Goal: Task Accomplishment & Management: Manage account settings

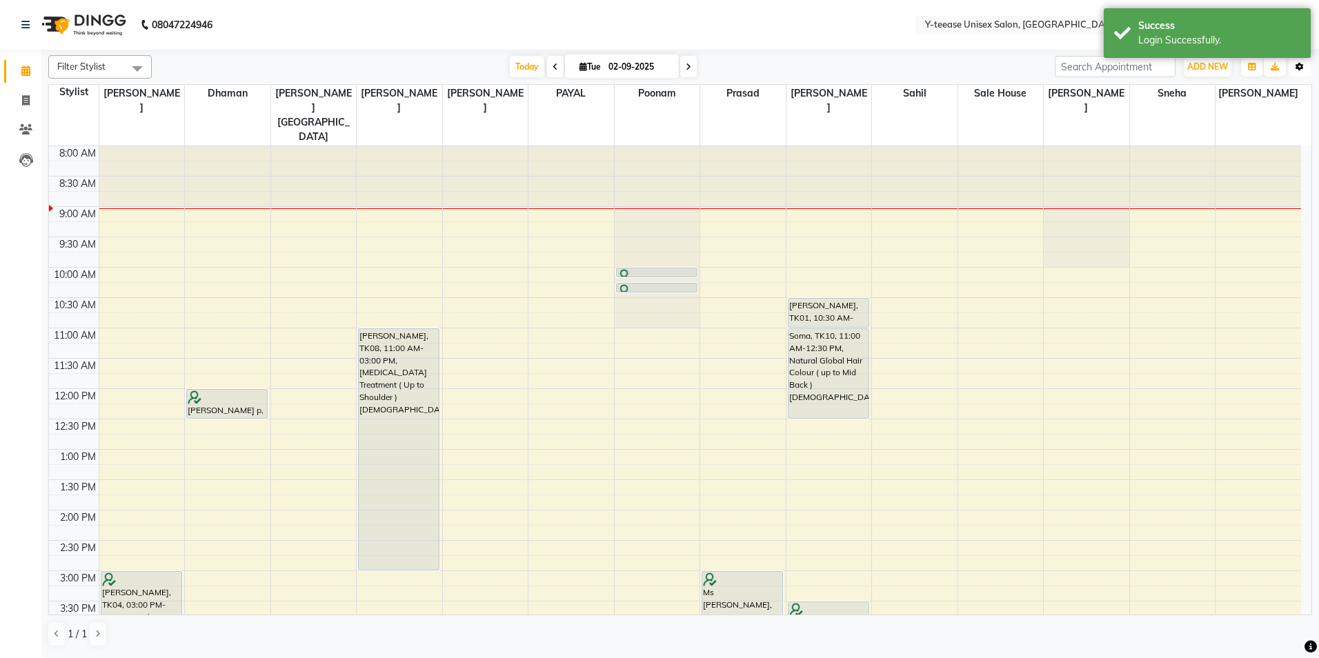
click at [1300, 61] on button "Toggle Dropdown" at bounding box center [1300, 66] width 22 height 19
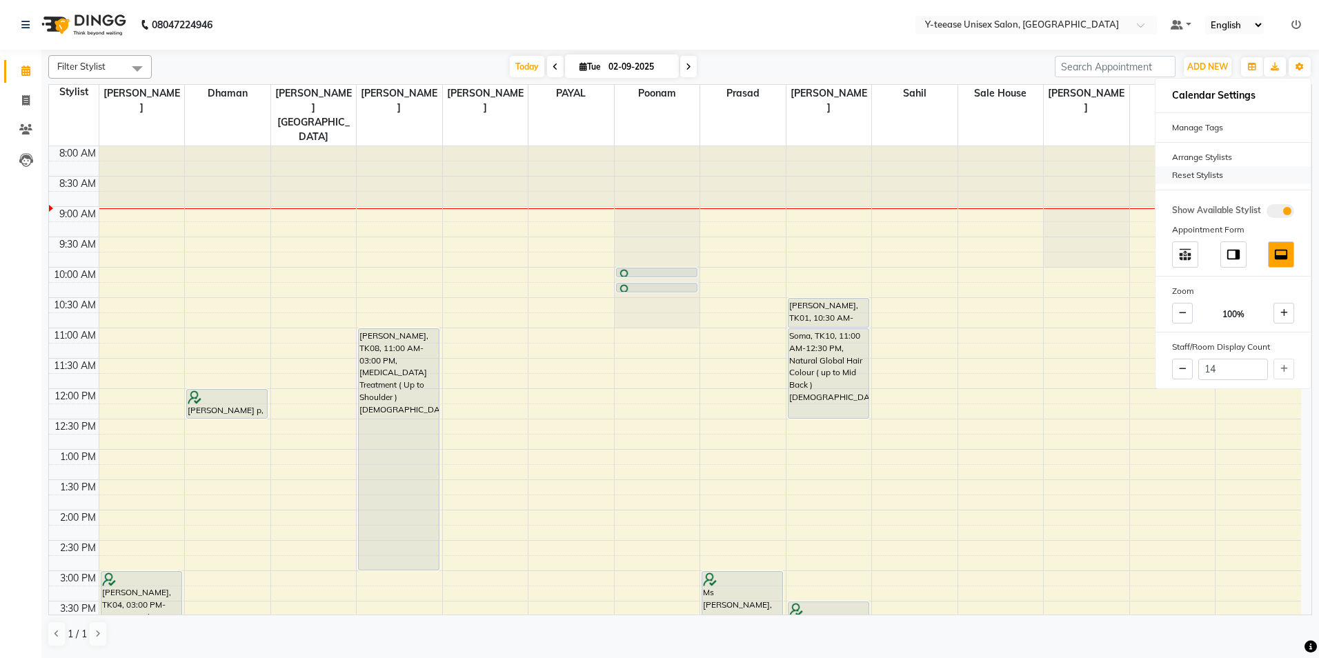
click at [1256, 168] on div "Reset Stylists" at bounding box center [1233, 175] width 155 height 18
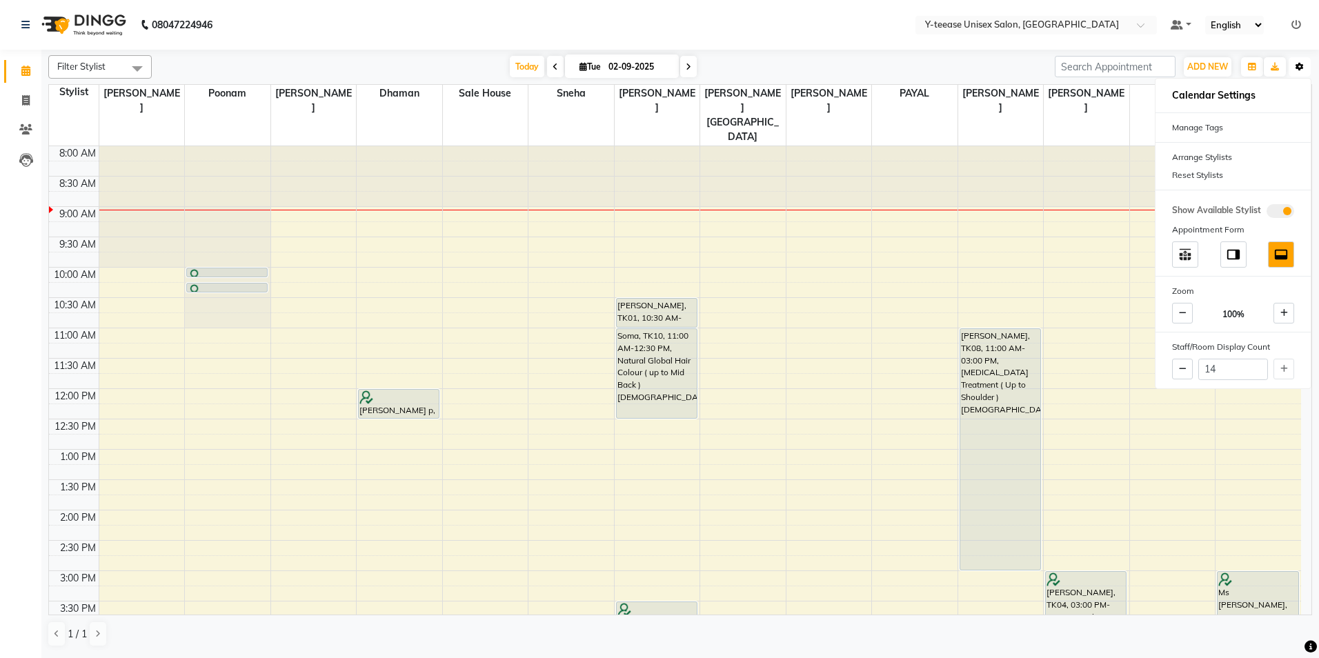
click at [1306, 60] on button "Toggle Dropdown" at bounding box center [1300, 66] width 22 height 19
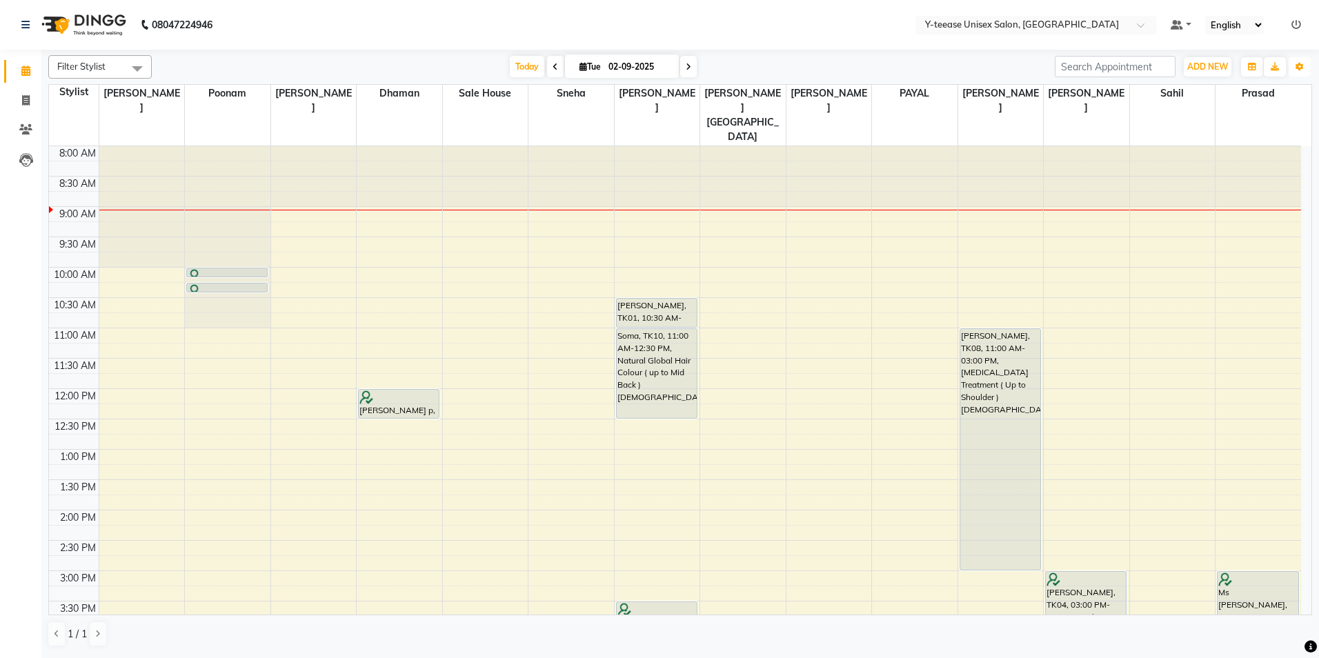
click at [688, 210] on div "8:00 AM 8:30 AM 9:00 AM 9:30 AM 10:00 AM 10:30 AM 11:00 AM 11:30 AM 12:00 PM 12…" at bounding box center [675, 601] width 1252 height 910
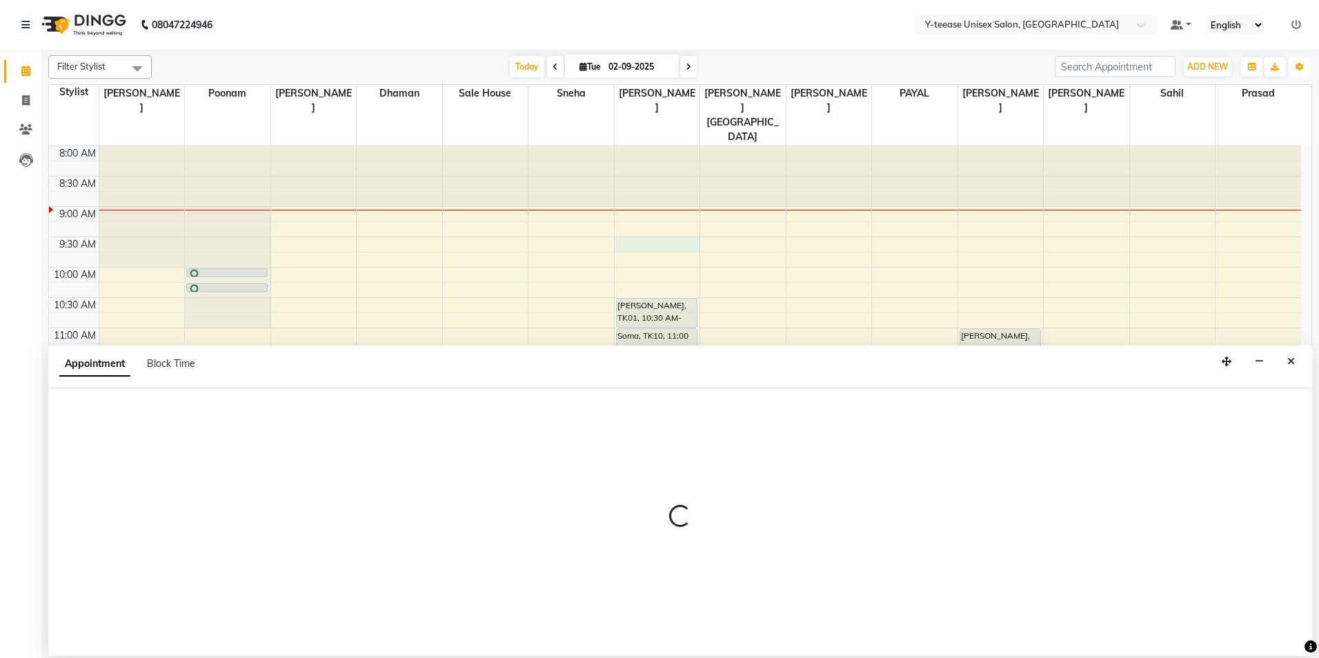
select select "67330"
select select "tentative"
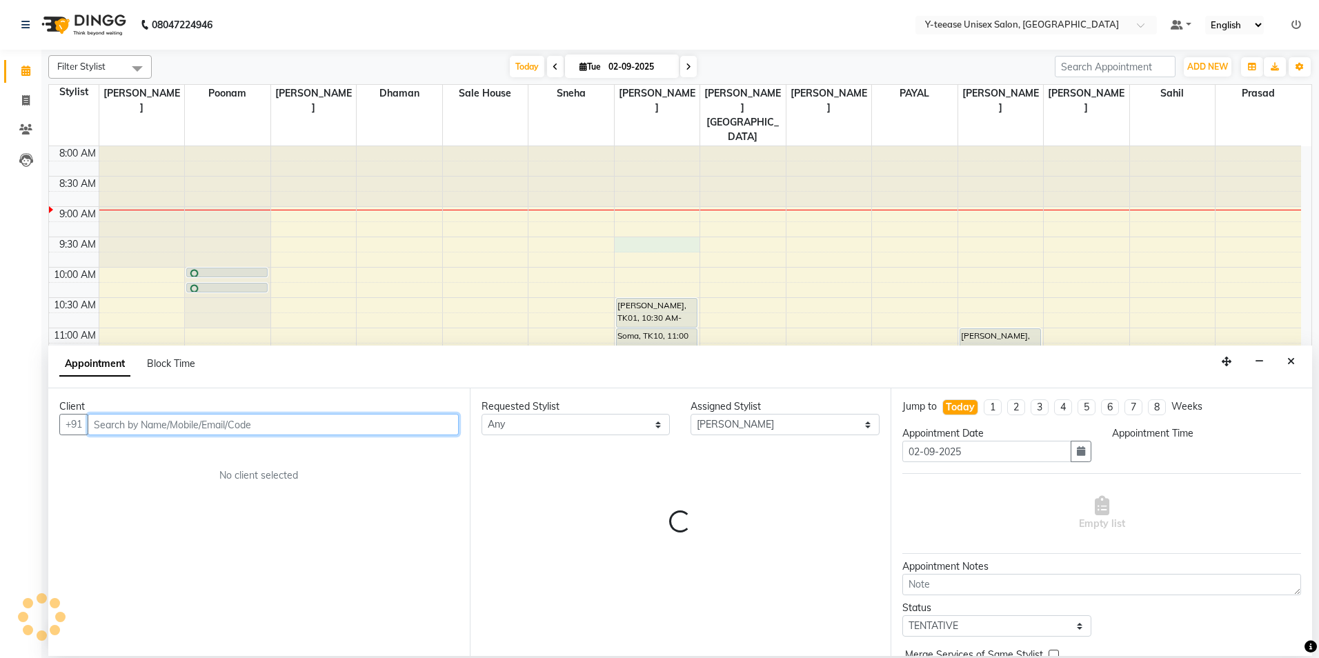
select select "570"
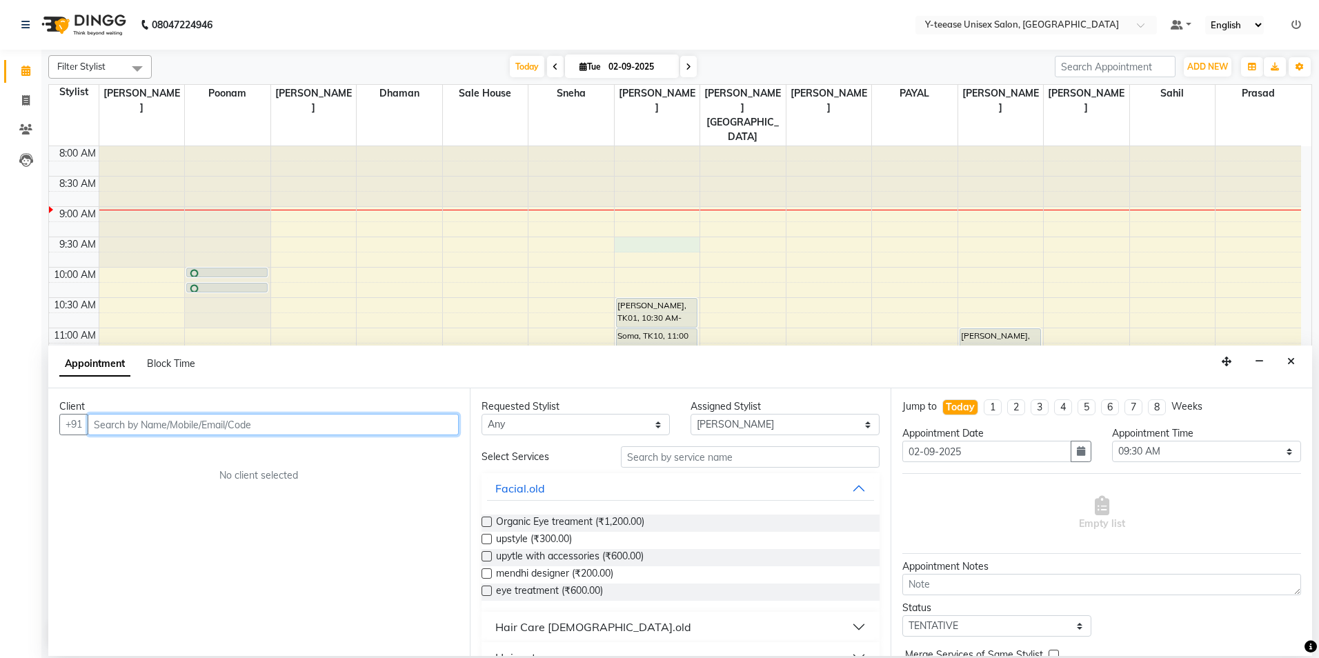
click at [422, 430] on input "text" at bounding box center [273, 424] width 371 height 21
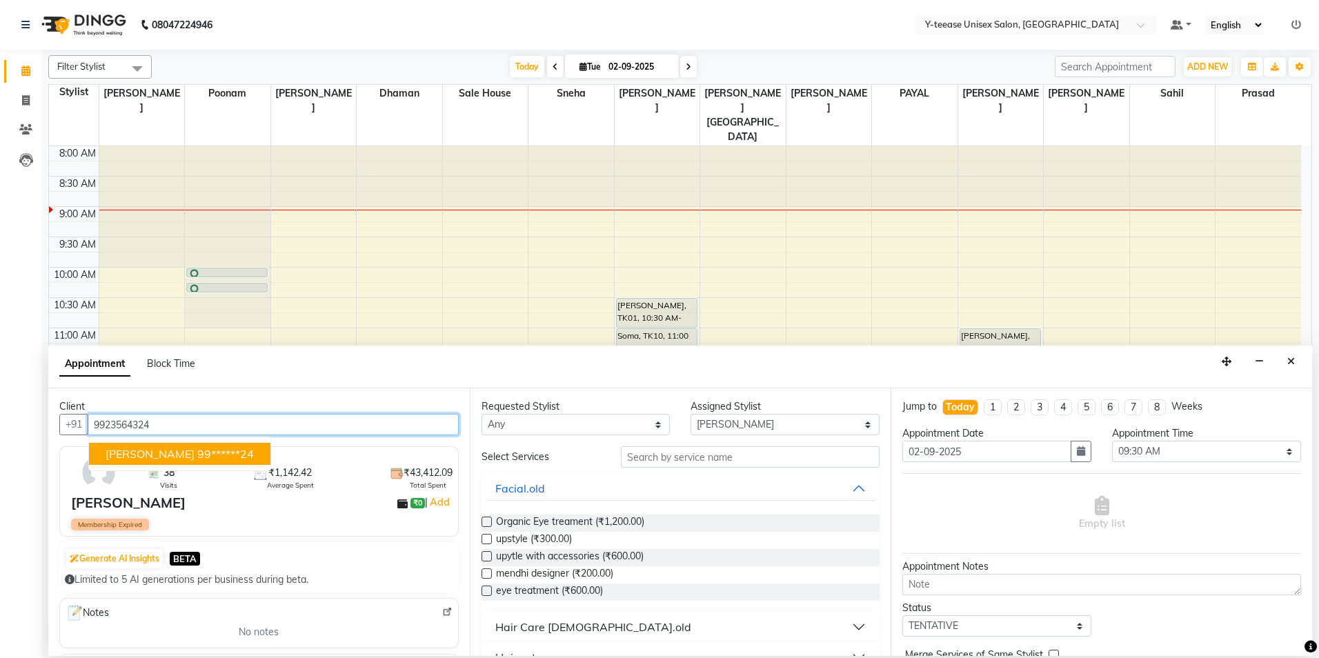
click at [197, 452] on ngb-highlight "99******24" at bounding box center [225, 454] width 57 height 14
type input "99******24"
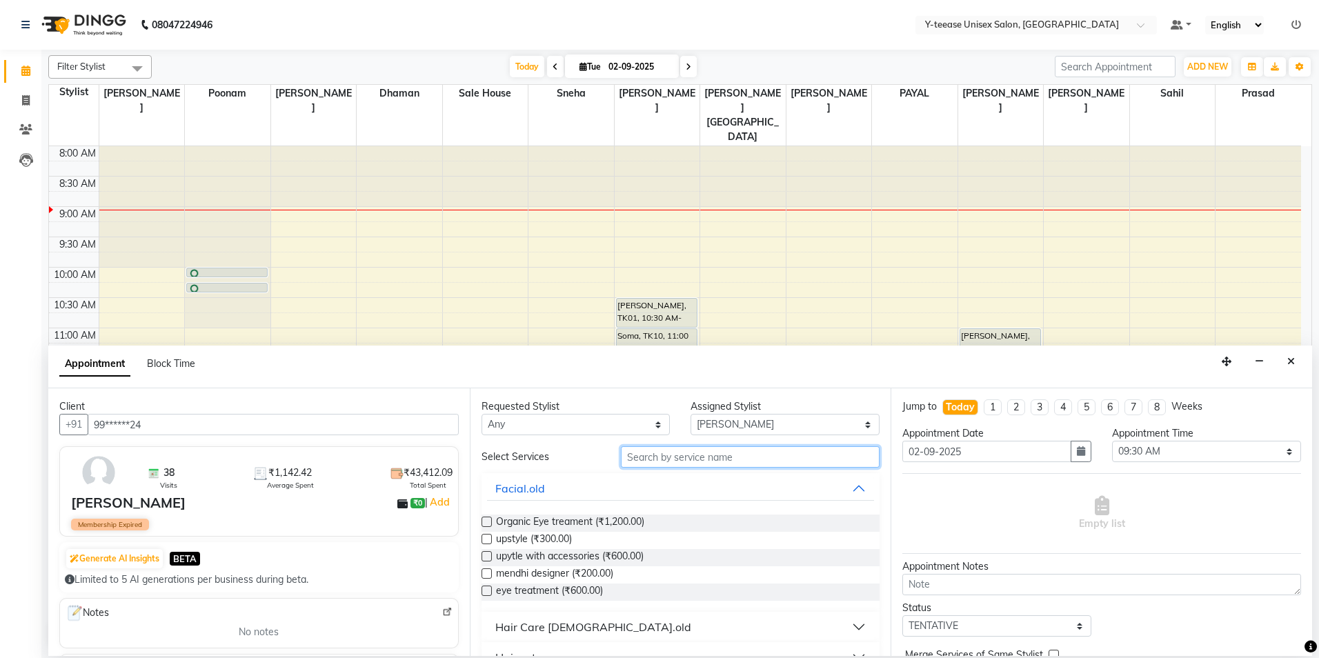
click at [700, 464] on input "text" at bounding box center [750, 456] width 259 height 21
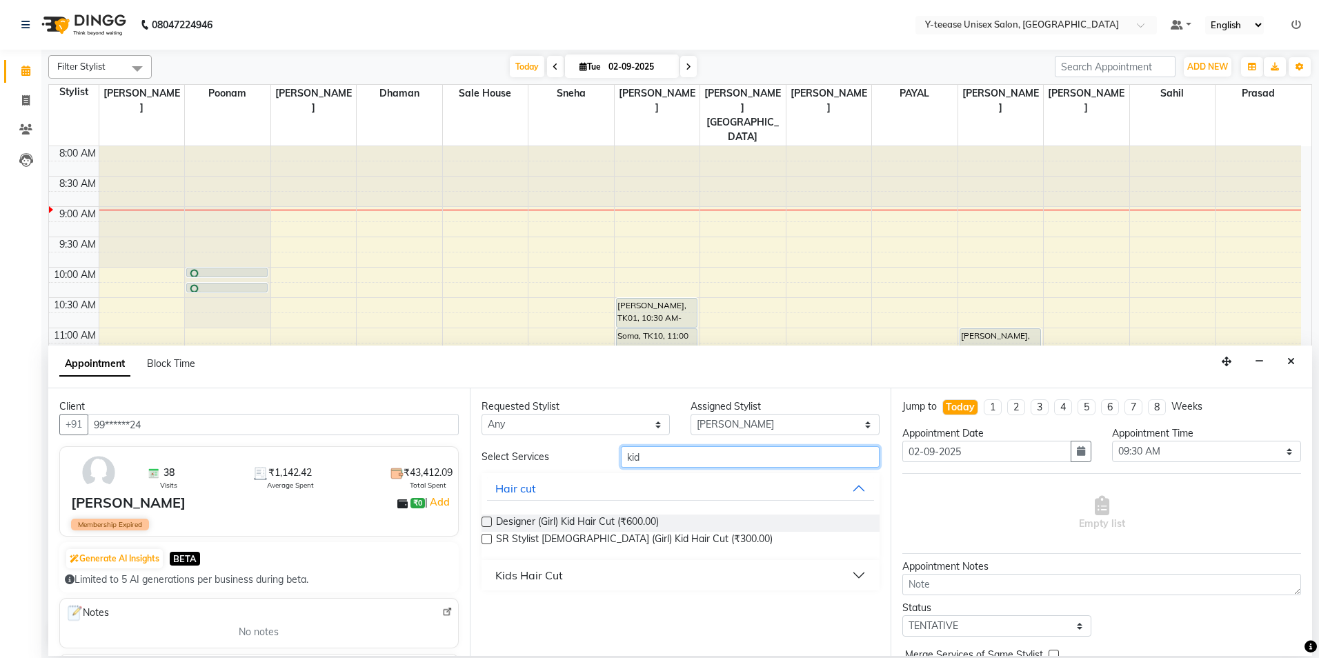
type input "kid"
click at [598, 587] on button "Kids Hair Cut" at bounding box center [681, 575] width 388 height 25
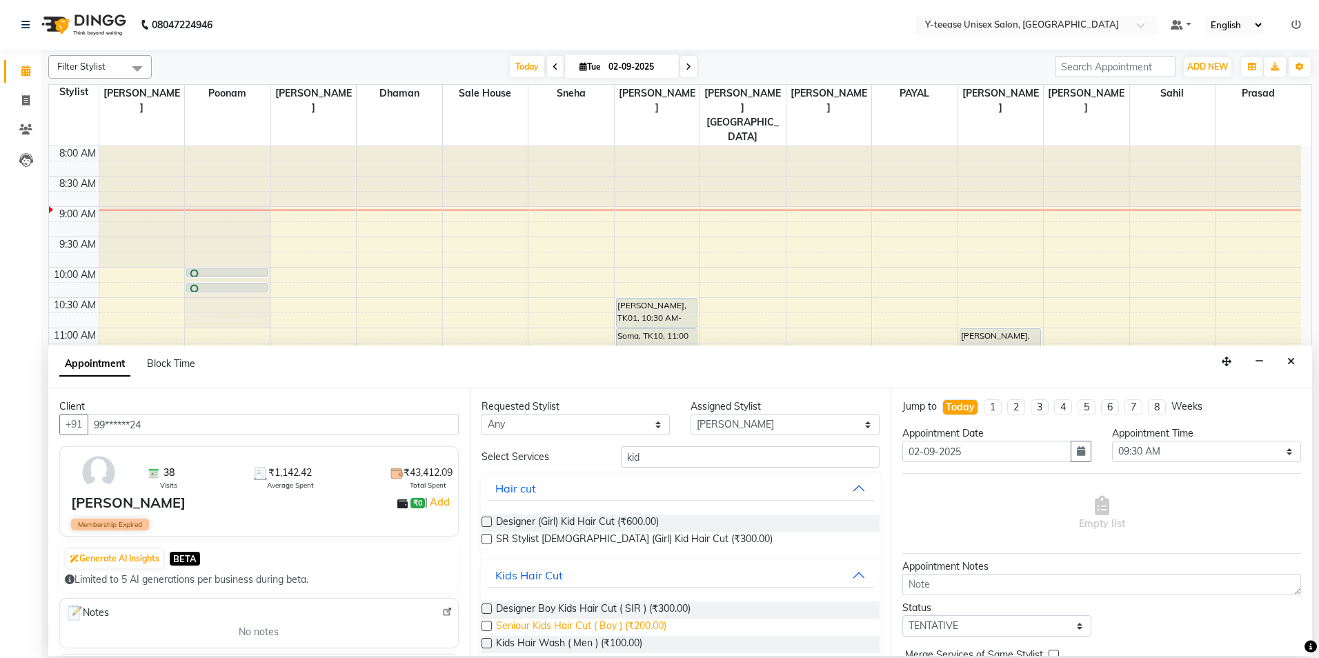
click at [565, 628] on span "Seniour Kids Hair Cut ( Boy ) (₹200.00)" at bounding box center [581, 627] width 170 height 17
checkbox input "false"
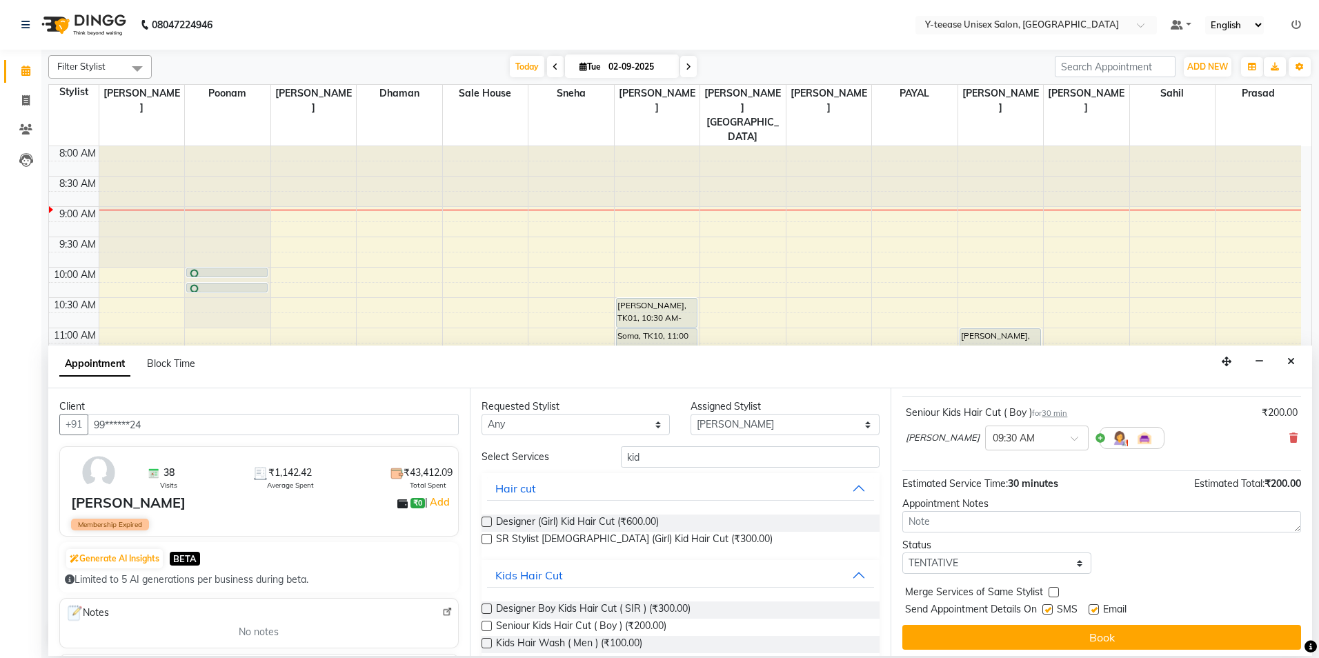
scroll to position [82, 0]
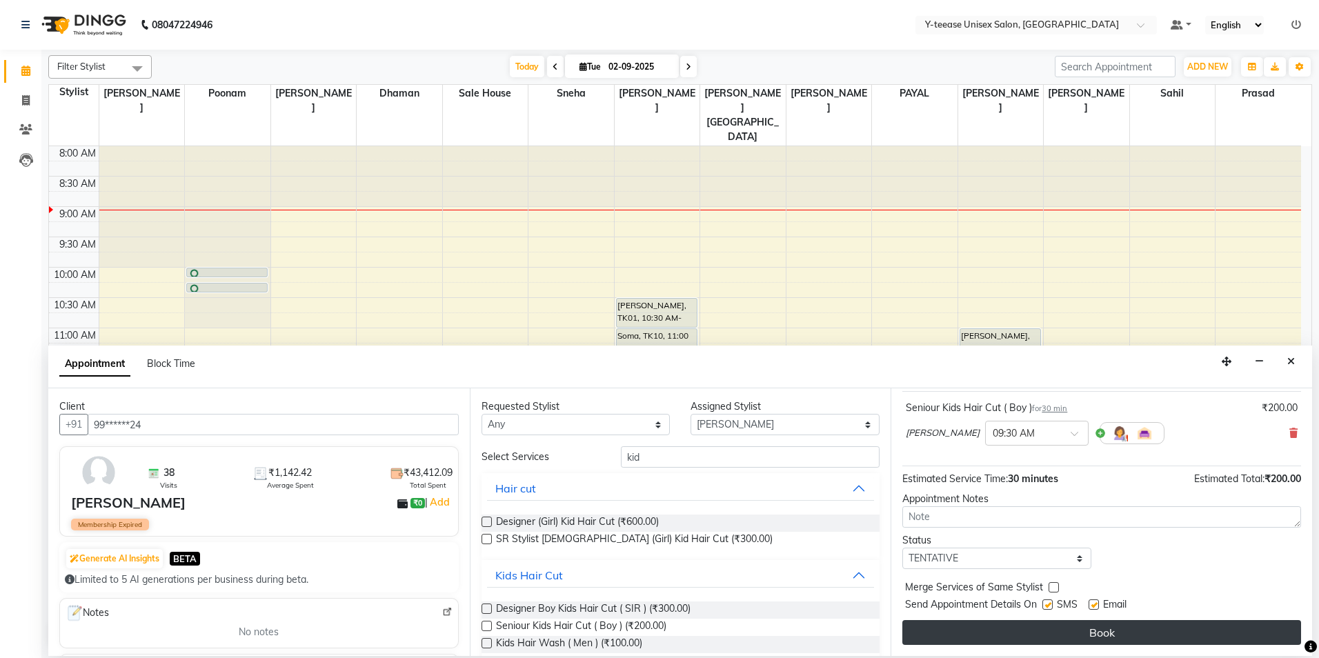
click at [1000, 623] on button "Book" at bounding box center [1101, 632] width 399 height 25
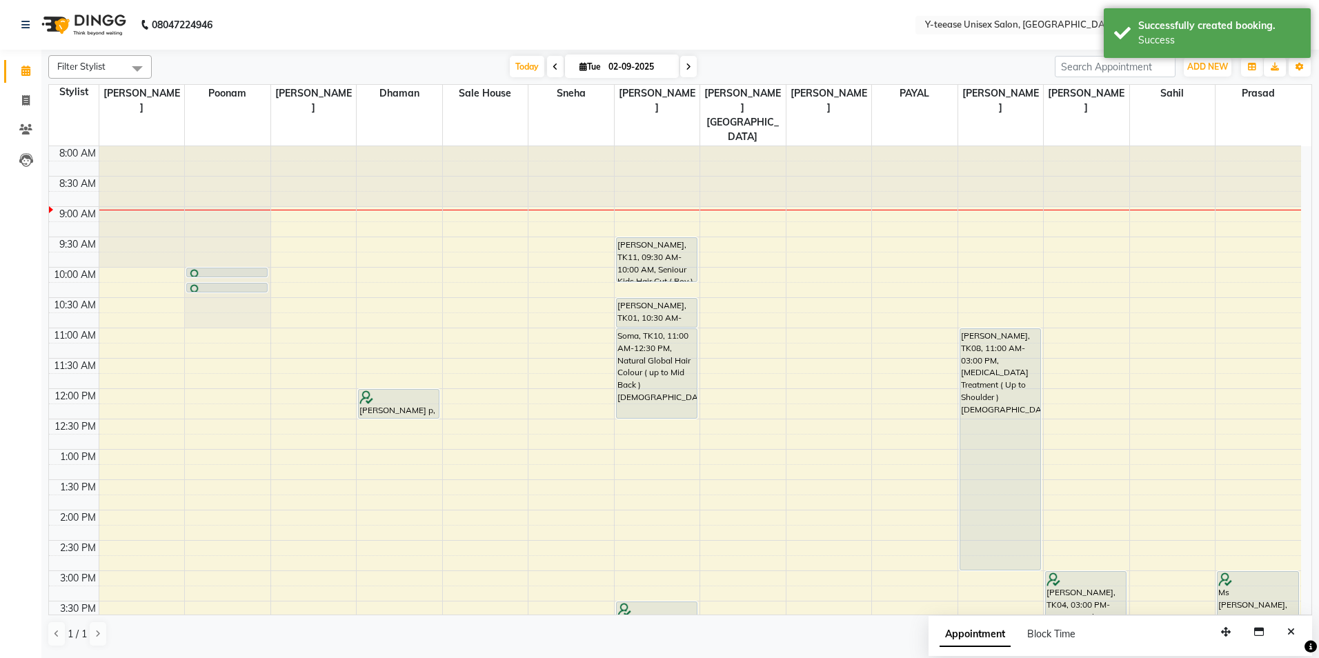
click at [684, 241] on div "Snehal, TK11, 09:30 AM-10:00 AM, Seniour Kids Hair Cut ( Boy ) Anita, TK01, 10:…" at bounding box center [658, 601] width 86 height 910
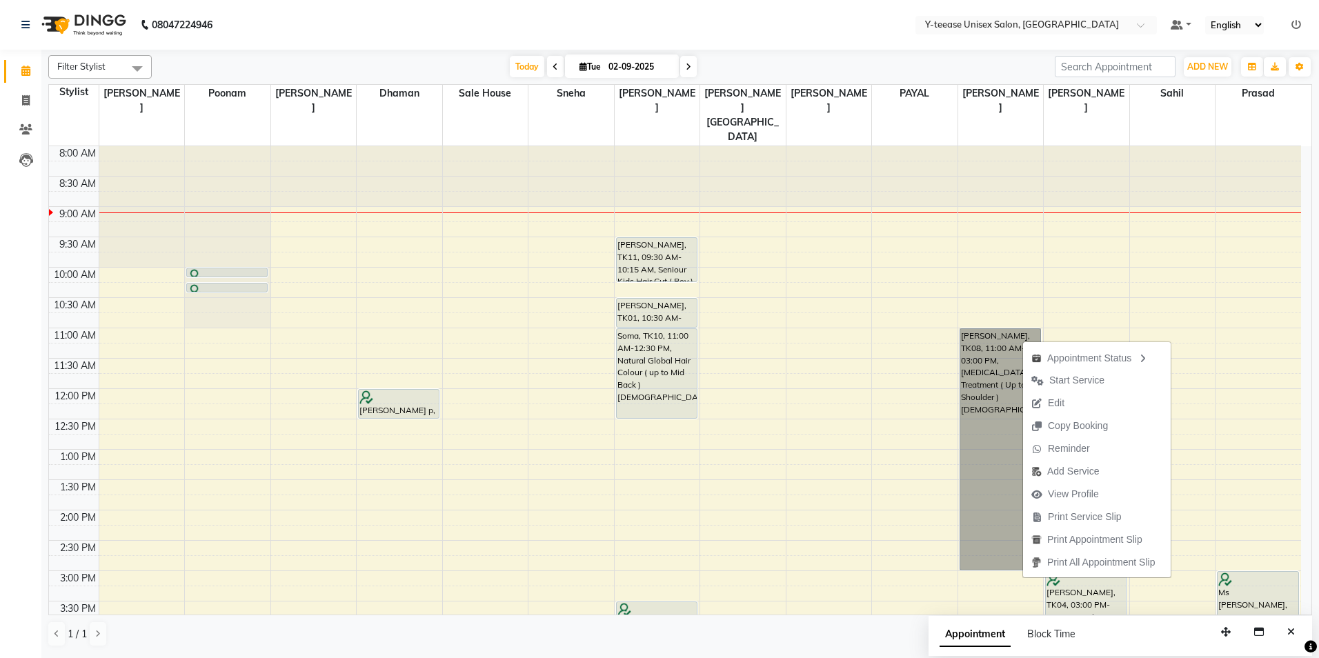
click at [807, 396] on div "8:00 AM 8:30 AM 9:00 AM 9:30 AM 10:00 AM 10:30 AM 11:00 AM 11:30 AM 12:00 PM 12…" at bounding box center [675, 601] width 1252 height 910
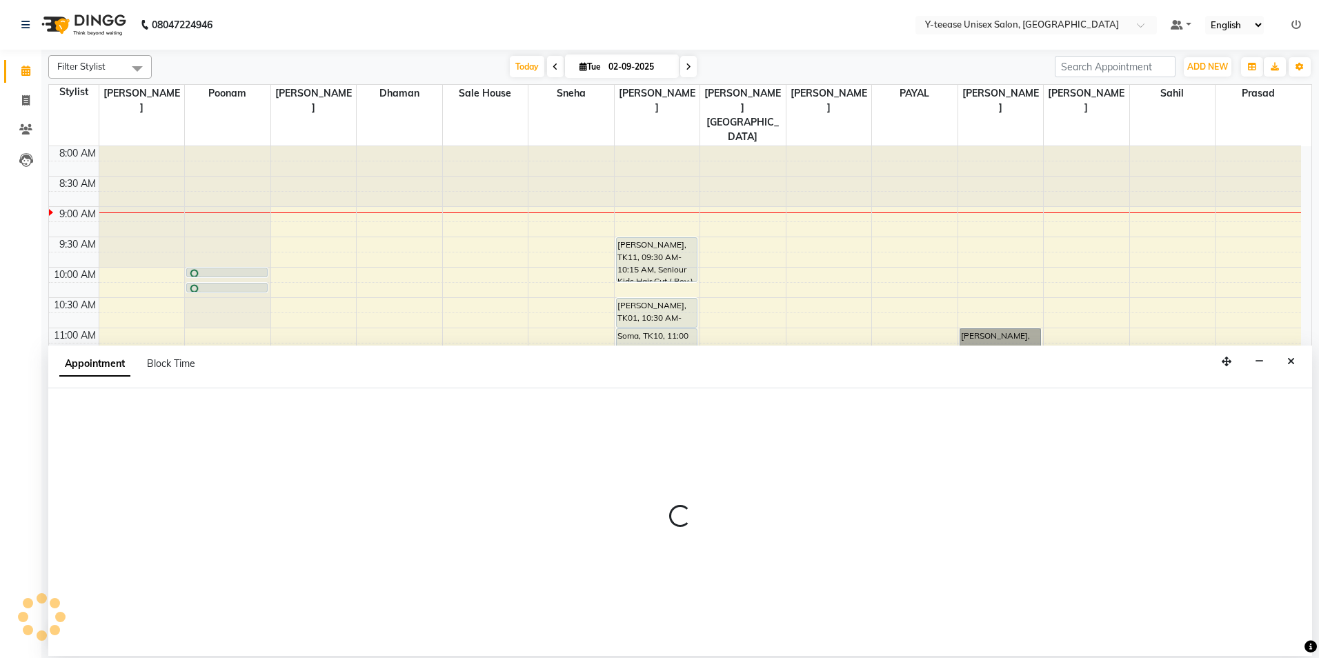
select select "71319"
select select "750"
select select "tentative"
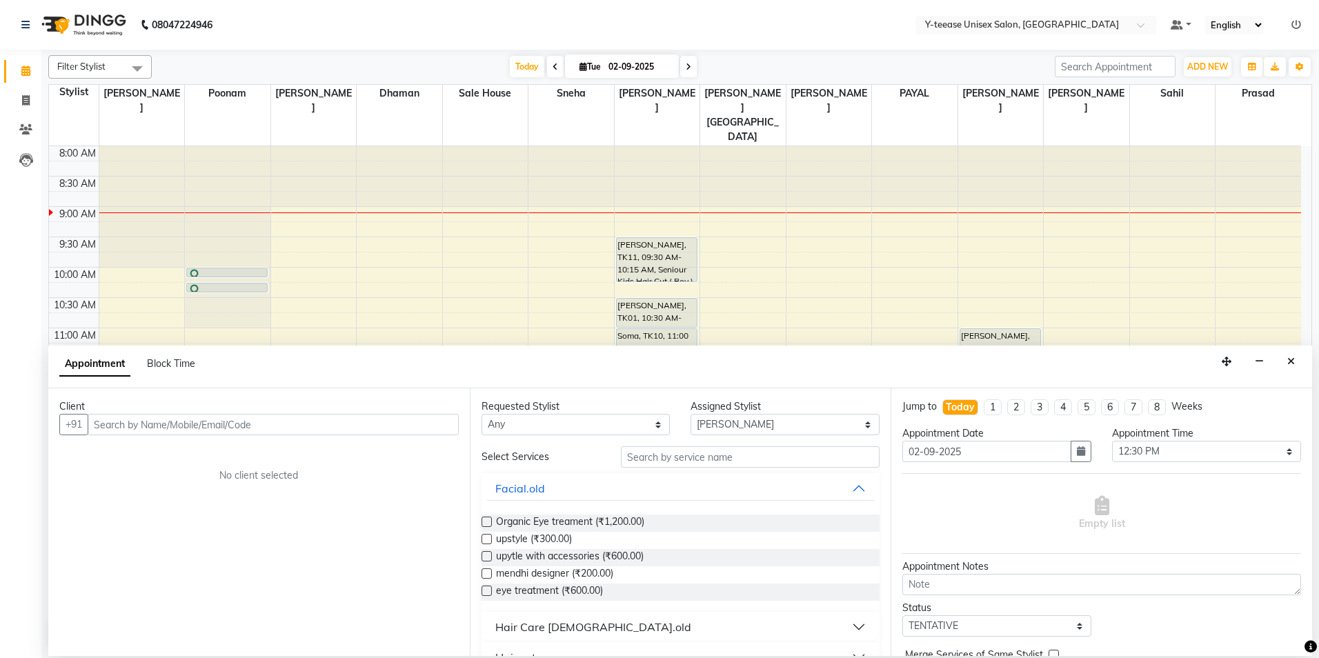
click at [1289, 361] on icon "Close" at bounding box center [1291, 362] width 8 height 10
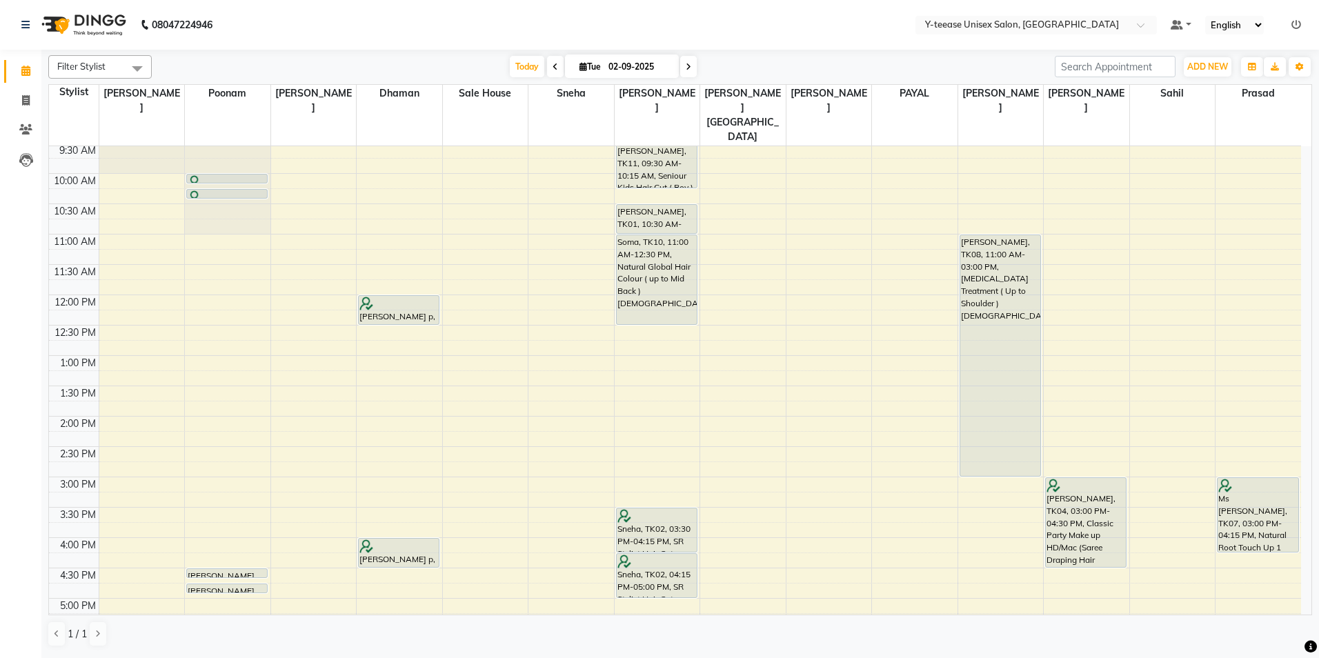
scroll to position [0, 0]
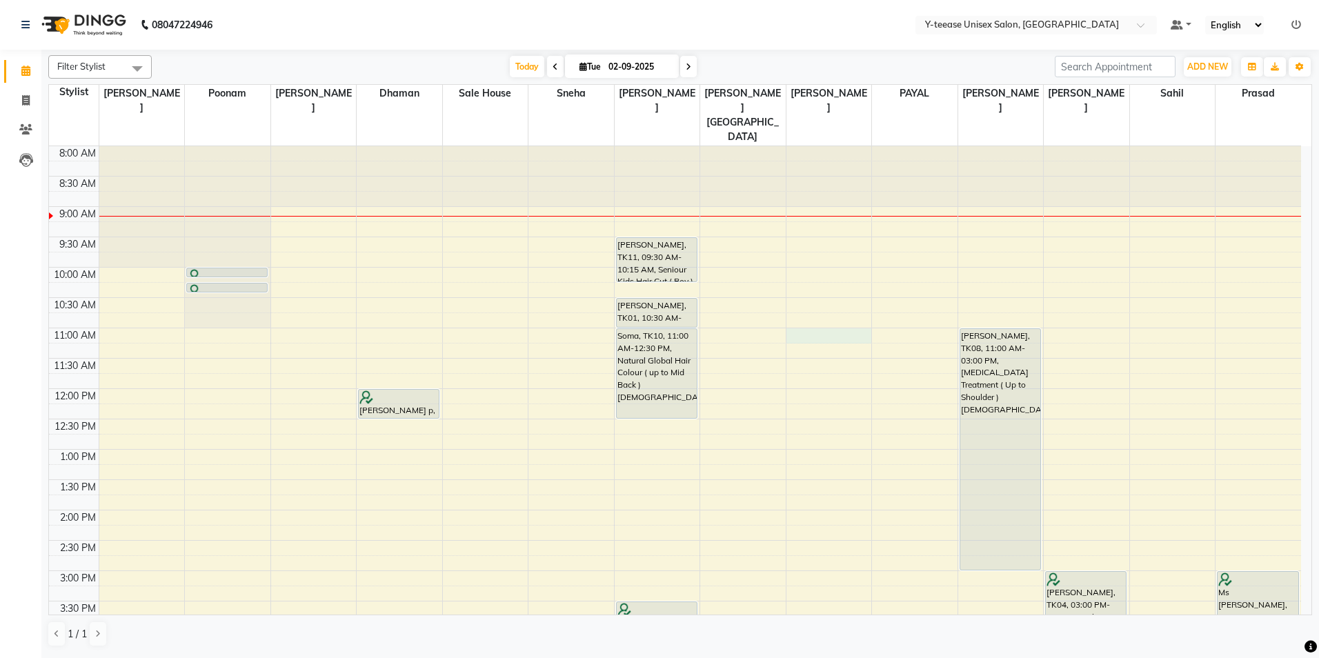
click at [849, 312] on div "8:00 AM 8:30 AM 9:00 AM 9:30 AM 10:00 AM 10:30 AM 11:00 AM 11:30 AM 12:00 PM 12…" at bounding box center [675, 601] width 1252 height 910
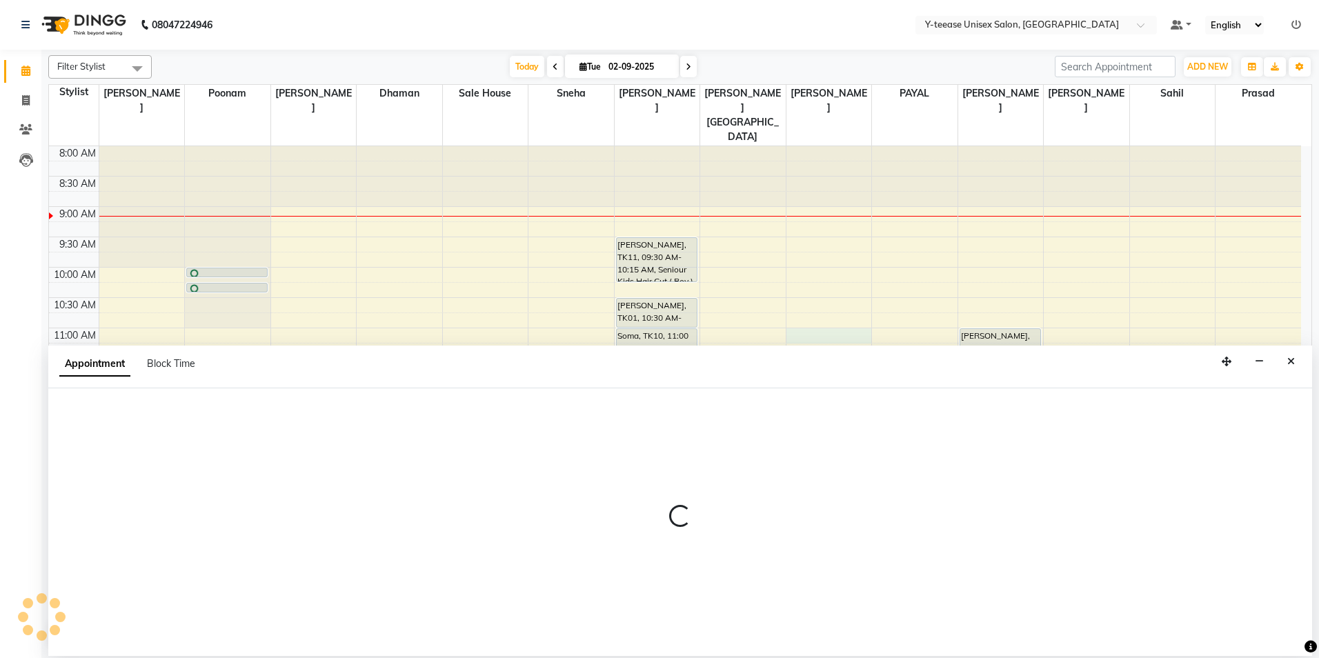
select select "71319"
select select "660"
select select "tentative"
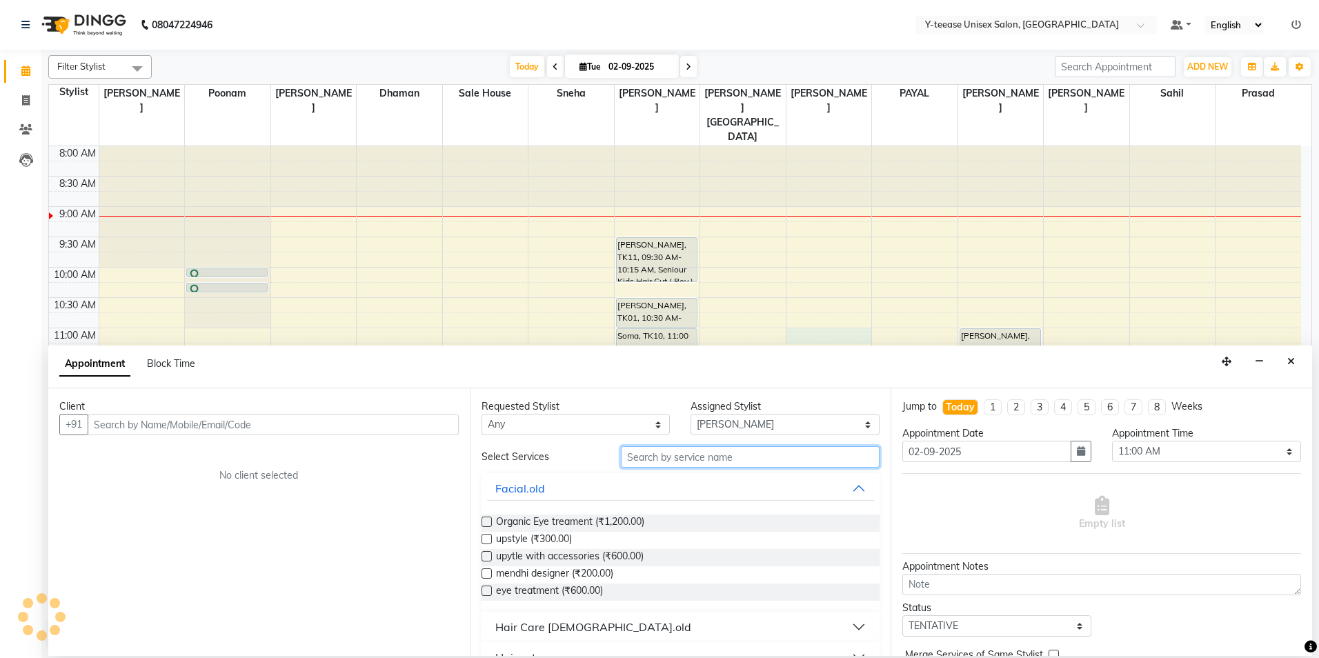
click at [653, 453] on input "text" at bounding box center [750, 456] width 259 height 21
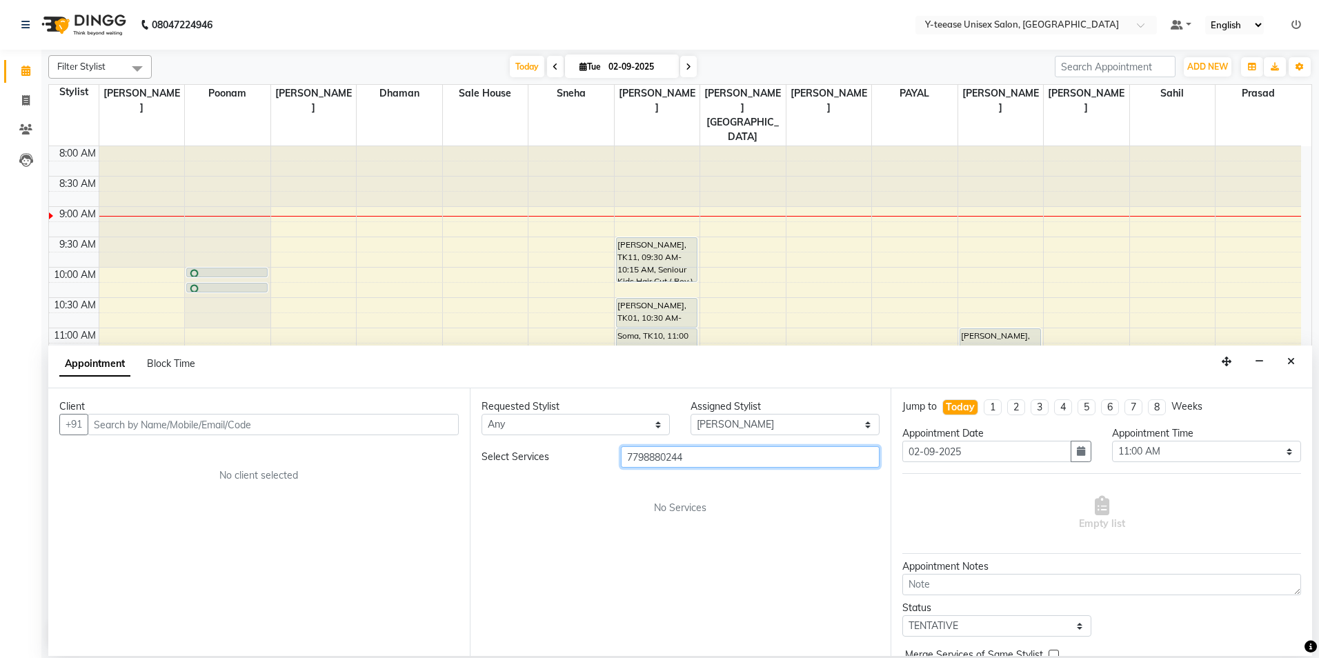
click at [662, 461] on input "7798880244" at bounding box center [750, 456] width 259 height 21
type input "7798880244"
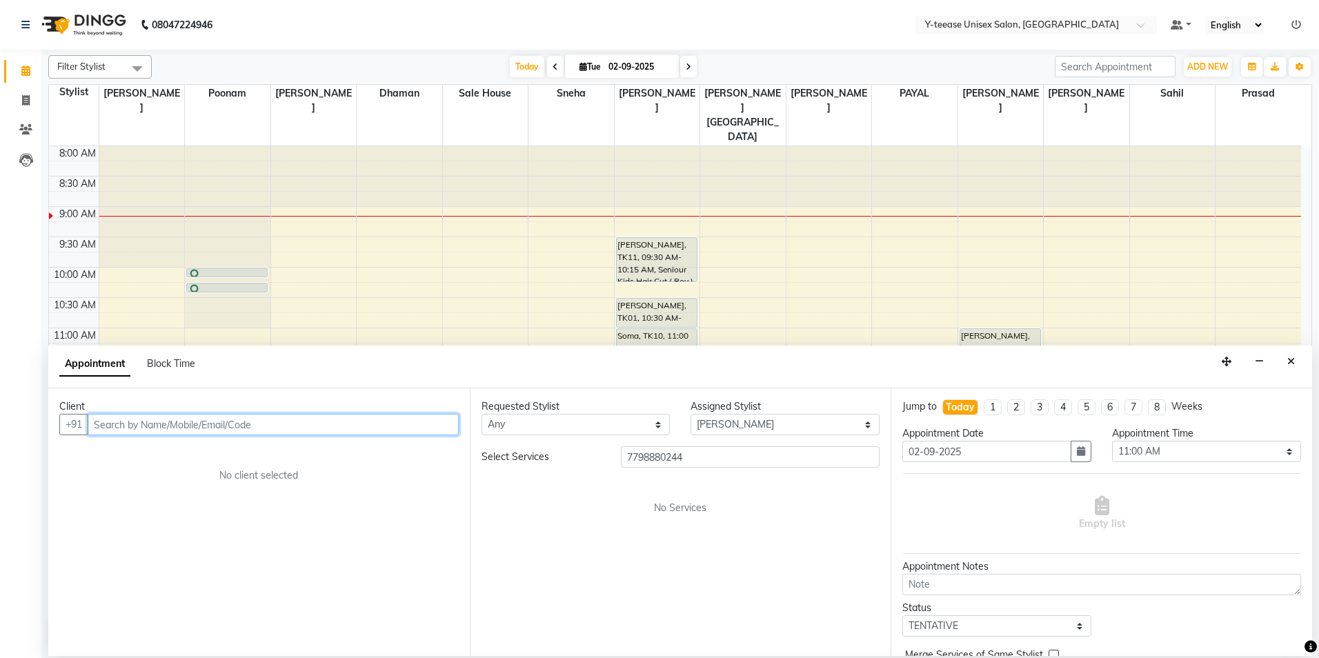
click at [357, 417] on input "text" at bounding box center [273, 424] width 371 height 21
paste input "7798880244"
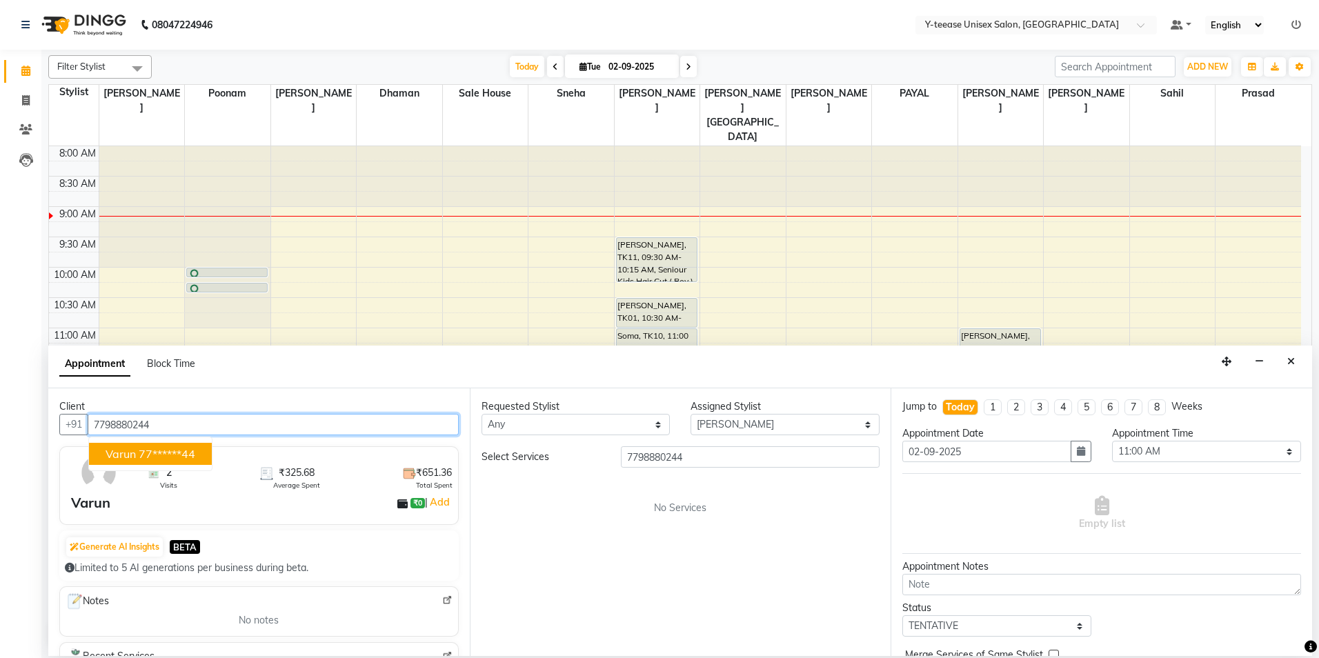
click at [175, 455] on ngb-highlight "77******44" at bounding box center [167, 454] width 57 height 14
type input "77******44"
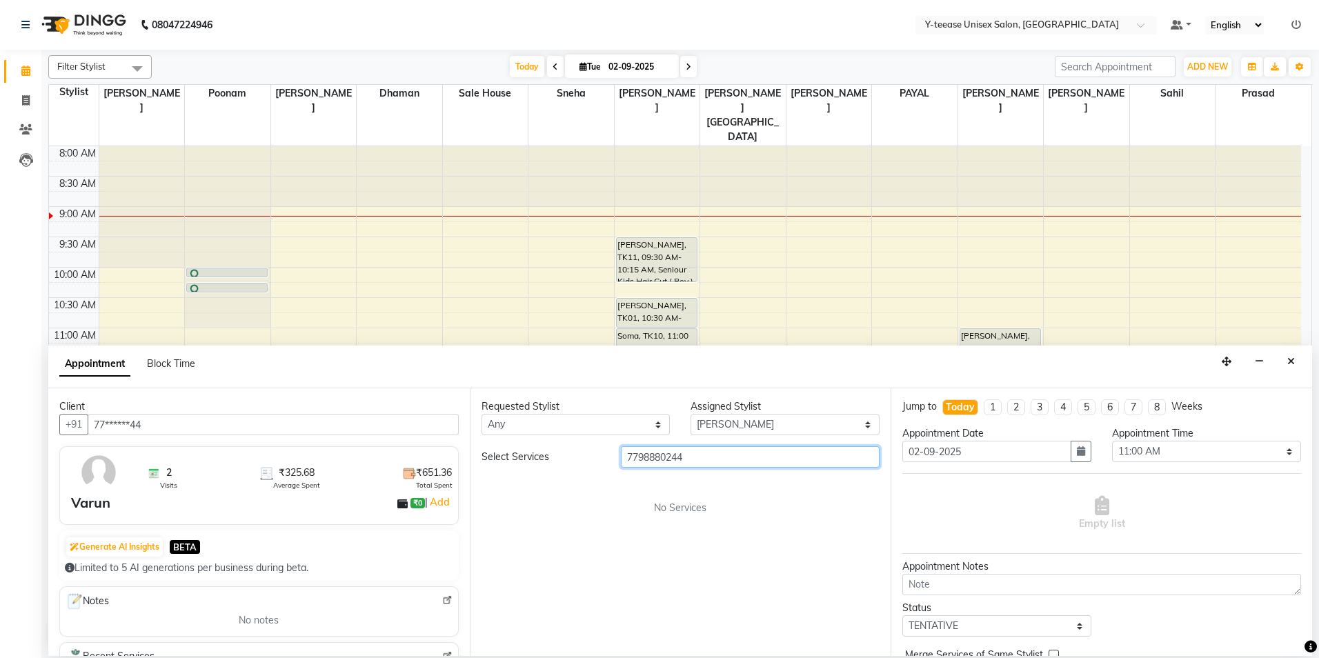
click at [762, 460] on input "7798880244" at bounding box center [750, 456] width 259 height 21
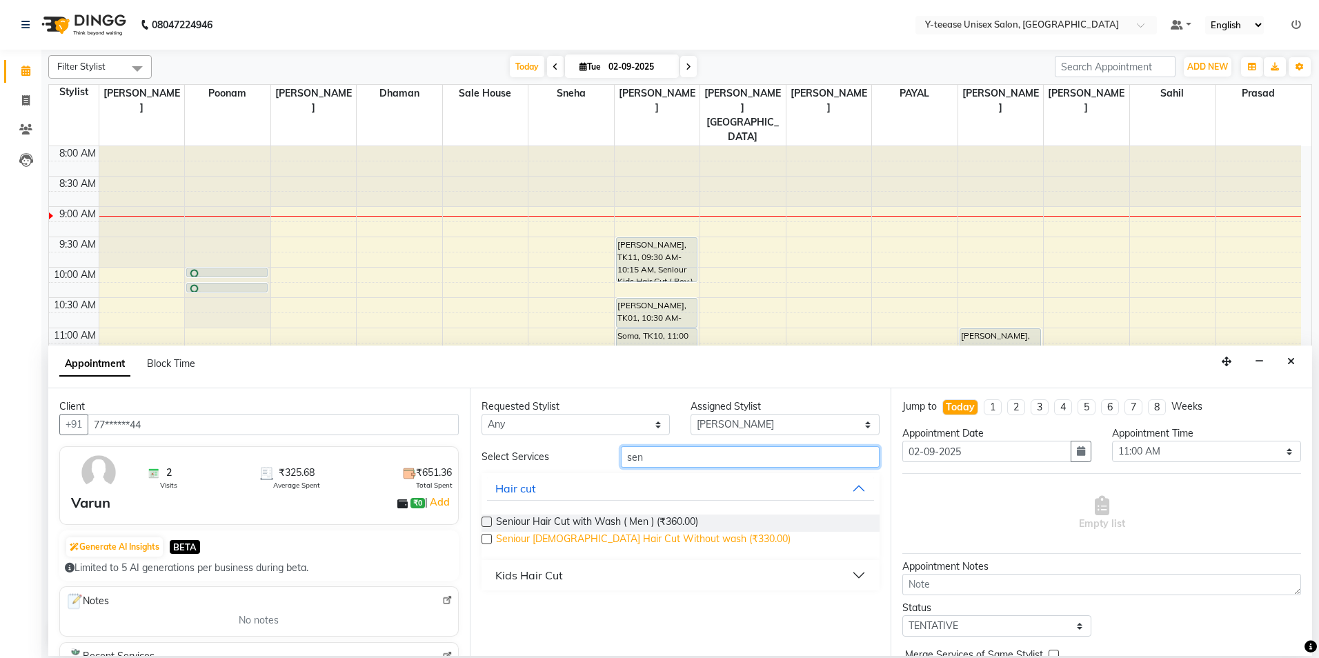
type input "sen"
click at [615, 539] on span "Seniour Male Hair Cut Without wash (₹330.00)" at bounding box center [643, 540] width 295 height 17
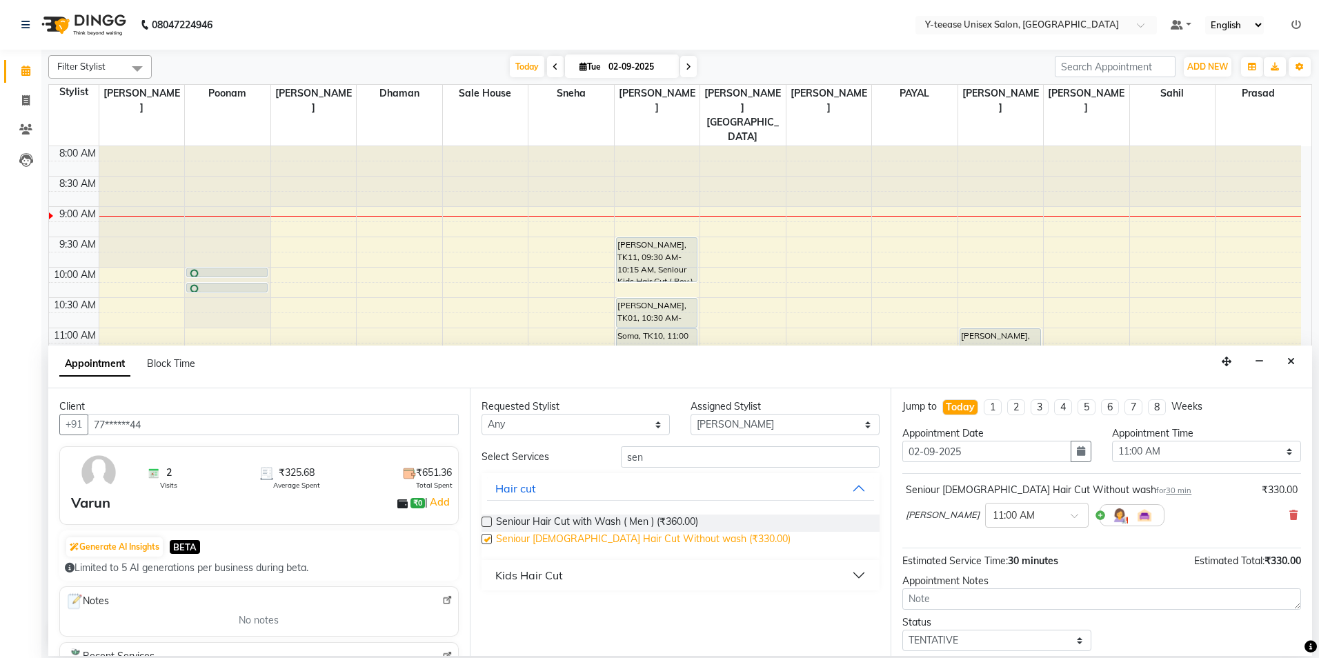
checkbox input "false"
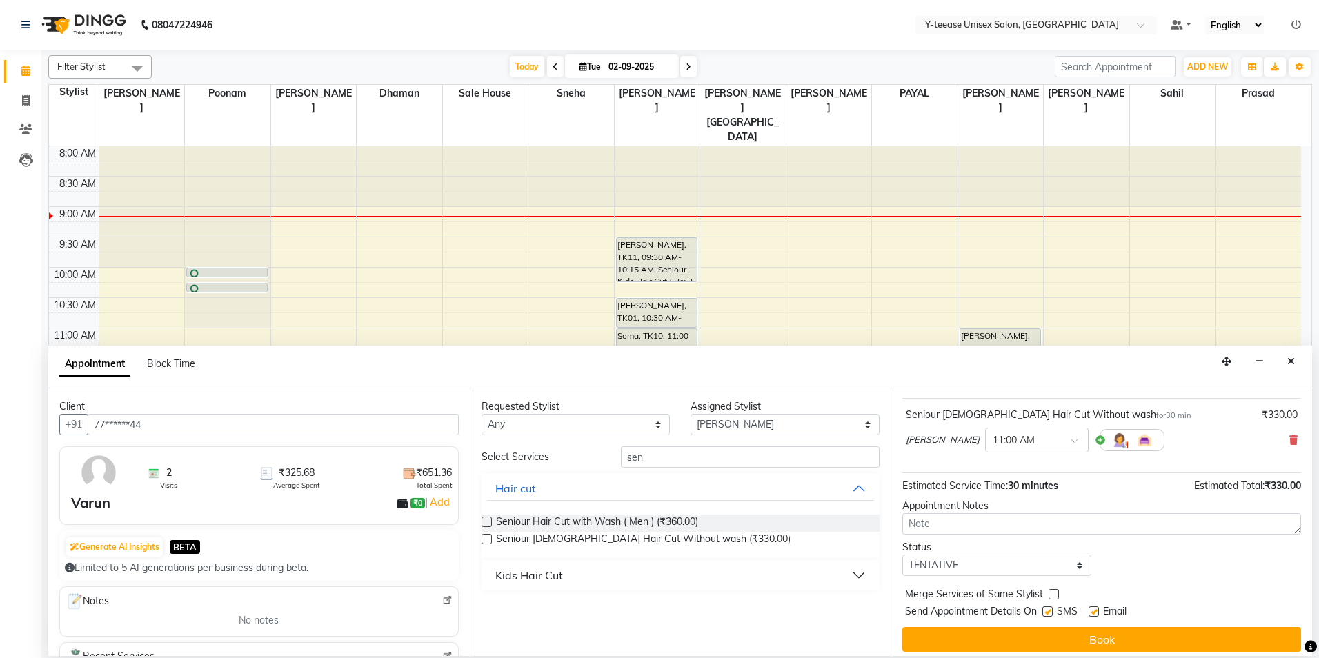
scroll to position [82, 0]
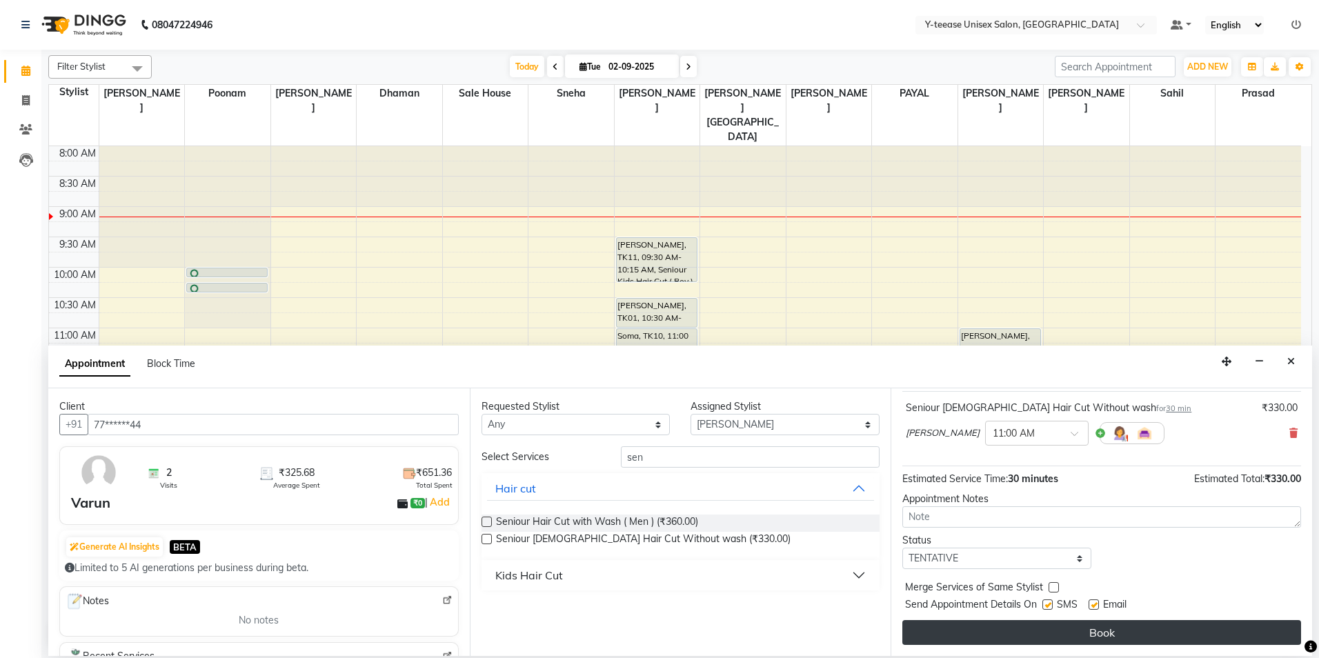
click at [1057, 640] on button "Book" at bounding box center [1101, 632] width 399 height 25
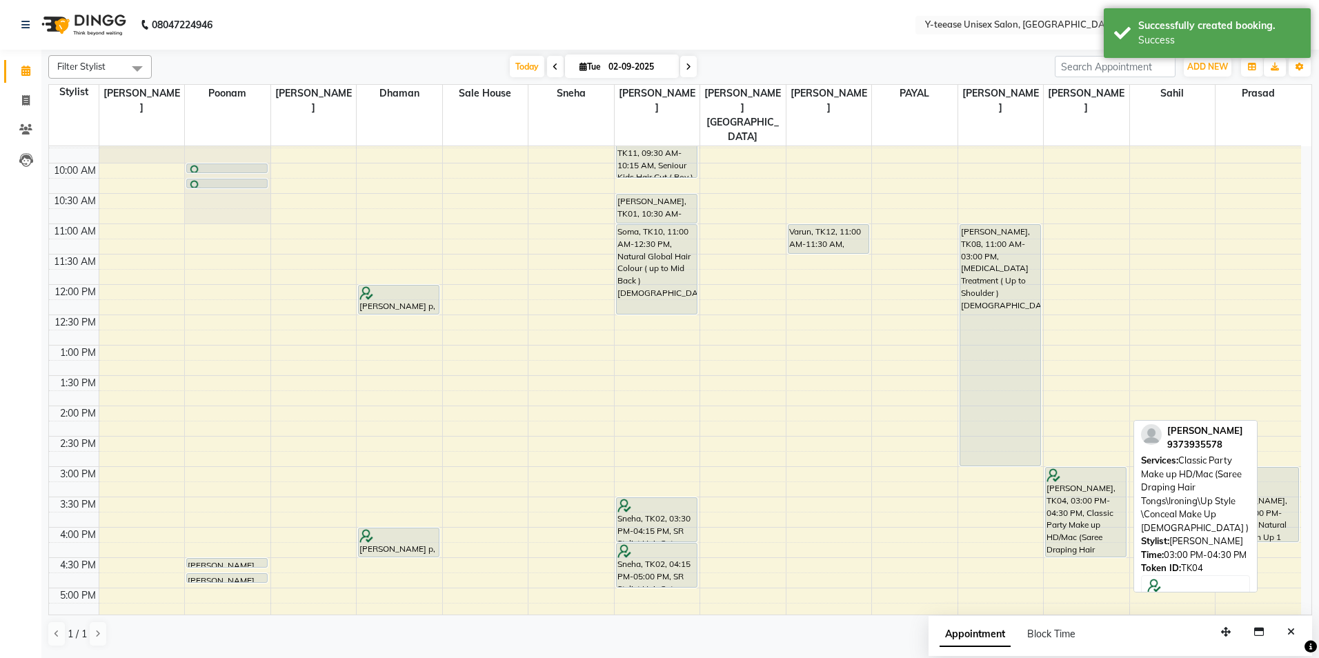
scroll to position [138, 0]
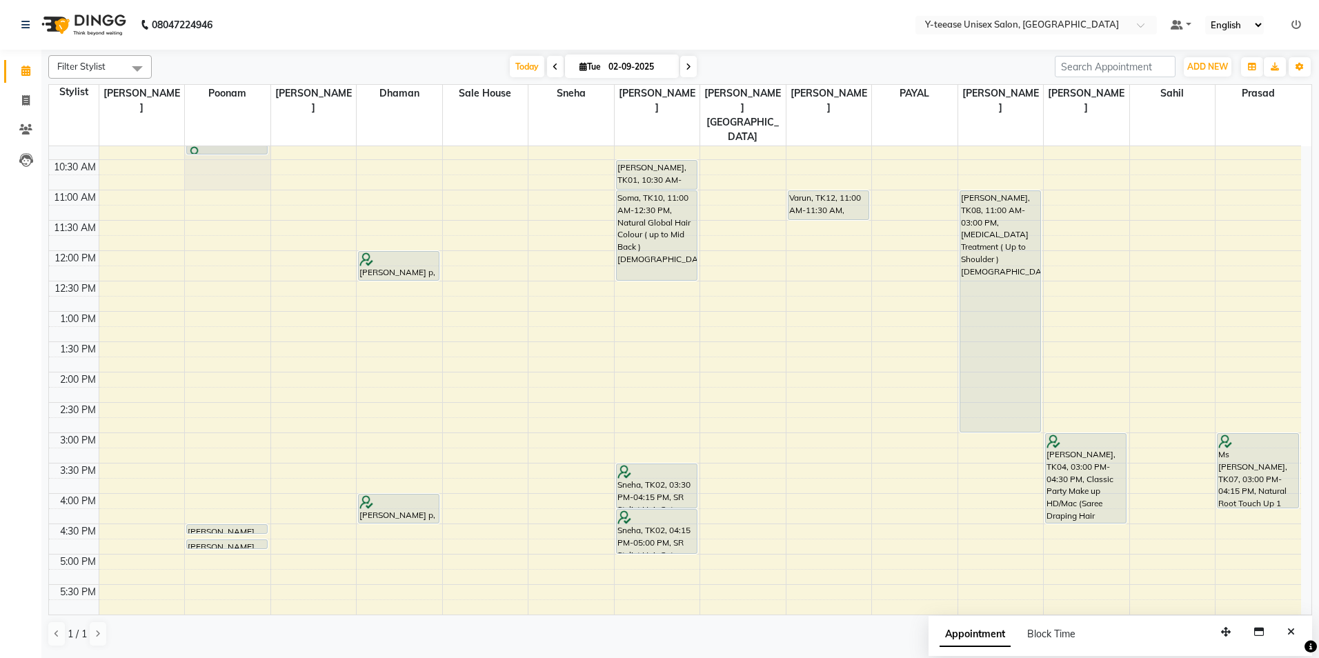
click at [430, 13] on nav "08047224946 Select Location × Y-teease Unisex Salon, Amanora Default Panel My P…" at bounding box center [659, 25] width 1319 height 50
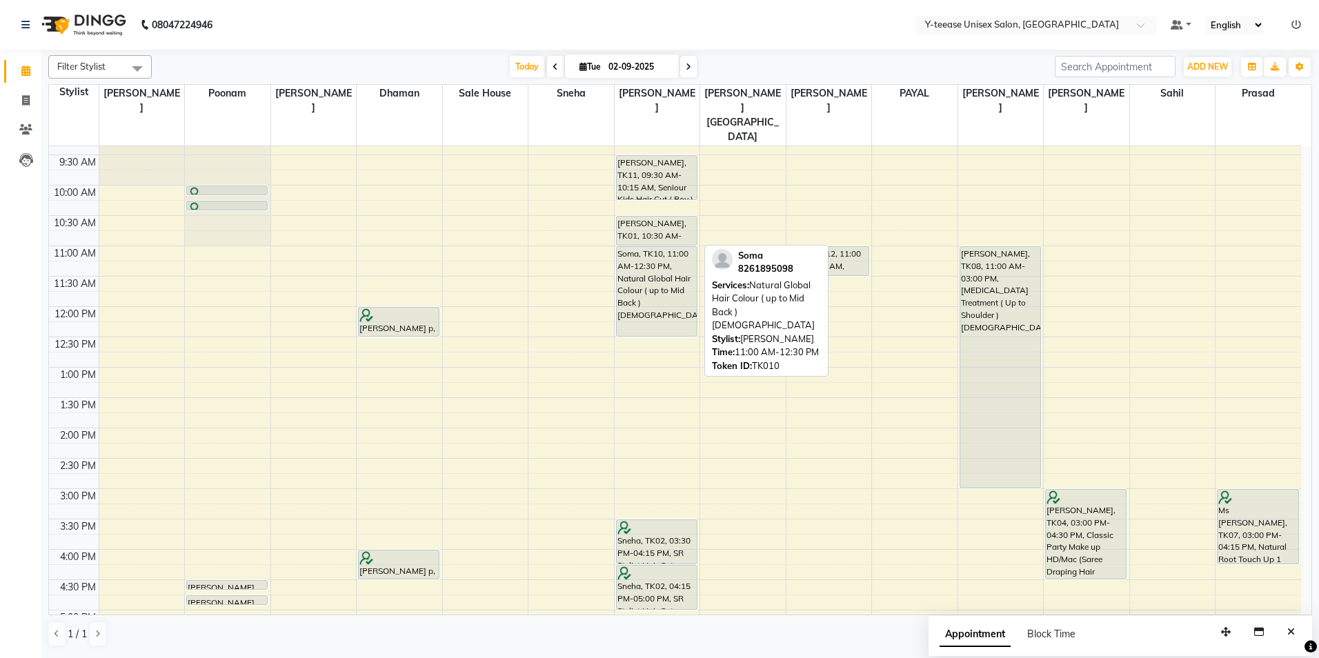
scroll to position [0, 0]
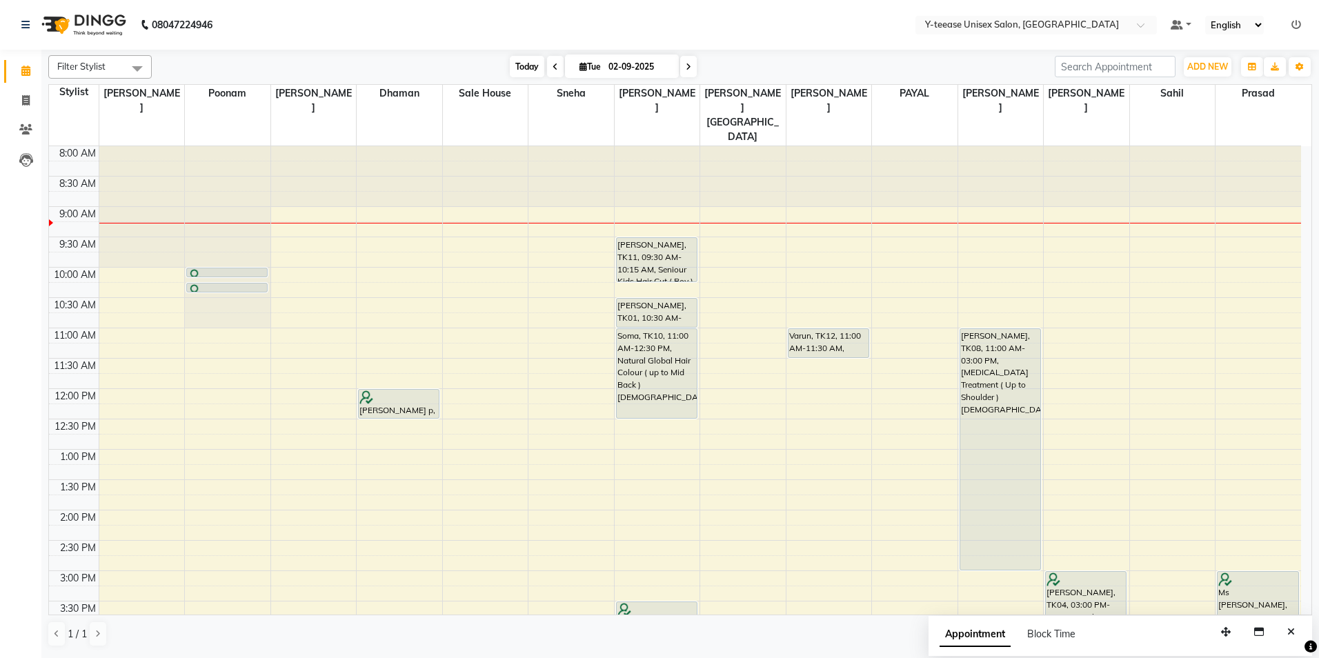
click at [522, 75] on span "Today" at bounding box center [527, 66] width 34 height 21
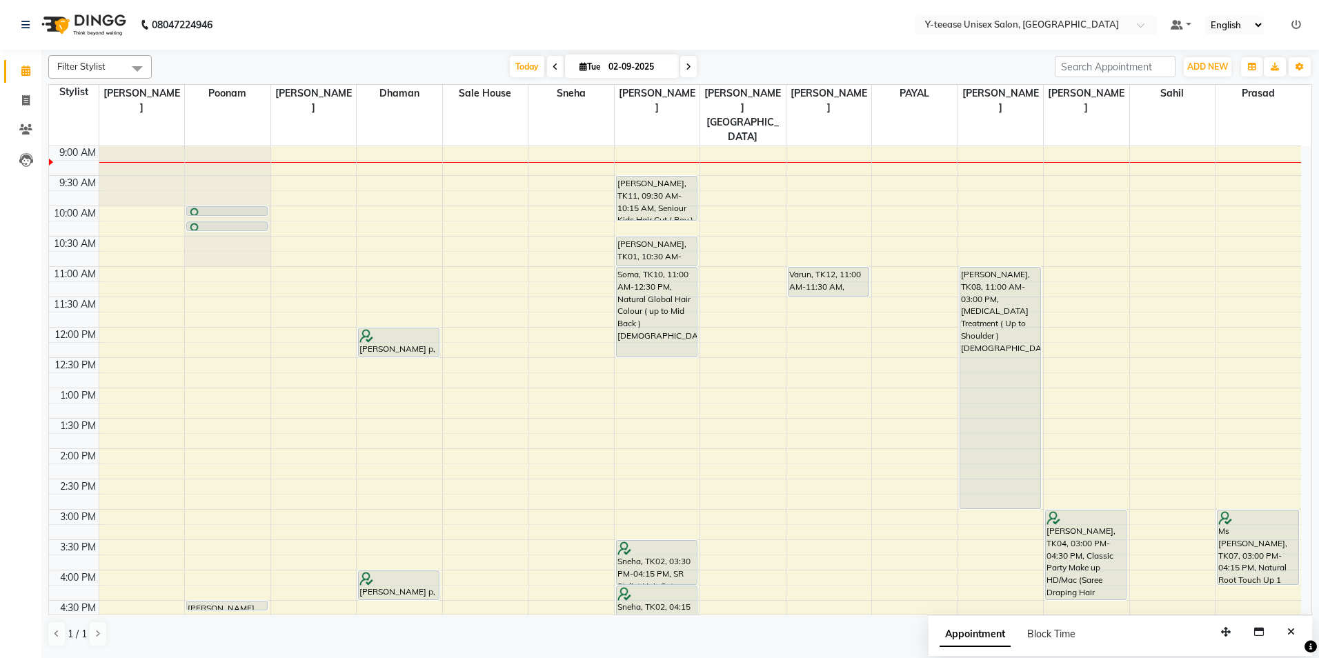
click at [649, 26] on nav "08047224946 Select Location × Y-teease Unisex Salon, Amanora Default Panel My P…" at bounding box center [659, 25] width 1319 height 50
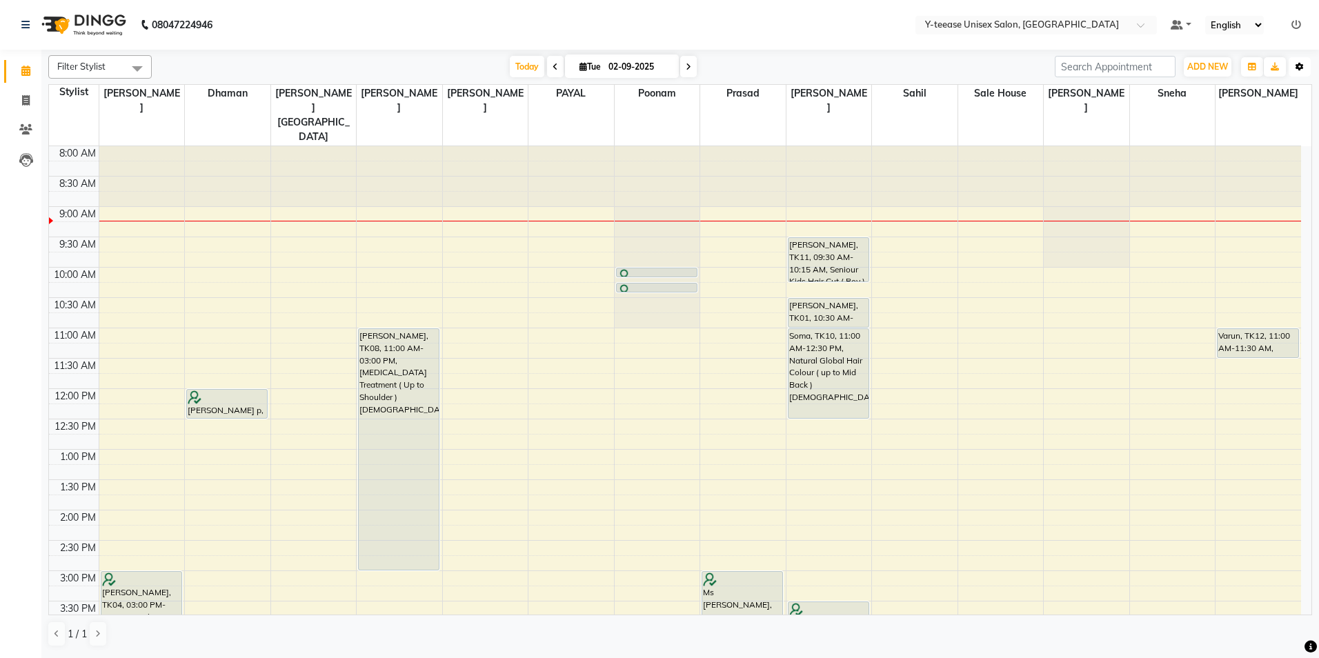
click at [1298, 70] on icon "button" at bounding box center [1300, 67] width 8 height 8
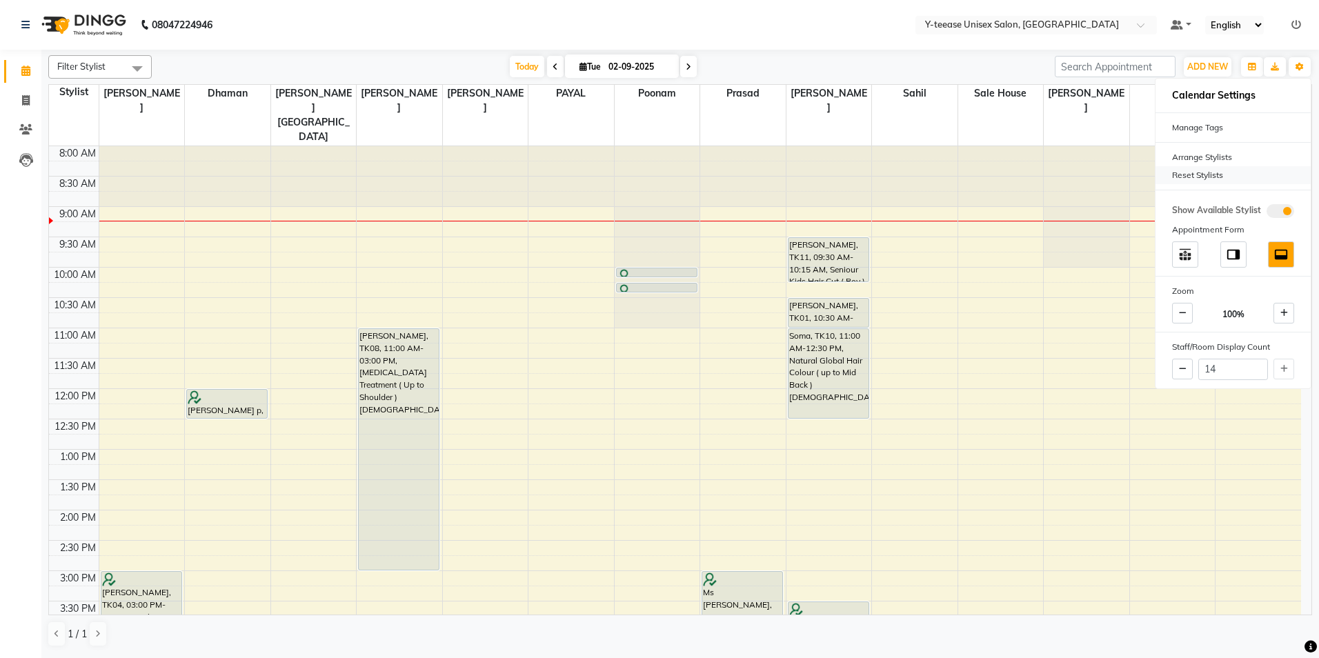
click at [1253, 181] on div "Reset Stylists" at bounding box center [1233, 175] width 155 height 18
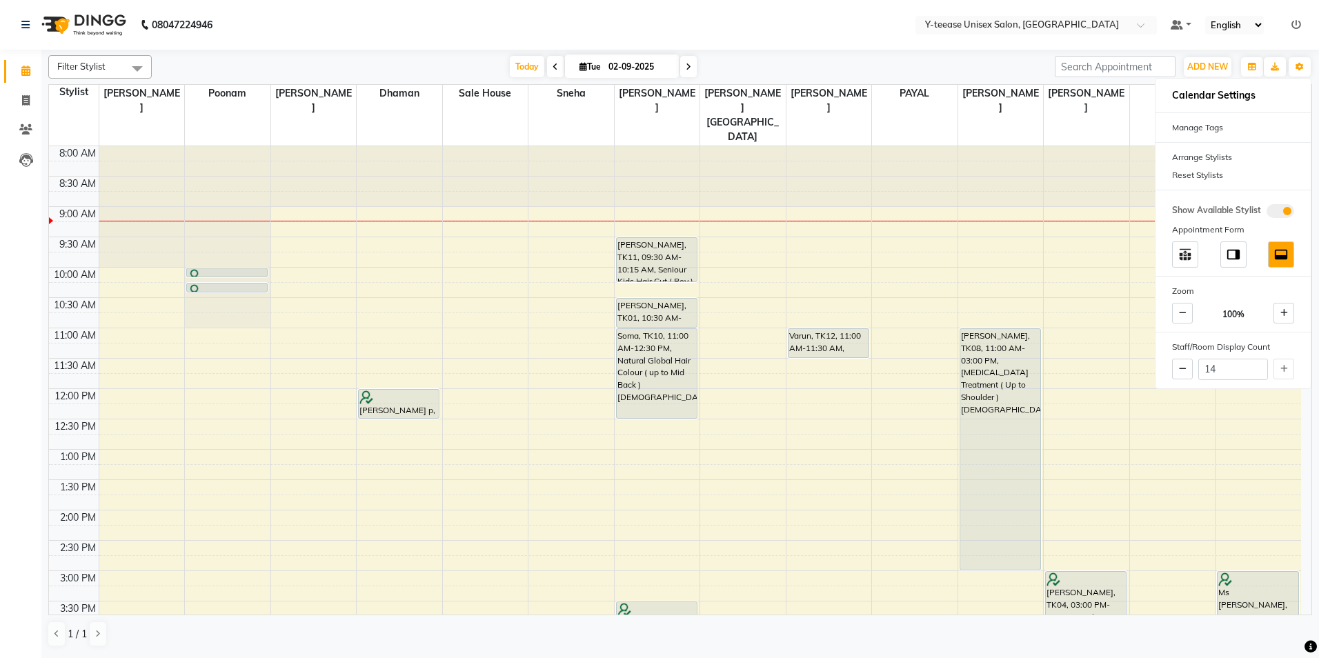
click at [951, 63] on div "[DATE] [DATE]" at bounding box center [603, 67] width 889 height 21
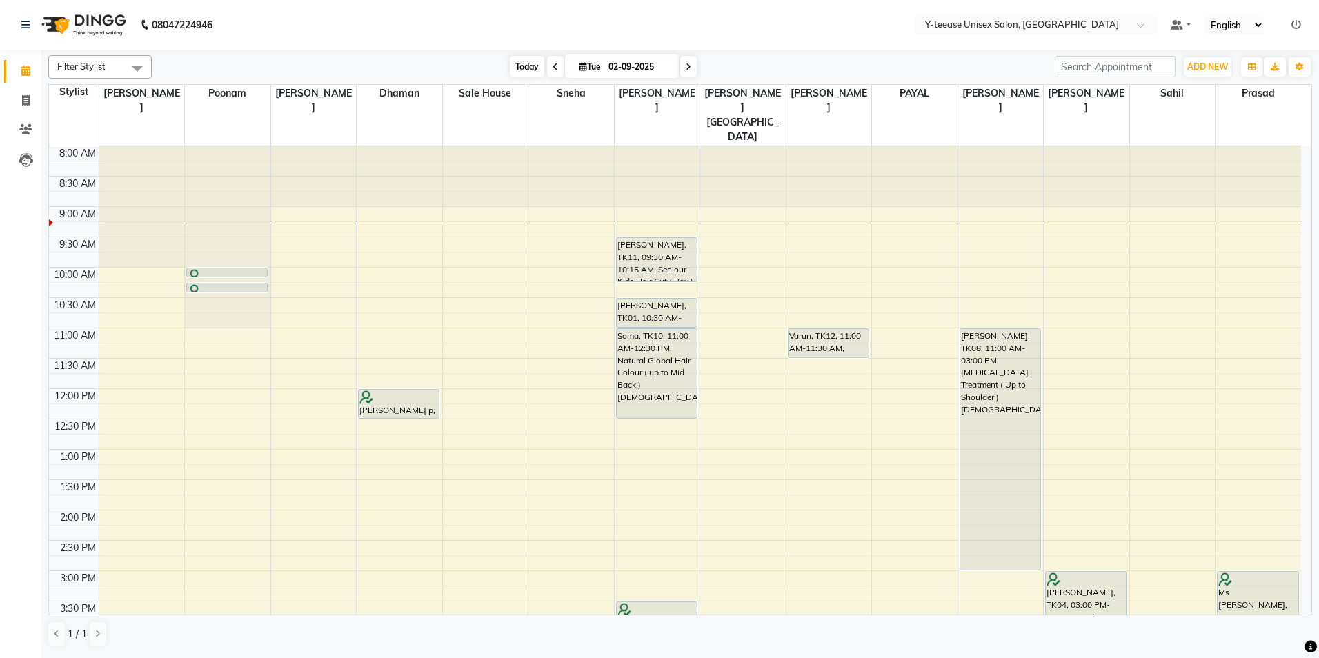
click at [528, 72] on span "Today" at bounding box center [527, 66] width 34 height 21
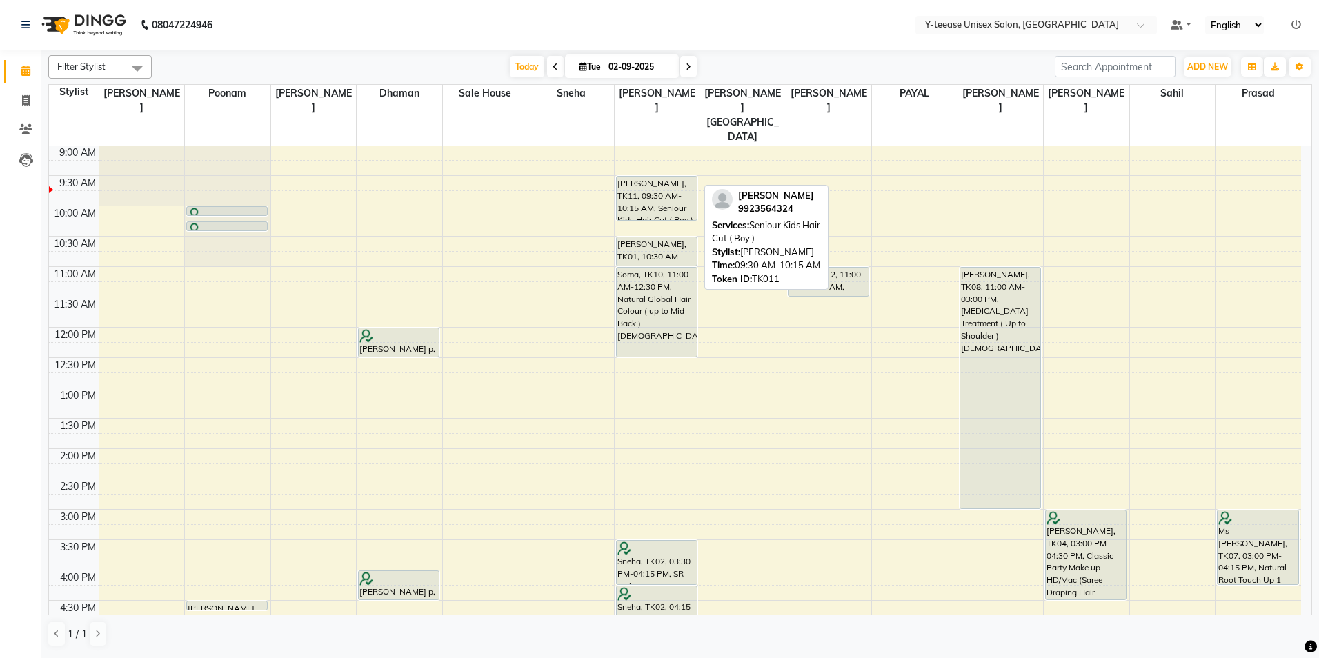
click at [660, 177] on div "[PERSON_NAME], TK11, 09:30 AM-10:15 AM, Seniour Kids Hair Cut ( Boy )" at bounding box center [657, 198] width 80 height 43
select select "7"
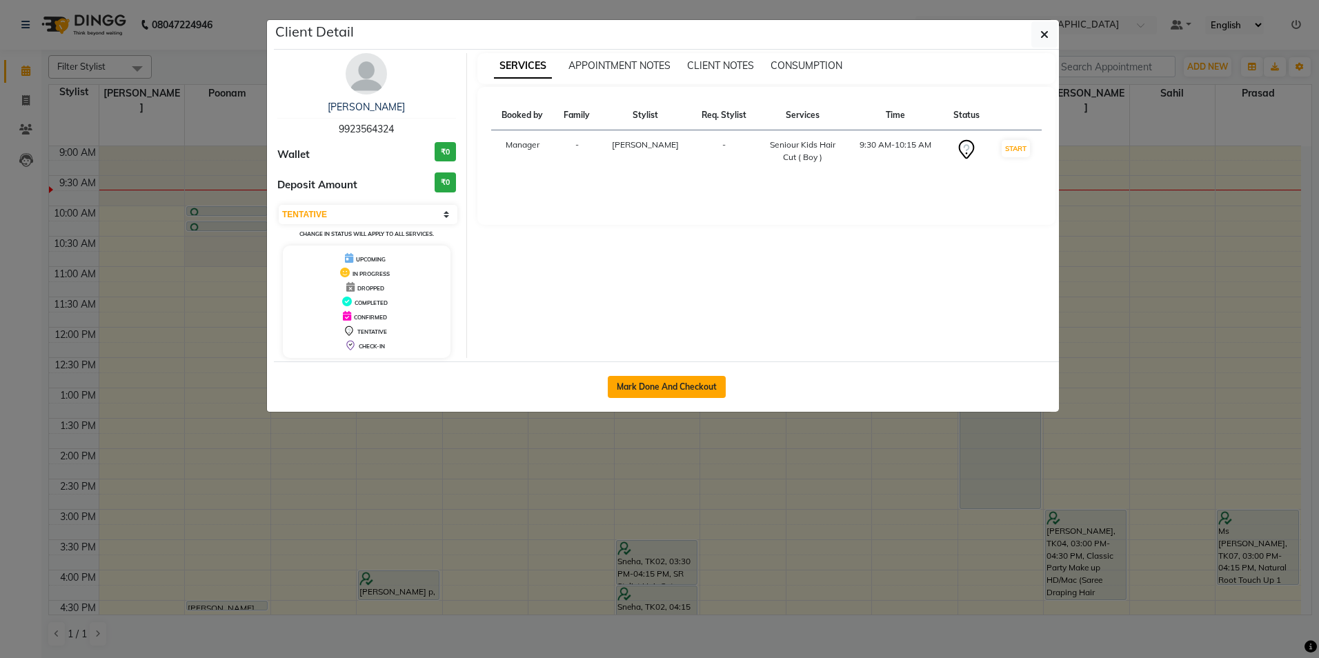
click at [669, 382] on button "Mark Done And Checkout" at bounding box center [667, 387] width 118 height 22
select select "service"
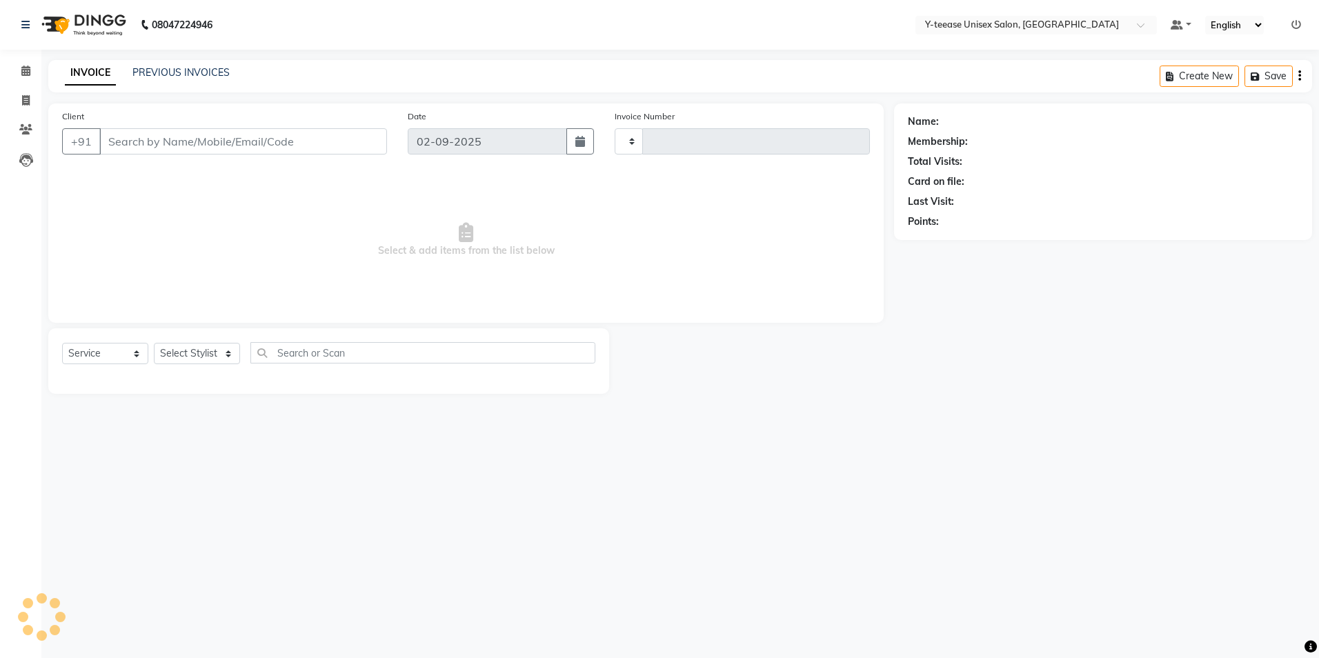
type input "6937"
select select "4"
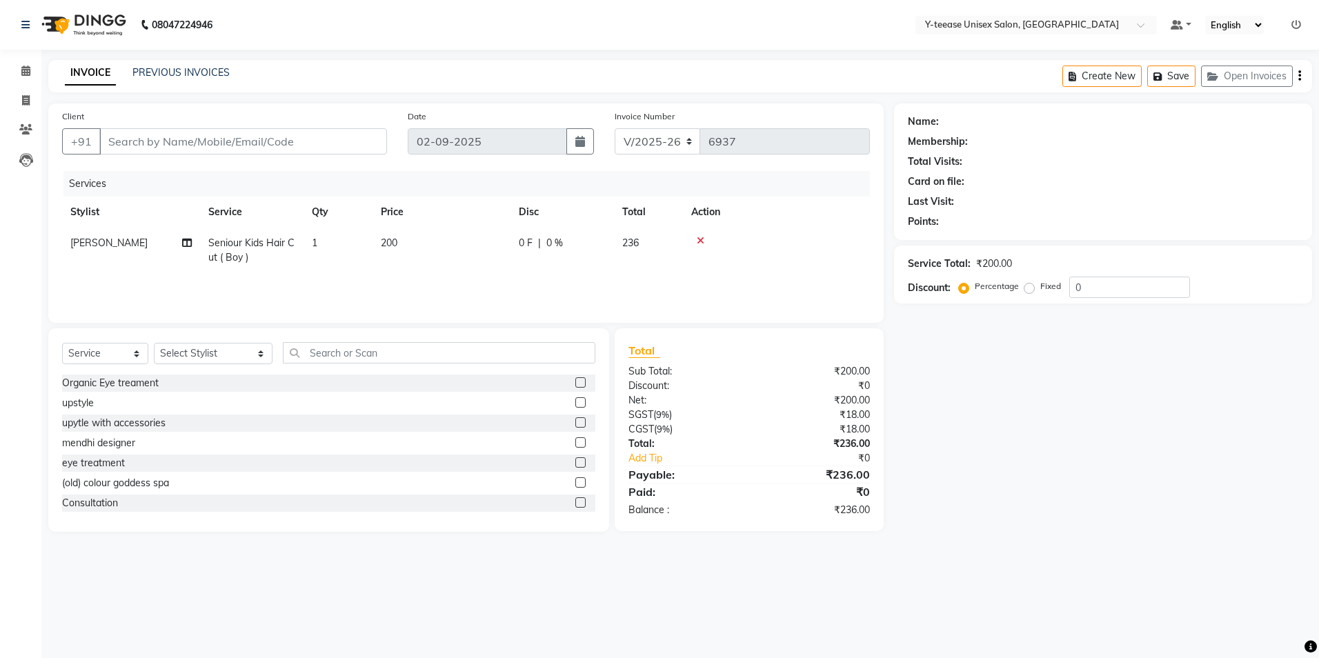
type input "99******24"
select select "67330"
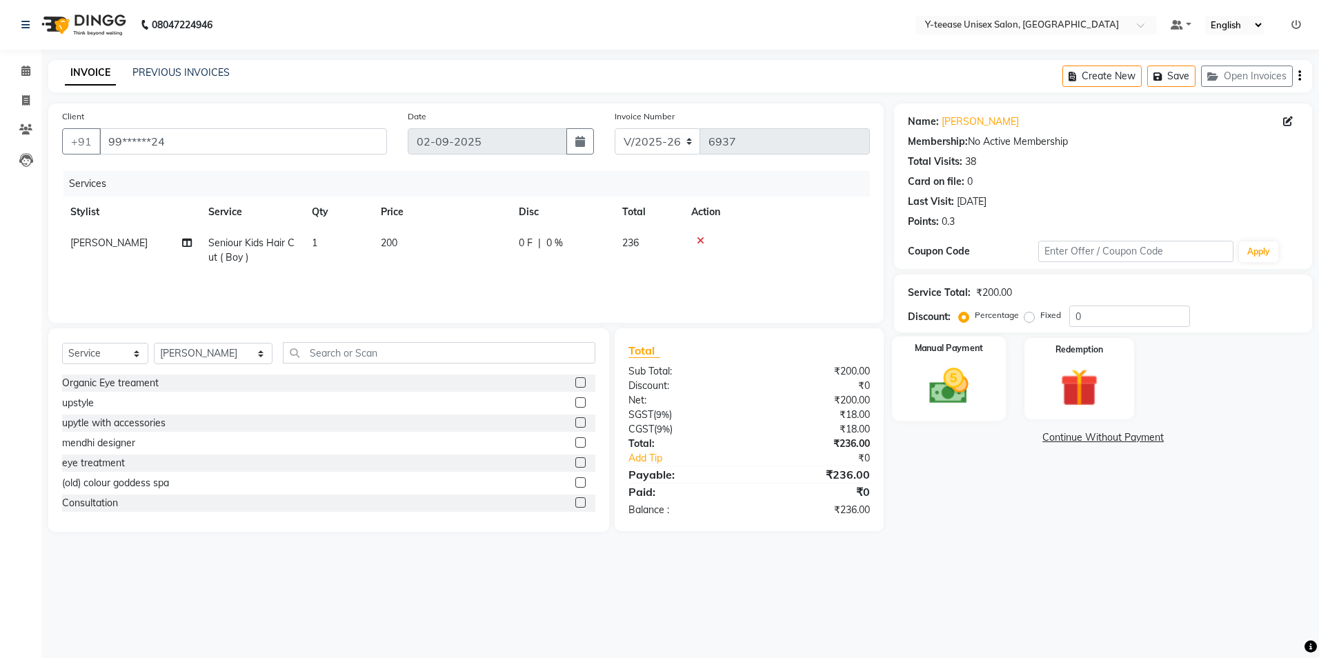
click at [958, 410] on div "Manual Payment" at bounding box center [949, 379] width 114 height 85
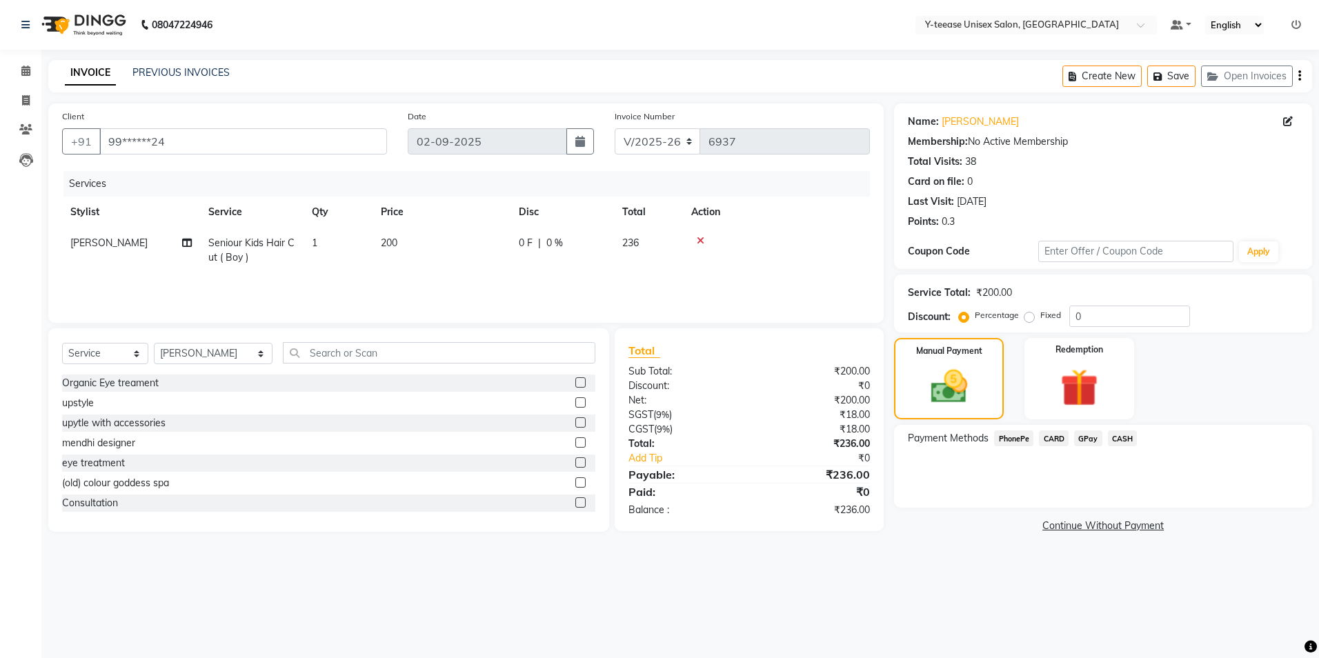
click at [1091, 443] on span "GPay" at bounding box center [1088, 439] width 28 height 16
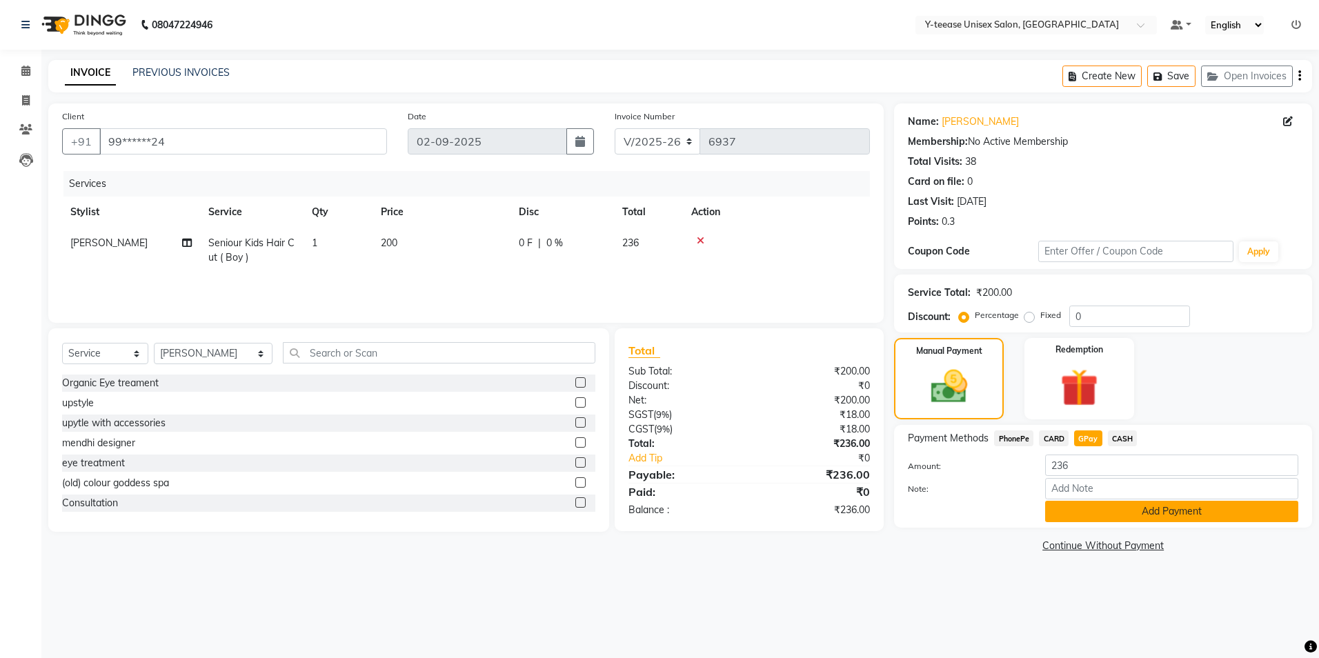
click at [1139, 517] on button "Add Payment" at bounding box center [1171, 511] width 253 height 21
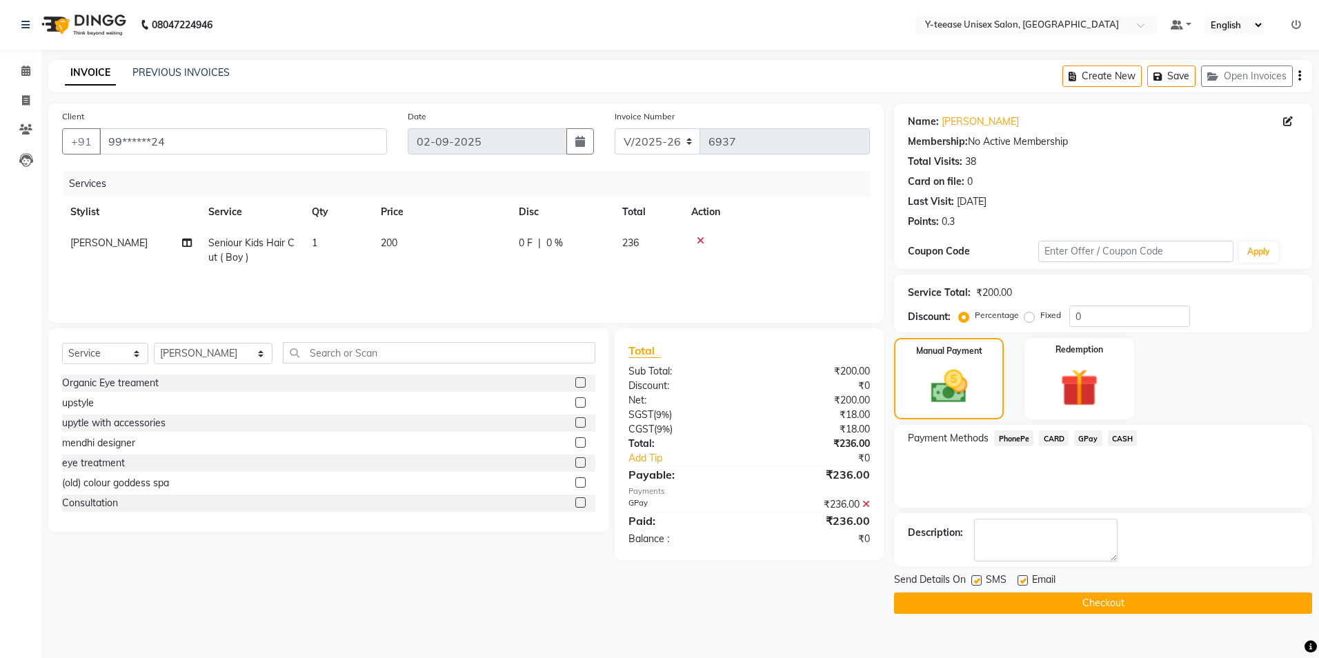
click at [1147, 601] on button "Checkout" at bounding box center [1103, 603] width 418 height 21
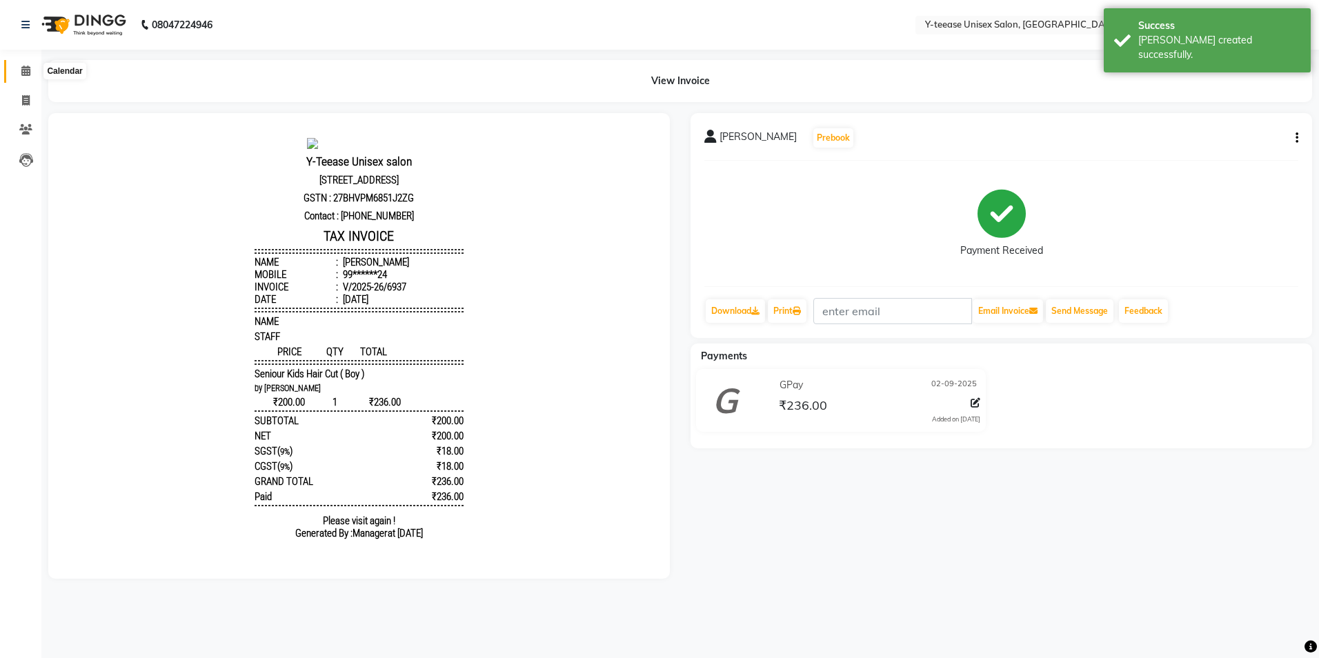
click at [18, 71] on span at bounding box center [26, 71] width 24 height 16
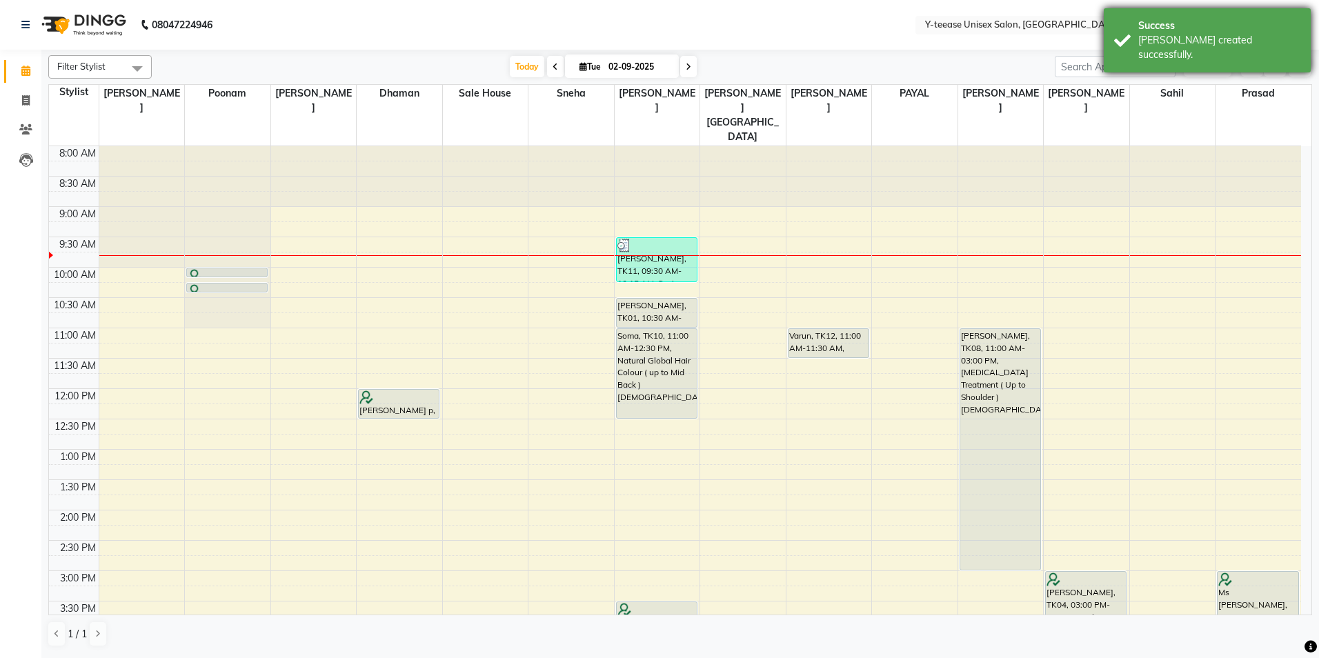
click at [1145, 35] on div "[PERSON_NAME] created successfully." at bounding box center [1219, 47] width 162 height 29
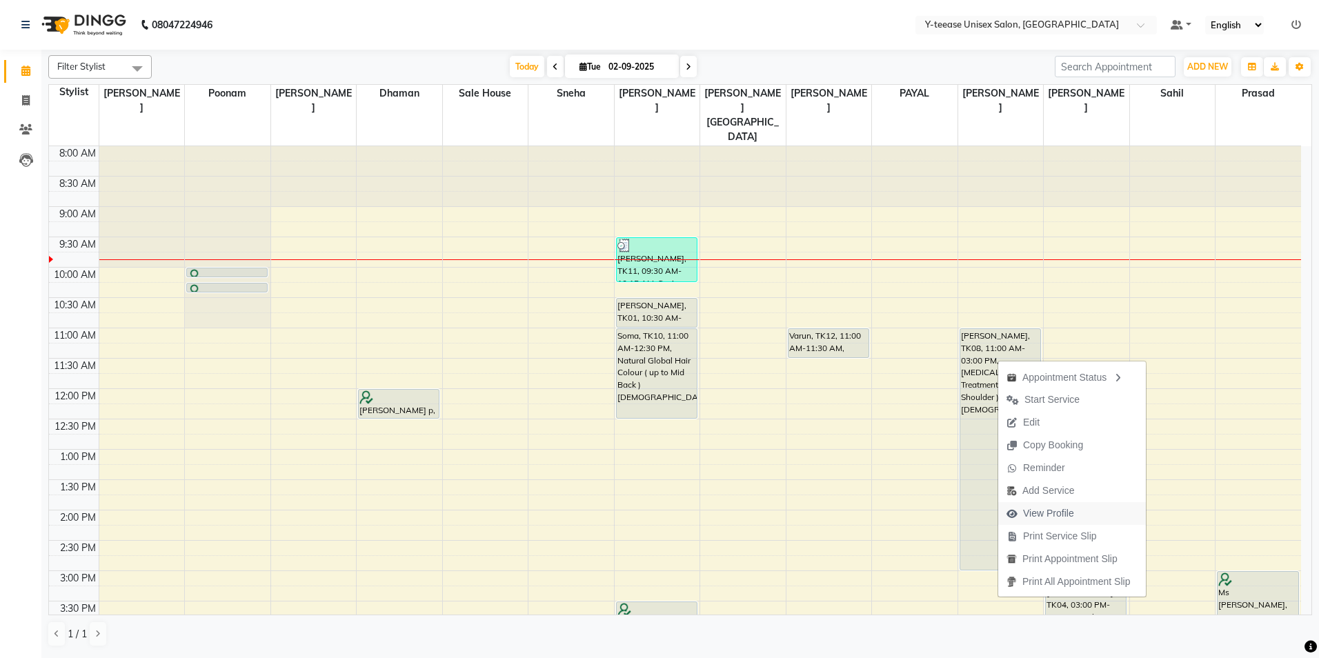
click at [1056, 518] on span "View Profile" at bounding box center [1048, 513] width 51 height 14
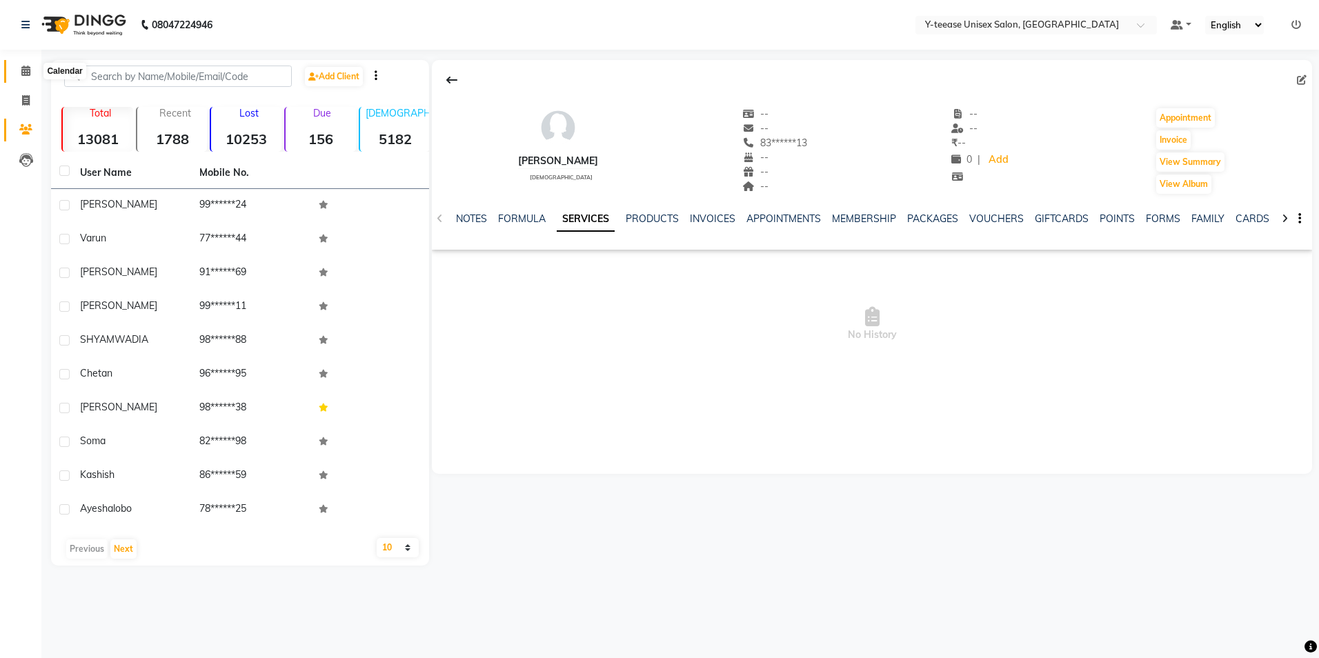
click at [19, 75] on span at bounding box center [26, 71] width 24 height 16
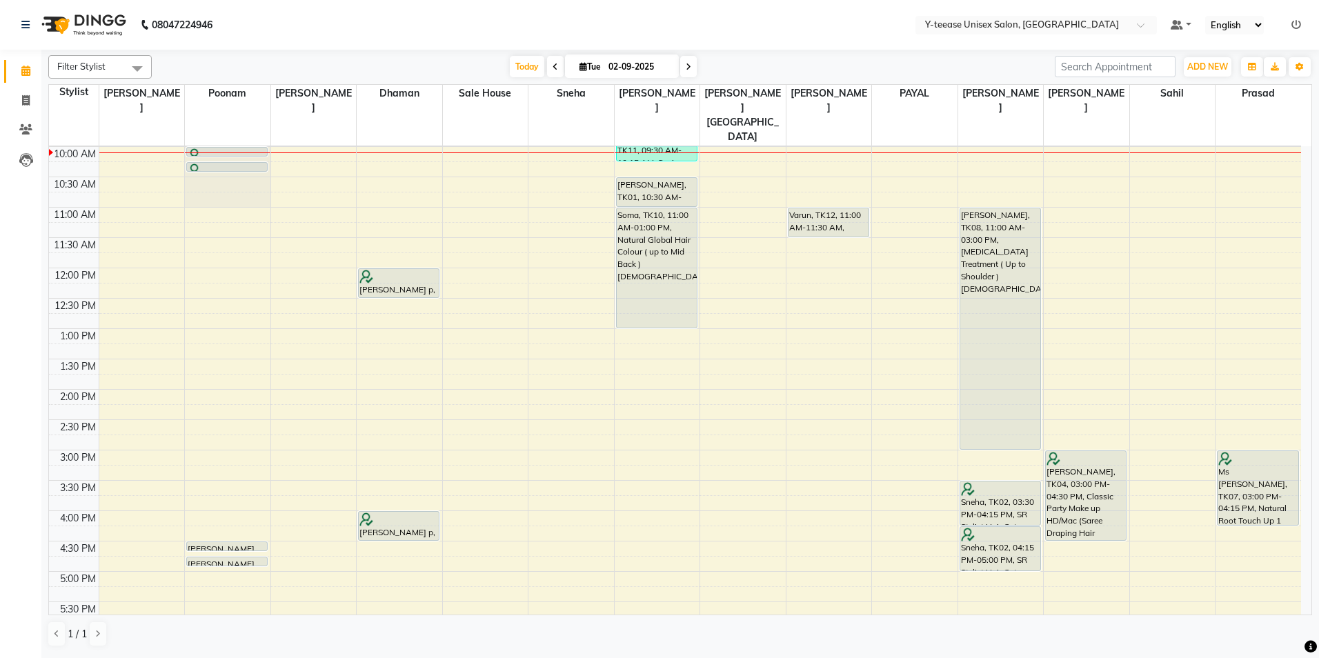
scroll to position [69, 0]
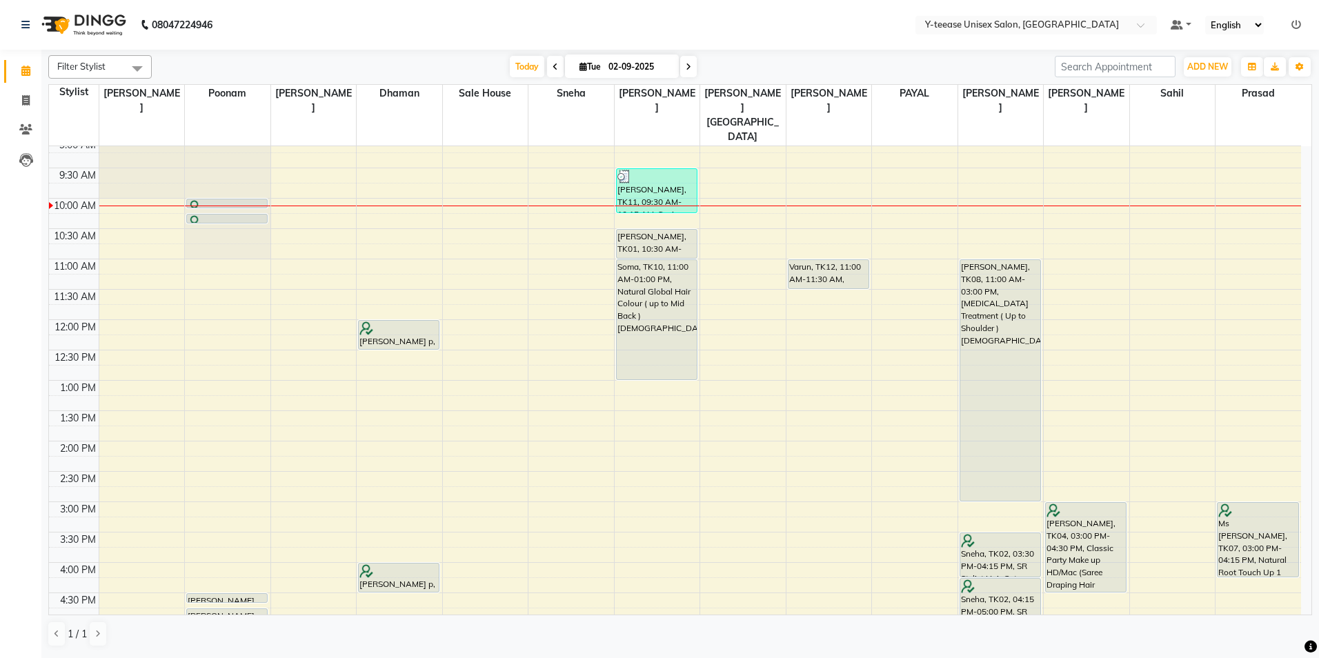
click at [691, 63] on span at bounding box center [688, 66] width 17 height 21
type input "03-09-2025"
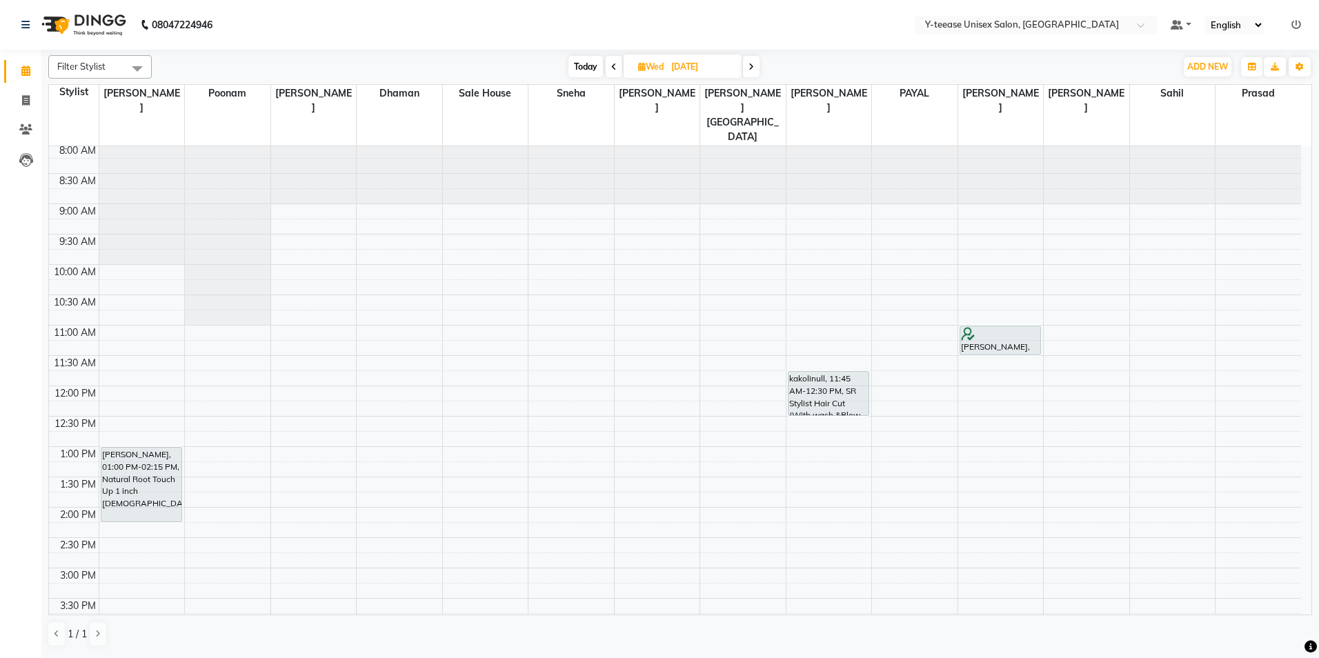
scroll to position [0, 0]
click at [166, 247] on div "8:00 AM 8:30 AM 9:00 AM 9:30 AM 10:00 AM 10:30 AM 11:00 AM 11:30 AM 12:00 PM 12…" at bounding box center [675, 601] width 1252 height 910
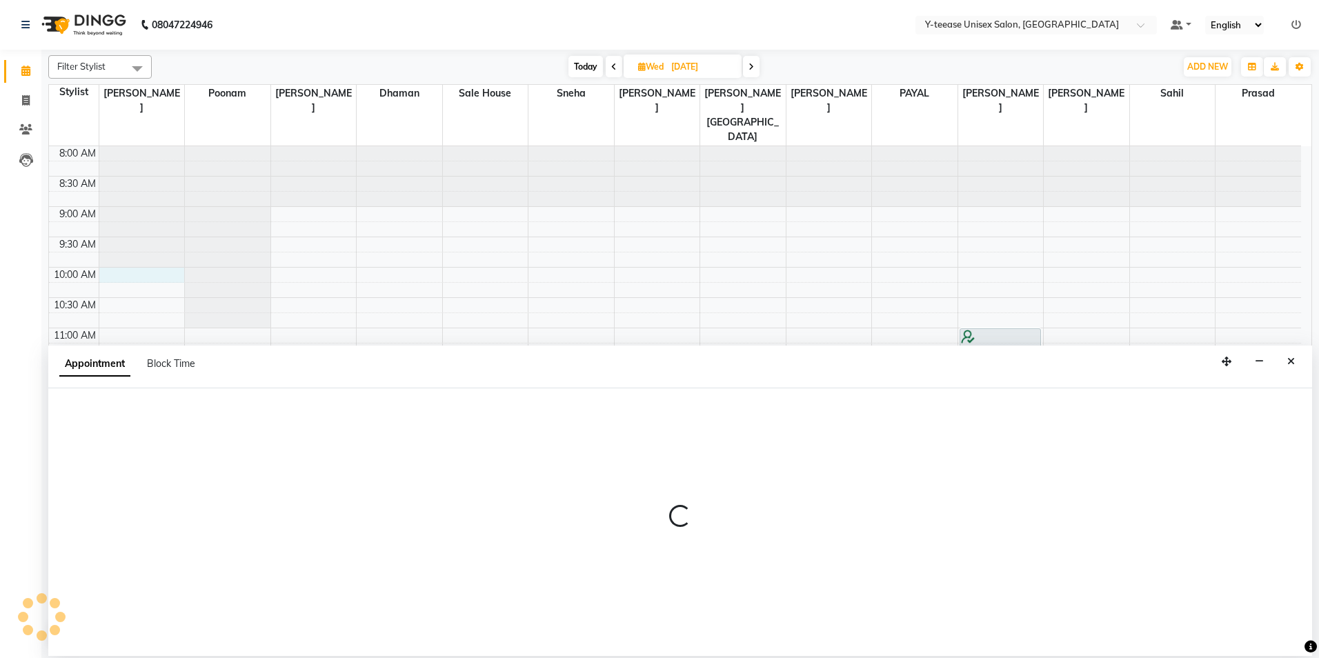
select select "56"
select select "600"
select select "tentative"
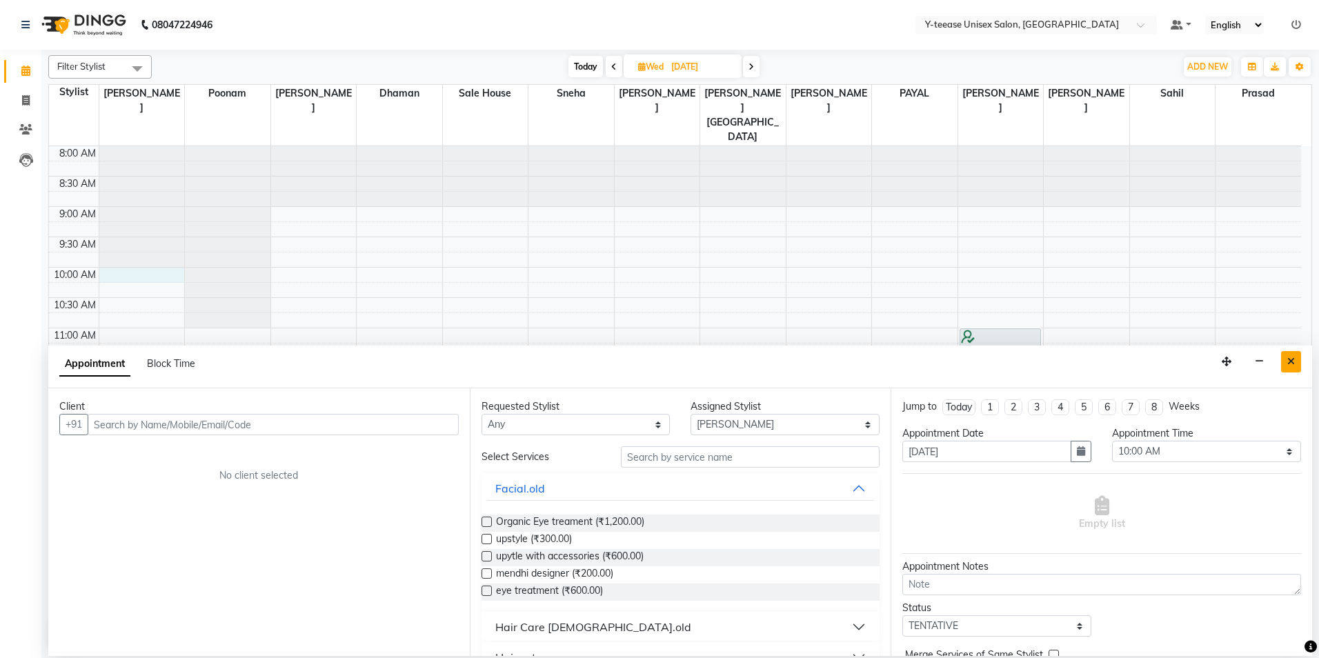
click at [1287, 364] on icon "Close" at bounding box center [1291, 362] width 8 height 10
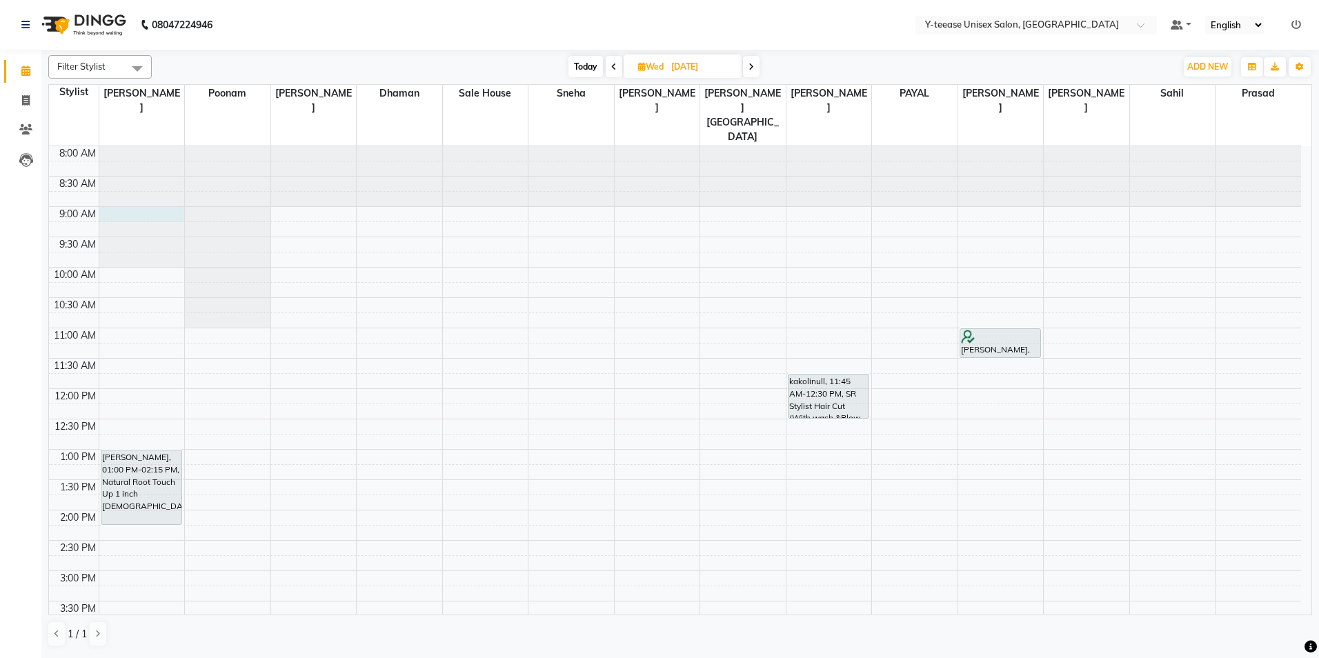
click at [171, 146] on div at bounding box center [142, 146] width 86 height 0
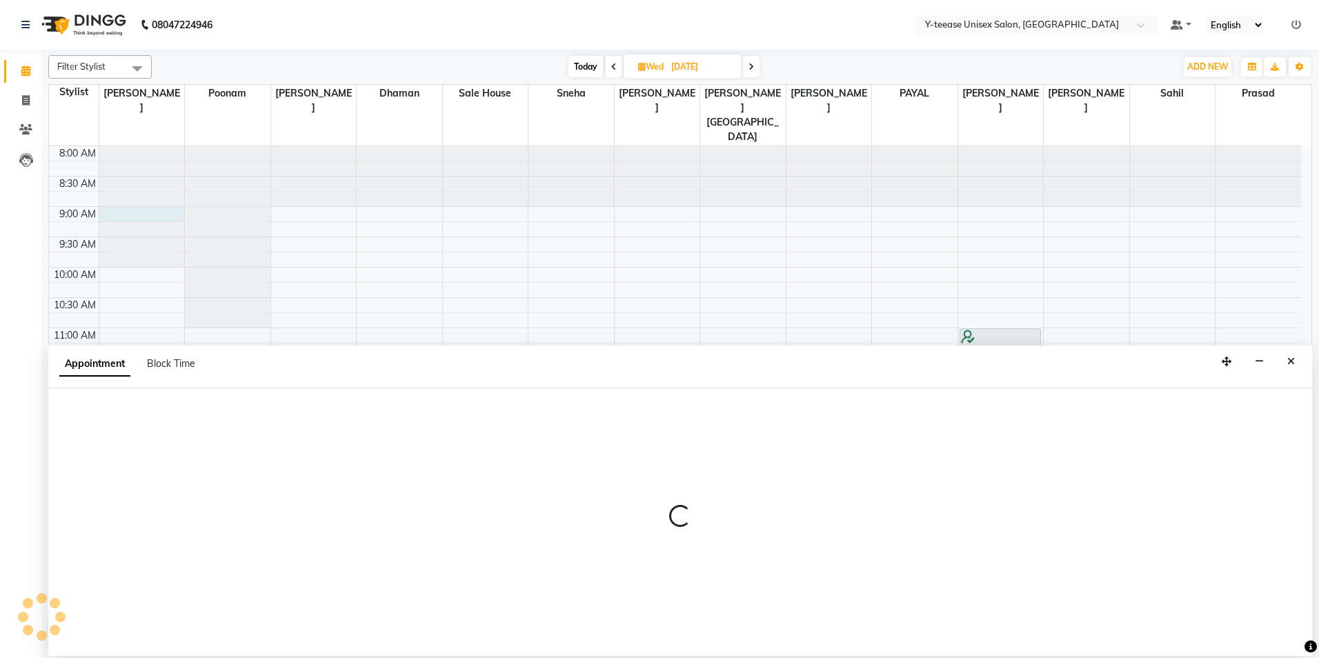
select select "56"
select select "540"
select select "tentative"
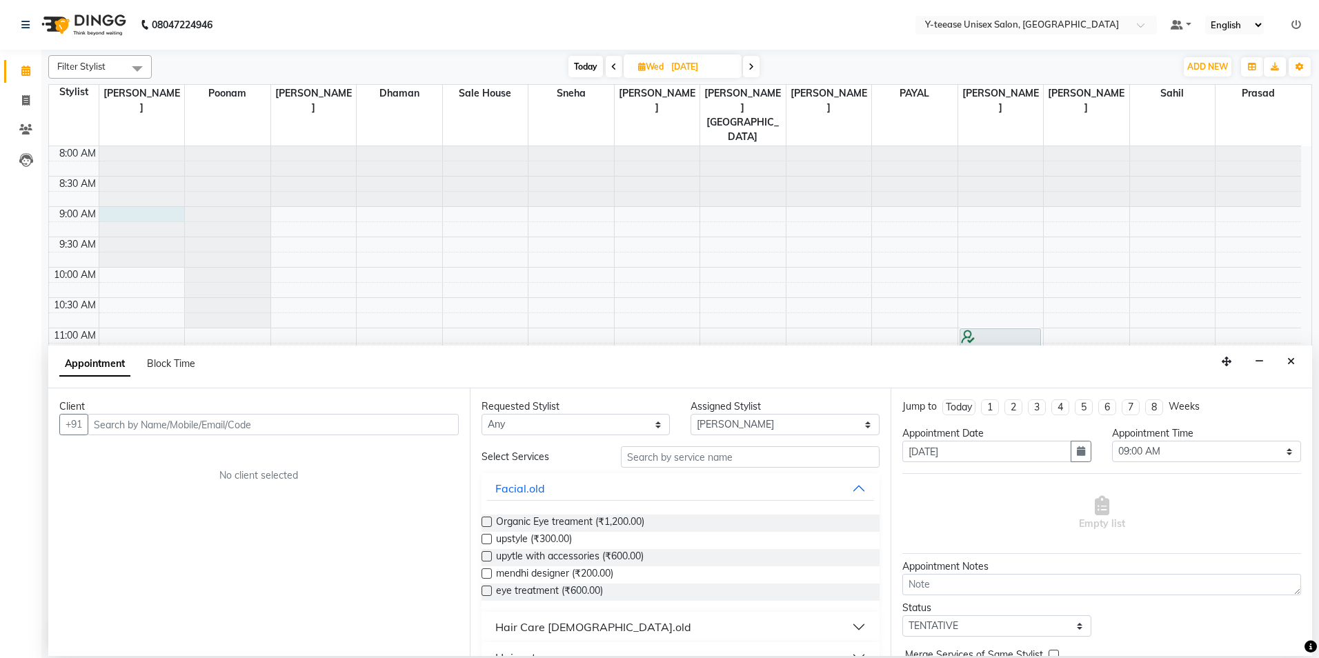
drag, startPoint x: 206, startPoint y: 420, endPoint x: 199, endPoint y: 412, distance: 10.8
click at [204, 419] on input "text" at bounding box center [273, 424] width 371 height 21
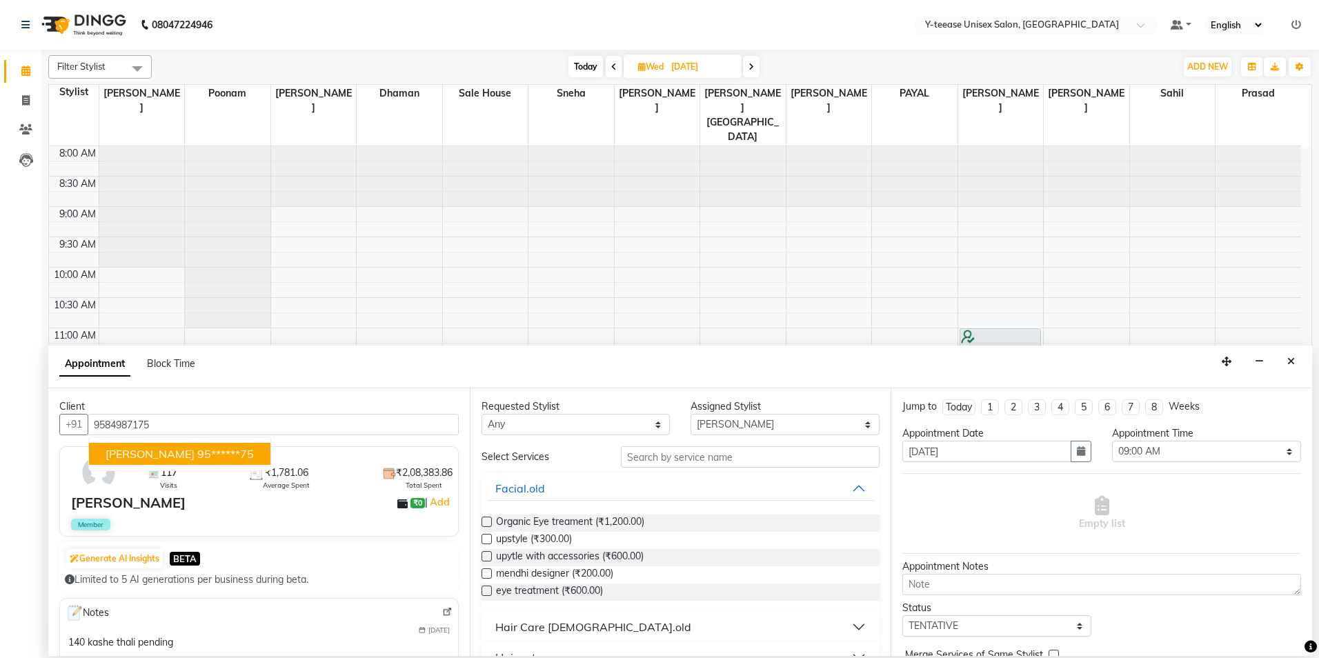
click at [218, 455] on ngb-highlight "95******75" at bounding box center [225, 454] width 57 height 14
type input "95******75"
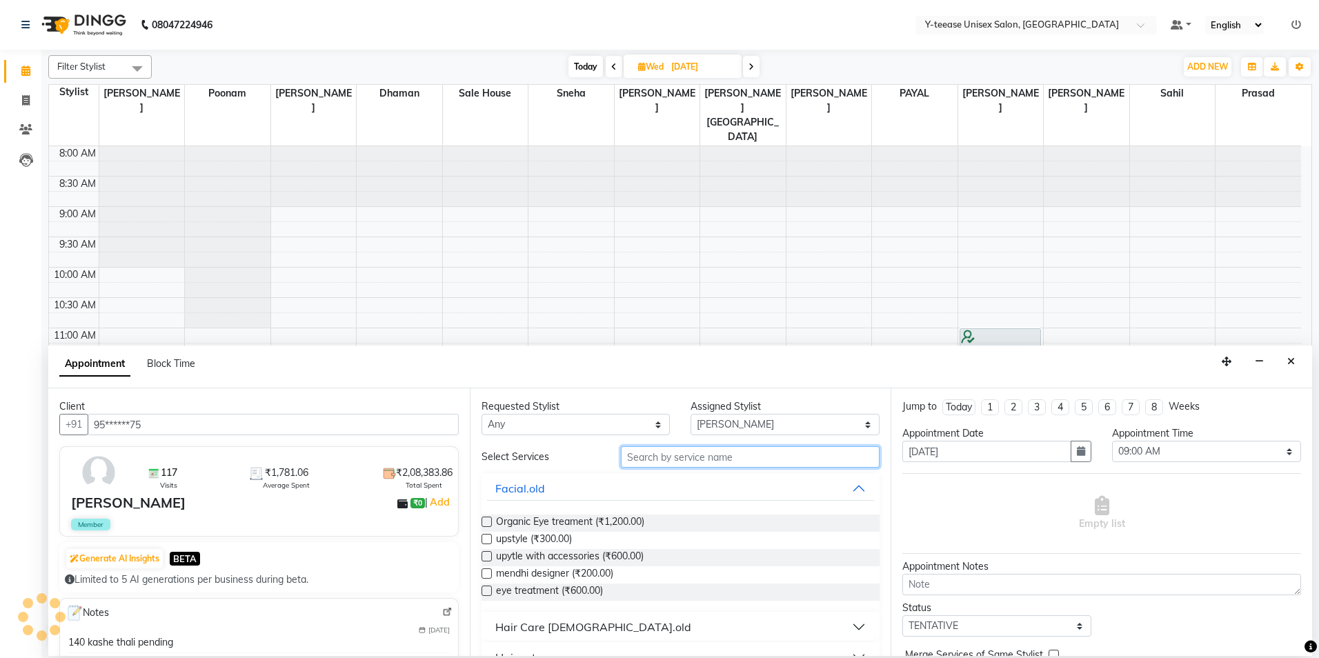
click at [662, 462] on input "text" at bounding box center [750, 456] width 259 height 21
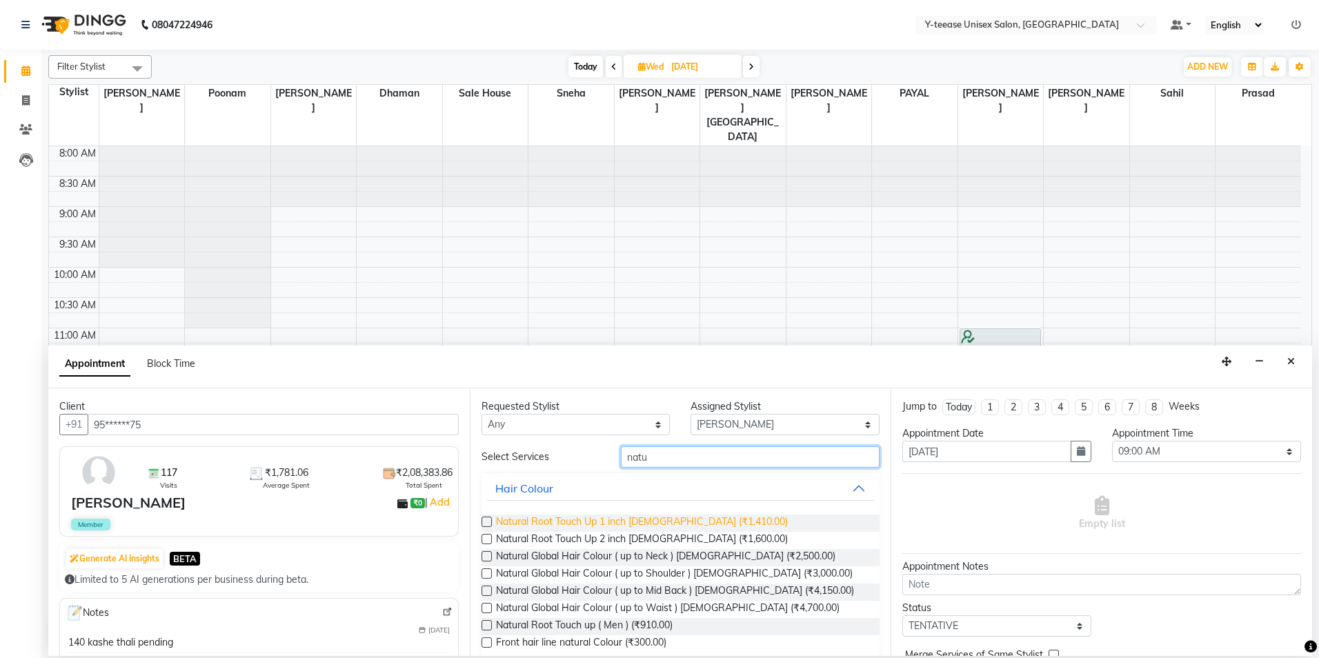
type input "natu"
click at [642, 524] on span "Natural Root Touch Up 1 inch Female (₹1,410.00)" at bounding box center [642, 523] width 292 height 17
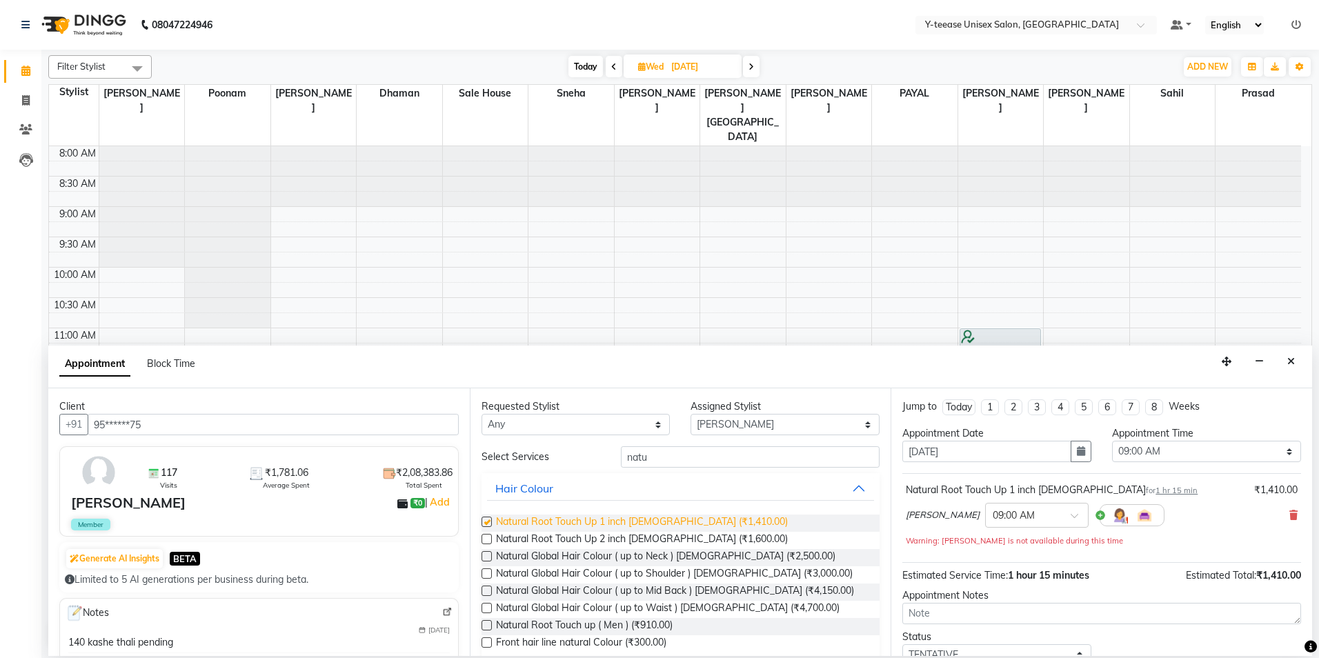
checkbox input "false"
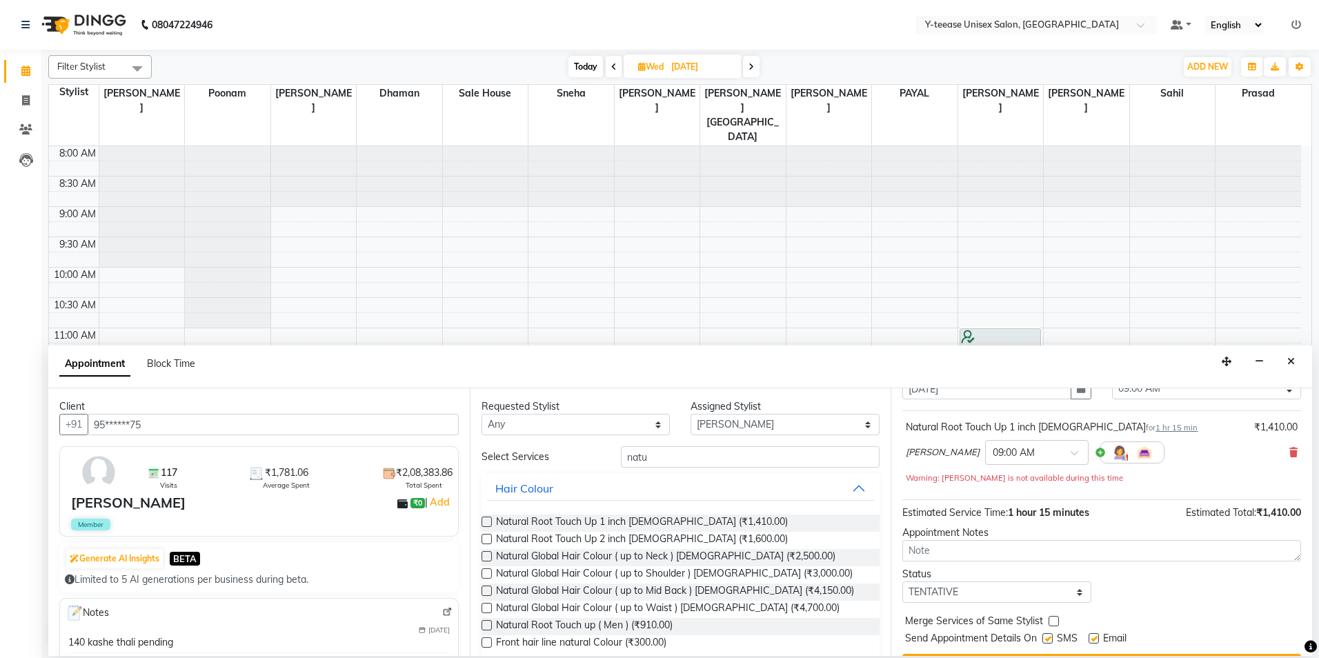
scroll to position [97, 0]
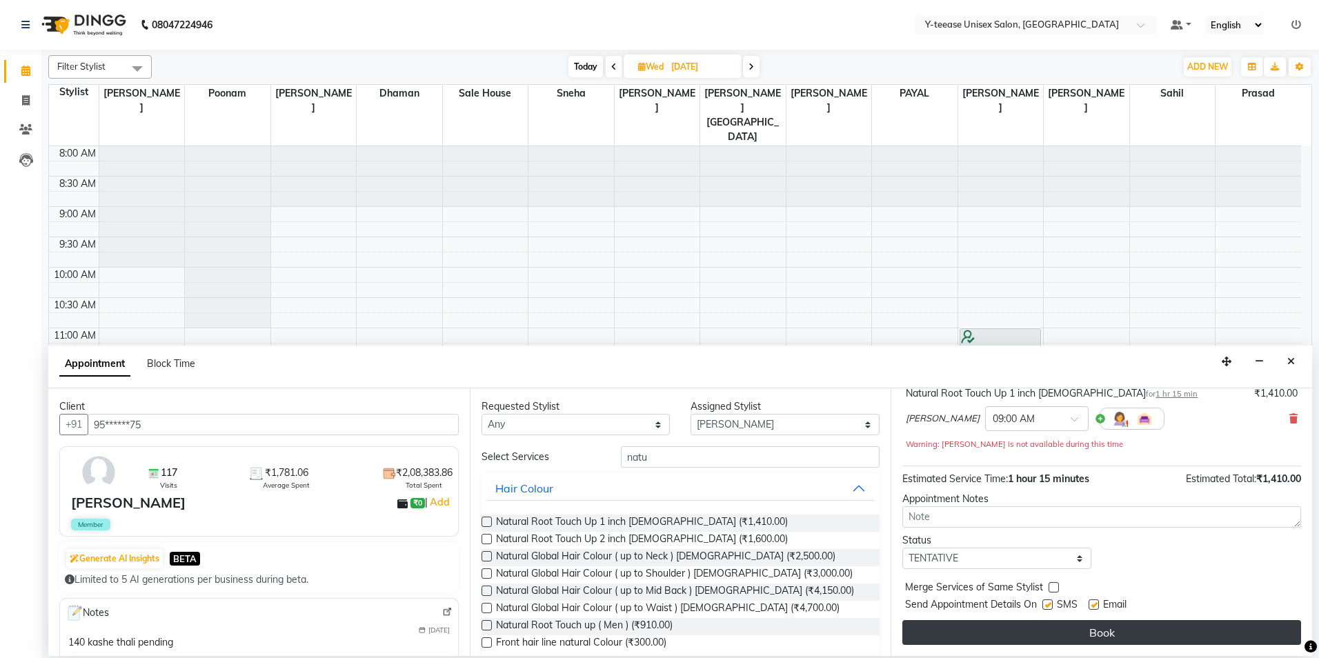
click at [1065, 633] on button "Book" at bounding box center [1101, 632] width 399 height 25
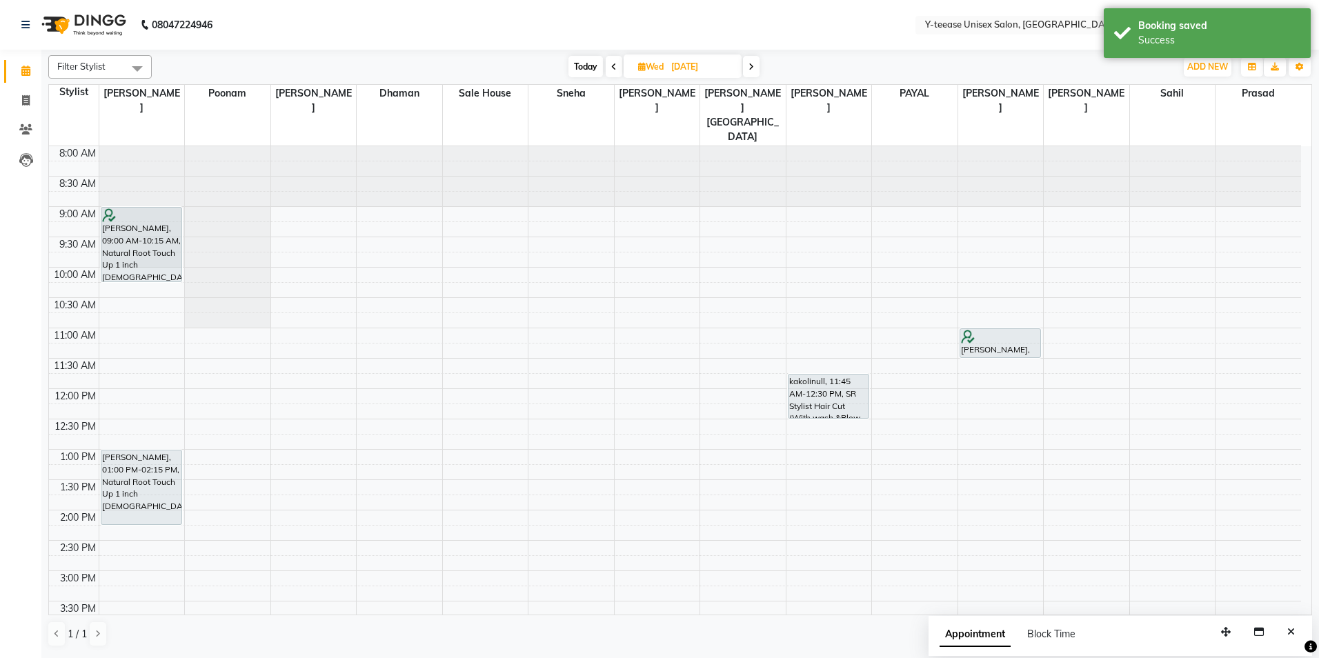
click at [616, 61] on span at bounding box center [614, 66] width 17 height 21
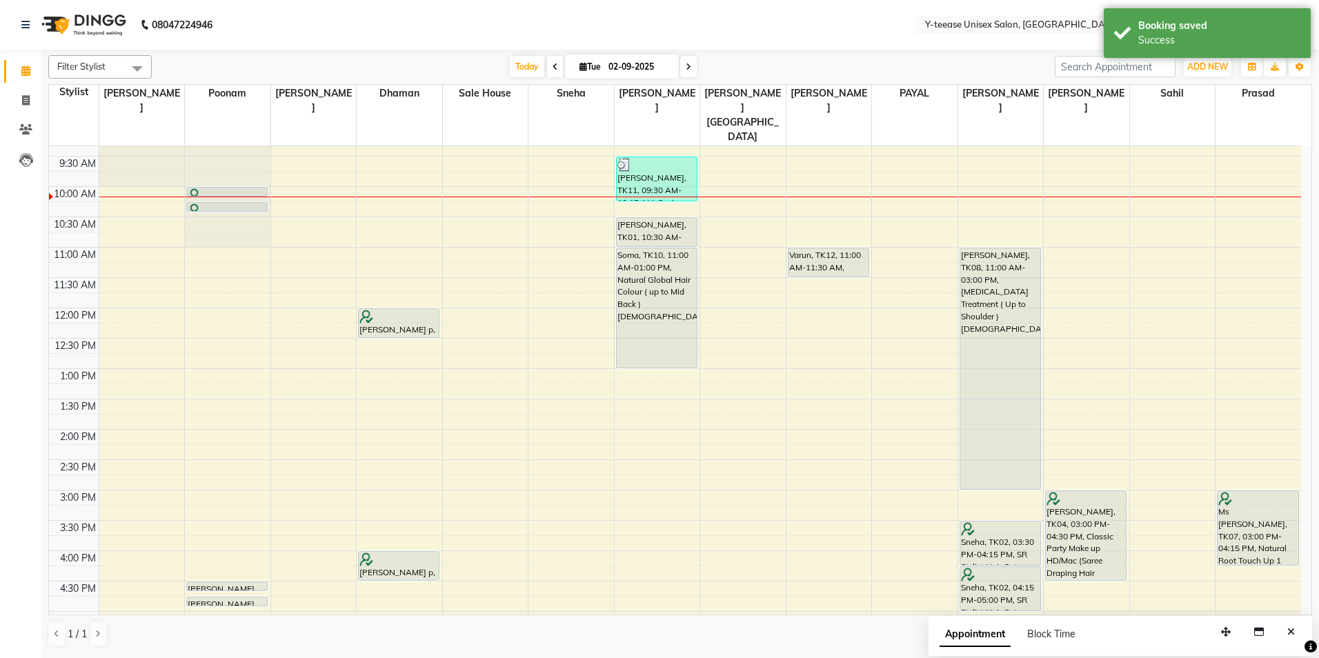
scroll to position [207, 0]
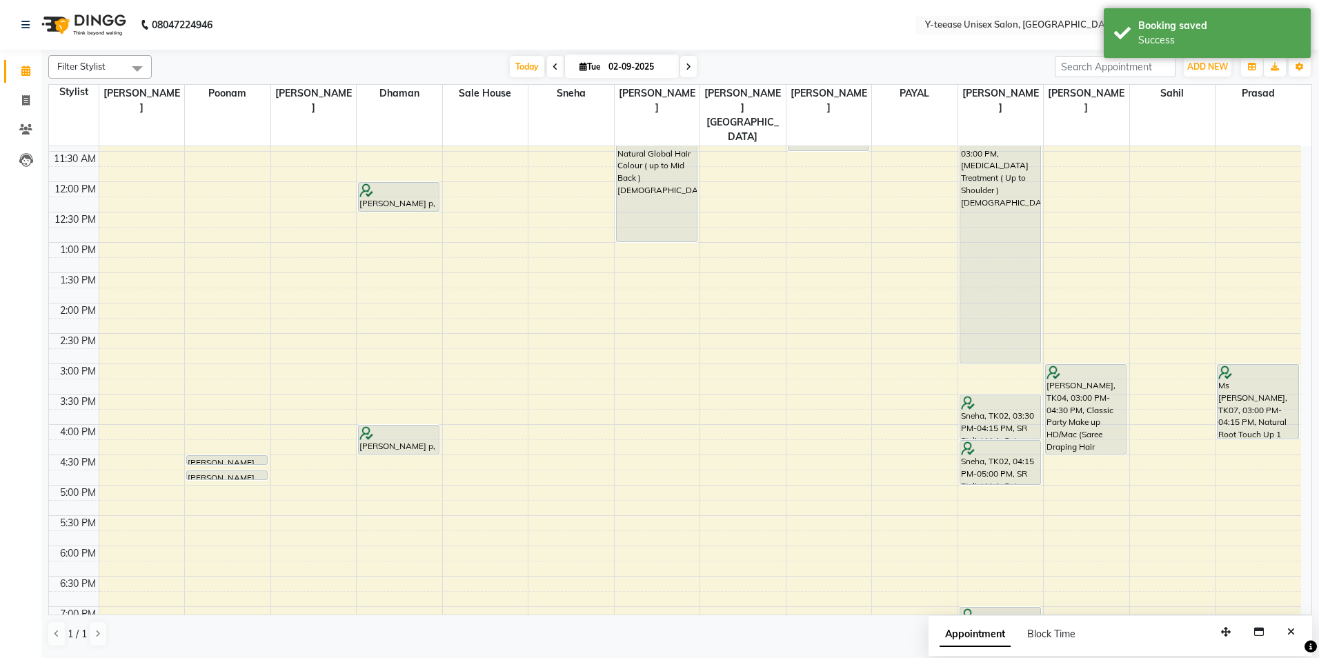
click at [683, 57] on span at bounding box center [688, 66] width 17 height 21
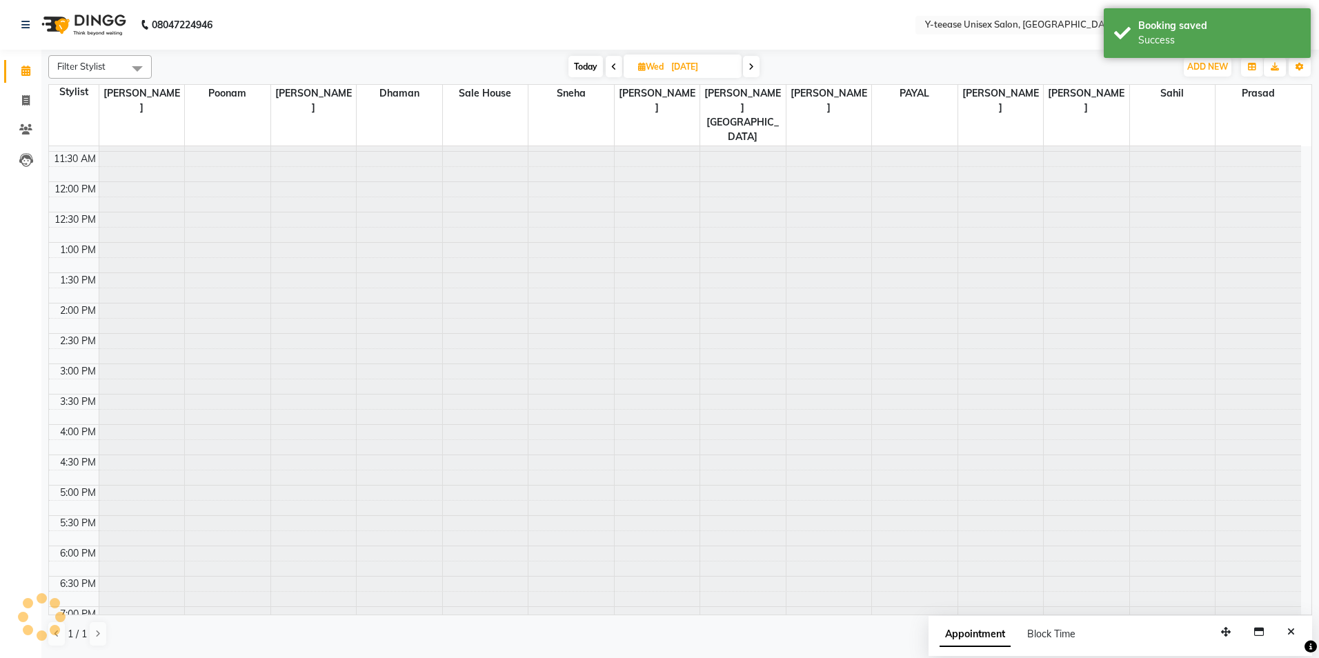
scroll to position [122, 0]
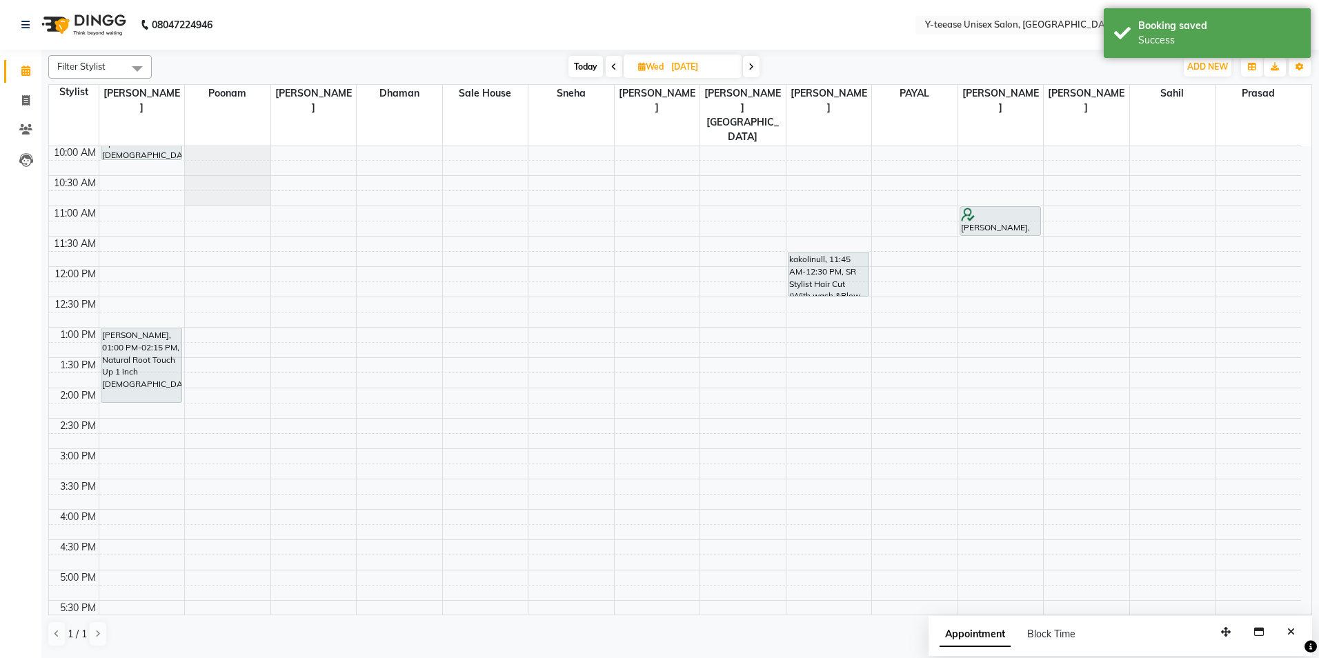
click at [749, 68] on span at bounding box center [751, 66] width 17 height 21
type input "04-09-2025"
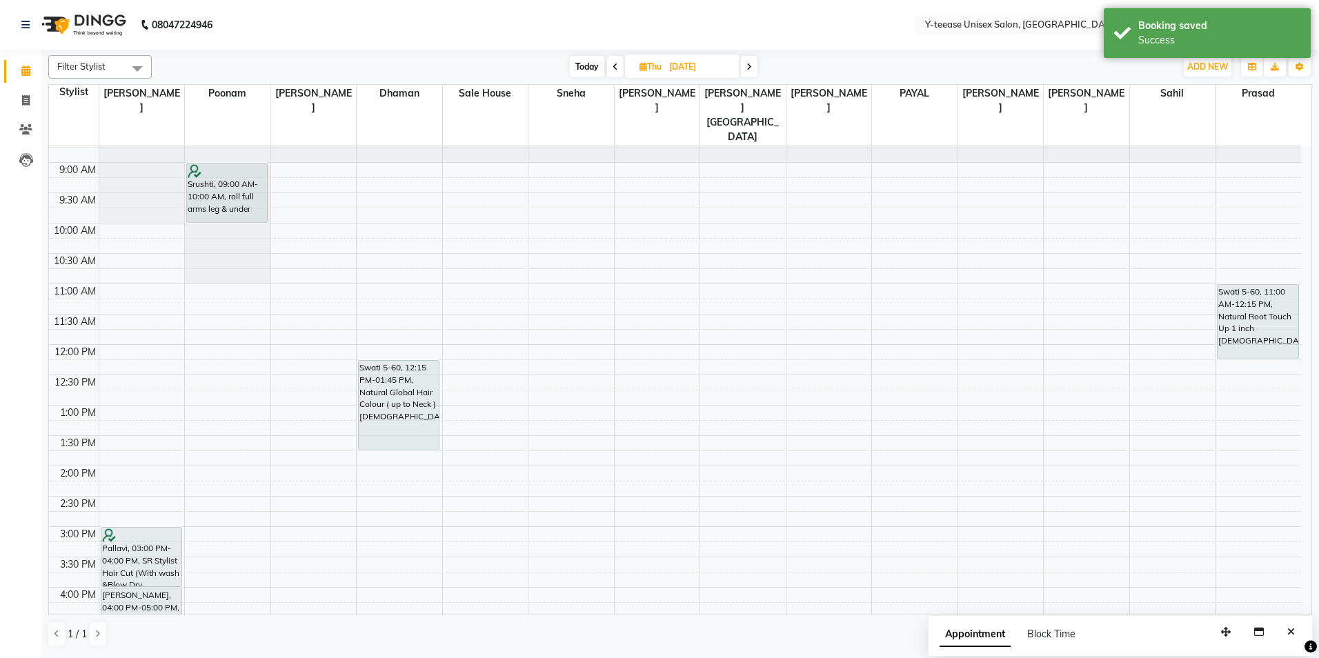
scroll to position [0, 0]
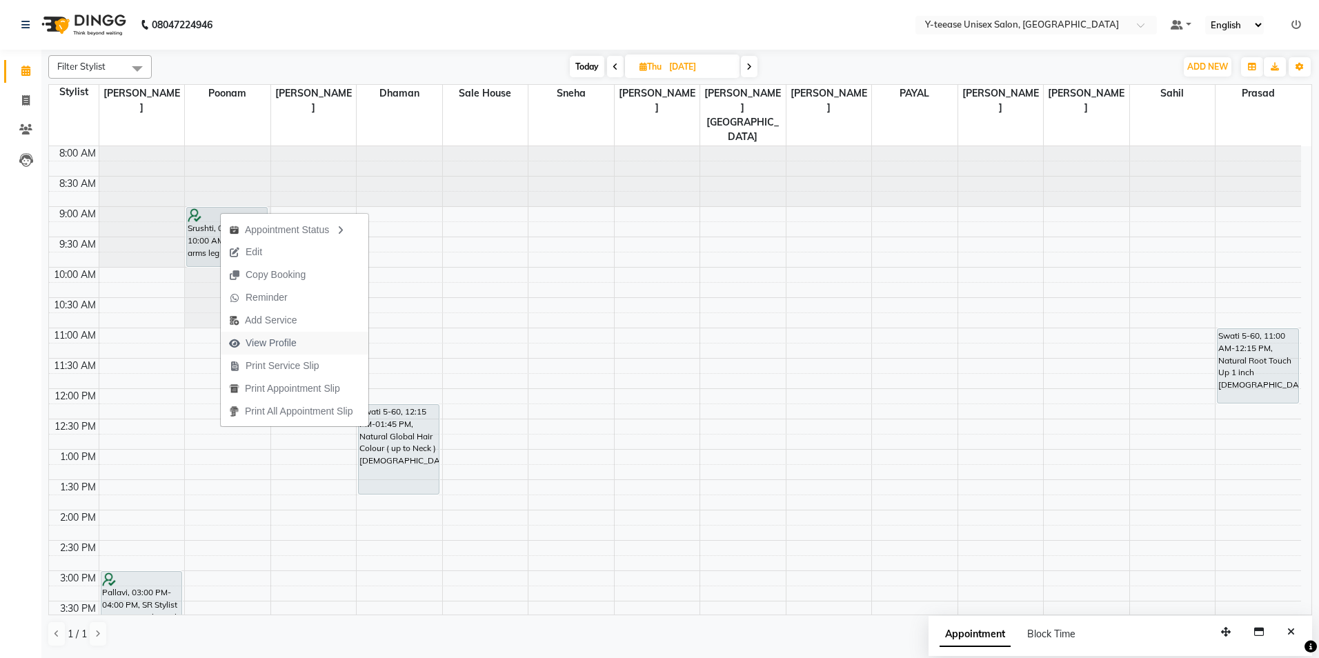
click at [249, 346] on span "View Profile" at bounding box center [271, 343] width 51 height 14
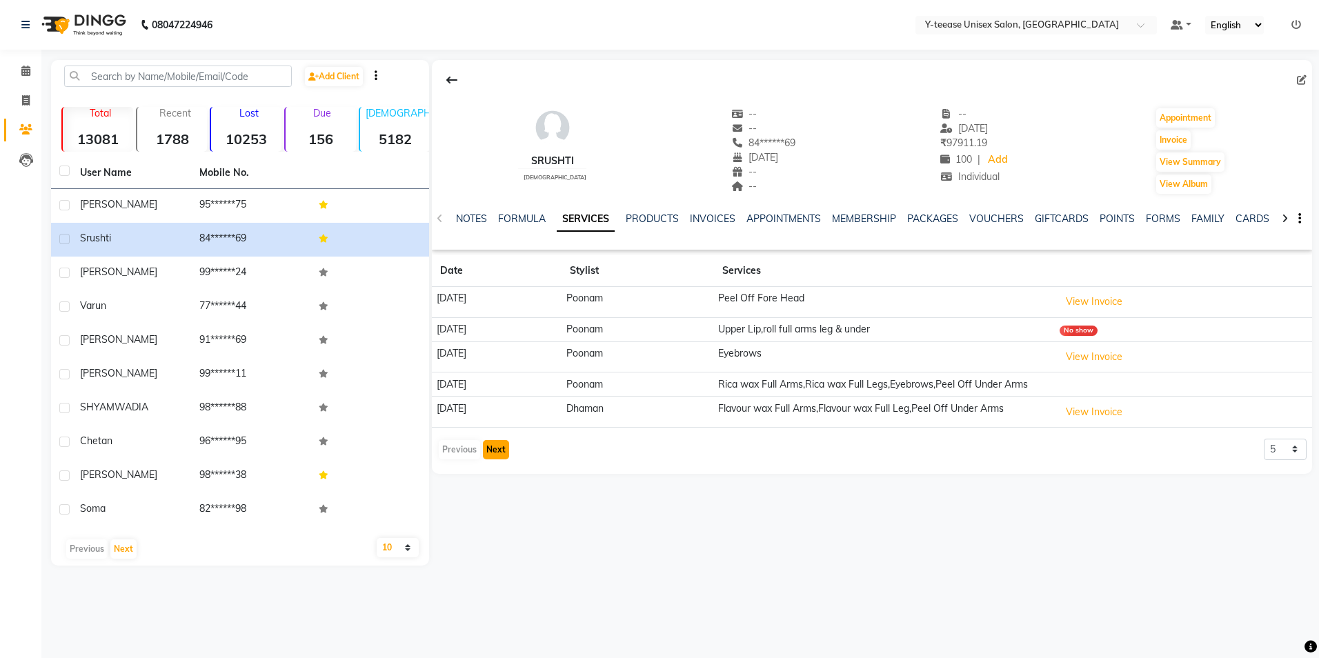
click at [496, 459] on button "Next" at bounding box center [496, 449] width 26 height 19
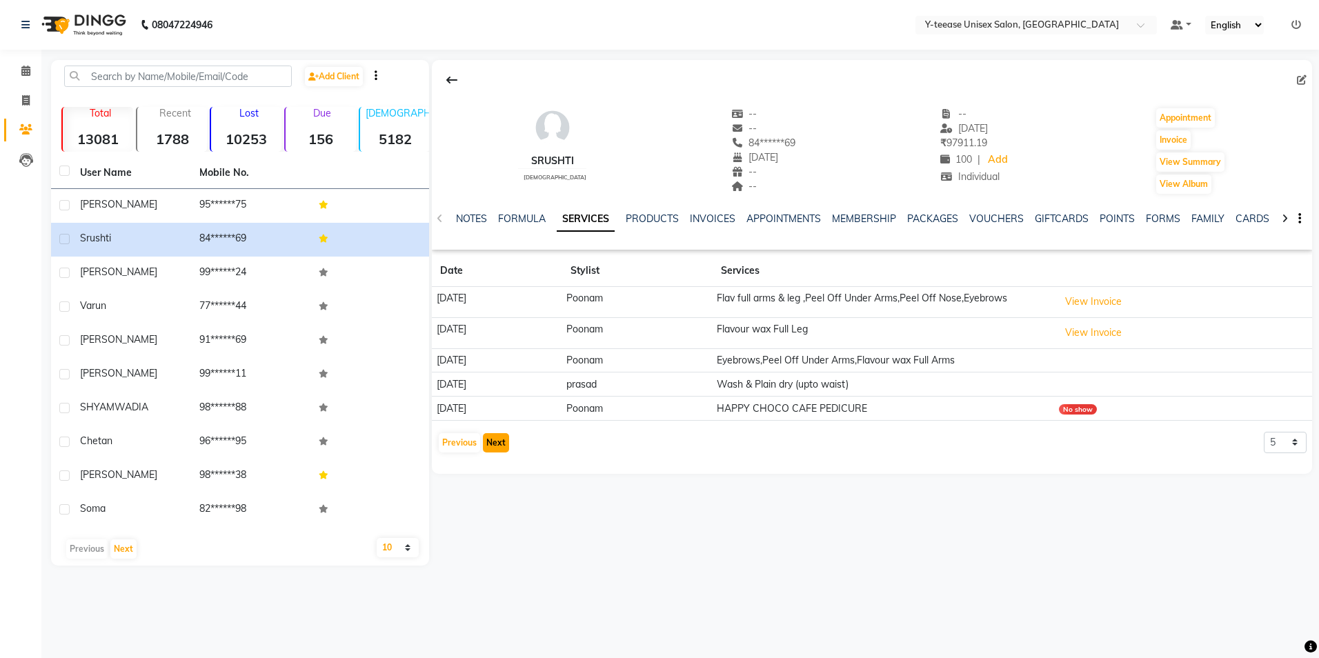
click at [499, 441] on button "Next" at bounding box center [496, 442] width 26 height 19
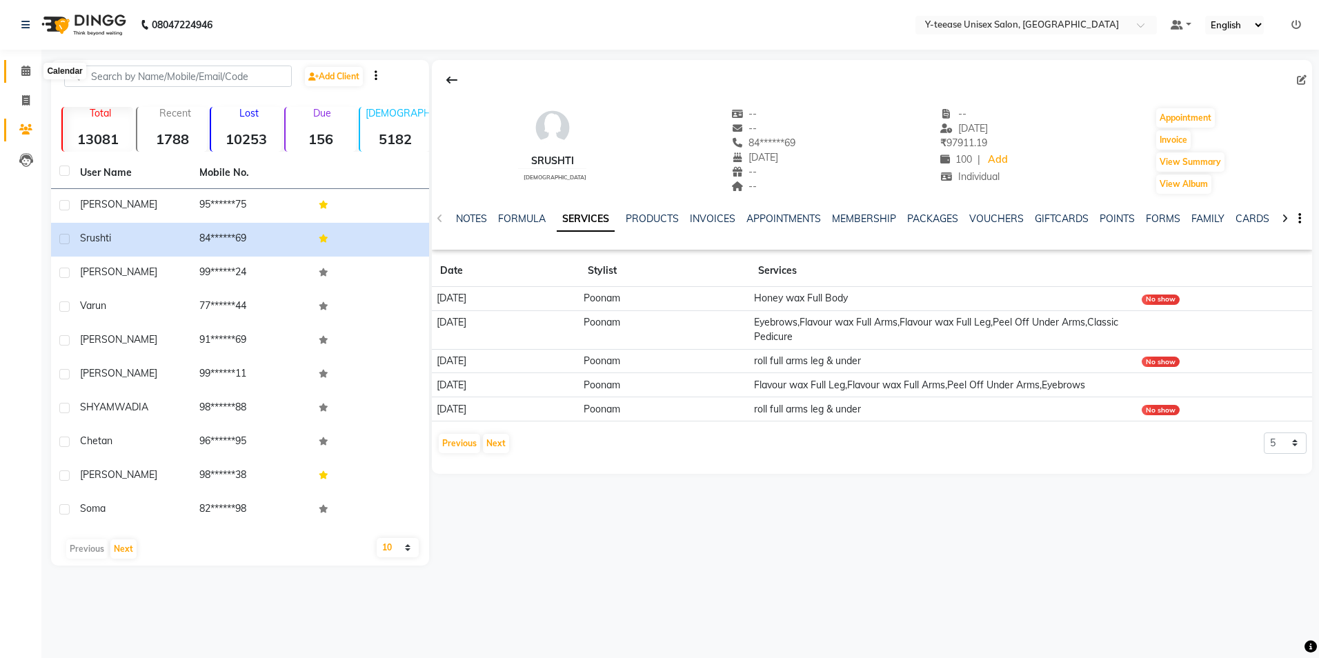
click at [24, 68] on icon at bounding box center [25, 71] width 9 height 10
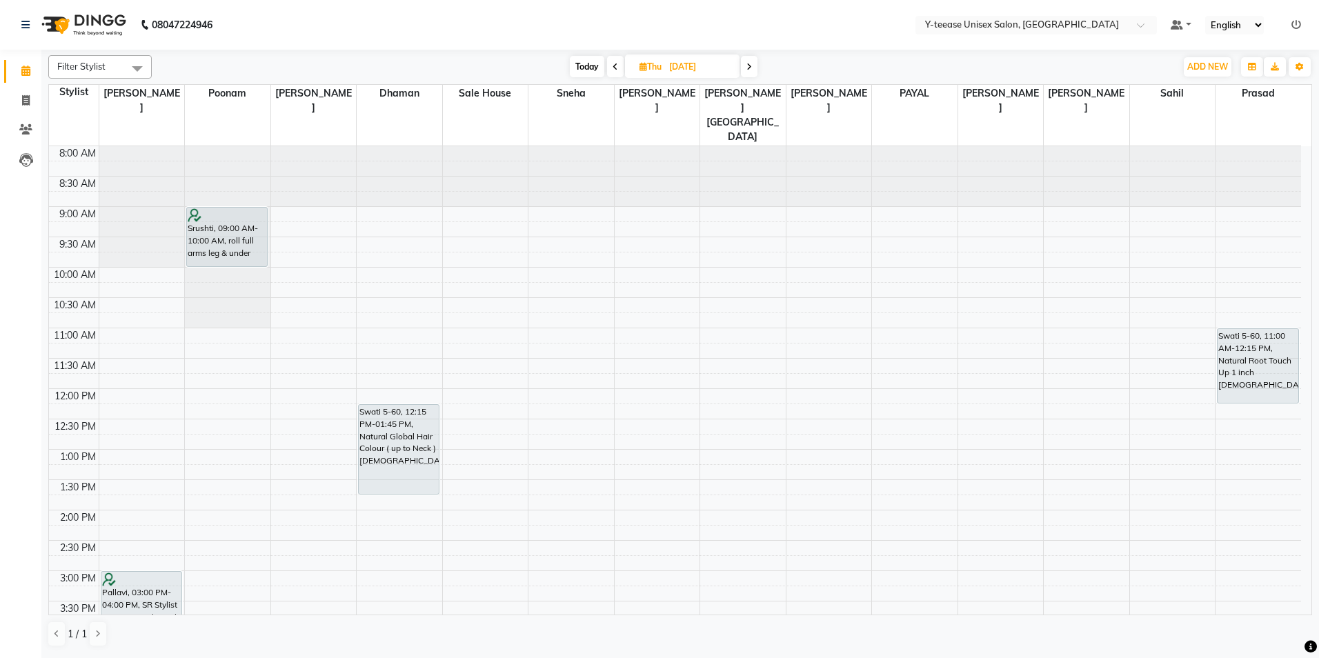
click at [589, 66] on span "Today" at bounding box center [587, 66] width 34 height 21
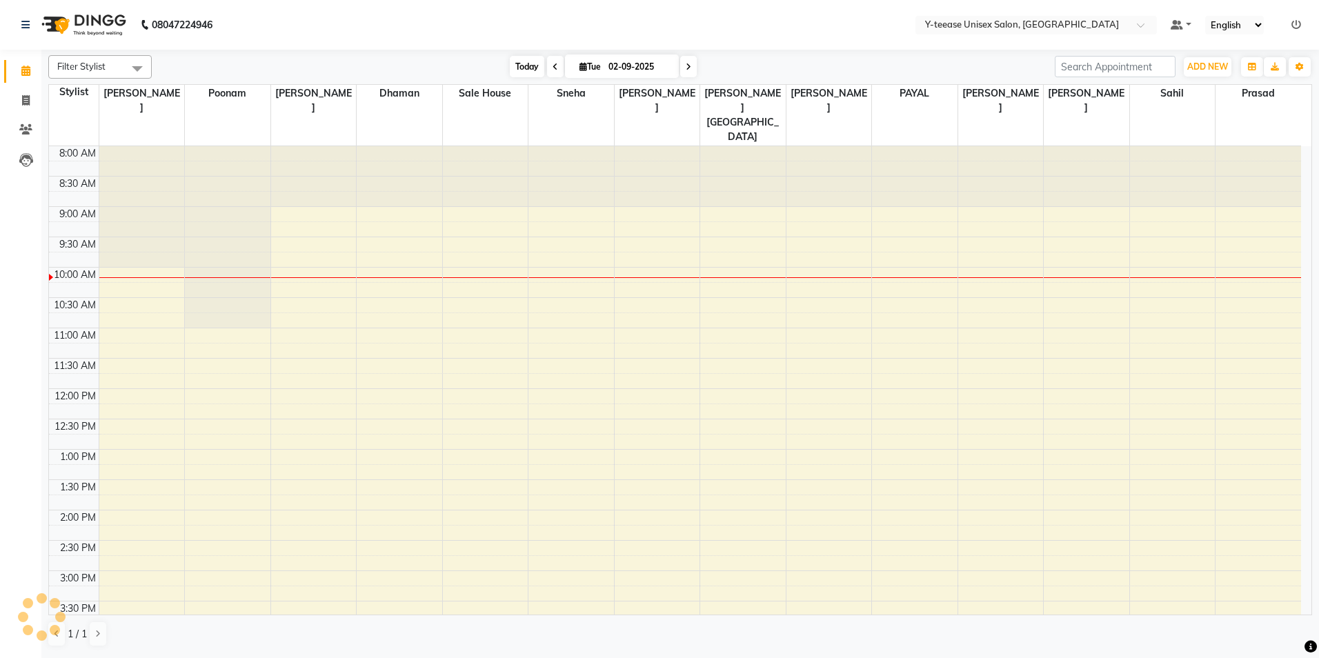
scroll to position [122, 0]
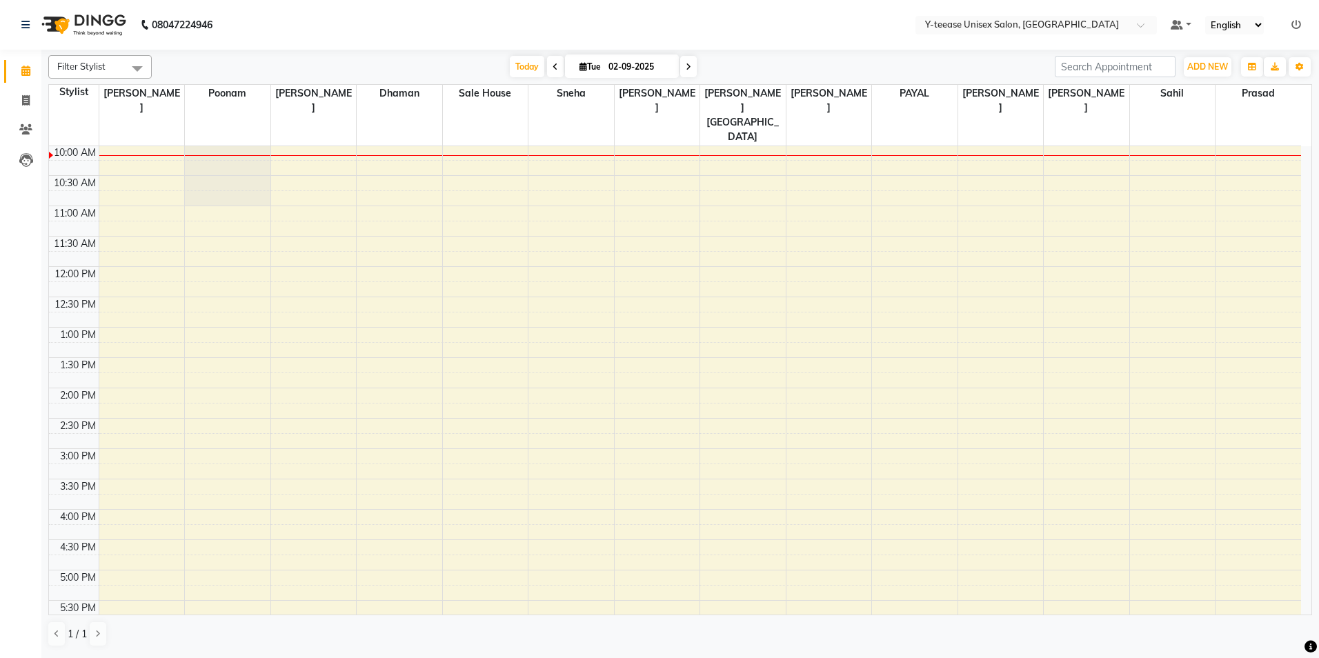
click at [690, 61] on span at bounding box center [688, 66] width 17 height 21
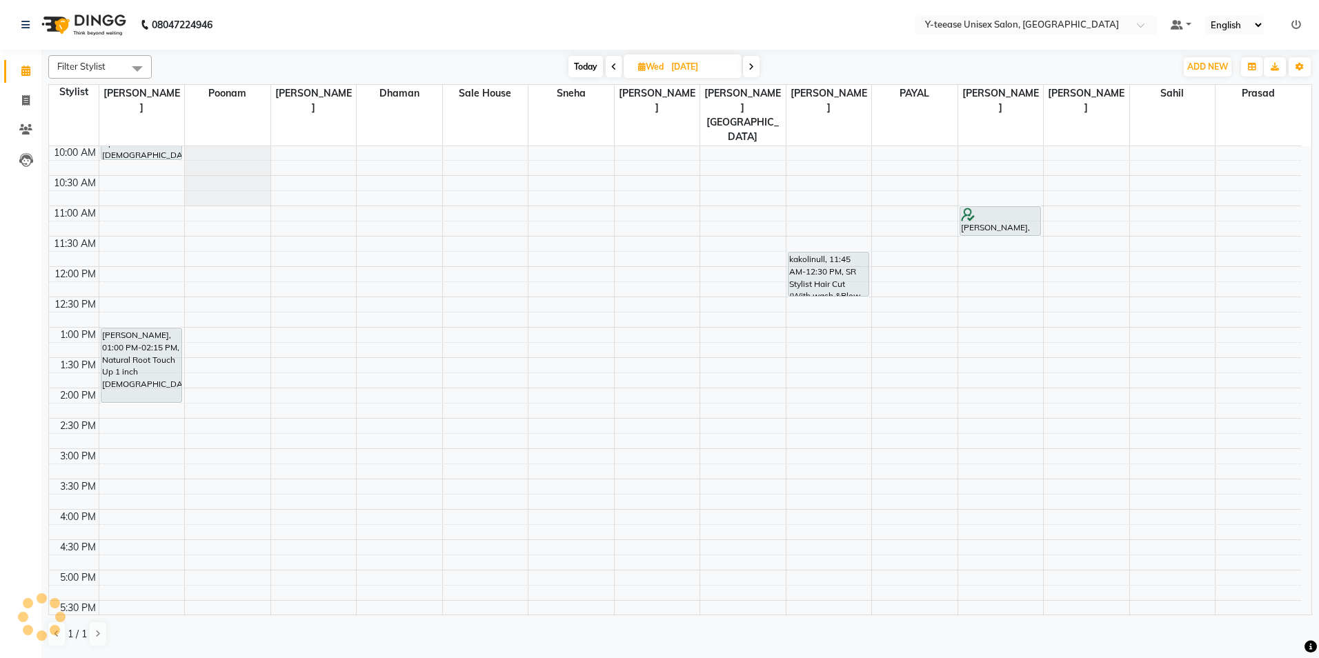
click at [613, 63] on icon at bounding box center [614, 67] width 6 height 8
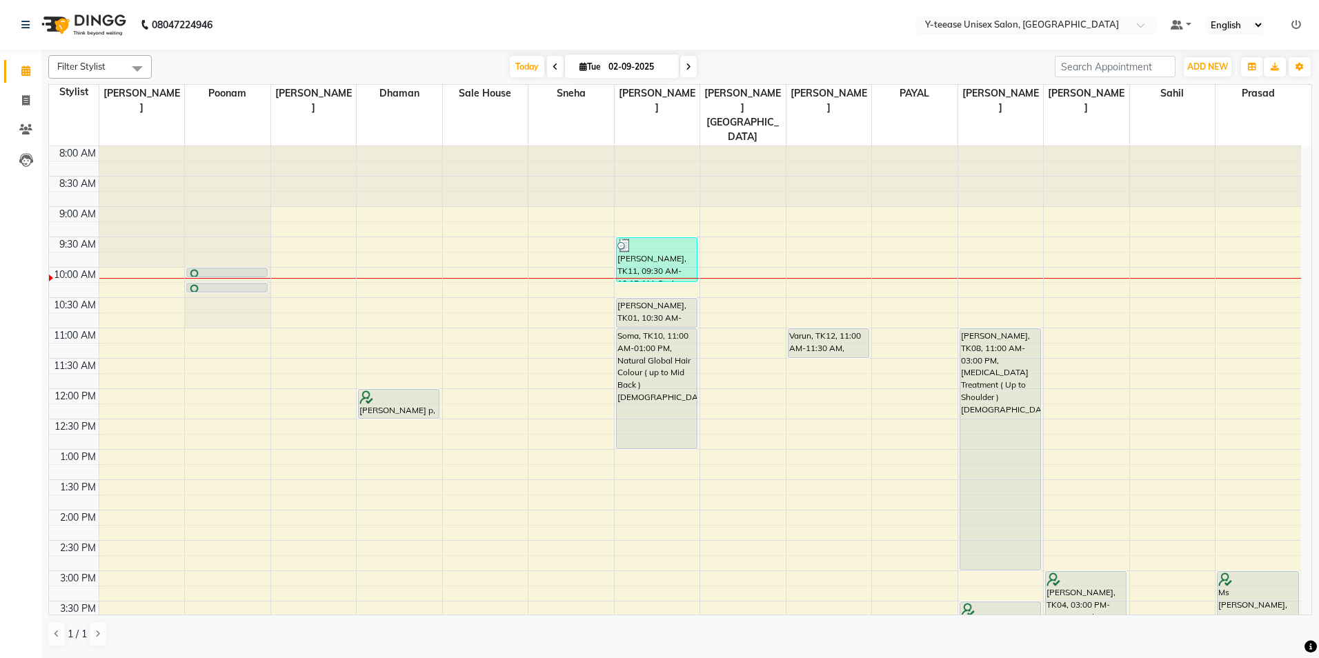
scroll to position [0, 0]
click at [689, 57] on span at bounding box center [688, 66] width 17 height 21
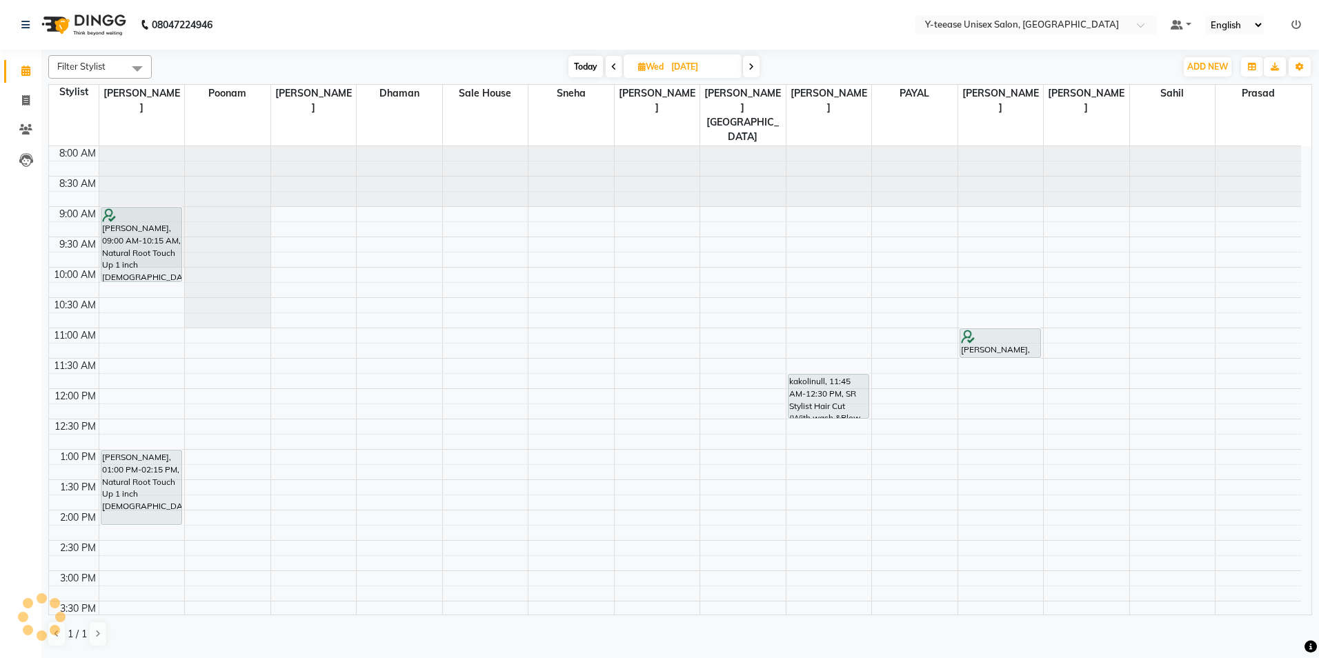
click at [751, 64] on icon at bounding box center [752, 67] width 6 height 8
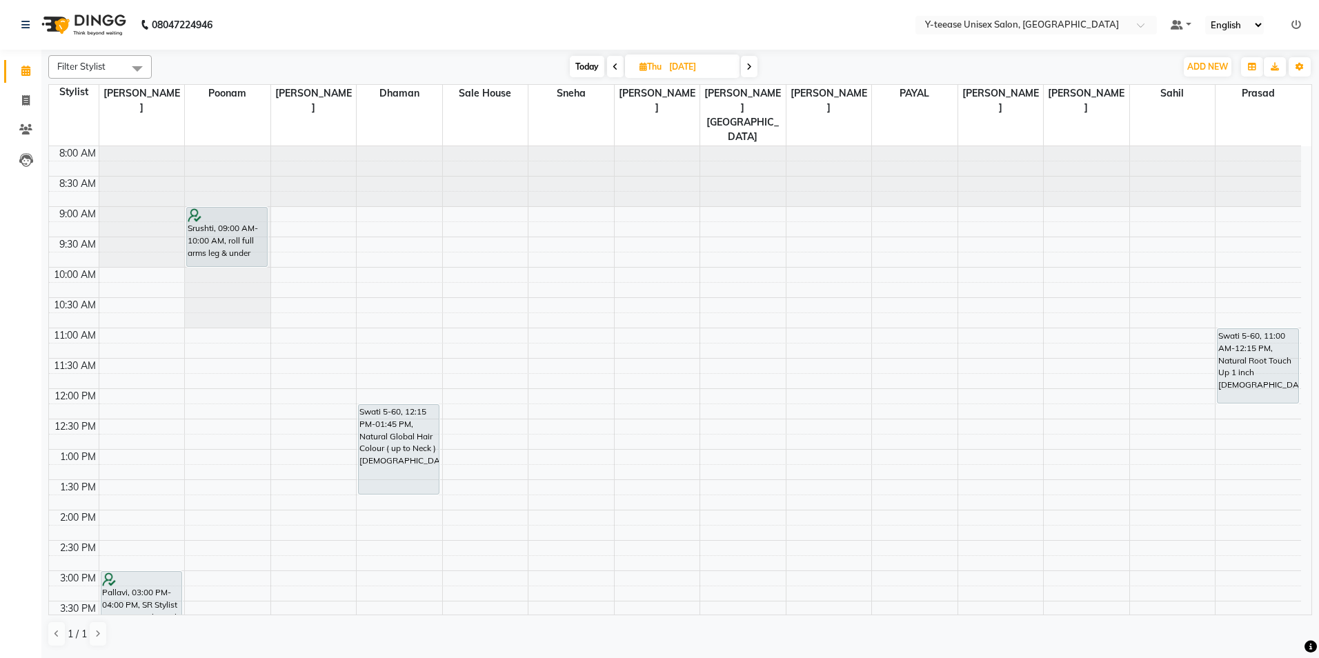
click at [589, 61] on span "Today" at bounding box center [587, 66] width 34 height 21
type input "02-09-2025"
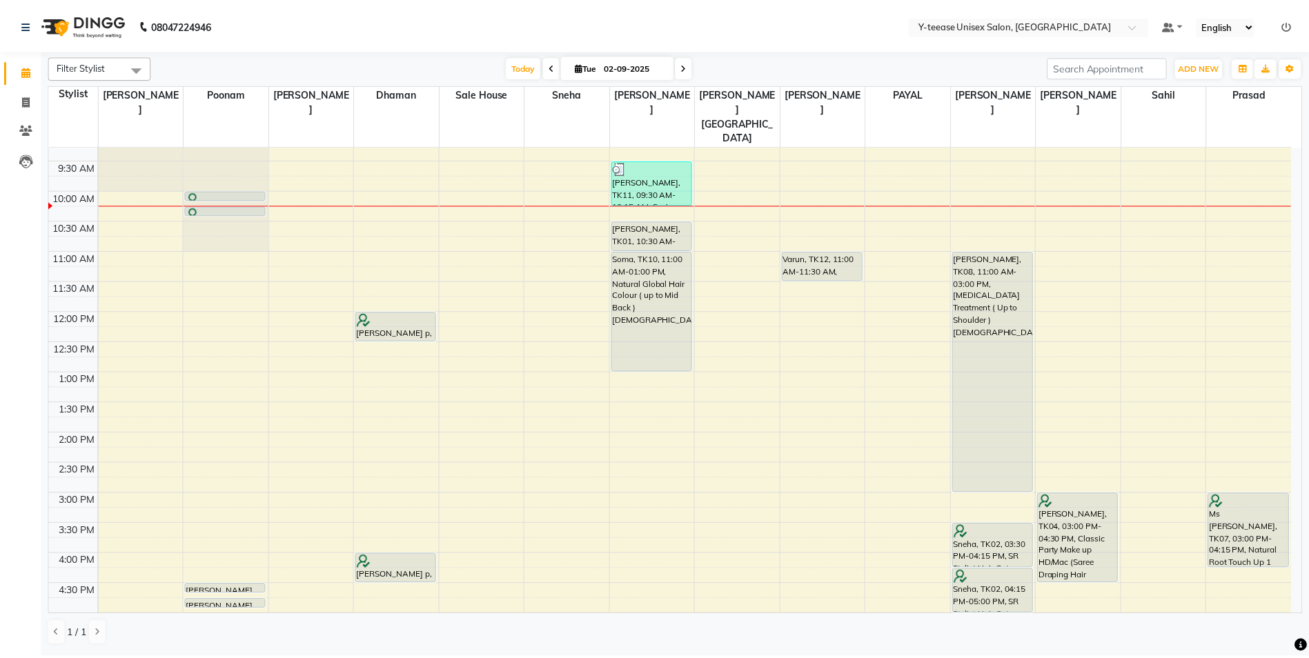
scroll to position [53, 0]
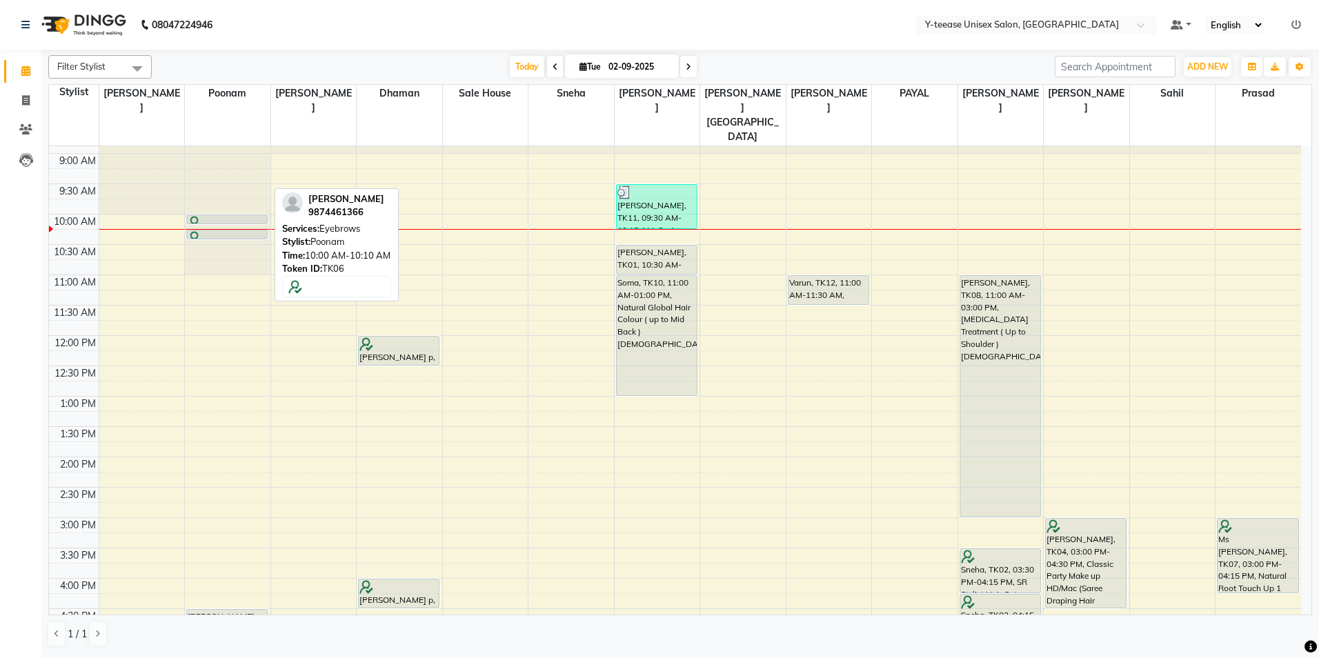
click at [230, 216] on div at bounding box center [227, 223] width 79 height 14
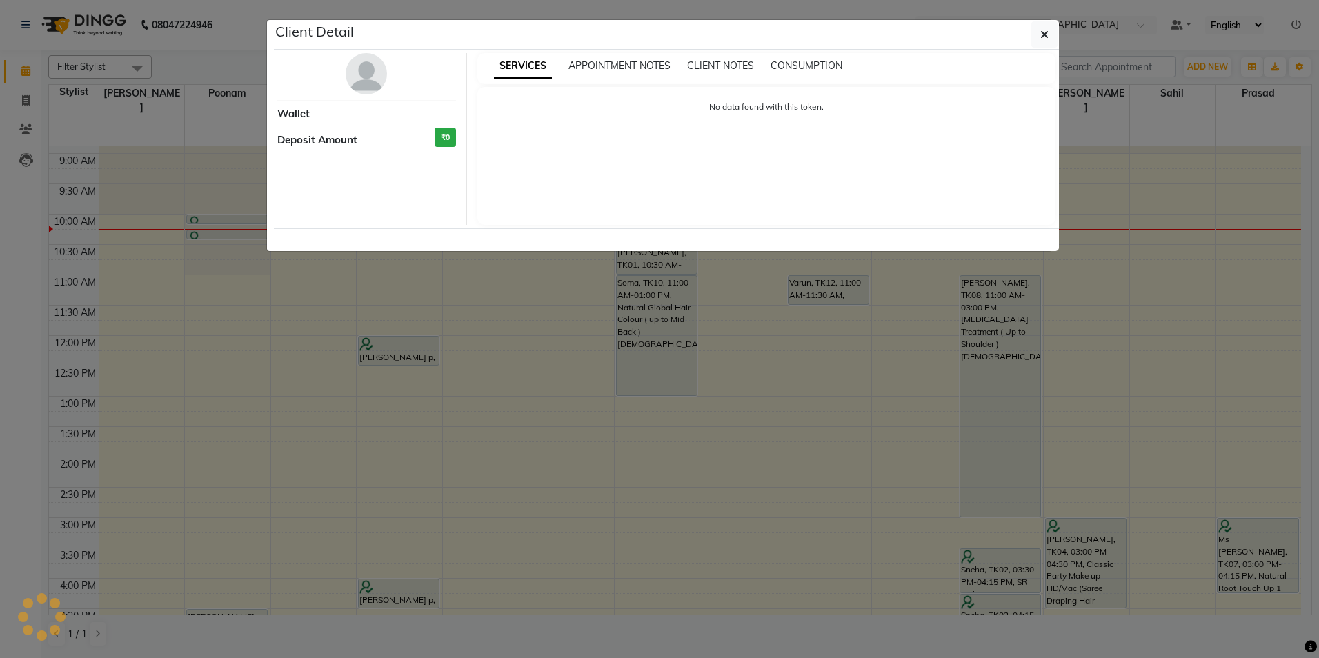
select select "7"
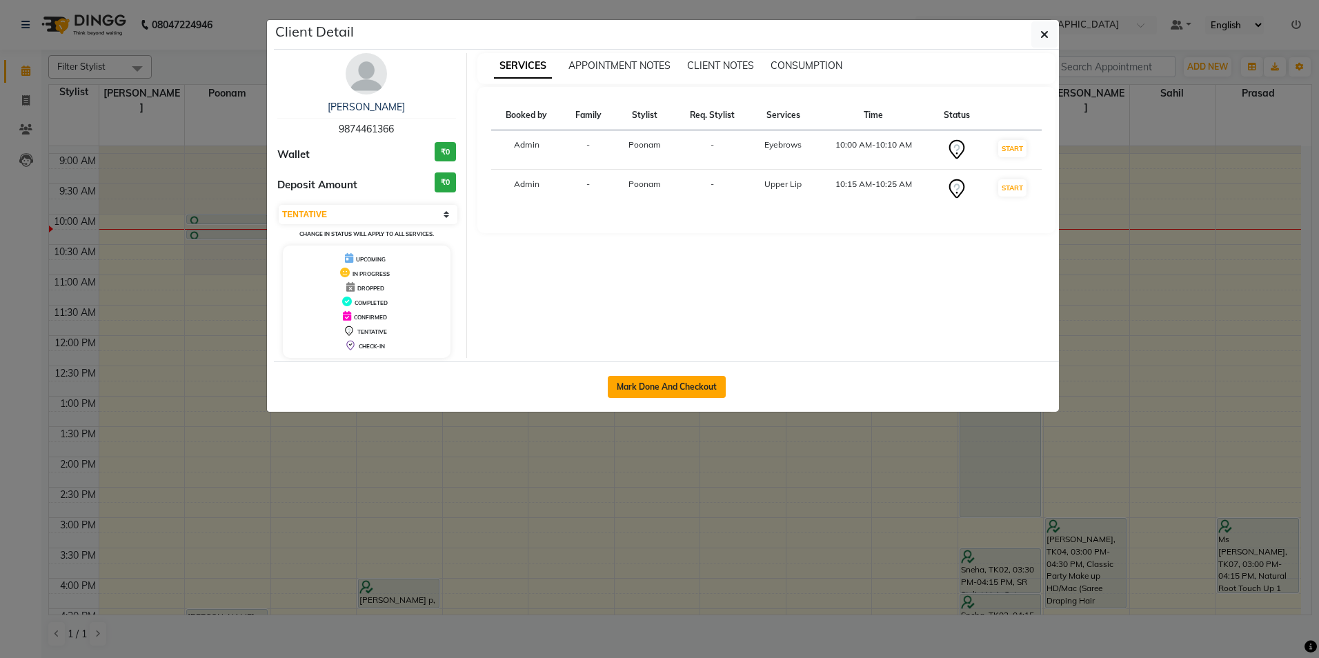
click at [672, 389] on button "Mark Done And Checkout" at bounding box center [667, 387] width 118 height 22
select select "service"
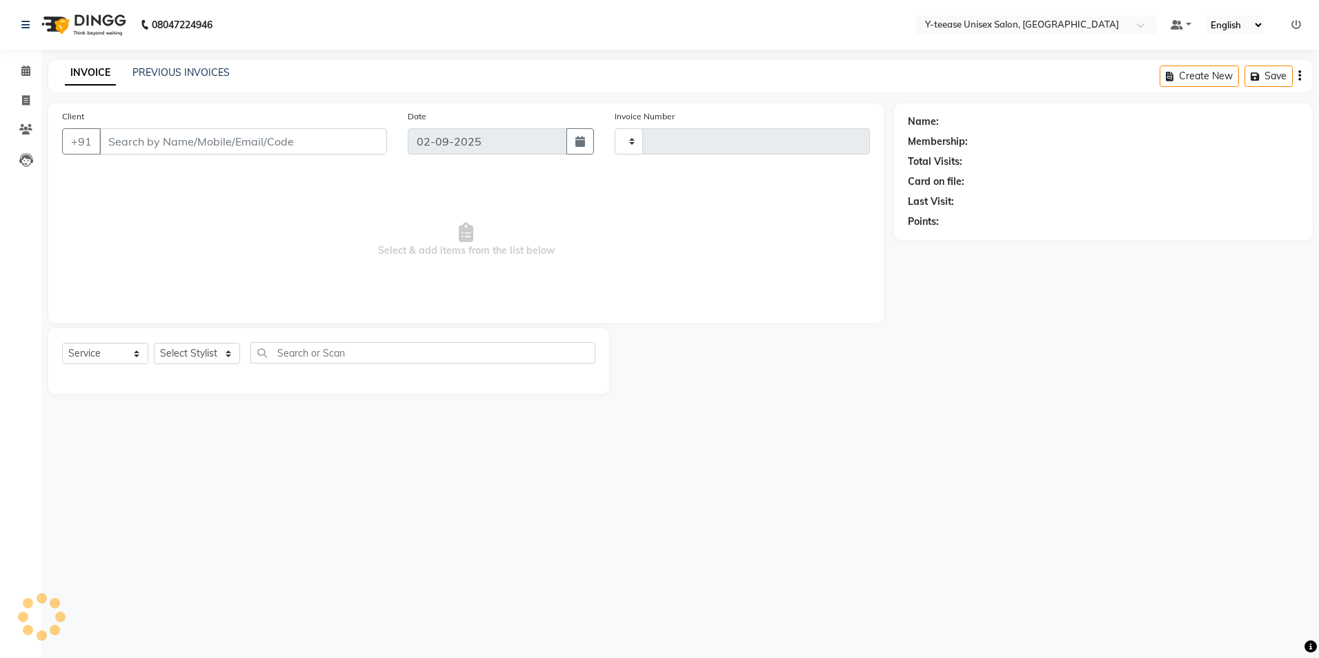
type input "6938"
select select "4"
type input "98******66"
select select "57"
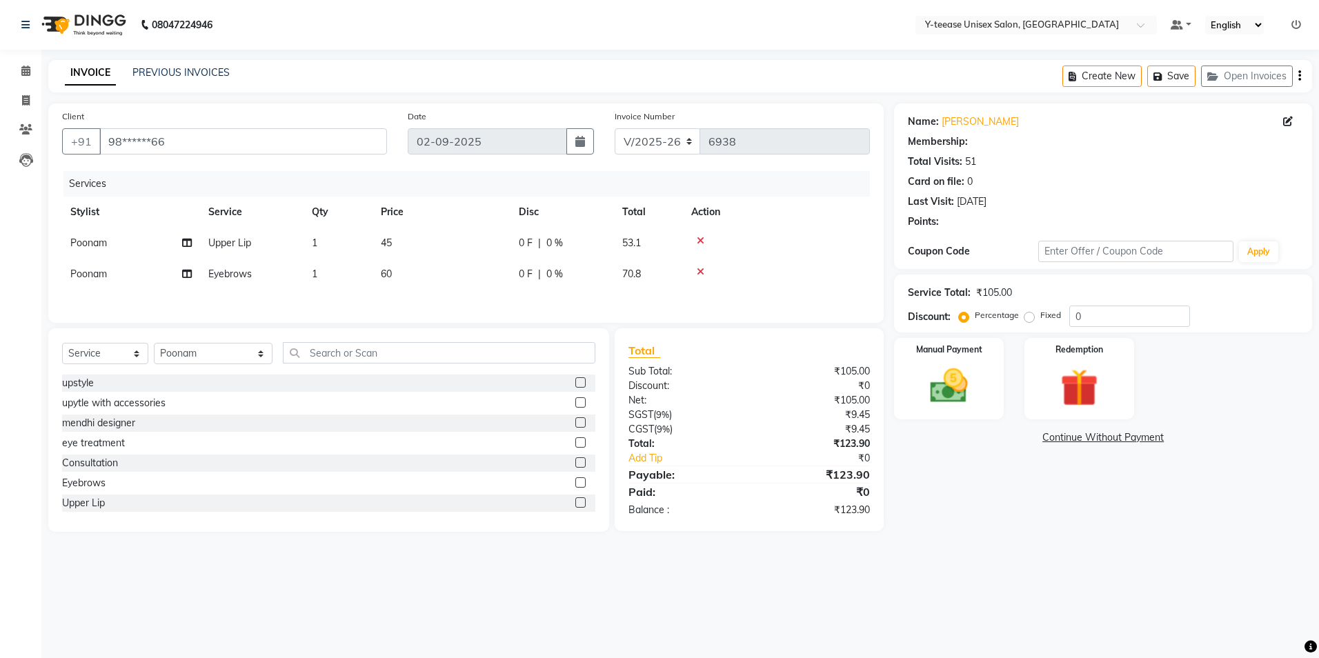
select select "1: Object"
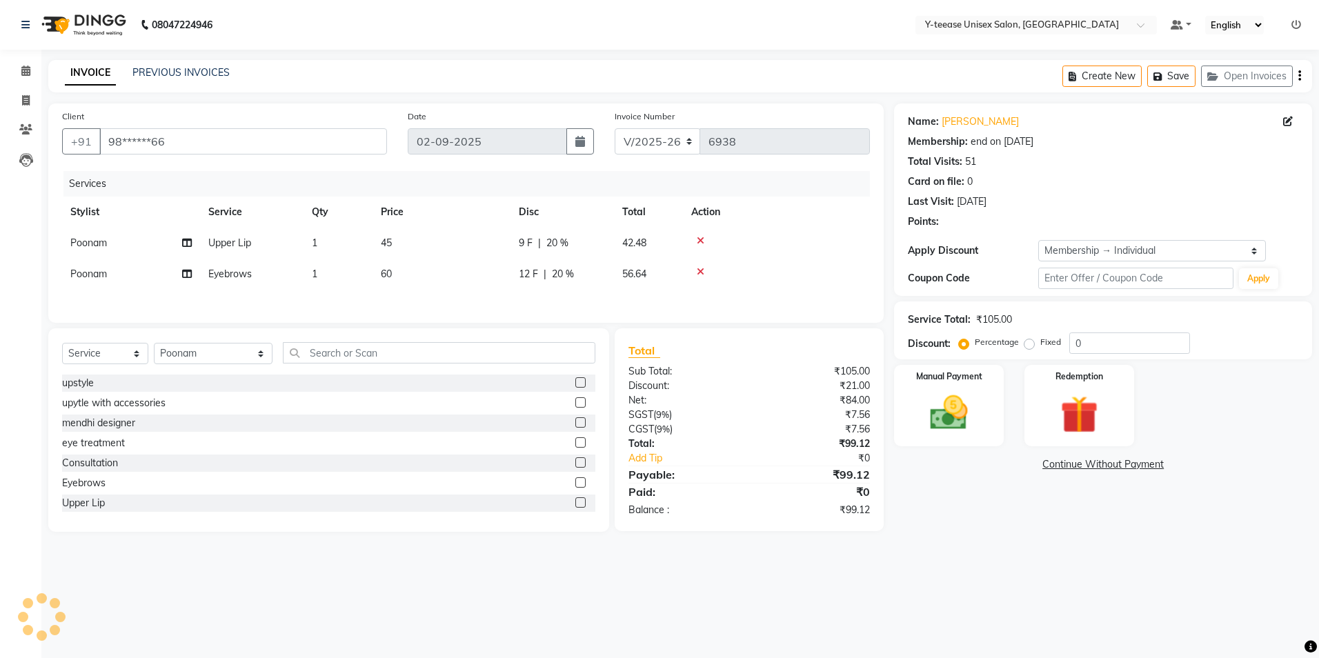
type input "20"
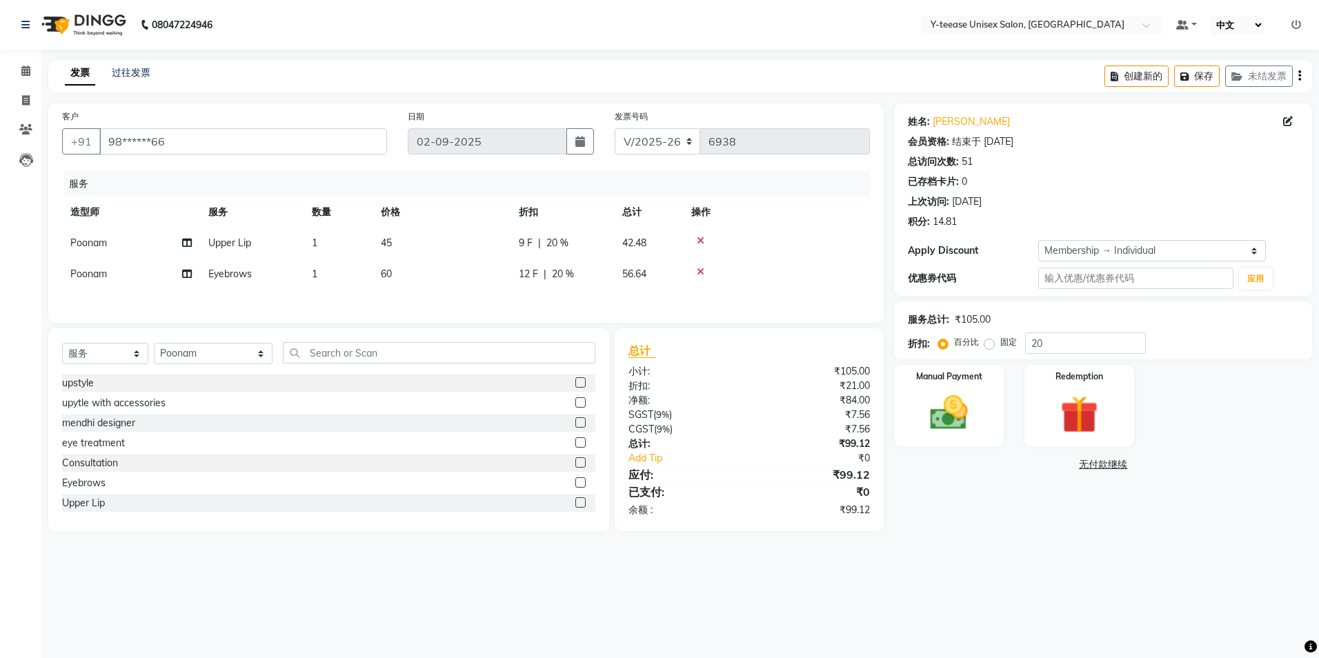
click at [1254, 17] on select "英语 英语 Español العربية मराठी हिंदी ગુજરાતી தமிழ் 中文" at bounding box center [1237, 25] width 53 height 19
click at [1211, 16] on select "英语 英语 Español العربية मराठी हिंदी ગુજરાતી தமிழ் 中文" at bounding box center [1237, 25] width 53 height 19
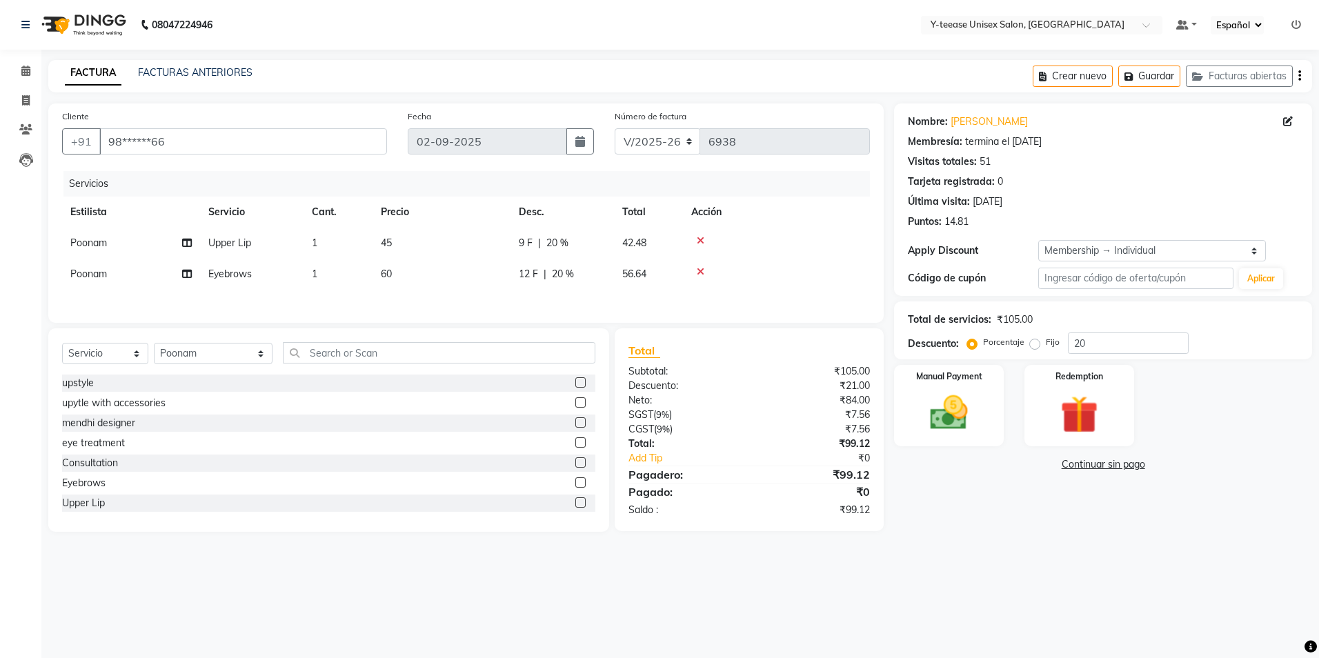
click at [1227, 34] on nav "08047224946 Select Location × Y-teease Unisex Salon, Amanora Default Panel My P…" at bounding box center [659, 25] width 1319 height 50
click at [1235, 23] on select "Inglés INGLÉS Español العربية मराठी हिंदी ગુજરાતી தமிழ் 中文" at bounding box center [1237, 25] width 53 height 19
click at [1211, 16] on select "Inglés INGLÉS Español العربية मराठी हिंदी ગુજરાતી தமிழ் 中文" at bounding box center [1237, 25] width 53 height 19
click at [1234, 26] on select "English ENGLISH Español العربية मराठी हिंदी ગુજરાતી தமிழ் 中文" at bounding box center [1234, 25] width 59 height 19
select select "en"
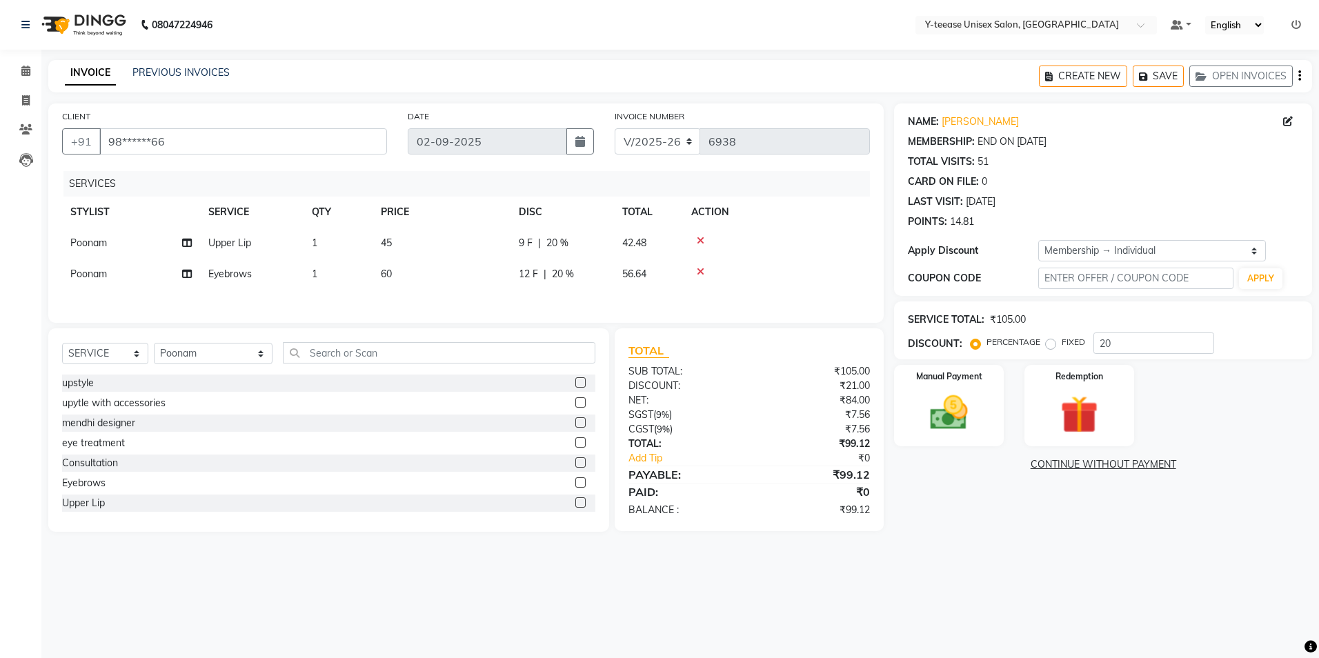
click at [1206, 16] on select "English ENGLISH Español العربية मराठी हिंदी ગુજરાતી தமிழ் 中文" at bounding box center [1234, 25] width 59 height 19
click at [1231, 21] on select "English ENGLISH Español العربية मराठी हिंदी ગુજરાતી தமிழ் 中文" at bounding box center [1234, 25] width 59 height 19
click at [1021, 54] on div "08047224946 Select Location × Y-teease Unisex Salon, Amanora Default Panel My P…" at bounding box center [659, 329] width 1319 height 658
click at [1014, 541] on main "INVOICE PREVIOUS INVOICES Create New Save Open Invoices Client +91 98******66 D…" at bounding box center [680, 306] width 1278 height 493
click at [995, 499] on div "Name: Preona Roy Membership: end on 19-04-2026 Total Visits: 51 Card on file: 0…" at bounding box center [1108, 317] width 428 height 428
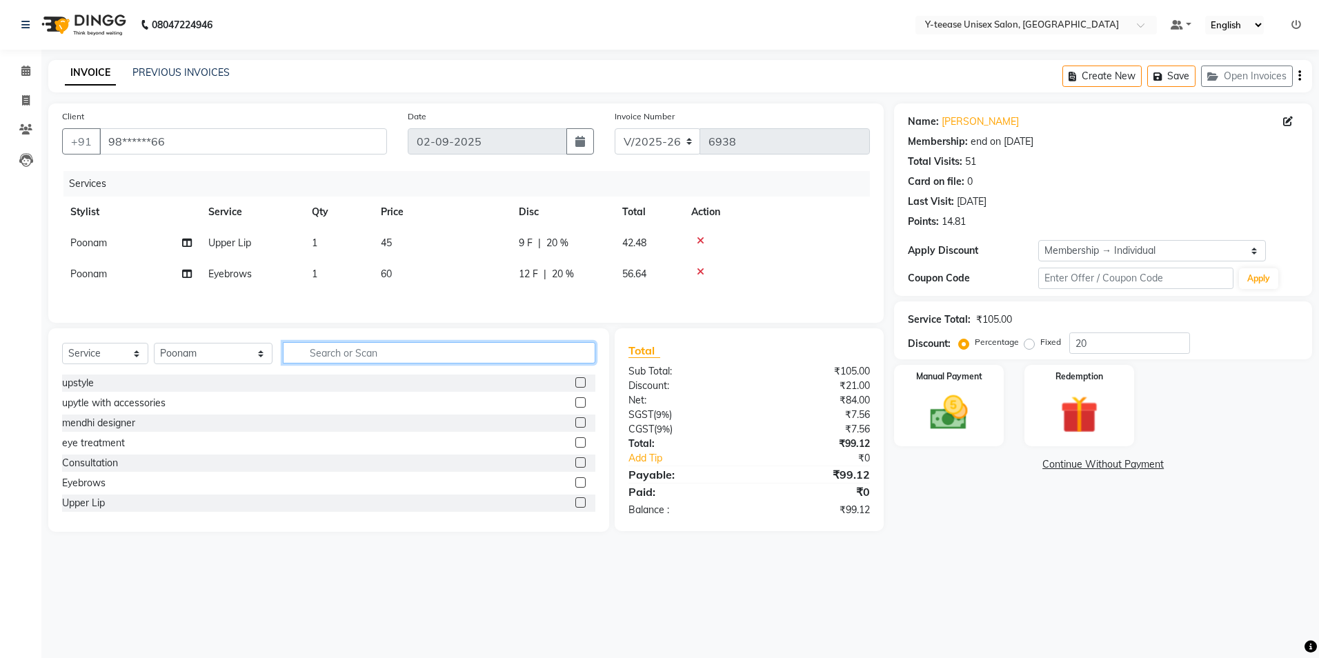
click at [321, 355] on input "text" at bounding box center [439, 352] width 313 height 21
click at [1128, 346] on input "20" at bounding box center [1129, 343] width 121 height 21
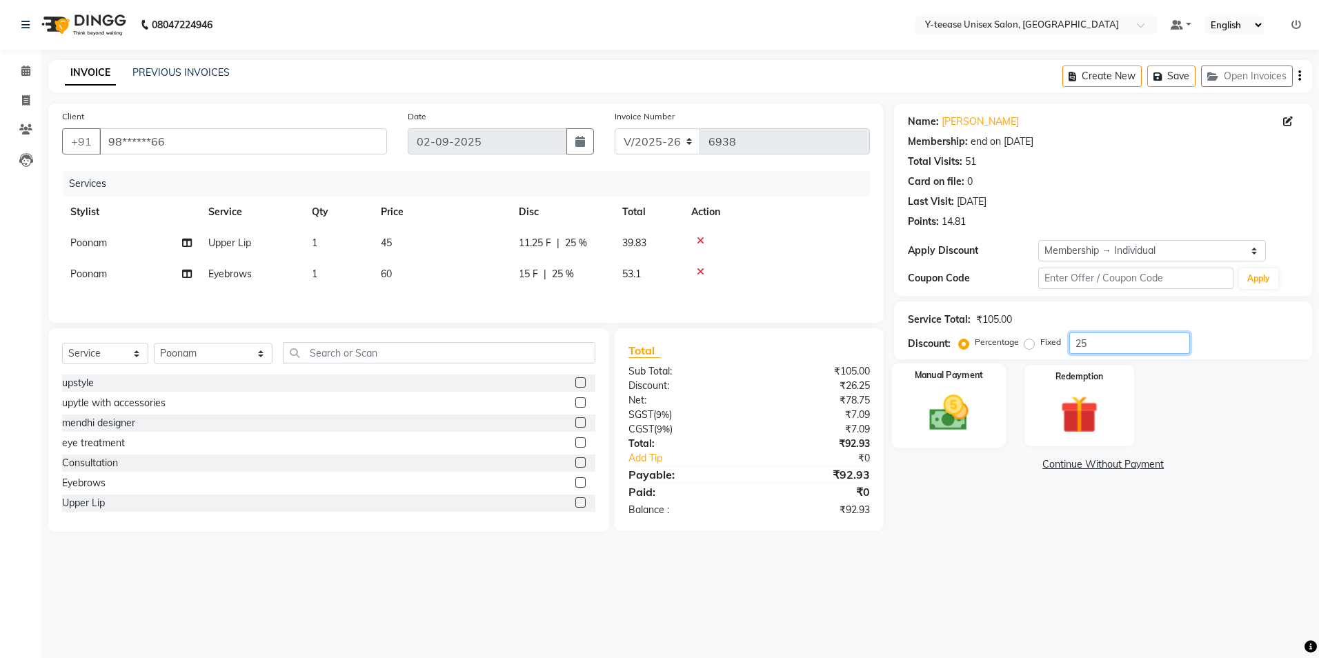
type input "25"
click at [958, 405] on img at bounding box center [949, 413] width 64 height 46
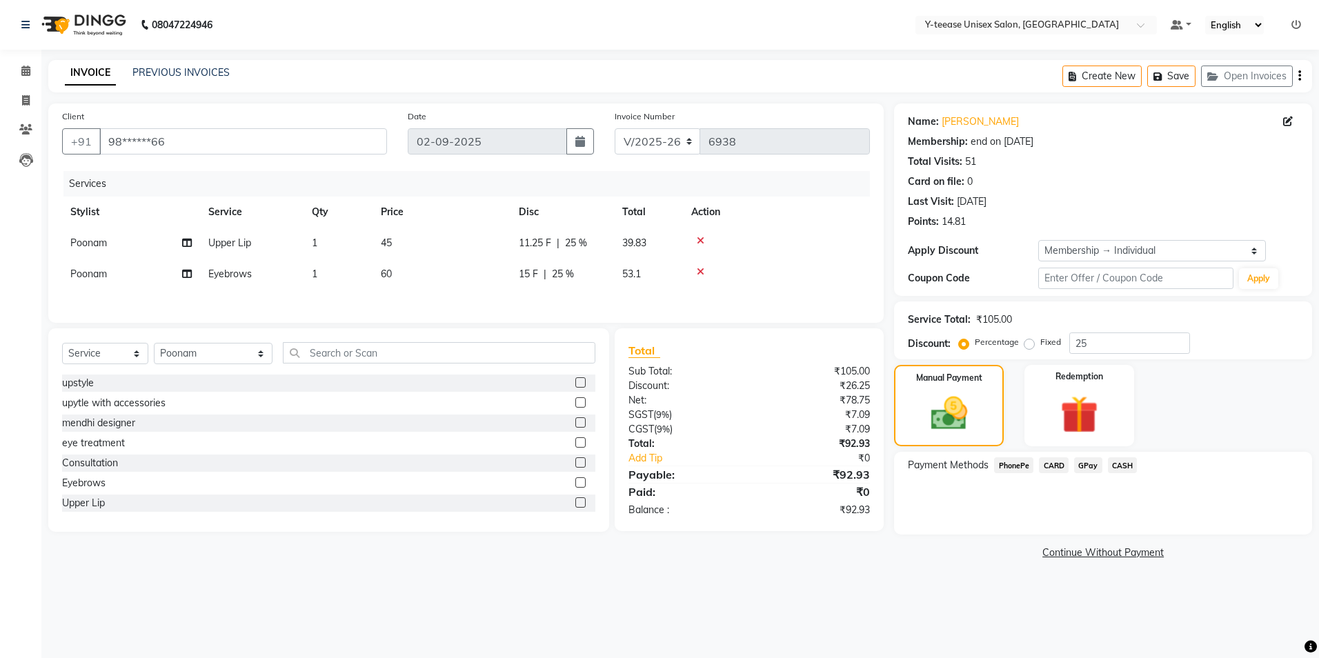
click at [1085, 464] on span "GPay" at bounding box center [1088, 465] width 28 height 16
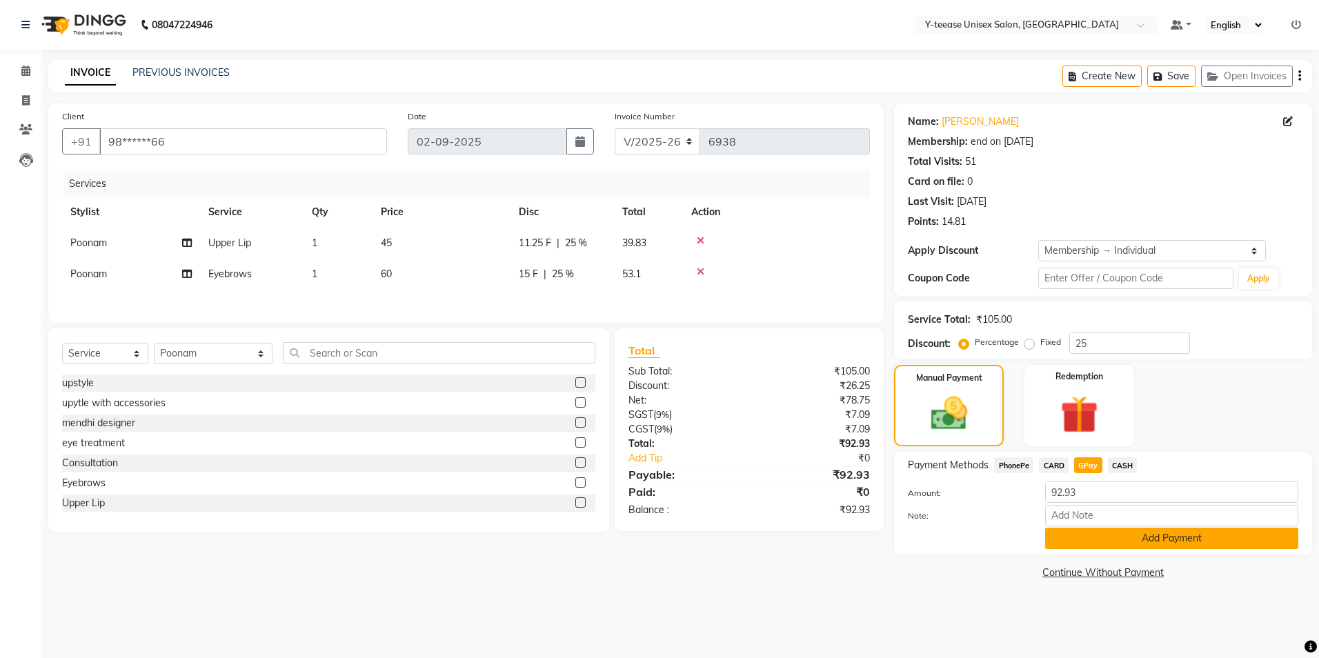
click at [1125, 535] on button "Add Payment" at bounding box center [1171, 538] width 253 height 21
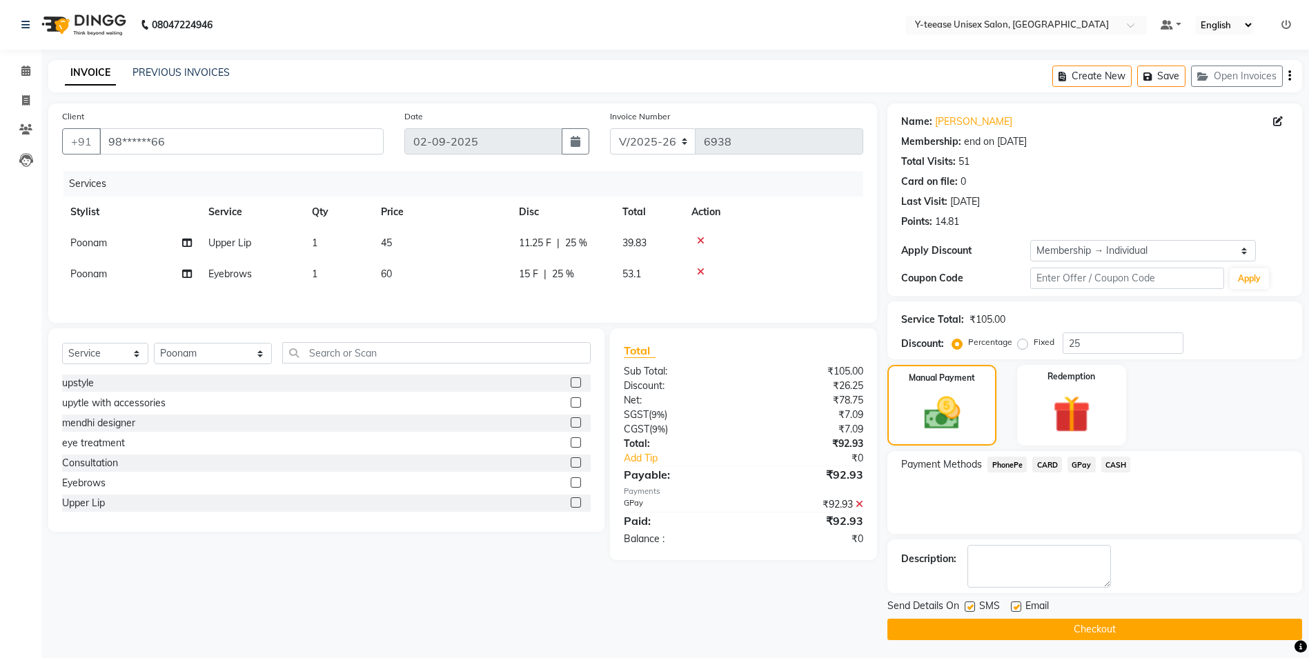
scroll to position [3, 0]
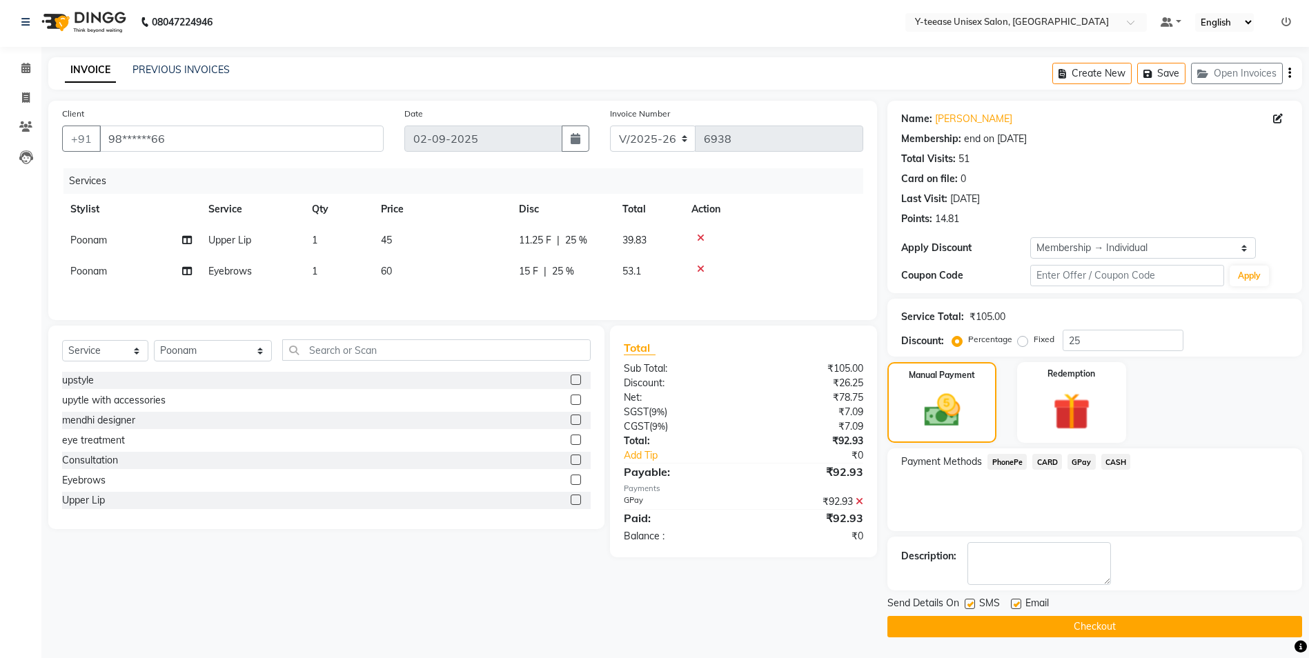
click at [1062, 623] on button "Checkout" at bounding box center [1094, 626] width 415 height 21
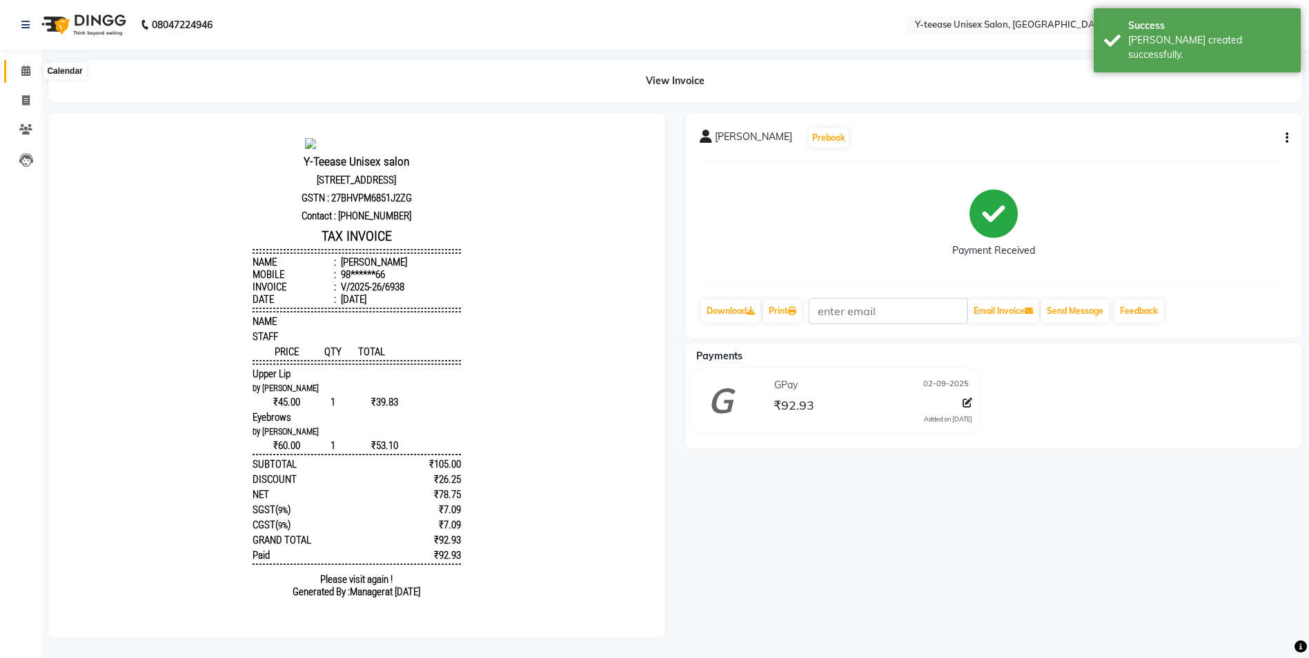
drag, startPoint x: 22, startPoint y: 68, endPoint x: 41, endPoint y: 82, distance: 24.1
click at [22, 68] on icon at bounding box center [25, 71] width 9 height 10
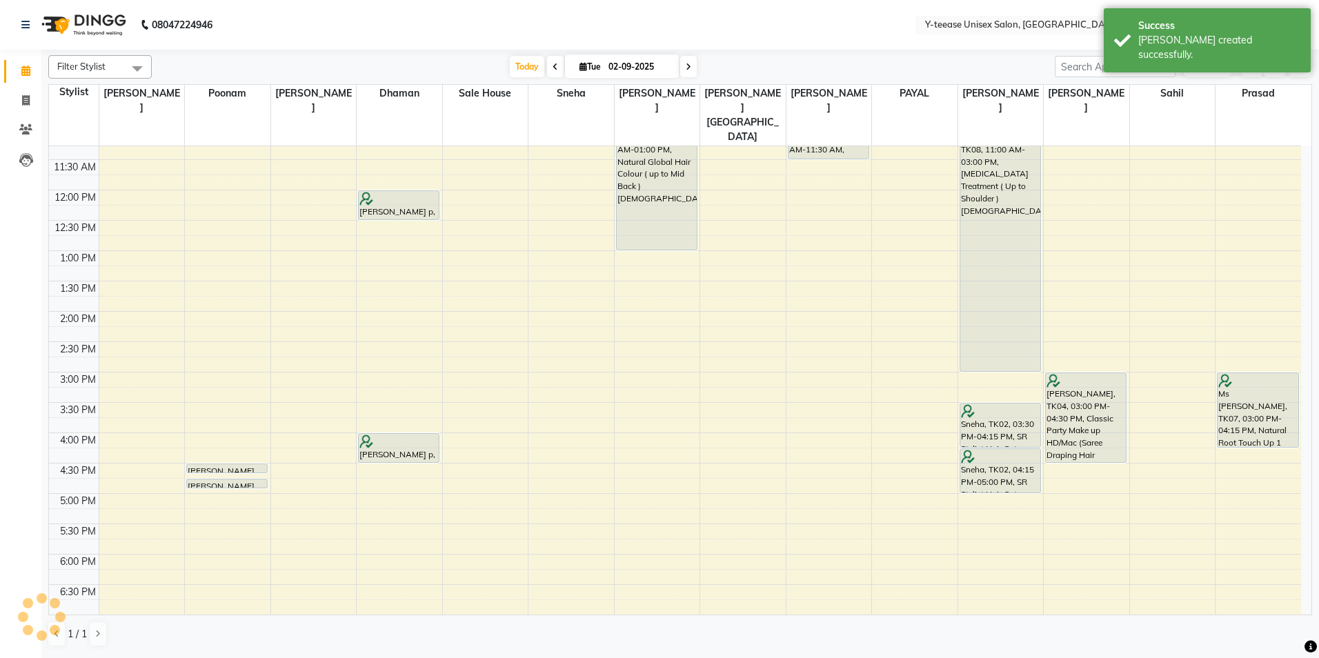
scroll to position [207, 0]
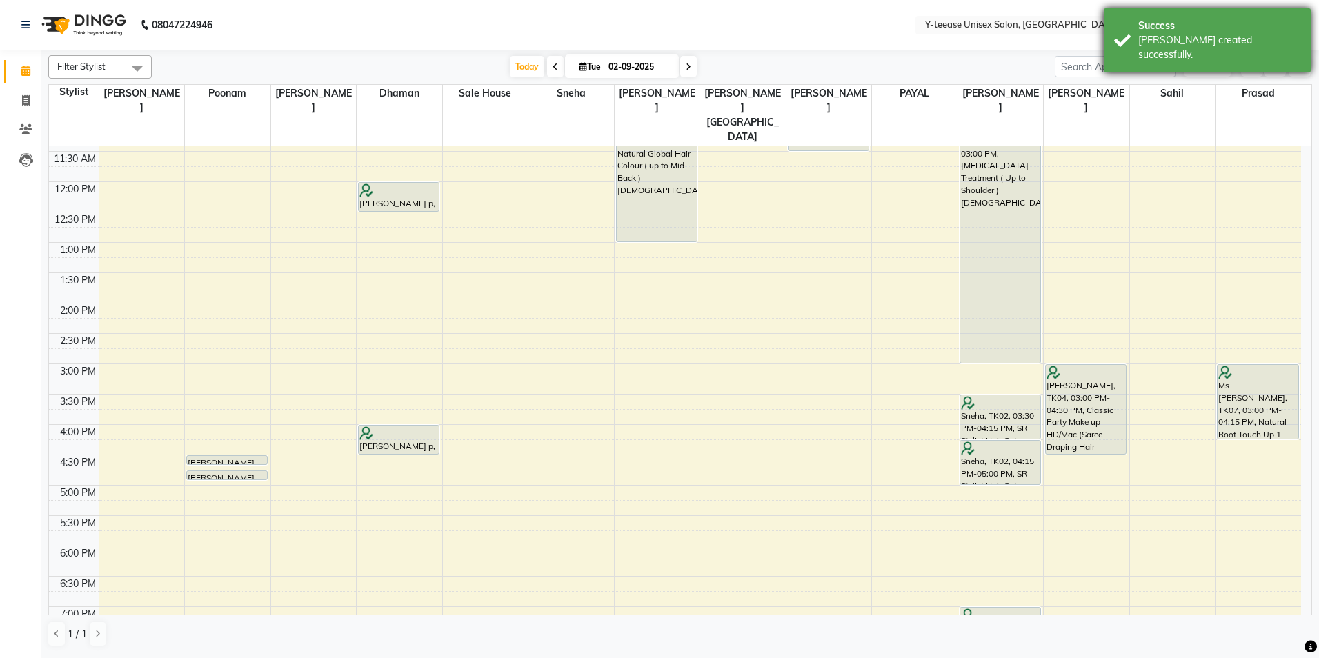
click at [1158, 19] on div "Success" at bounding box center [1219, 26] width 162 height 14
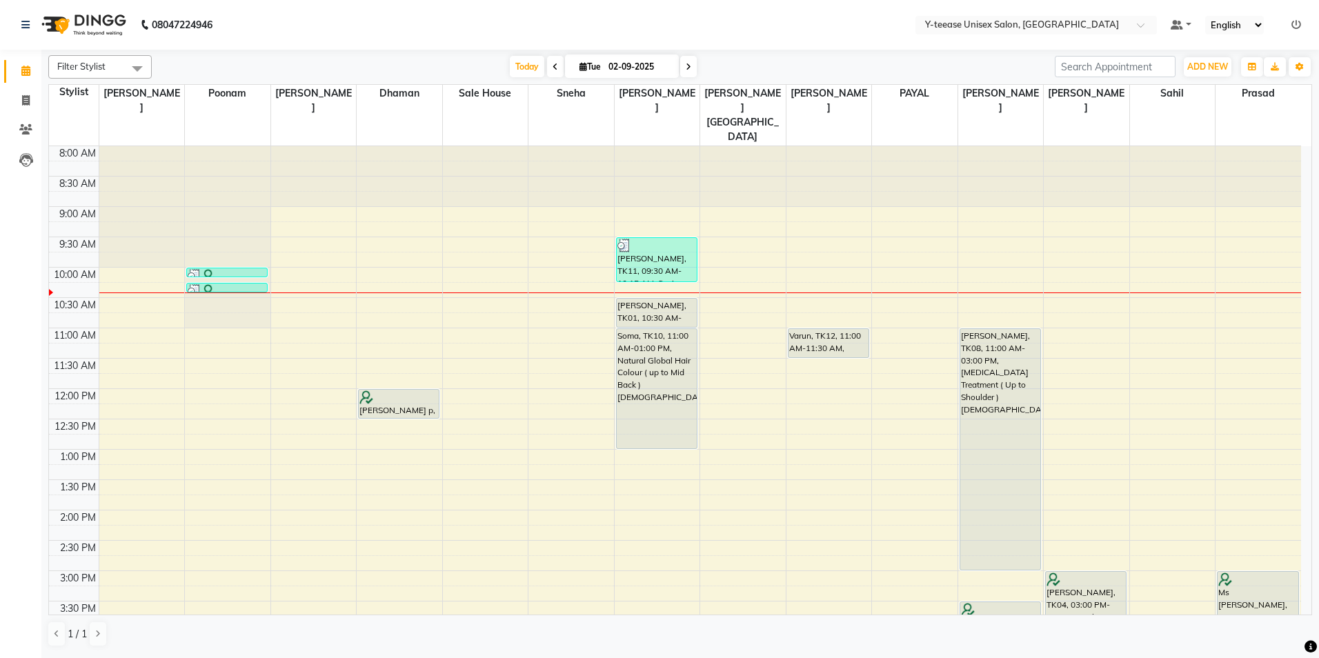
scroll to position [69, 0]
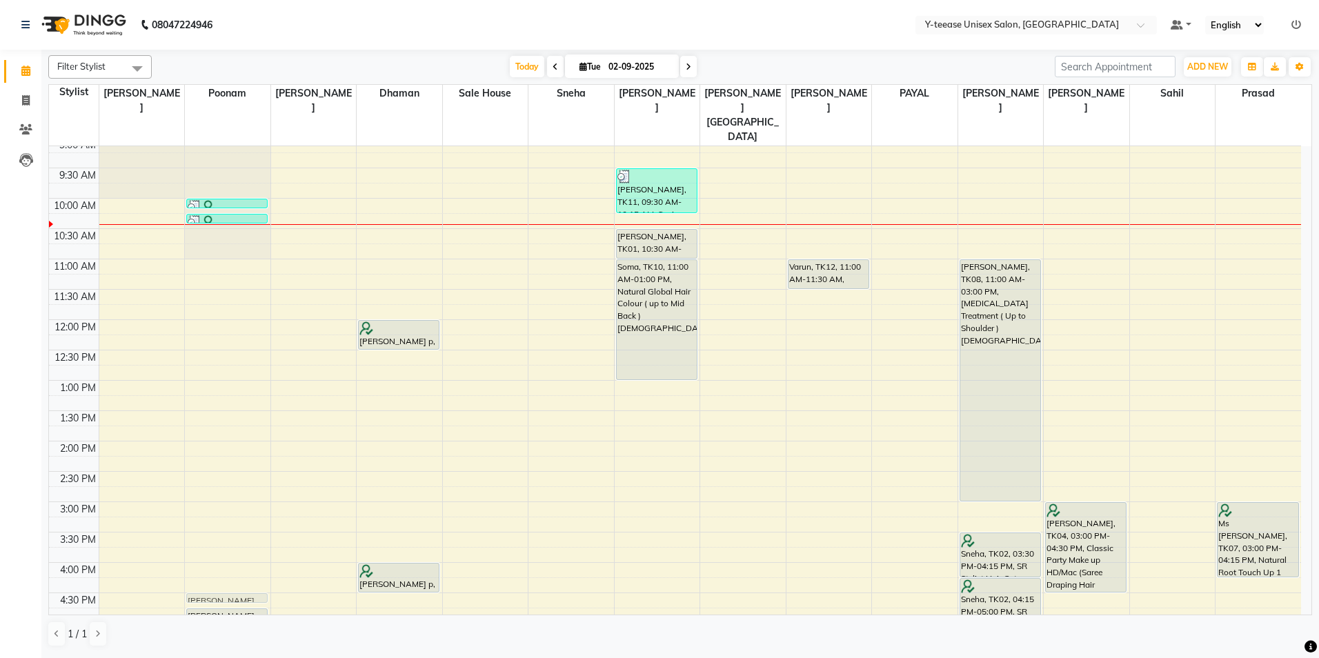
drag, startPoint x: 242, startPoint y: 568, endPoint x: 231, endPoint y: 566, distance: 11.1
click at [231, 566] on div "preona roy, TK06, 10:00 AM-10:10 AM, Eyebrows preona roy, TK06, 10:15 AM-10:25 …" at bounding box center [228, 532] width 86 height 910
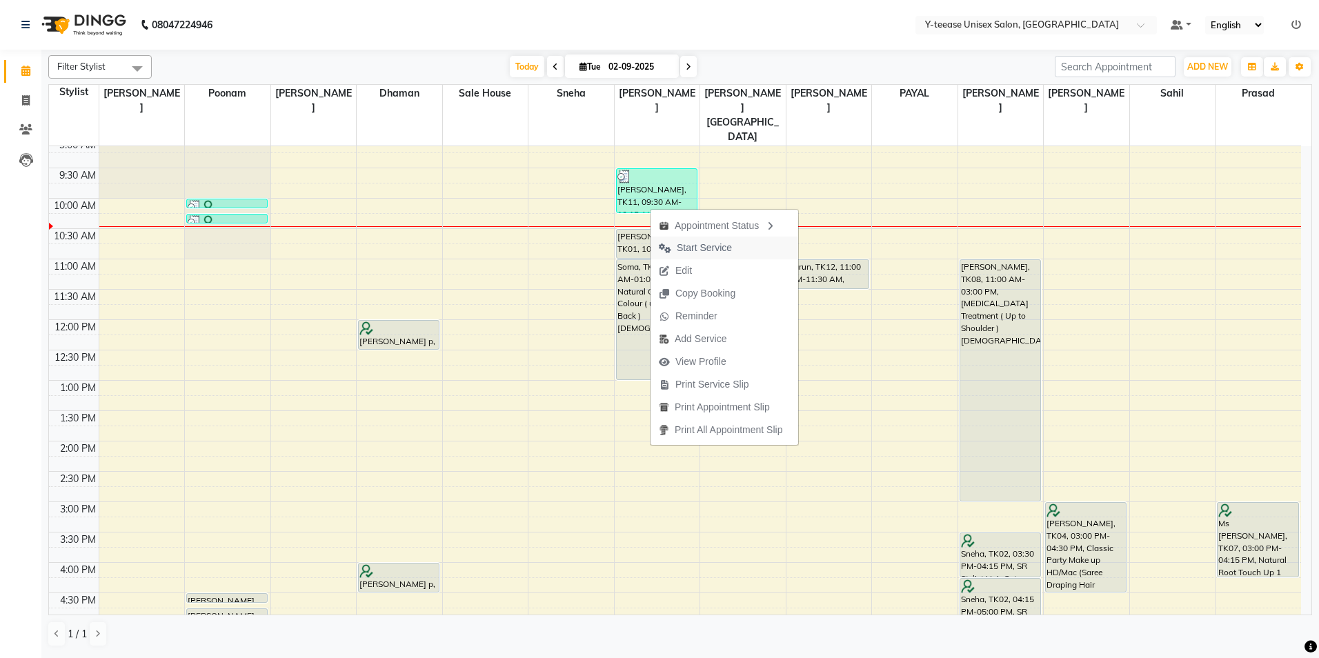
click at [704, 243] on span "Start Service" at bounding box center [704, 248] width 55 height 14
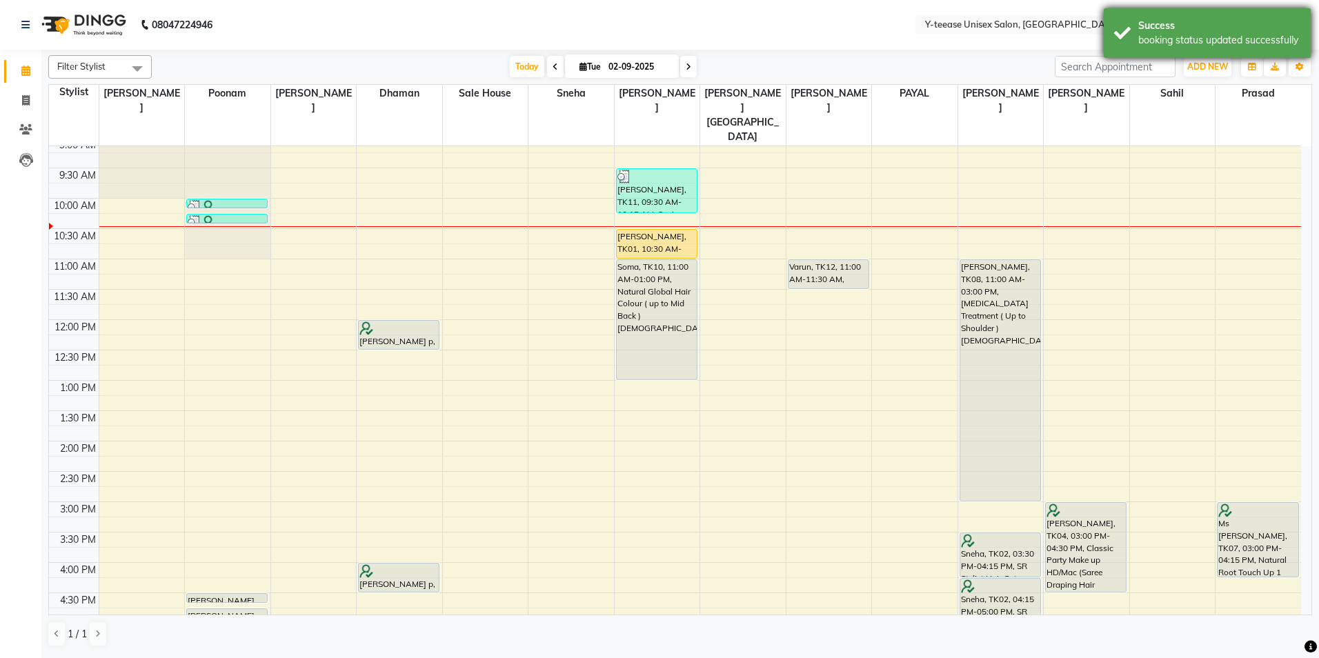
click at [1132, 47] on div "Success booking status updated successfully" at bounding box center [1207, 33] width 207 height 50
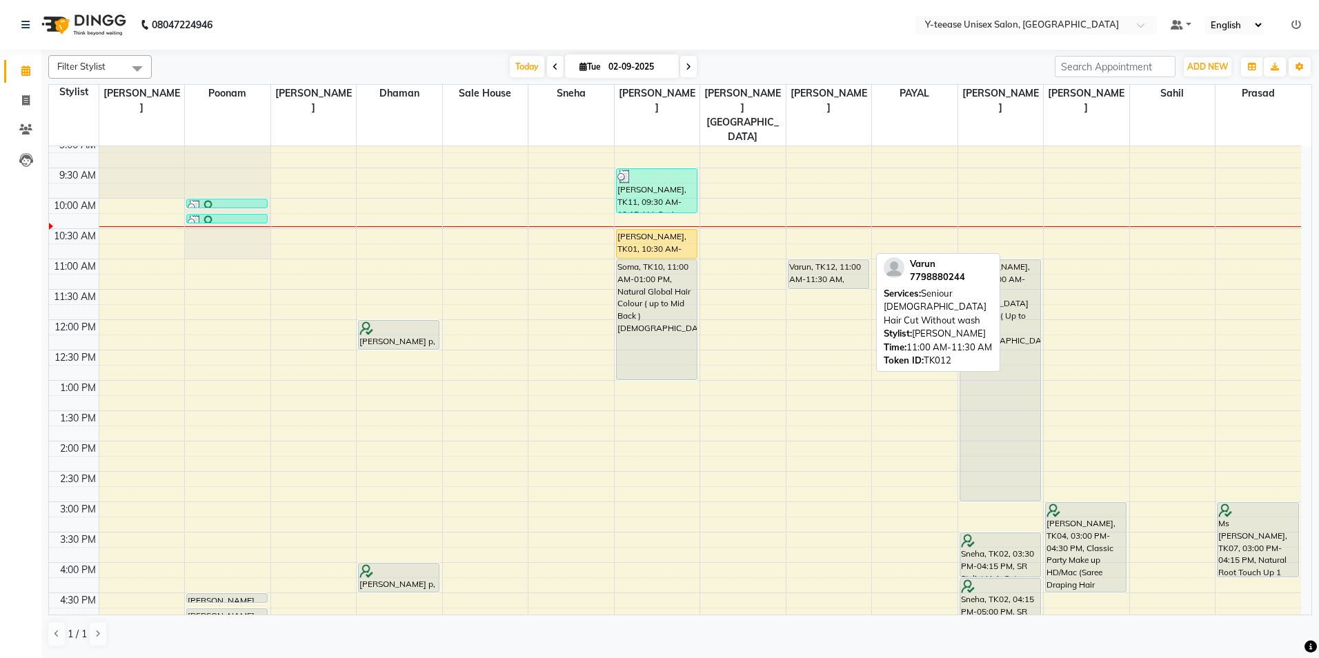
scroll to position [138, 0]
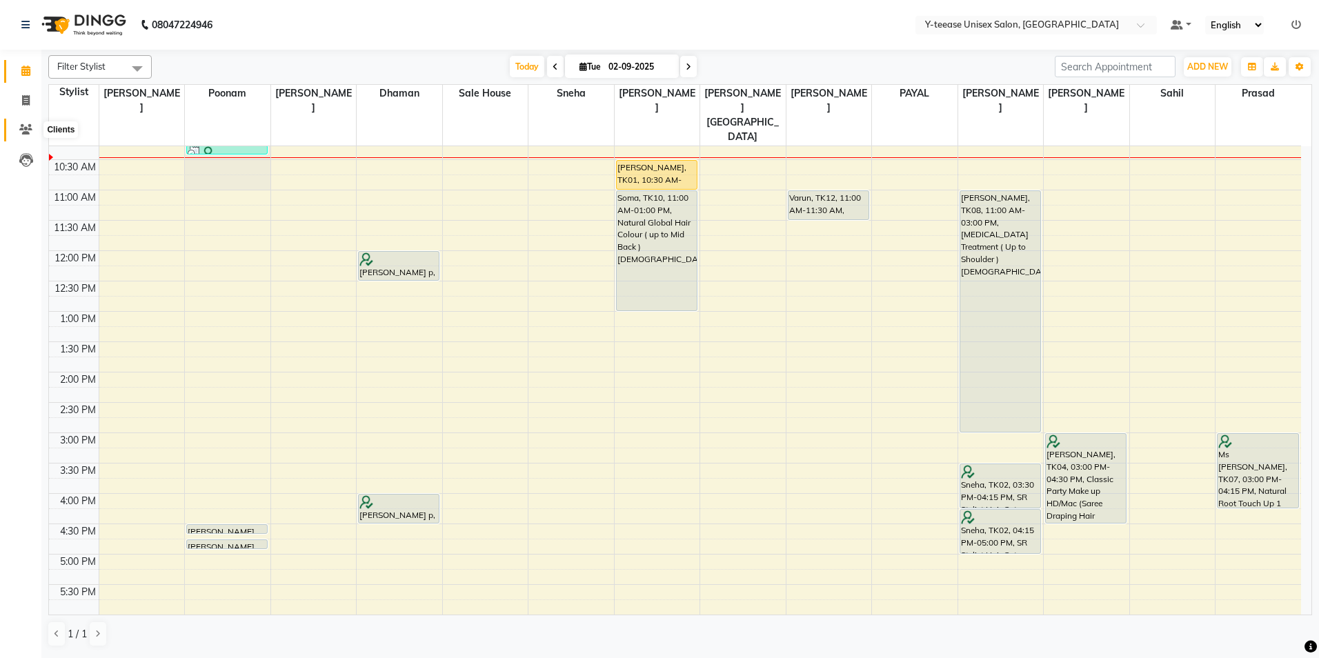
click at [28, 129] on icon at bounding box center [25, 129] width 13 height 10
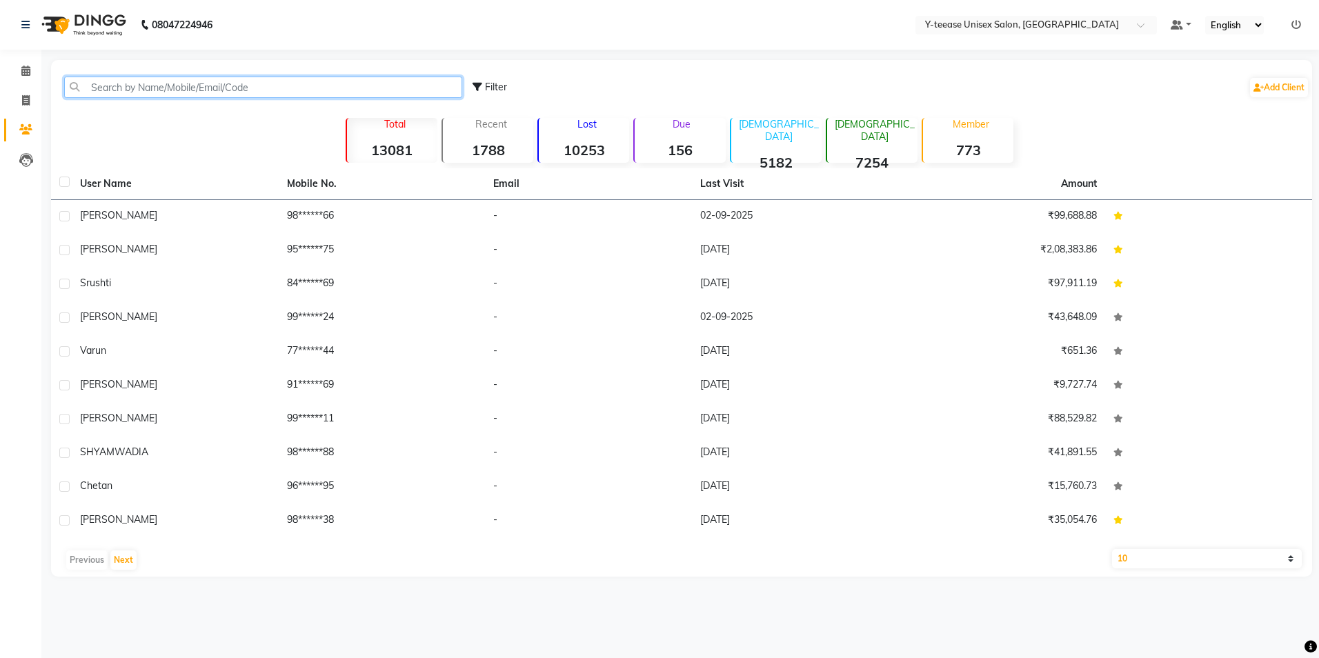
click at [191, 81] on input "text" at bounding box center [263, 87] width 398 height 21
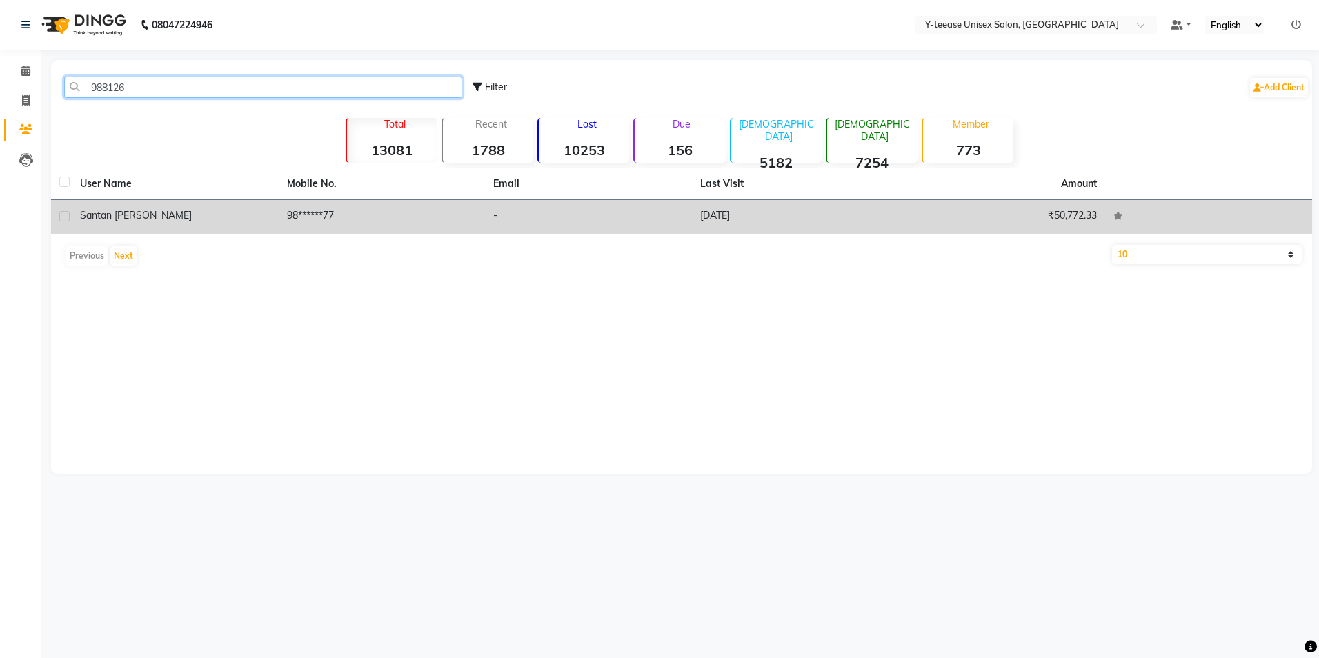
type input "988126"
click at [272, 219] on td "santan [PERSON_NAME]" at bounding box center [175, 217] width 207 height 34
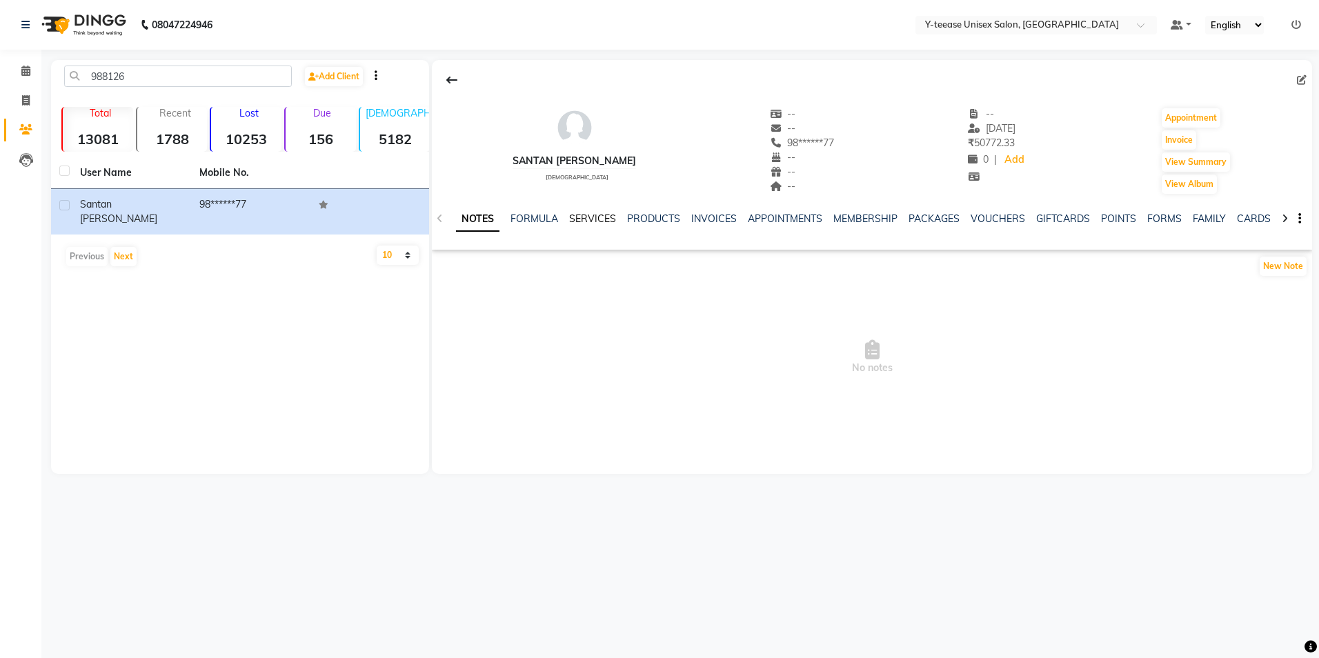
click at [588, 219] on link "SERVICES" at bounding box center [592, 218] width 47 height 12
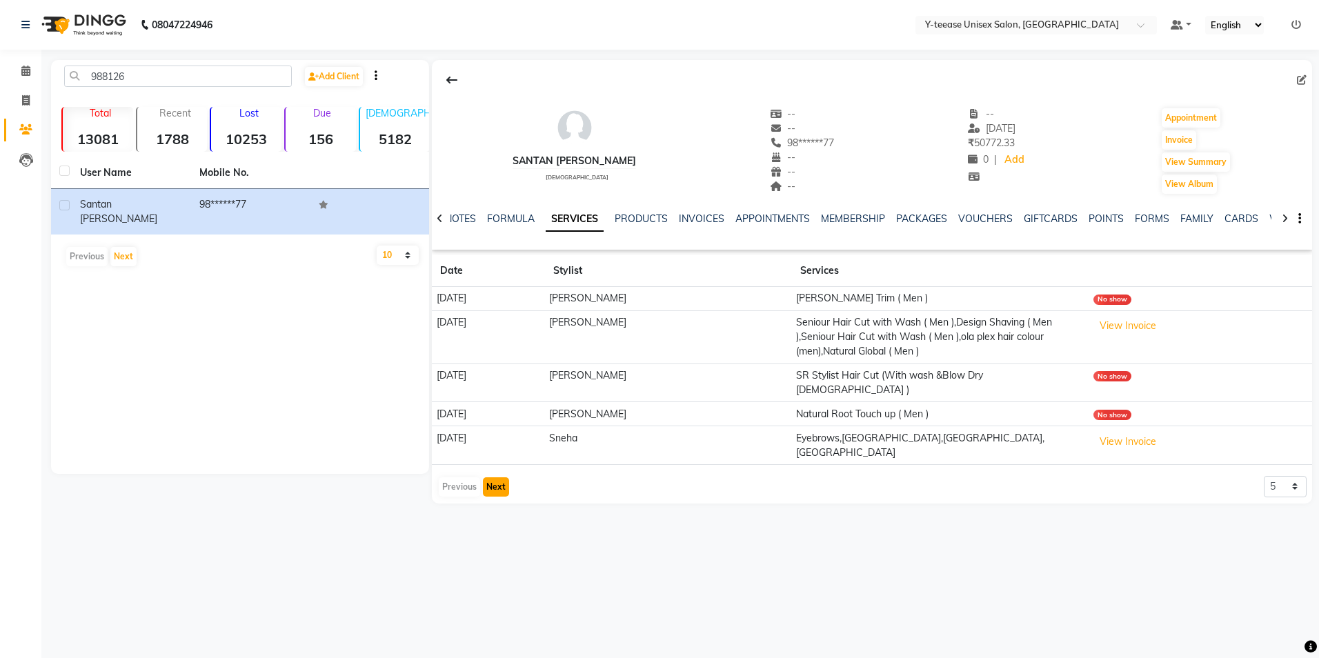
click at [495, 477] on button "Next" at bounding box center [496, 486] width 26 height 19
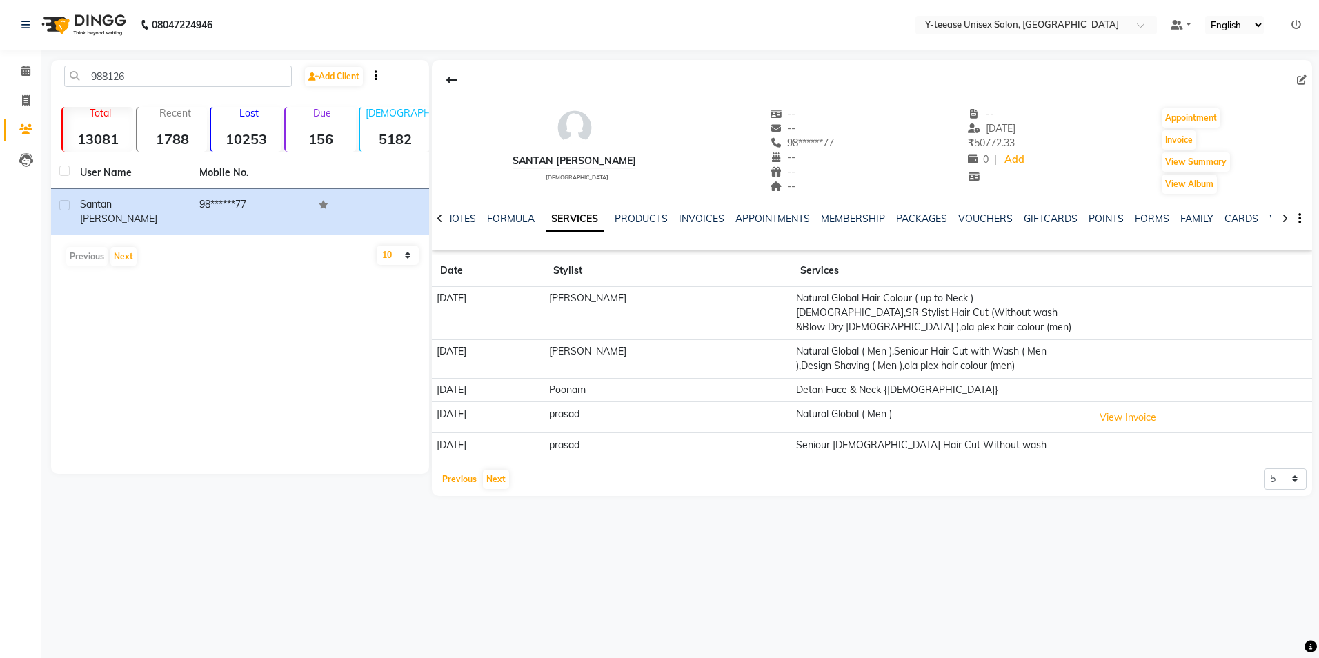
click at [470, 473] on button "Previous" at bounding box center [459, 479] width 41 height 19
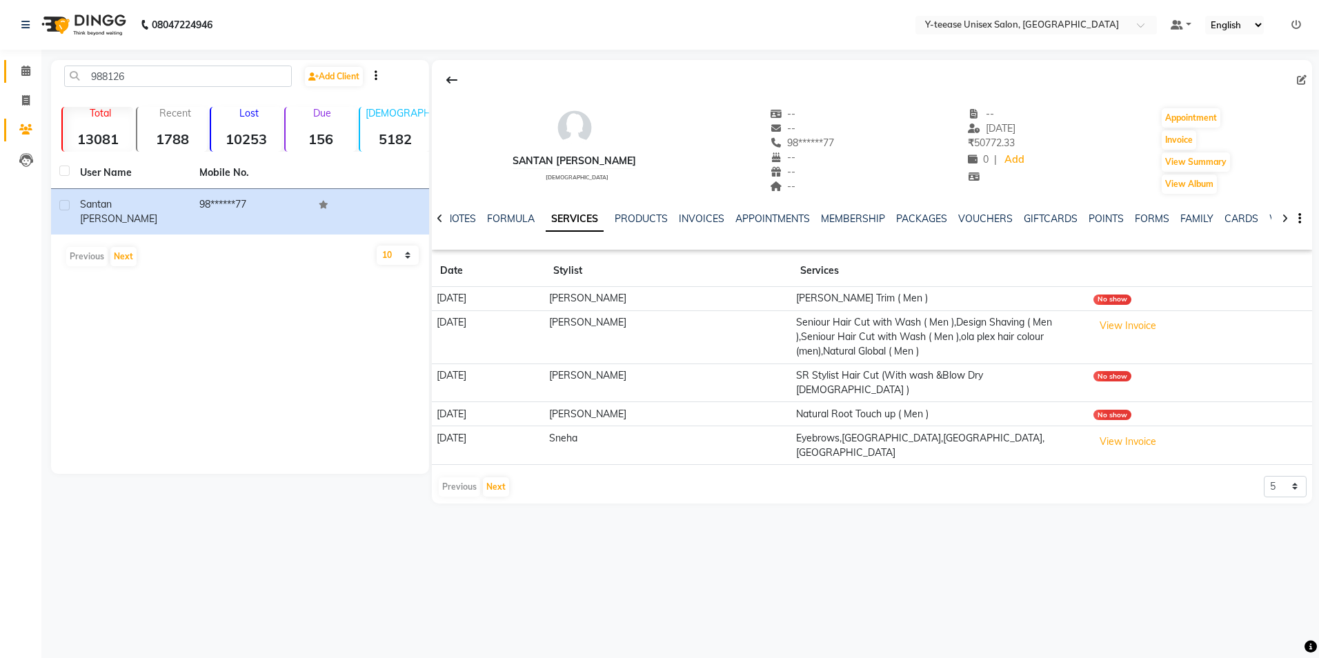
click at [23, 81] on link "Calendar" at bounding box center [20, 71] width 33 height 23
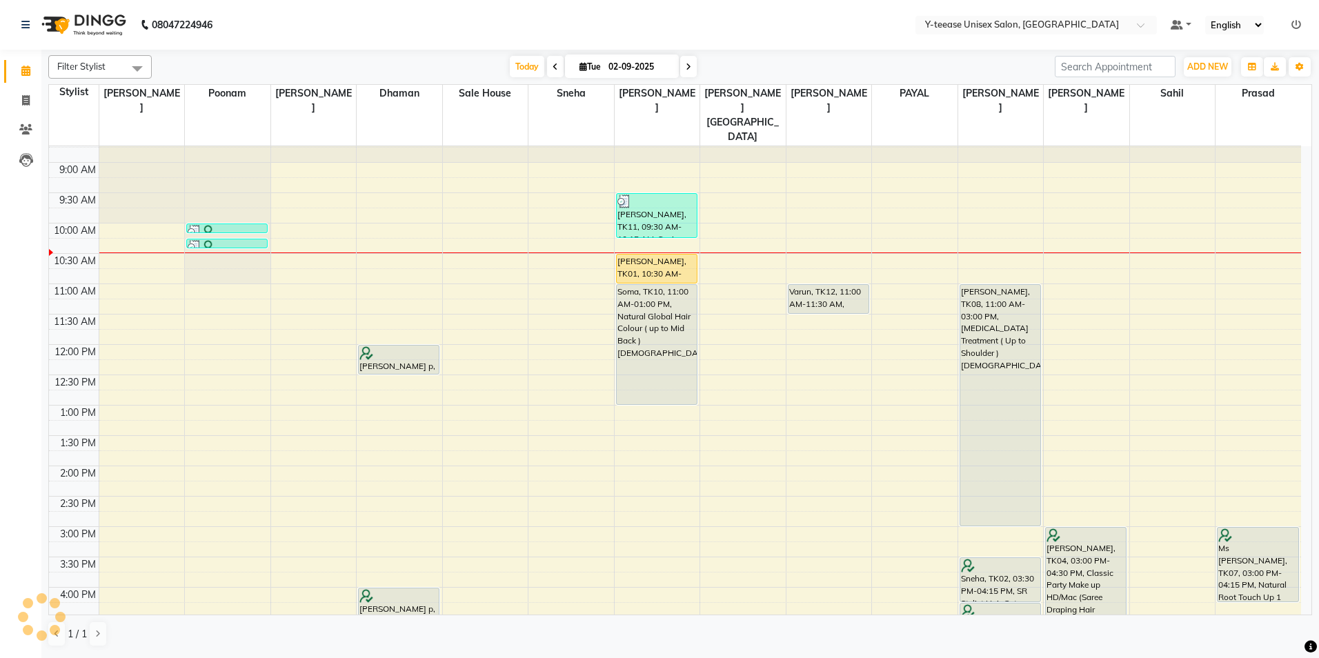
scroll to position [138, 0]
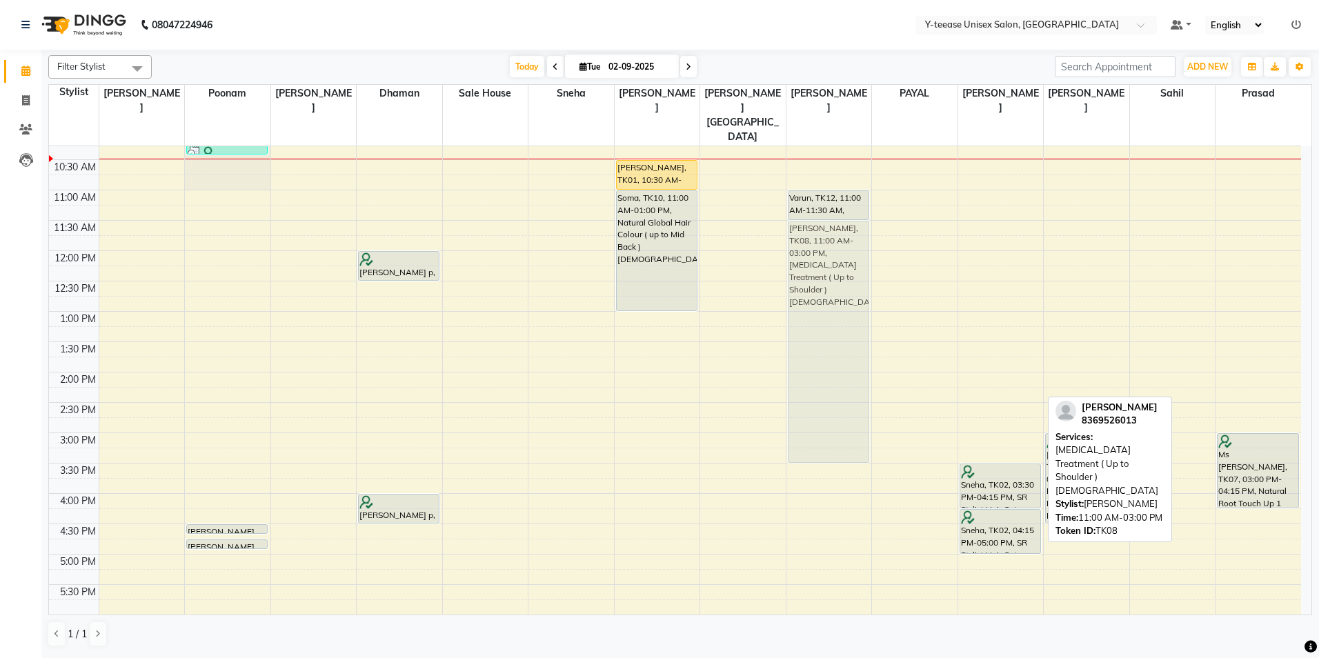
drag, startPoint x: 1015, startPoint y: 280, endPoint x: 861, endPoint y: 317, distance: 158.3
click at [861, 317] on tr "preona roy, TK06, 10:00 AM-10:10 AM, Eyebrows preona roy, TK06, 10:15 AM-10:25 …" at bounding box center [675, 463] width 1252 height 910
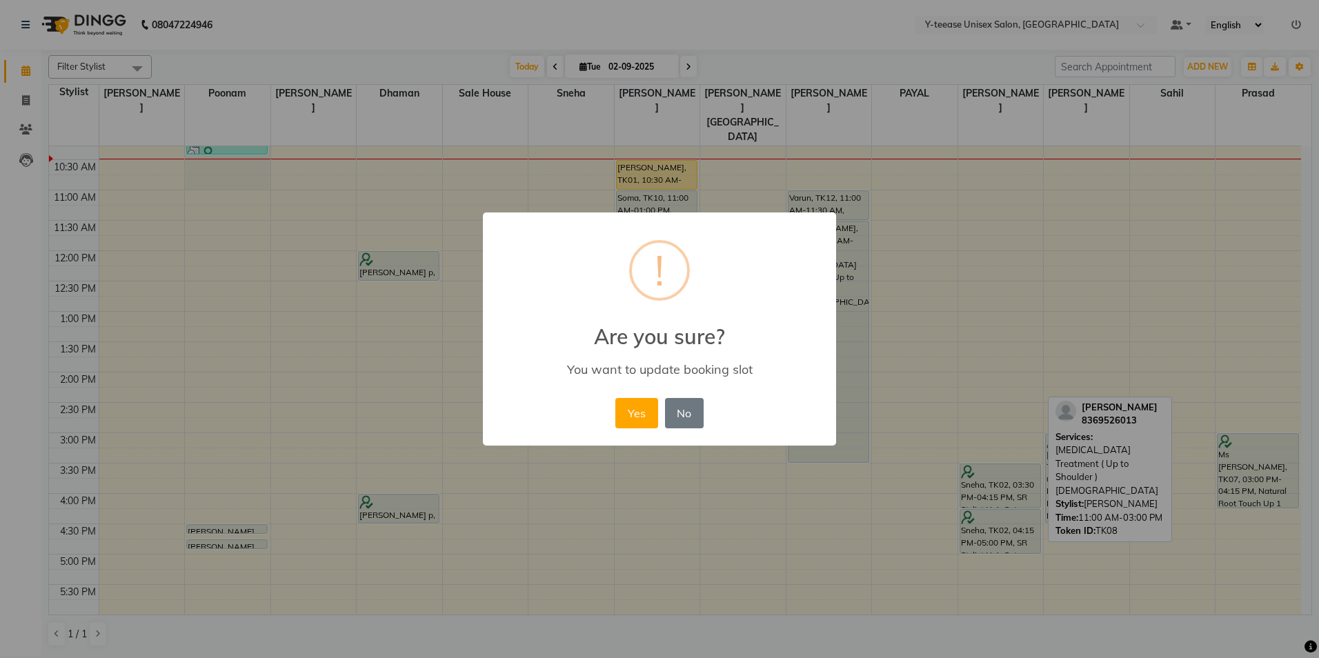
drag, startPoint x: 635, startPoint y: 408, endPoint x: 662, endPoint y: 359, distance: 55.6
click at [638, 399] on button "Yes" at bounding box center [636, 413] width 42 height 30
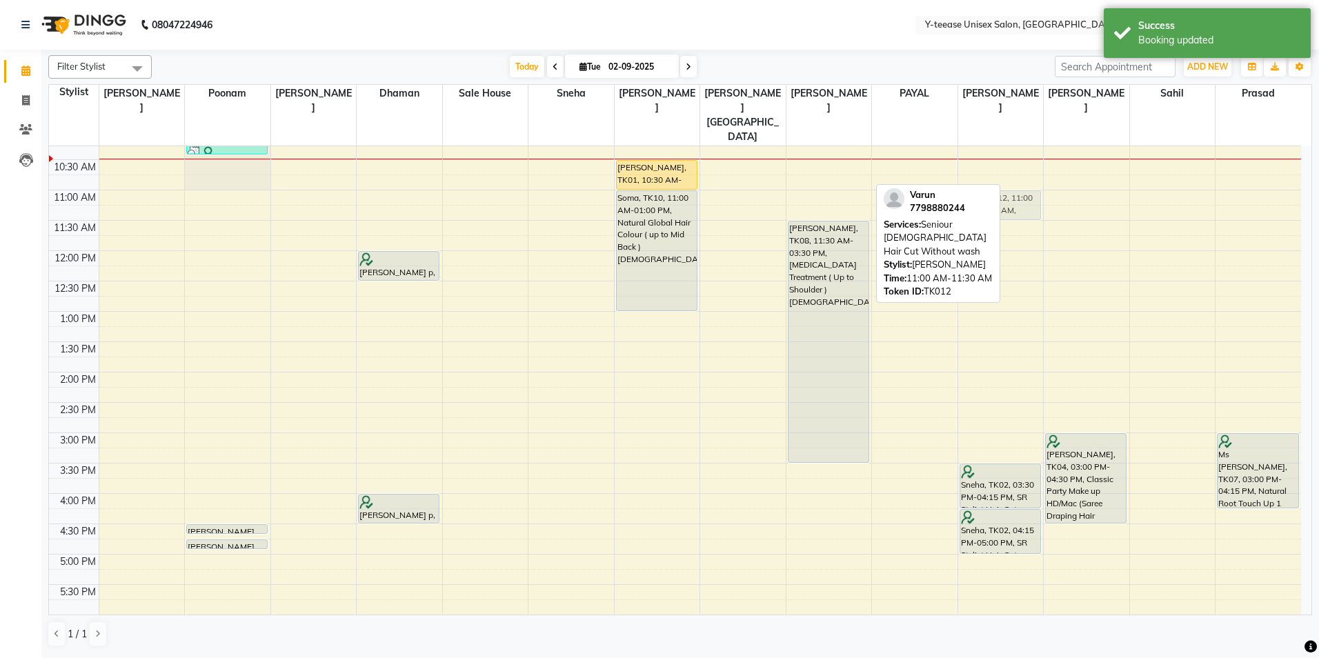
drag, startPoint x: 809, startPoint y: 181, endPoint x: 966, endPoint y: 179, distance: 156.6
click at [966, 179] on tr "preona roy, TK06, 10:00 AM-10:10 AM, Eyebrows preona roy, TK06, 10:15 AM-10:25 …" at bounding box center [675, 463] width 1252 height 910
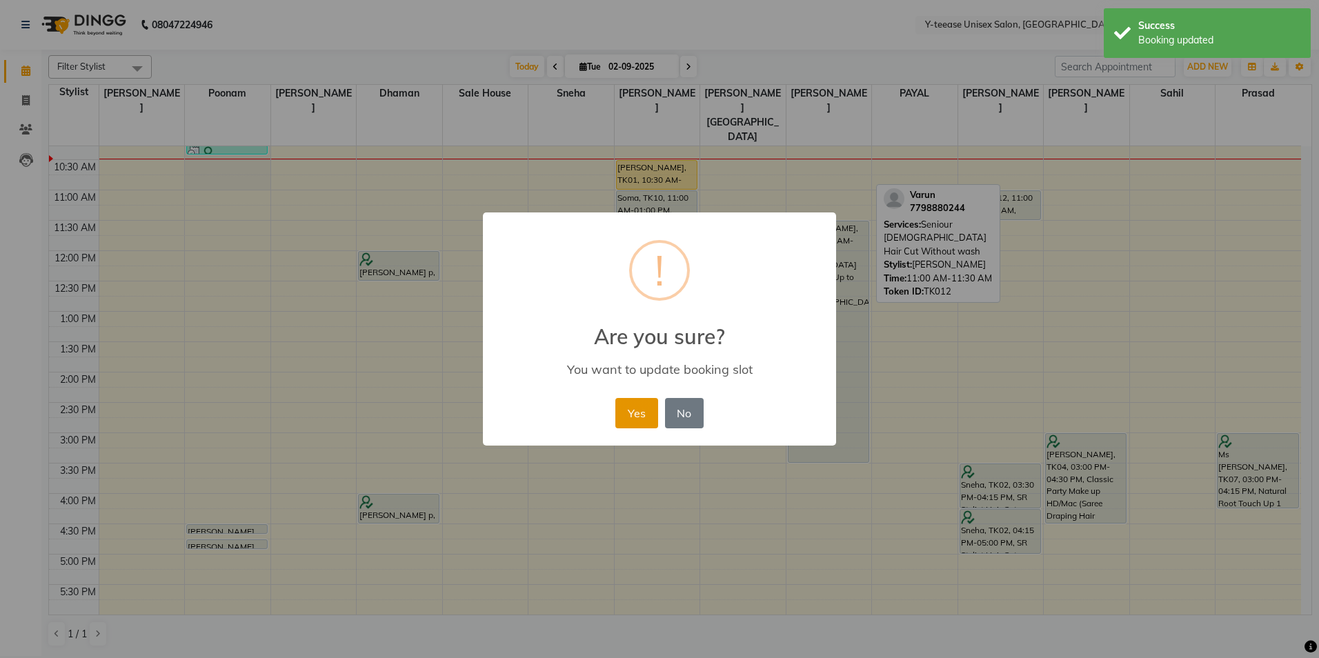
click at [640, 405] on button "Yes" at bounding box center [636, 413] width 42 height 30
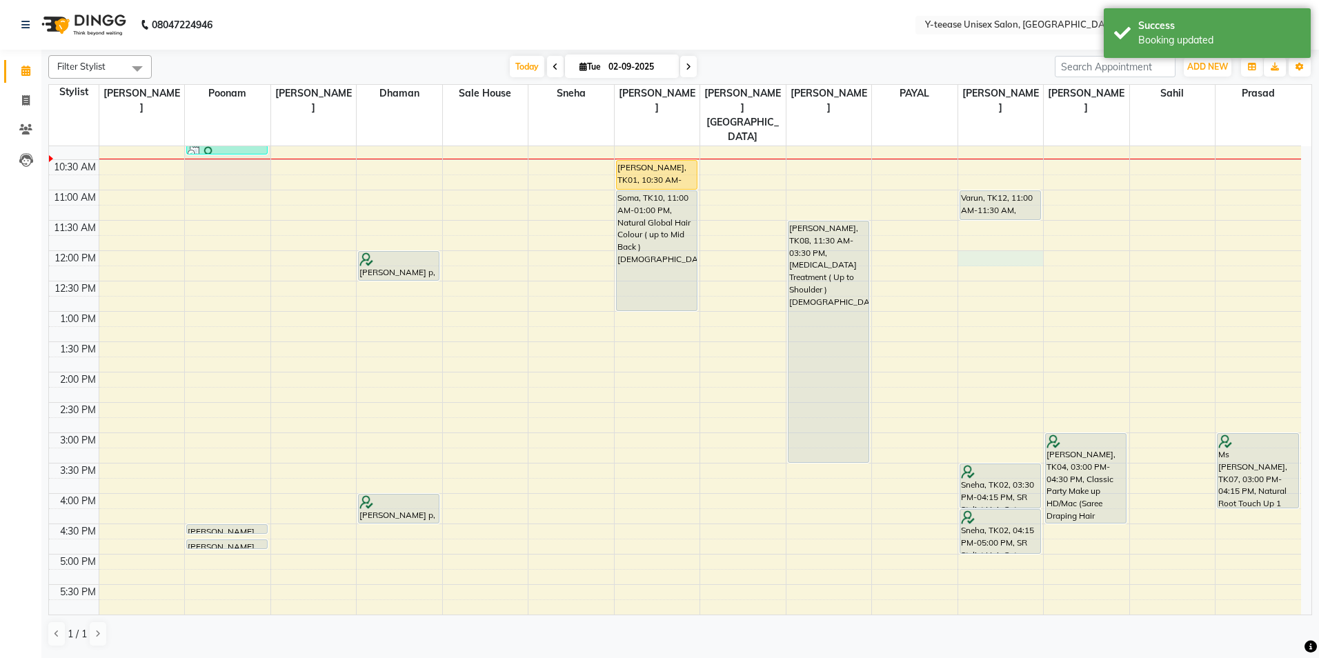
click at [1016, 228] on div "8:00 AM 8:30 AM 9:00 AM 9:30 AM 10:00 AM 10:30 AM 11:00 AM 11:30 AM 12:00 PM 12…" at bounding box center [675, 463] width 1252 height 910
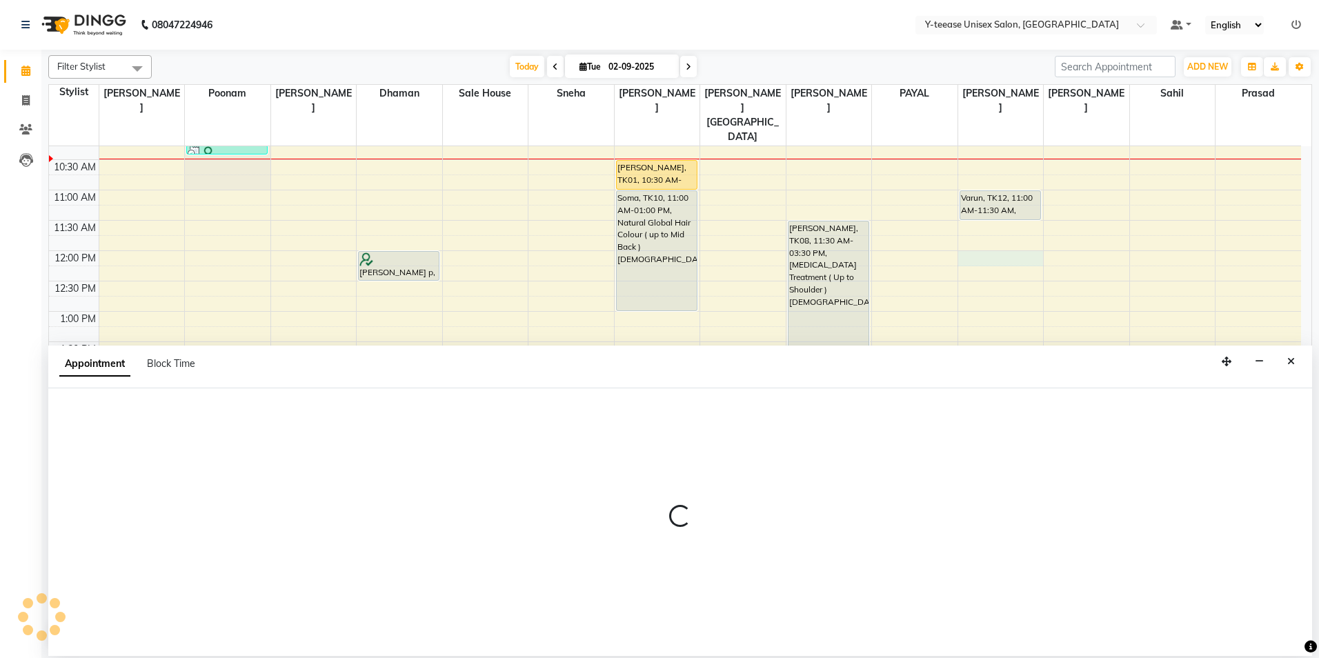
select select "81457"
select select "tentative"
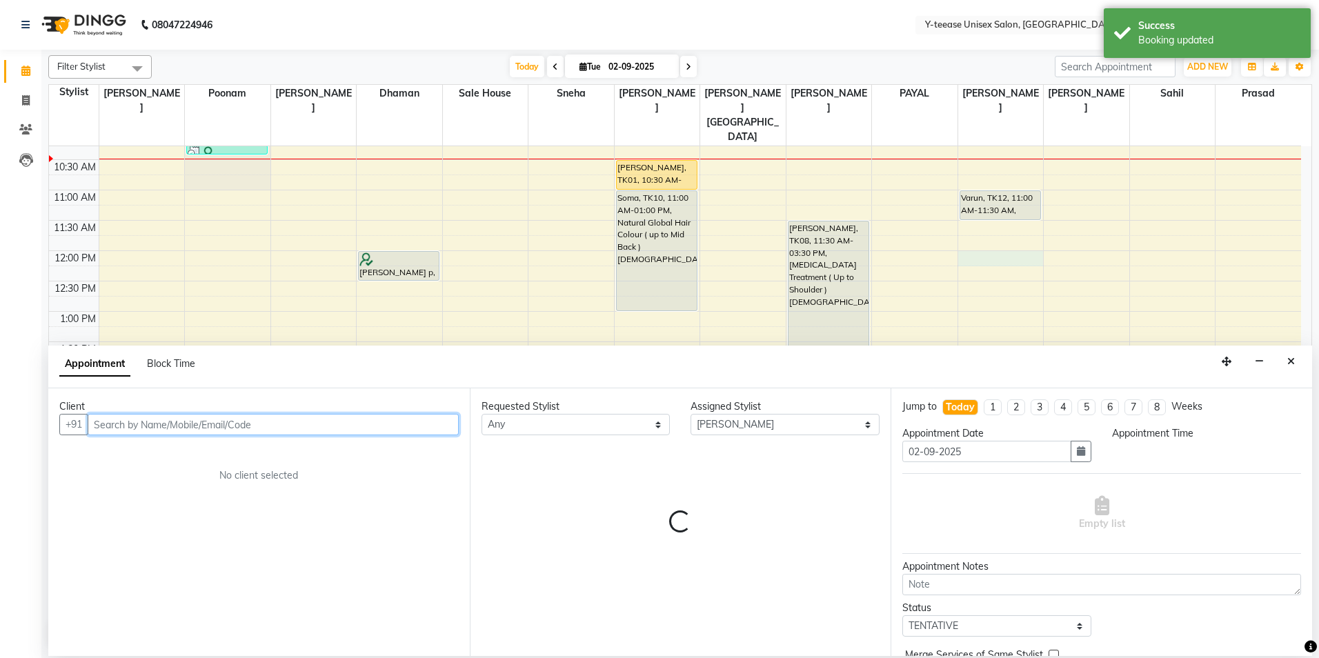
select select "720"
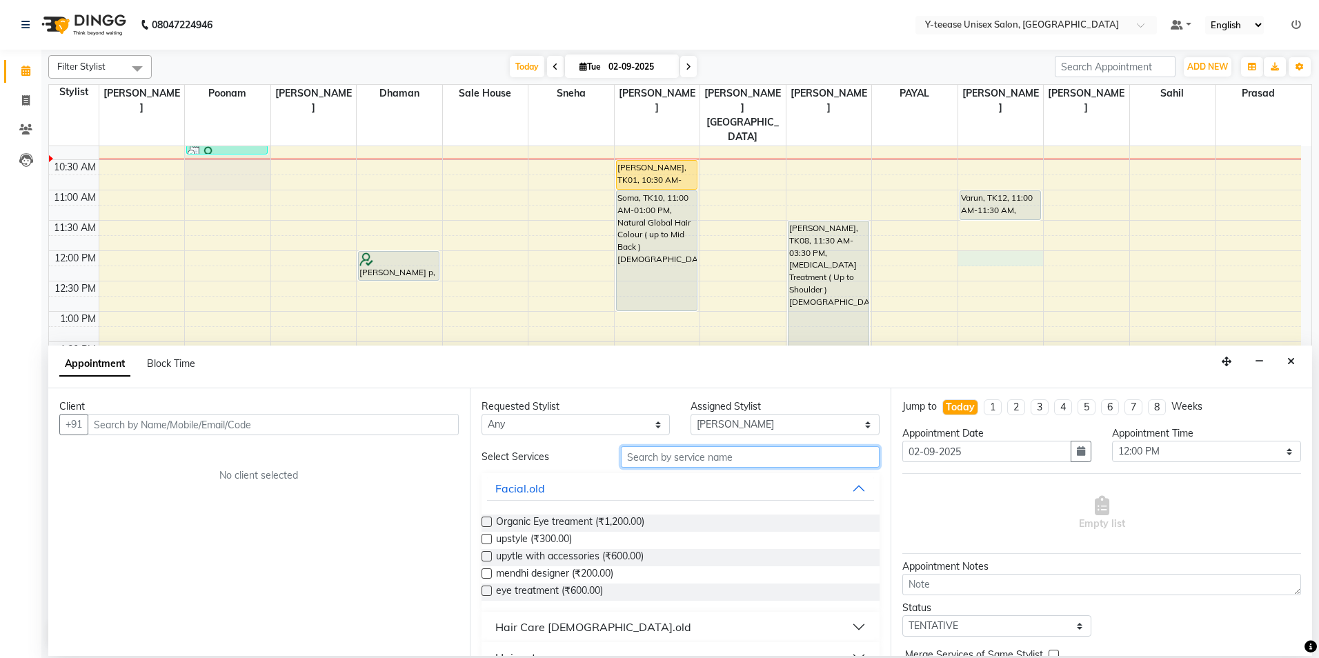
click at [739, 451] on input "text" at bounding box center [750, 456] width 259 height 21
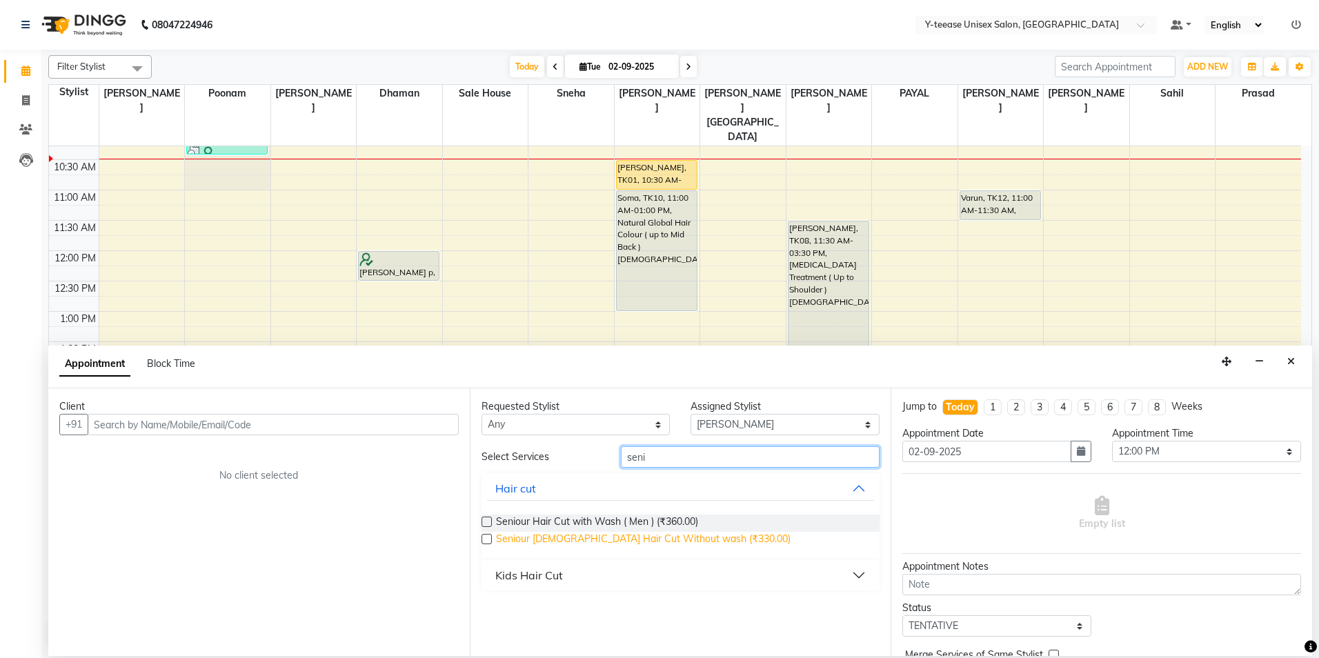
type input "seni"
click at [652, 537] on span "Seniour [DEMOGRAPHIC_DATA] Hair Cut Without wash (₹330.00)" at bounding box center [643, 540] width 295 height 17
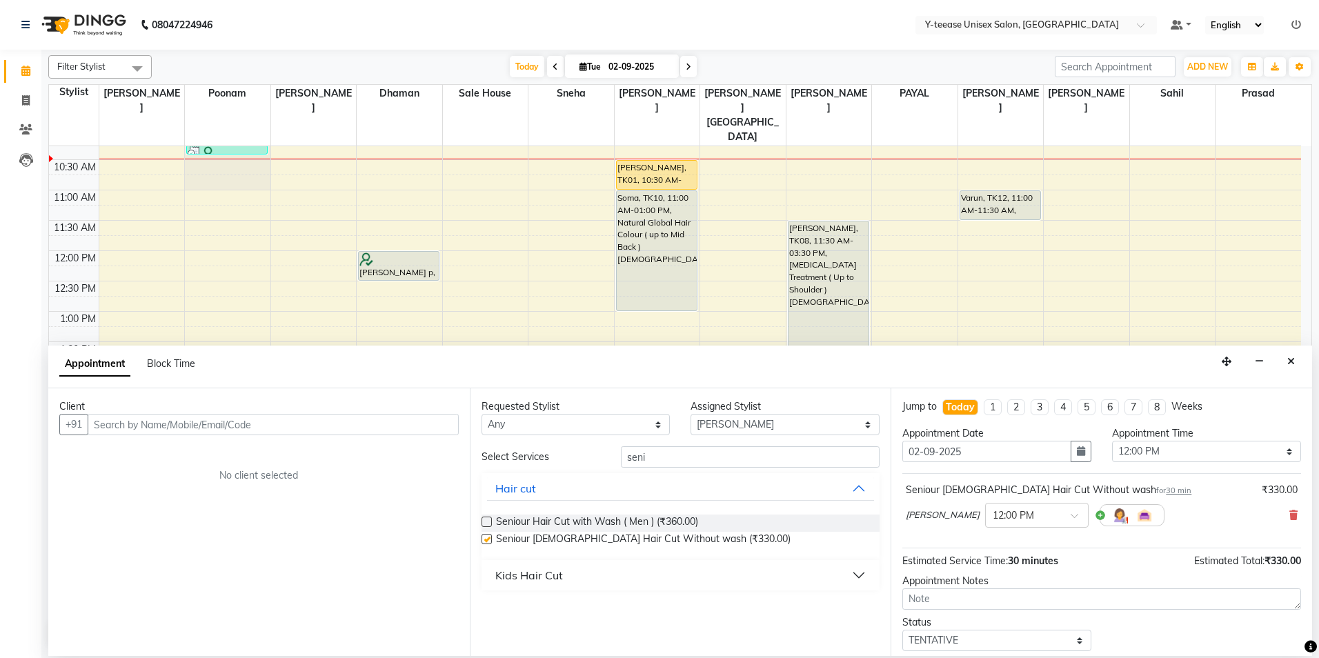
checkbox input "false"
click at [680, 451] on input "seni" at bounding box center [750, 456] width 259 height 21
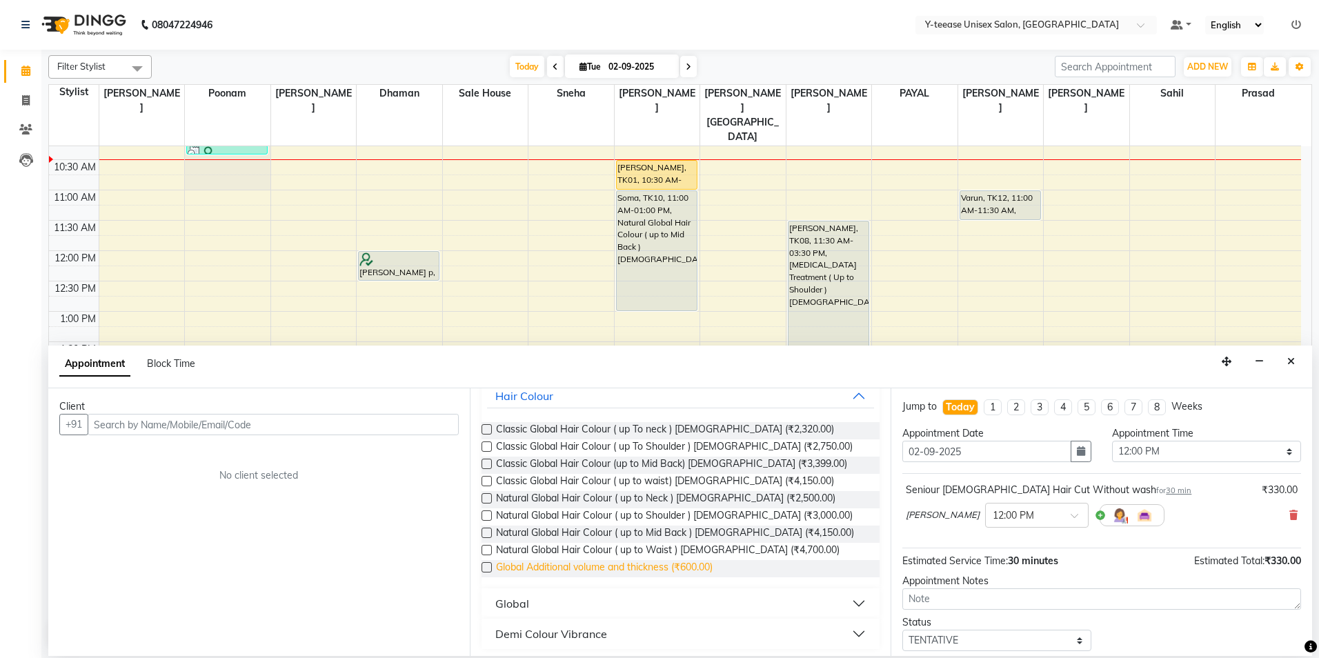
scroll to position [97, 0]
type input "globa"
click at [524, 601] on div "Global" at bounding box center [512, 599] width 34 height 17
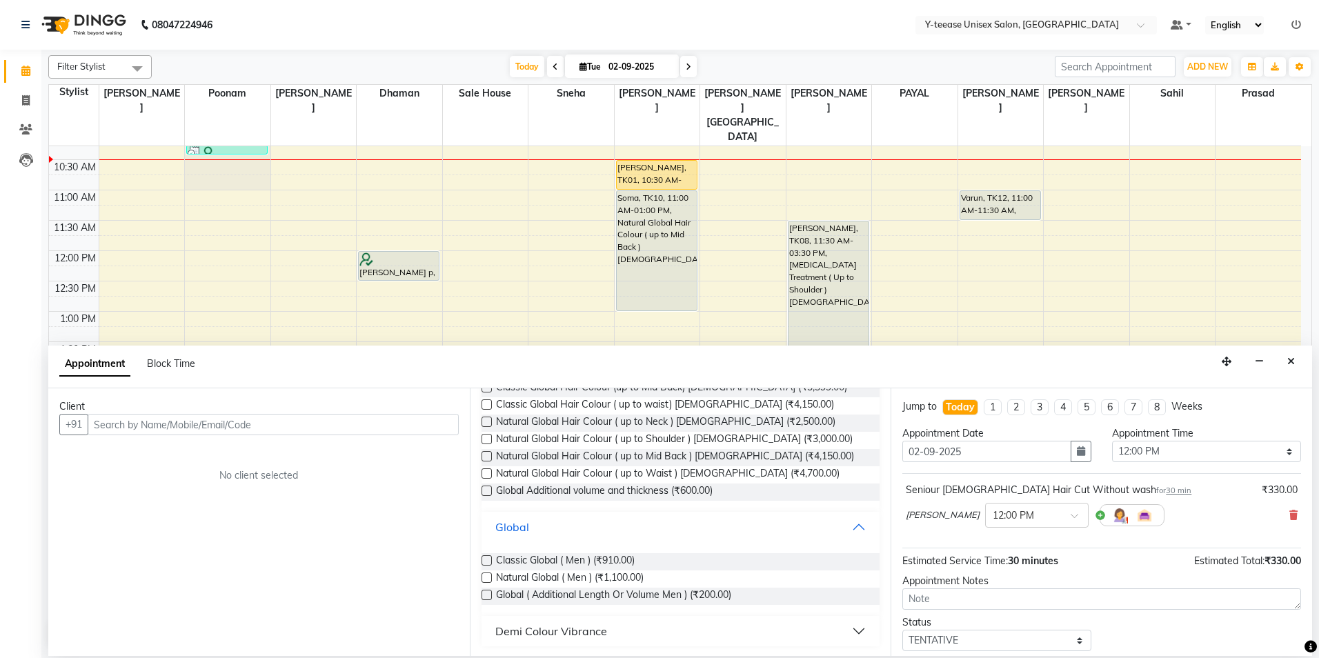
scroll to position [170, 0]
click at [546, 578] on span "Natural Global ( Men ) (₹1,100.00)" at bounding box center [570, 577] width 148 height 17
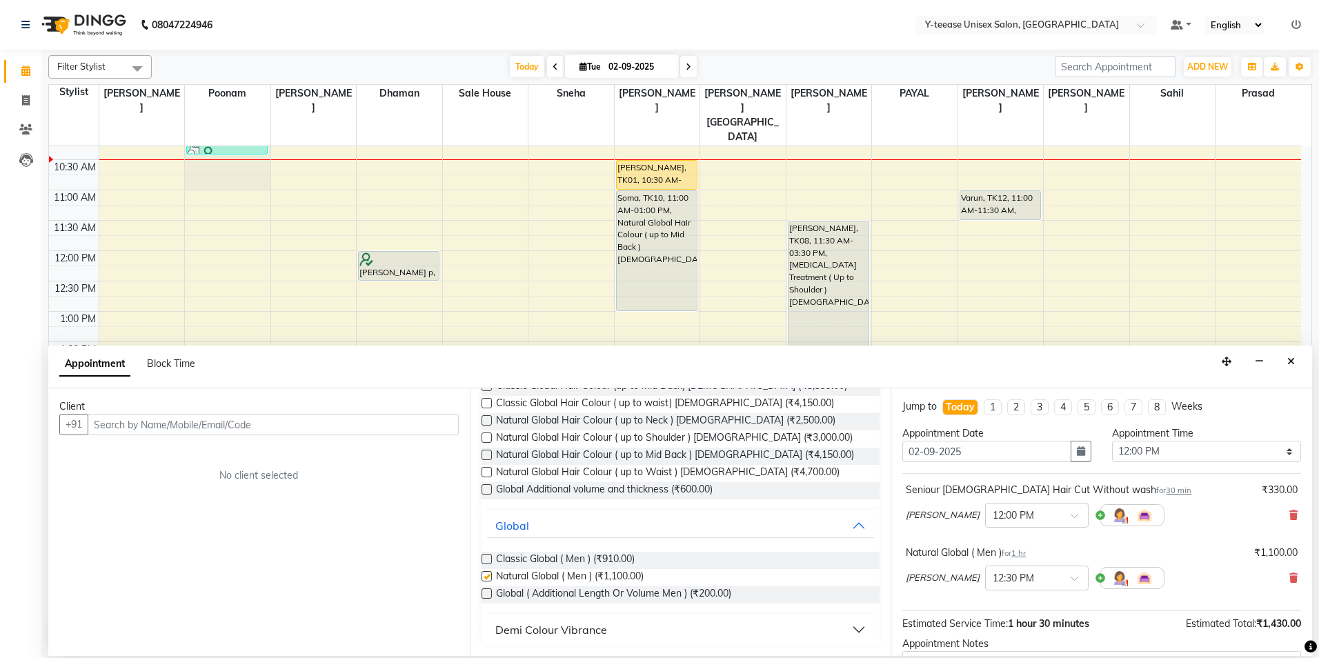
checkbox input "false"
click at [294, 428] on input "text" at bounding box center [273, 424] width 371 height 21
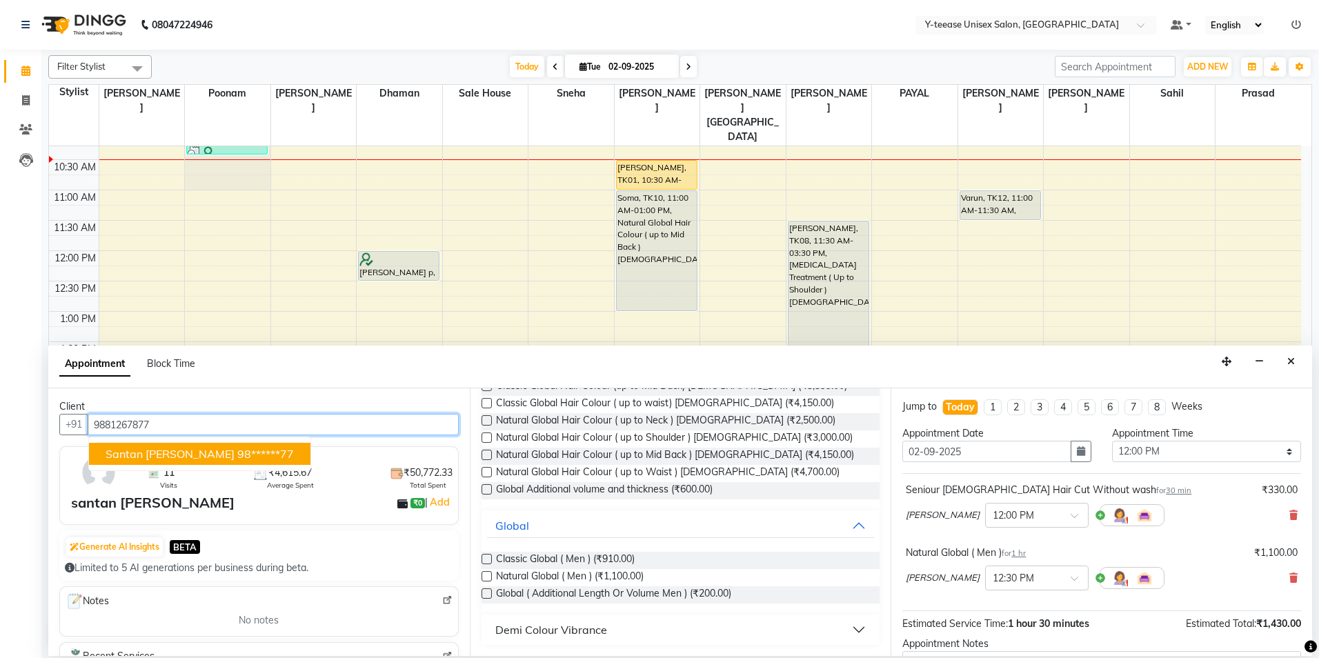
click at [237, 451] on ngb-highlight "98******77" at bounding box center [265, 454] width 57 height 14
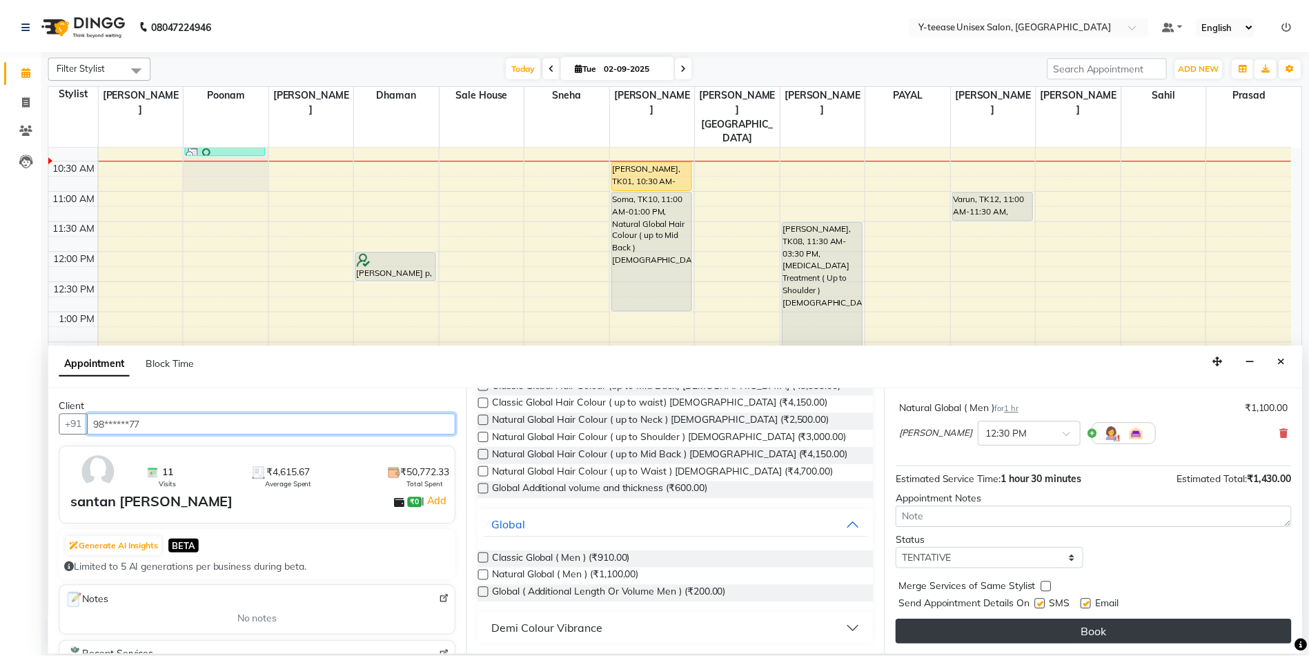
scroll to position [145, 0]
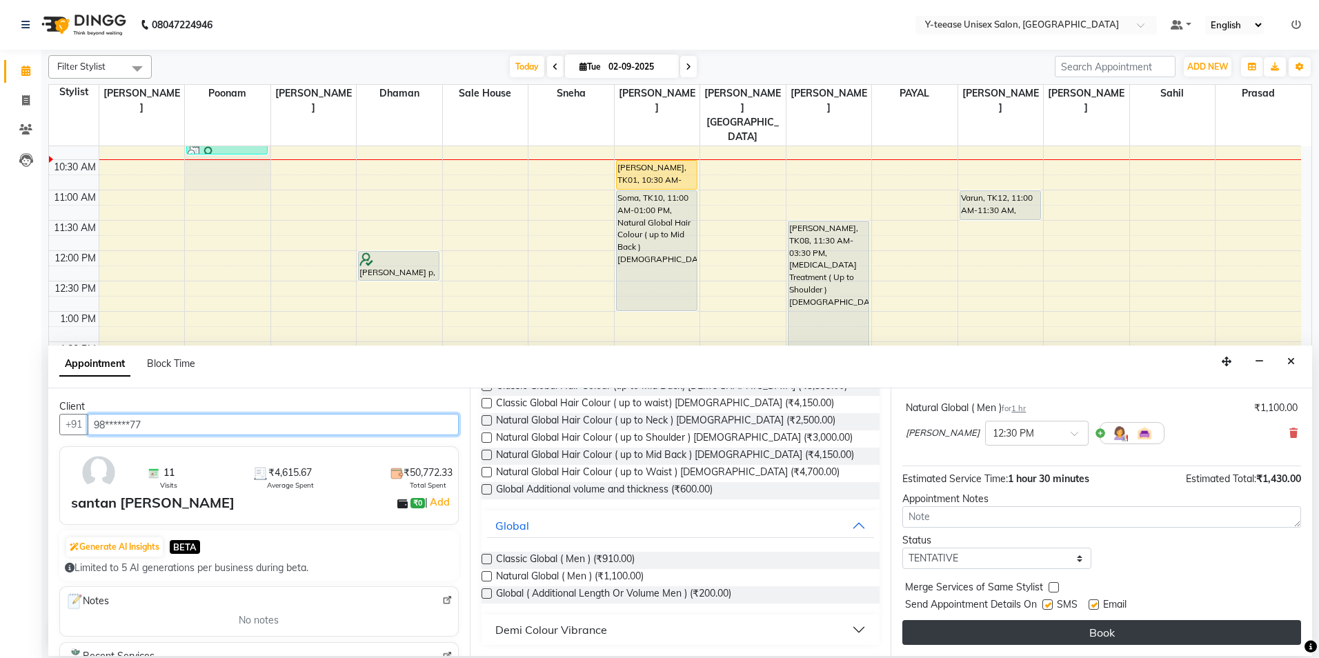
type input "98******77"
click at [1049, 636] on button "Book" at bounding box center [1101, 632] width 399 height 25
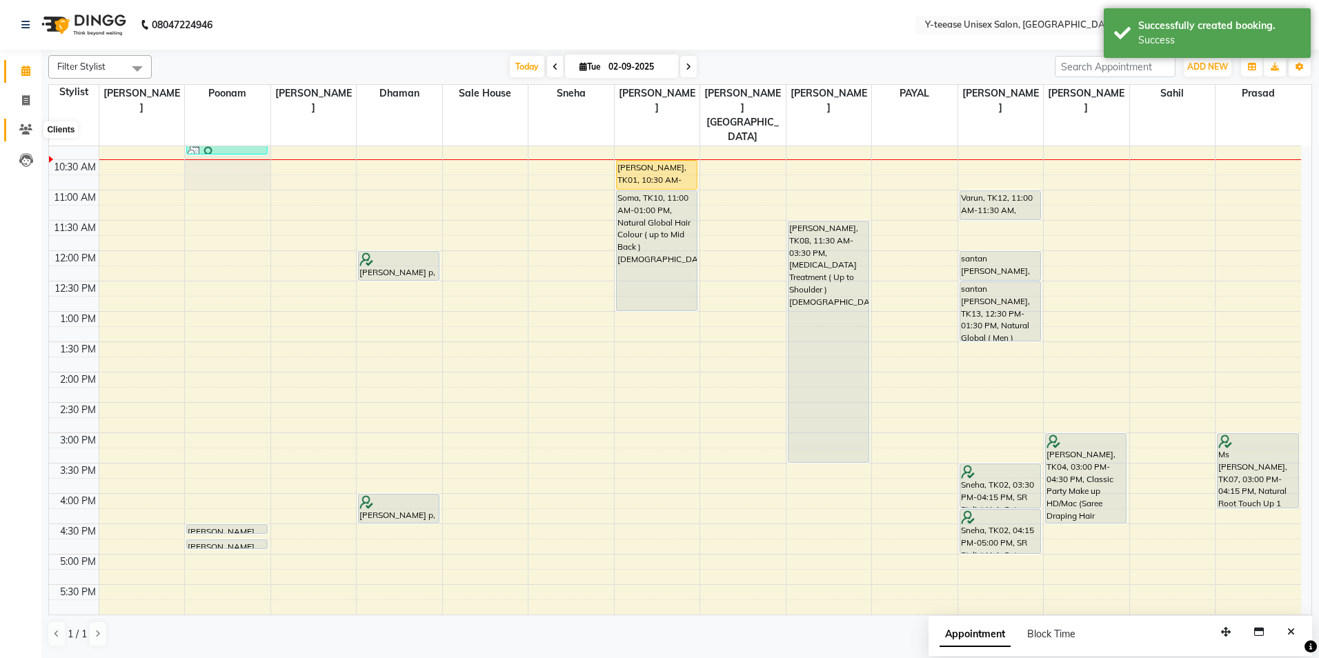
click at [16, 132] on span at bounding box center [26, 130] width 24 height 16
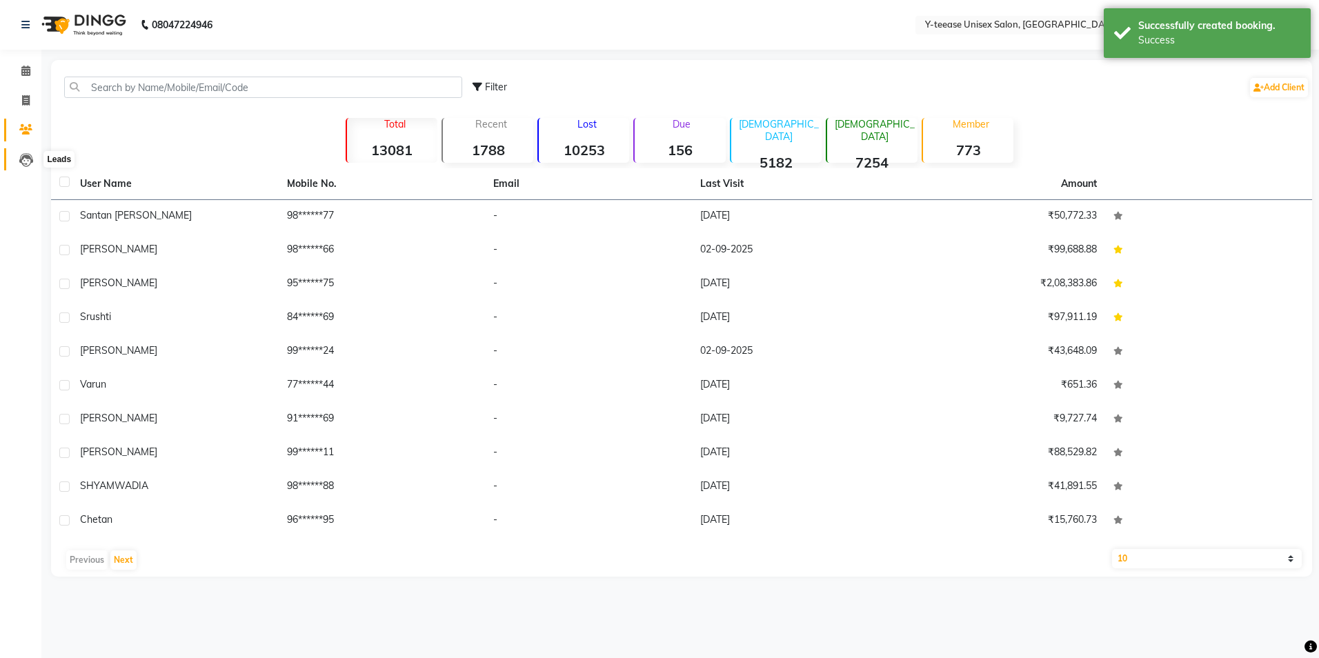
click at [19, 161] on icon at bounding box center [26, 160] width 14 height 14
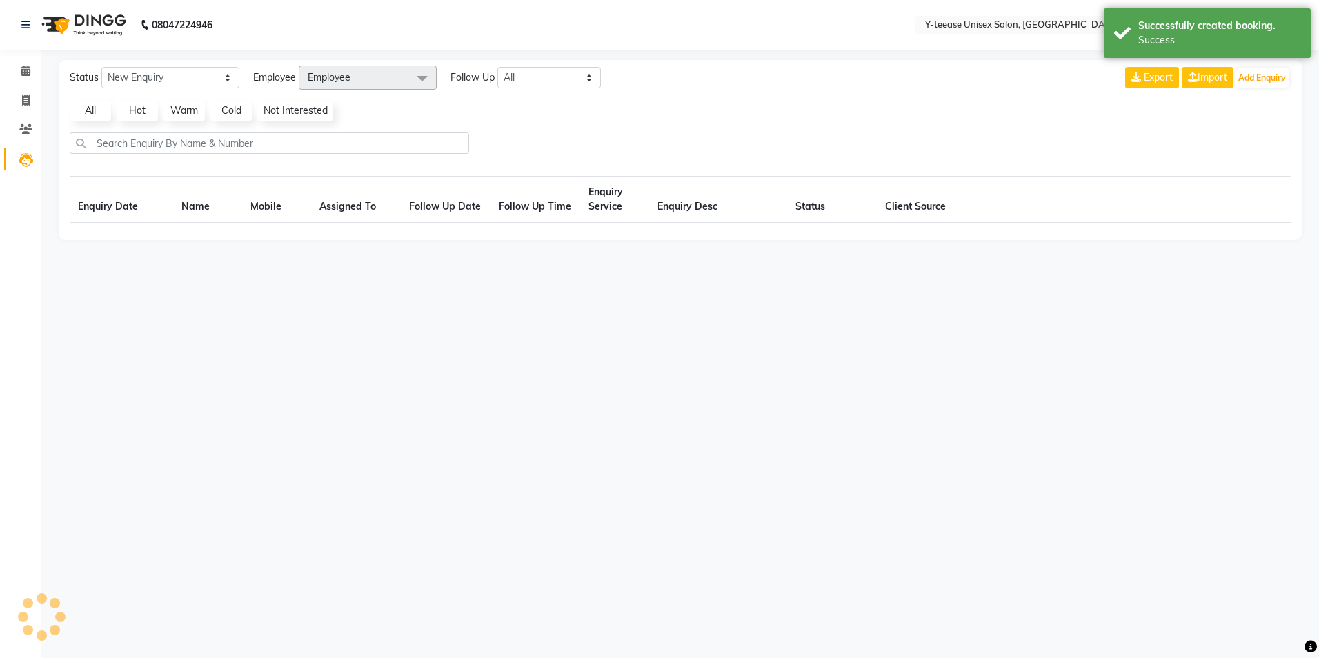
select select "10"
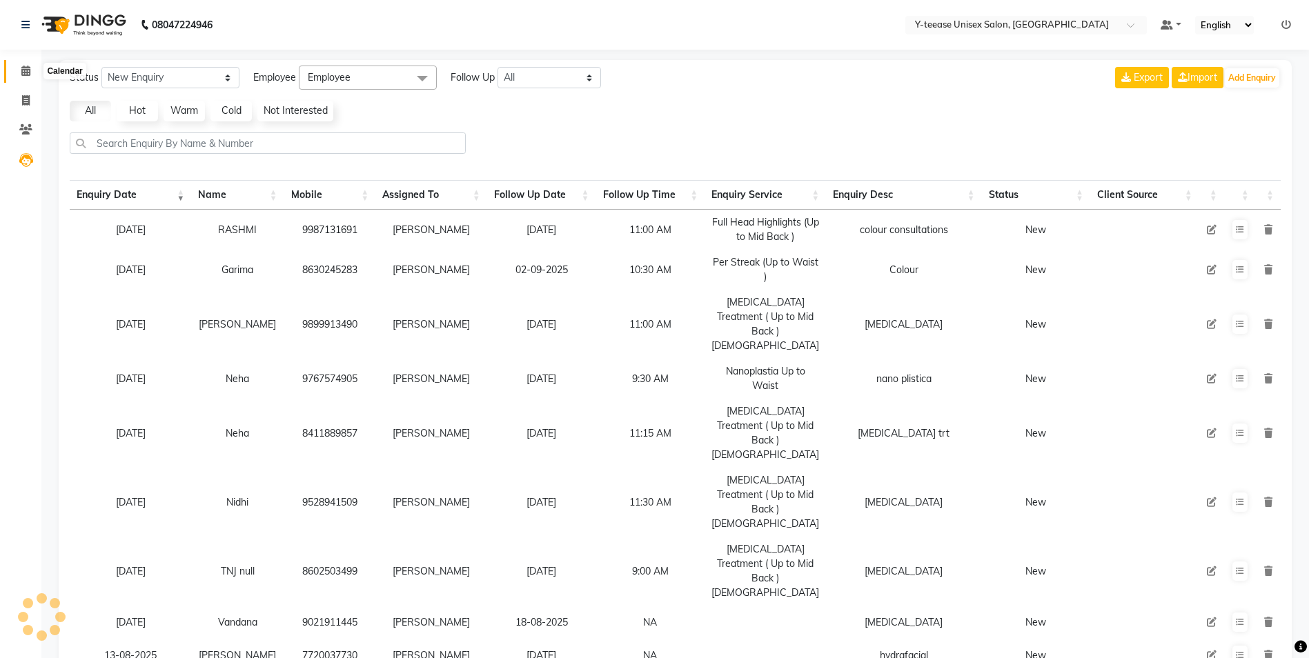
click at [26, 68] on icon at bounding box center [25, 71] width 9 height 10
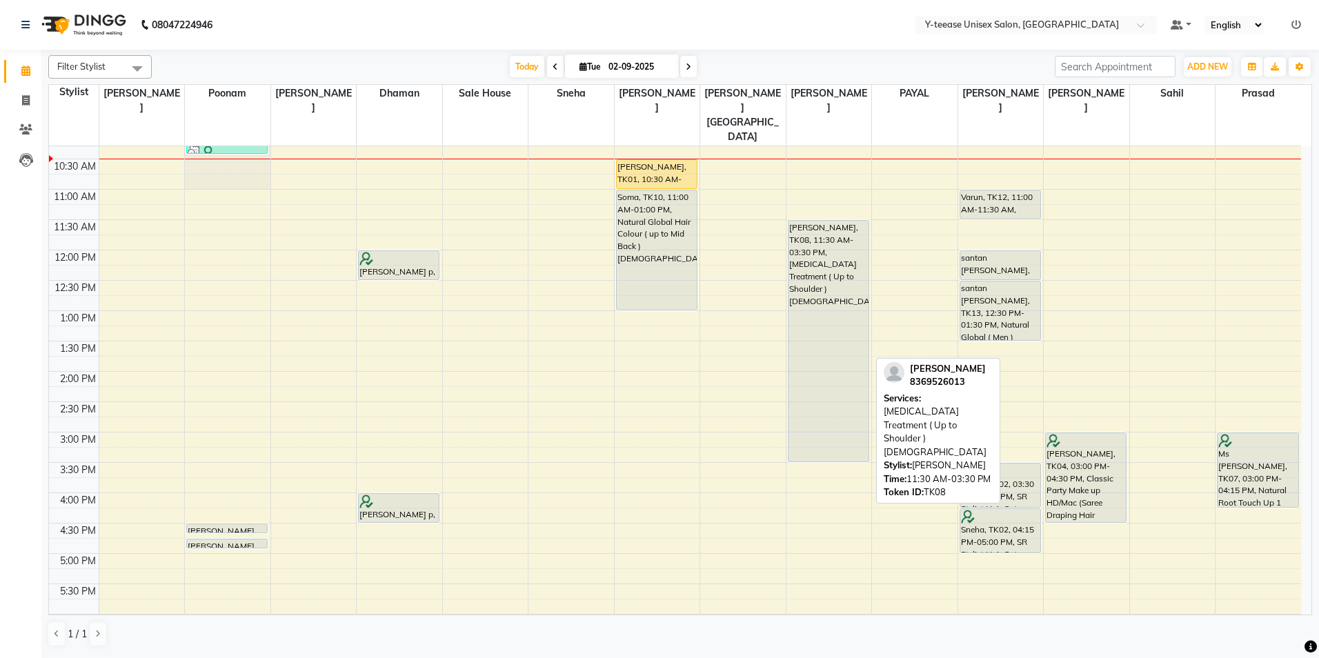
scroll to position [138, 0]
drag, startPoint x: 811, startPoint y: 327, endPoint x: 851, endPoint y: 318, distance: 41.0
click at [846, 319] on div "Niddhi, TK08, 11:30 AM-03:30 PM, Botox Treatment ( Up to Shoulder )Female Niddh…" at bounding box center [829, 463] width 86 height 910
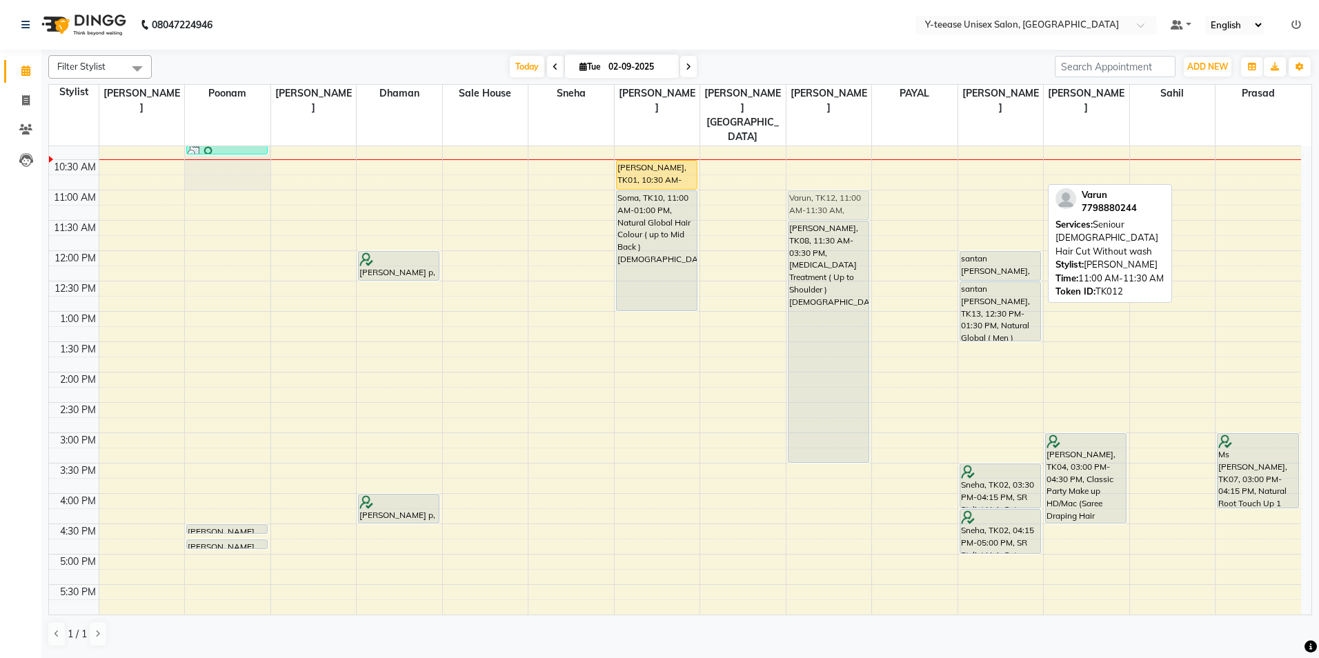
drag, startPoint x: 985, startPoint y: 186, endPoint x: 813, endPoint y: 184, distance: 171.8
click at [814, 184] on tr "preona roy, TK06, 10:00 AM-10:10 AM, Eyebrows preona roy, TK06, 10:15 AM-10:25 …" at bounding box center [675, 463] width 1252 height 910
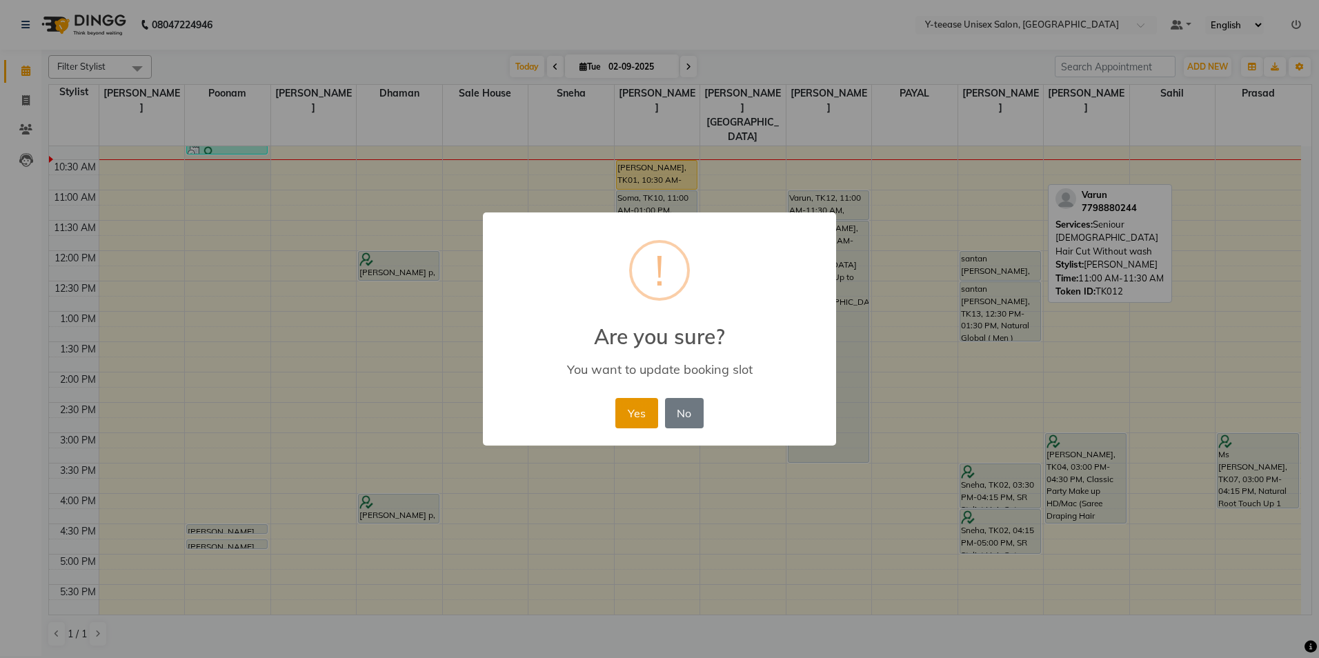
click at [645, 407] on button "Yes" at bounding box center [636, 413] width 42 height 30
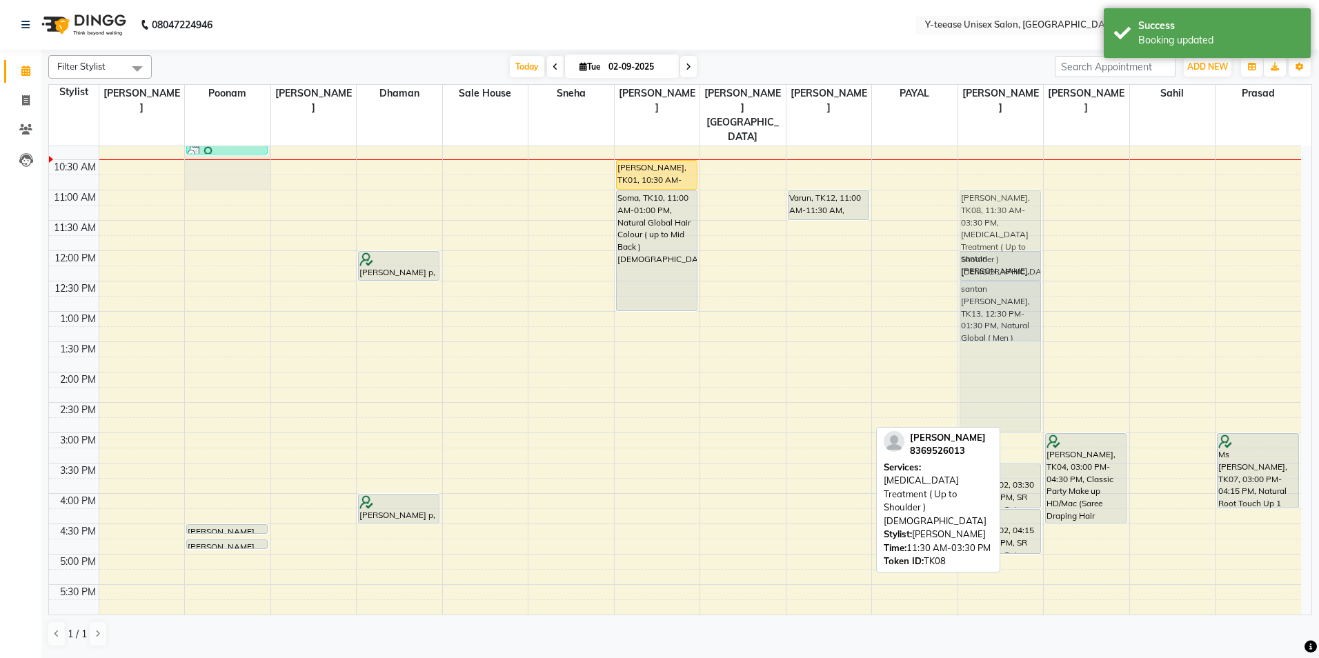
drag, startPoint x: 833, startPoint y: 324, endPoint x: 977, endPoint y: 288, distance: 148.4
click at [977, 288] on tr "preona roy, TK06, 10:00 AM-10:10 AM, Eyebrows preona roy, TK06, 10:15 AM-10:25 …" at bounding box center [675, 463] width 1252 height 910
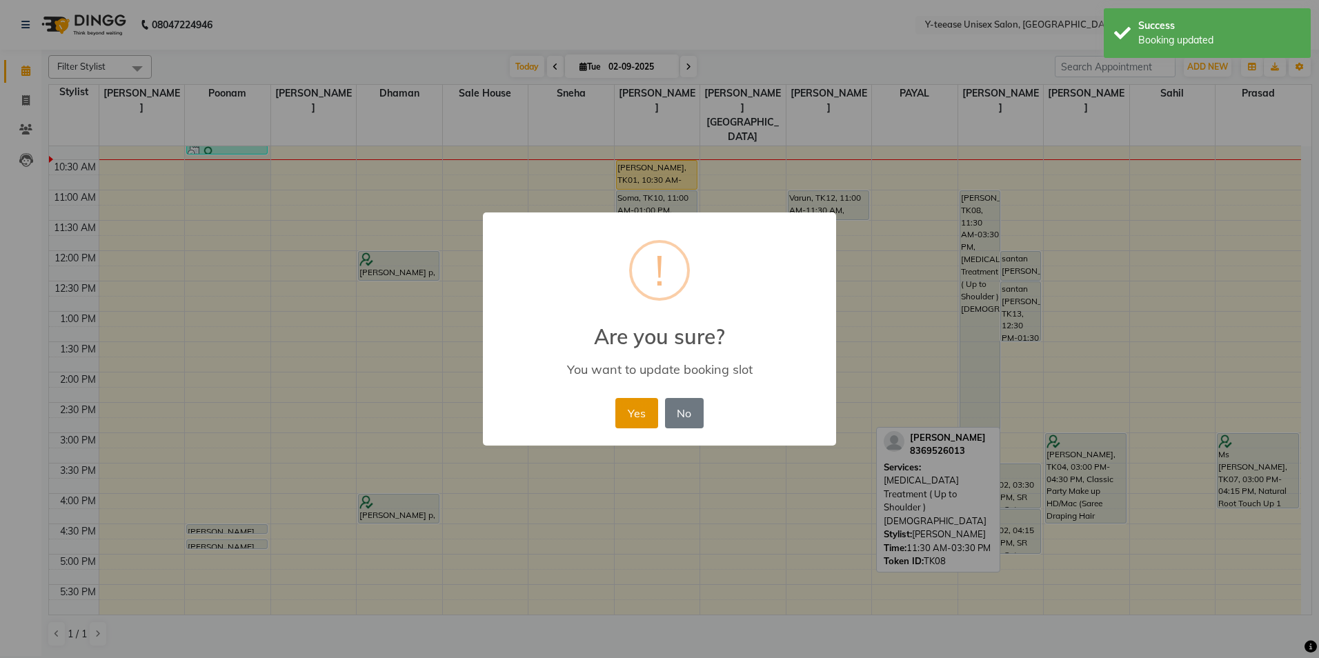
click at [636, 420] on button "Yes" at bounding box center [636, 413] width 42 height 30
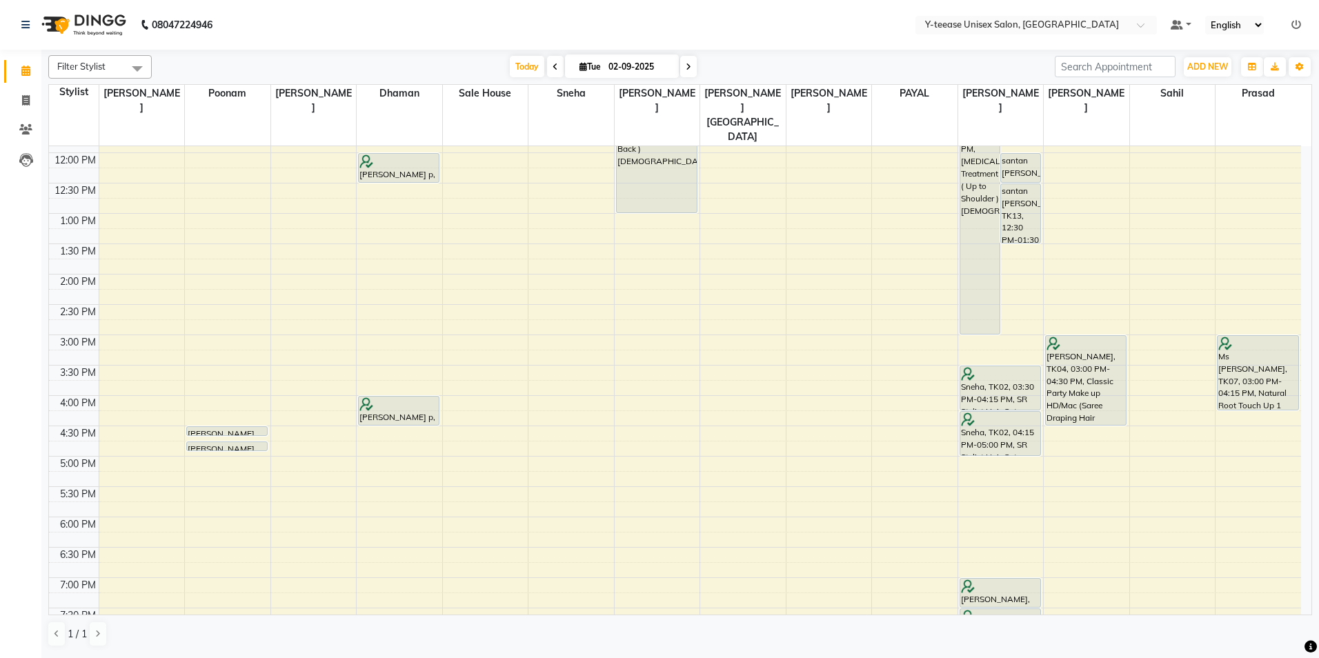
scroll to position [276, 0]
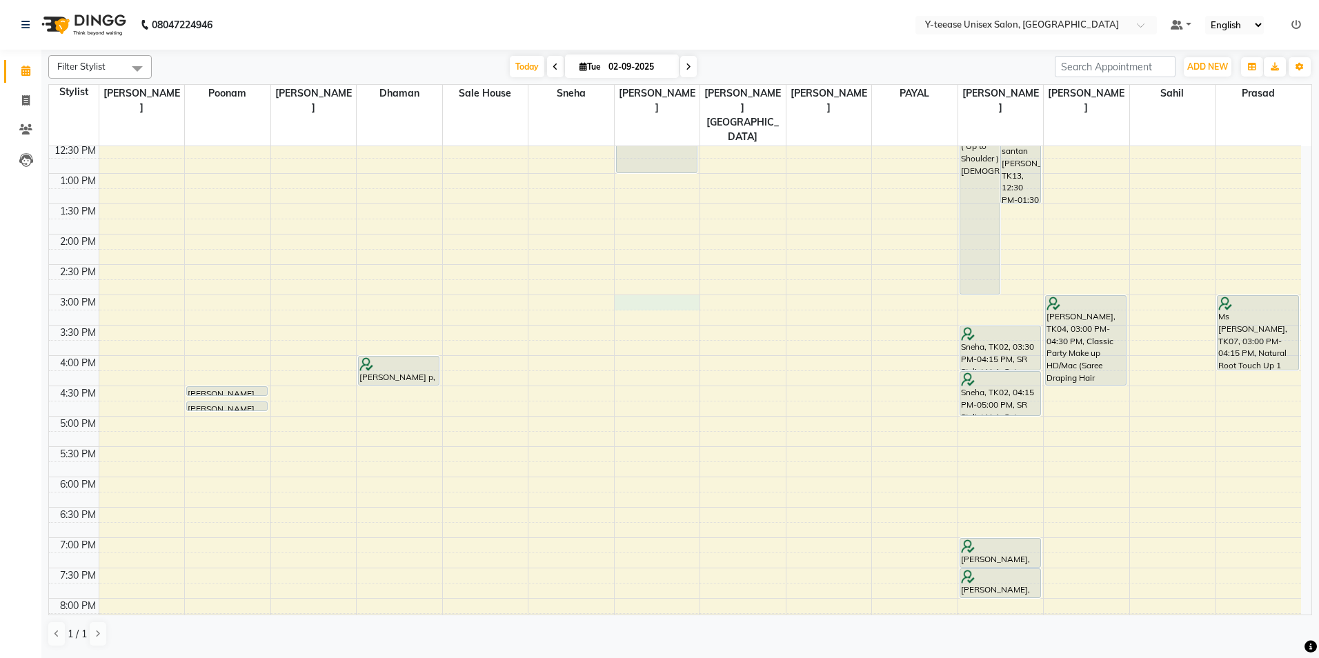
click at [663, 272] on div "8:00 AM 8:30 AM 9:00 AM 9:30 AM 10:00 AM 10:30 AM 11:00 AM 11:30 AM 12:00 PM 12…" at bounding box center [675, 325] width 1252 height 910
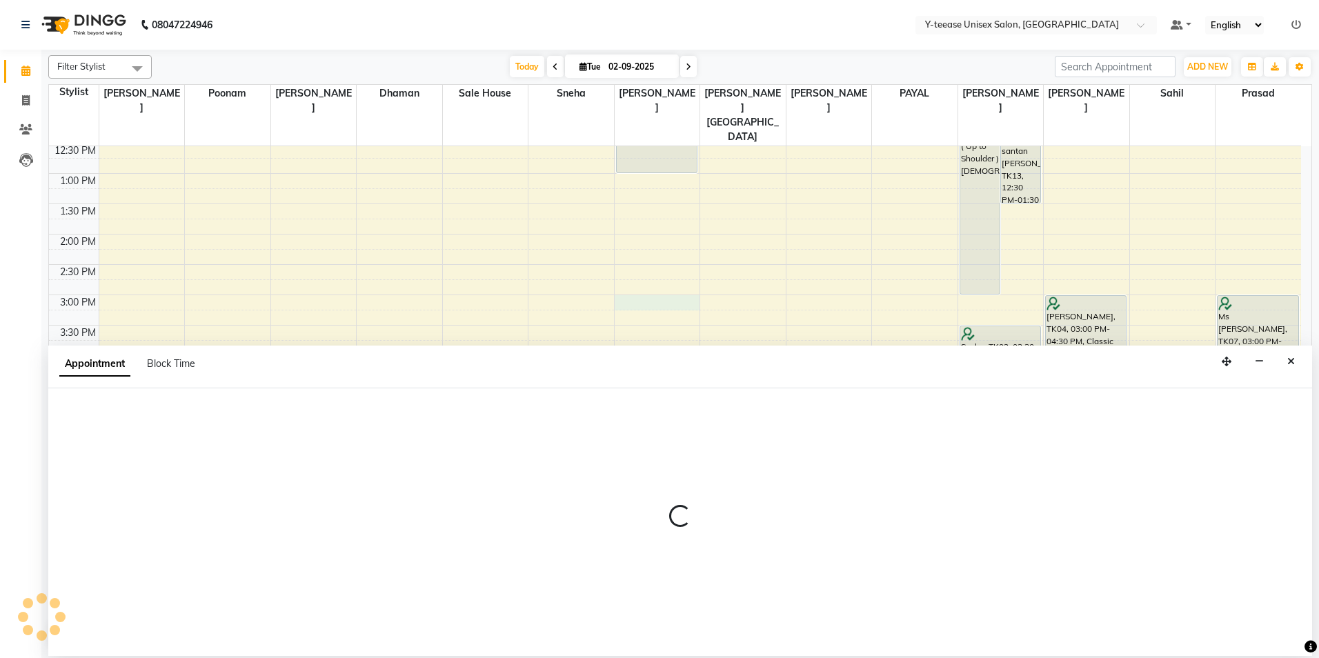
select select "67330"
select select "900"
select select "tentative"
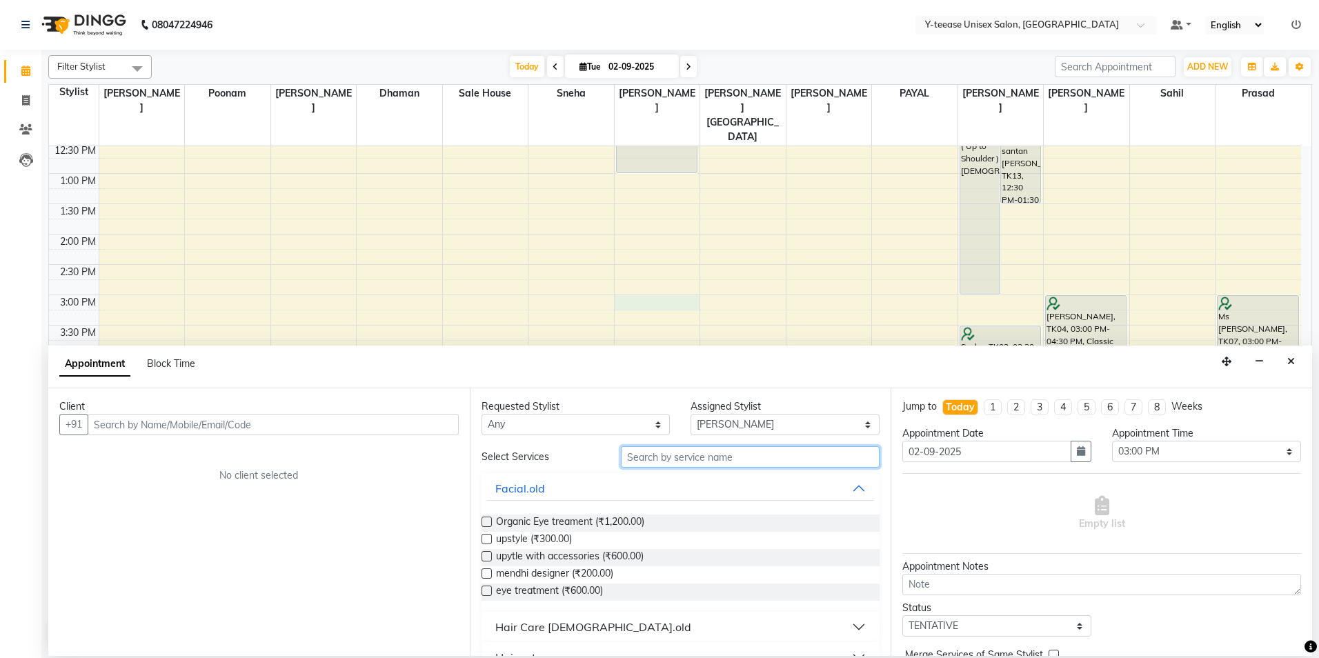
click at [666, 459] on input "text" at bounding box center [750, 456] width 259 height 21
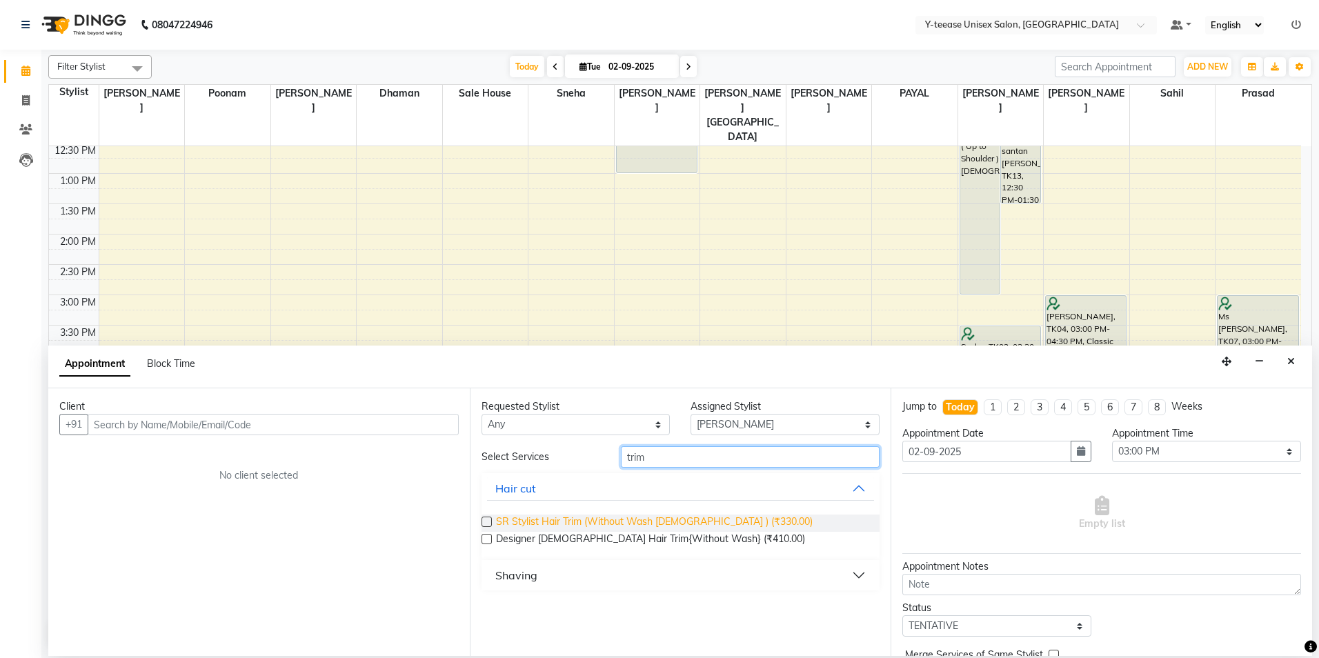
type input "trim"
click at [643, 519] on span "SR Stylist Hair Trim (Without Wash [DEMOGRAPHIC_DATA] ) (₹330.00)" at bounding box center [654, 523] width 317 height 17
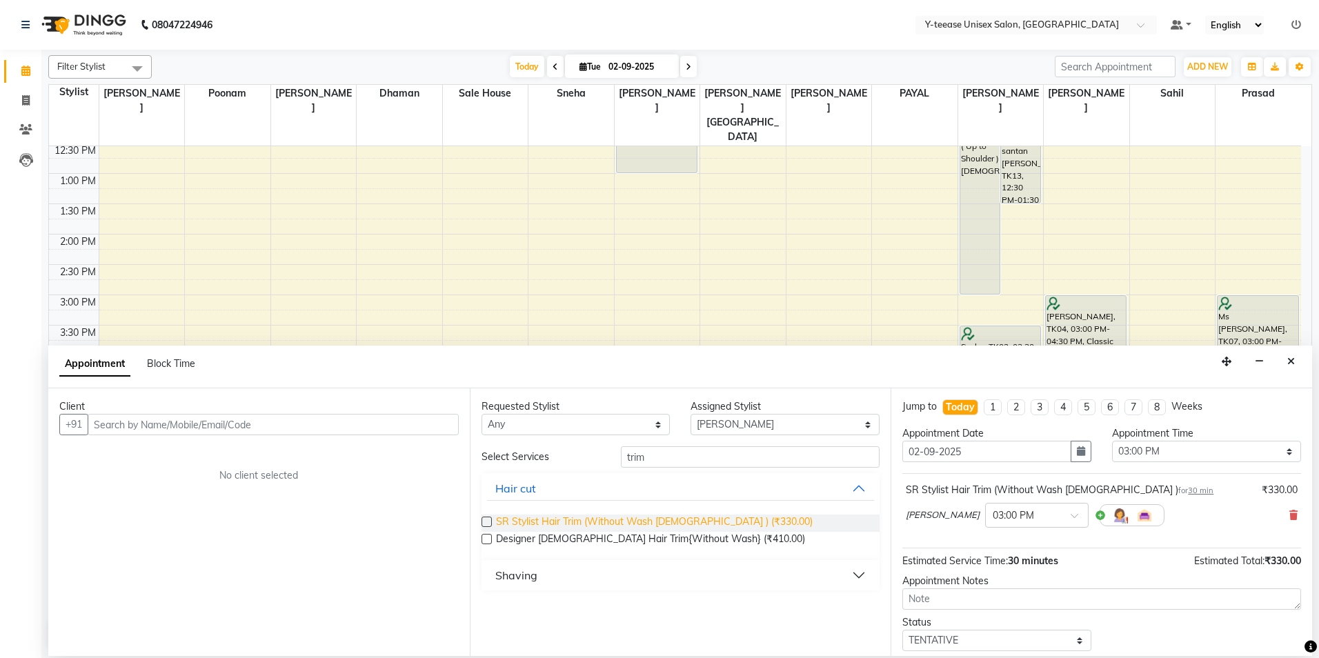
click at [612, 522] on span "SR Stylist Hair Trim (Without Wash [DEMOGRAPHIC_DATA] ) (₹330.00)" at bounding box center [654, 523] width 317 height 17
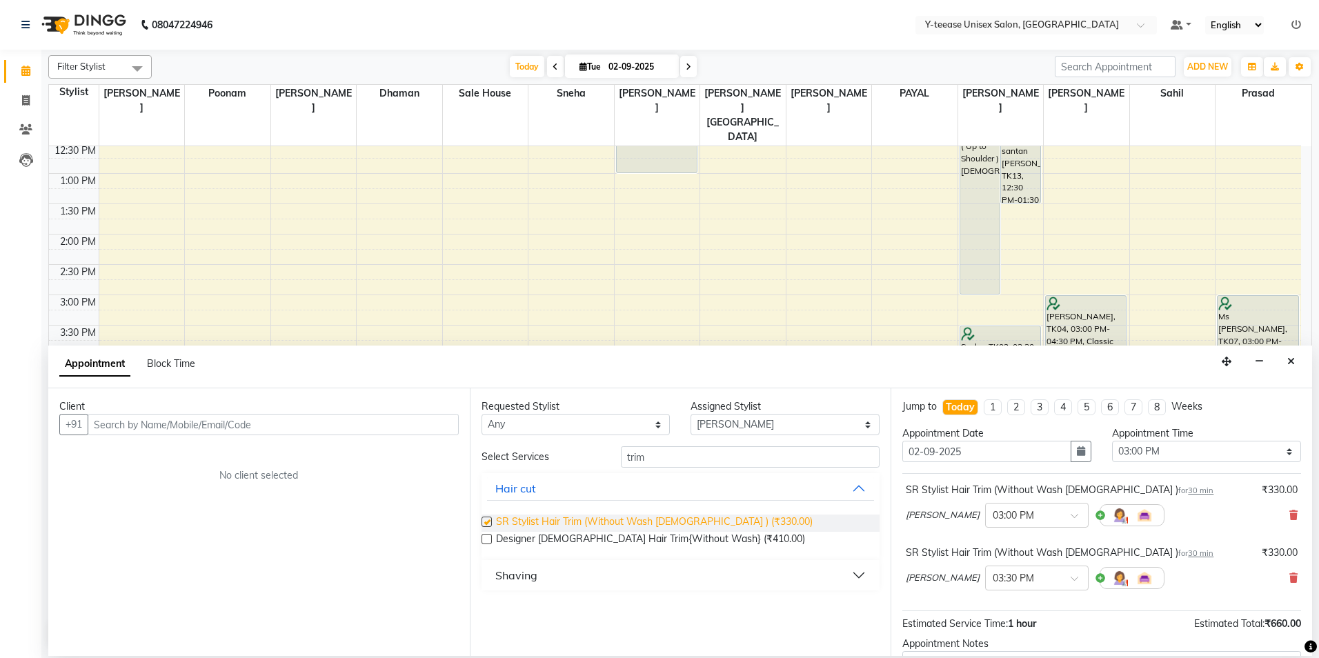
checkbox input "false"
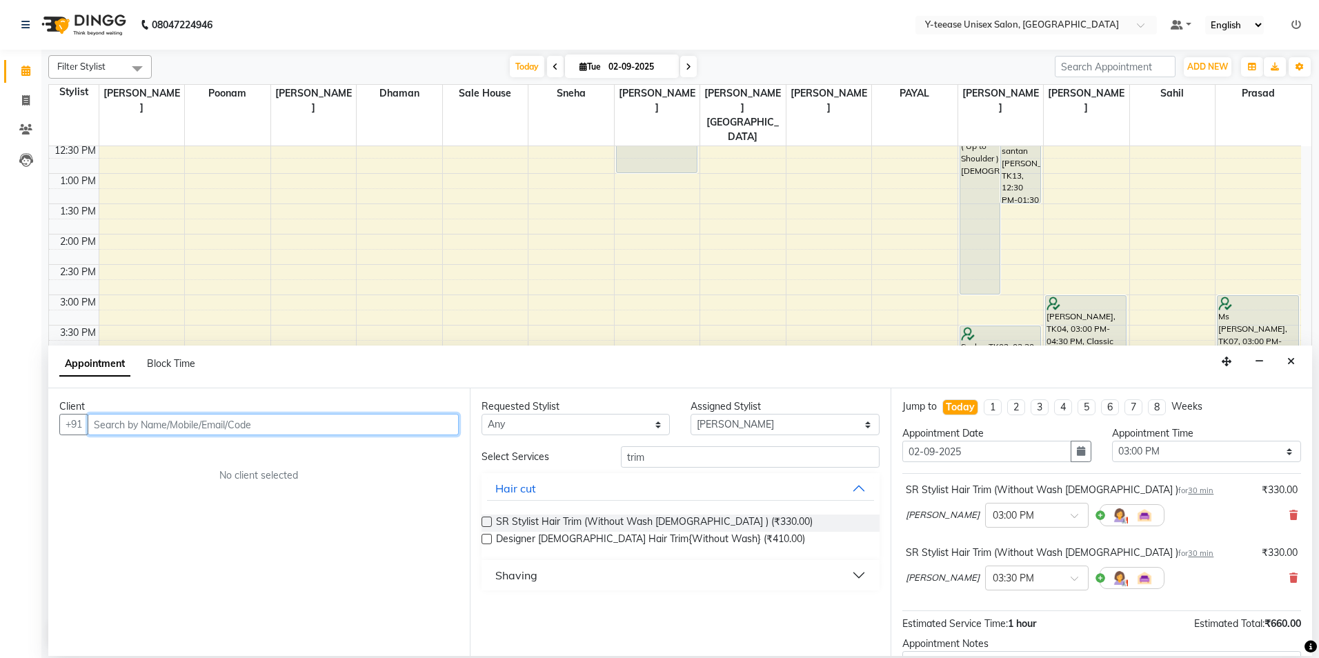
click at [202, 421] on input "text" at bounding box center [273, 424] width 371 height 21
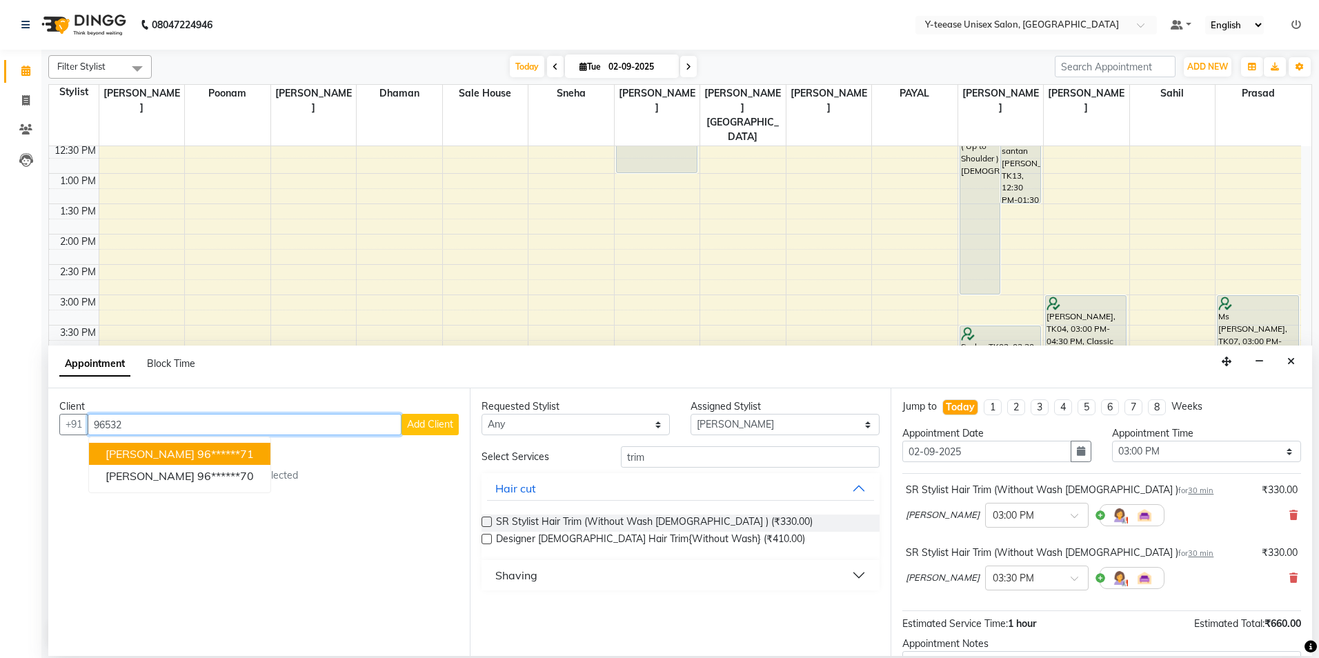
click at [199, 451] on ngb-highlight "96******71" at bounding box center [225, 454] width 57 height 14
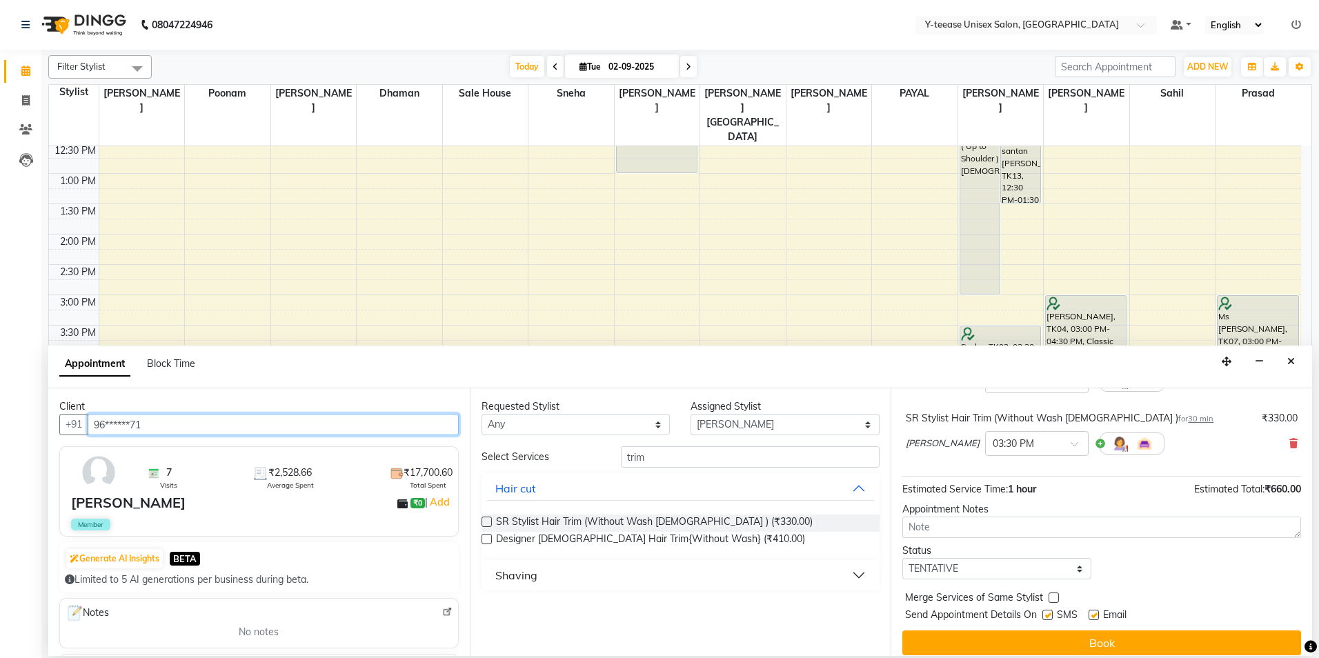
scroll to position [145, 0]
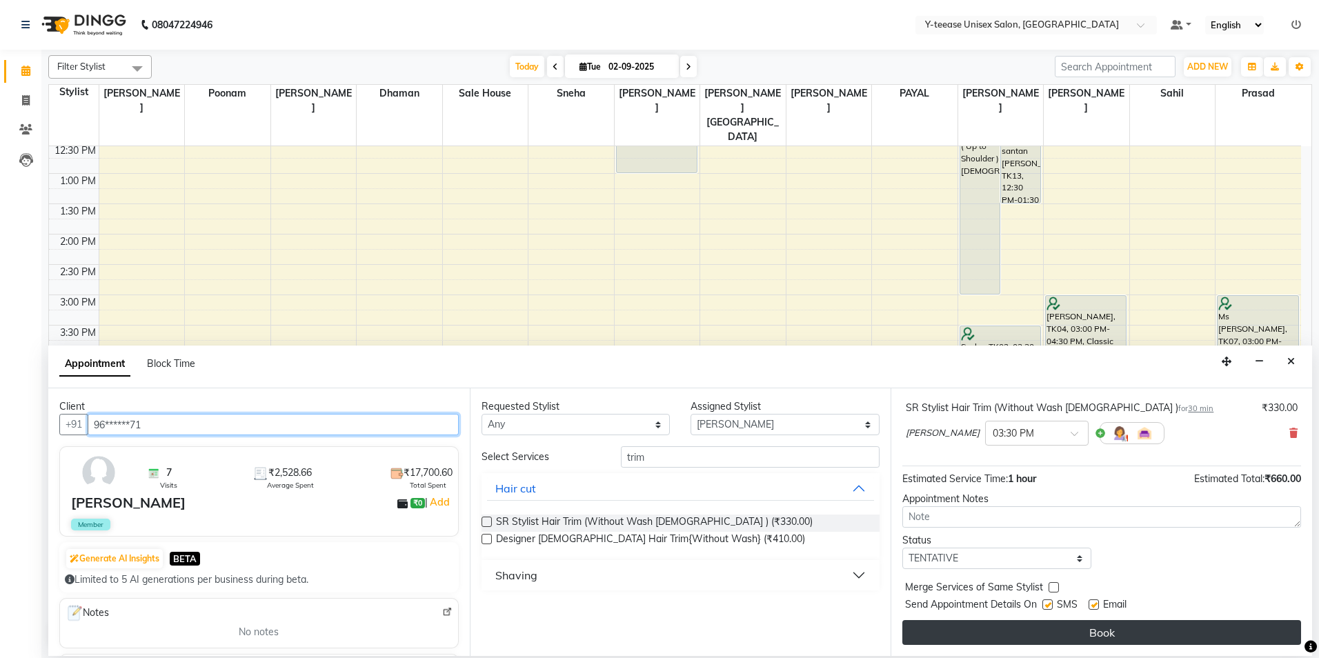
type input "96******71"
click at [1162, 626] on button "Book" at bounding box center [1101, 632] width 399 height 25
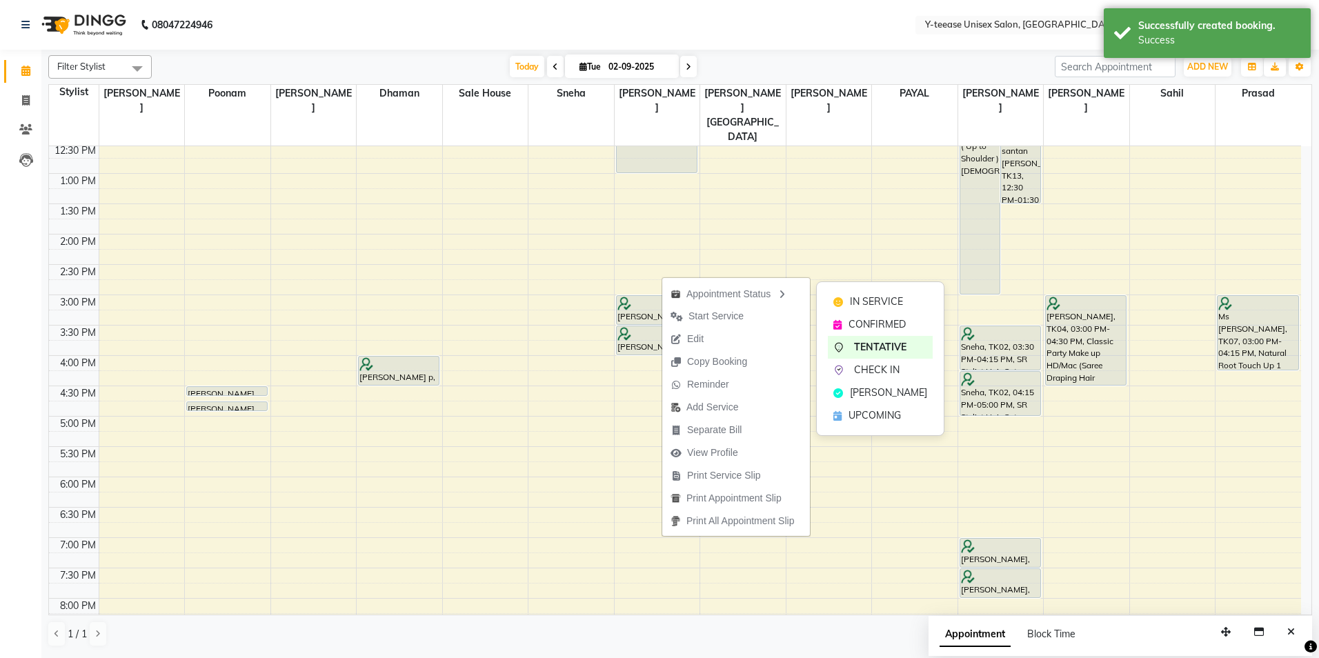
click at [843, 322] on div "CONFIRMED" at bounding box center [880, 324] width 105 height 23
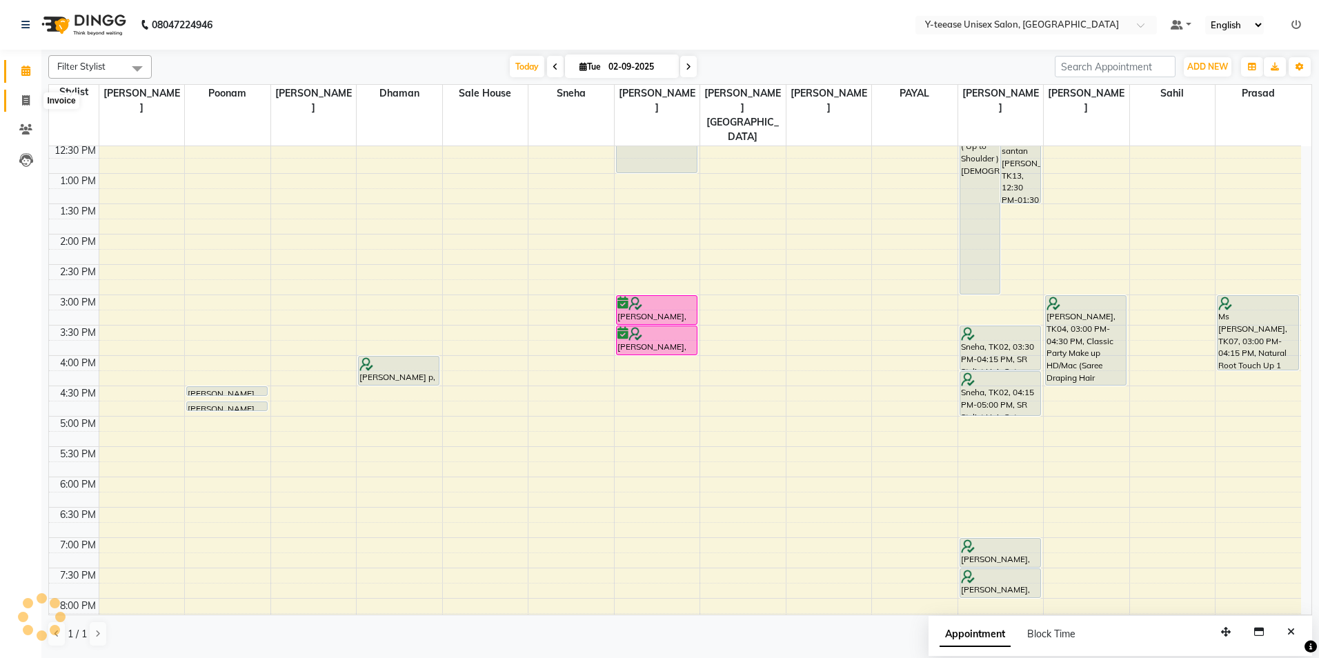
click at [25, 97] on icon at bounding box center [26, 100] width 8 height 10
select select "service"
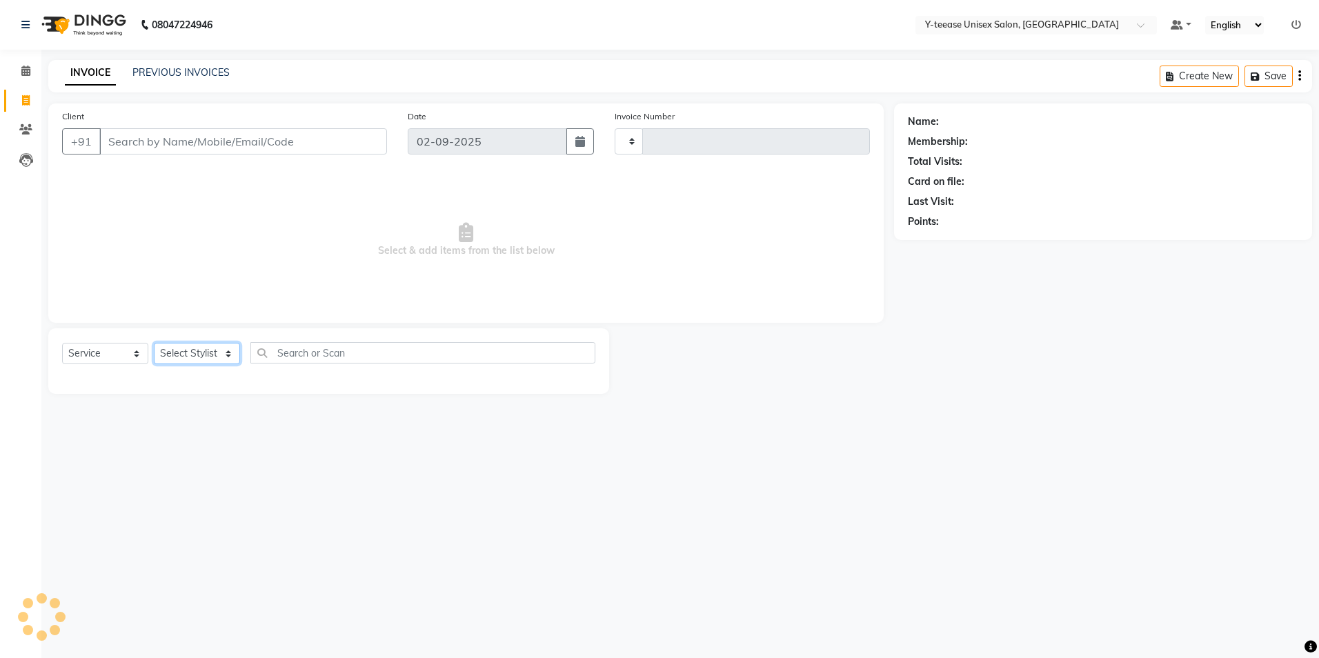
click at [195, 346] on select "Select Stylist" at bounding box center [197, 353] width 86 height 21
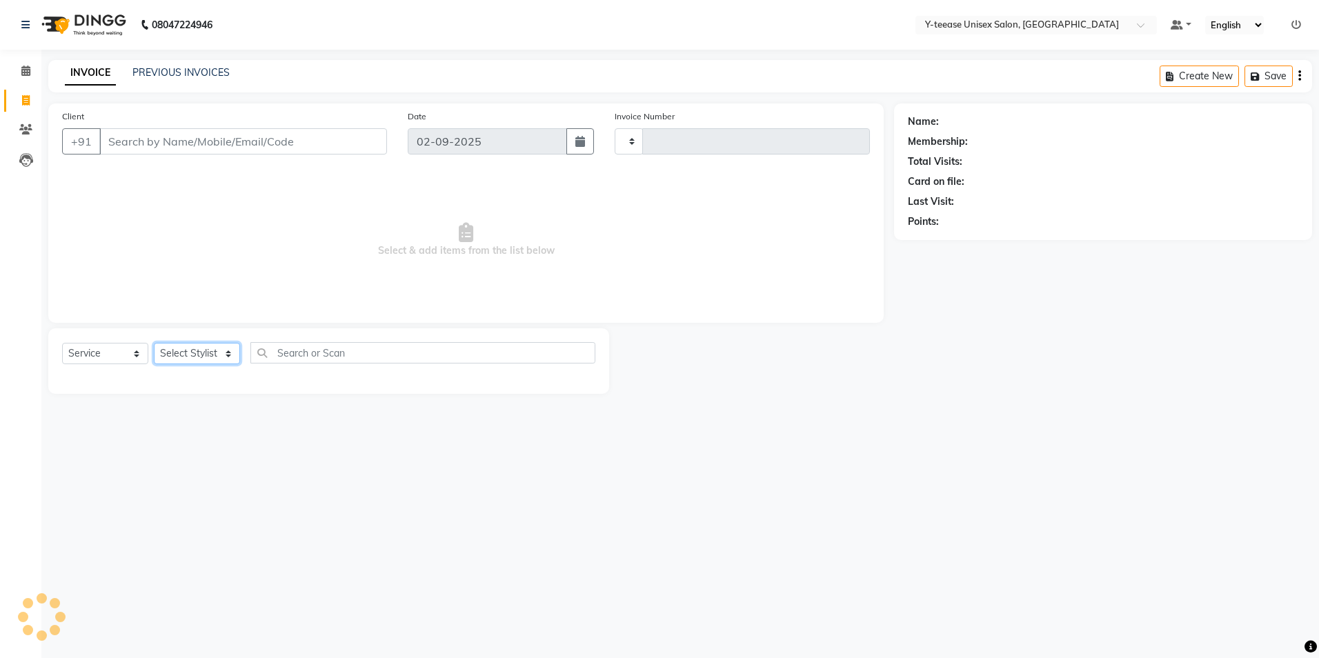
click at [195, 346] on select "Select Stylist" at bounding box center [197, 353] width 86 height 21
click at [199, 348] on select "Select Stylist" at bounding box center [197, 353] width 86 height 21
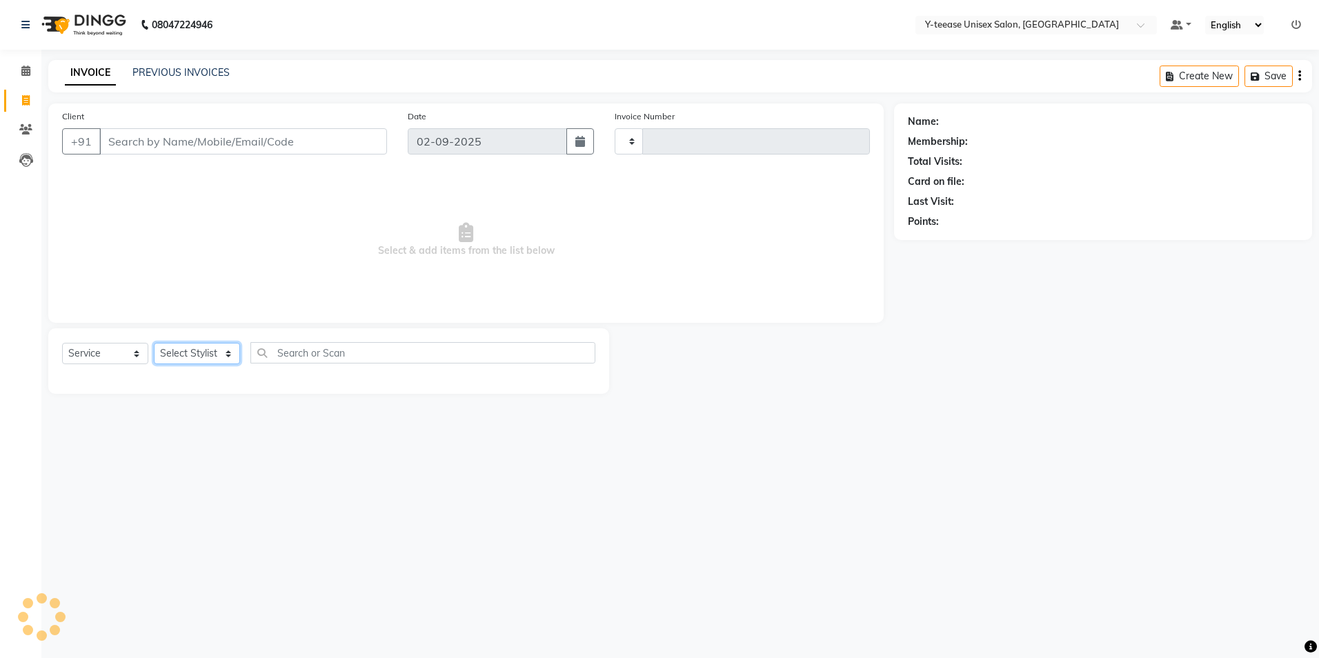
click at [199, 348] on select "Select Stylist" at bounding box center [197, 353] width 86 height 21
click at [201, 350] on select "Select Stylist" at bounding box center [197, 353] width 86 height 21
click at [215, 359] on select "Select Stylist" at bounding box center [197, 353] width 86 height 21
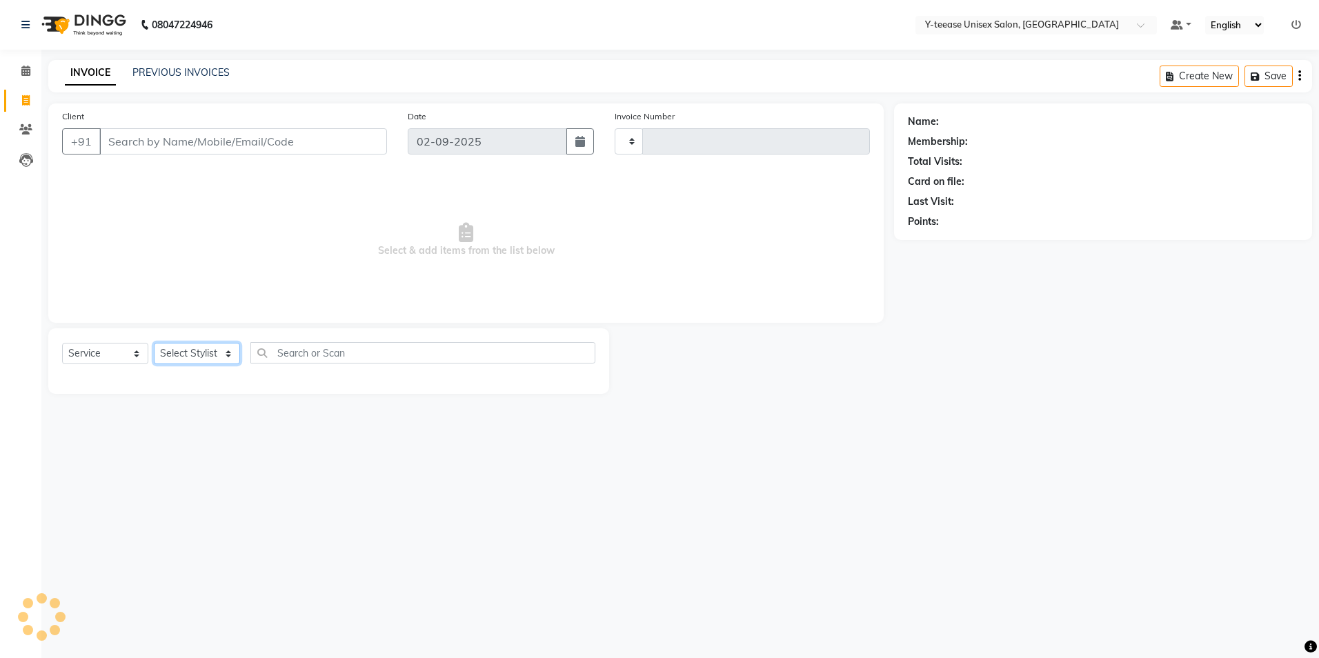
click at [215, 359] on select "Select Stylist" at bounding box center [197, 353] width 86 height 21
click at [216, 356] on select "Select Stylist" at bounding box center [197, 353] width 86 height 21
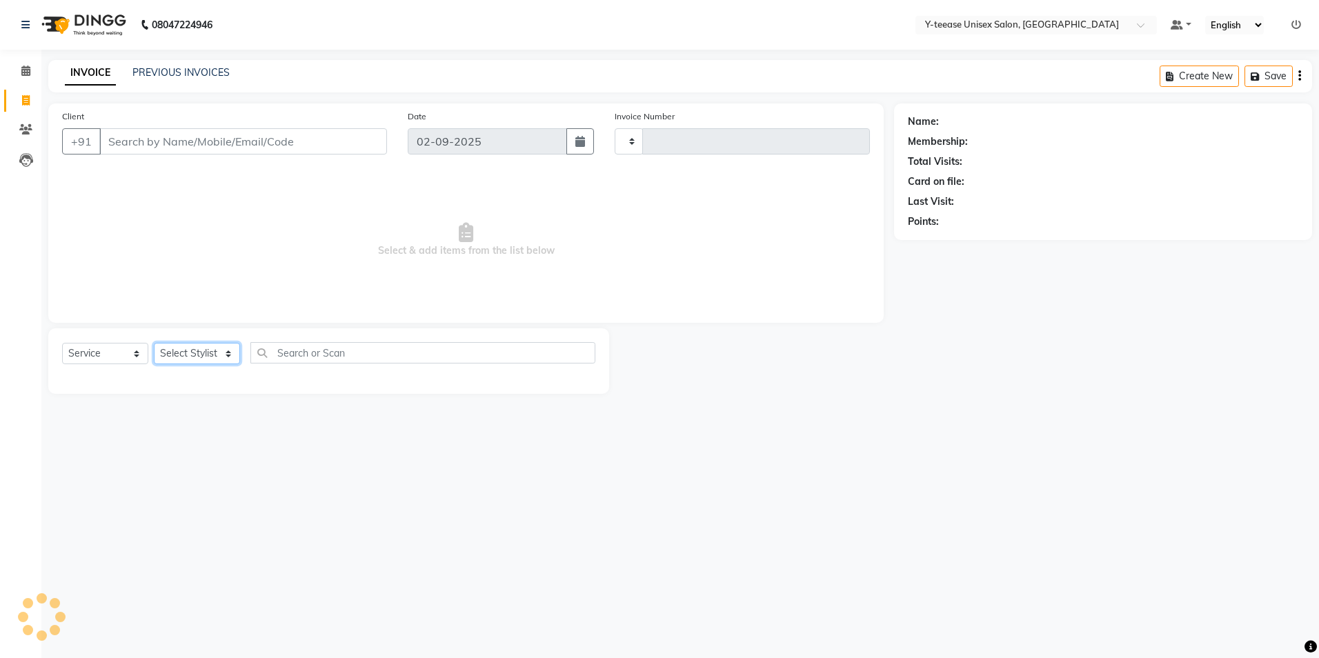
click at [216, 355] on select "Select Stylist" at bounding box center [197, 353] width 86 height 21
click at [293, 354] on input "text" at bounding box center [422, 352] width 345 height 21
type input "etye"
click at [203, 356] on select "Select Stylist" at bounding box center [197, 353] width 86 height 21
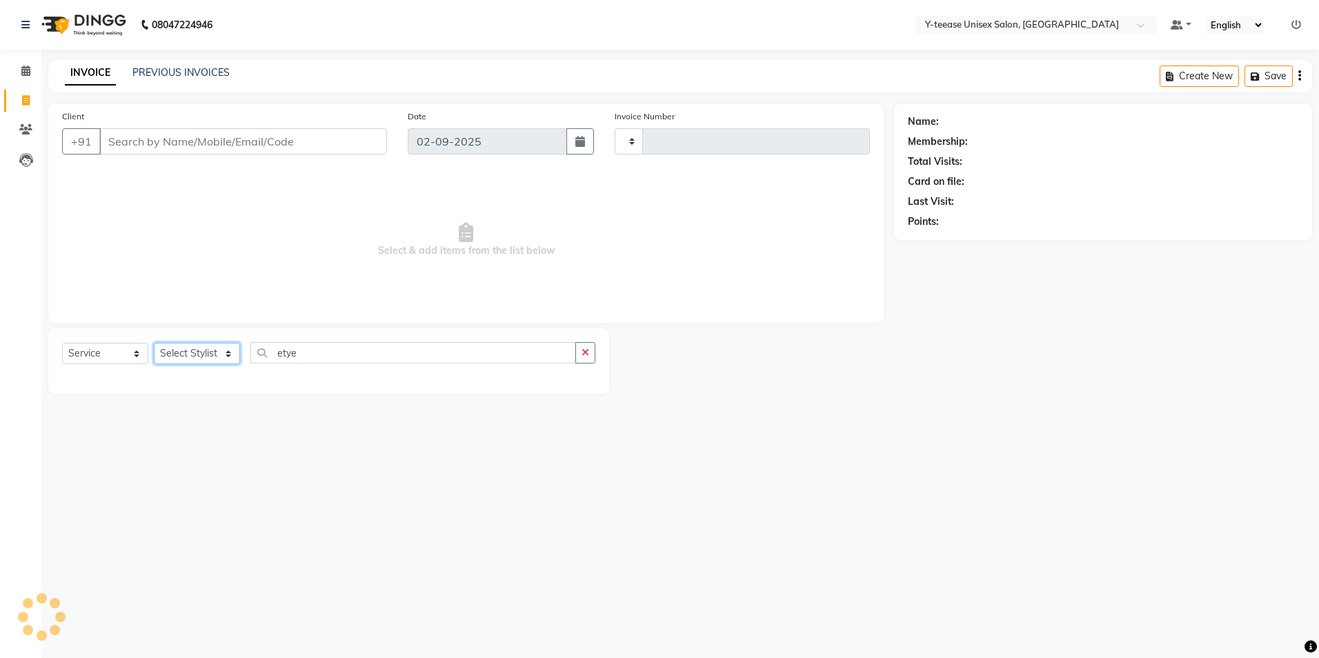
click at [203, 356] on select "Select Stylist" at bounding box center [197, 353] width 86 height 21
drag, startPoint x: 15, startPoint y: 66, endPoint x: 771, endPoint y: 76, distance: 755.5
click at [15, 66] on span at bounding box center [26, 71] width 24 height 16
click at [204, 351] on select "Select Stylist" at bounding box center [197, 353] width 86 height 21
click at [205, 351] on select "Select Stylist" at bounding box center [197, 353] width 86 height 21
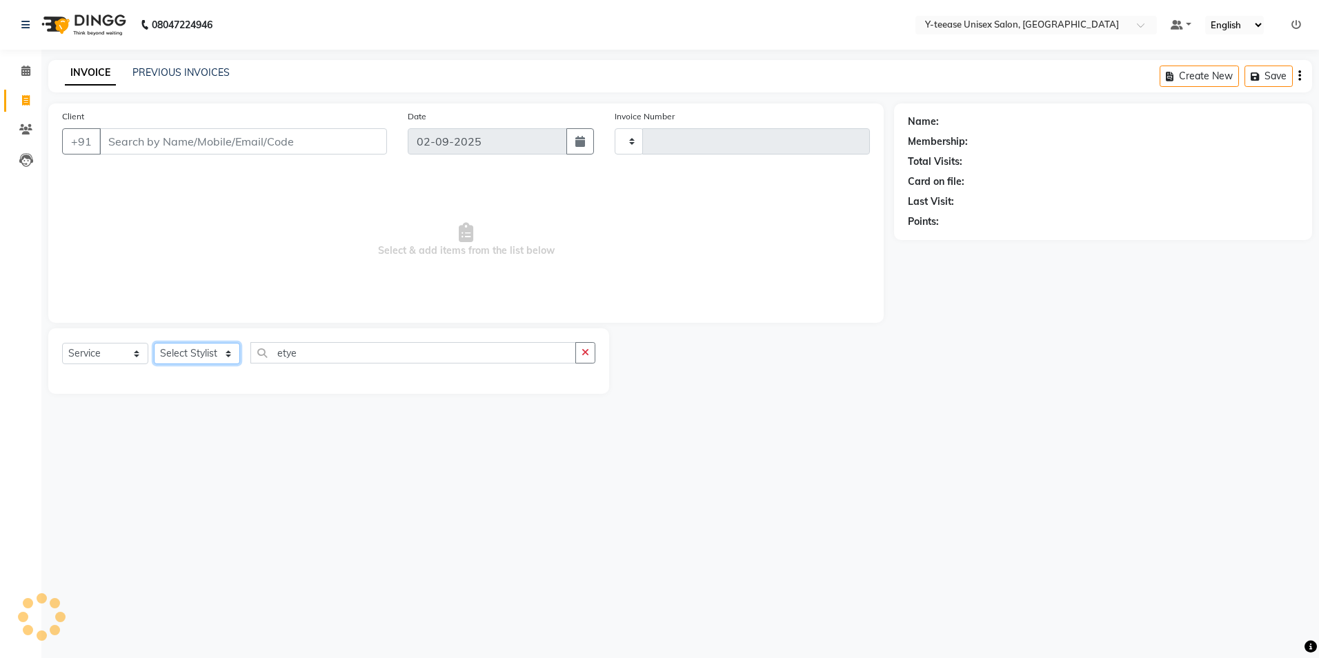
drag, startPoint x: 195, startPoint y: 339, endPoint x: 51, endPoint y: 141, distance: 244.9
click at [157, 294] on div "Client +91 Date 02-09-2025 Invoice Number Select & add items from the list belo…" at bounding box center [466, 248] width 856 height 290
click at [19, 69] on span at bounding box center [26, 71] width 24 height 16
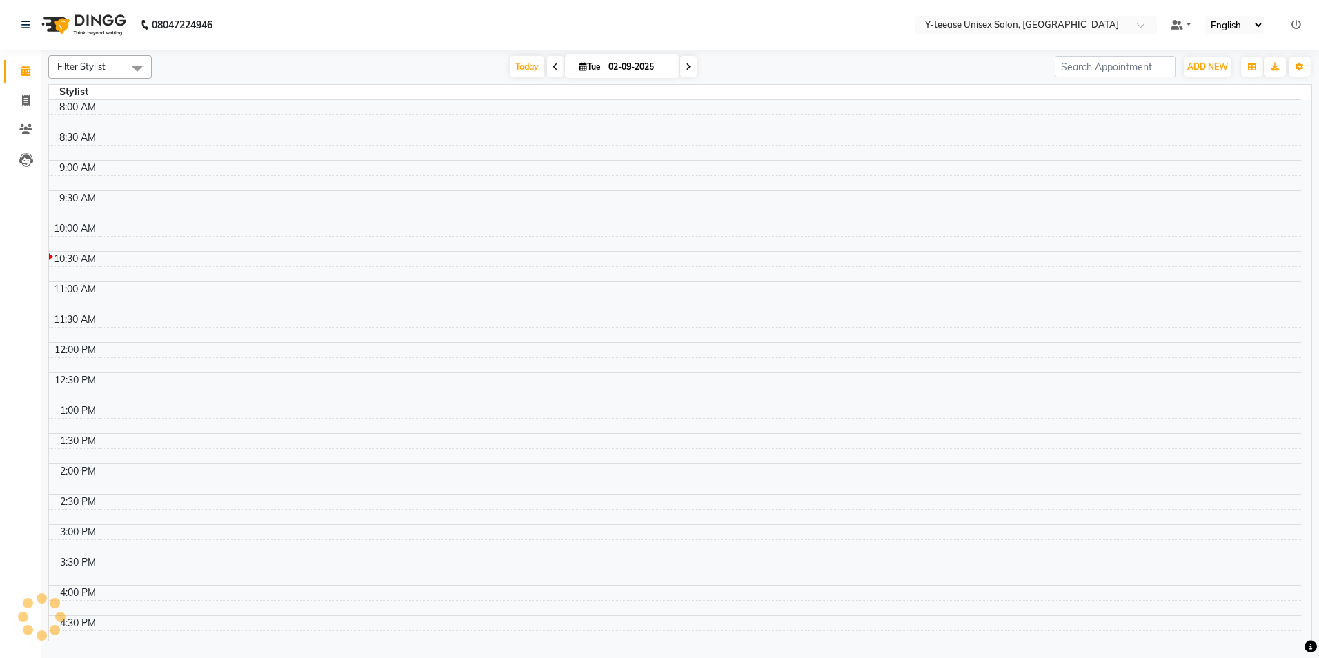
drag, startPoint x: 867, startPoint y: 49, endPoint x: 859, endPoint y: 49, distance: 7.6
click at [862, 49] on nav "08047224946 Select Location × Y-teease Unisex Salon, Amanora Default Panel My P…" at bounding box center [659, 25] width 1319 height 50
click at [624, 70] on input "02-09-2025" at bounding box center [638, 67] width 69 height 21
select select "9"
select select "2025"
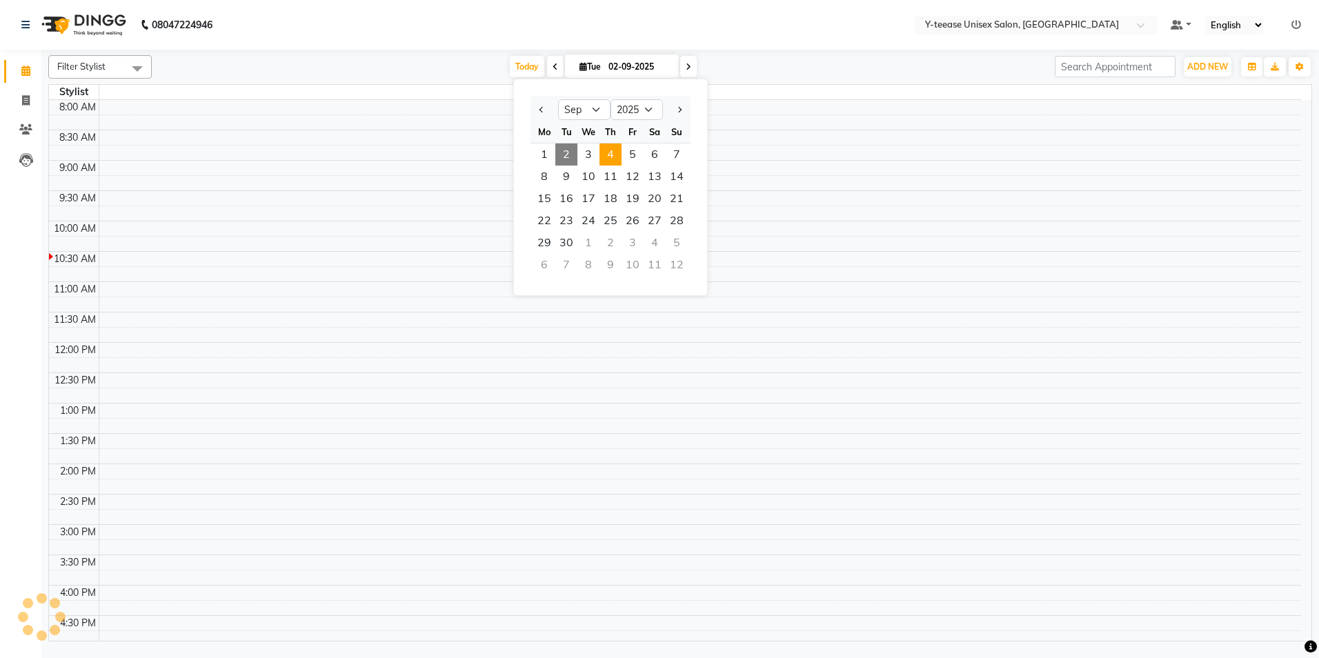
click at [617, 157] on span "4" at bounding box center [611, 155] width 22 height 22
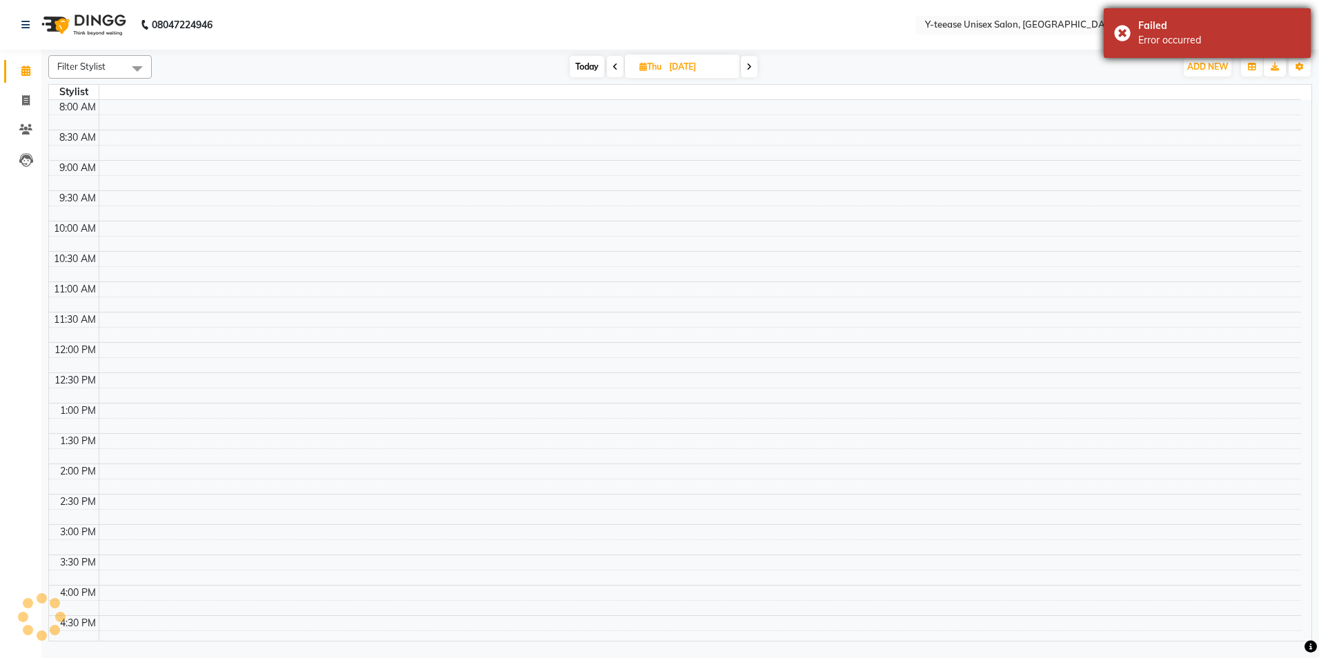
click at [1174, 20] on div "Failed" at bounding box center [1219, 26] width 162 height 14
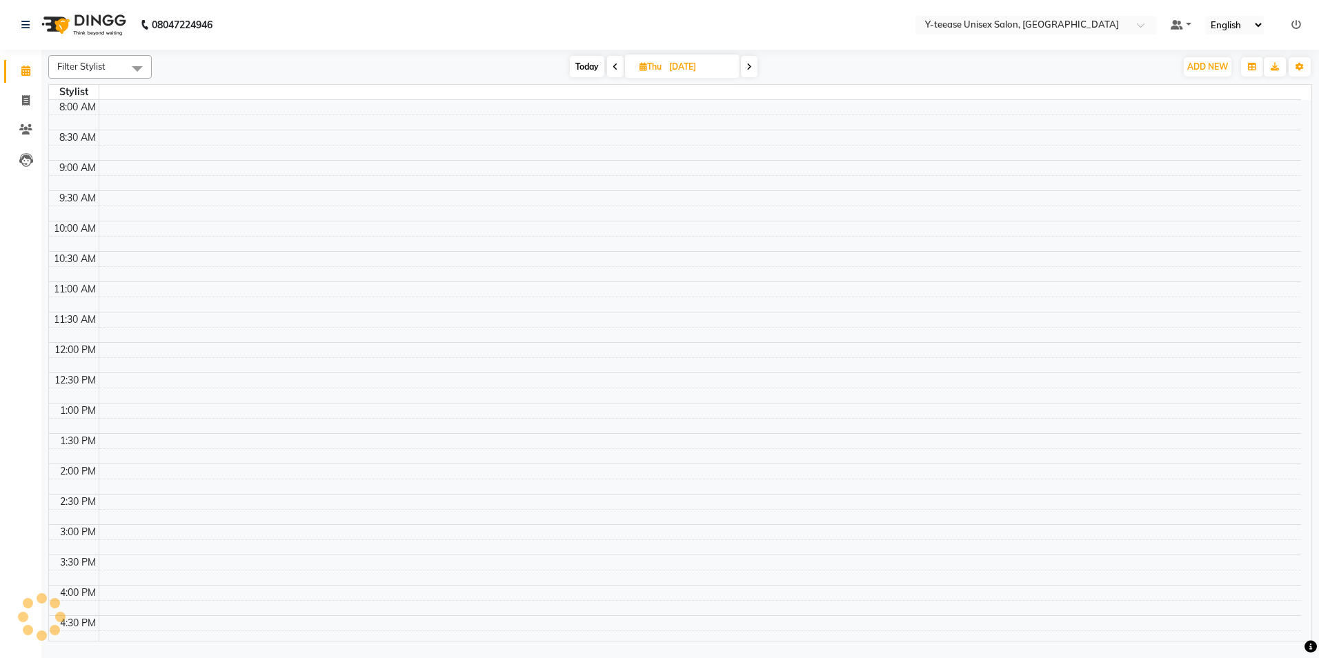
click at [646, 433] on td at bounding box center [700, 425] width 1203 height 15
click at [578, 58] on span "Today" at bounding box center [587, 66] width 34 height 21
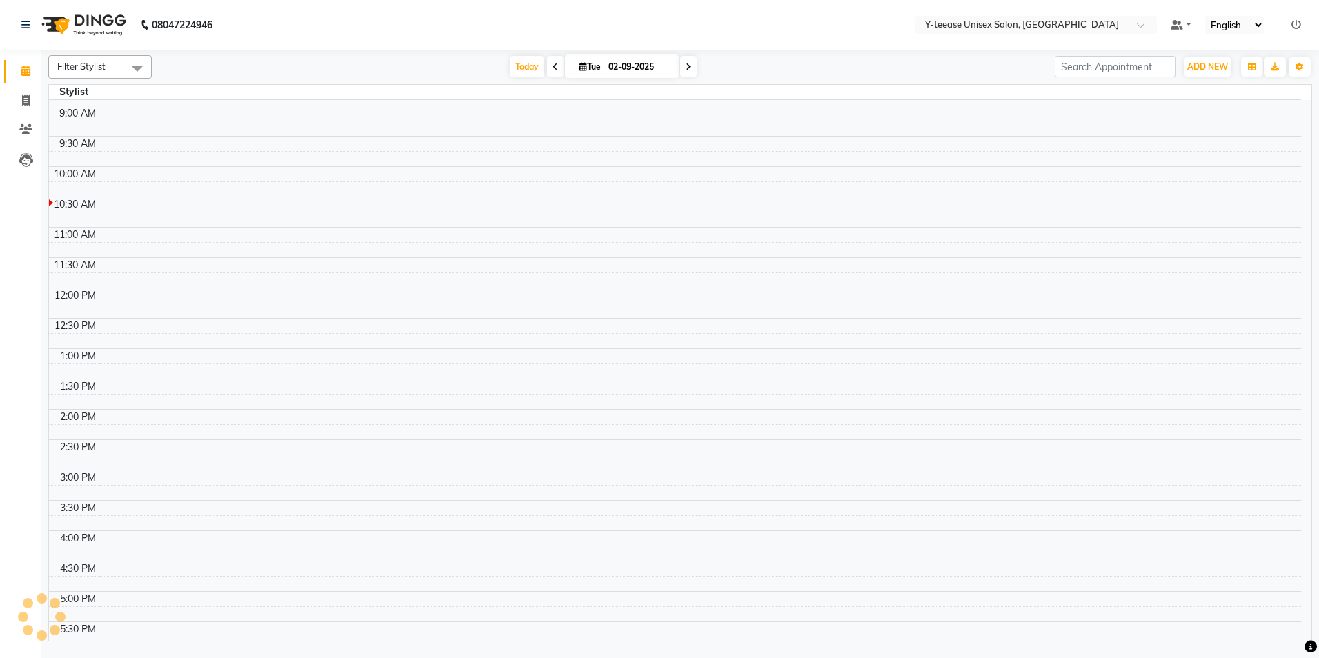
scroll to position [49, 0]
click at [686, 63] on icon at bounding box center [689, 67] width 6 height 8
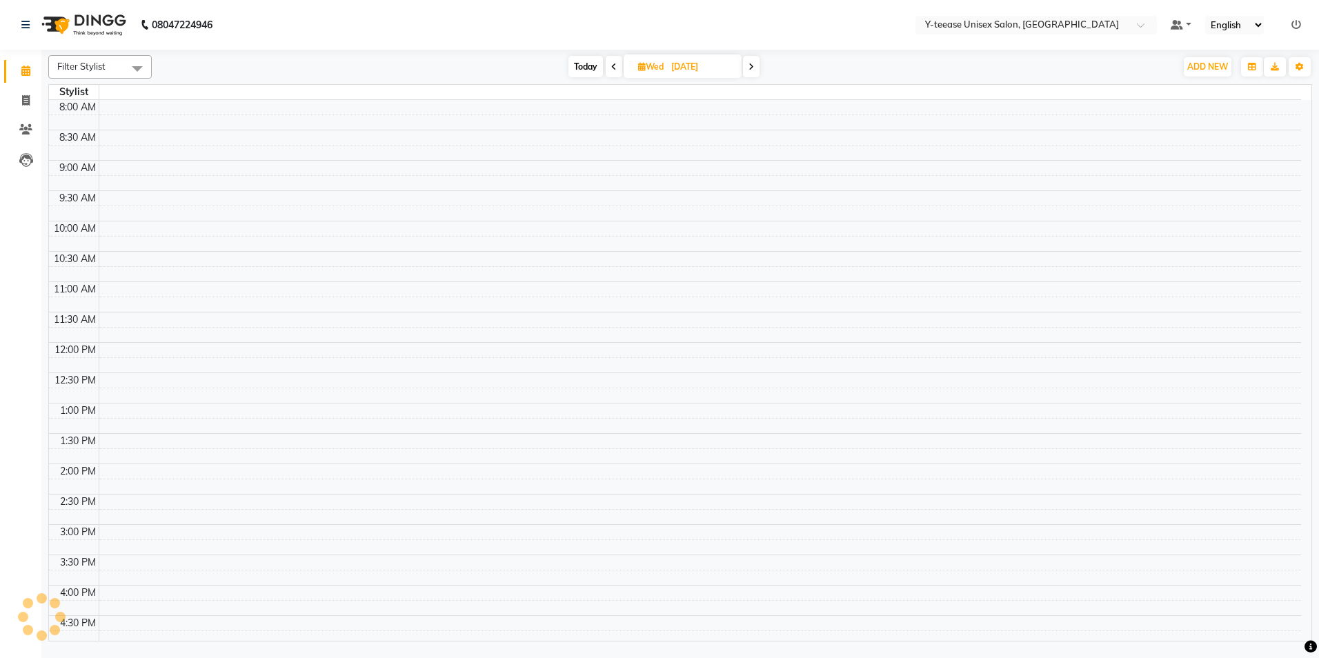
click at [751, 66] on icon at bounding box center [752, 67] width 6 height 8
type input "[DATE]"
drag, startPoint x: 874, startPoint y: 59, endPoint x: 1071, endPoint y: 115, distance: 205.1
click at [875, 59] on div "Today Thu 04-09-2025" at bounding box center [664, 67] width 1010 height 21
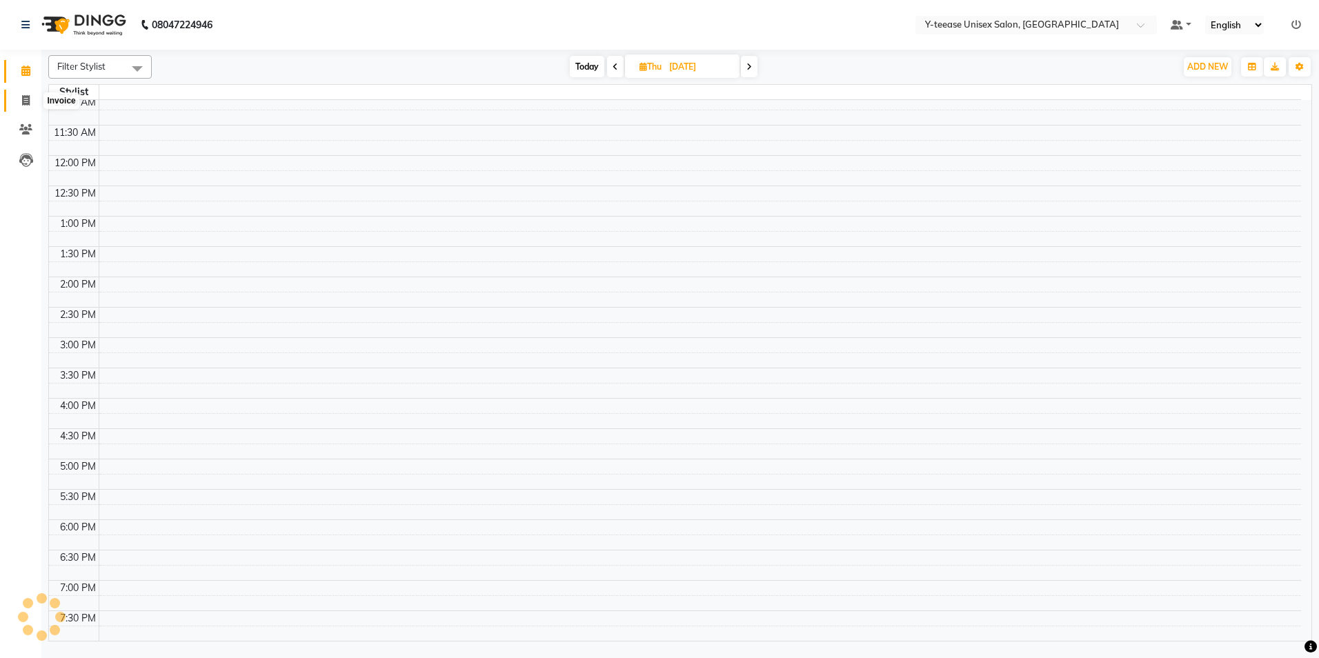
click at [20, 96] on span at bounding box center [26, 101] width 24 height 16
select select "service"
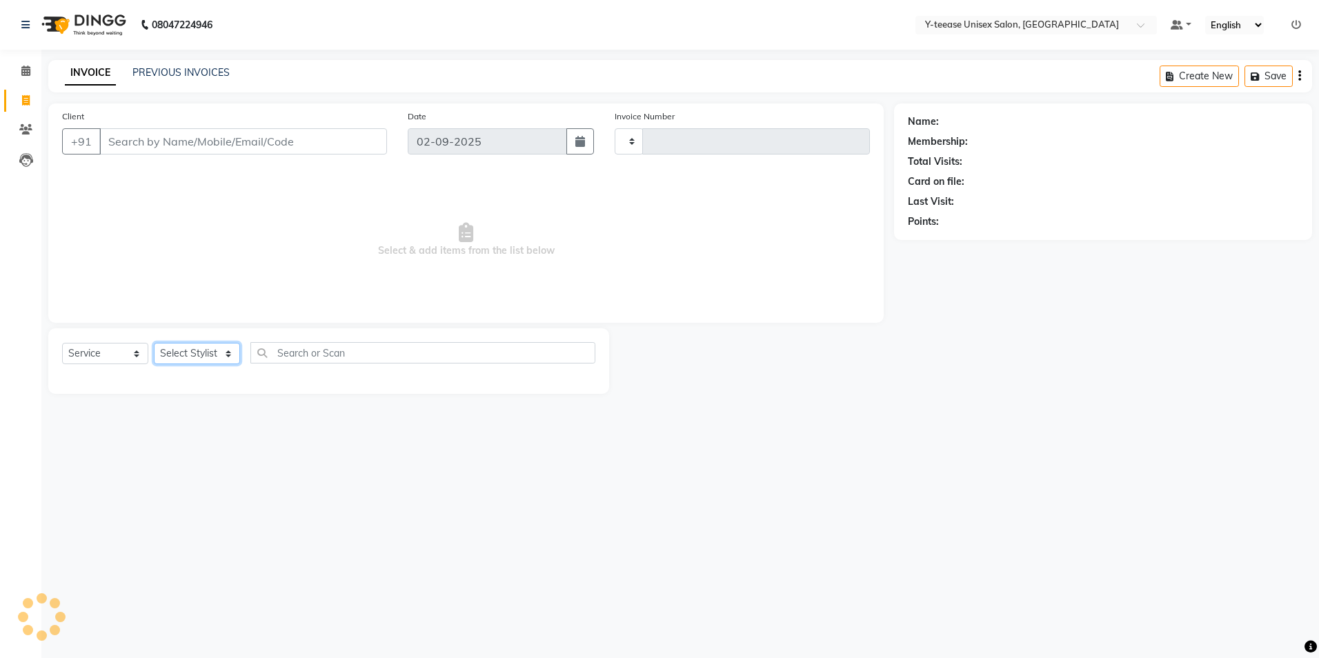
click at [184, 346] on select "Select Stylist" at bounding box center [197, 353] width 86 height 21
click at [343, 350] on input "text" at bounding box center [422, 352] width 345 height 21
click at [196, 351] on select "Select Stylist" at bounding box center [197, 353] width 86 height 21
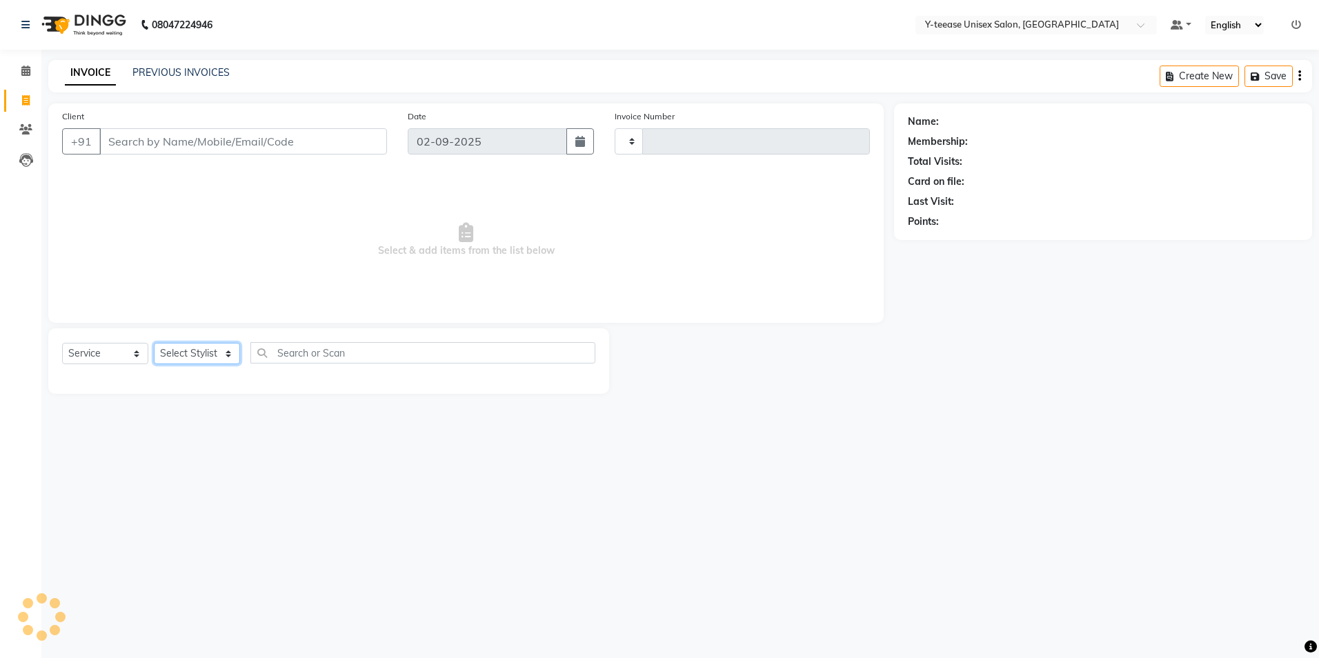
click at [196, 351] on select "Select Stylist" at bounding box center [197, 353] width 86 height 21
click at [13, 71] on link "Calendar" at bounding box center [20, 71] width 33 height 23
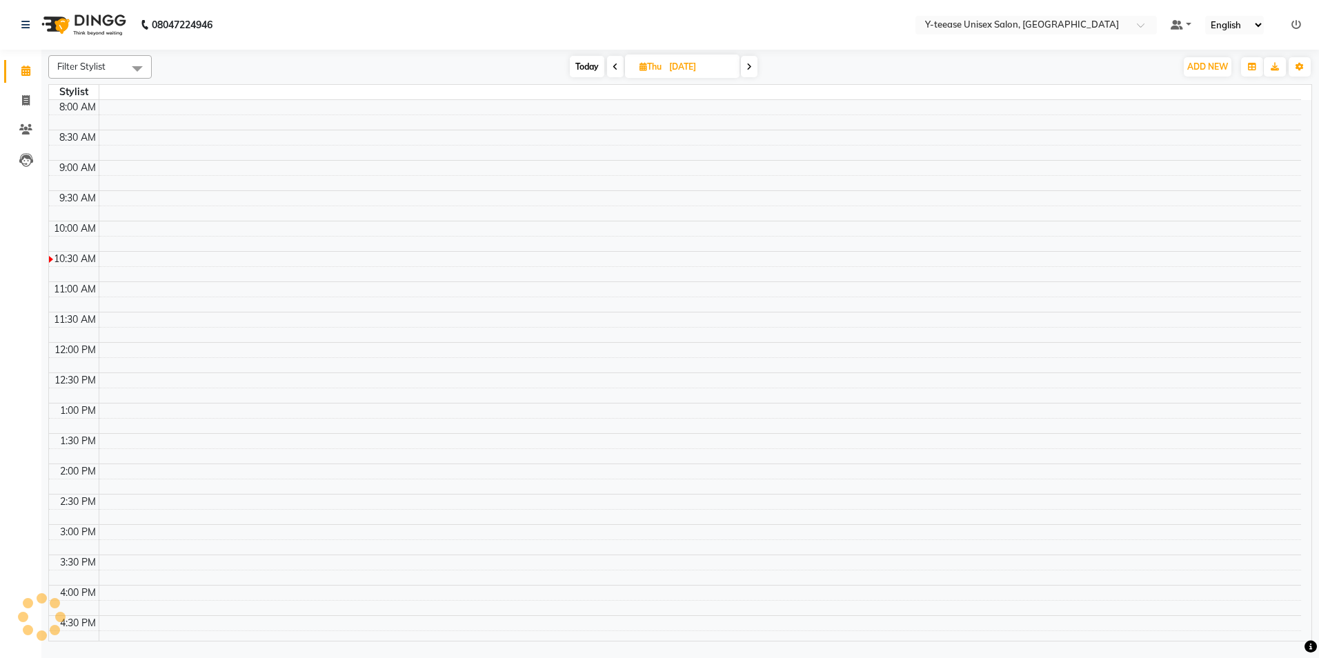
click at [591, 68] on span "Today" at bounding box center [587, 66] width 34 height 21
type input "02-09-2025"
click at [894, 580] on td at bounding box center [700, 577] width 1203 height 15
click at [846, 59] on div "[DATE] [DATE]" at bounding box center [603, 67] width 889 height 21
click at [28, 101] on icon at bounding box center [26, 100] width 8 height 10
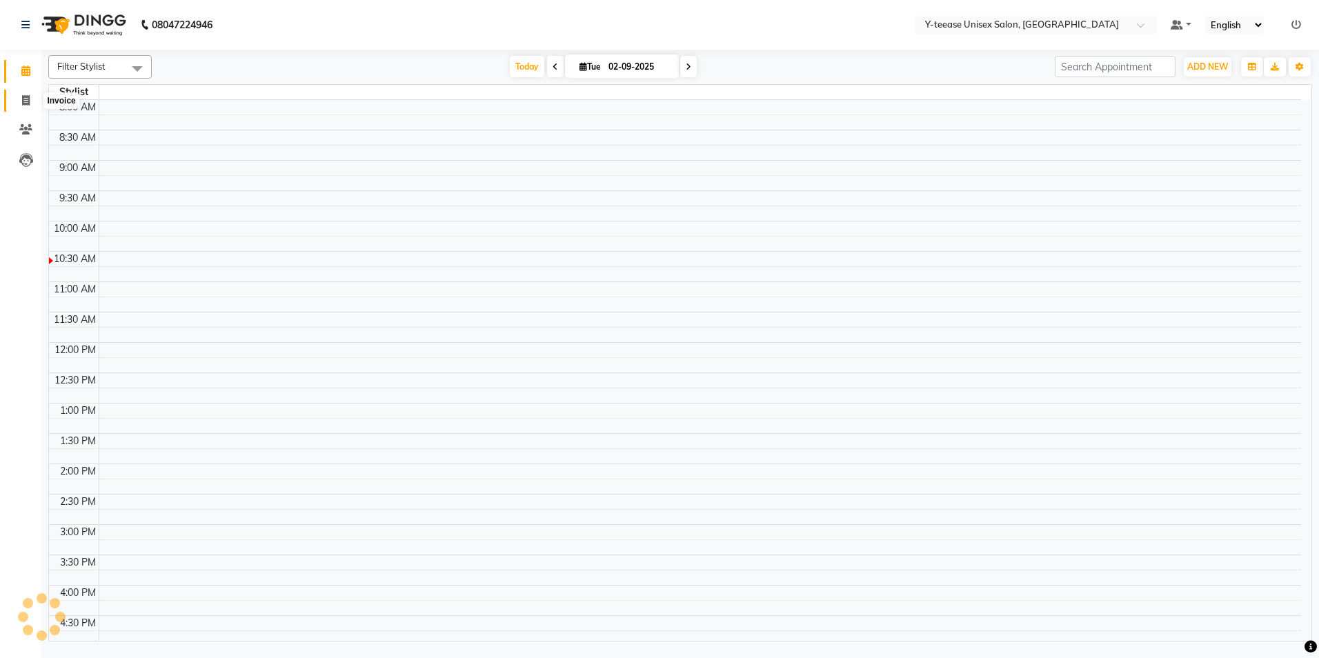
select select "service"
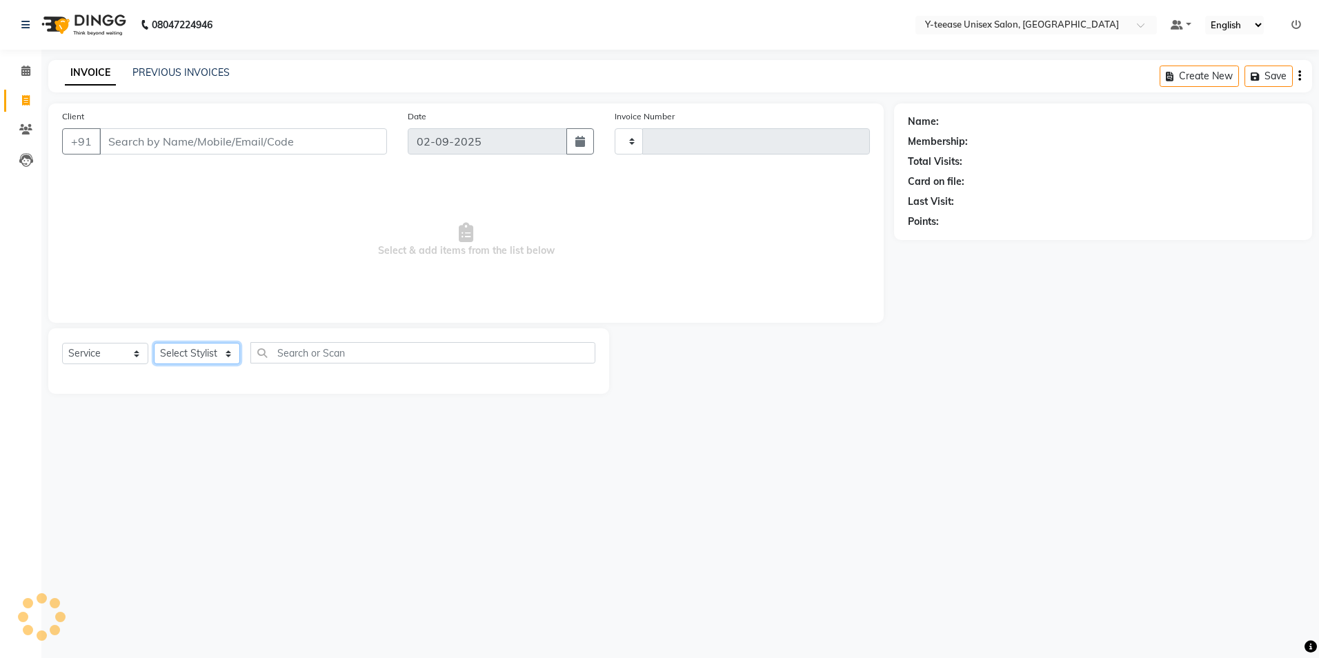
click at [187, 344] on select "Select Stylist" at bounding box center [197, 353] width 86 height 21
drag, startPoint x: 187, startPoint y: 344, endPoint x: 112, endPoint y: 270, distance: 105.4
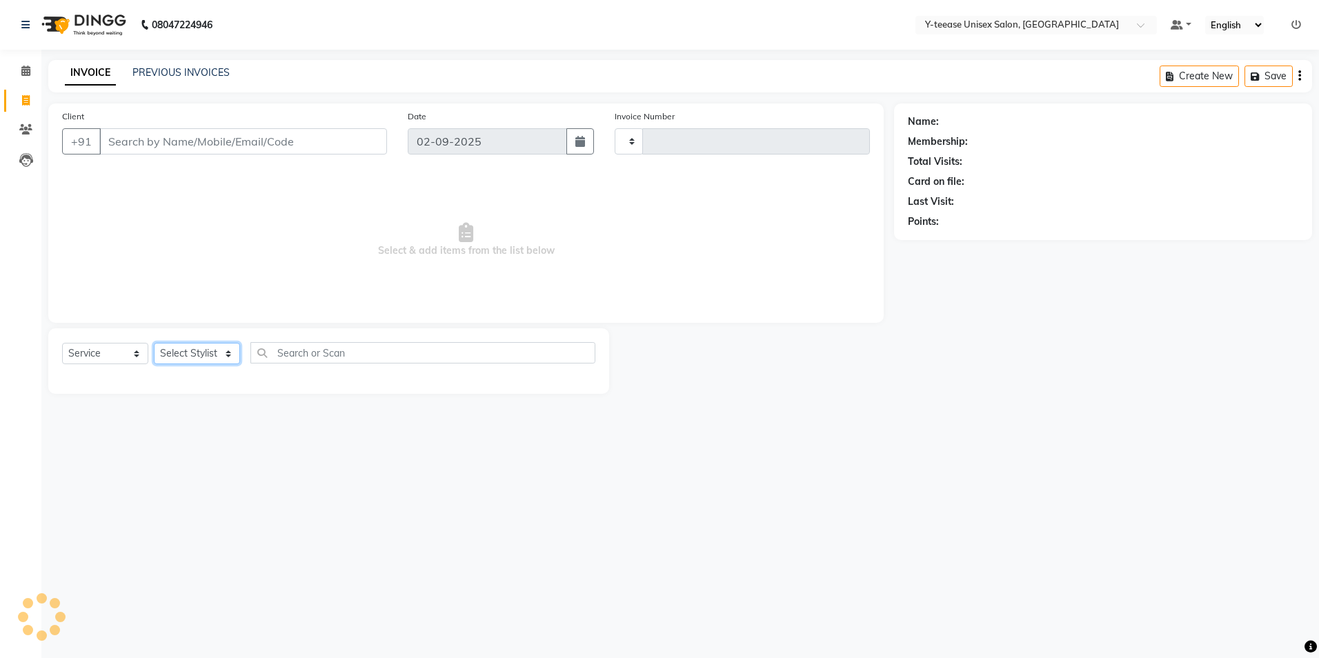
click at [186, 343] on select "Select Stylist" at bounding box center [197, 353] width 86 height 21
click at [29, 71] on icon at bounding box center [25, 71] width 9 height 10
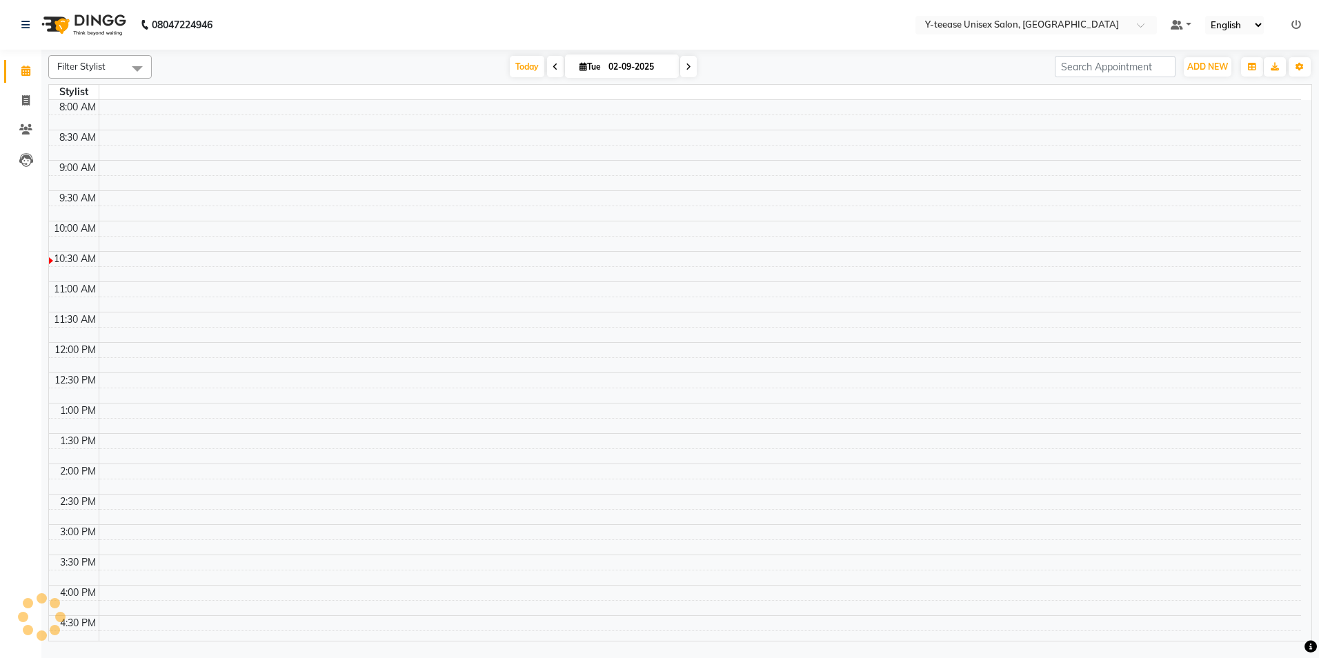
click at [790, 39] on nav "08047224946 Select Location × Y-teease Unisex Salon, Amanora Default Panel My P…" at bounding box center [659, 25] width 1319 height 50
click at [524, 63] on span "Today" at bounding box center [527, 66] width 34 height 21
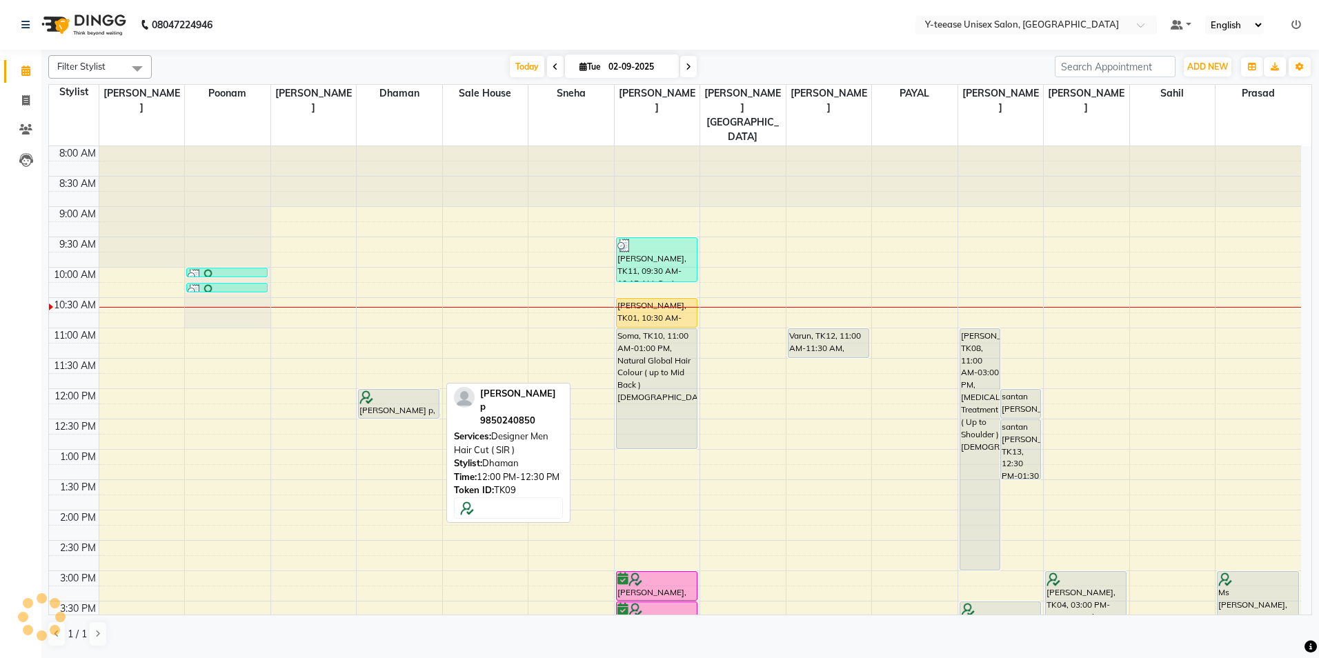
click at [392, 390] on div "[PERSON_NAME] p, TK09, 12:00 PM-12:30 PM, Designer Men Hair Cut ( SIR )" at bounding box center [399, 404] width 80 height 28
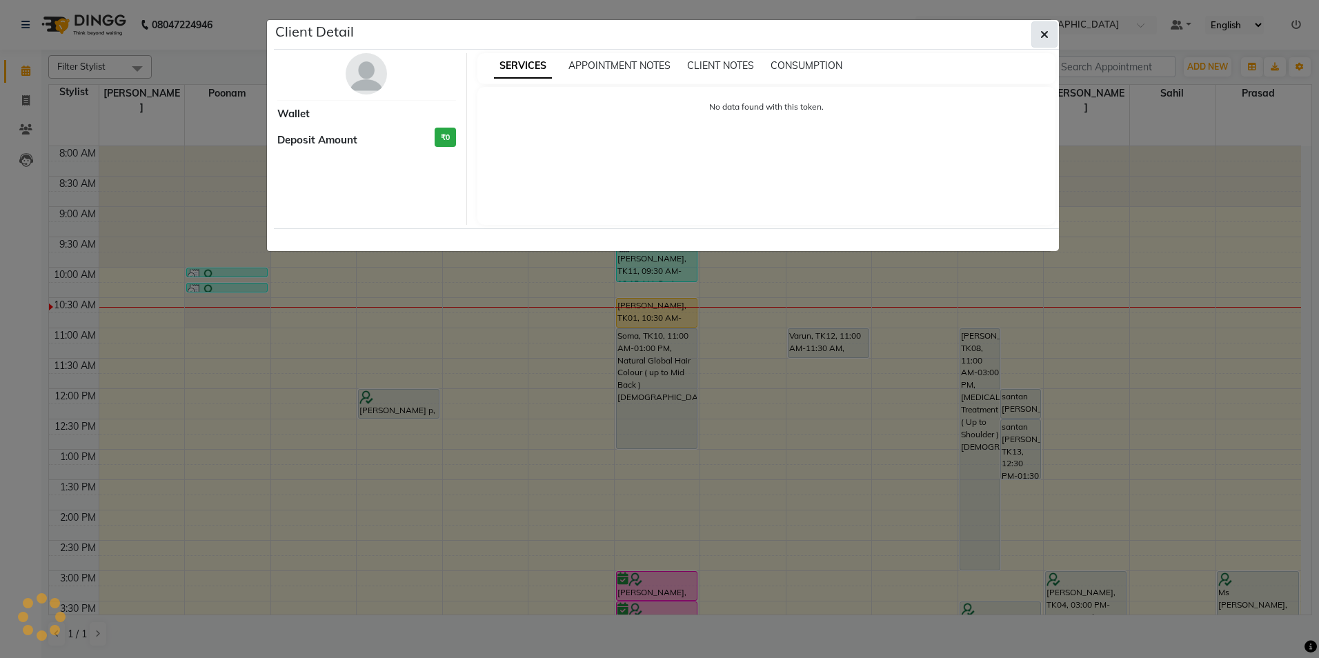
click at [1050, 28] on button "button" at bounding box center [1044, 34] width 26 height 26
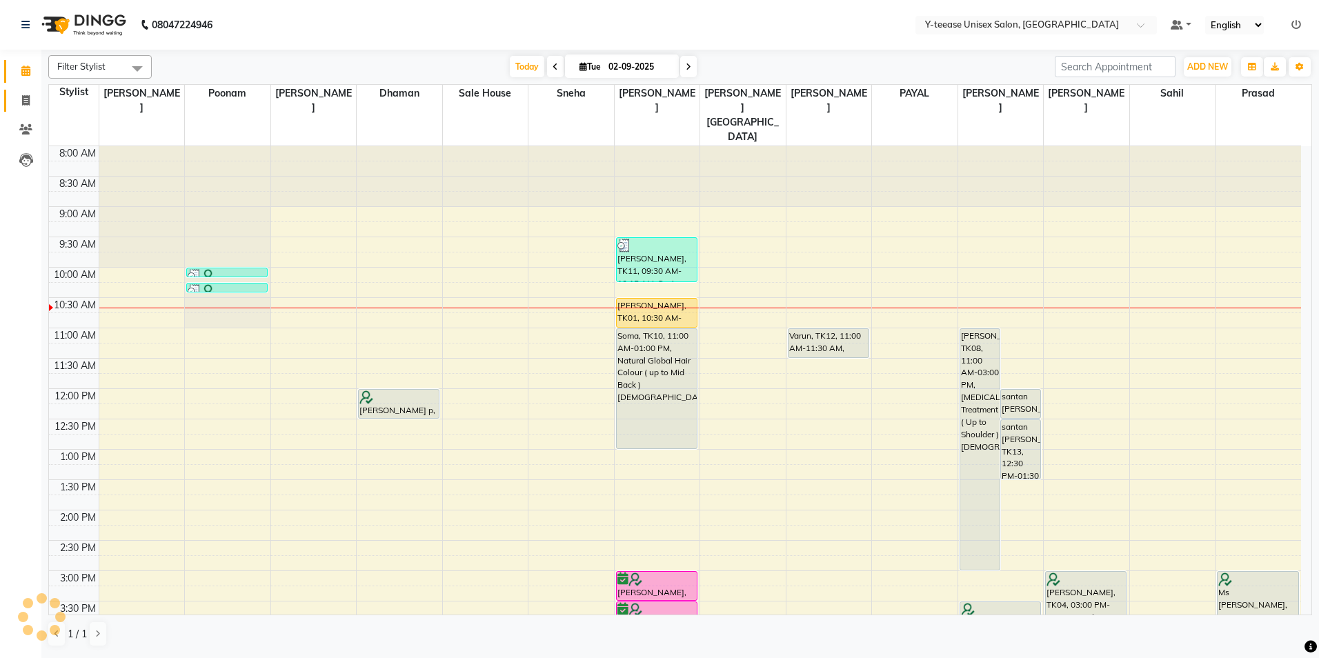
click at [26, 90] on link "Invoice" at bounding box center [20, 101] width 33 height 23
select select "service"
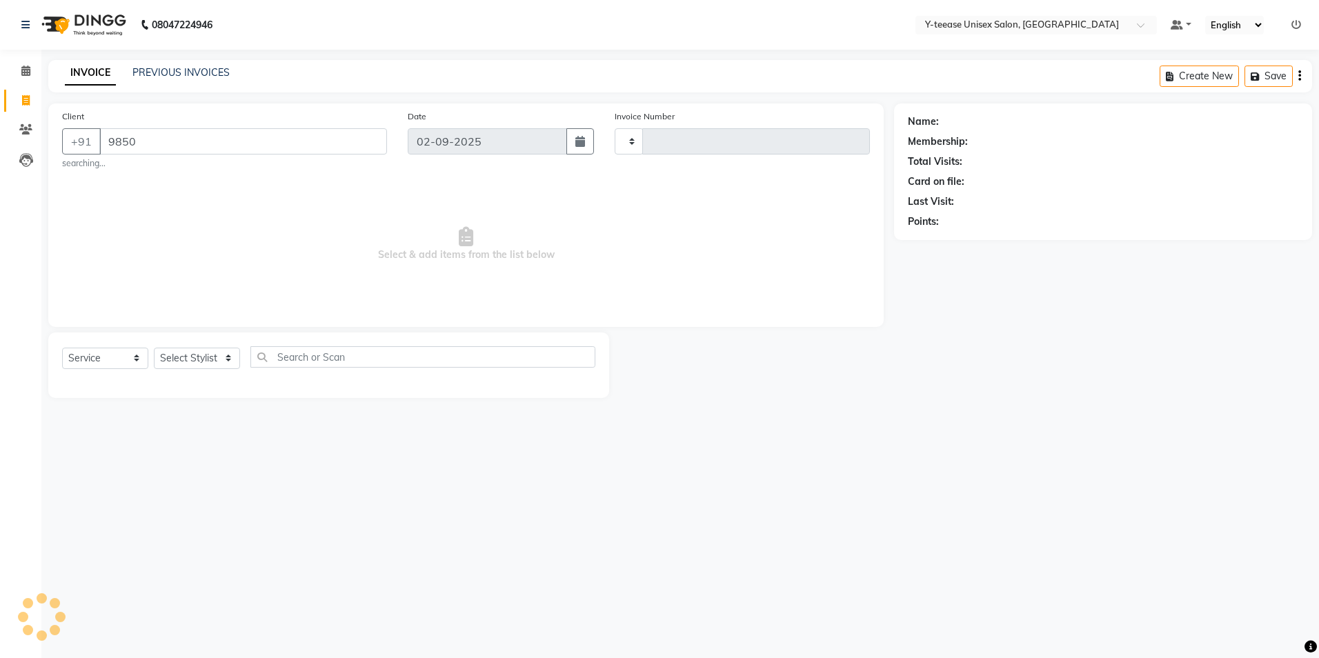
type input "9850"
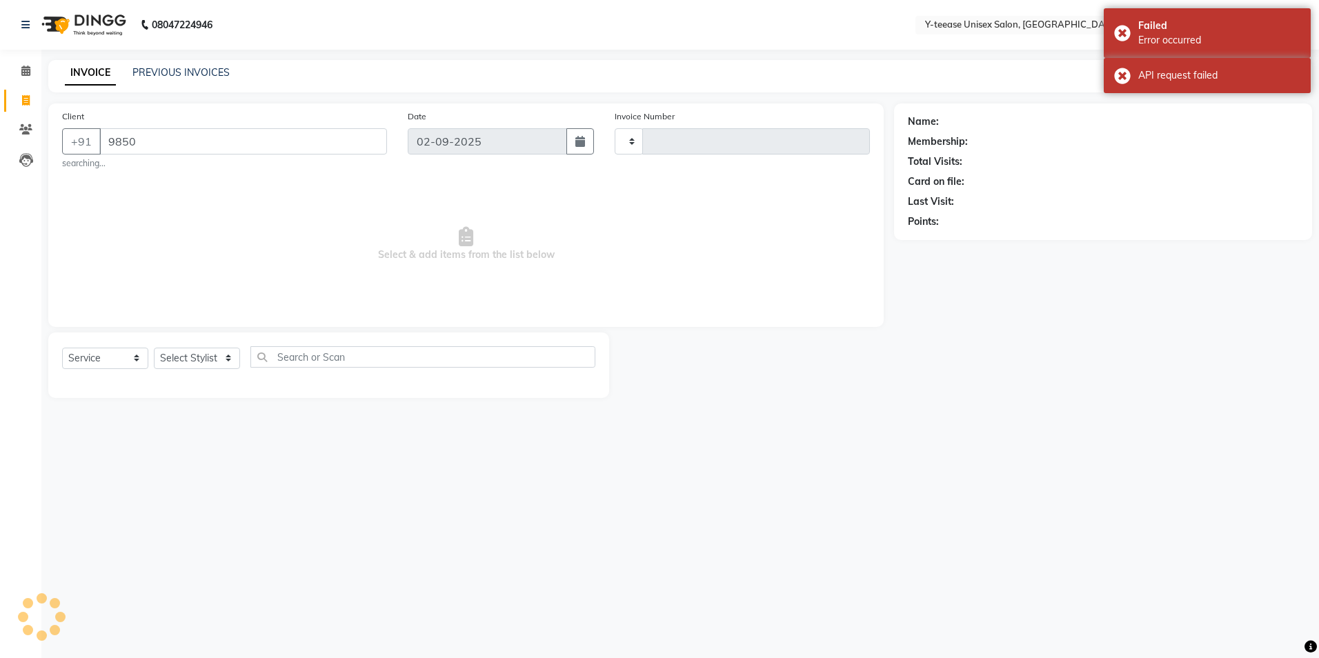
type input "6939"
select select "4"
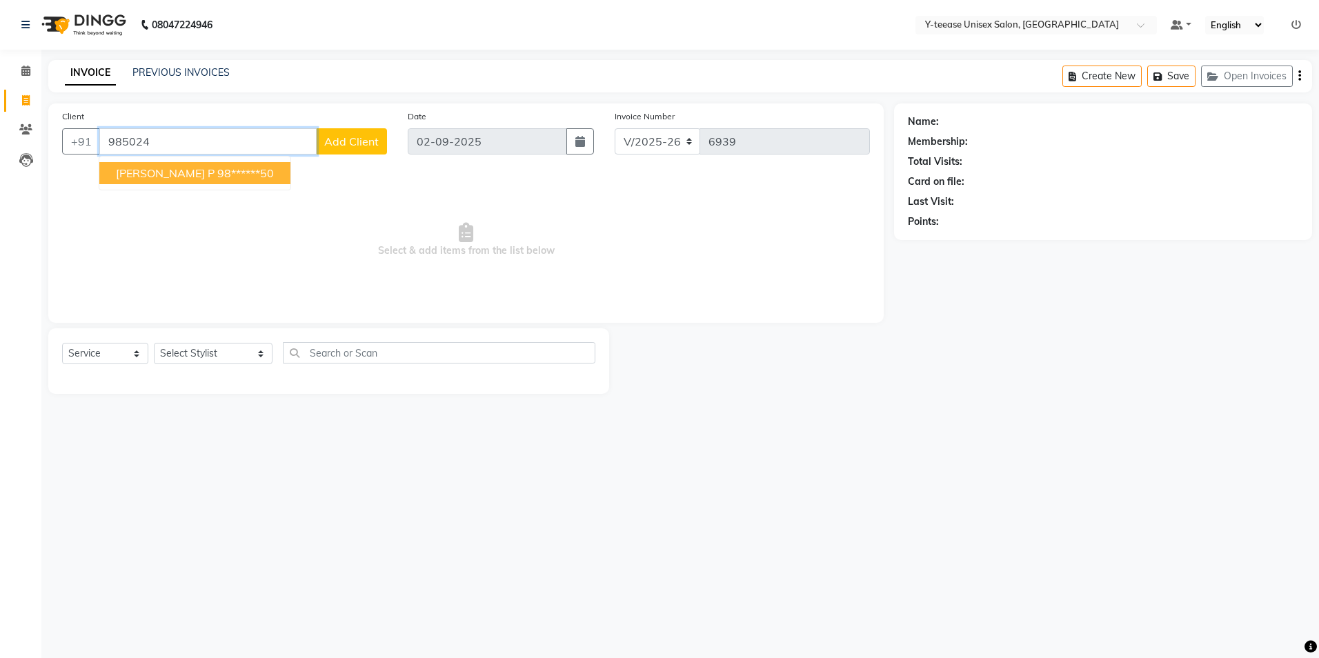
click at [217, 175] on ngb-highlight "98******50" at bounding box center [245, 173] width 57 height 14
type input "98******50"
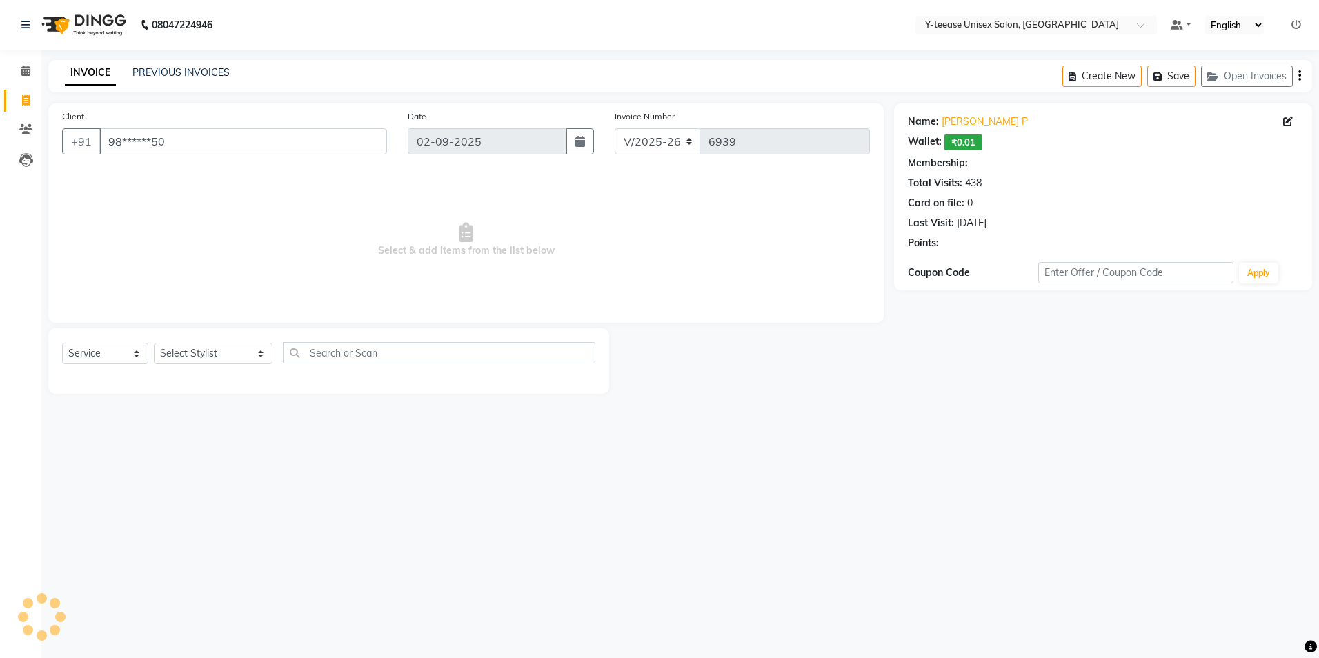
select select "1: Object"
click at [195, 355] on select "Select Stylist [PERSON_NAME] Dhaman [PERSON_NAME] [PERSON_NAME] nagar Manager M…" at bounding box center [213, 353] width 119 height 21
select select "57"
click at [154, 343] on select "Select Stylist [PERSON_NAME] Dhaman [PERSON_NAME] [PERSON_NAME] nagar Manager M…" at bounding box center [213, 353] width 119 height 21
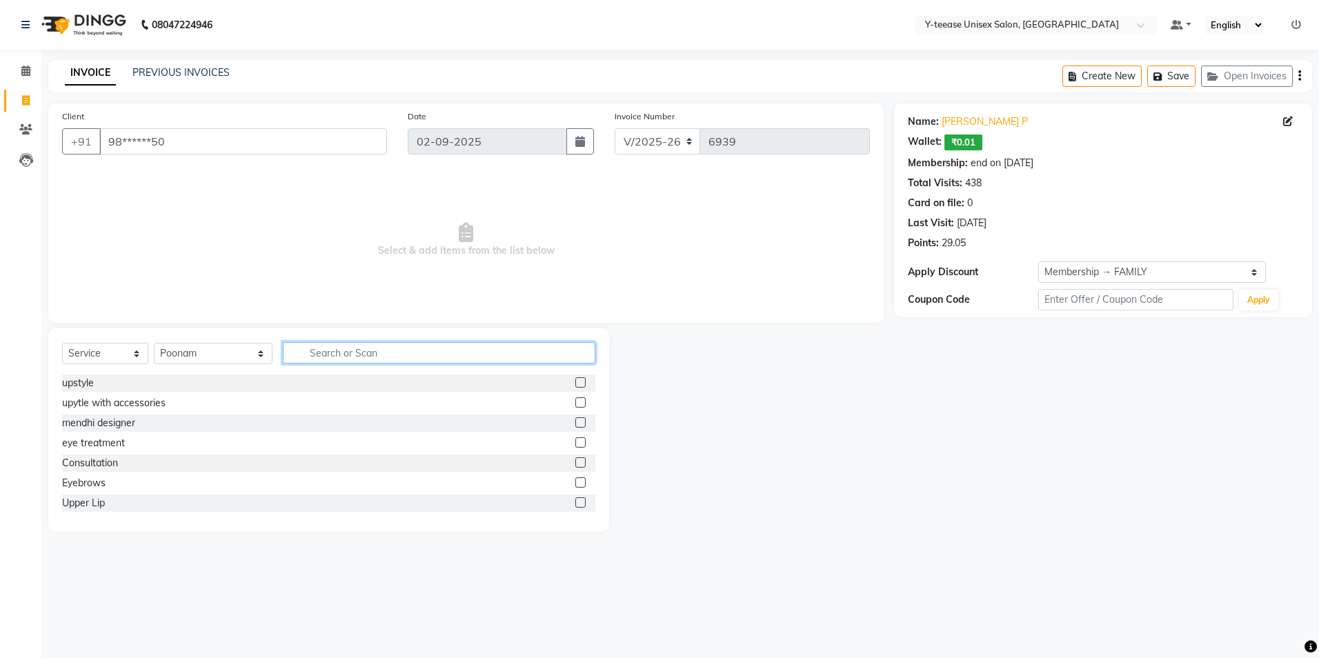
click at [309, 357] on input "text" at bounding box center [439, 352] width 313 height 21
type input "eye"
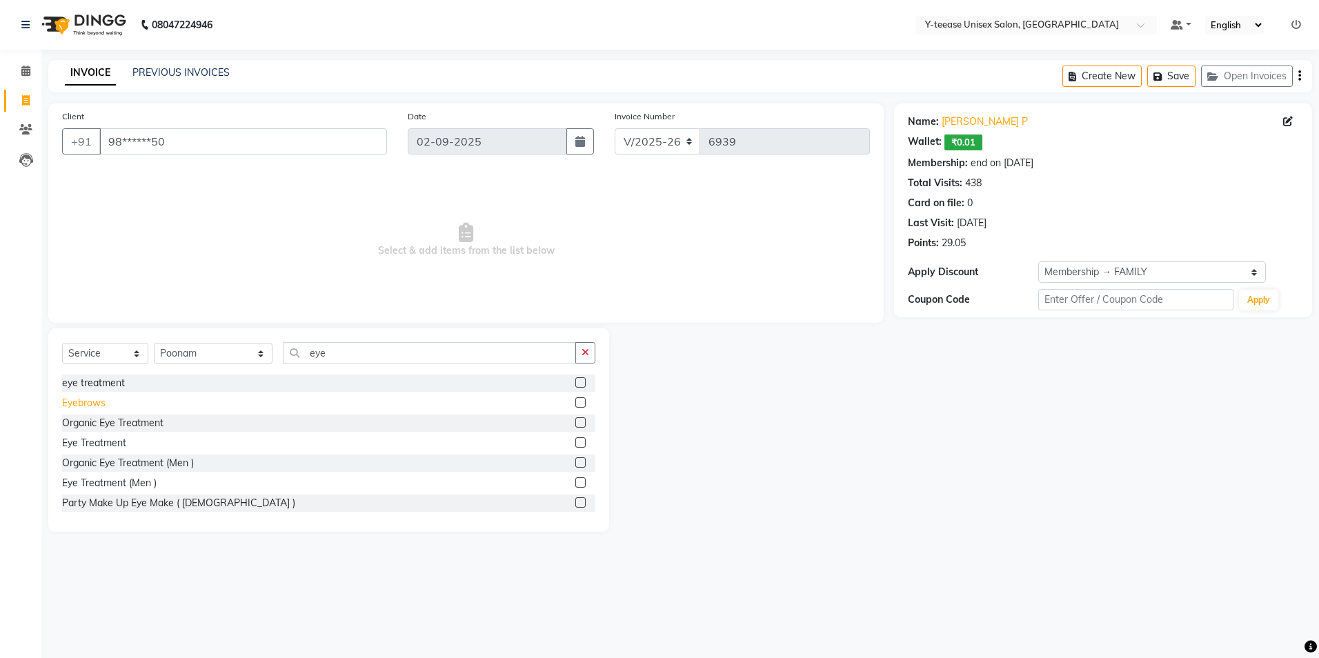
click at [96, 404] on div "Eyebrows" at bounding box center [83, 403] width 43 height 14
checkbox input "false"
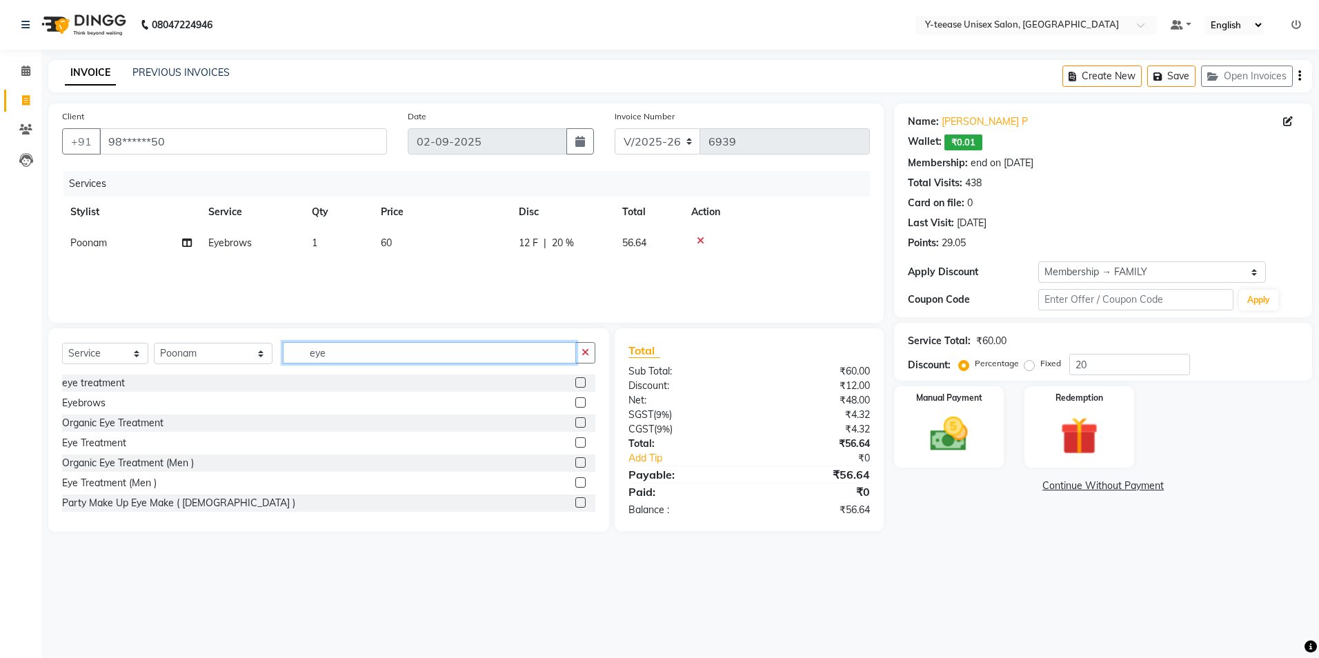
click at [326, 362] on input "eye" at bounding box center [429, 352] width 293 height 21
click at [324, 362] on input "eye" at bounding box center [429, 352] width 293 height 21
type input "e"
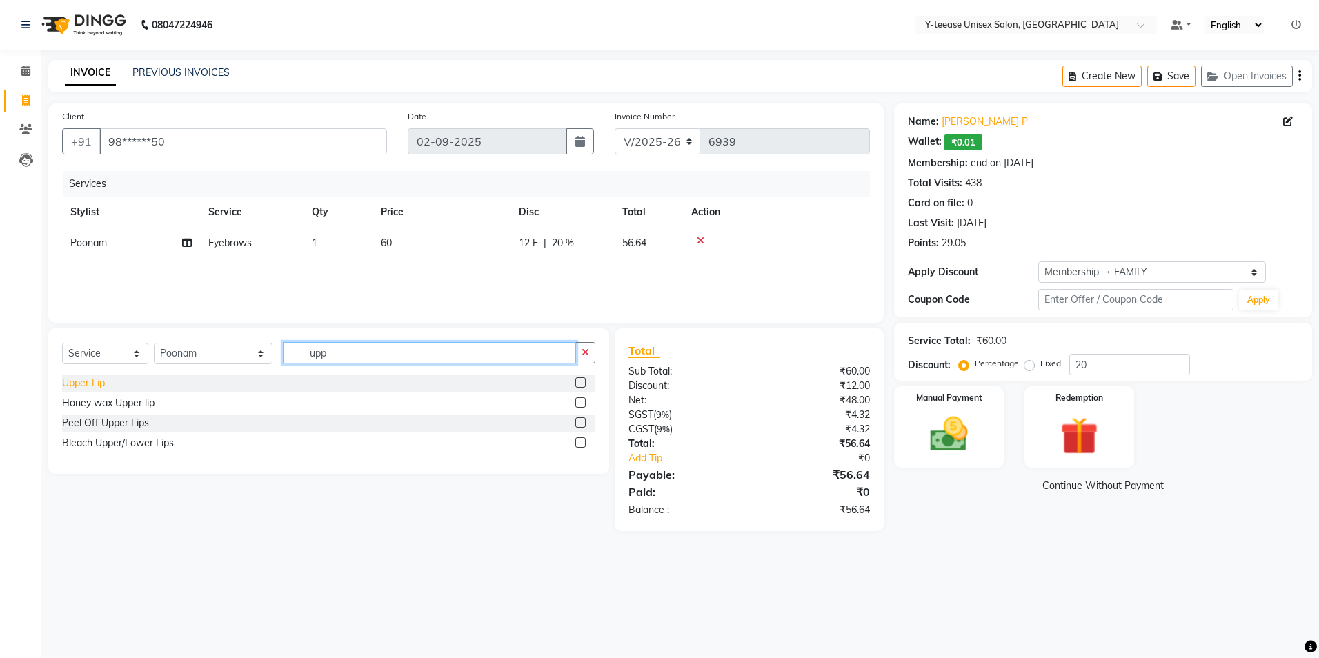
type input "upp"
click at [86, 383] on div "Upper Lip" at bounding box center [83, 383] width 43 height 14
checkbox input "false"
click at [314, 357] on input "upp" at bounding box center [429, 352] width 293 height 21
click at [313, 357] on input "upp" at bounding box center [429, 352] width 293 height 21
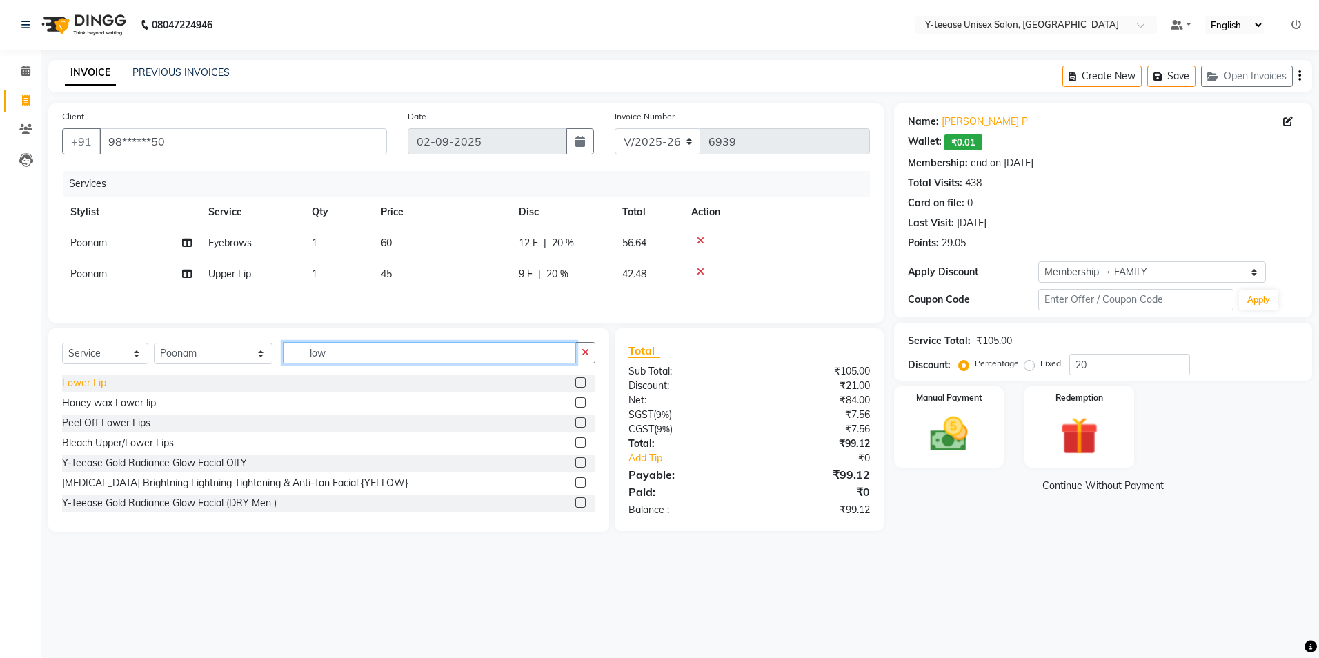
type input "low"
drag, startPoint x: 82, startPoint y: 379, endPoint x: 90, endPoint y: 379, distance: 8.3
click at [82, 378] on div "Lower Lip" at bounding box center [84, 383] width 44 height 14
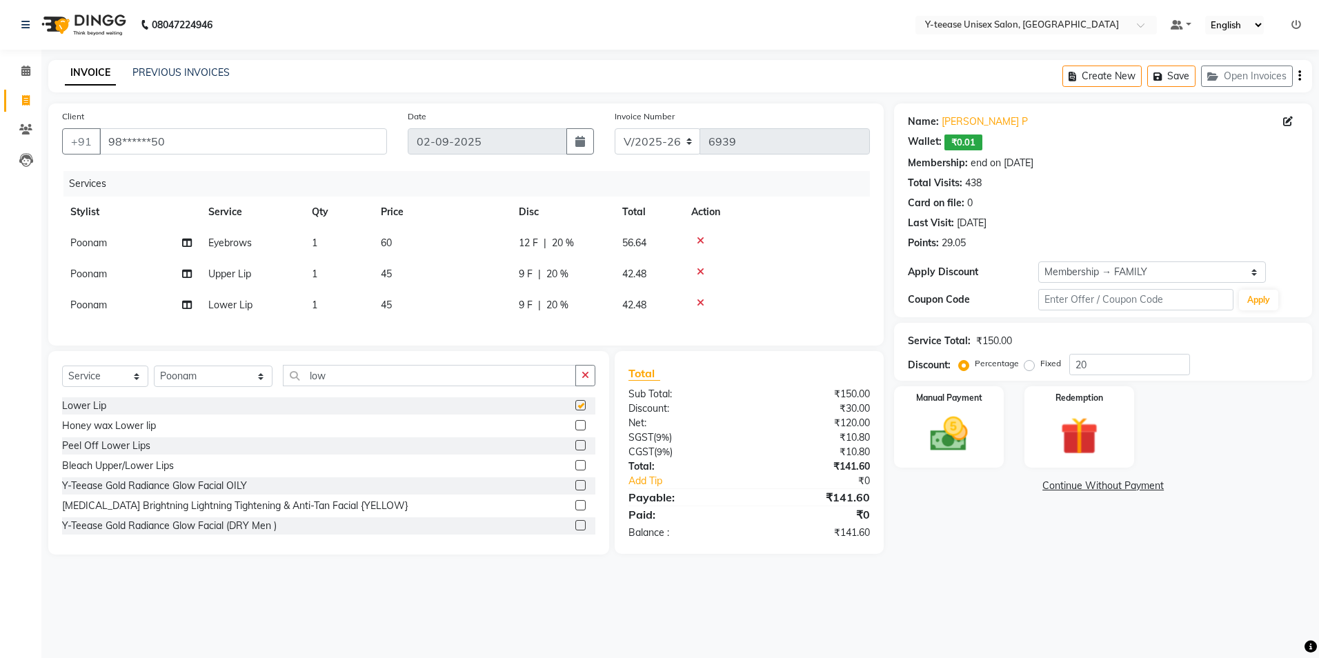
checkbox input "false"
click at [317, 381] on input "low" at bounding box center [429, 375] width 293 height 21
type input "l"
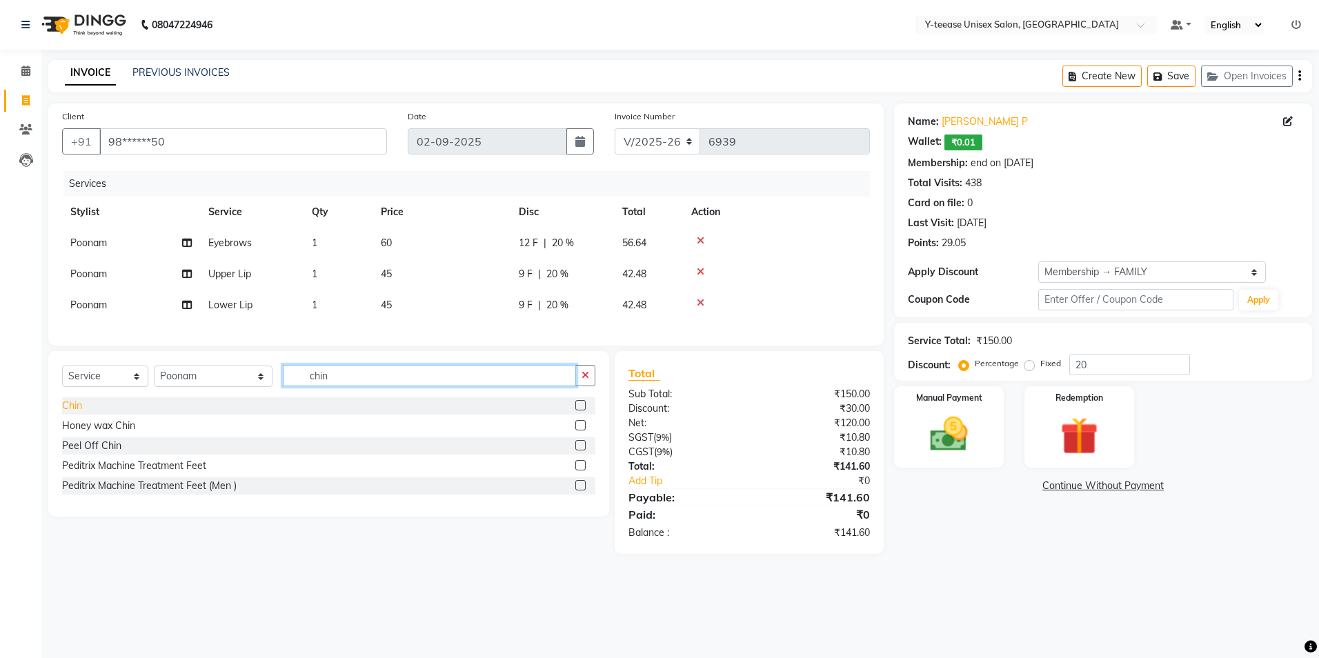
type input "chin"
click at [77, 413] on div "Chin" at bounding box center [72, 406] width 20 height 14
checkbox input "false"
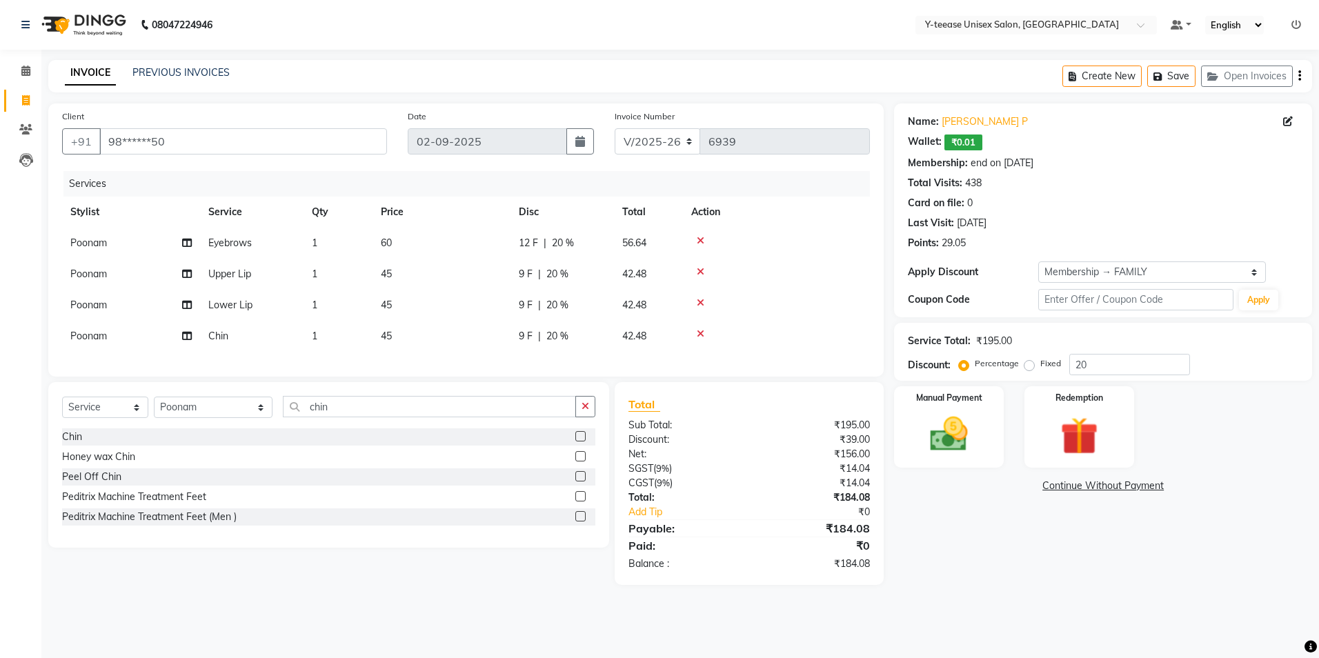
click at [702, 239] on icon at bounding box center [701, 241] width 8 height 10
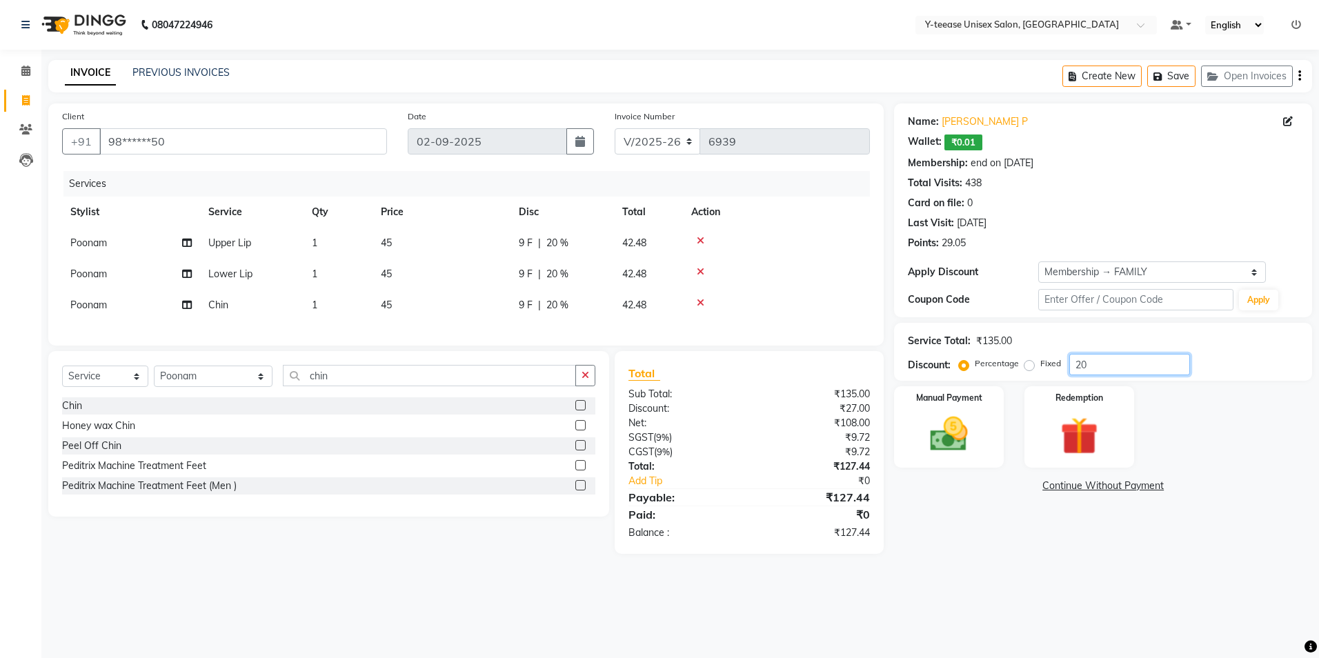
click at [1116, 371] on input "20" at bounding box center [1129, 364] width 121 height 21
type input "25"
click at [1093, 484] on link "Continue Without Payment" at bounding box center [1103, 486] width 413 height 14
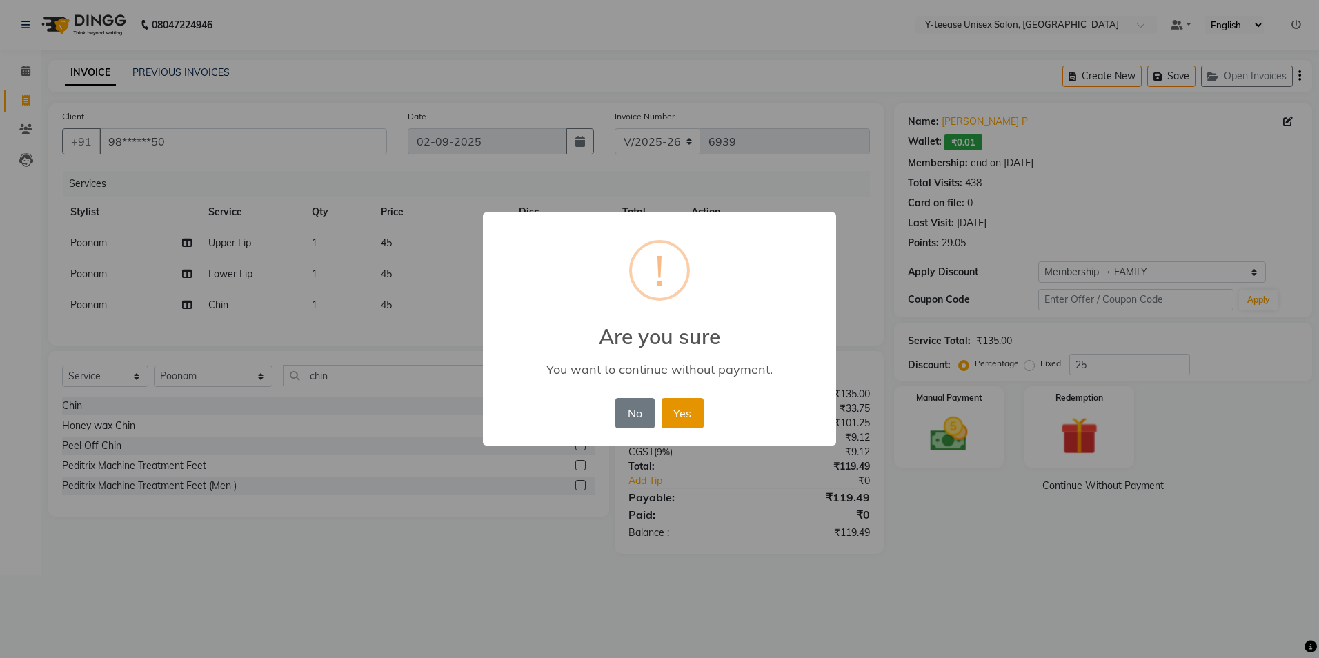
click at [692, 401] on button "Yes" at bounding box center [683, 413] width 42 height 30
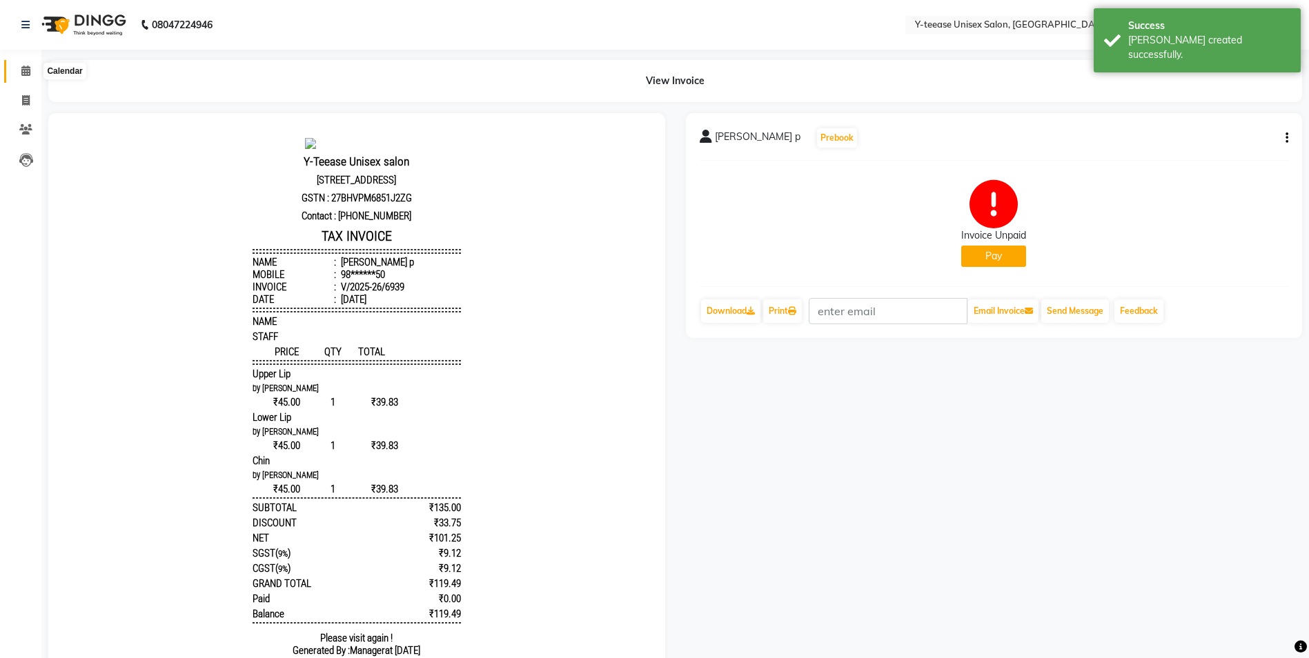
click at [27, 69] on icon at bounding box center [25, 71] width 9 height 10
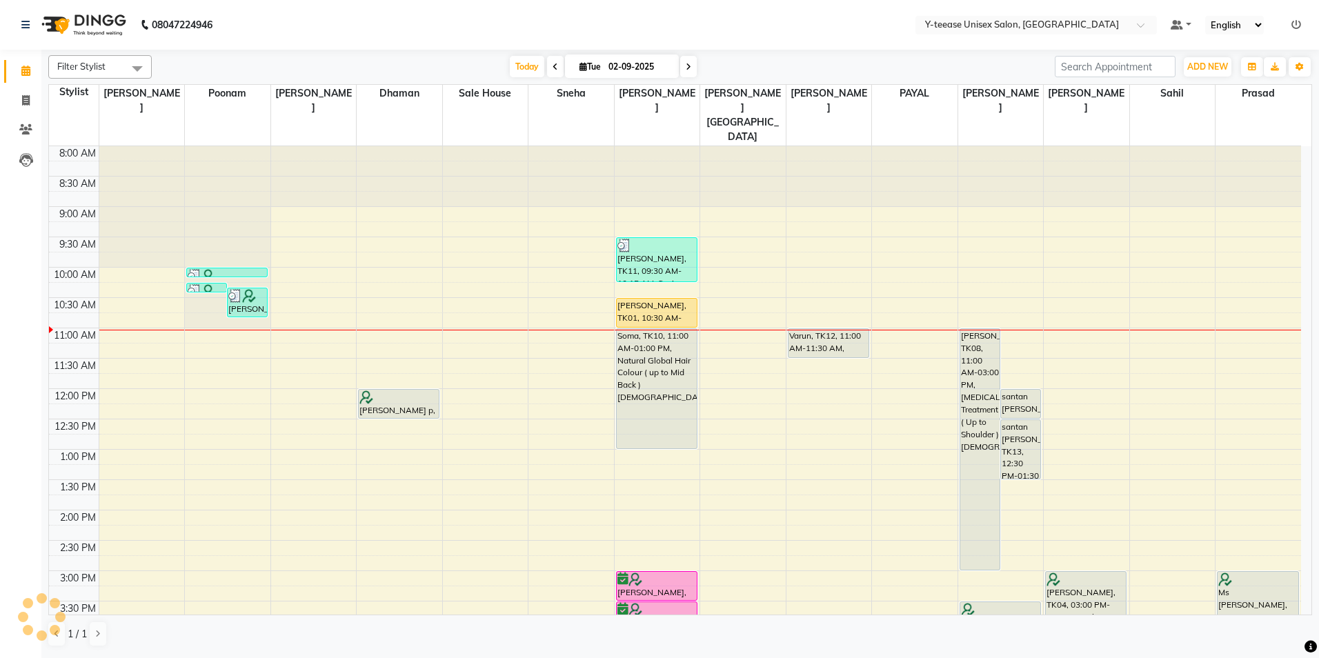
click at [548, 63] on span at bounding box center [555, 66] width 17 height 21
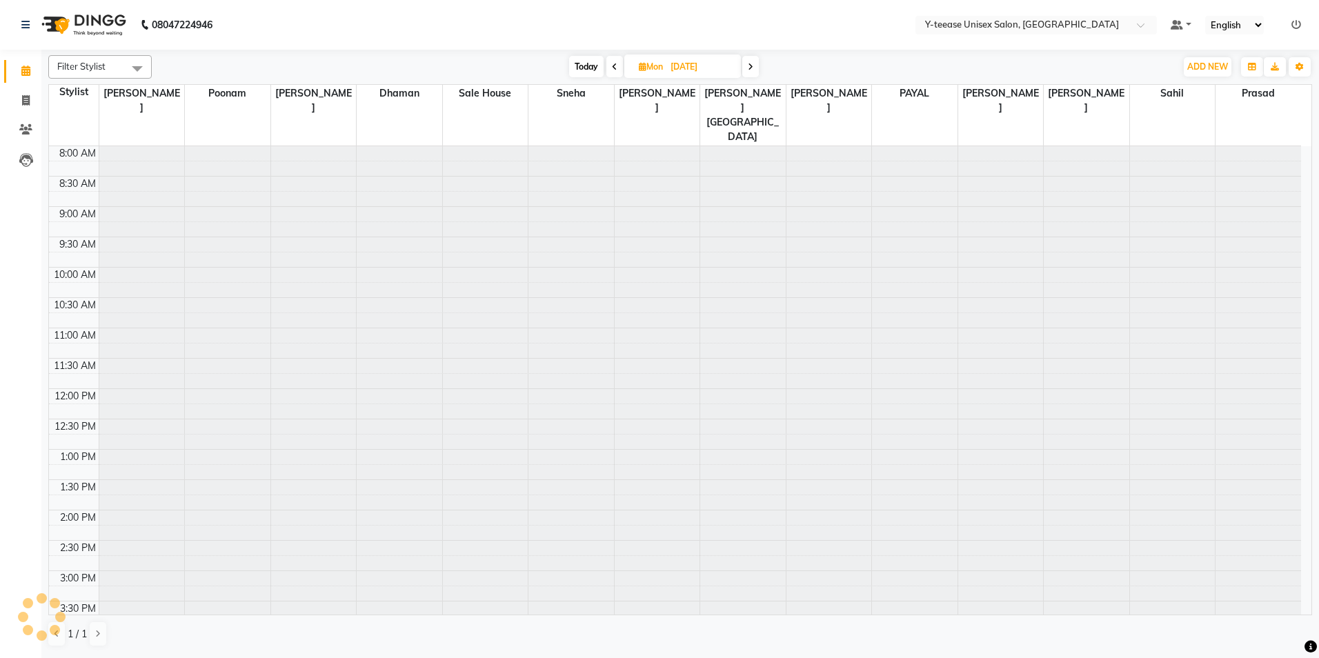
click at [1100, 146] on div at bounding box center [1087, 146] width 86 height 0
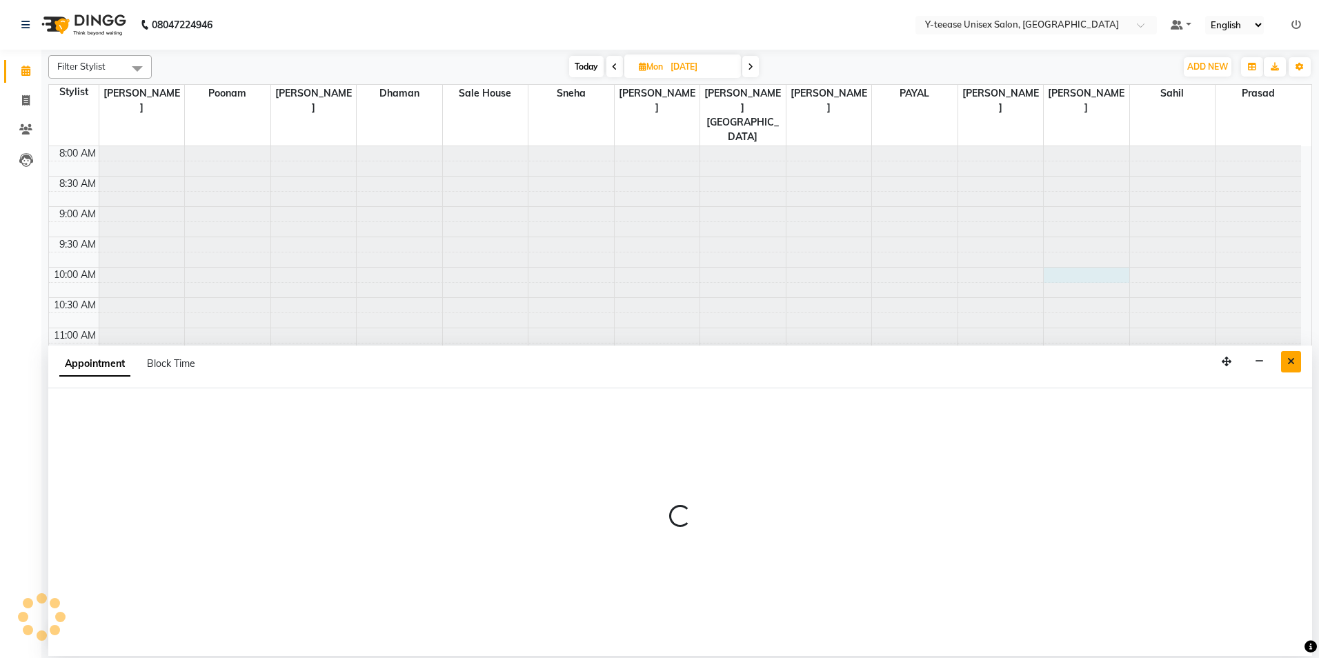
click at [1294, 362] on icon "Close" at bounding box center [1291, 362] width 8 height 10
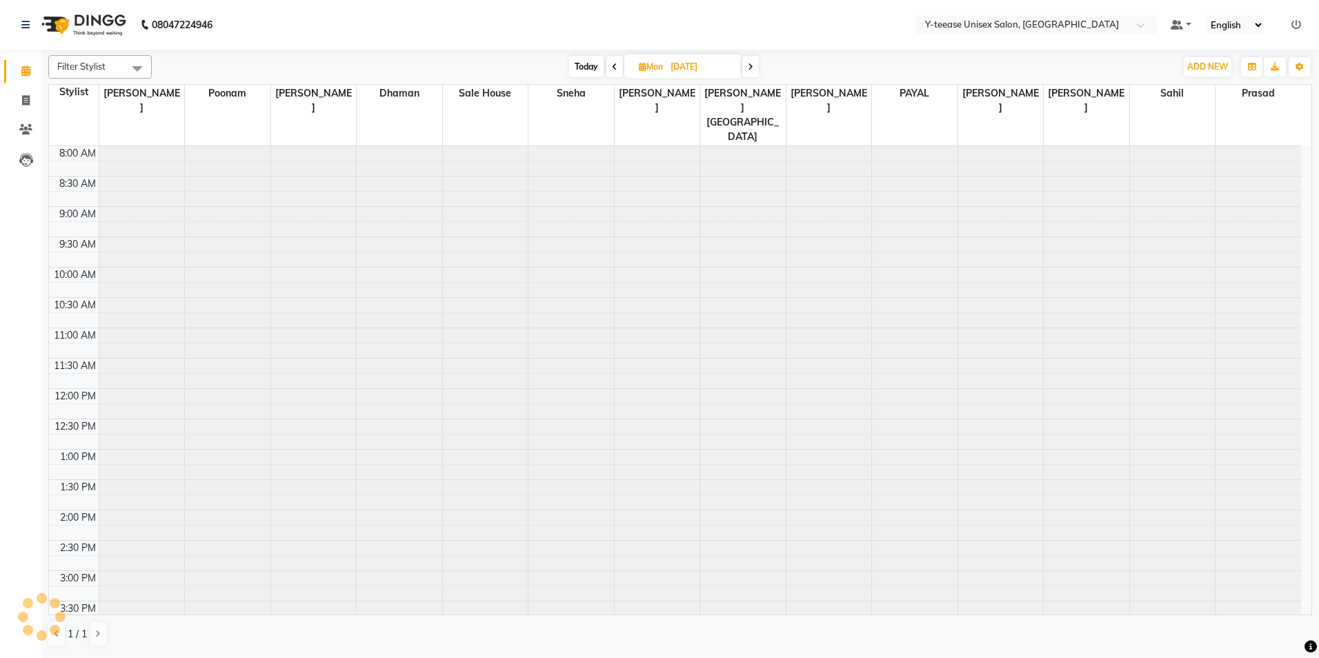
click at [878, 146] on div at bounding box center [915, 146] width 86 height 0
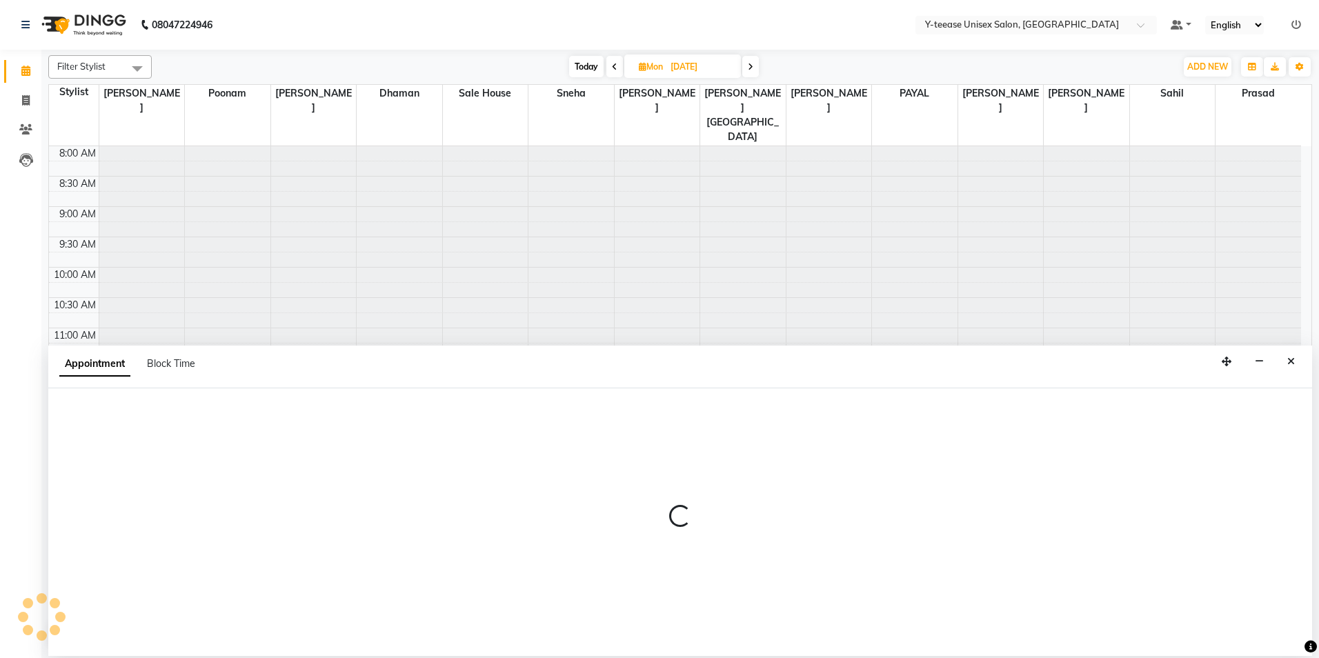
scroll to position [69, 0]
click at [1292, 359] on icon "Close" at bounding box center [1291, 362] width 8 height 10
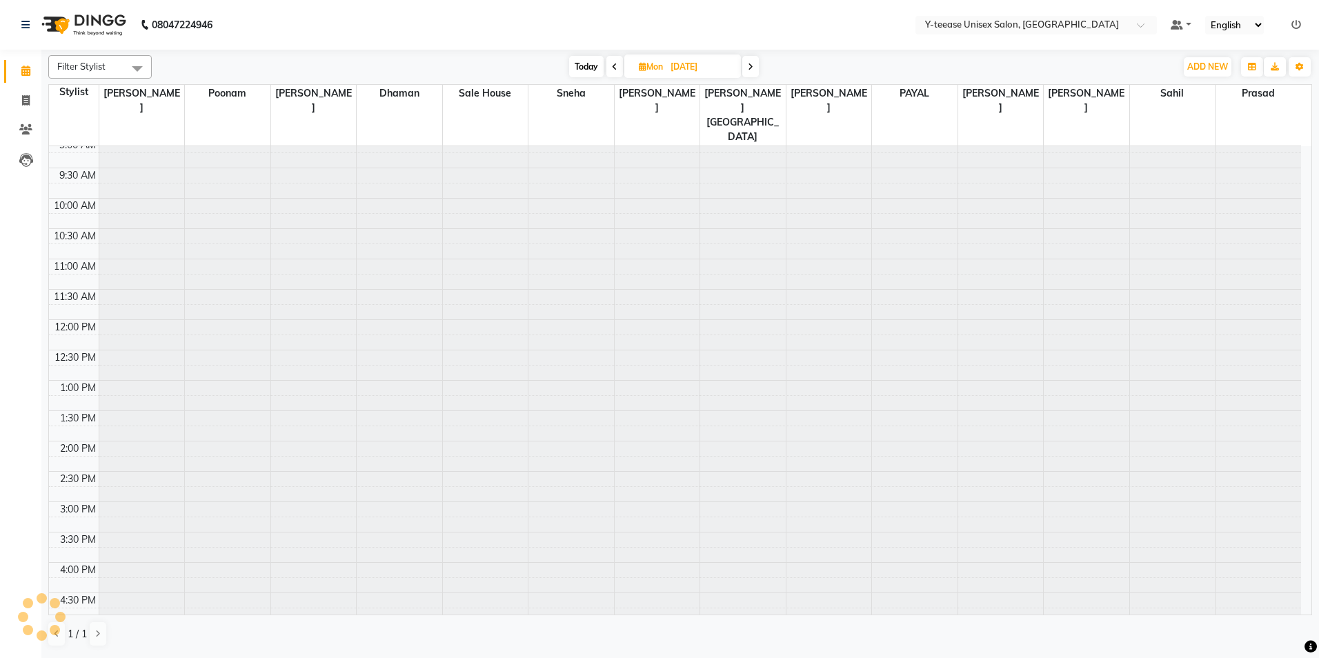
click at [744, 69] on span at bounding box center [750, 66] width 17 height 21
type input "02-09-2025"
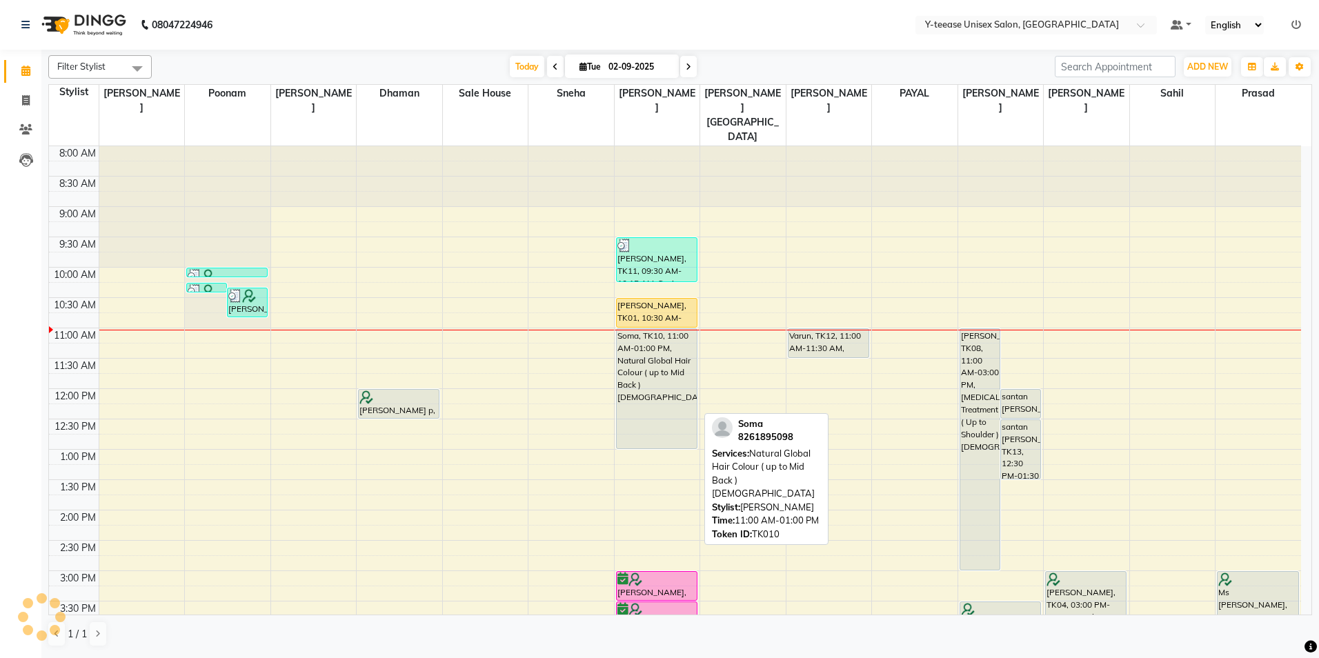
click at [649, 329] on div "Soma, TK10, 11:00 AM-01:00 PM, Natural Global Hair Colour ( up to Mid Back ) [D…" at bounding box center [657, 388] width 80 height 119
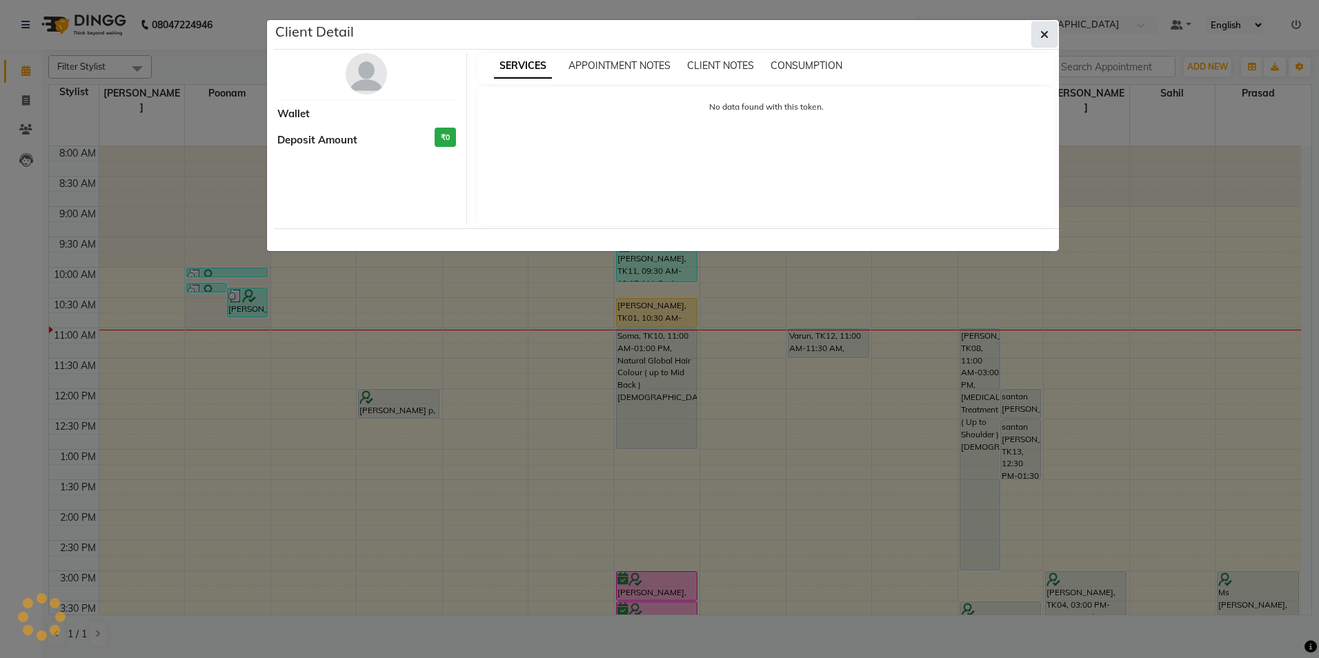
click at [1036, 30] on button "button" at bounding box center [1044, 34] width 26 height 26
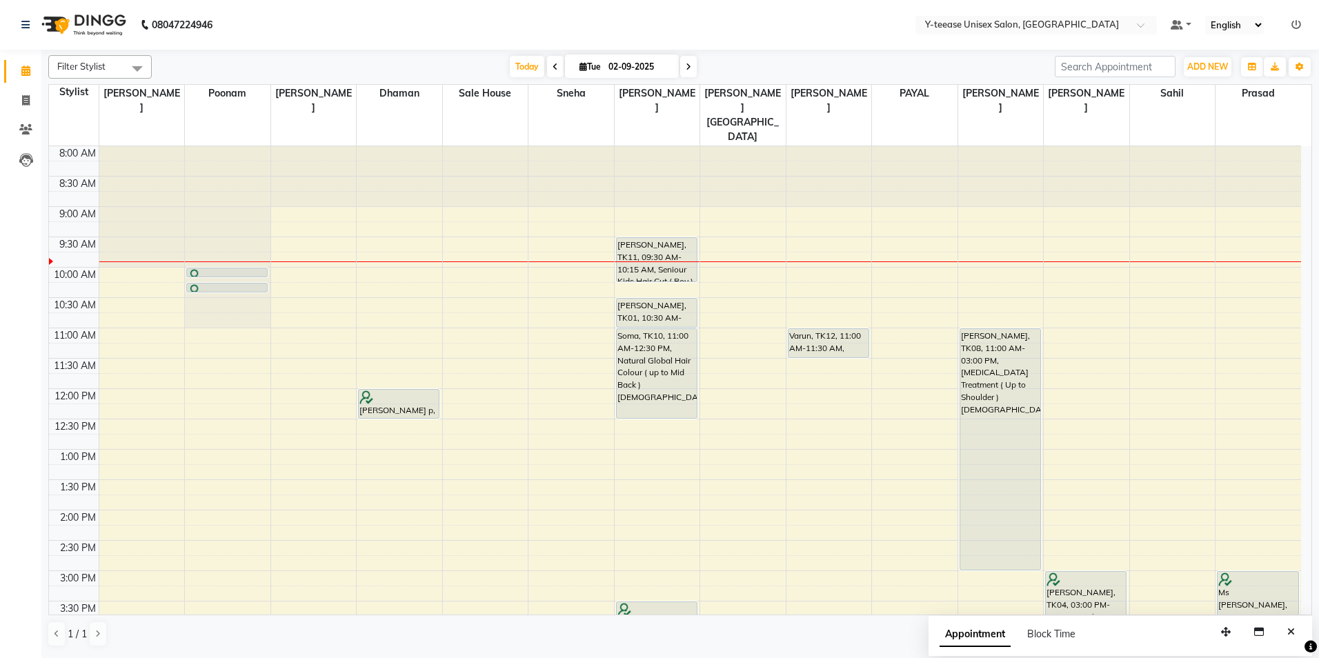
scroll to position [61, 0]
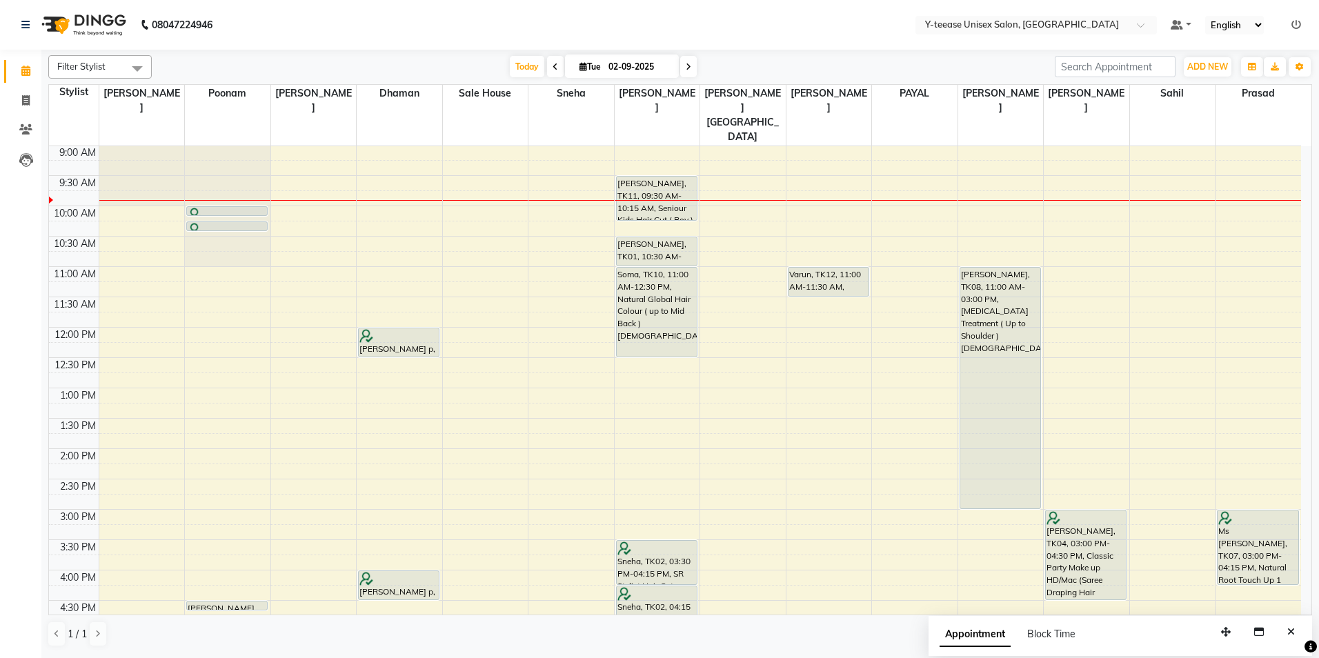
click at [687, 64] on icon at bounding box center [689, 67] width 6 height 8
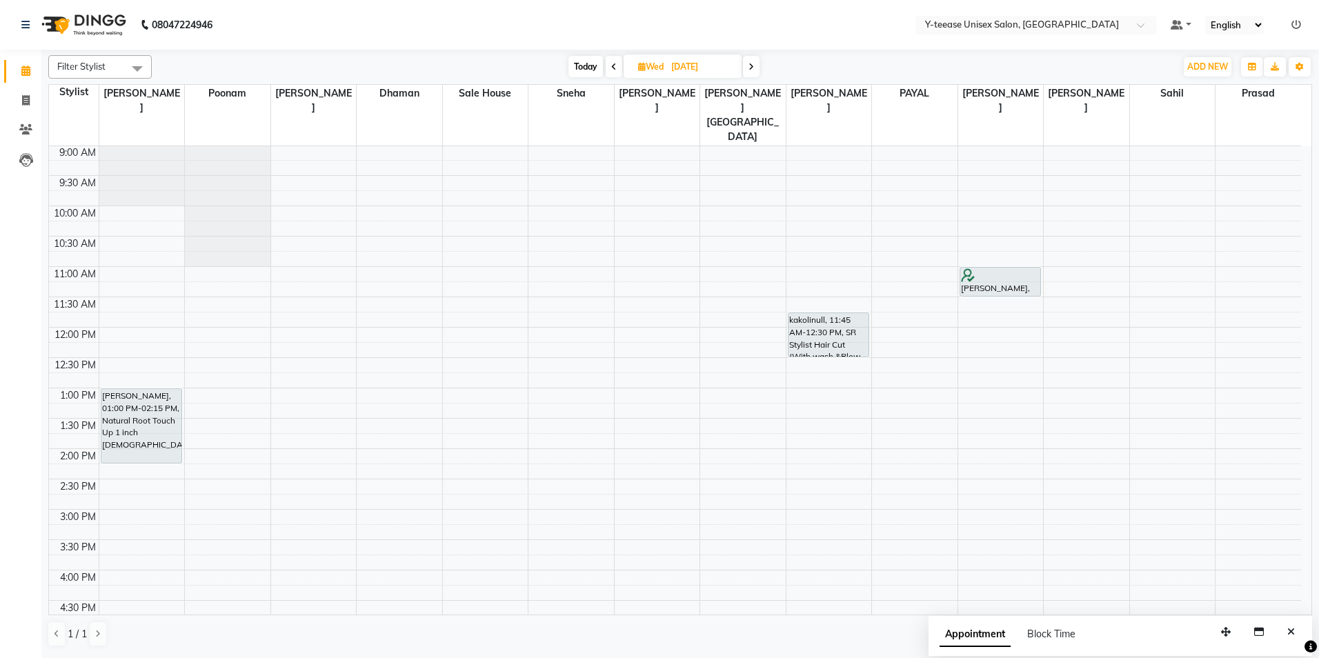
click at [752, 64] on icon at bounding box center [752, 67] width 6 height 8
type input "04-09-2025"
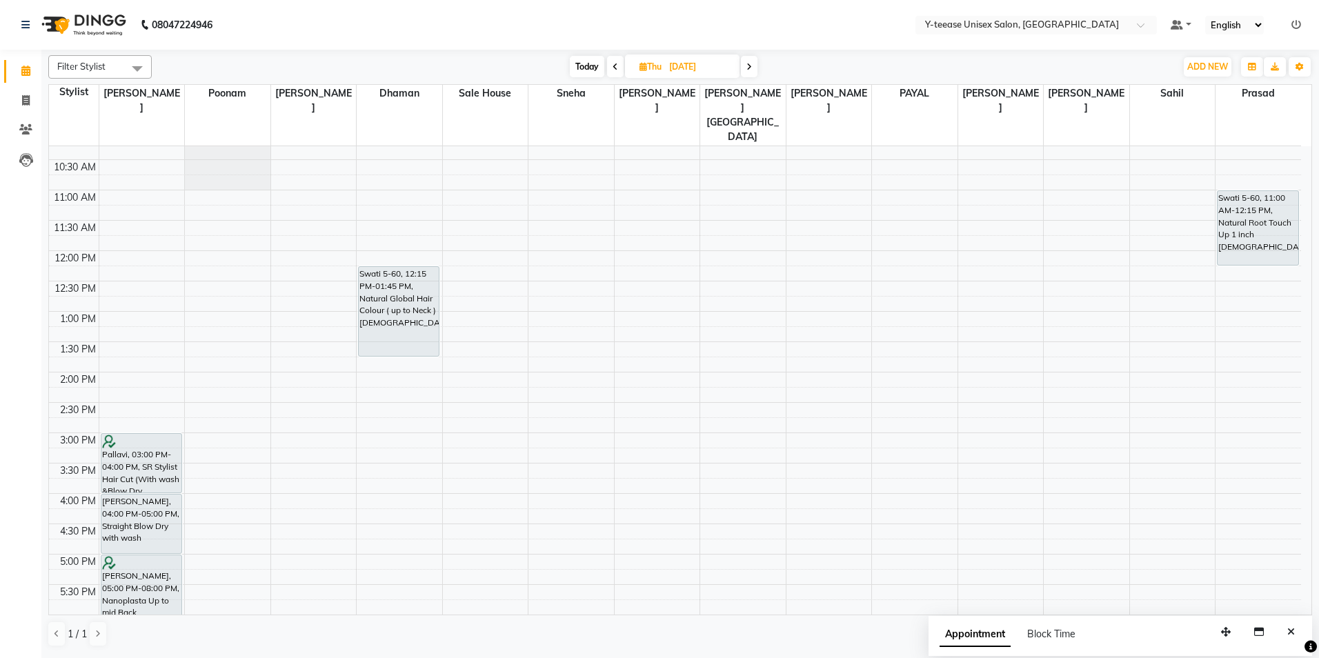
scroll to position [0, 0]
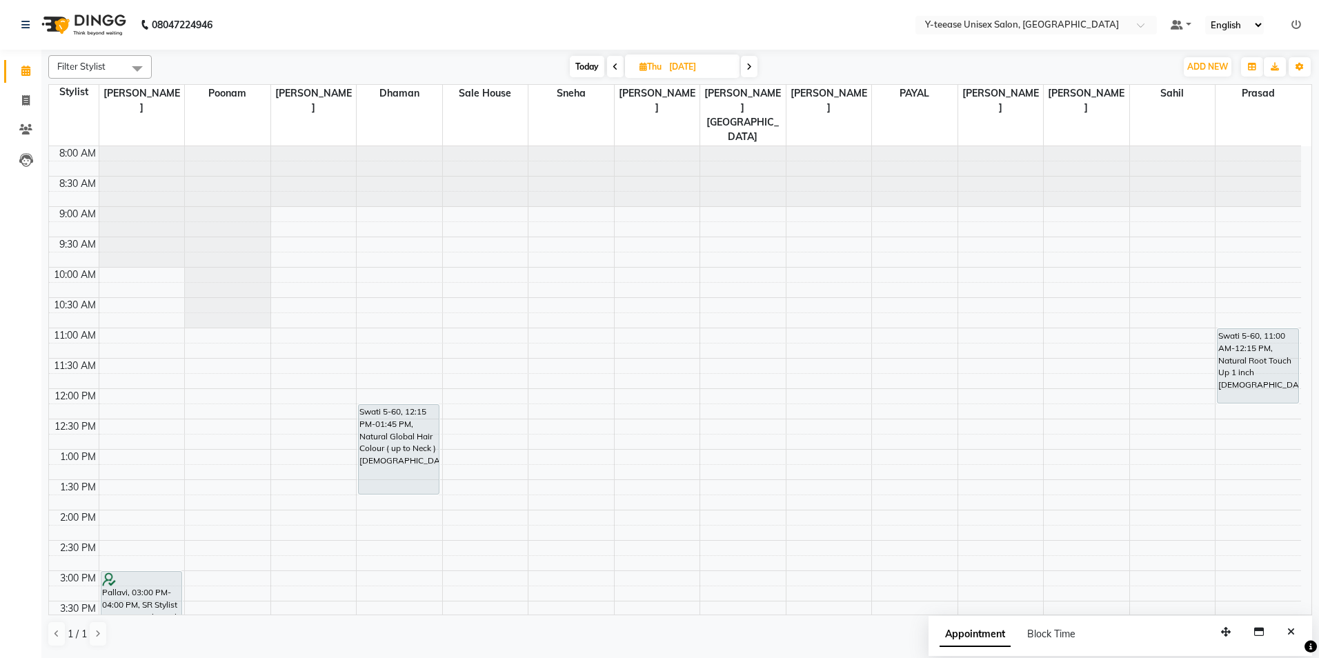
click at [250, 146] on div at bounding box center [228, 146] width 86 height 0
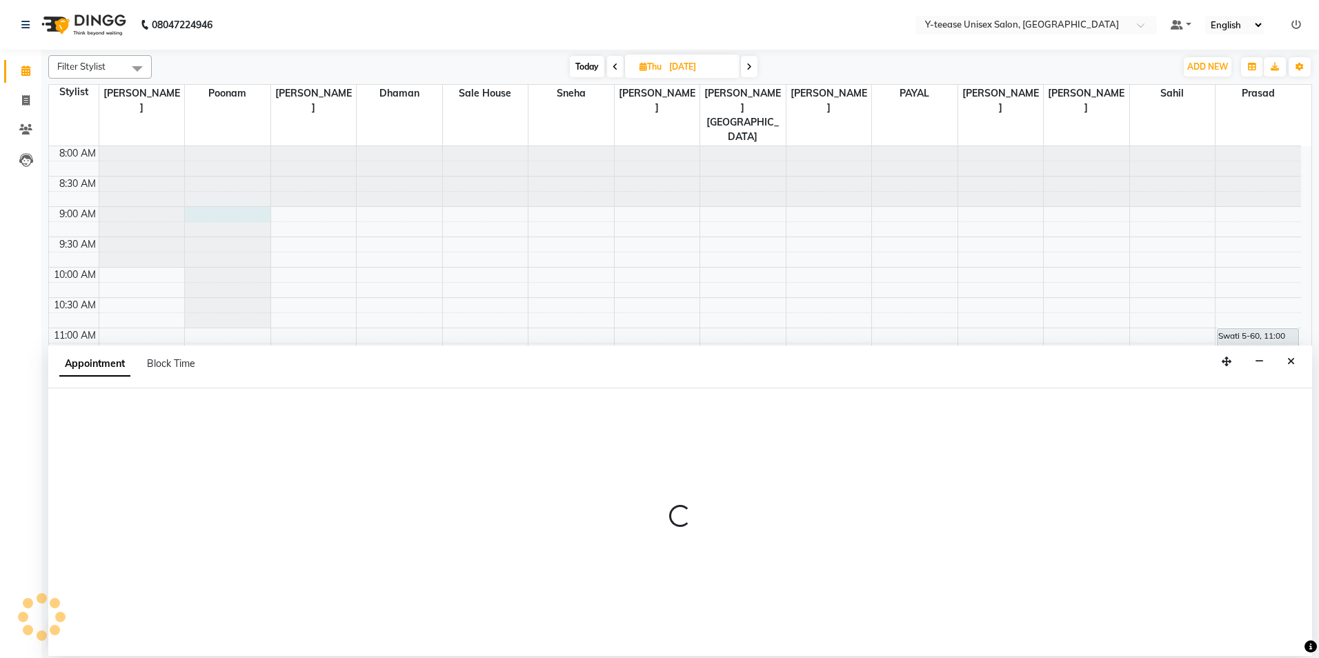
select select "57"
select select "540"
select select "tentative"
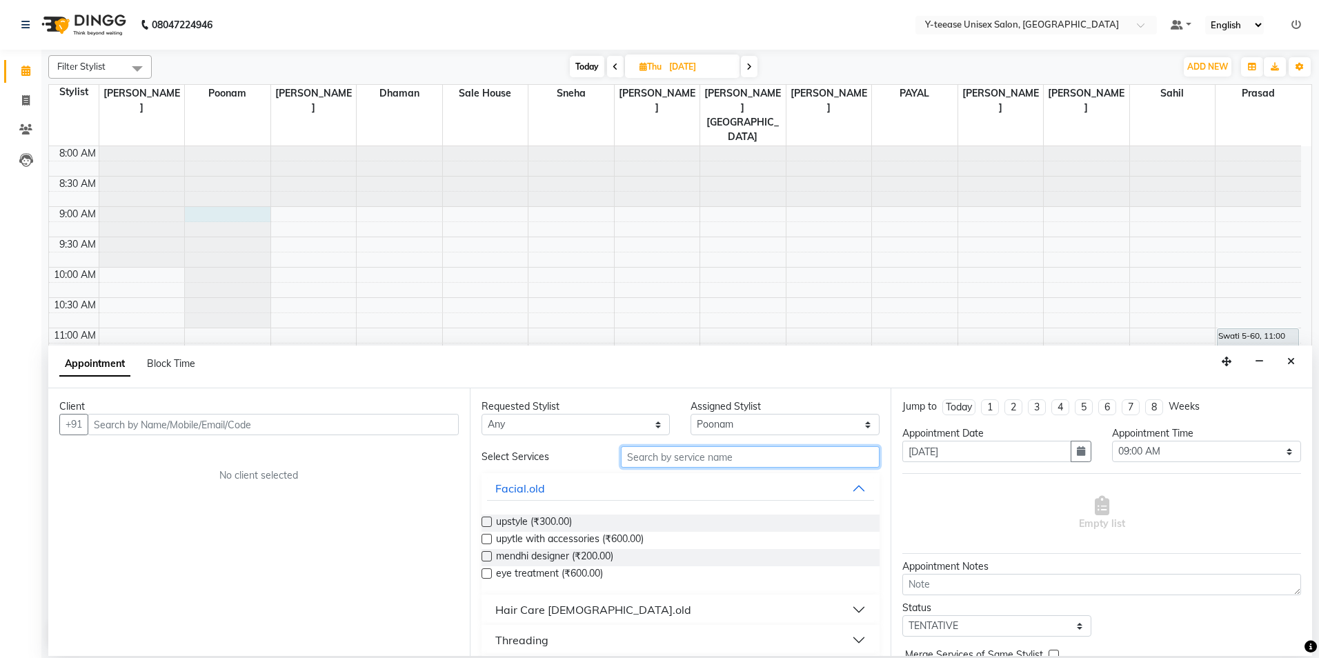
click at [682, 457] on input "text" at bounding box center [750, 456] width 259 height 21
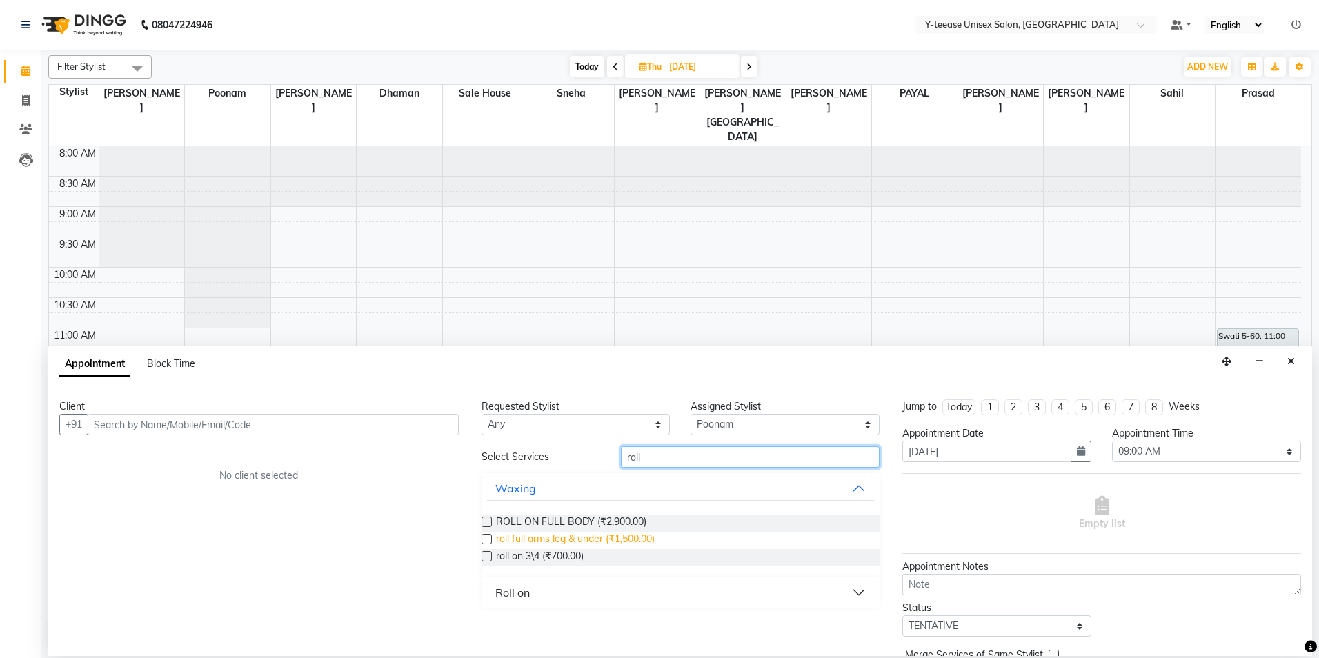
type input "roll"
click at [621, 536] on span "roll full arms leg & under (₹1,500.00)" at bounding box center [575, 540] width 159 height 17
checkbox input "false"
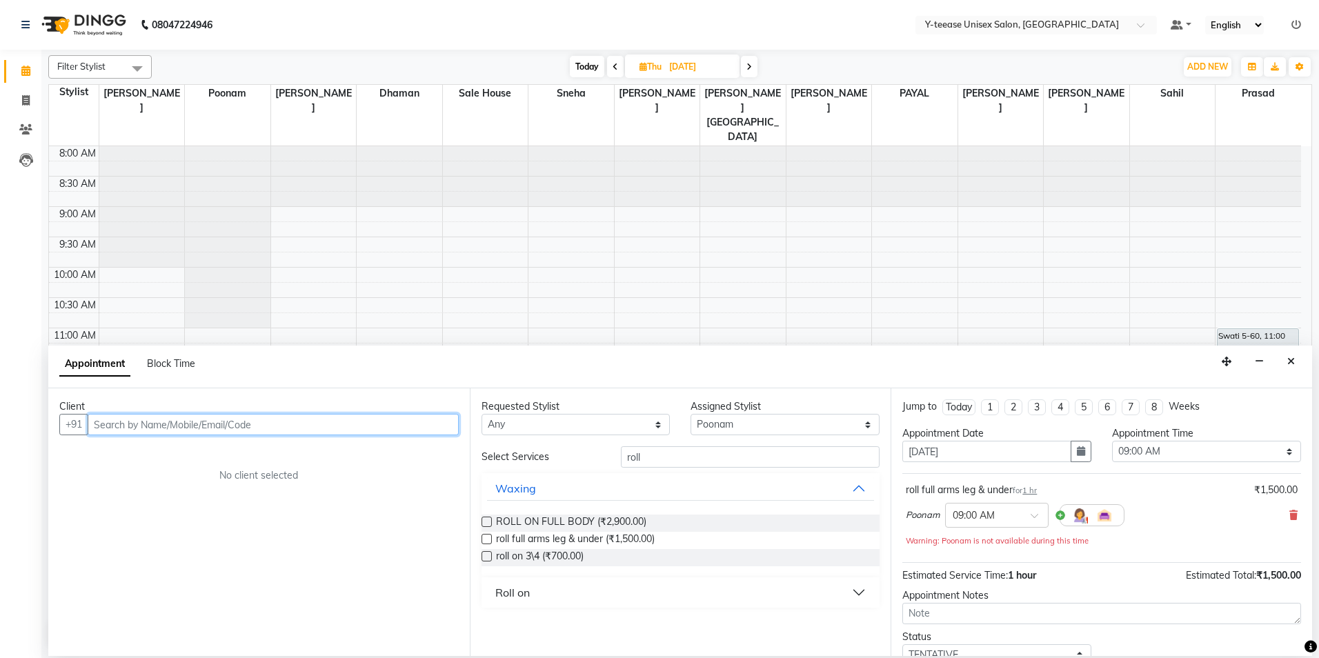
click at [445, 421] on input "text" at bounding box center [273, 424] width 371 height 21
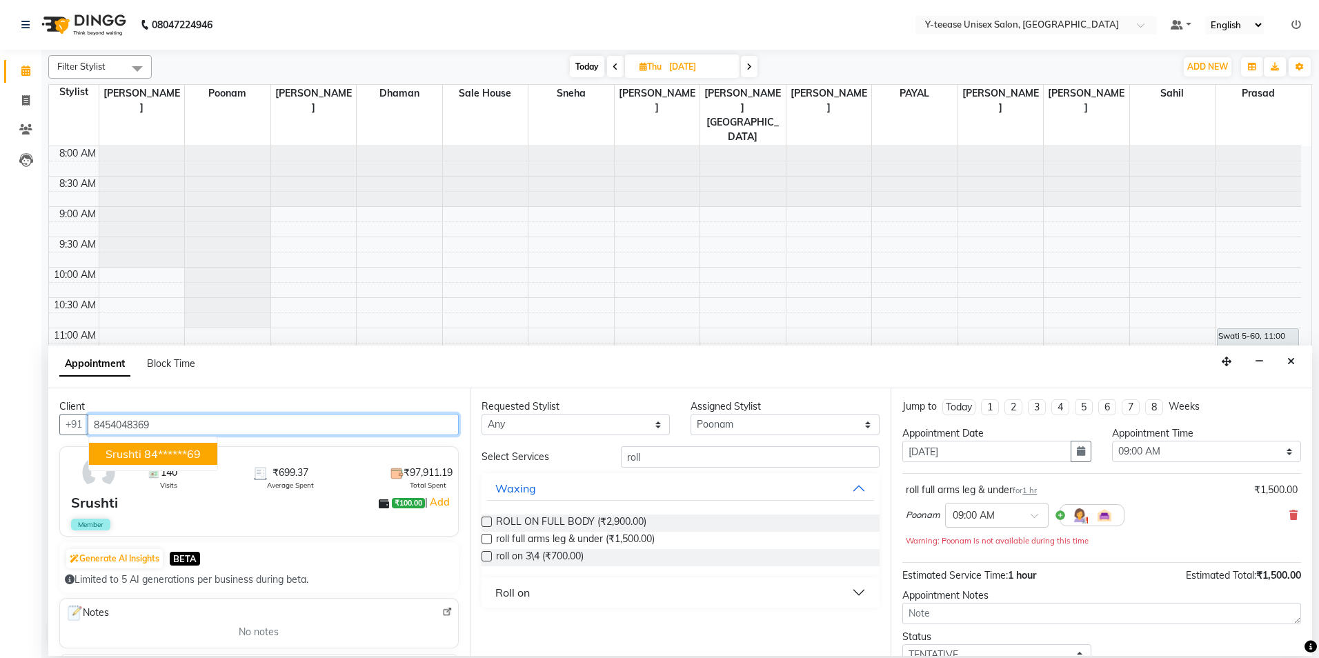
click at [203, 449] on button "Srushti 84******69" at bounding box center [153, 454] width 128 height 22
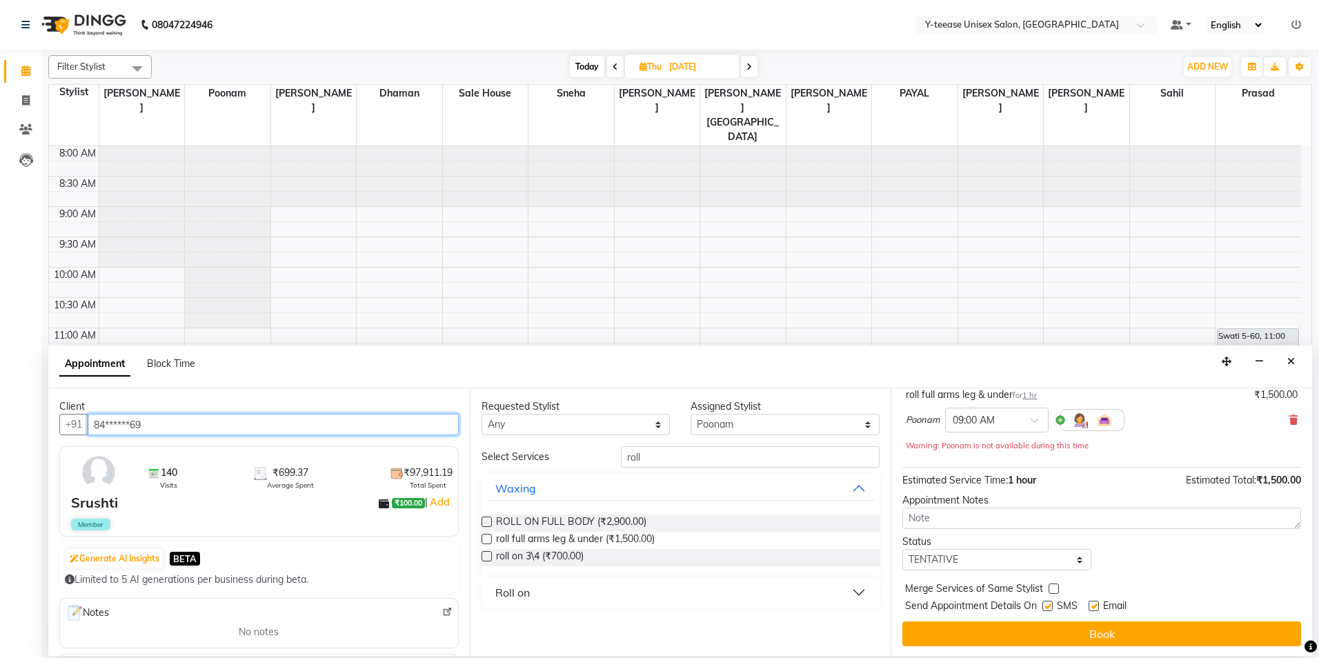
scroll to position [97, 0]
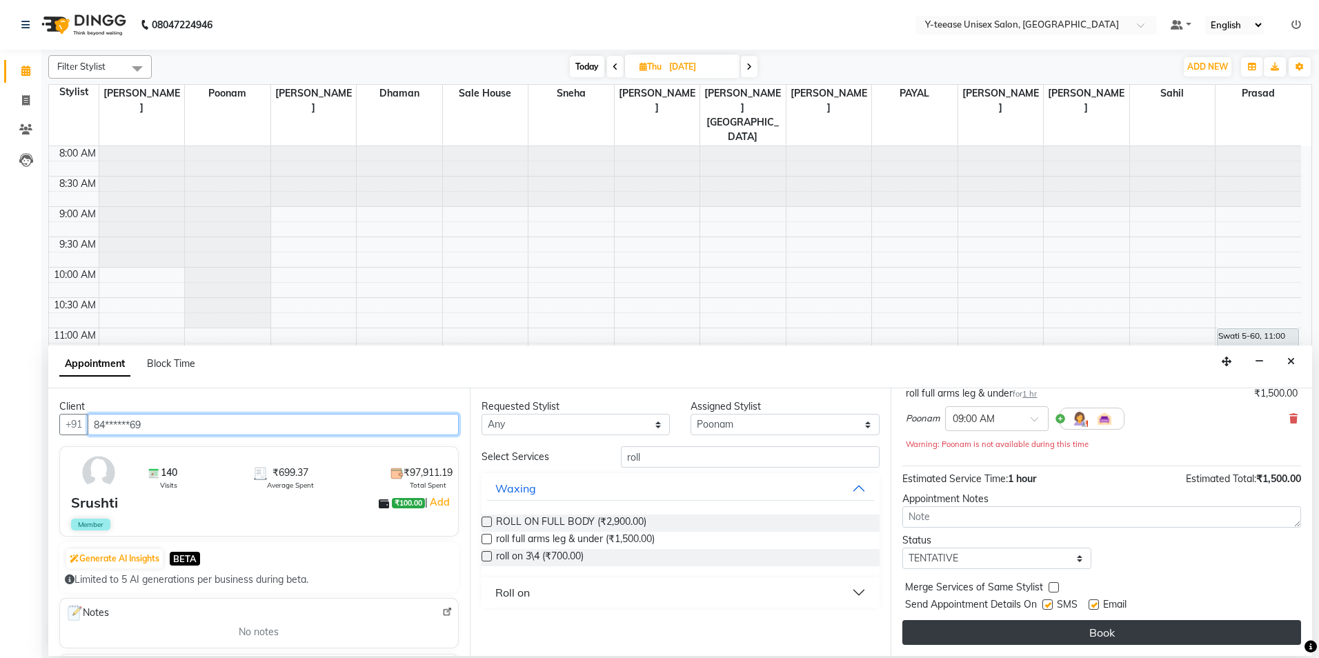
type input "84******69"
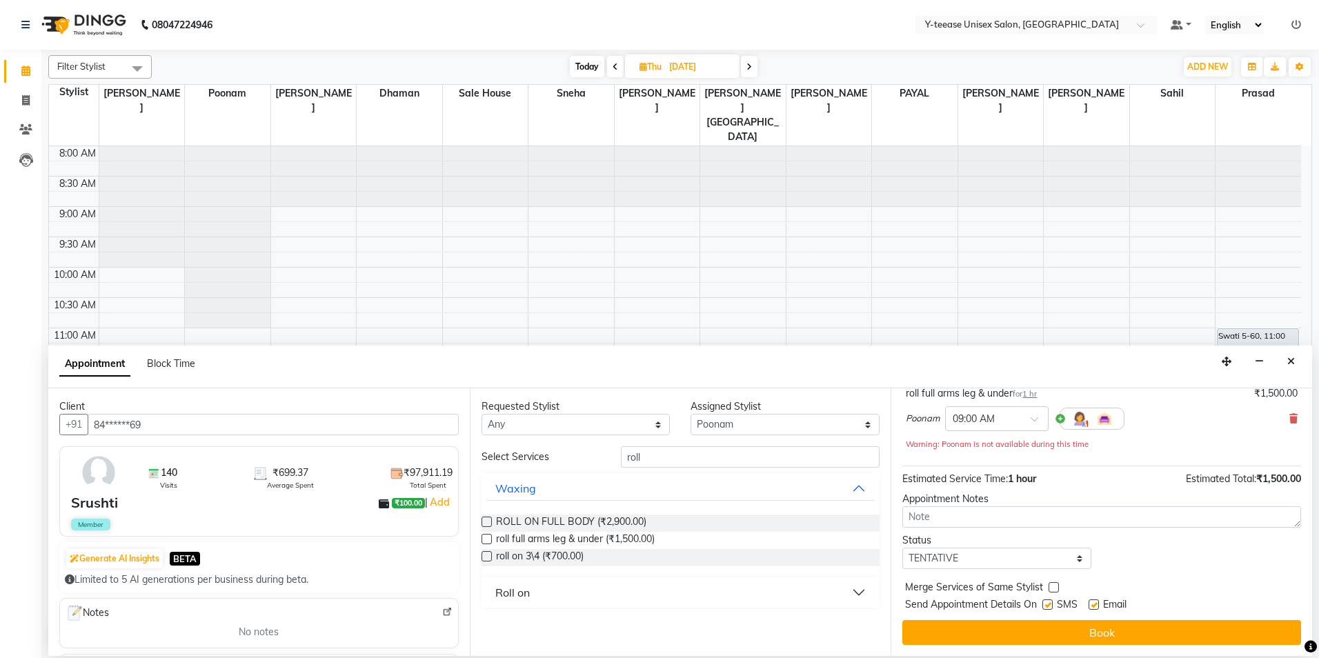
click at [1094, 631] on button "Book" at bounding box center [1101, 632] width 399 height 25
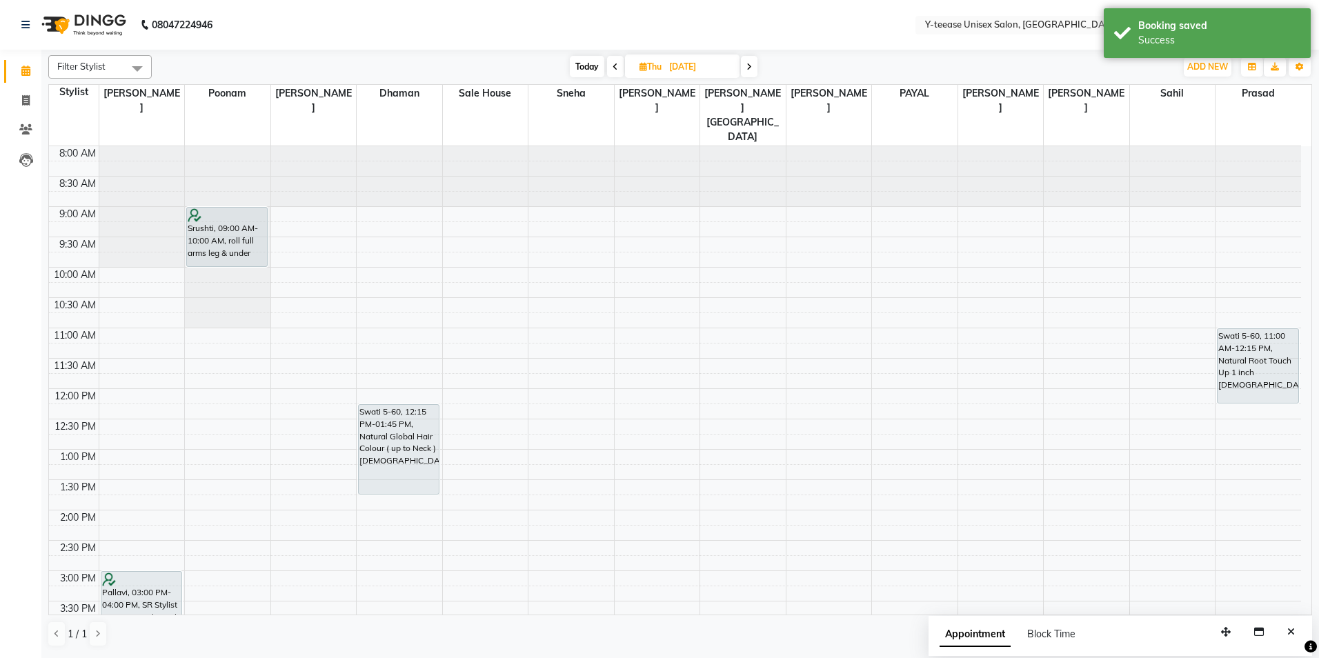
click at [613, 68] on icon at bounding box center [616, 67] width 6 height 8
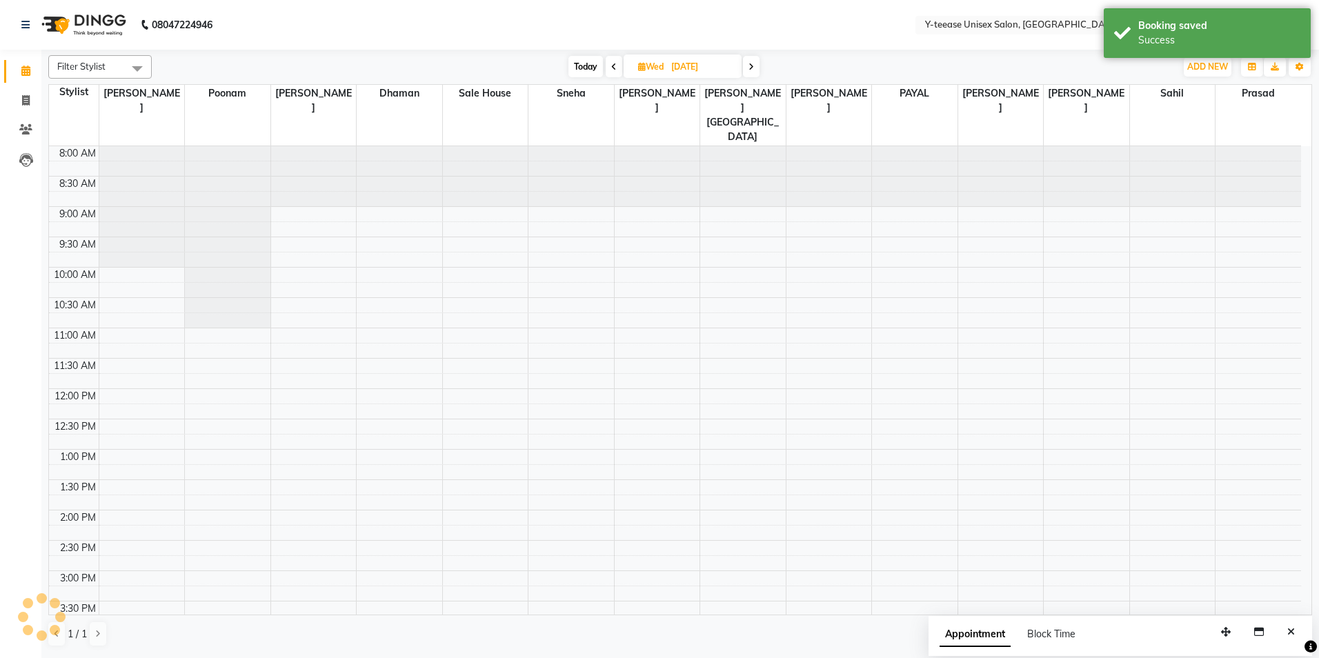
scroll to position [61, 0]
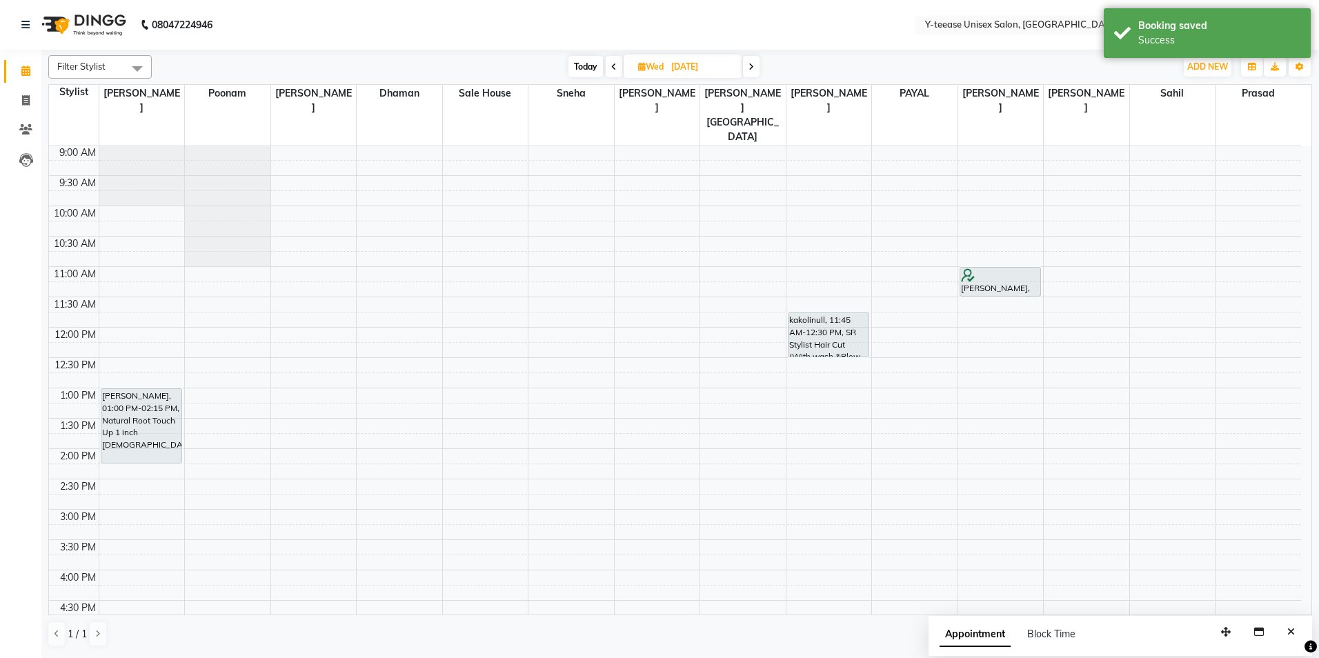
click at [615, 66] on span at bounding box center [614, 66] width 17 height 21
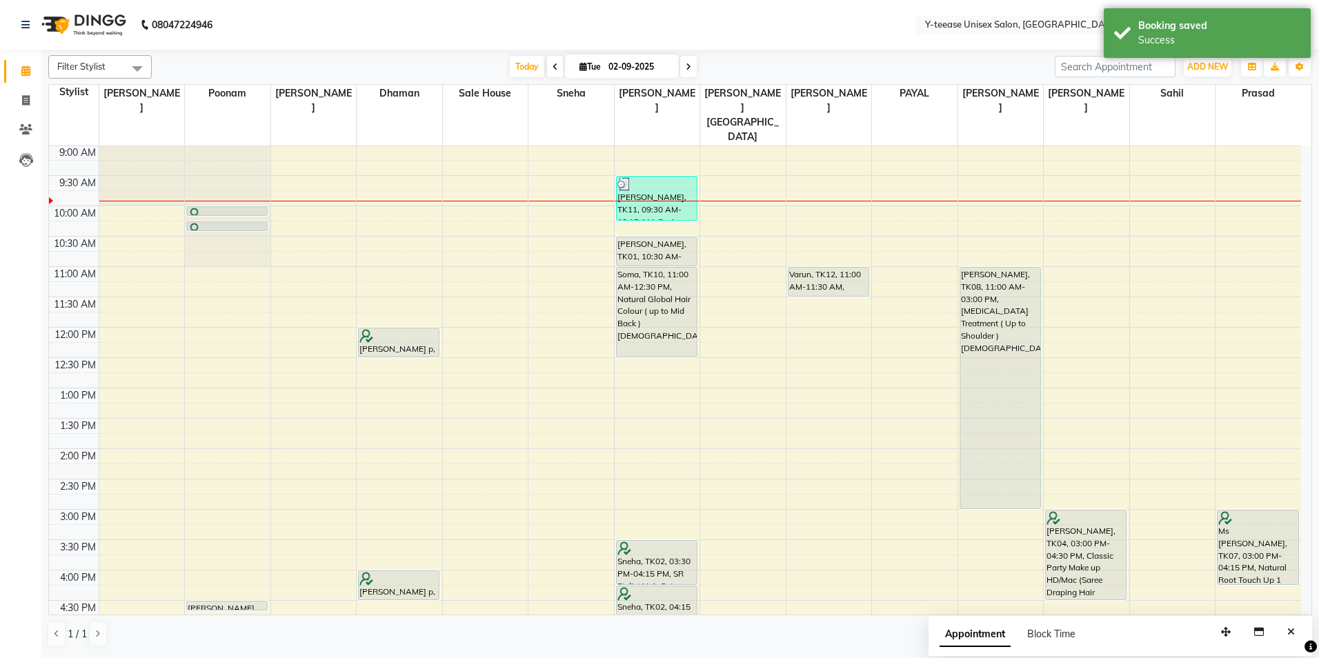
click at [556, 63] on span at bounding box center [555, 66] width 17 height 21
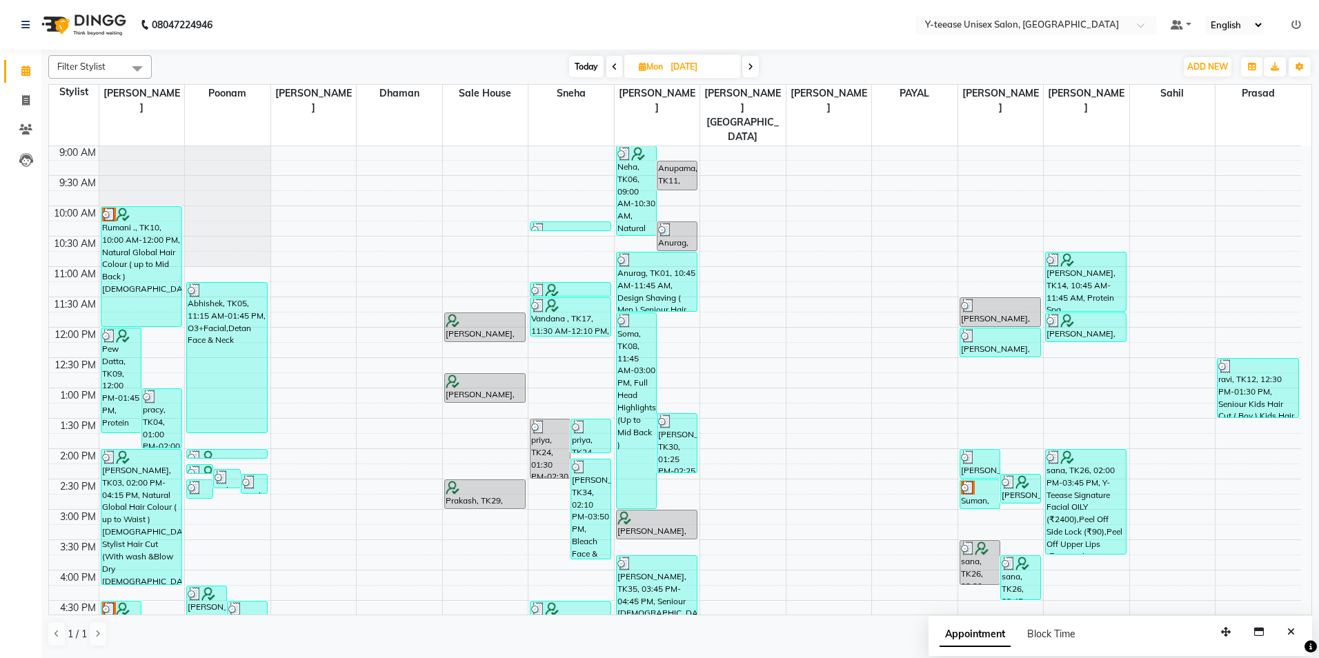
click at [756, 59] on span at bounding box center [750, 66] width 17 height 21
type input "02-09-2025"
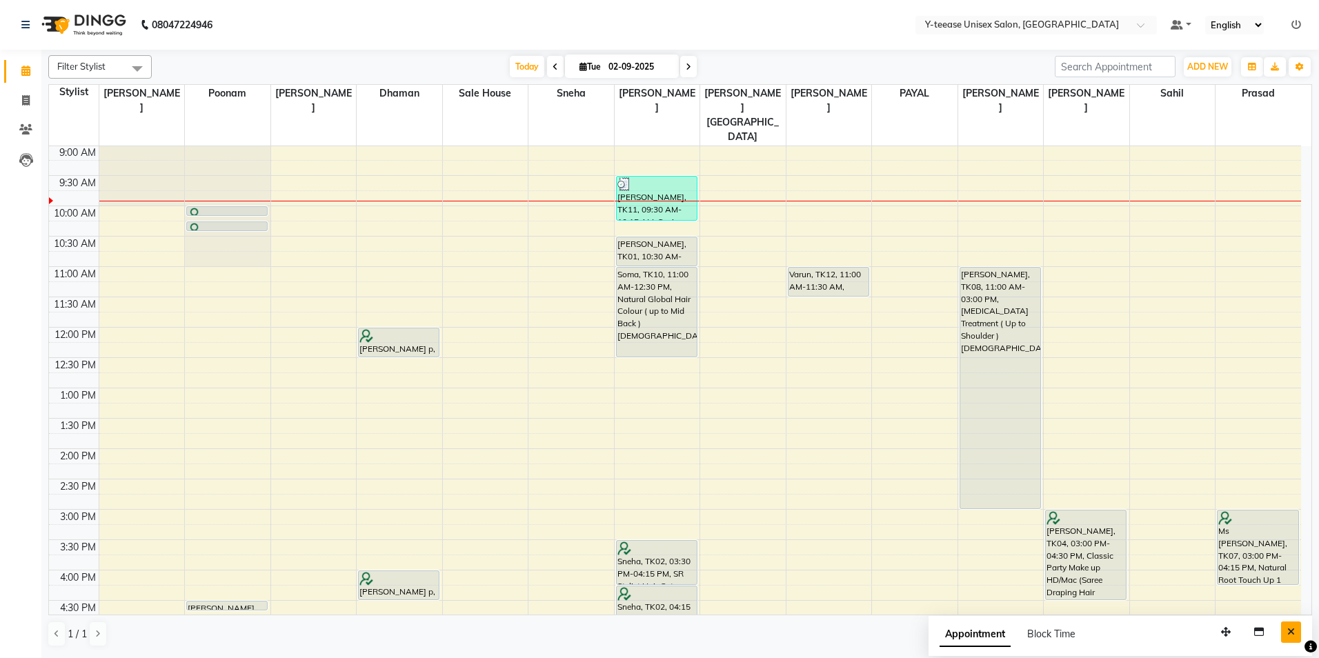
click at [1296, 635] on button "Close" at bounding box center [1291, 632] width 20 height 21
drag, startPoint x: 682, startPoint y: 327, endPoint x: 682, endPoint y: 351, distance: 24.1
click at [682, 351] on div "Snehal, TK11, 09:30 AM-10:15 AM, Seniour Kids Hair Cut ( Boy ) Anita, TK01, 10:…" at bounding box center [658, 540] width 86 height 910
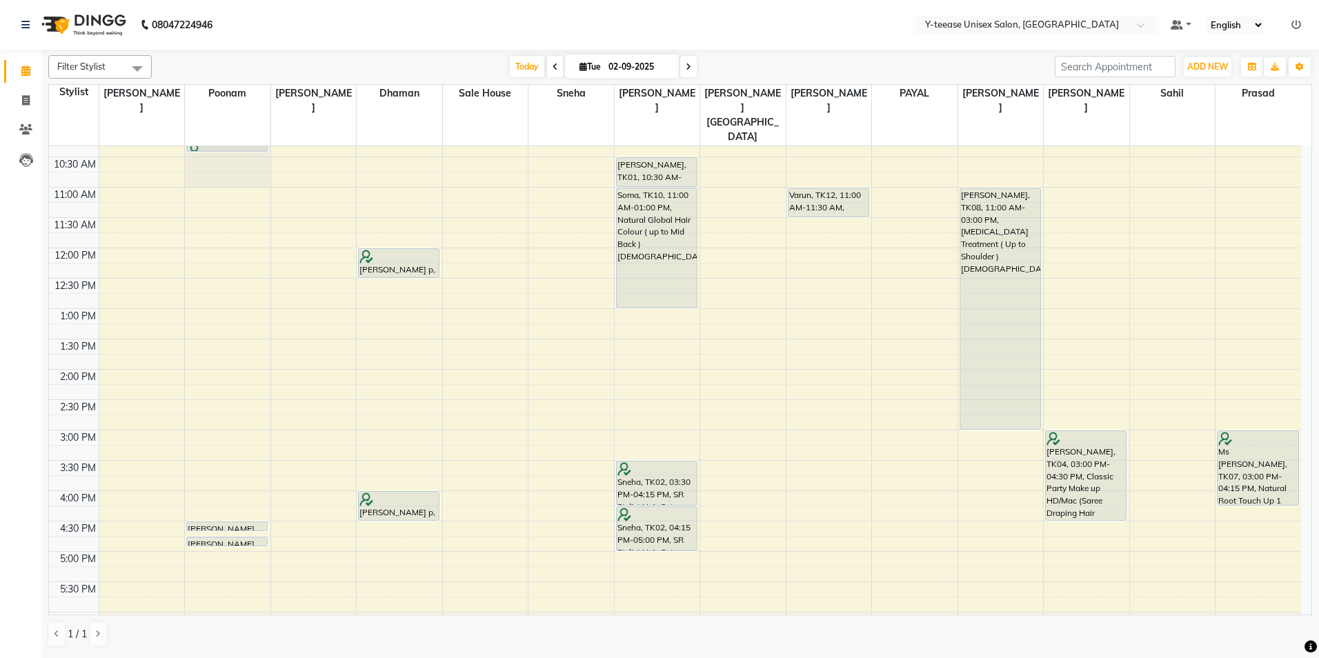
scroll to position [406, 0]
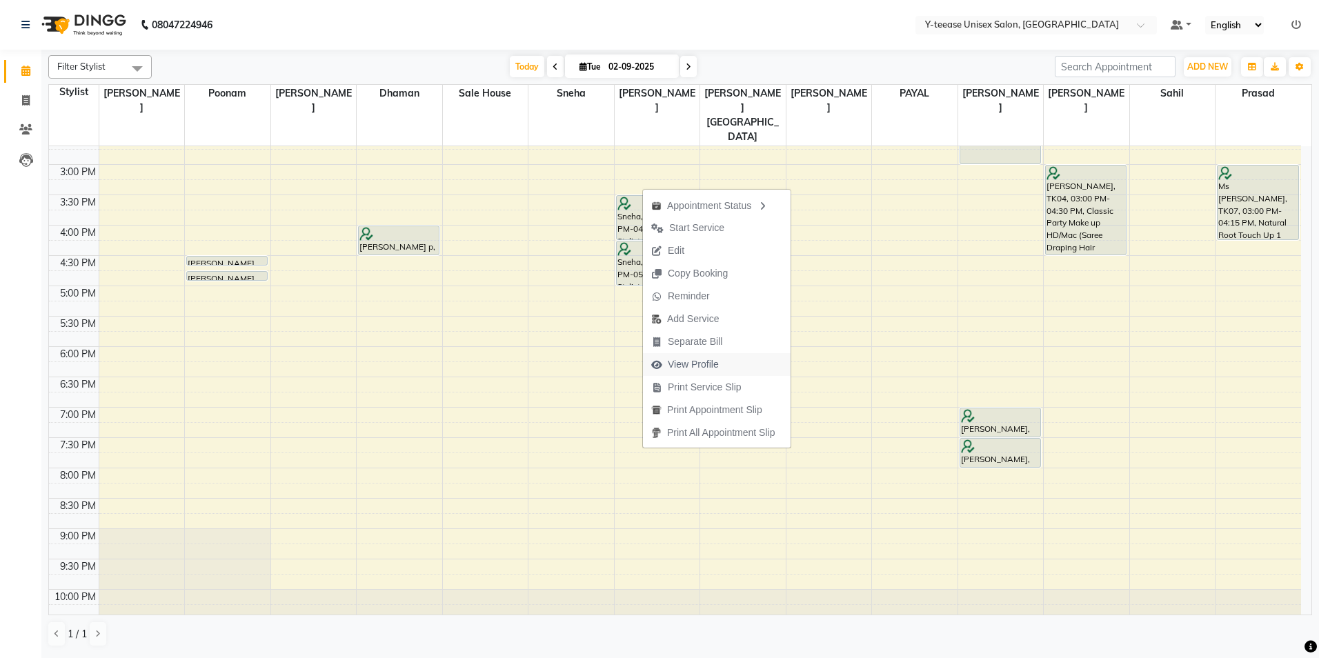
click at [683, 362] on span "View Profile" at bounding box center [693, 364] width 51 height 14
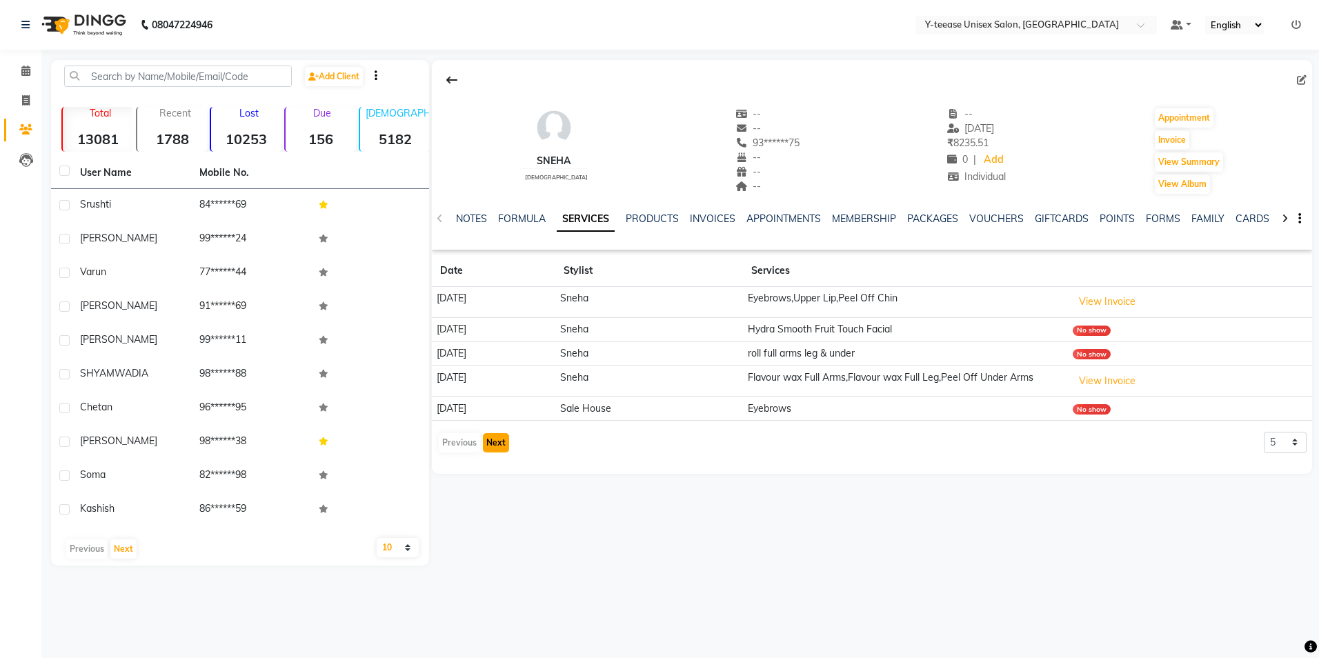
click at [491, 436] on button "Next" at bounding box center [496, 442] width 26 height 19
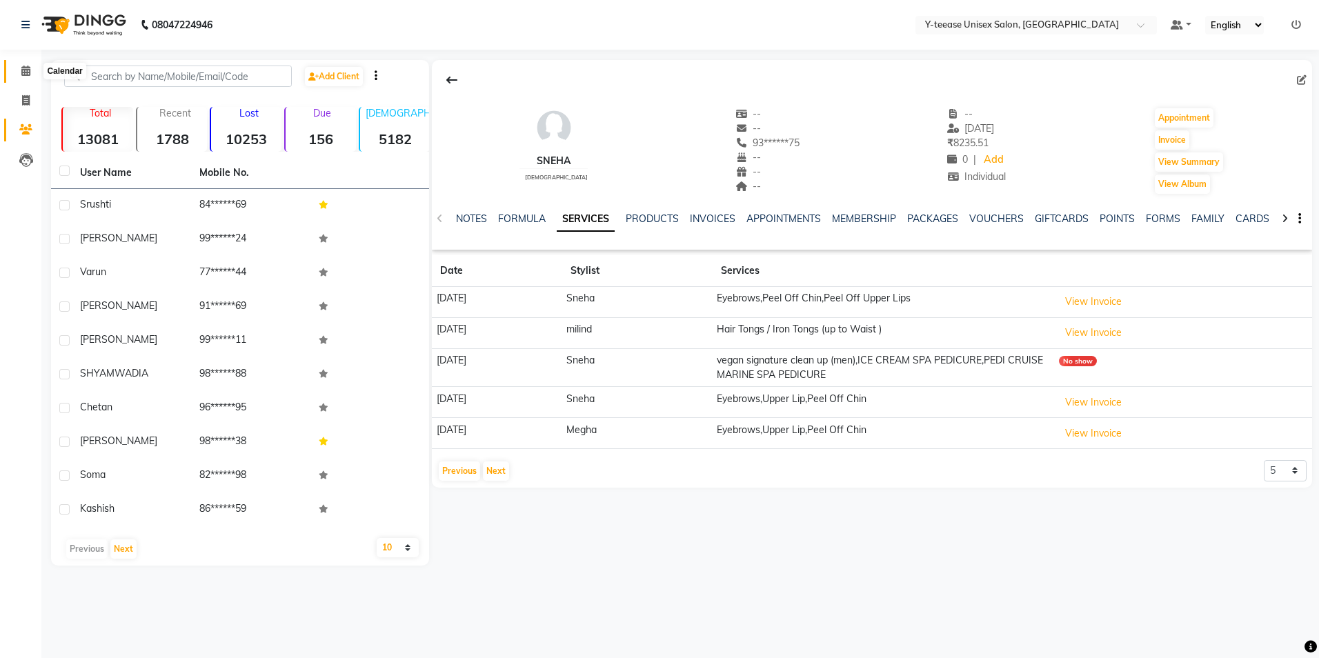
click at [26, 78] on span at bounding box center [26, 71] width 24 height 16
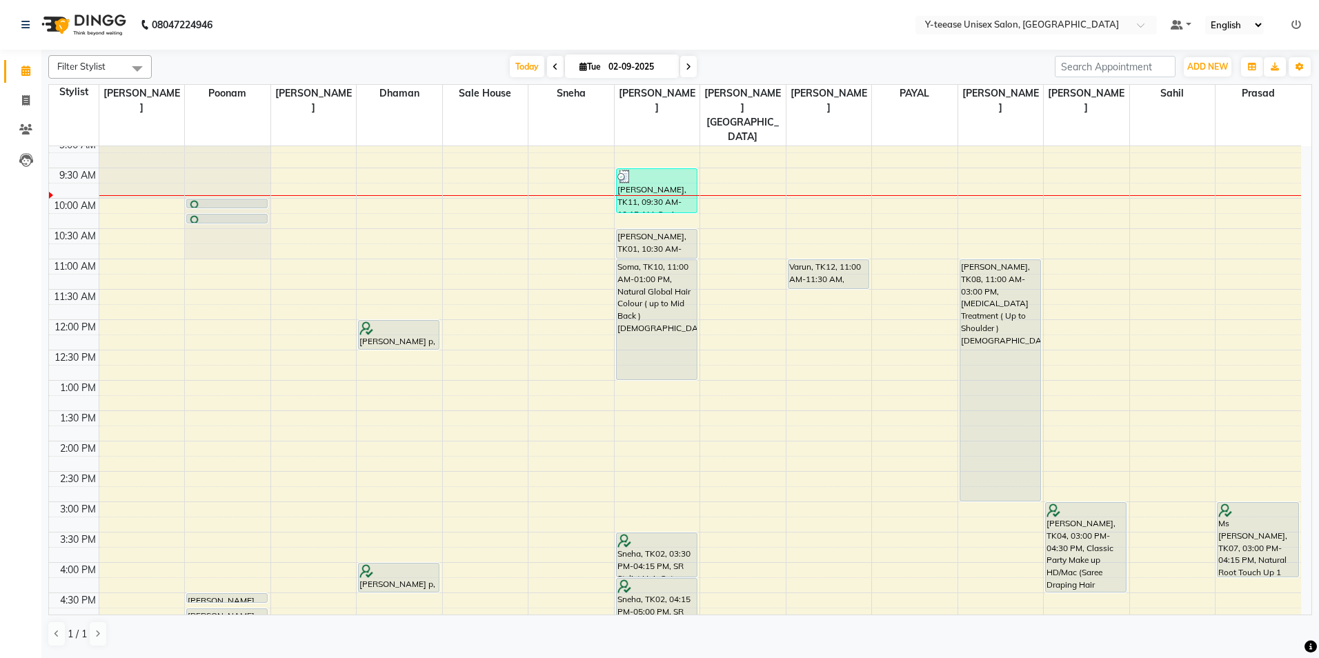
scroll to position [276, 0]
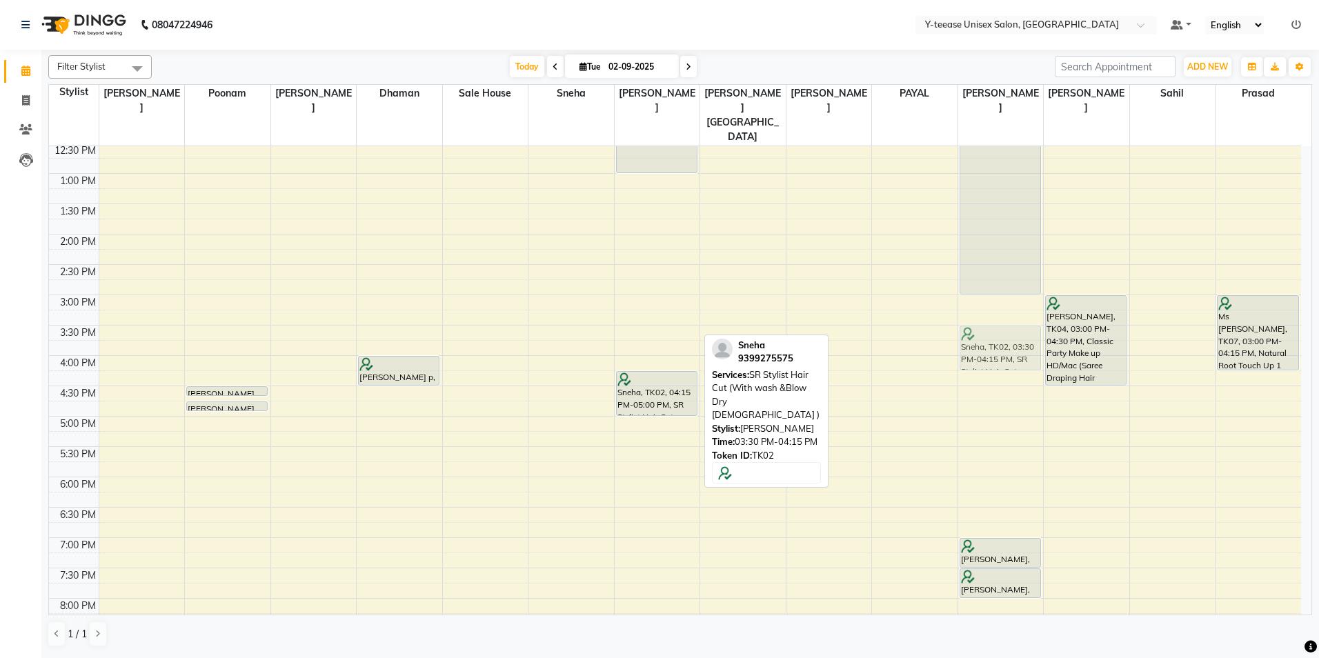
drag, startPoint x: 660, startPoint y: 323, endPoint x: 974, endPoint y: 321, distance: 313.9
click at [976, 319] on tr "preona roy, TK06, 10:00 AM-10:10 AM, Eyebrows preona roy, TK06, 10:15 AM-10:25 …" at bounding box center [675, 325] width 1252 height 910
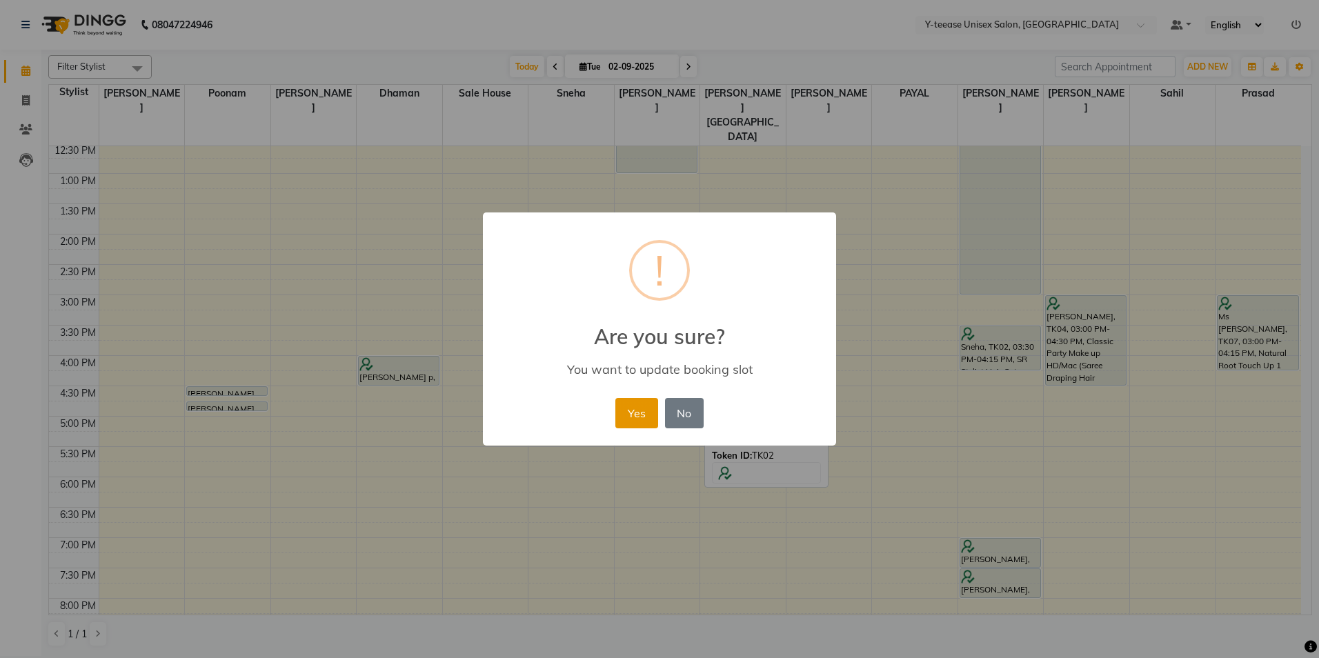
click at [642, 402] on button "Yes" at bounding box center [636, 413] width 42 height 30
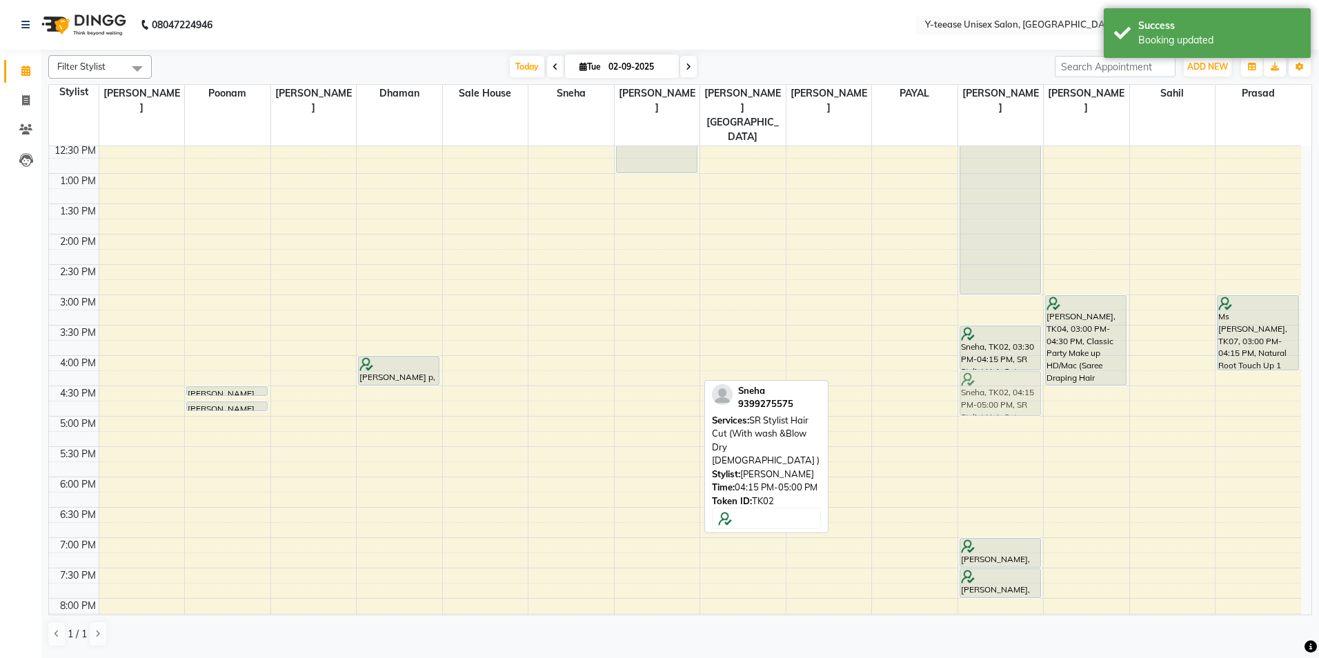
drag, startPoint x: 663, startPoint y: 362, endPoint x: 987, endPoint y: 356, distance: 323.6
click at [987, 356] on tr "preona roy, TK06, 10:00 AM-10:10 AM, Eyebrows preona roy, TK06, 10:15 AM-10:25 …" at bounding box center [675, 325] width 1252 height 910
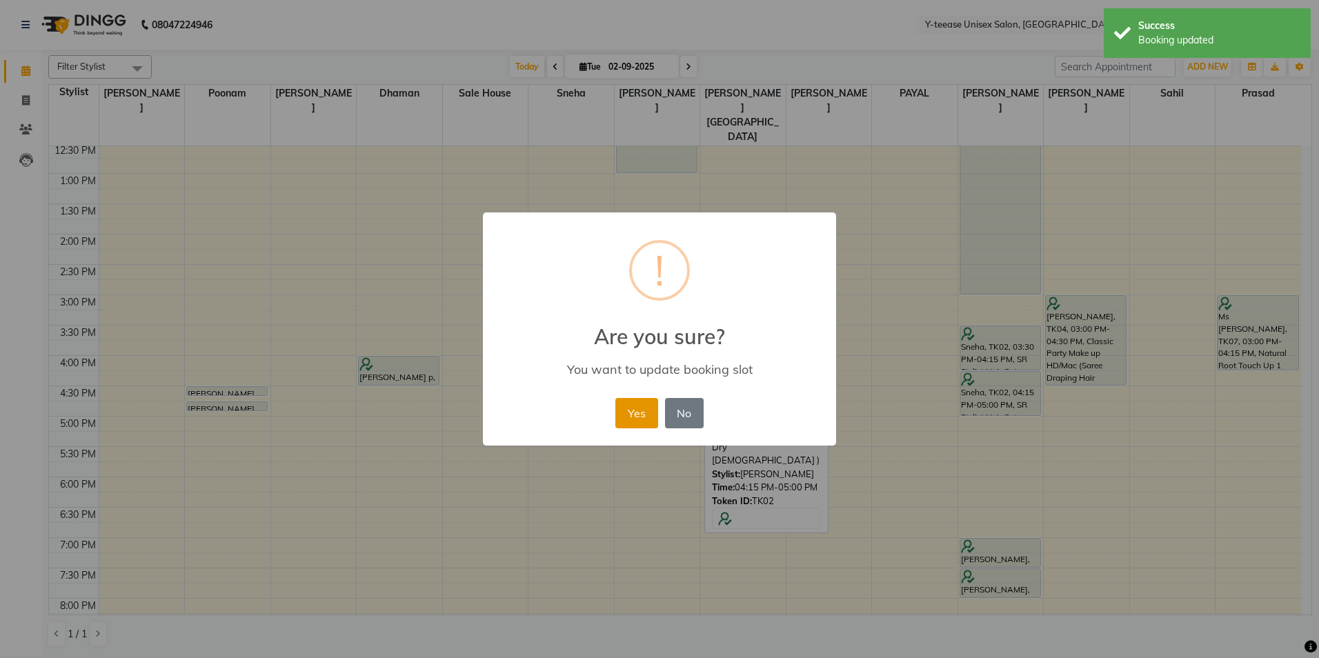
click at [642, 407] on button "Yes" at bounding box center [636, 413] width 42 height 30
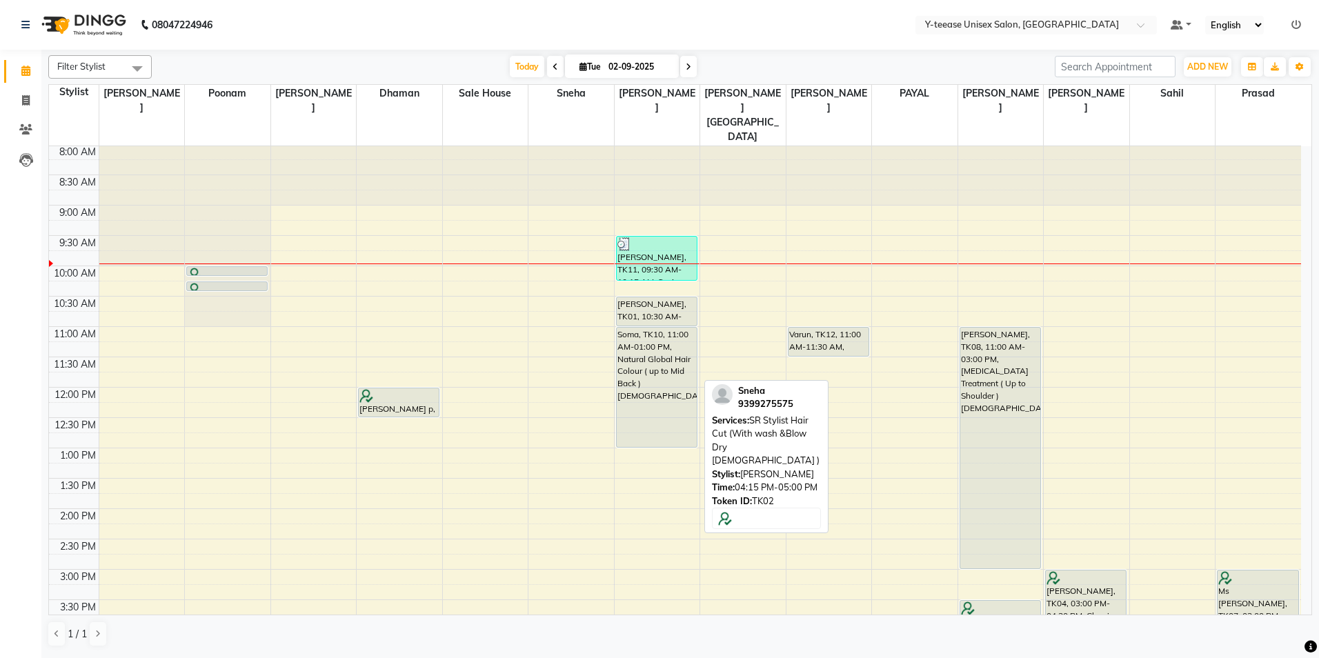
scroll to position [0, 0]
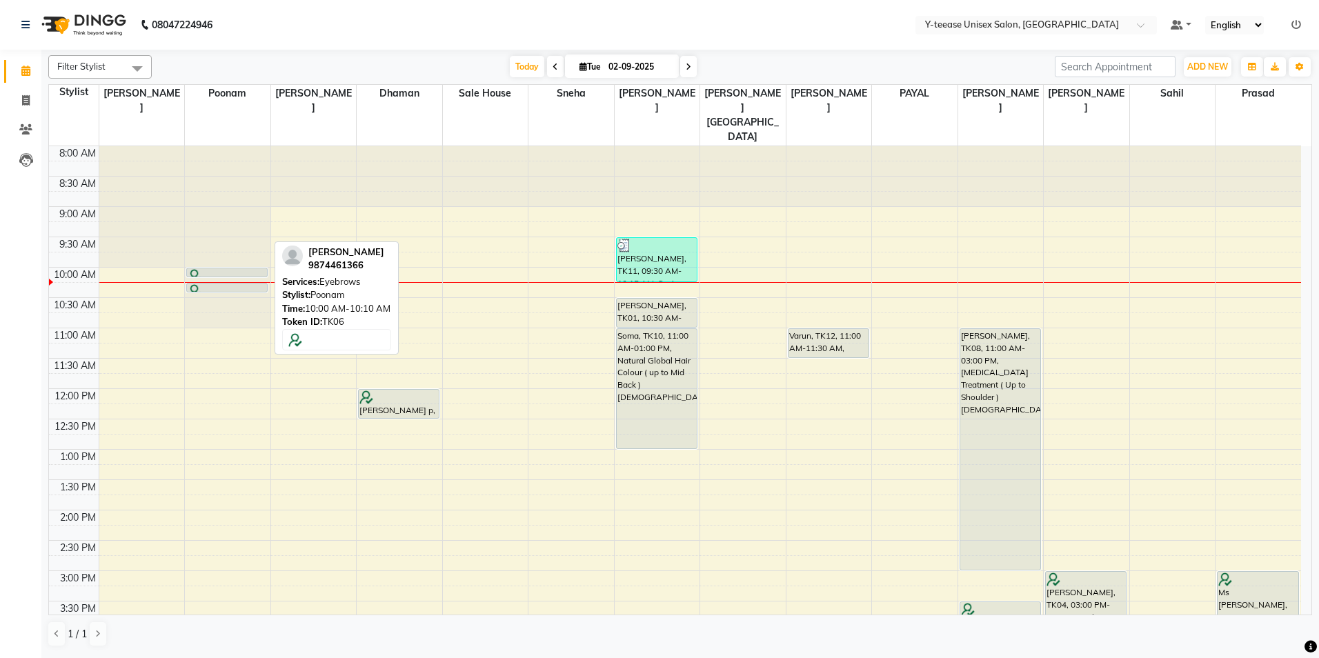
click at [217, 269] on div at bounding box center [227, 276] width 79 height 14
click at [235, 269] on div at bounding box center [227, 276] width 79 height 14
select select "3"
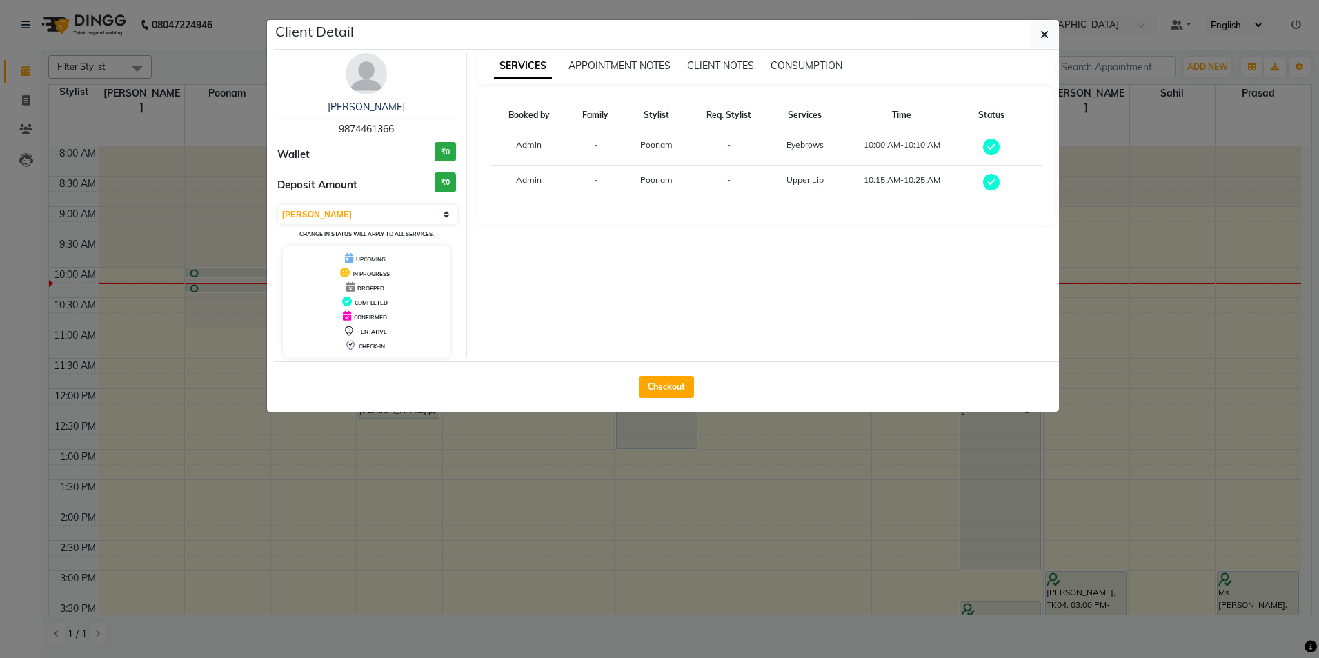
click at [363, 83] on img at bounding box center [366, 73] width 41 height 41
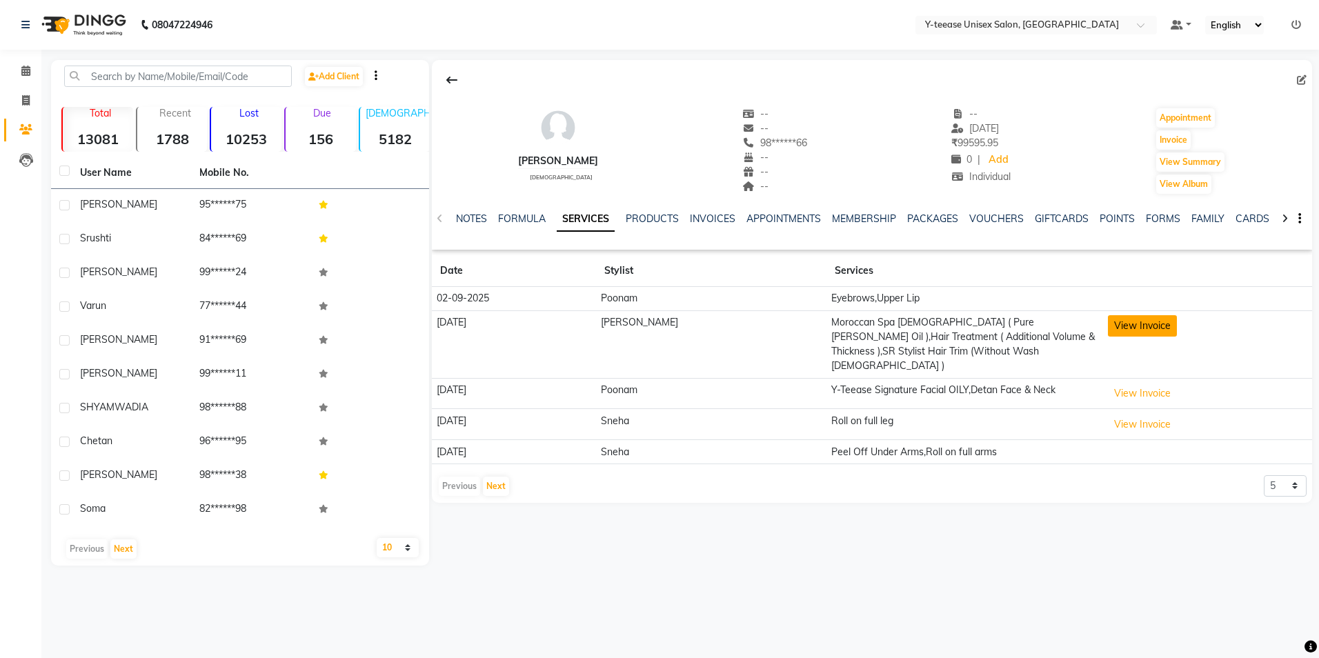
click at [1114, 327] on button "View Invoice" at bounding box center [1142, 325] width 69 height 21
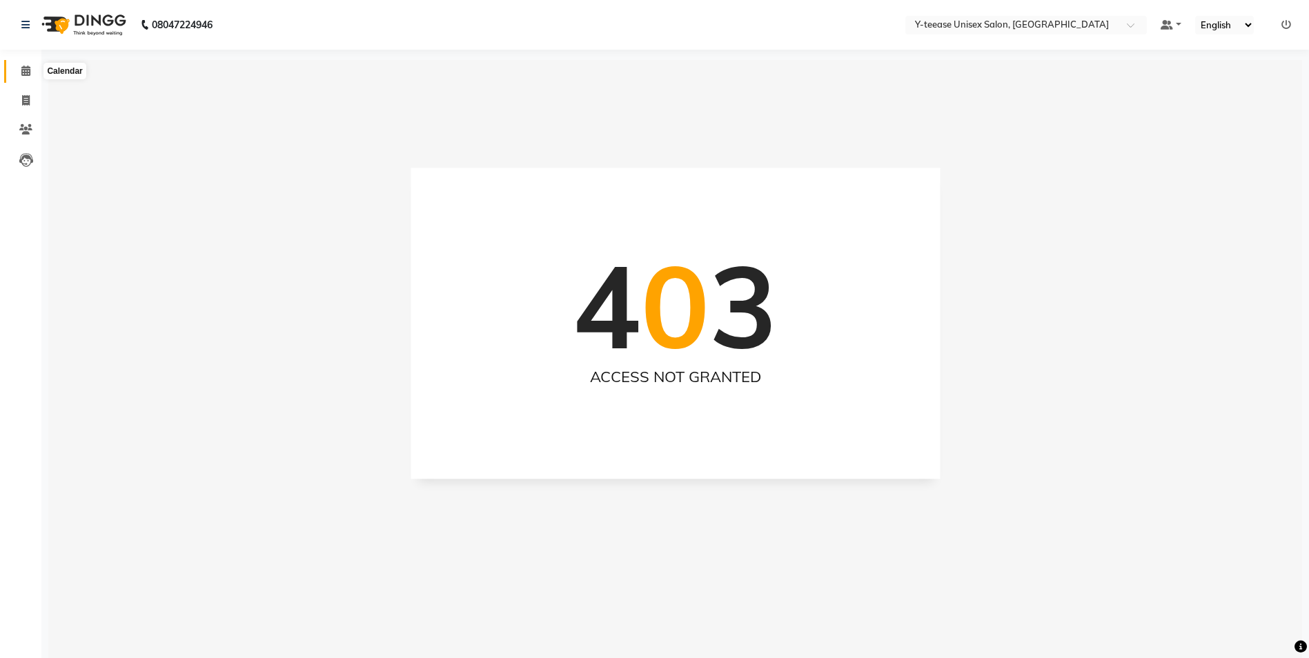
click at [22, 75] on icon at bounding box center [25, 71] width 9 height 10
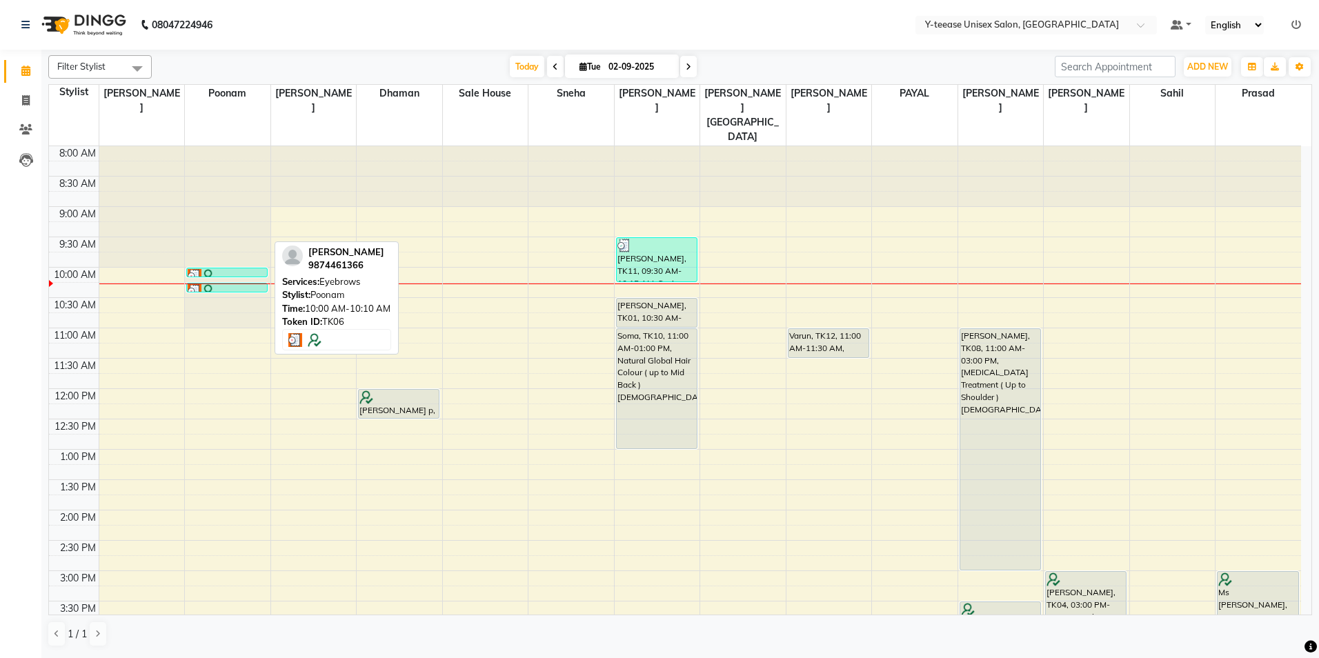
click at [253, 269] on div at bounding box center [227, 276] width 79 height 14
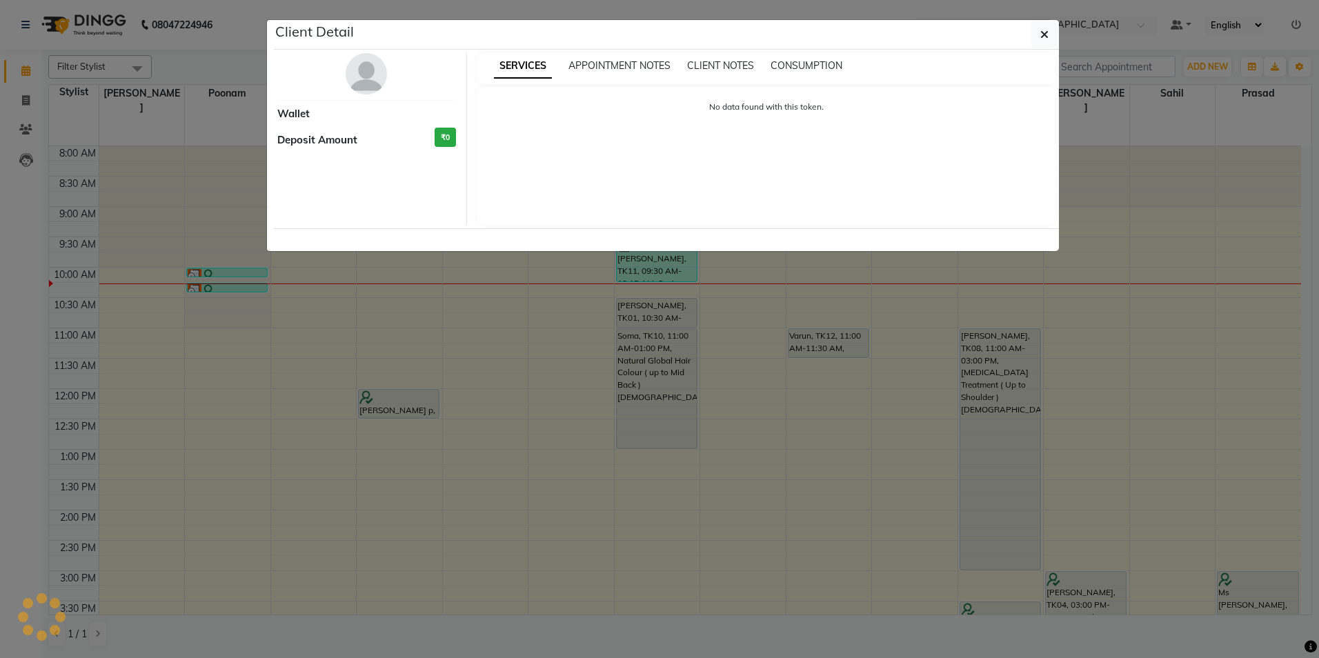
select select "3"
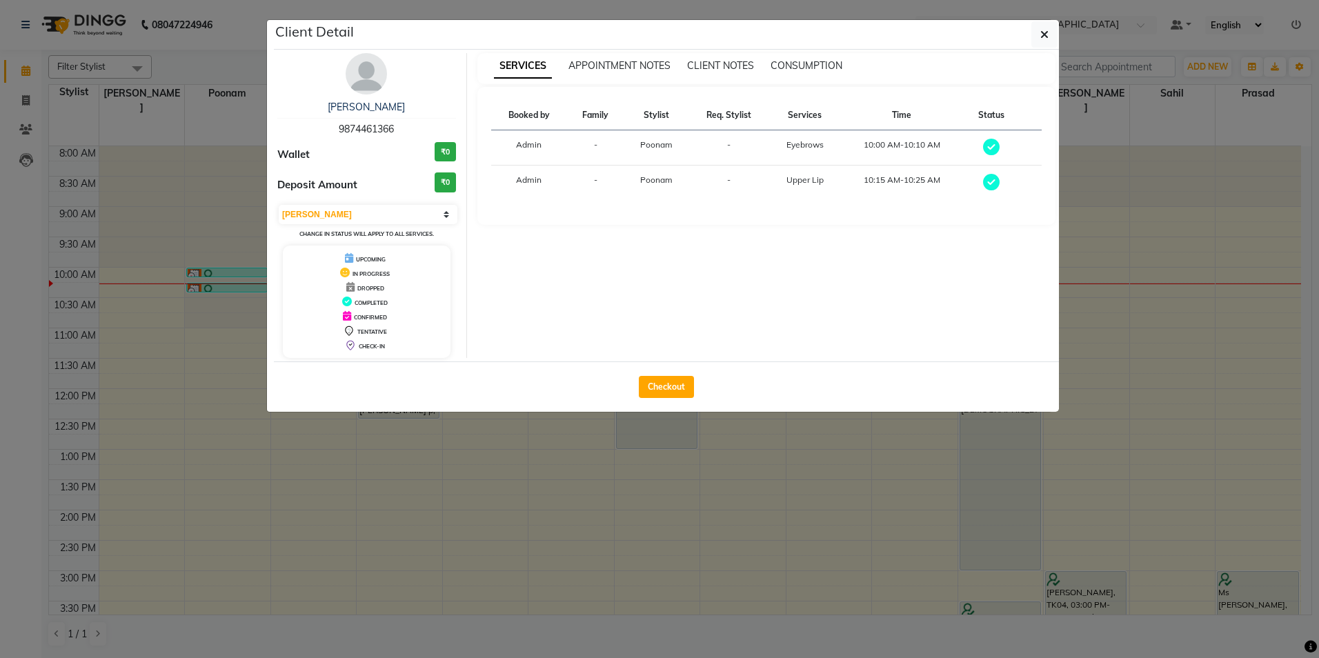
click at [366, 79] on img at bounding box center [366, 73] width 41 height 41
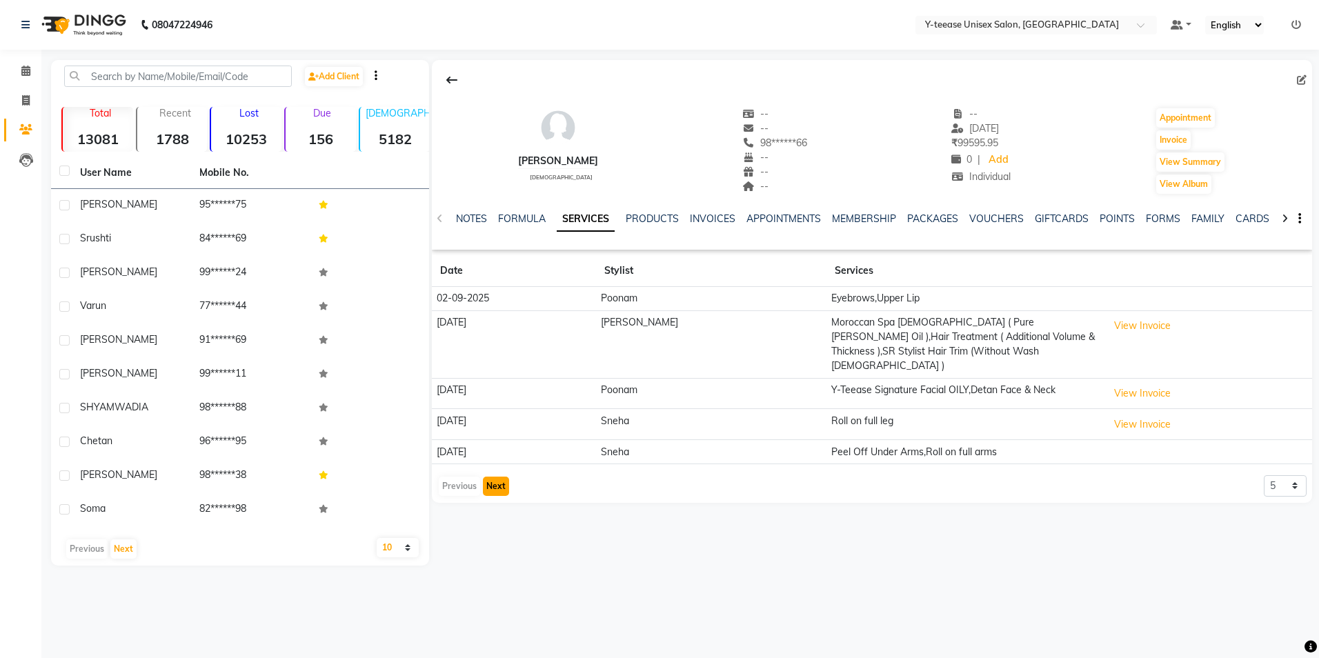
click at [502, 477] on button "Next" at bounding box center [496, 486] width 26 height 19
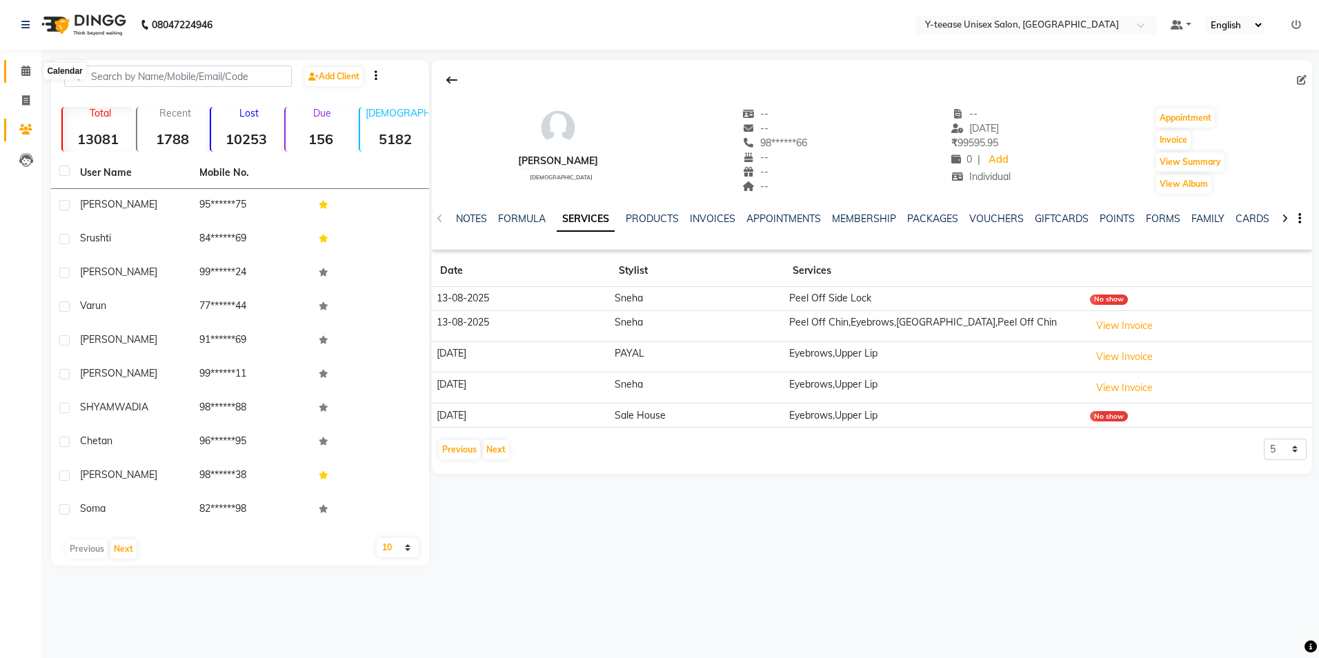
click at [20, 72] on span at bounding box center [26, 71] width 24 height 16
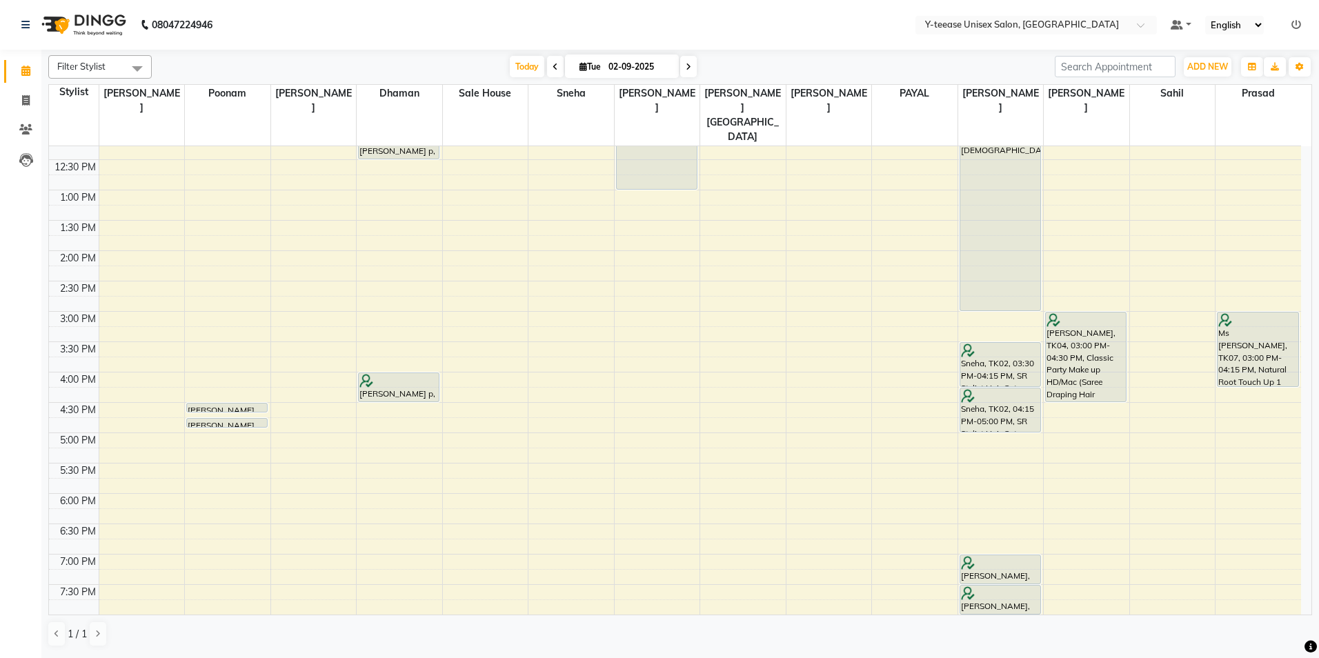
scroll to position [276, 0]
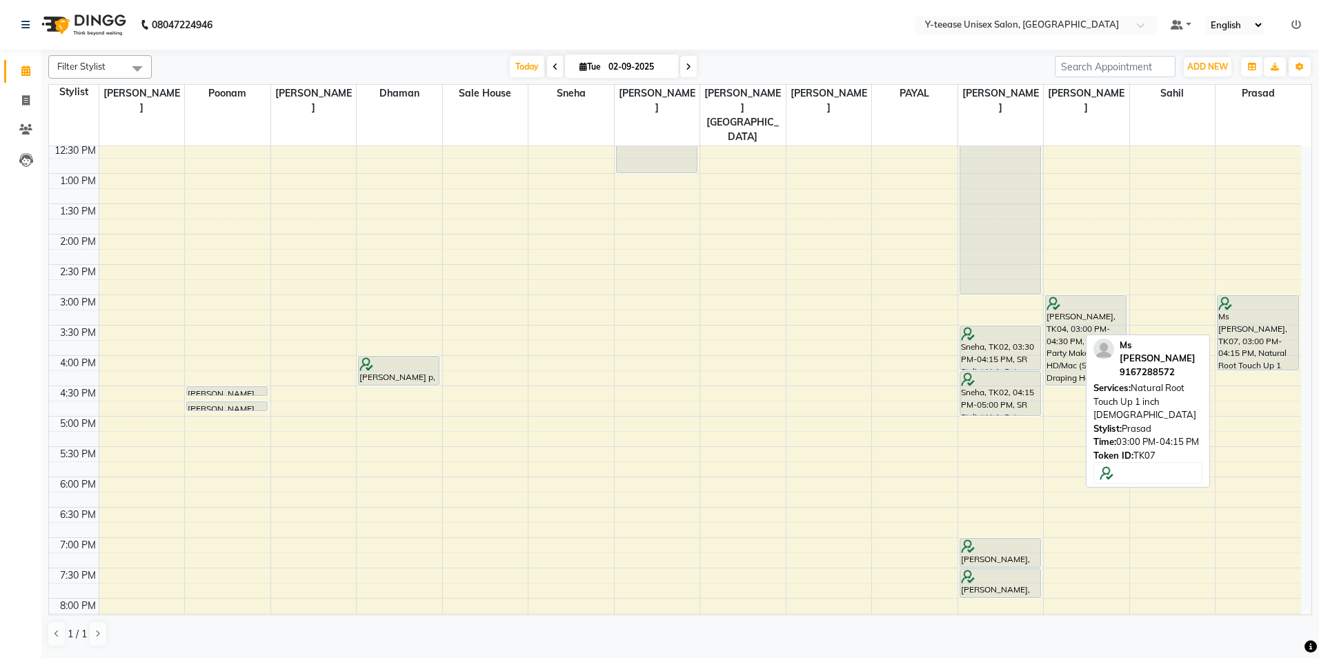
click at [1239, 296] on div "Ms [PERSON_NAME], TK07, 03:00 PM-04:15 PM, Natural Root Touch Up 1 inch [DEMOGR…" at bounding box center [1258, 333] width 81 height 74
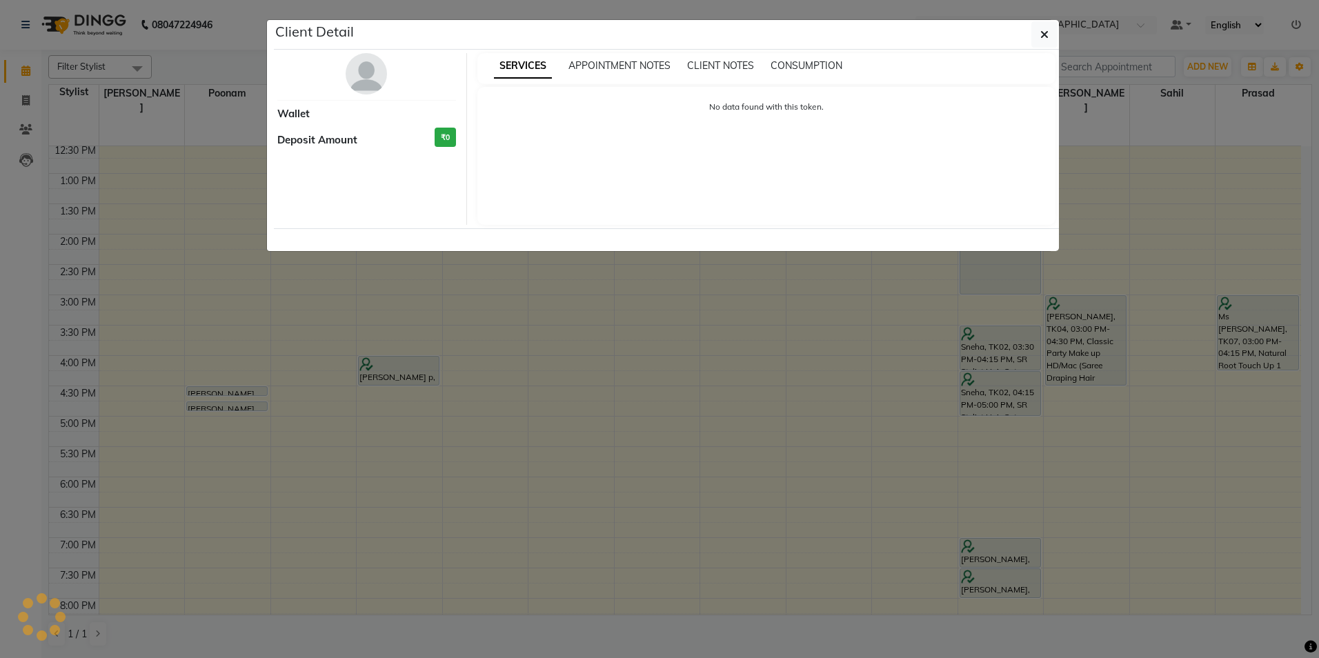
select select "7"
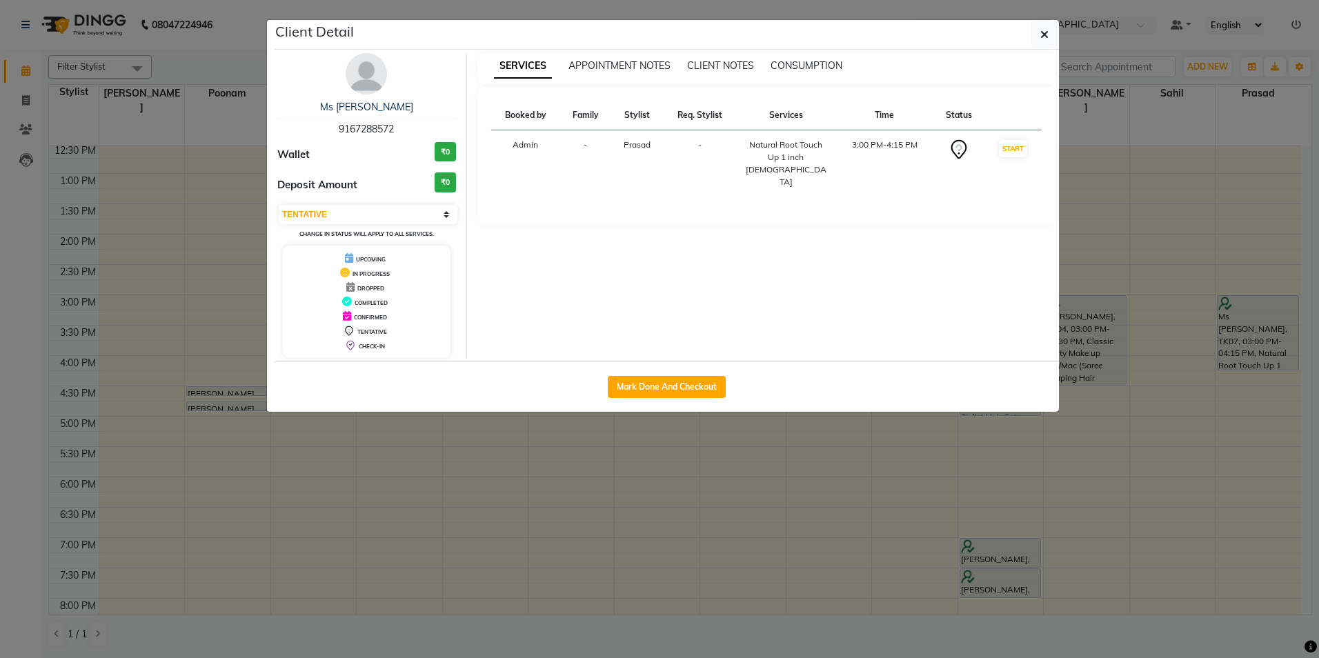
click at [362, 80] on img at bounding box center [366, 73] width 41 height 41
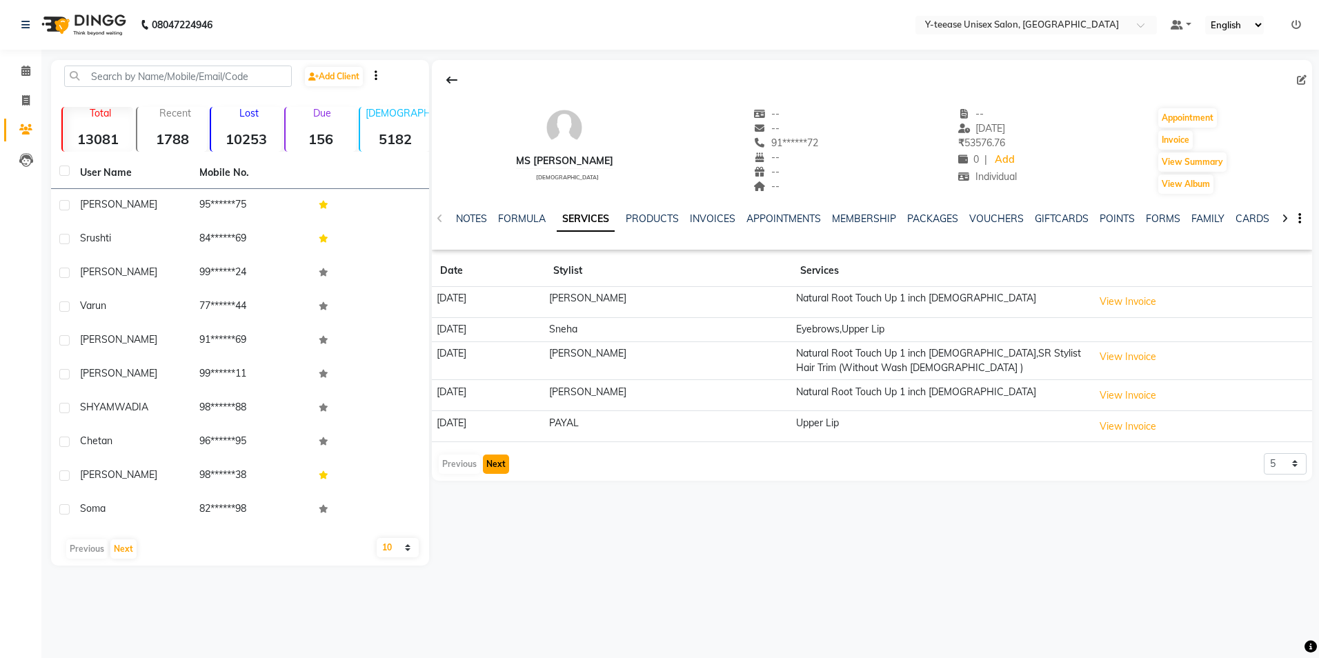
click at [495, 473] on button "Next" at bounding box center [496, 464] width 26 height 19
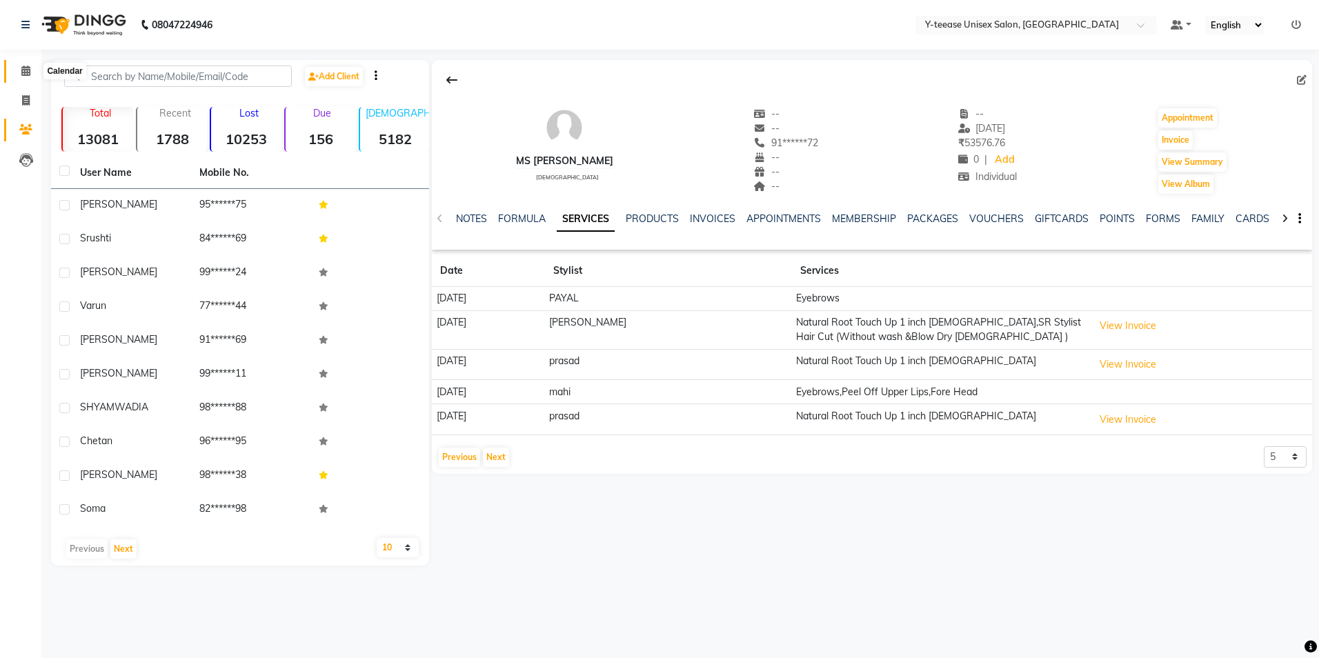
click at [21, 68] on icon at bounding box center [25, 71] width 9 height 10
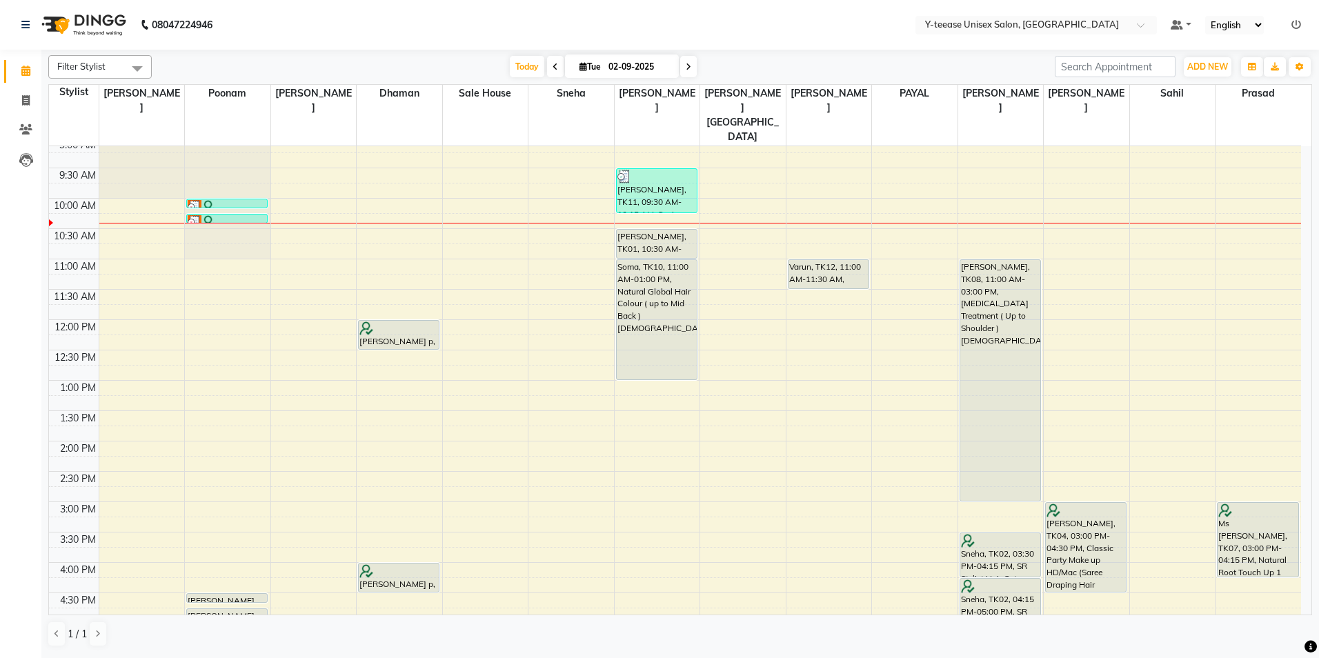
scroll to position [138, 0]
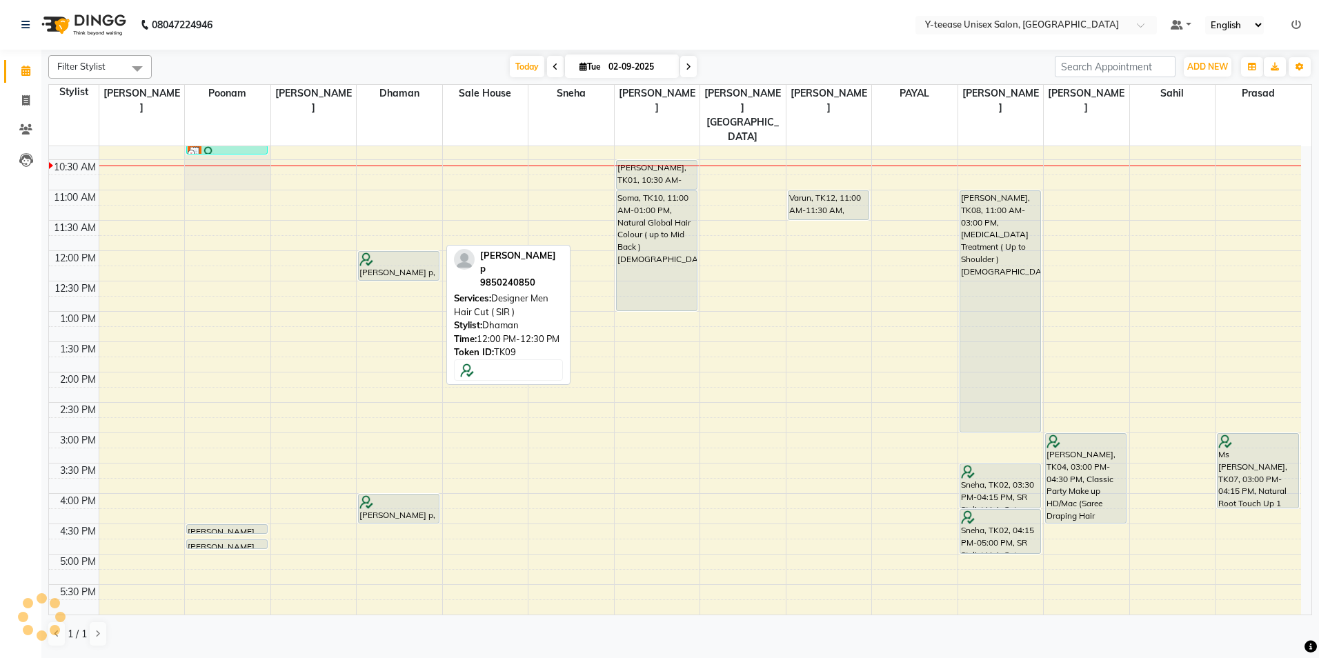
click at [406, 253] on div at bounding box center [398, 260] width 79 height 14
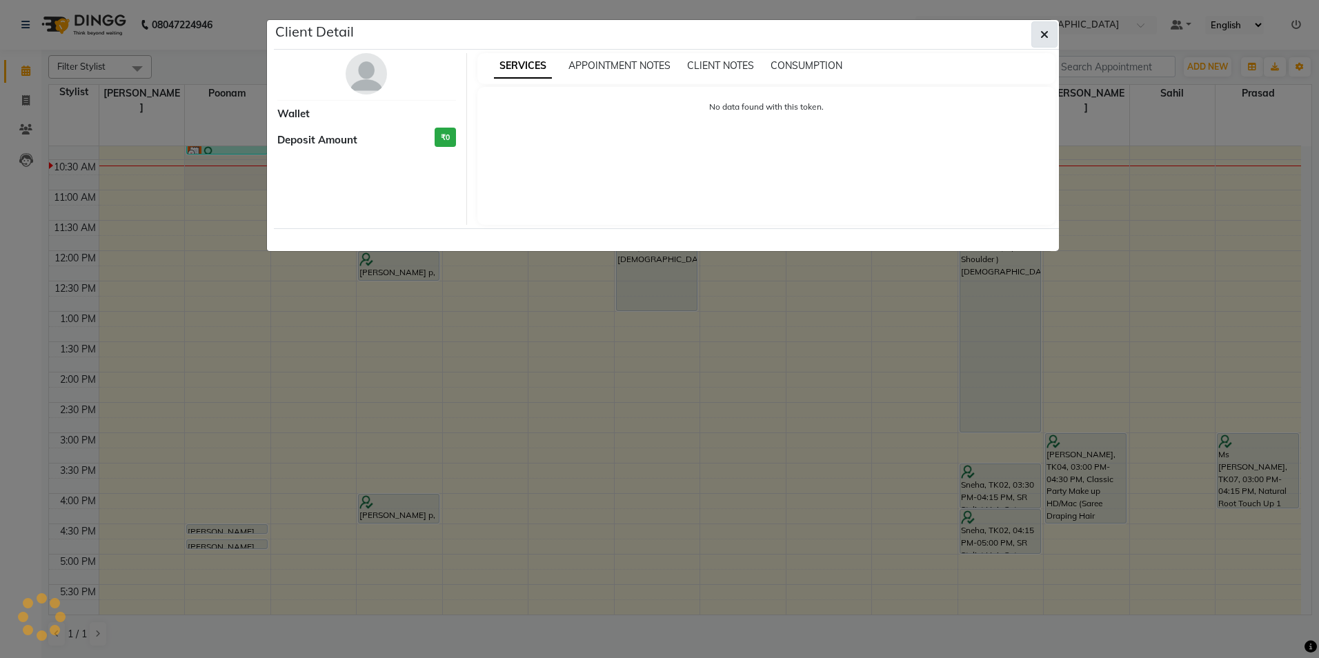
click at [1051, 24] on button "button" at bounding box center [1044, 34] width 26 height 26
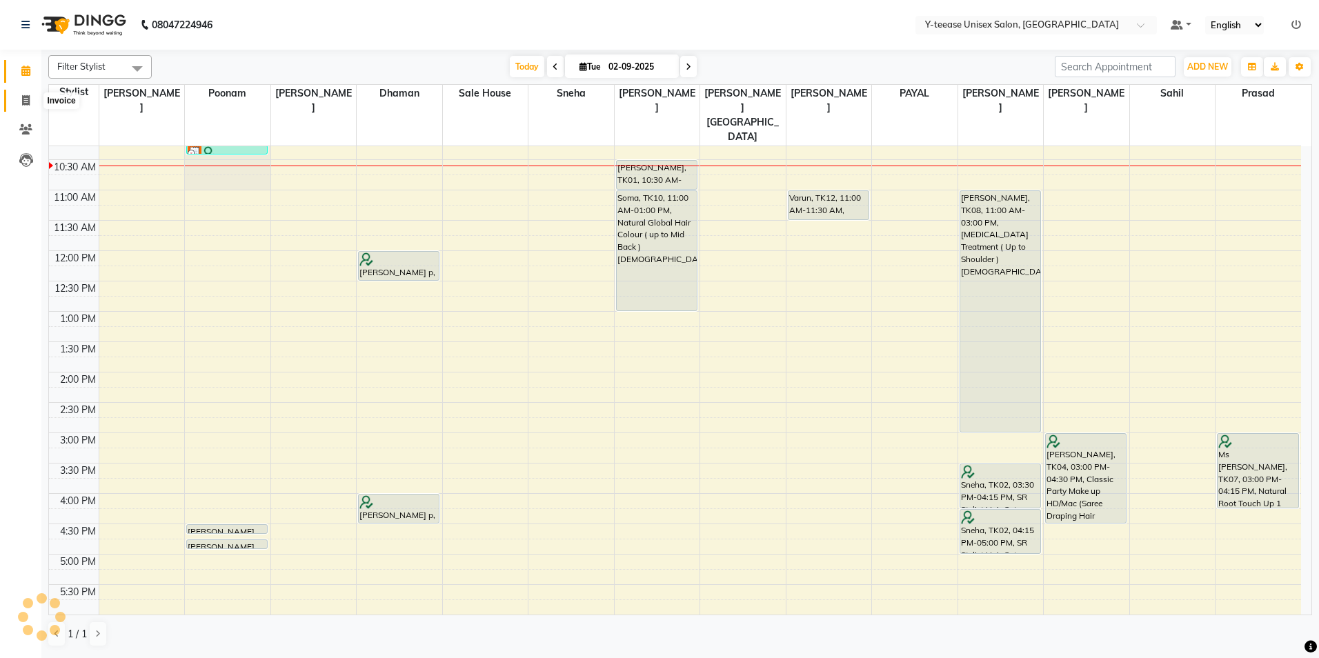
click at [24, 101] on icon at bounding box center [26, 100] width 8 height 10
select select "service"
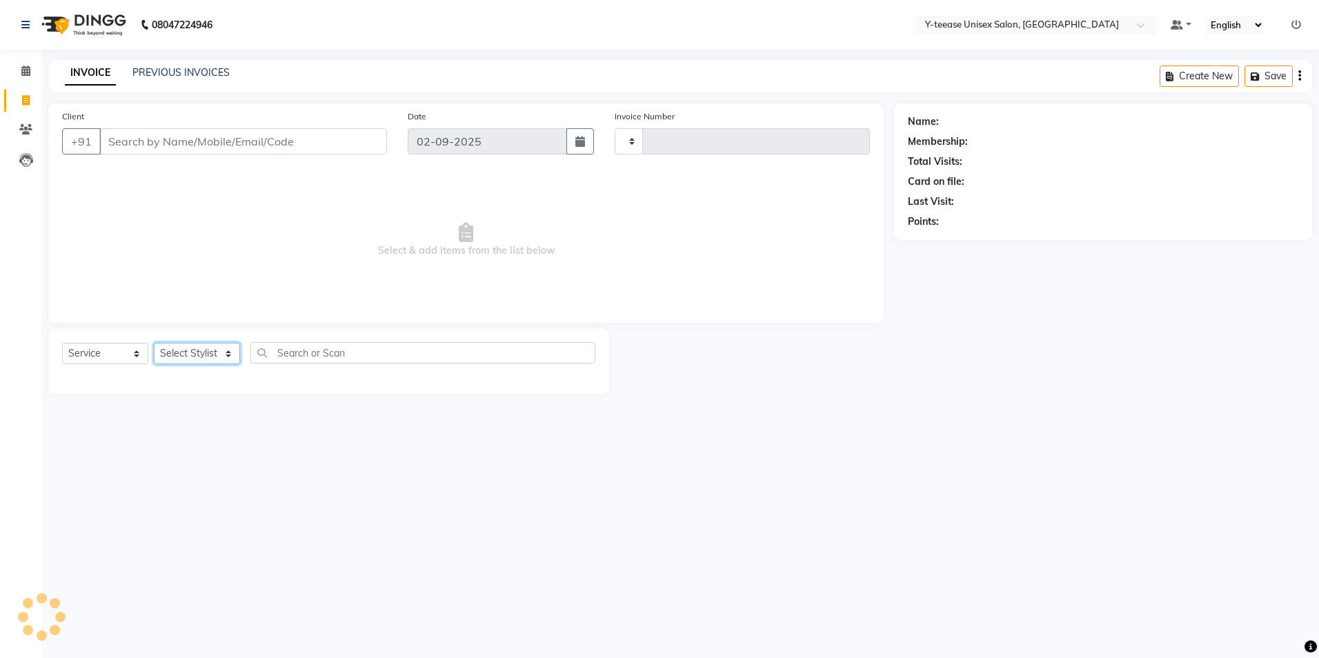
click at [190, 349] on select "Select Stylist" at bounding box center [197, 353] width 86 height 21
click at [191, 350] on select "Select Stylist" at bounding box center [197, 353] width 86 height 21
click at [304, 354] on input "text" at bounding box center [422, 352] width 345 height 21
click at [211, 144] on input "Client" at bounding box center [243, 141] width 288 height 26
click at [206, 348] on select "Select Stylist" at bounding box center [197, 353] width 86 height 21
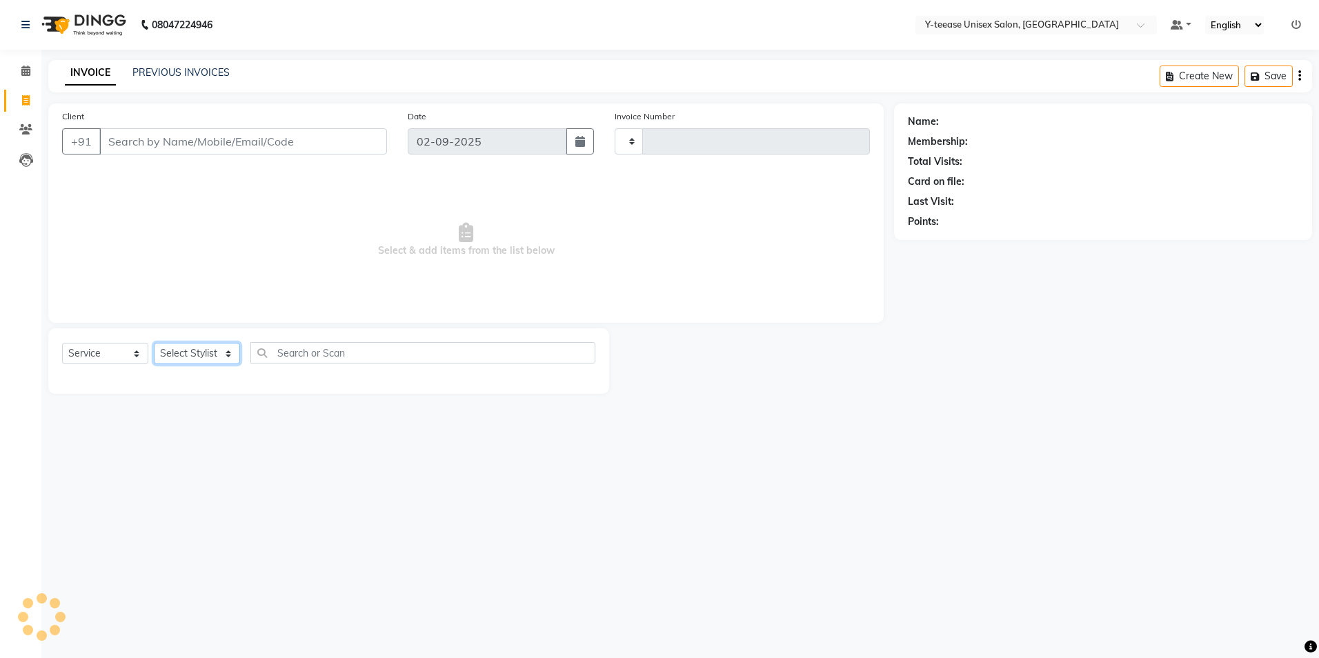
click at [206, 348] on select "Select Stylist" at bounding box center [197, 353] width 86 height 21
click at [23, 78] on span at bounding box center [26, 71] width 24 height 16
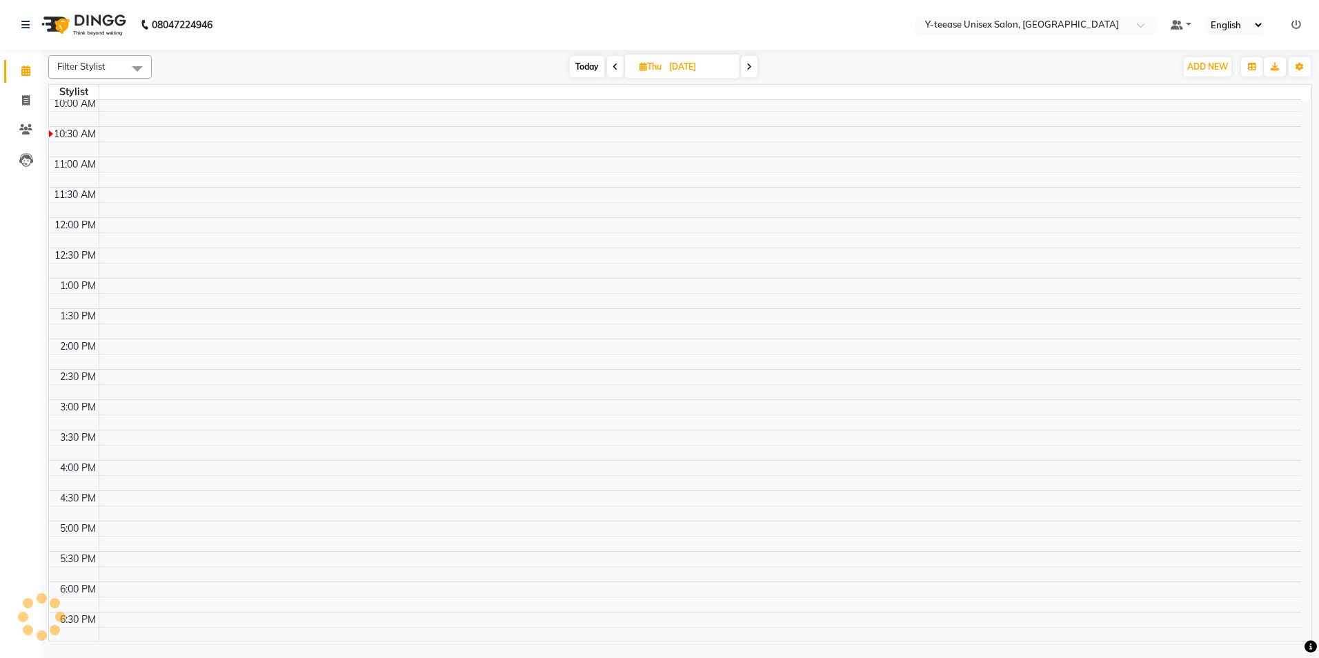
scroll to position [187, 0]
click at [934, 598] on td at bounding box center [700, 602] width 1203 height 15
click at [426, 23] on nav "08047224946 Select Location × Y-teease Unisex Salon, Amanora Default Panel My P…" at bounding box center [659, 25] width 1319 height 50
click at [582, 61] on span "Today" at bounding box center [587, 66] width 34 height 21
type input "02-09-2025"
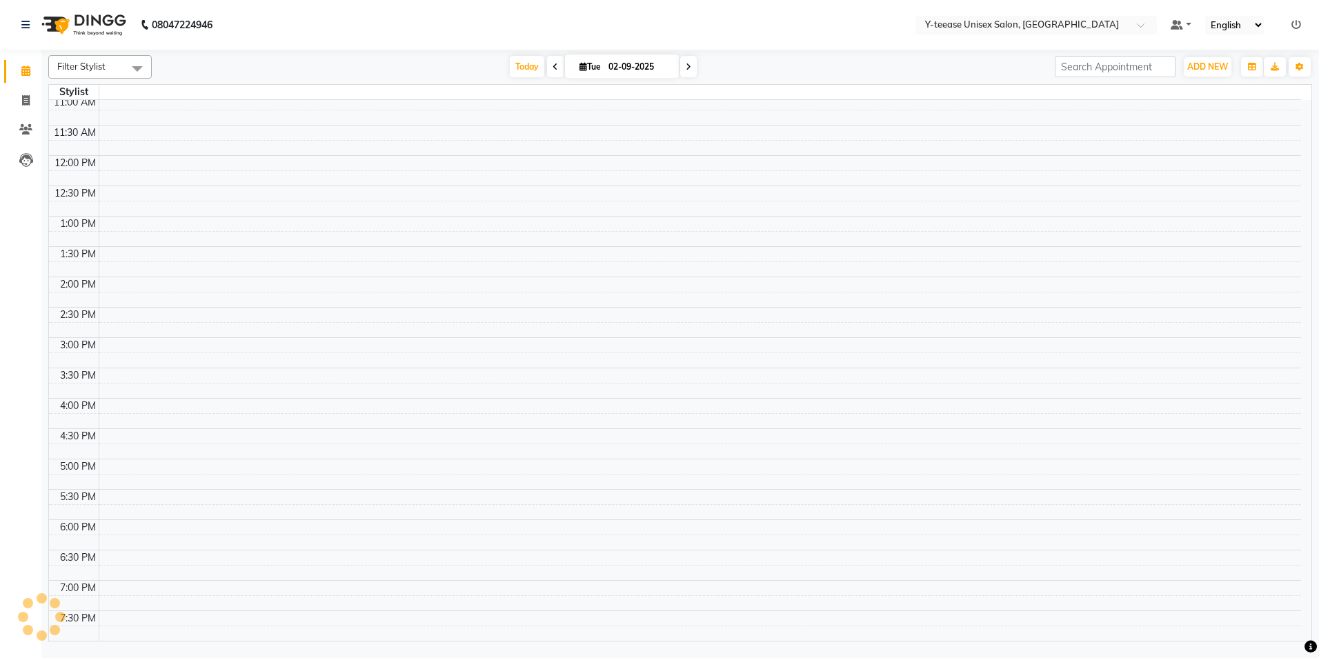
click at [613, 283] on td at bounding box center [700, 284] width 1203 height 15
click at [527, 65] on span "Today" at bounding box center [527, 66] width 34 height 21
click at [804, 272] on td at bounding box center [700, 273] width 1203 height 15
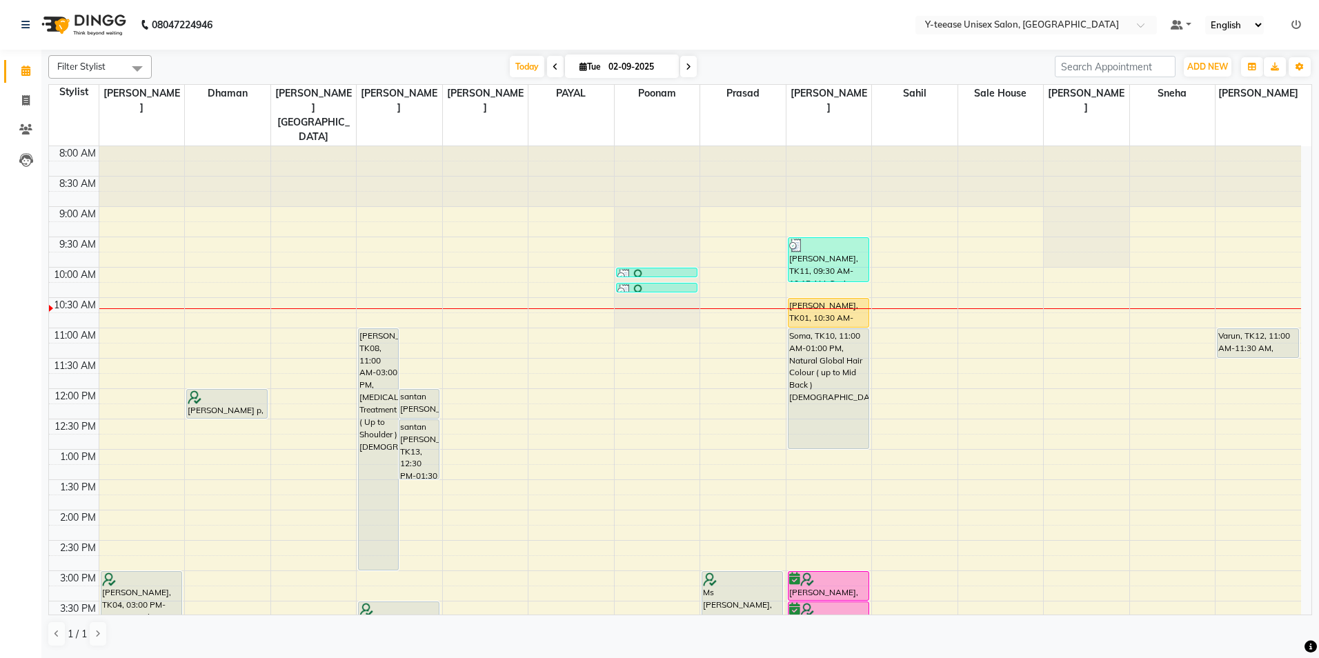
click at [858, 57] on div "[DATE] [DATE]" at bounding box center [603, 67] width 889 height 21
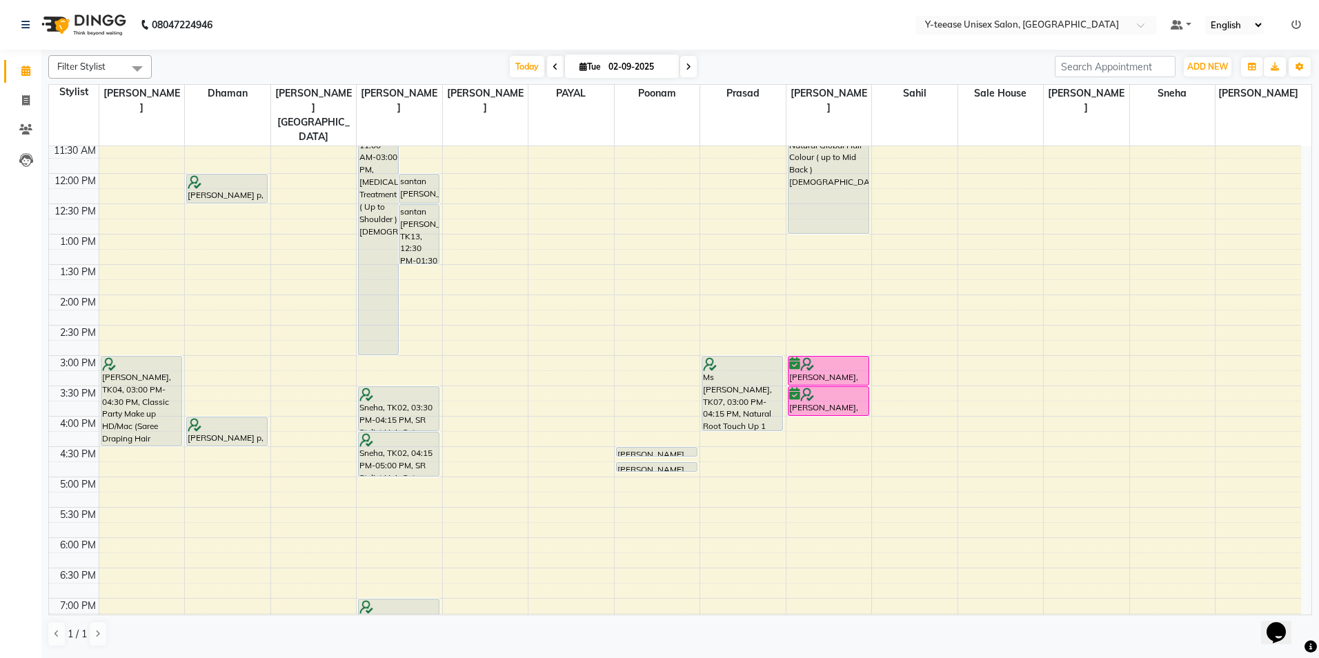
scroll to position [345, 0]
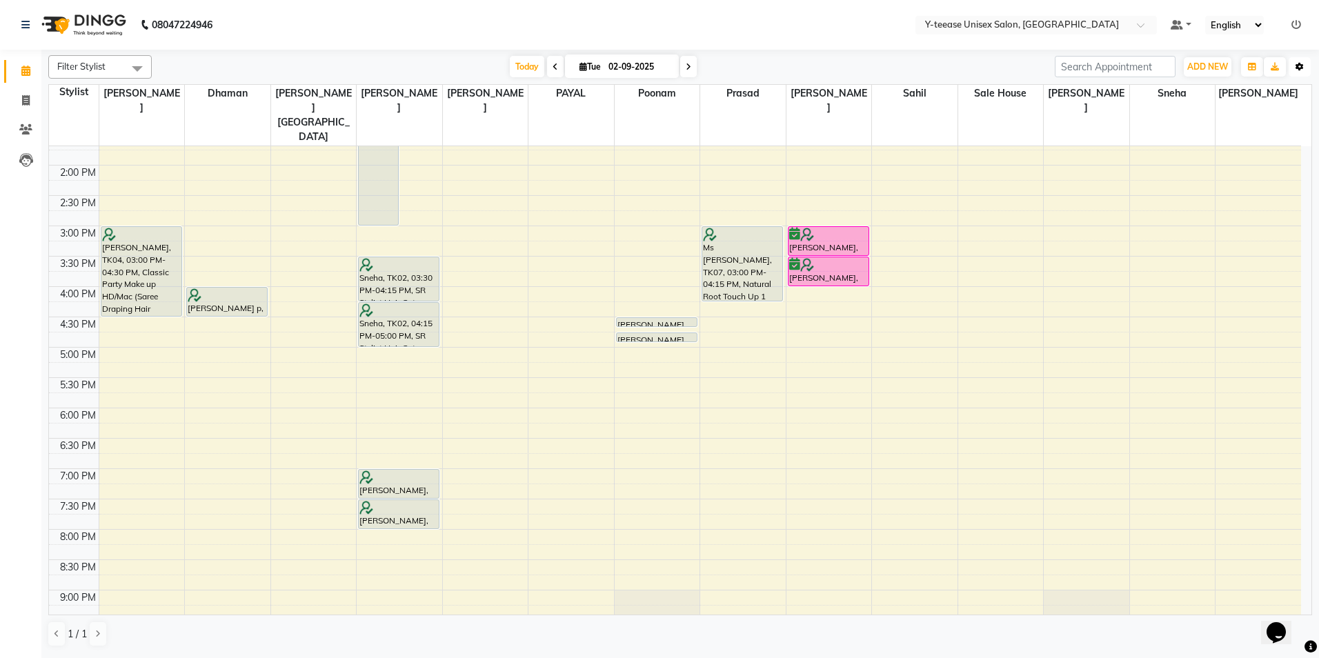
click at [1293, 75] on button "Toggle Dropdown" at bounding box center [1300, 66] width 22 height 19
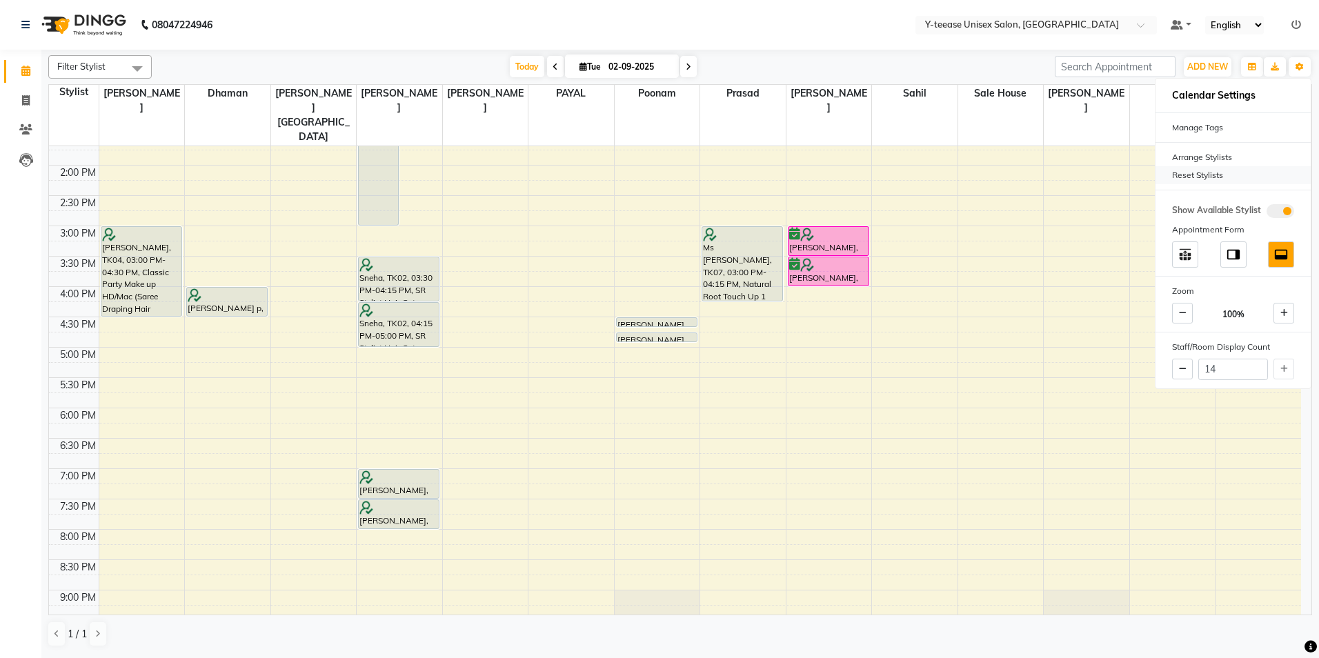
click at [1209, 171] on div "Reset Stylists" at bounding box center [1233, 175] width 155 height 18
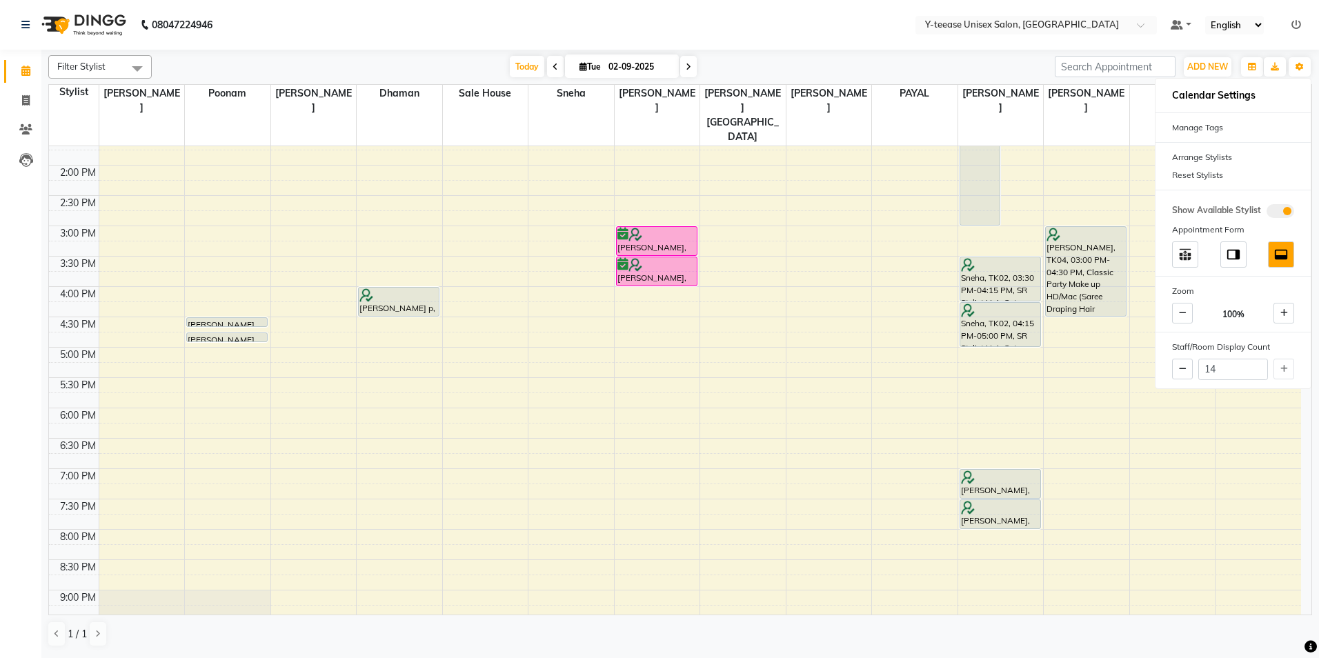
click at [951, 43] on nav "08047224946 Select Location × Y-teease Unisex Salon, Amanora Default Panel My P…" at bounding box center [659, 25] width 1319 height 50
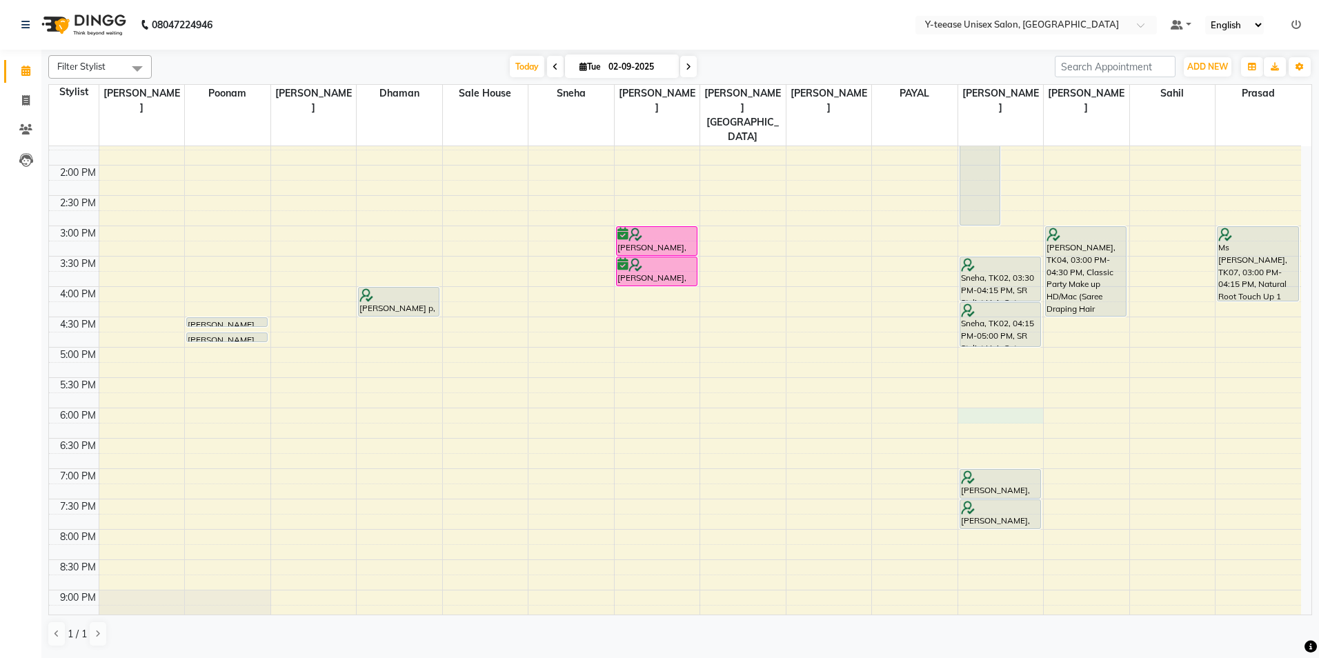
click at [991, 383] on div "8:00 AM 8:30 AM 9:00 AM 9:30 AM 10:00 AM 10:30 AM 11:00 AM 11:30 AM 12:00 PM 12…" at bounding box center [675, 256] width 1252 height 910
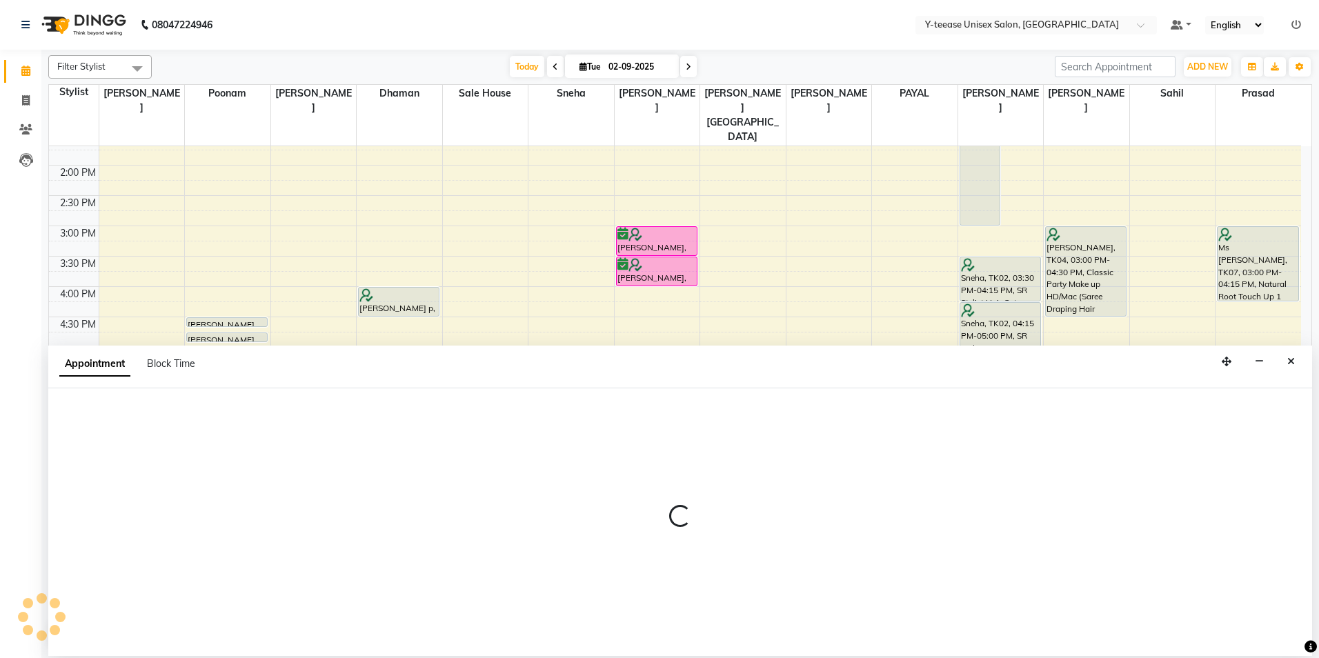
click at [1265, 293] on div "8:00 AM 8:30 AM 9:00 AM 9:30 AM 10:00 AM 10:30 AM 11:00 AM 11:30 AM 12:00 PM 12…" at bounding box center [675, 256] width 1252 height 910
click at [1296, 355] on button "Close" at bounding box center [1291, 361] width 20 height 21
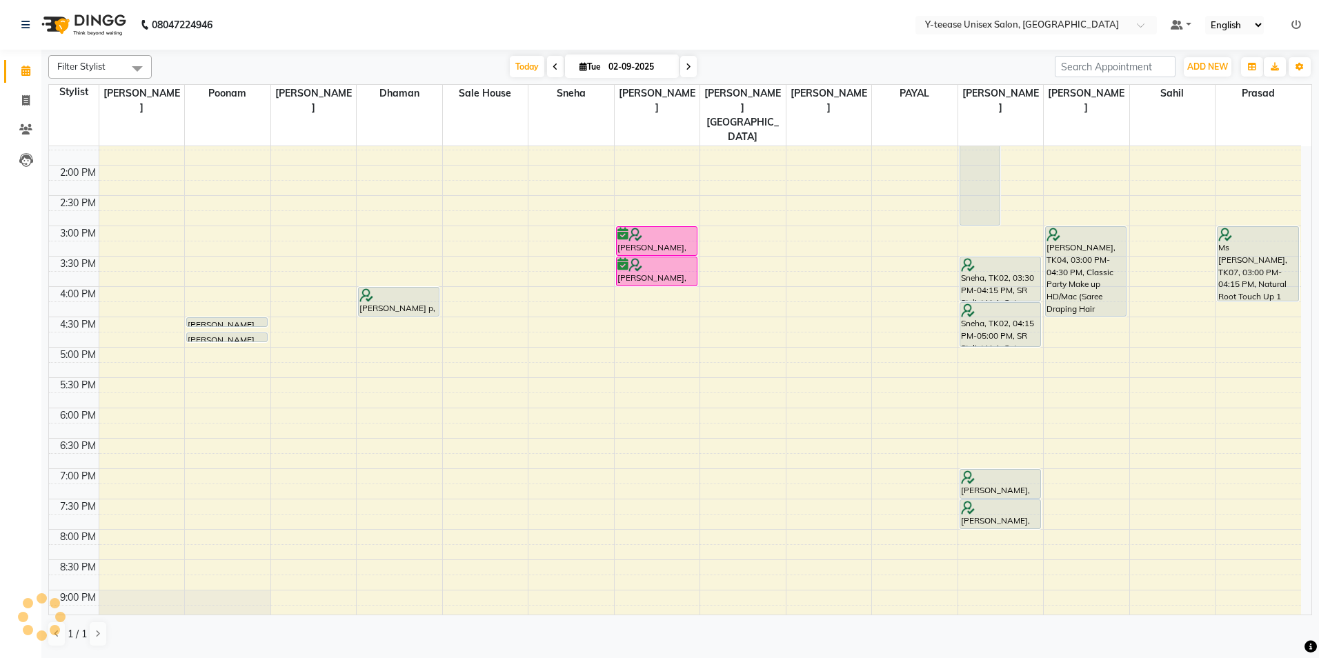
click at [1002, 381] on div "8:00 AM 8:30 AM 9:00 AM 9:30 AM 10:00 AM 10:30 AM 11:00 AM 11:30 AM 12:00 PM 12…" at bounding box center [675, 256] width 1252 height 910
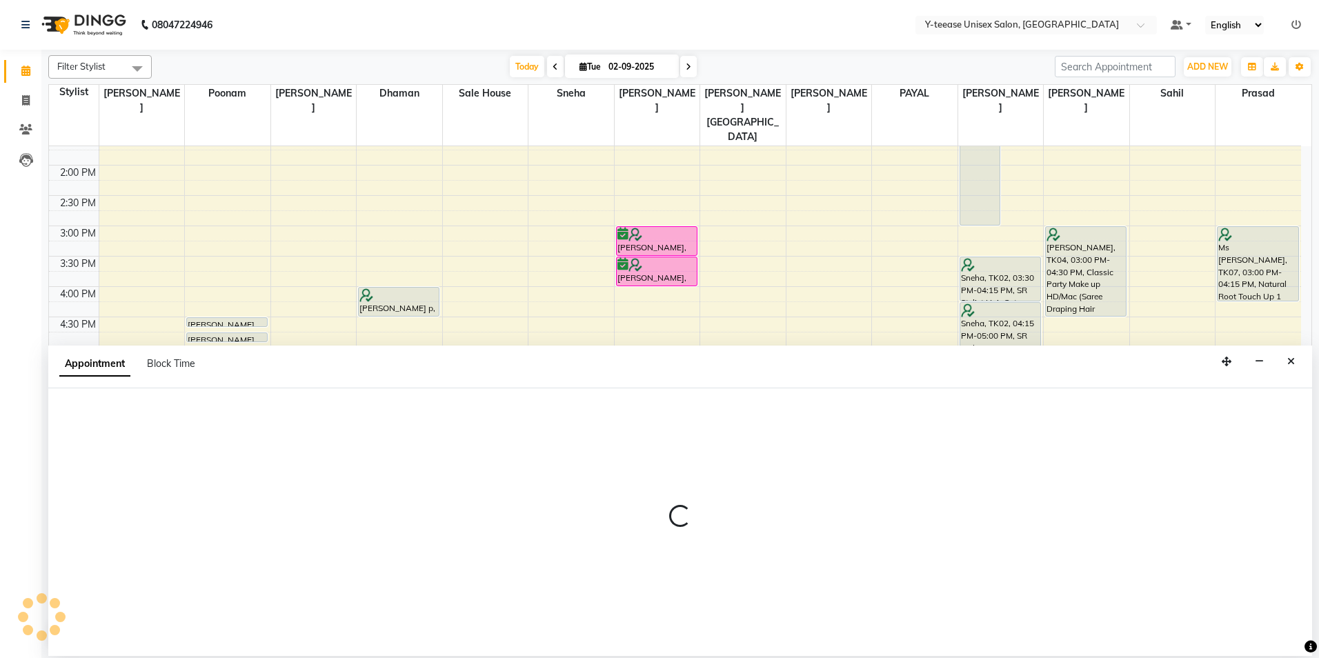
select select "81457"
select select "1080"
select select "tentative"
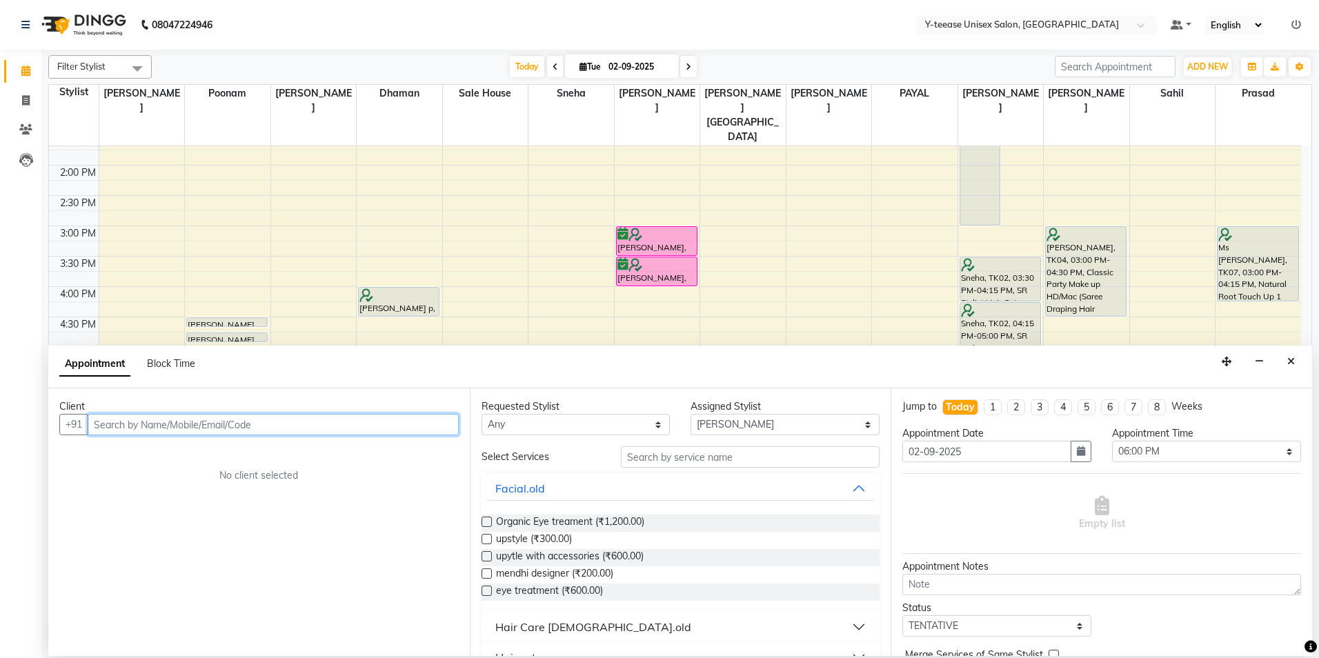
click at [398, 432] on input "text" at bounding box center [273, 424] width 371 height 21
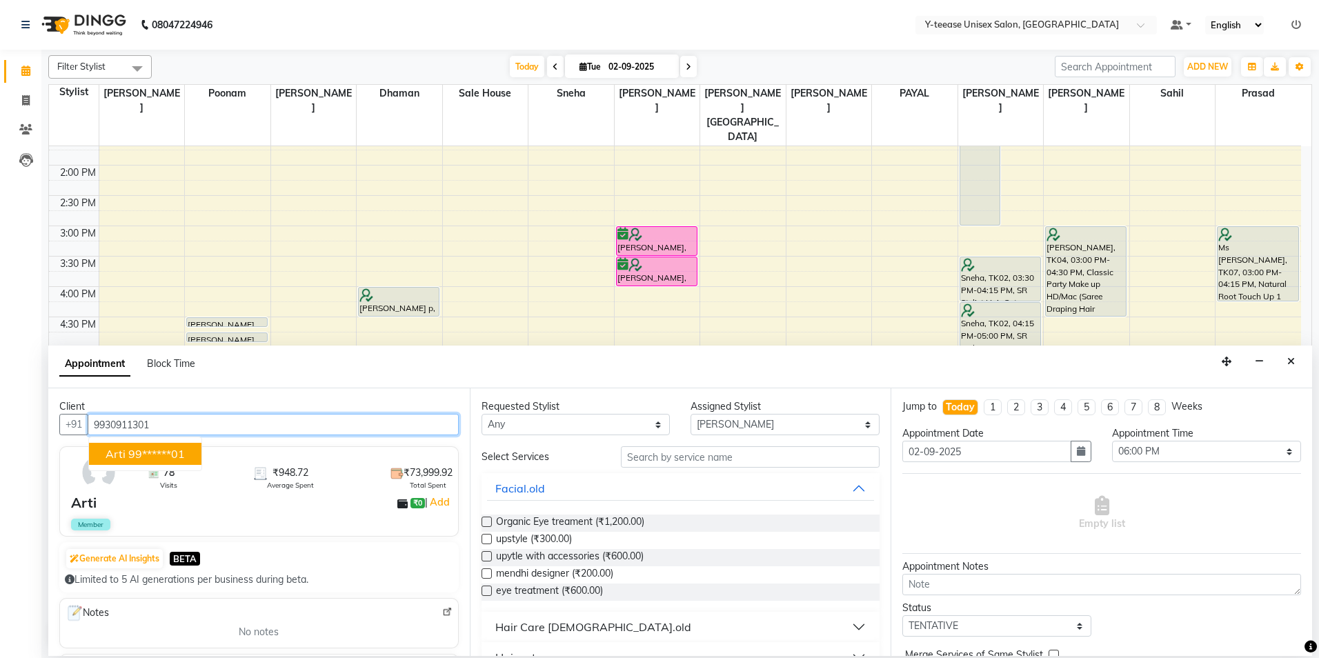
click at [148, 447] on ngb-highlight "99******01" at bounding box center [156, 454] width 57 height 14
type input "99******01"
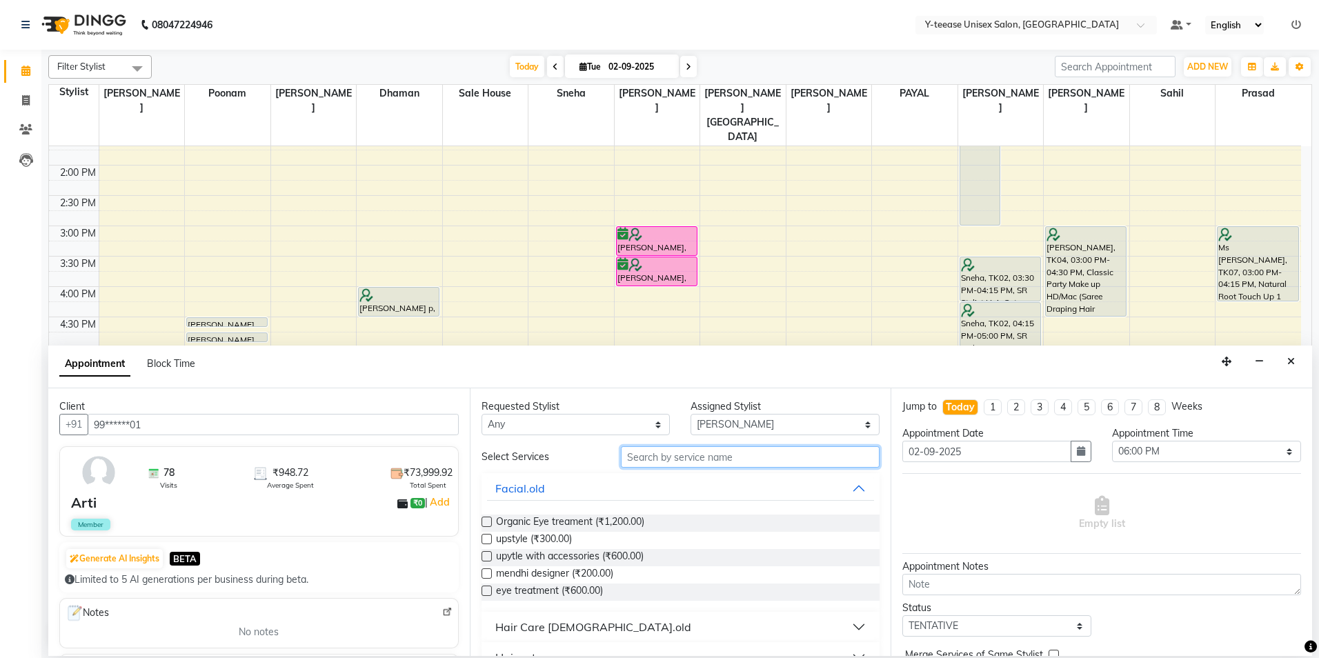
click at [660, 453] on input "text" at bounding box center [750, 456] width 259 height 21
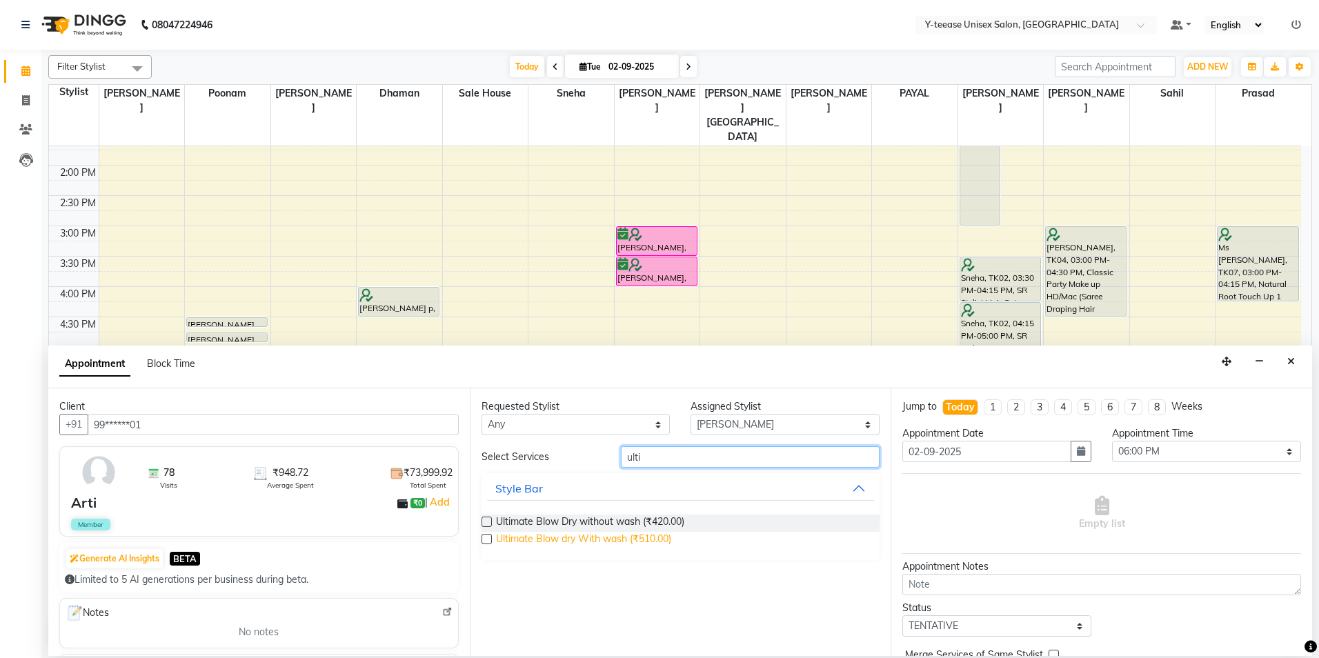
type input "ulti"
click at [607, 537] on span "Ultimate Blow dry With wash (₹510.00)" at bounding box center [583, 540] width 175 height 17
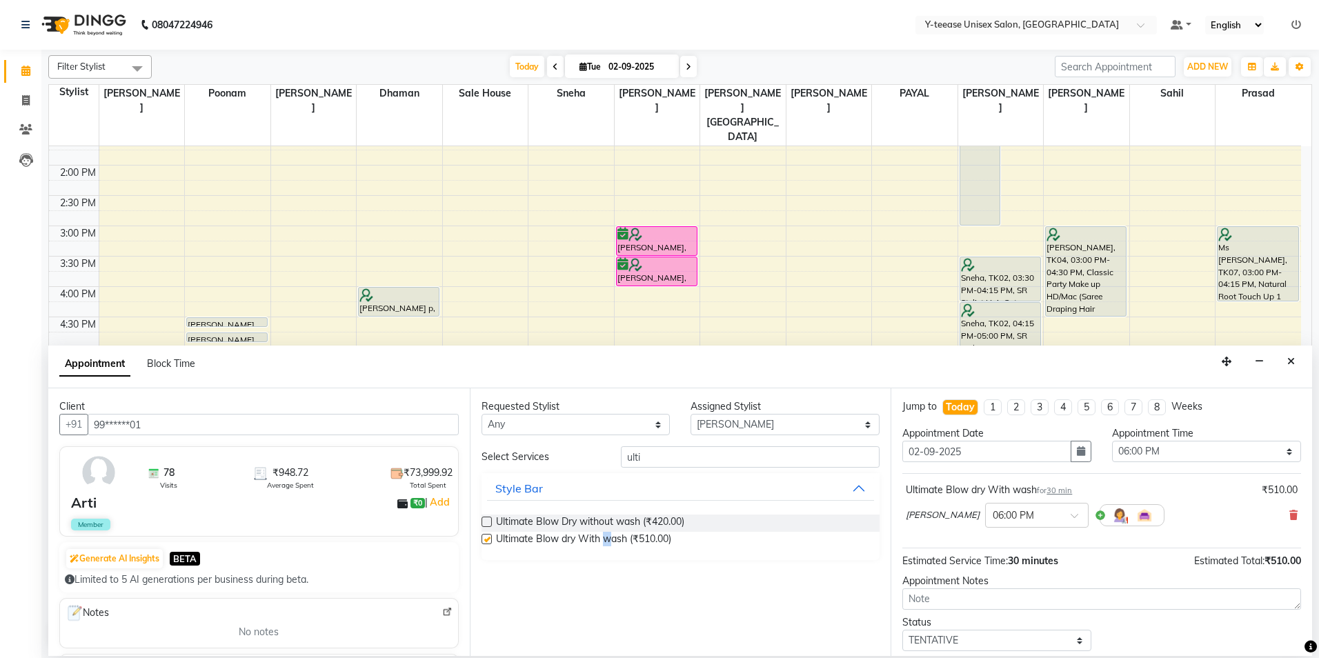
checkbox input "false"
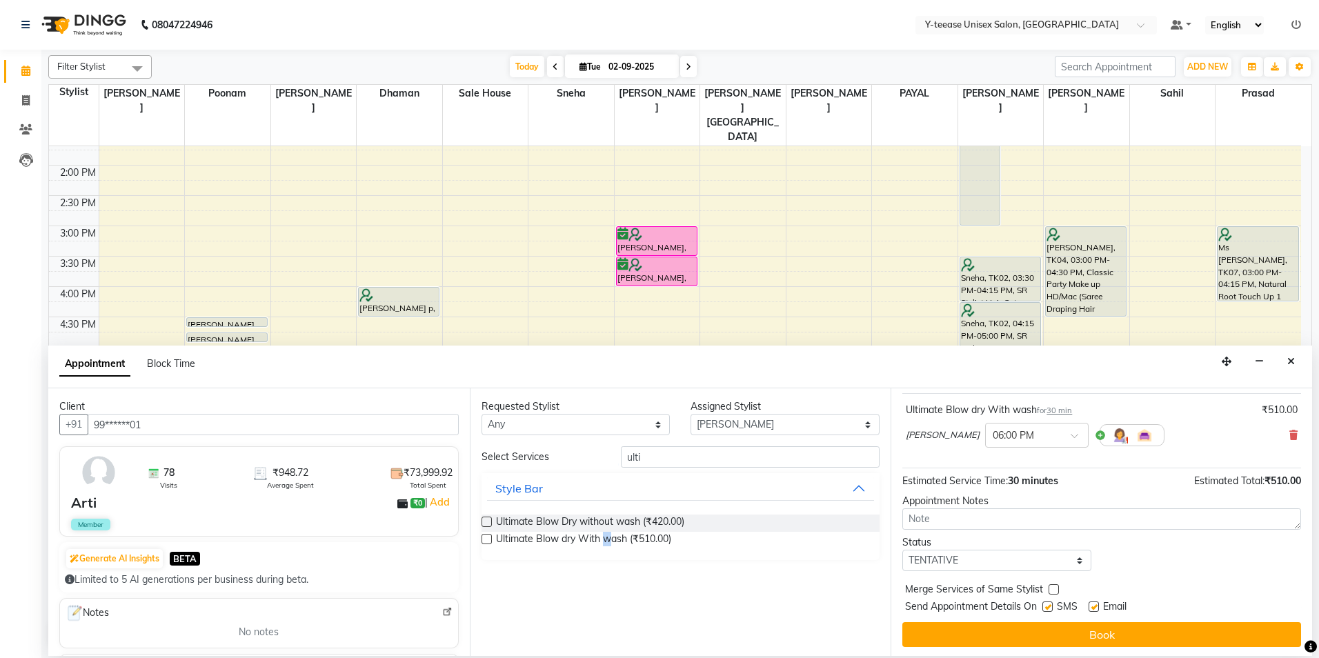
scroll to position [82, 0]
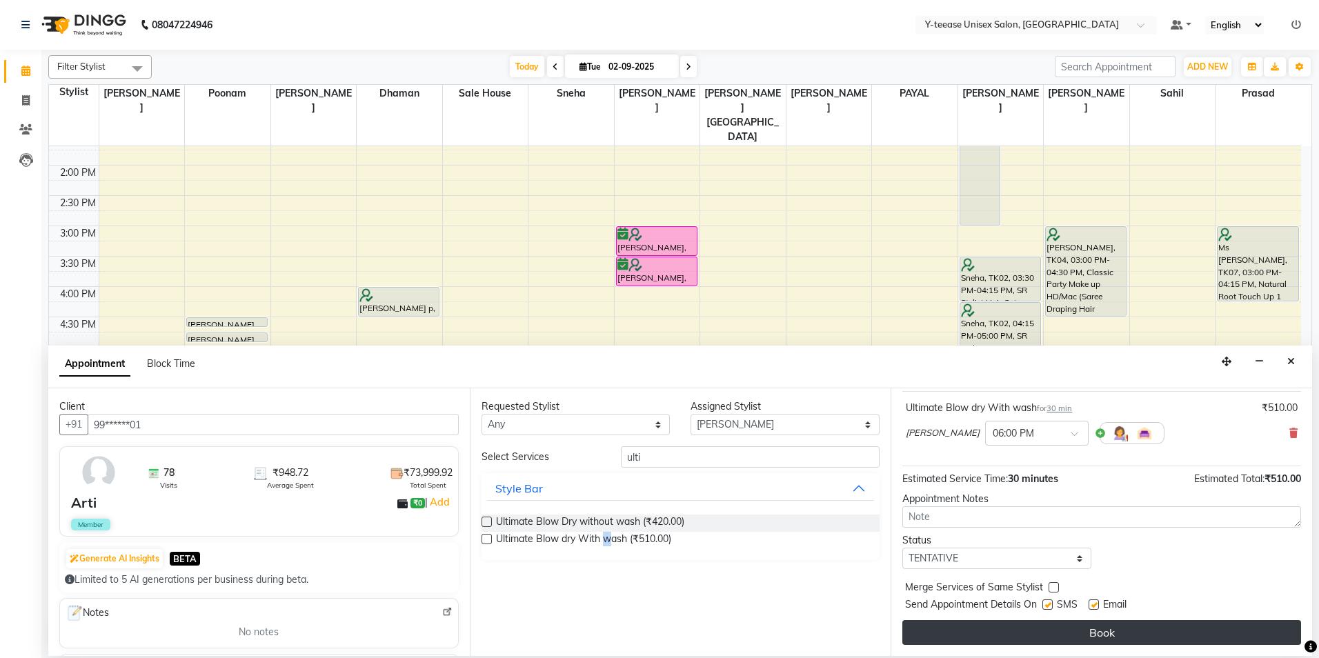
click at [1045, 631] on button "Book" at bounding box center [1101, 632] width 399 height 25
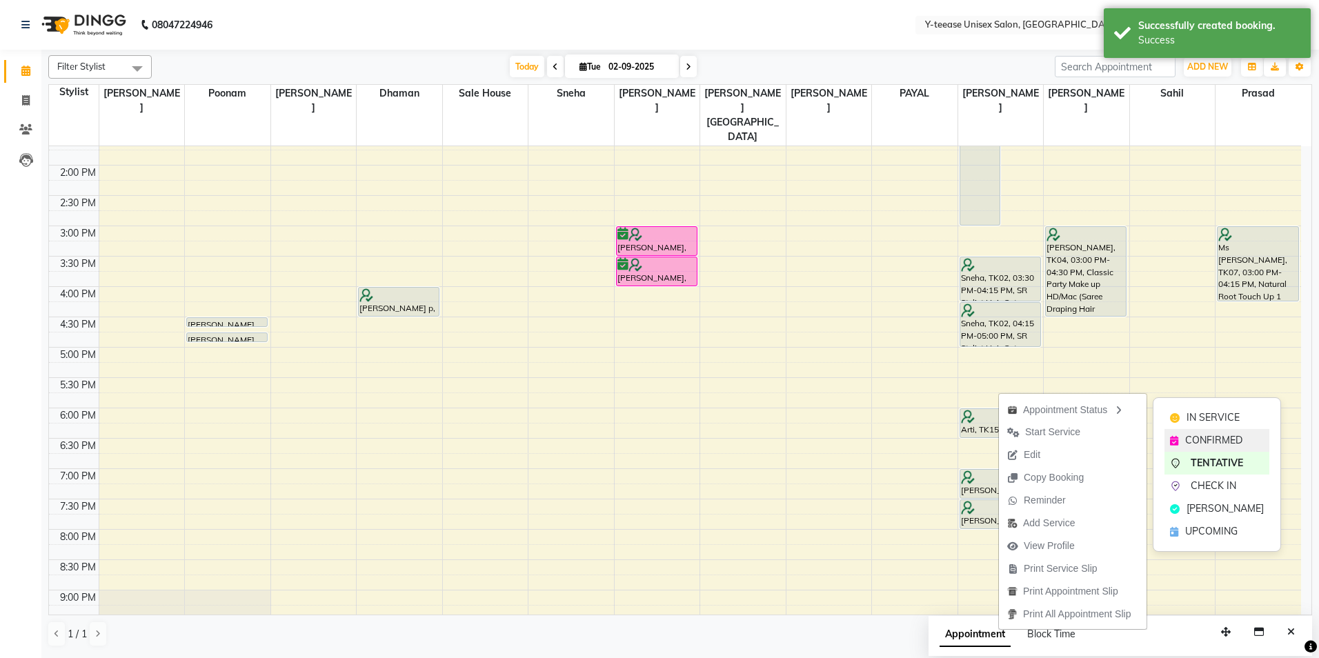
click at [1185, 433] on div "CONFIRMED" at bounding box center [1217, 440] width 105 height 23
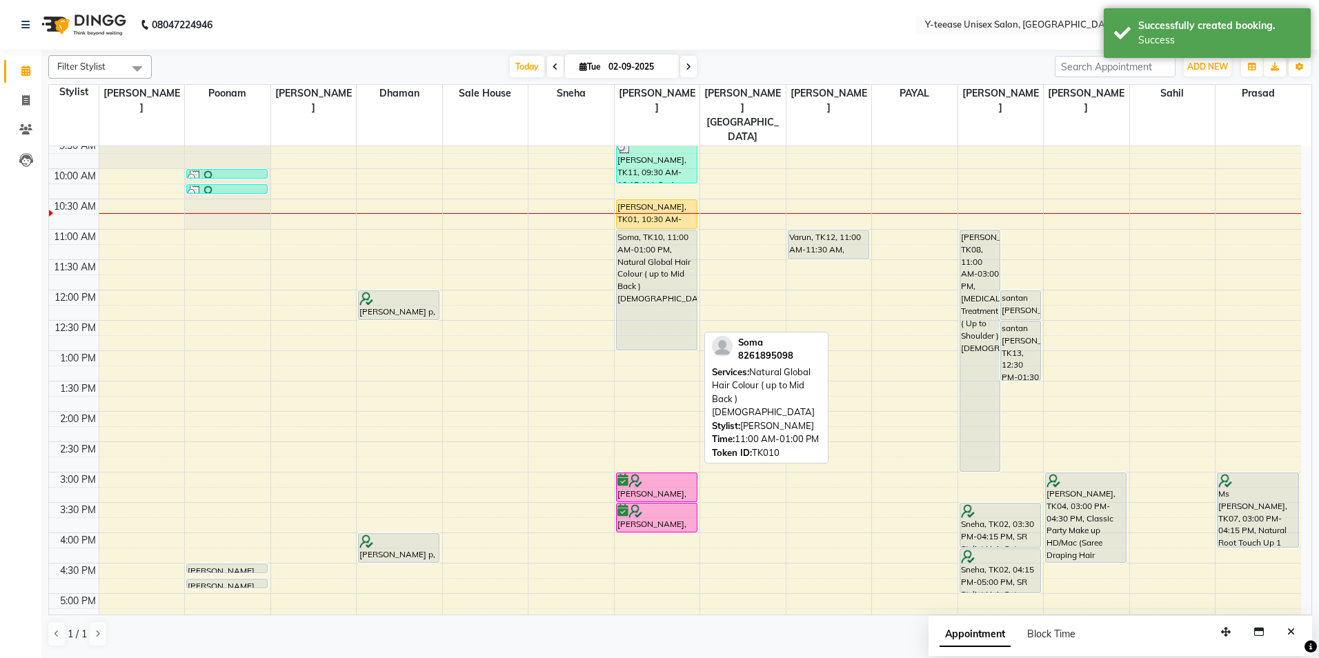
scroll to position [69, 0]
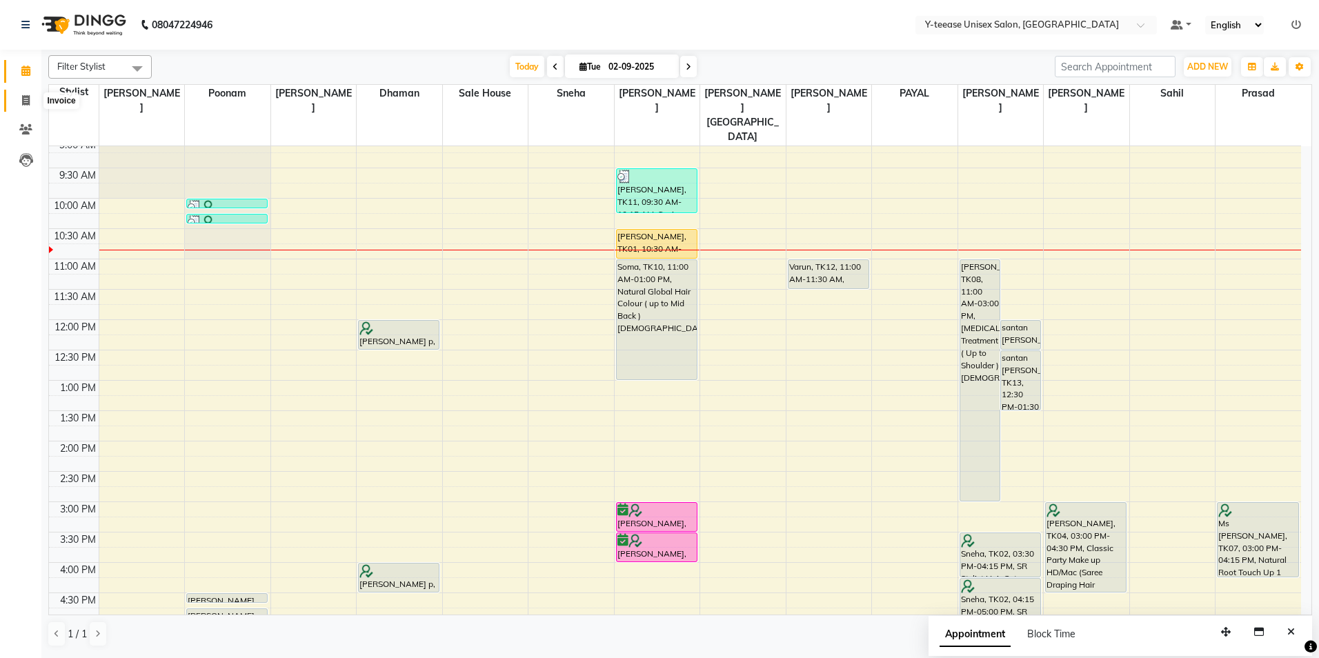
drag, startPoint x: 32, startPoint y: 102, endPoint x: 37, endPoint y: 97, distance: 7.3
click at [32, 102] on span at bounding box center [26, 101] width 24 height 16
select select "service"
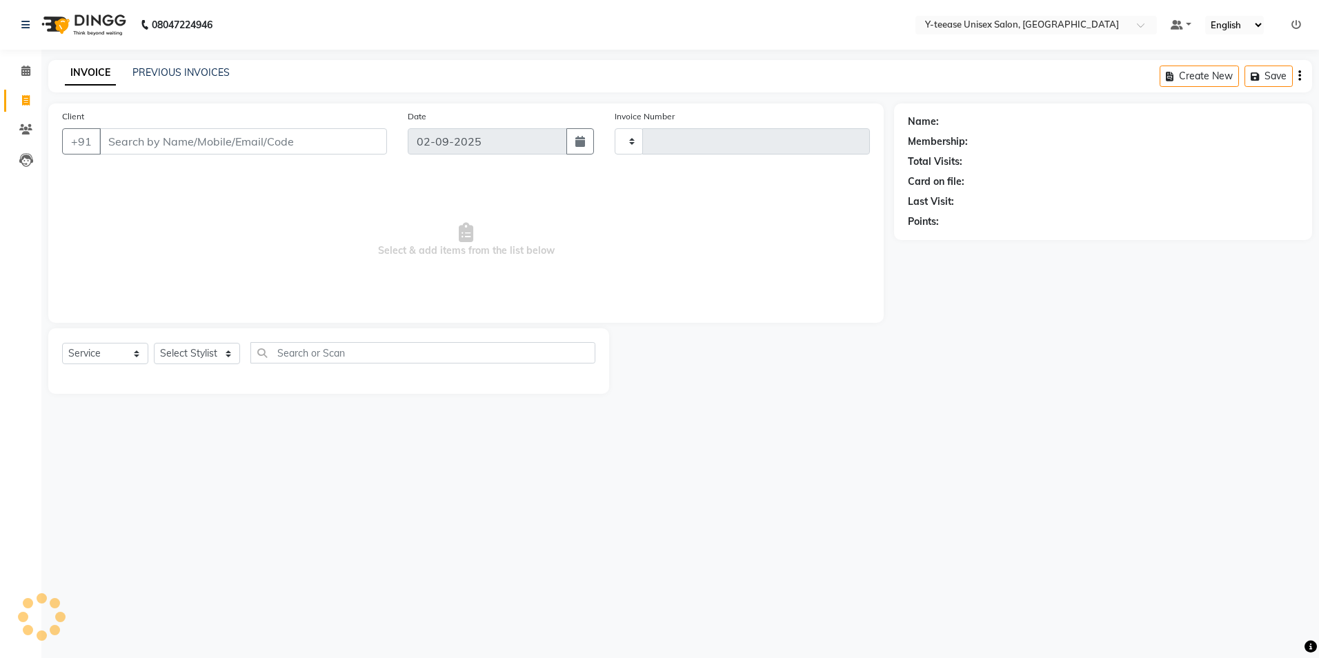
type input "6939"
select select "4"
click at [195, 355] on select "Select Stylist" at bounding box center [197, 353] width 86 height 21
click at [195, 355] on select "Select Stylist [PERSON_NAME] Dhaman [PERSON_NAME] [PERSON_NAME] nagar Manager M…" at bounding box center [213, 353] width 119 height 21
click at [195, 354] on select "Select Stylist [PERSON_NAME] Dhaman [PERSON_NAME] [PERSON_NAME] nagar Manager M…" at bounding box center [213, 353] width 119 height 21
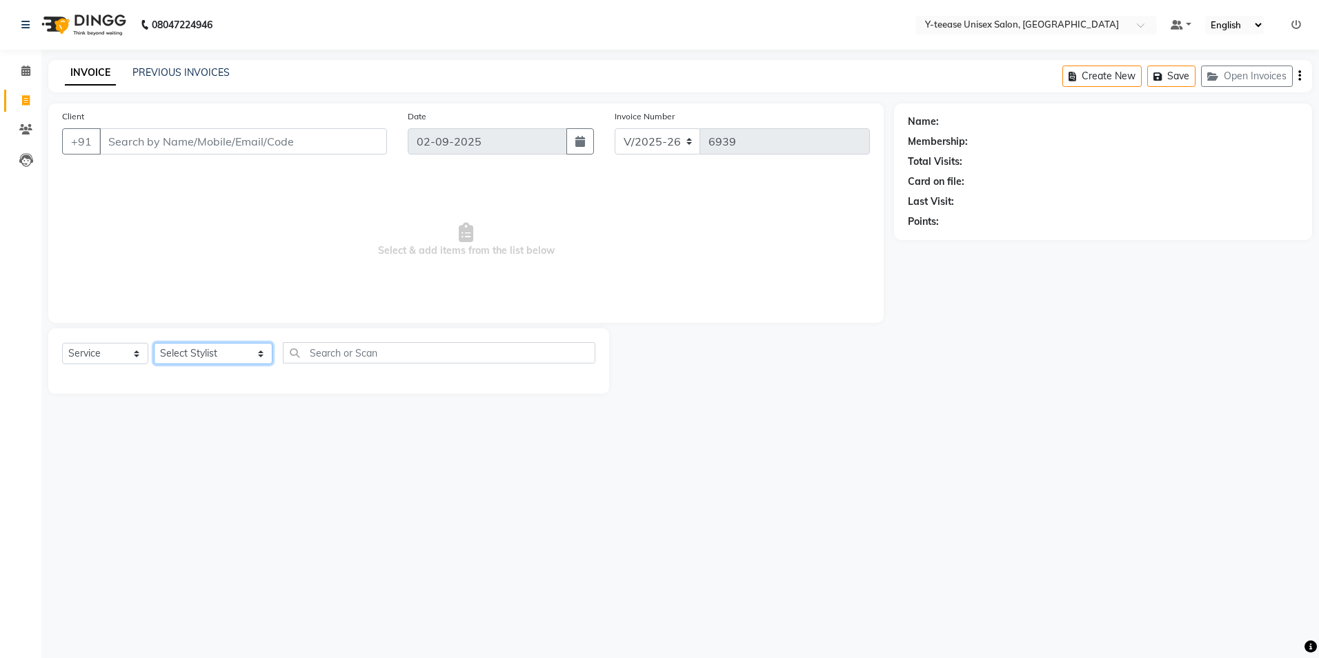
select select "57"
click at [154, 343] on select "Select Stylist [PERSON_NAME] Dhaman [PERSON_NAME] [PERSON_NAME] nagar Manager M…" at bounding box center [213, 353] width 119 height 21
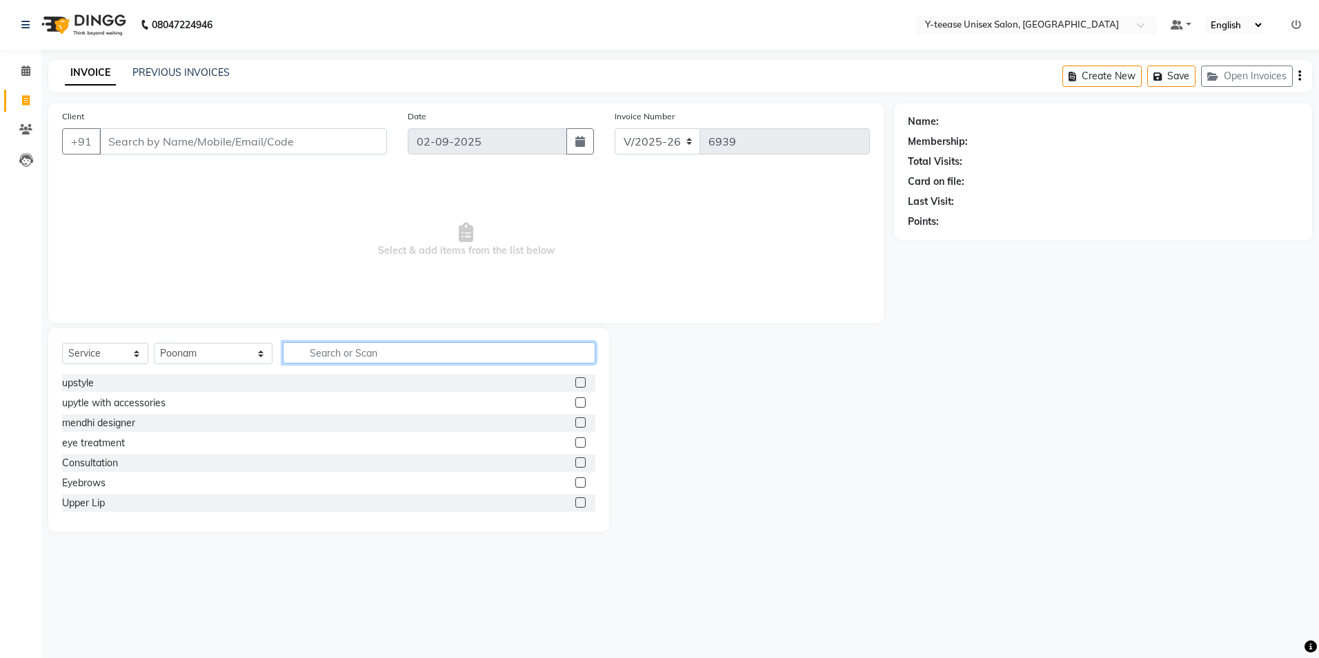
click at [300, 348] on input "text" at bounding box center [439, 352] width 313 height 21
type input "eye"
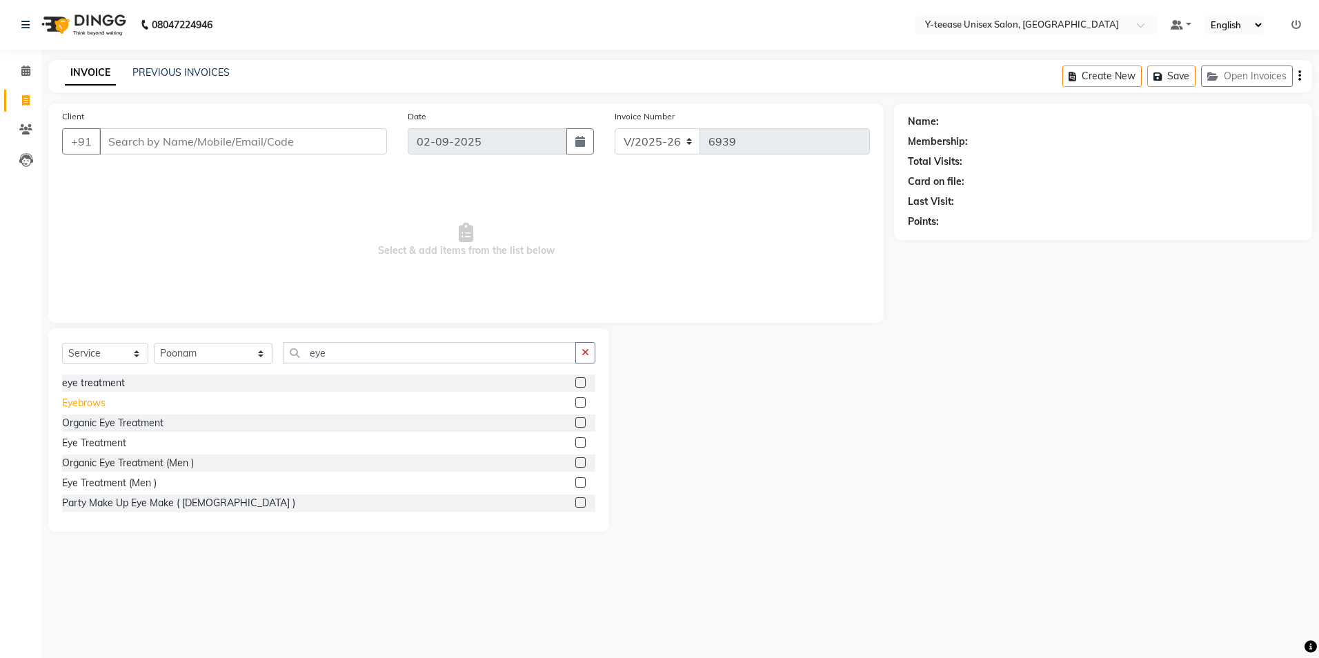
click at [81, 407] on div "Eyebrows" at bounding box center [83, 403] width 43 height 14
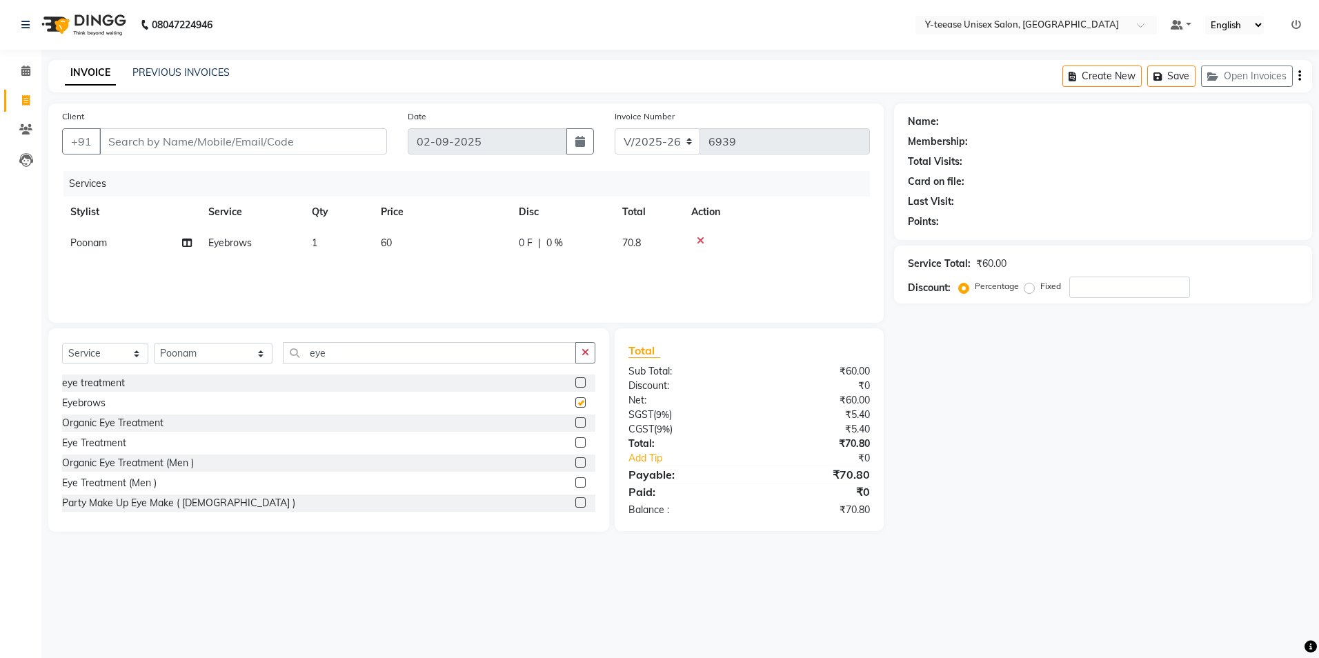
checkbox input "false"
click at [296, 352] on input "eye" at bounding box center [429, 352] width 293 height 21
click at [296, 351] on input "eye" at bounding box center [429, 352] width 293 height 21
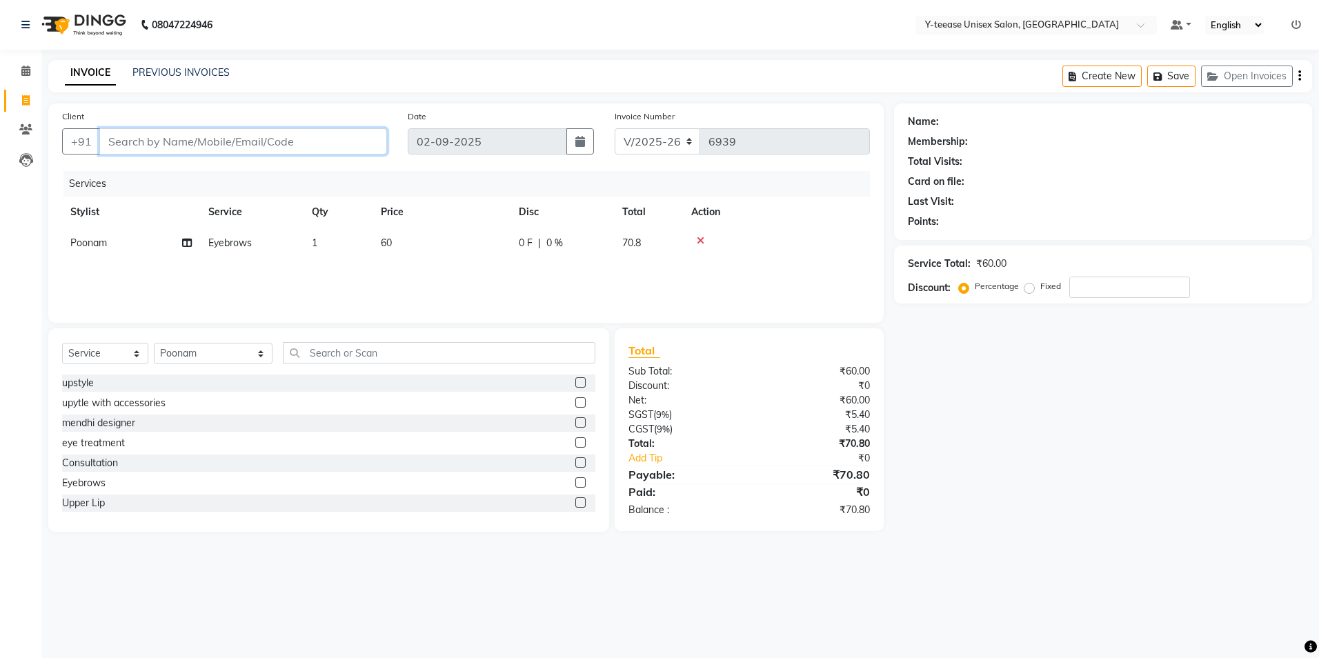
click at [220, 146] on input "Client" at bounding box center [243, 141] width 288 height 26
type input "9"
type input "0"
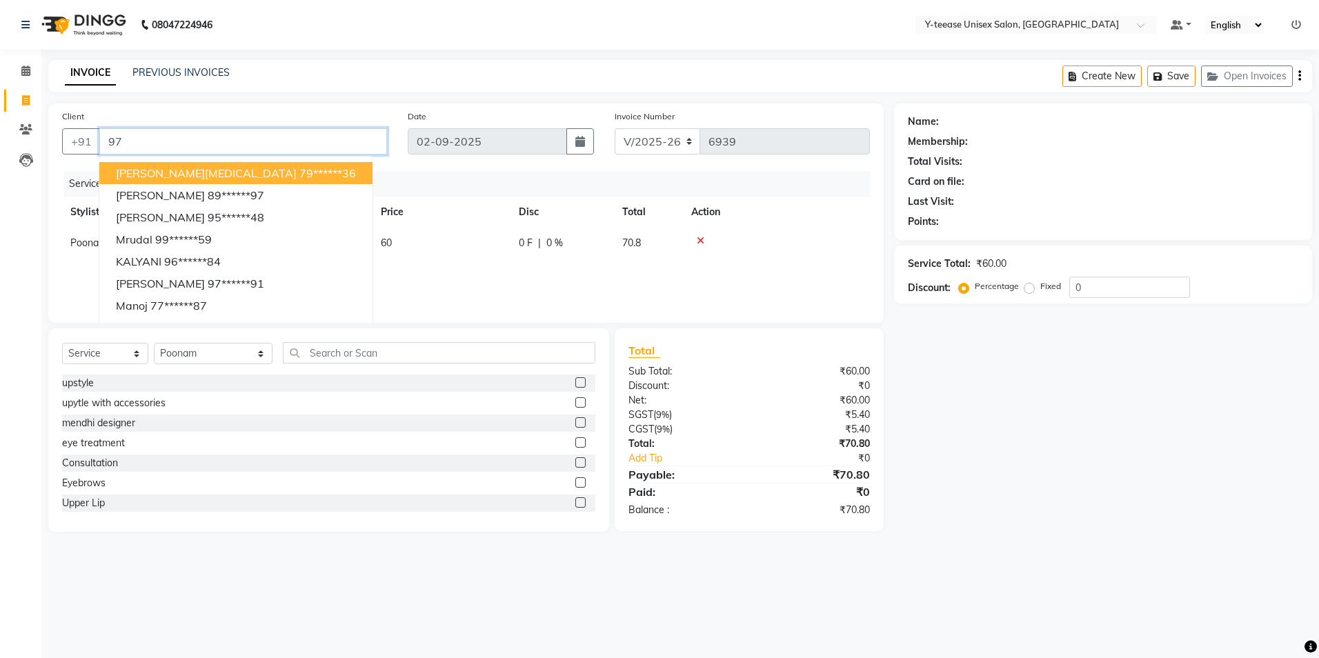
type input "9"
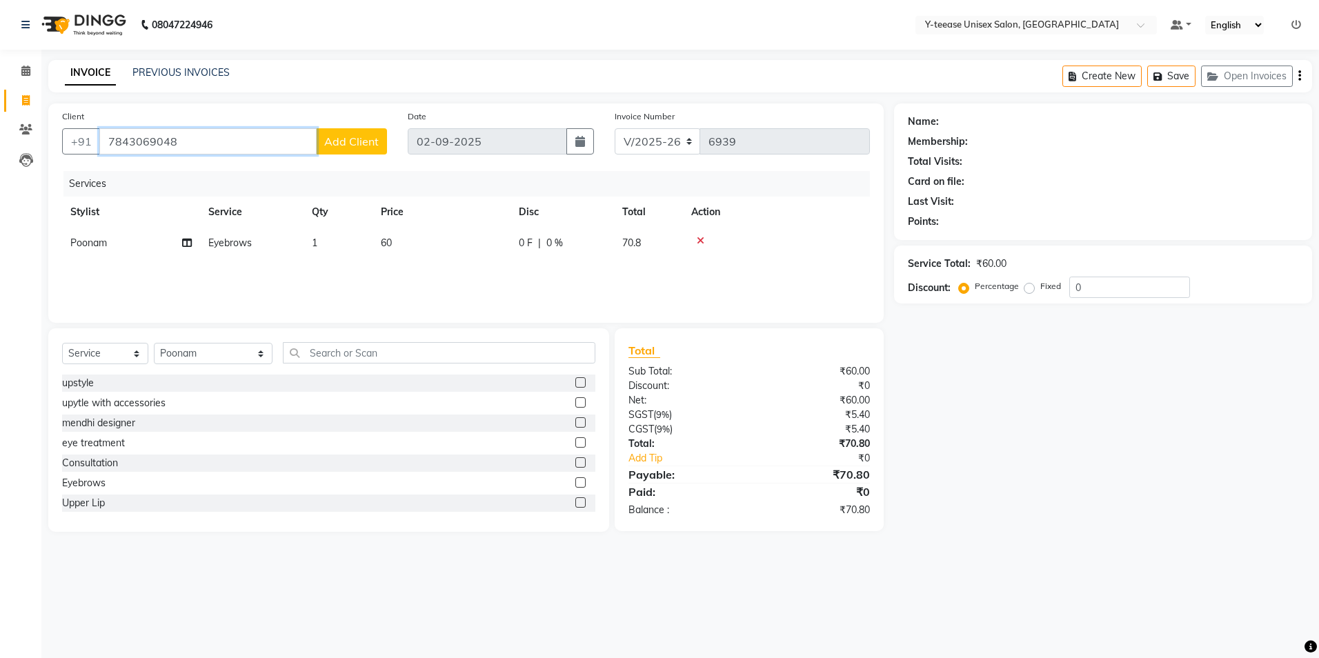
type input "7843069048"
click at [355, 133] on button "Add Client" at bounding box center [351, 141] width 71 height 26
select select "22"
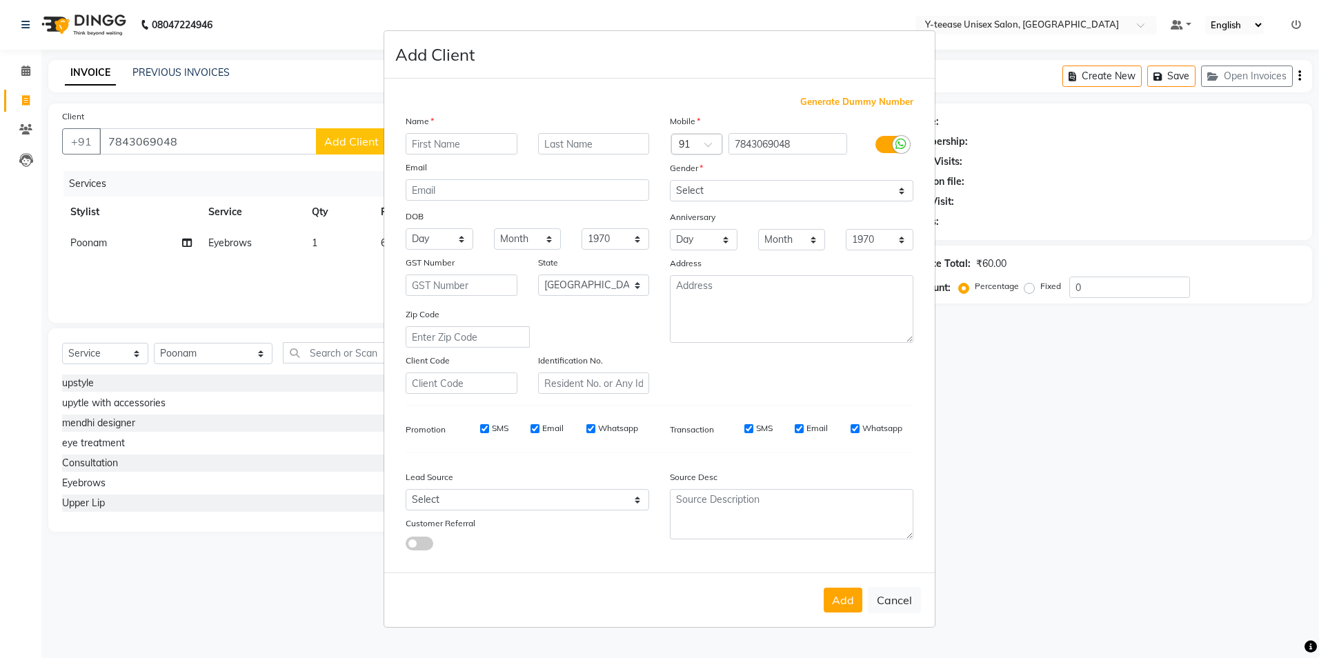
click at [450, 135] on input "text" at bounding box center [462, 143] width 112 height 21
type input "[PERSON_NAME]"
click at [752, 190] on select "Select [DEMOGRAPHIC_DATA] [DEMOGRAPHIC_DATA] Other Prefer Not To Say" at bounding box center [792, 190] width 244 height 21
select select "[DEMOGRAPHIC_DATA]"
click at [670, 180] on select "Select [DEMOGRAPHIC_DATA] [DEMOGRAPHIC_DATA] Other Prefer Not To Say" at bounding box center [792, 190] width 244 height 21
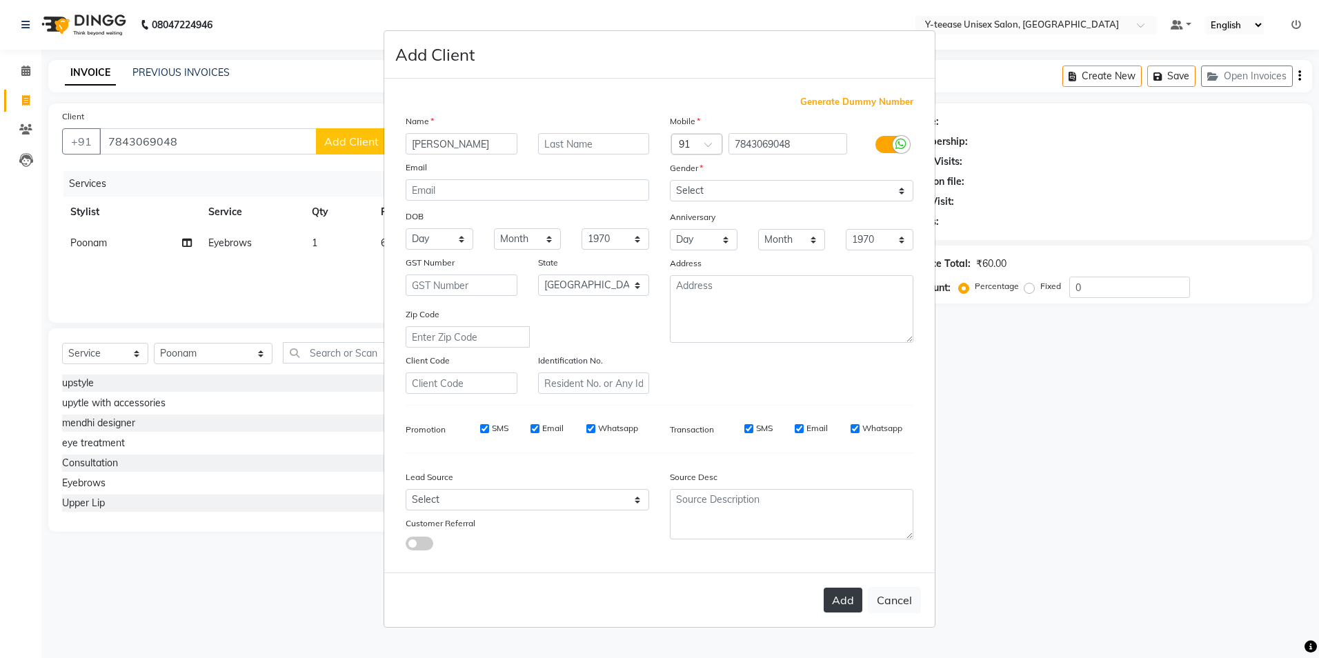
click at [843, 591] on button "Add" at bounding box center [843, 600] width 39 height 25
type input "78******48"
select select
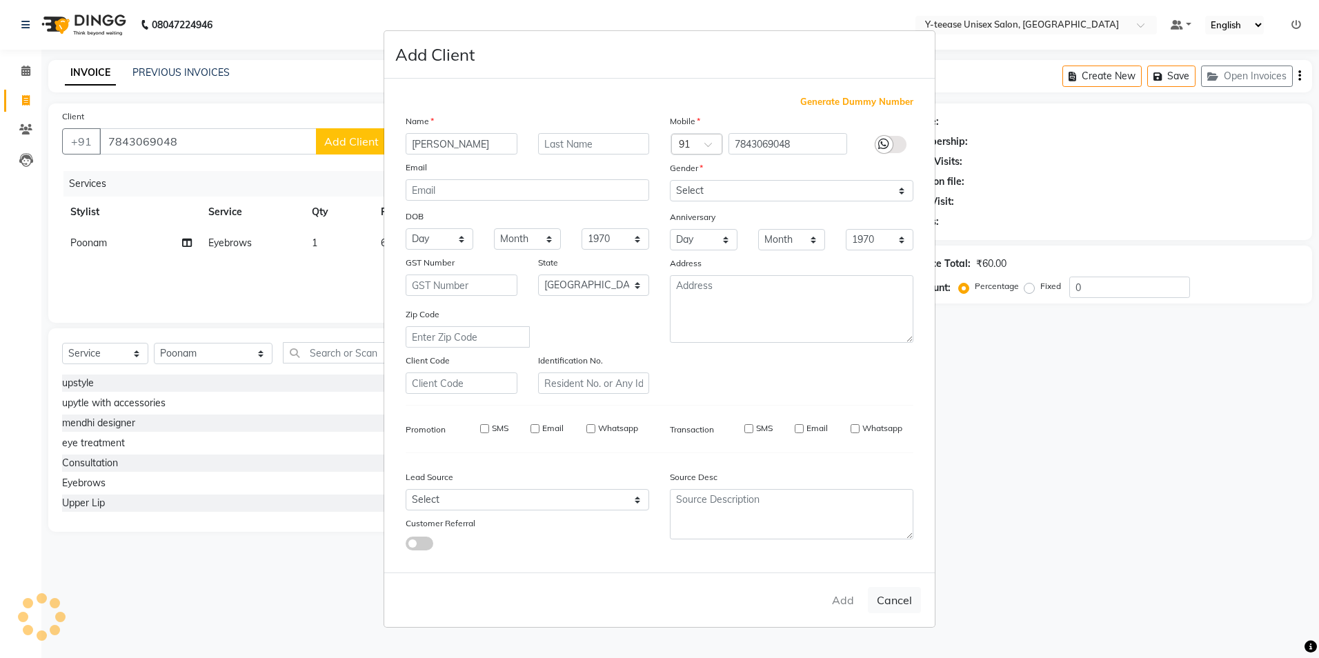
select select "null"
select select
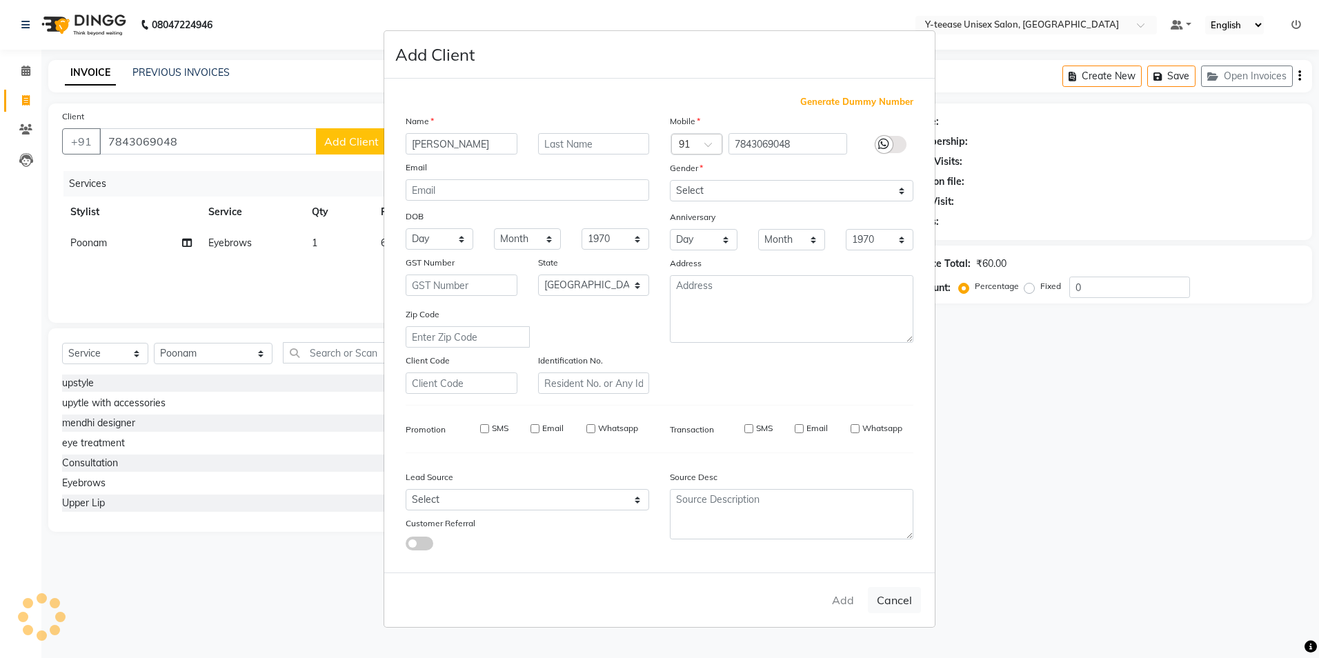
checkbox input "false"
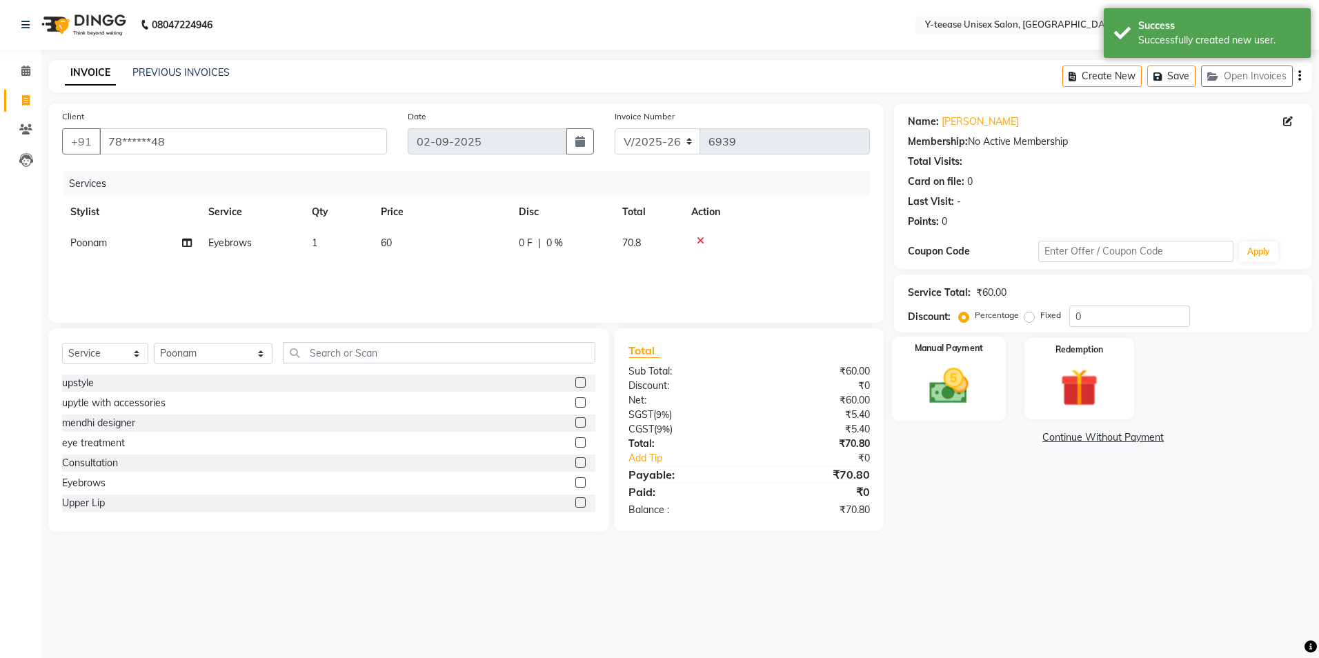
click at [945, 376] on img at bounding box center [949, 387] width 64 height 46
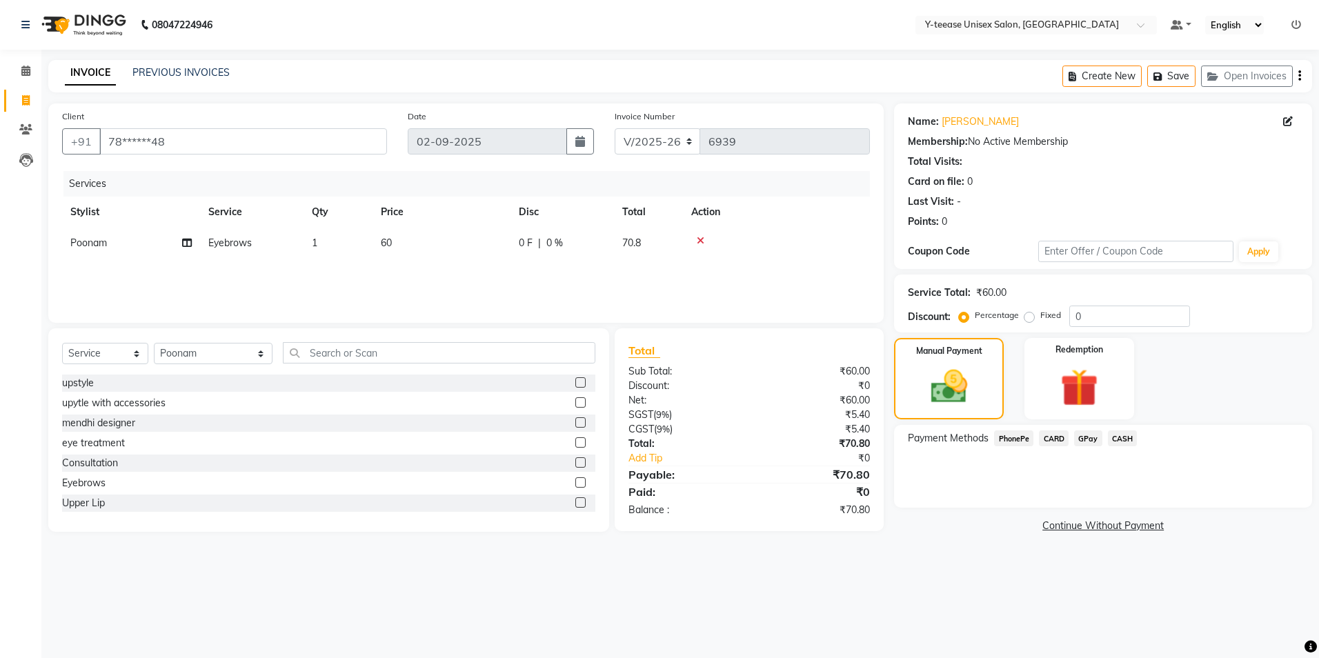
click at [1093, 437] on span "GPay" at bounding box center [1088, 439] width 28 height 16
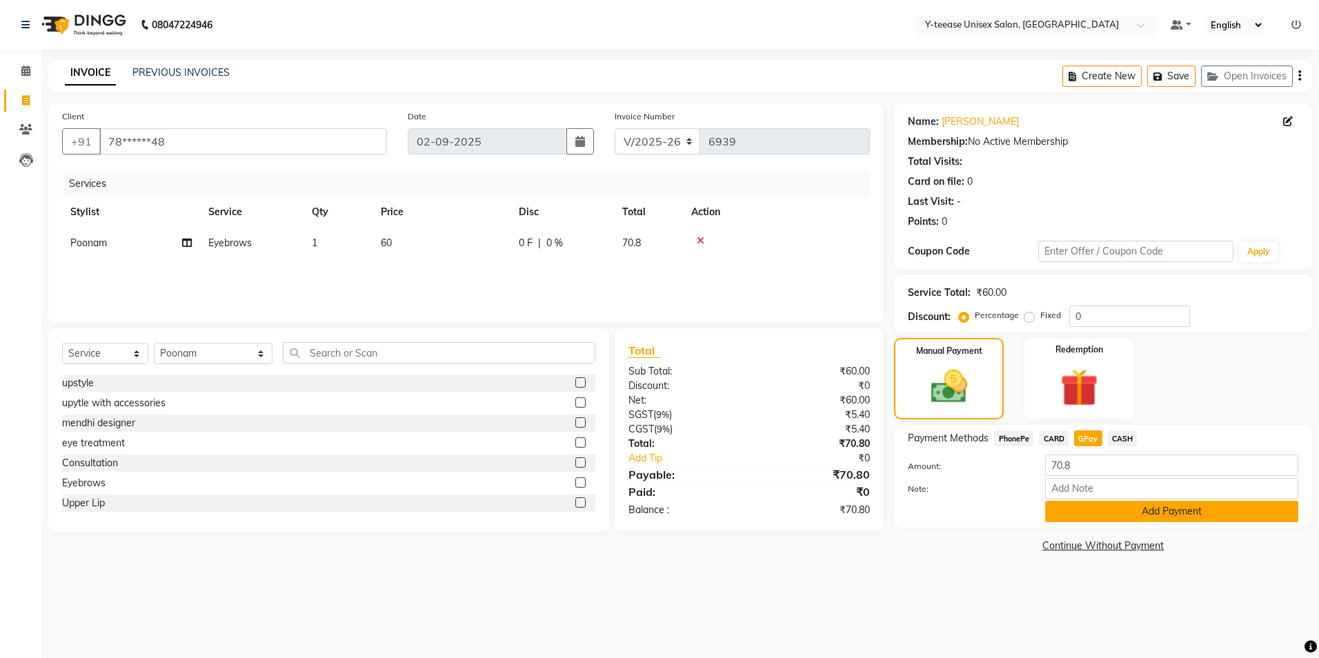
click at [1097, 514] on button "Add Payment" at bounding box center [1171, 511] width 253 height 21
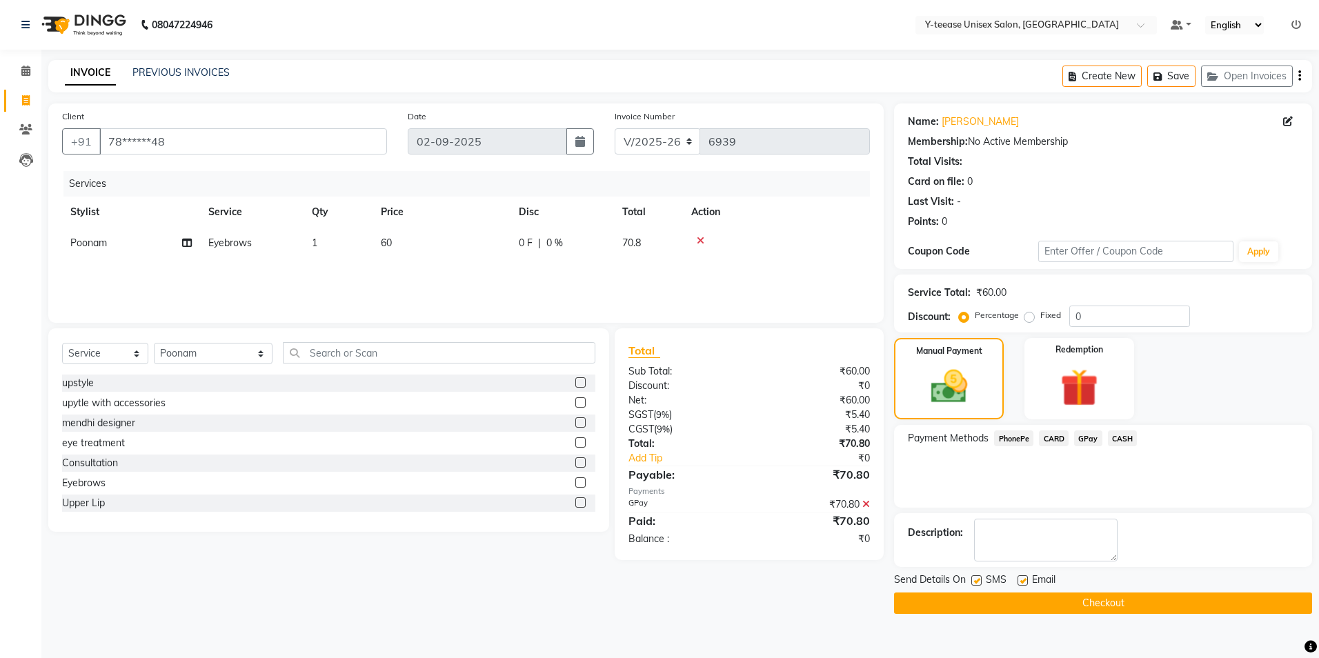
click at [1049, 602] on button "Checkout" at bounding box center [1103, 603] width 418 height 21
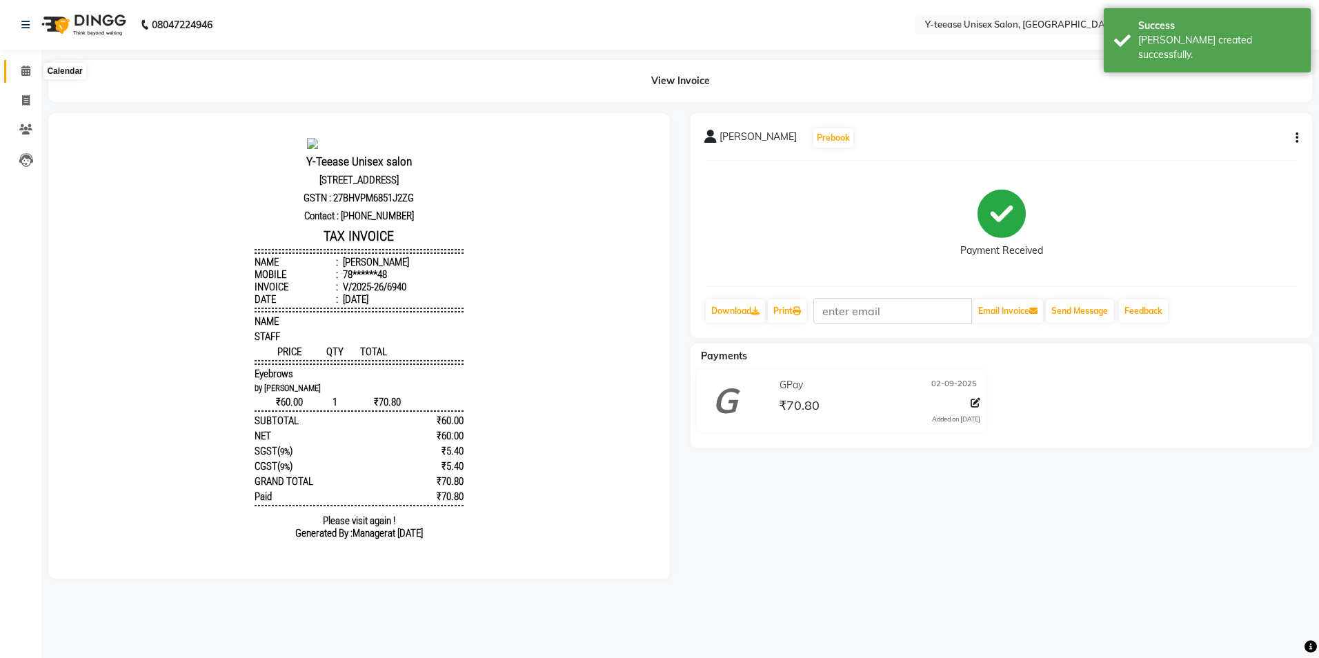
click at [26, 64] on span at bounding box center [26, 71] width 24 height 16
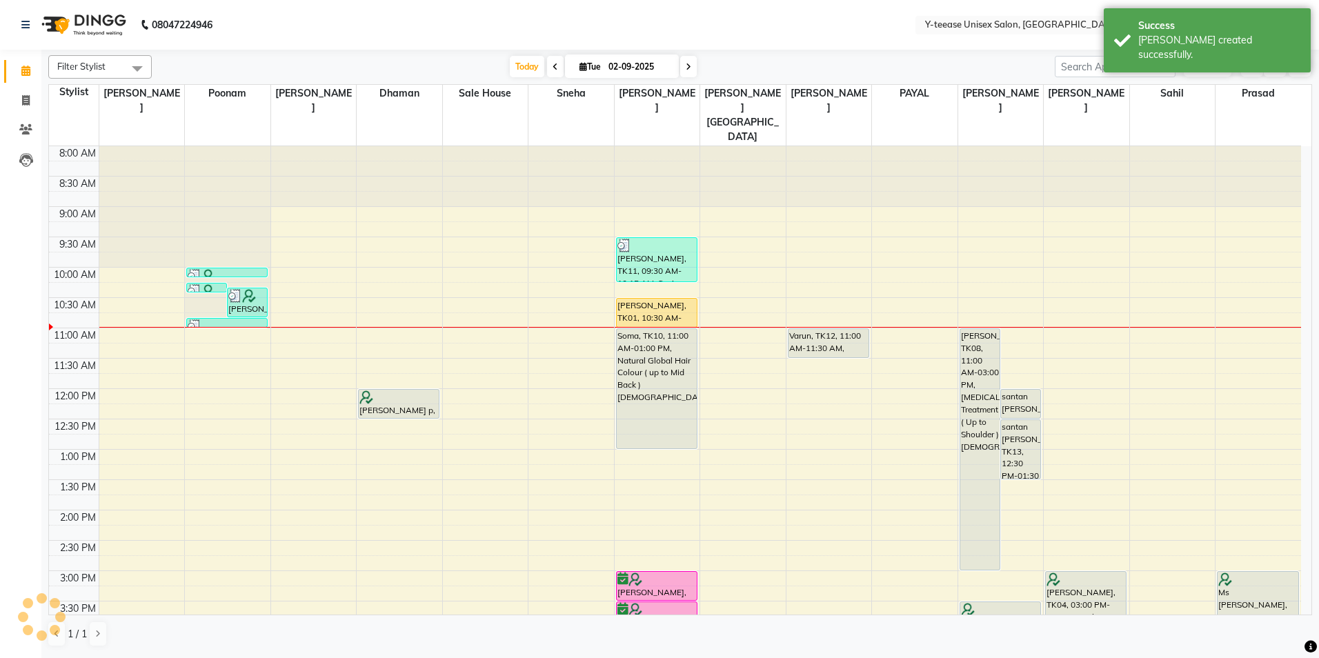
scroll to position [69, 0]
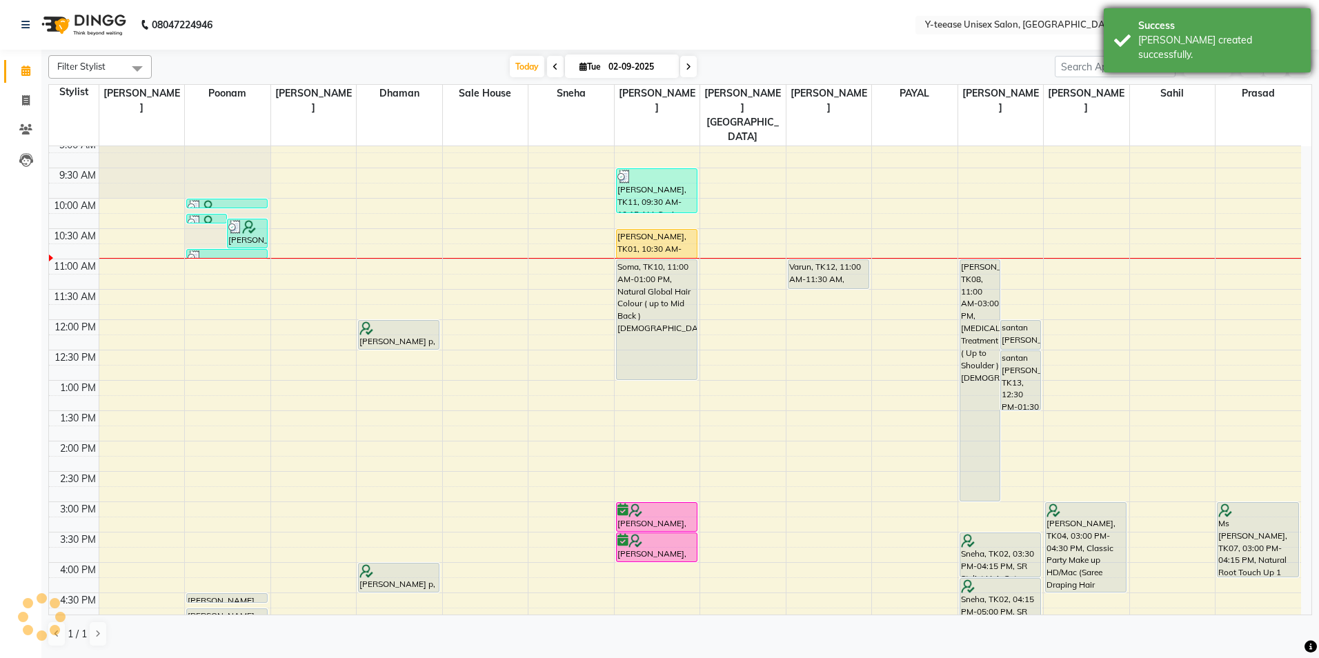
click at [1201, 23] on div "Success" at bounding box center [1219, 26] width 162 height 14
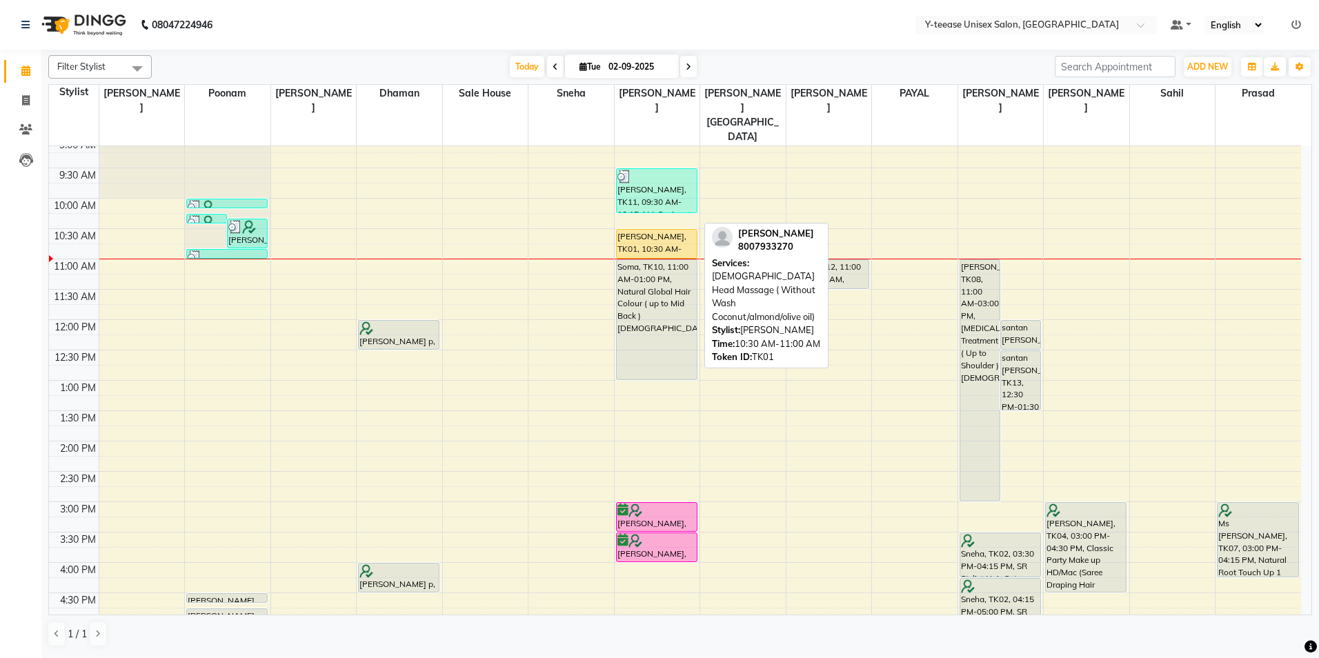
click at [677, 230] on div "[PERSON_NAME], TK01, 10:30 AM-11:00 AM, [DEMOGRAPHIC_DATA] Head Massage ( Witho…" at bounding box center [657, 244] width 80 height 28
select select "1"
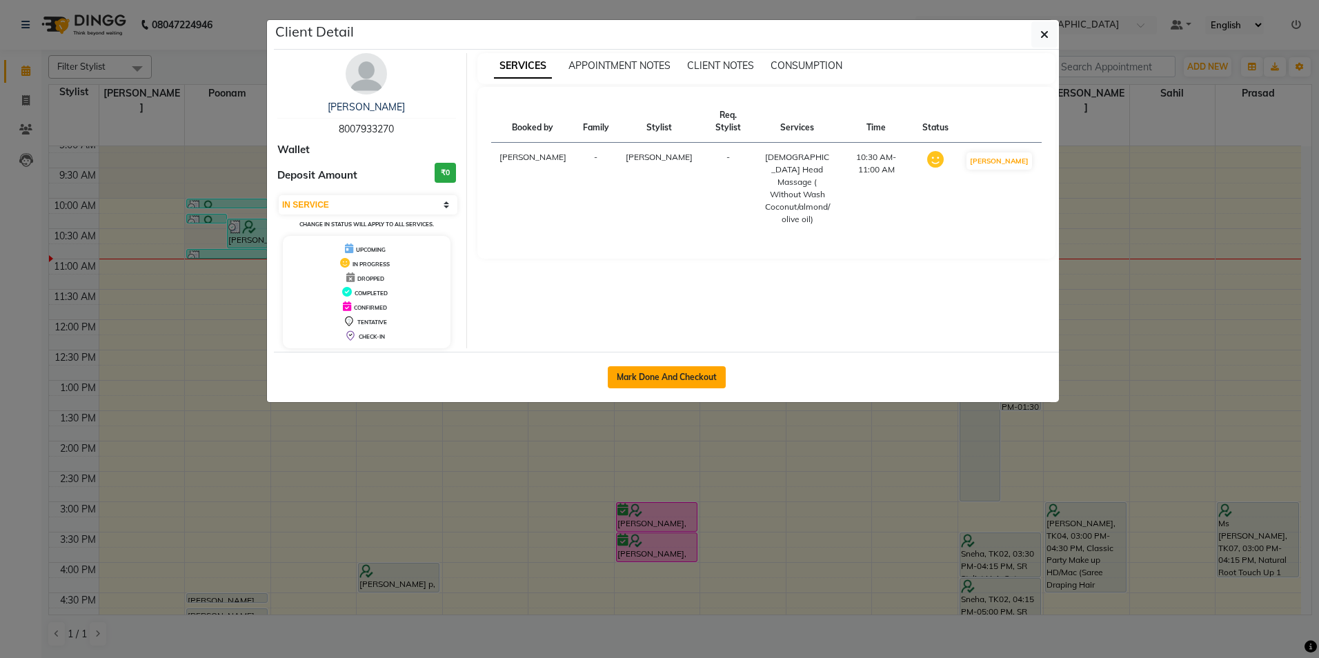
click at [688, 370] on button "Mark Done And Checkout" at bounding box center [667, 377] width 118 height 22
select select "service"
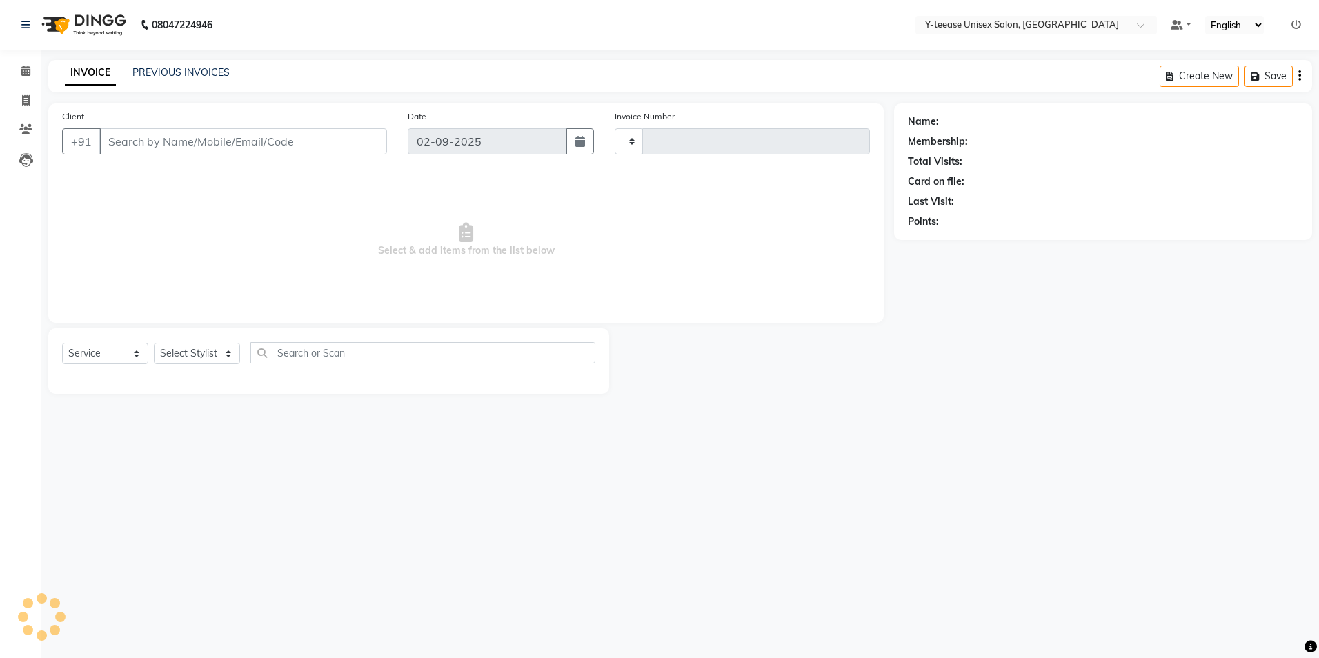
type input "6941"
select select "4"
type input "80******70"
select select "67330"
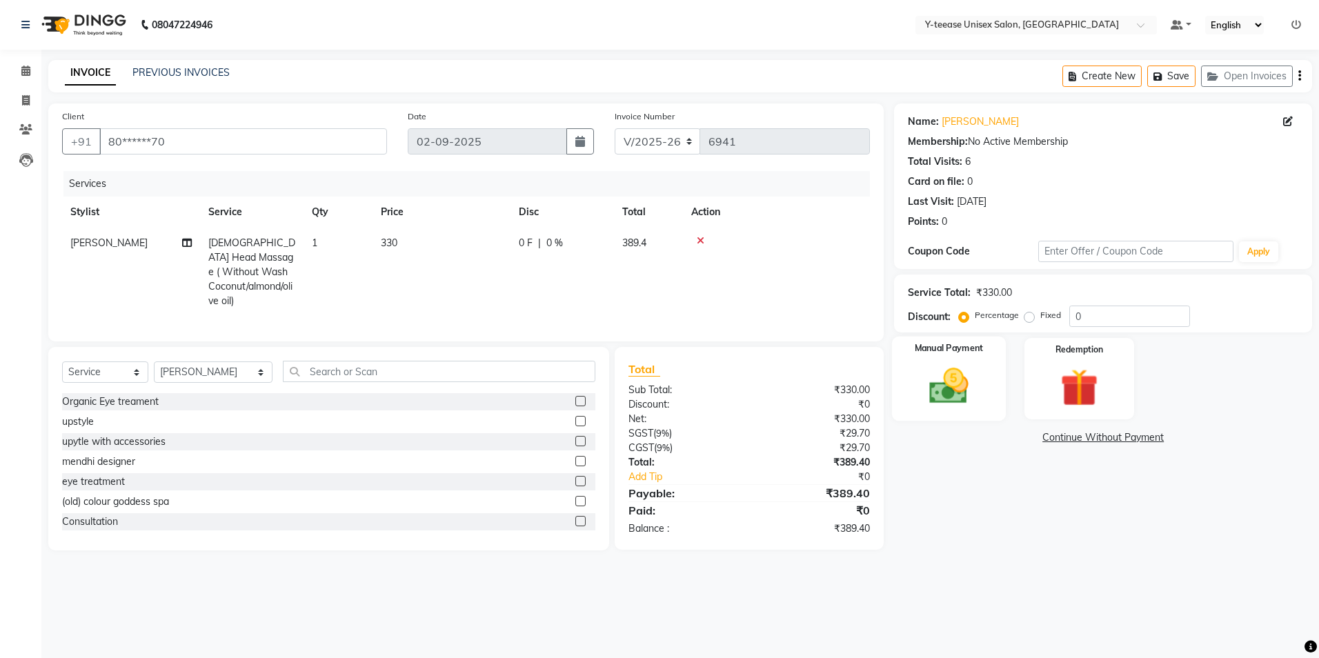
click at [956, 375] on img at bounding box center [949, 387] width 64 height 46
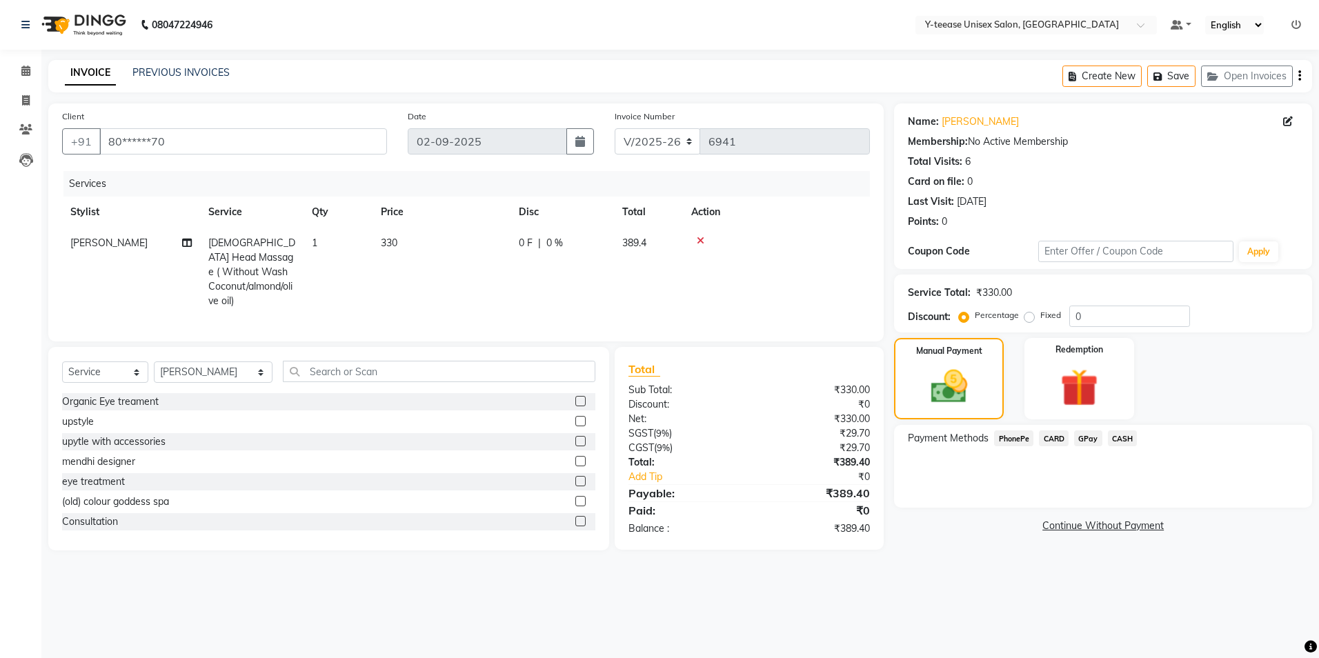
click at [1087, 438] on span "GPay" at bounding box center [1088, 439] width 28 height 16
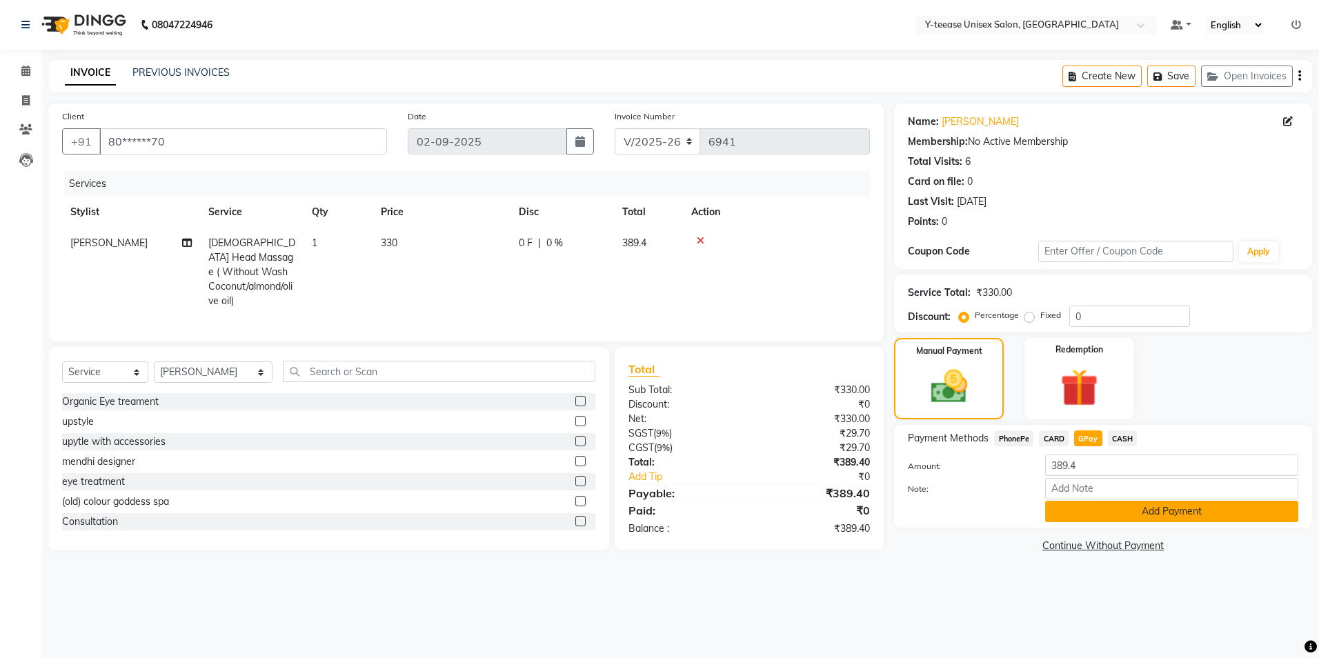
click at [1113, 516] on button "Add Payment" at bounding box center [1171, 511] width 253 height 21
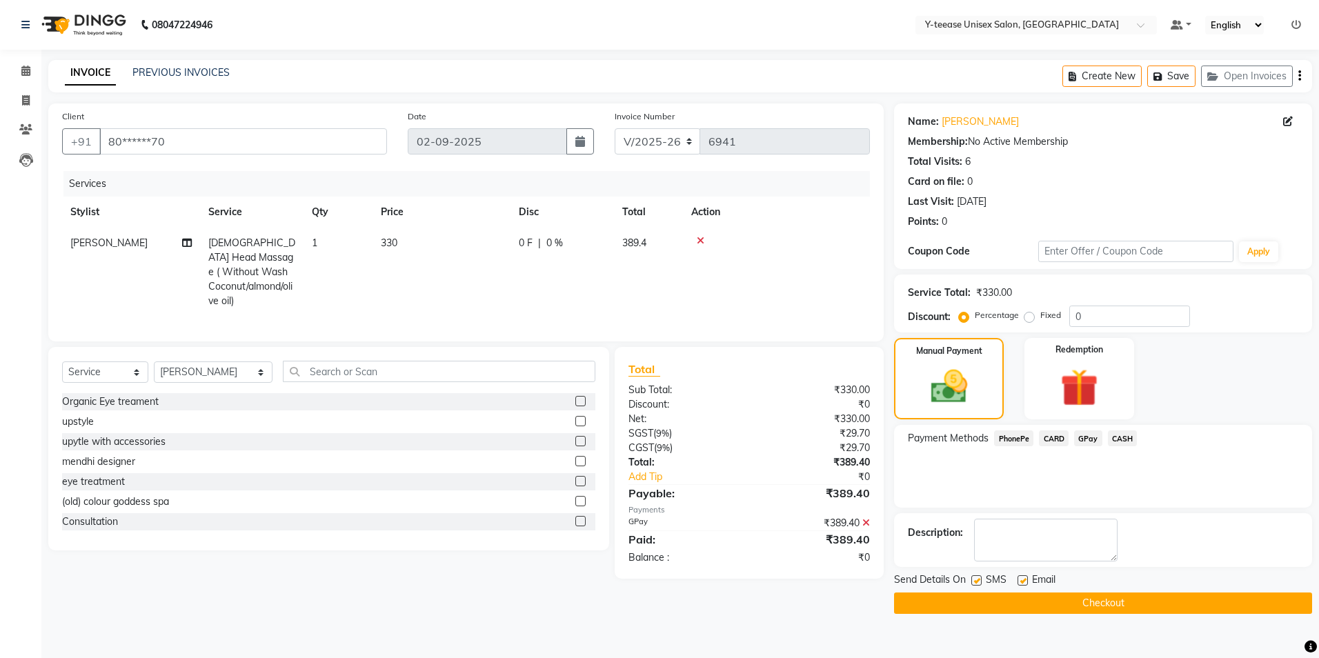
click at [1038, 608] on button "Checkout" at bounding box center [1103, 603] width 418 height 21
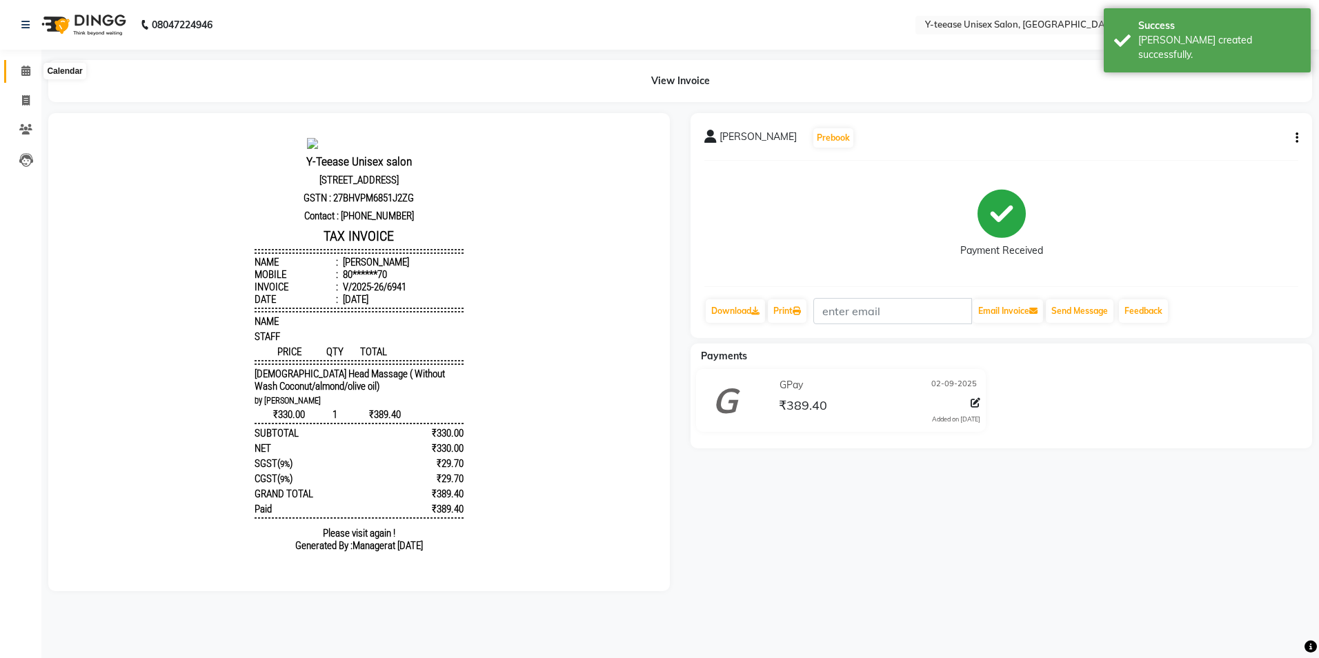
click at [21, 73] on icon at bounding box center [25, 71] width 9 height 10
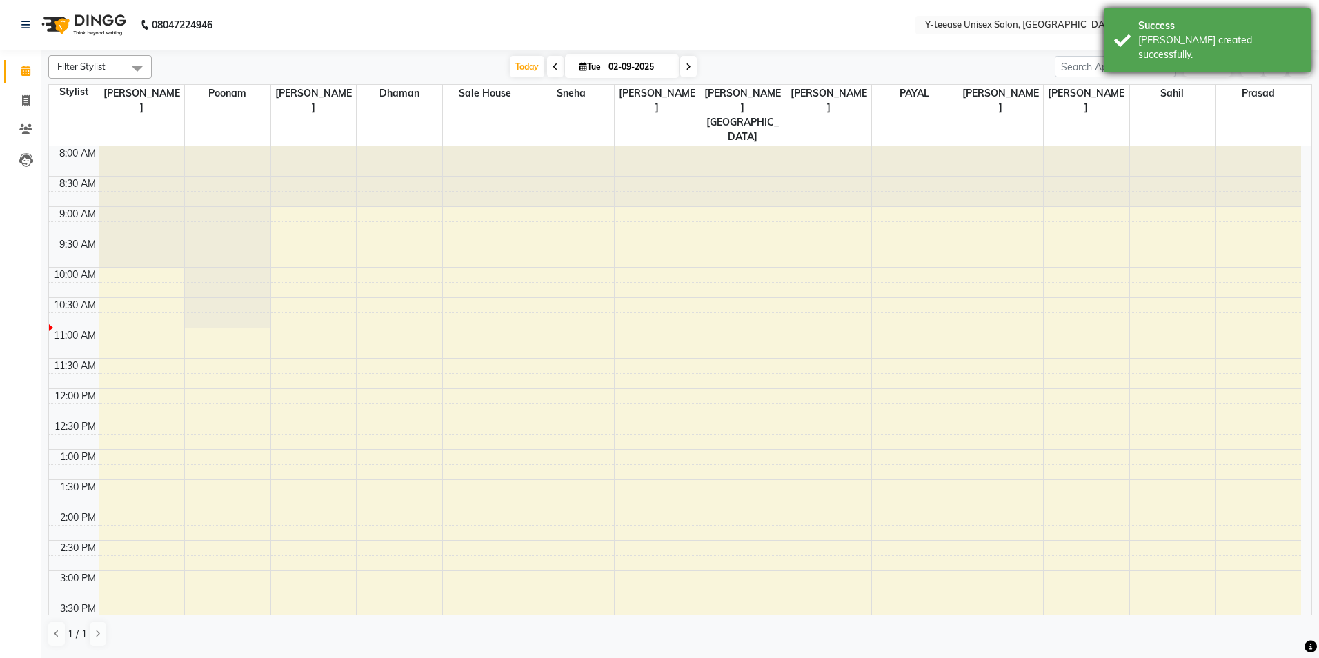
drag, startPoint x: 1199, startPoint y: 24, endPoint x: 1212, endPoint y: 54, distance: 32.4
click at [1212, 53] on div "Success Bill created successfully." at bounding box center [1207, 40] width 207 height 64
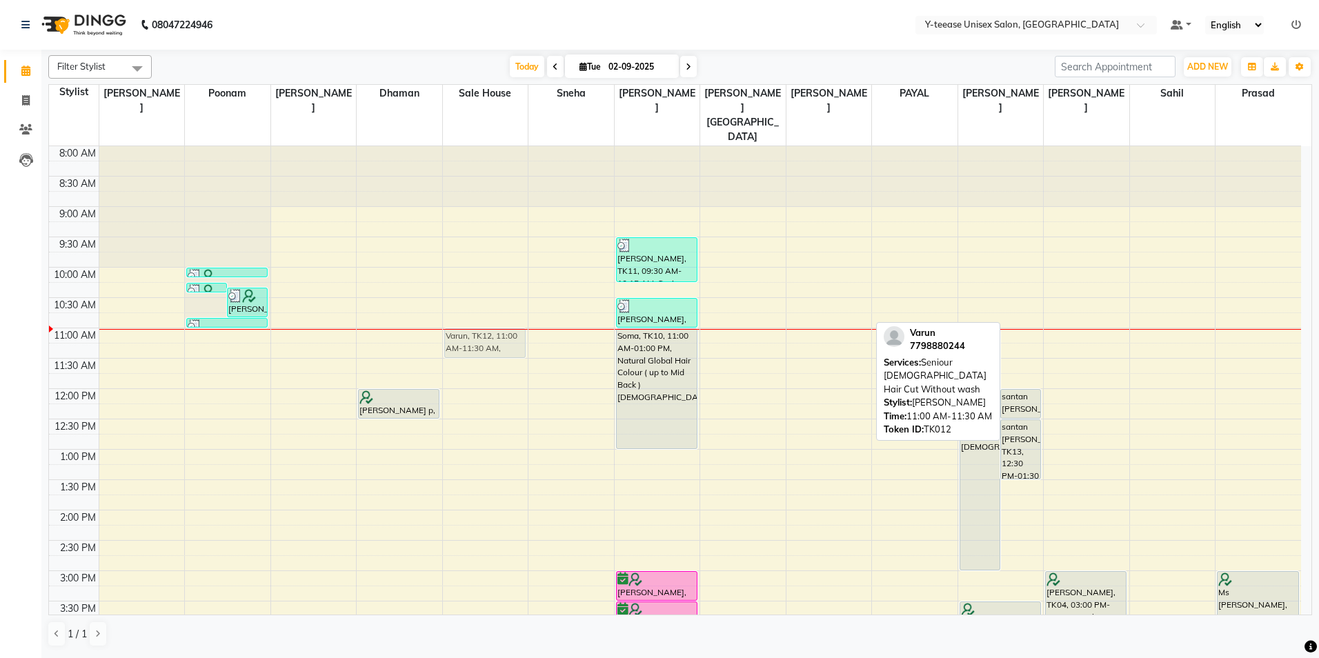
drag, startPoint x: 837, startPoint y: 312, endPoint x: 486, endPoint y: 315, distance: 351.2
click at [486, 315] on tr "preona roy, TK06, 10:15 AM-10:25 AM, Upper Lip Amita p, TK16, 10:20 AM-10:50 AM…" at bounding box center [675, 601] width 1252 height 910
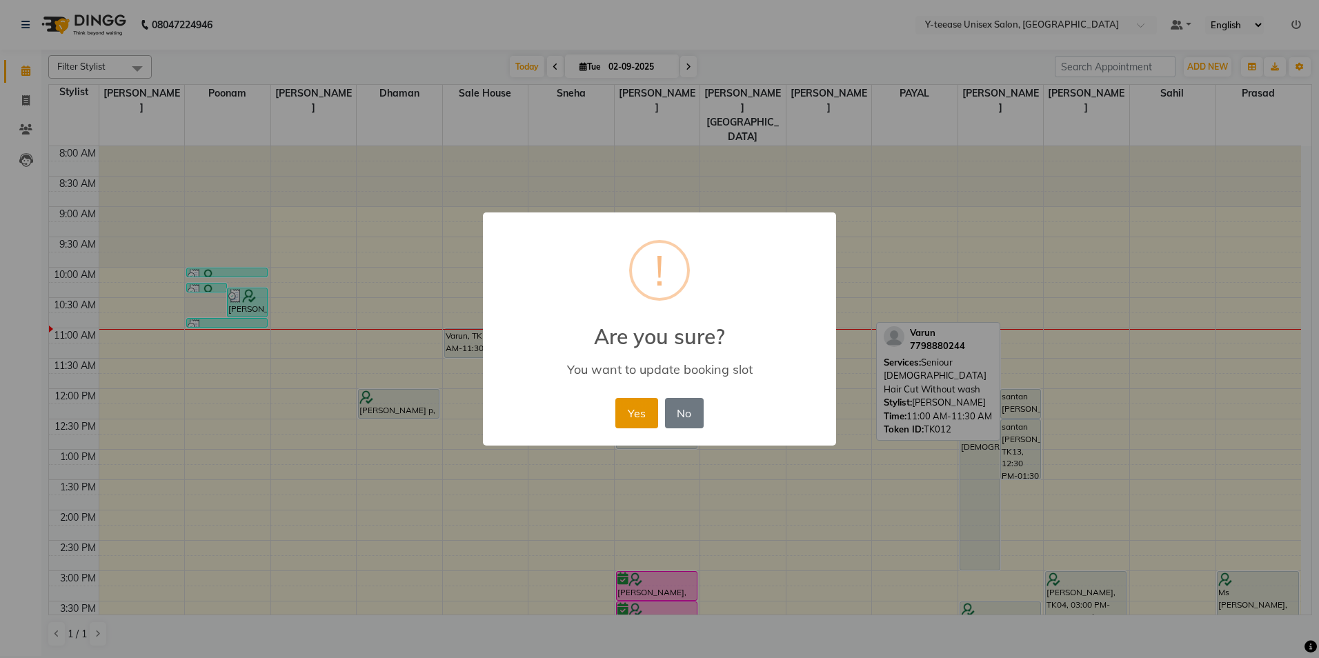
click at [644, 406] on button "Yes" at bounding box center [636, 413] width 42 height 30
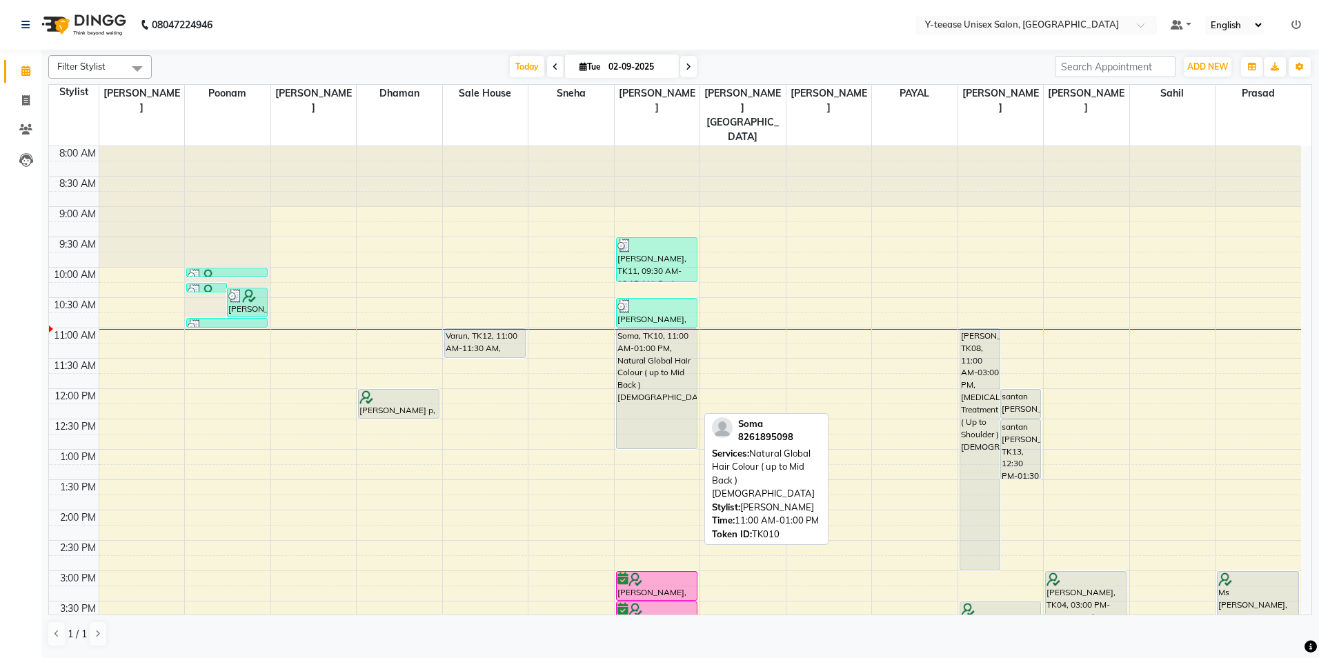
click at [652, 329] on div "Soma, TK10, 11:00 AM-01:00 PM, Natural Global Hair Colour ( up to Mid Back ) [D…" at bounding box center [657, 388] width 80 height 119
click at [672, 364] on div "Soma, TK10, 11:00 AM-01:00 PM, Natural Global Hair Colour ( up to Mid Back ) [D…" at bounding box center [657, 388] width 80 height 119
select select "7"
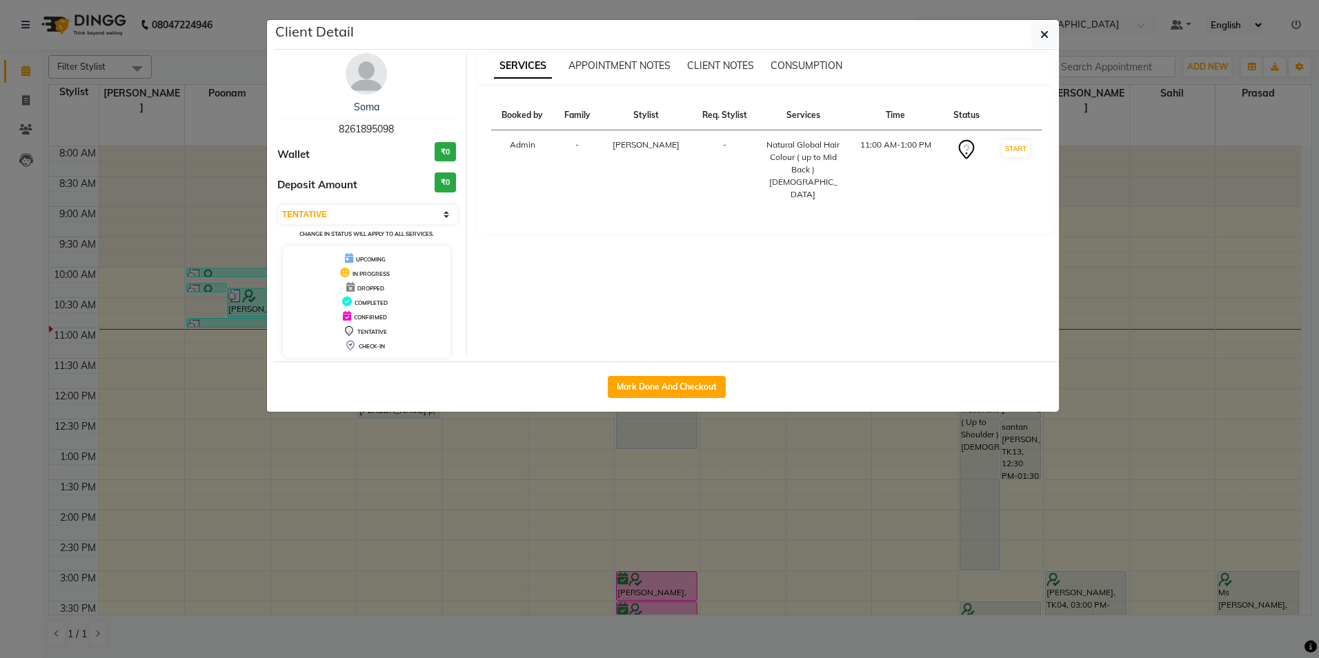
click at [362, 71] on img at bounding box center [366, 73] width 41 height 41
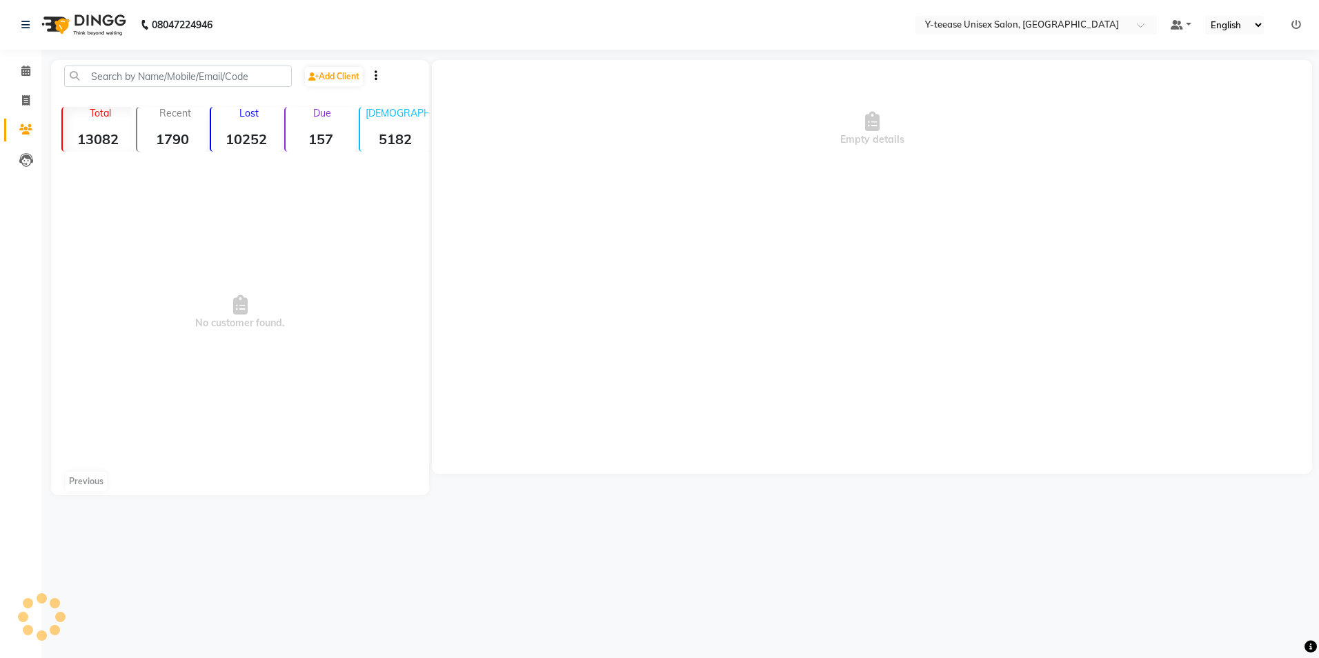
drag, startPoint x: 804, startPoint y: 515, endPoint x: 744, endPoint y: 491, distance: 64.3
click at [792, 514] on div "08047224946 Select Location × Y-teease Unisex Salon, Amanora Default Panel My P…" at bounding box center [659, 329] width 1319 height 658
click at [23, 76] on span at bounding box center [26, 71] width 24 height 16
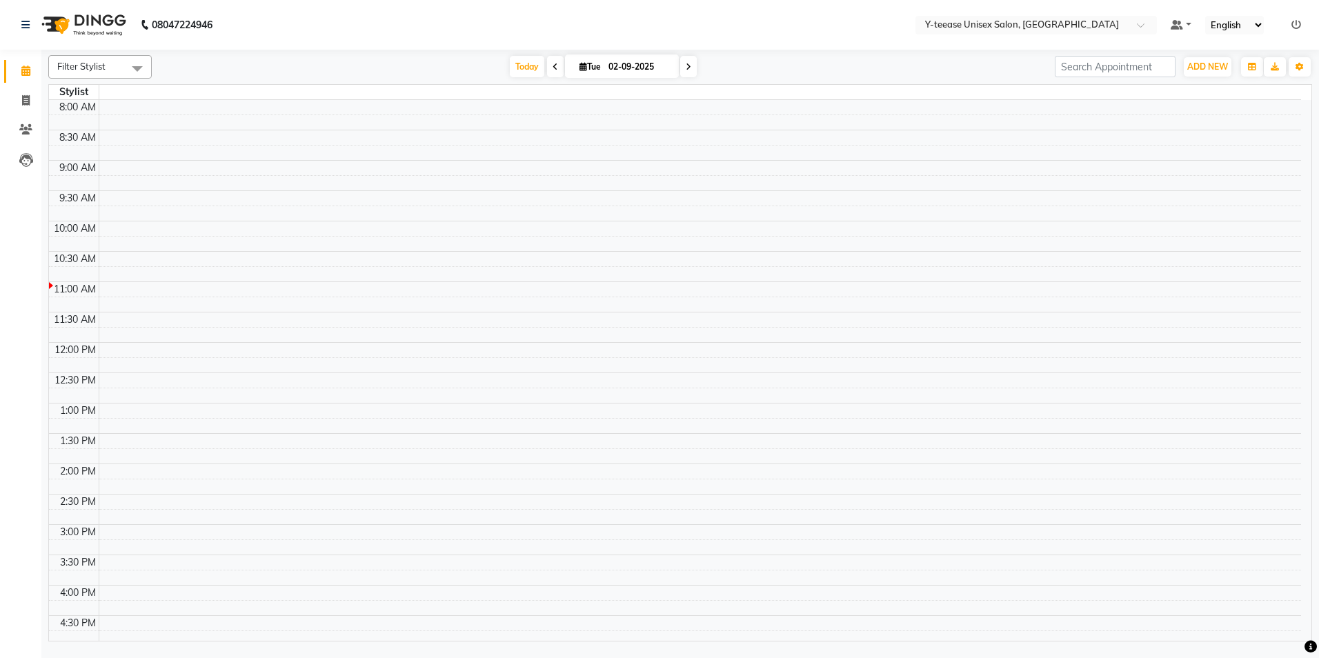
click at [424, 264] on td at bounding box center [700, 258] width 1203 height 15
click at [882, 66] on div "[DATE] [DATE]" at bounding box center [603, 67] width 889 height 21
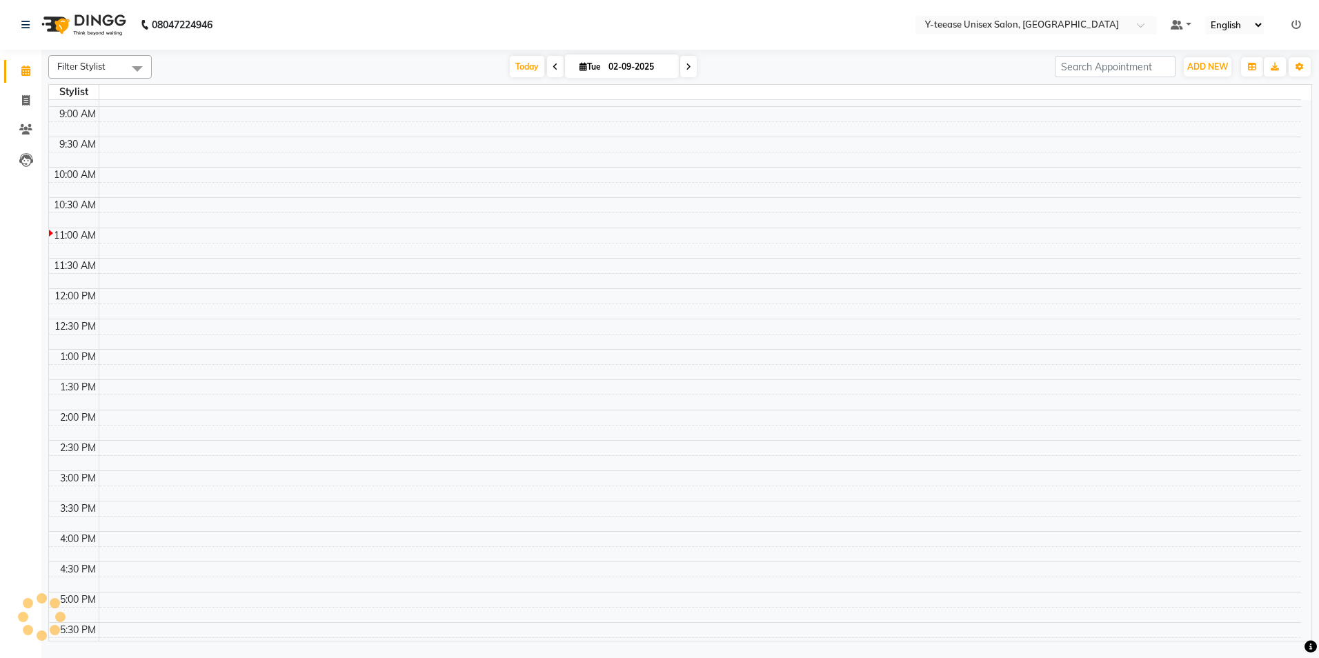
scroll to position [138, 0]
click at [924, 71] on div "[DATE] [DATE]" at bounding box center [603, 67] width 889 height 21
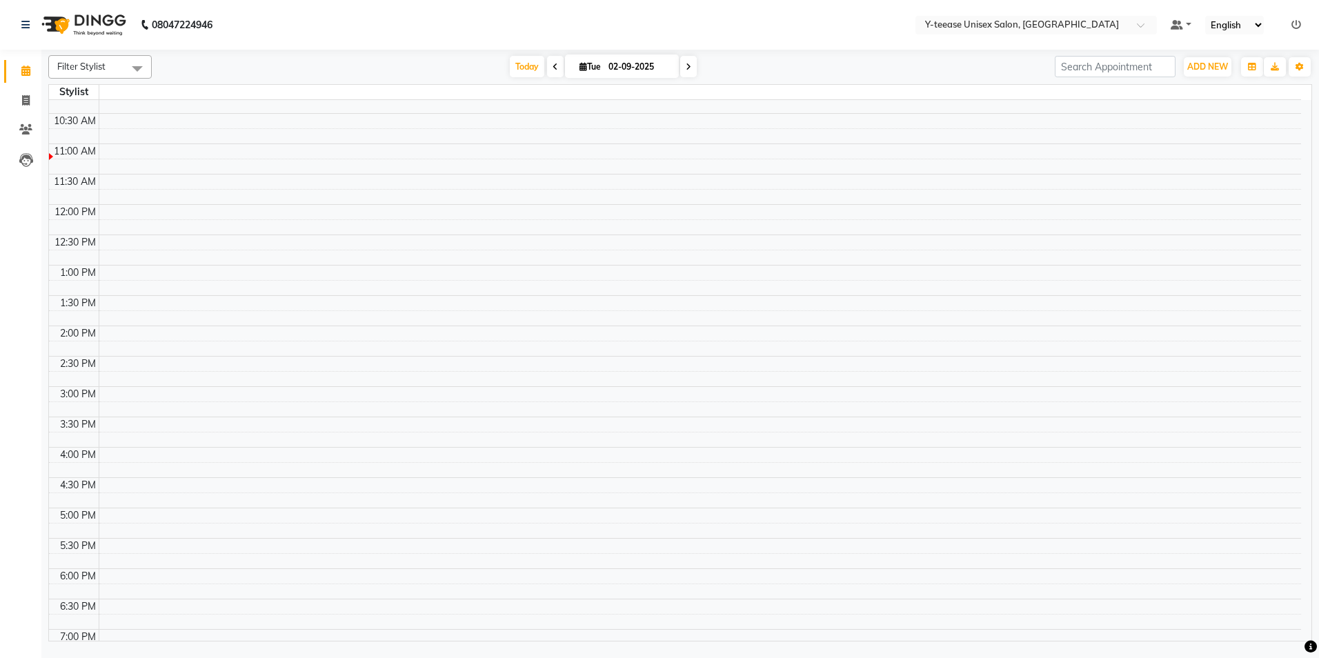
click at [991, 50] on div "Filter Stylist No data available Today Tue 02-09-2025 Toggle Dropdown Add Appoi…" at bounding box center [680, 346] width 1264 height 592
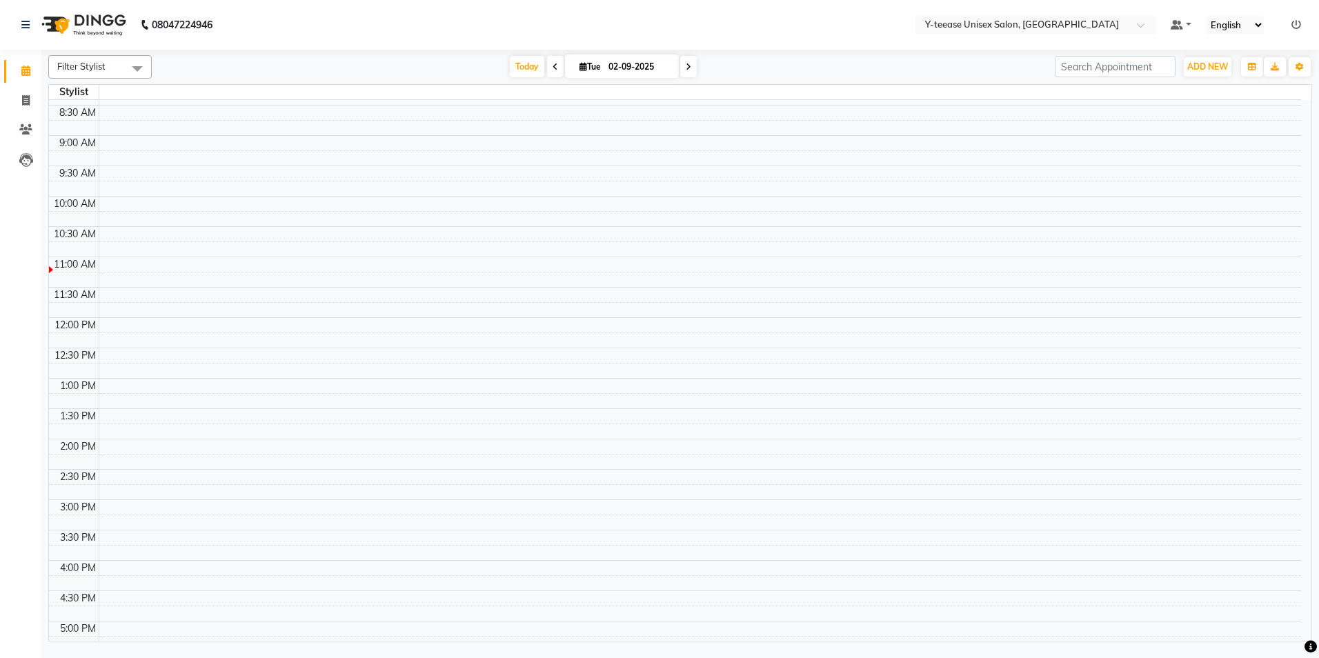
scroll to position [0, 0]
click at [1040, 444] on td at bounding box center [700, 440] width 1203 height 15
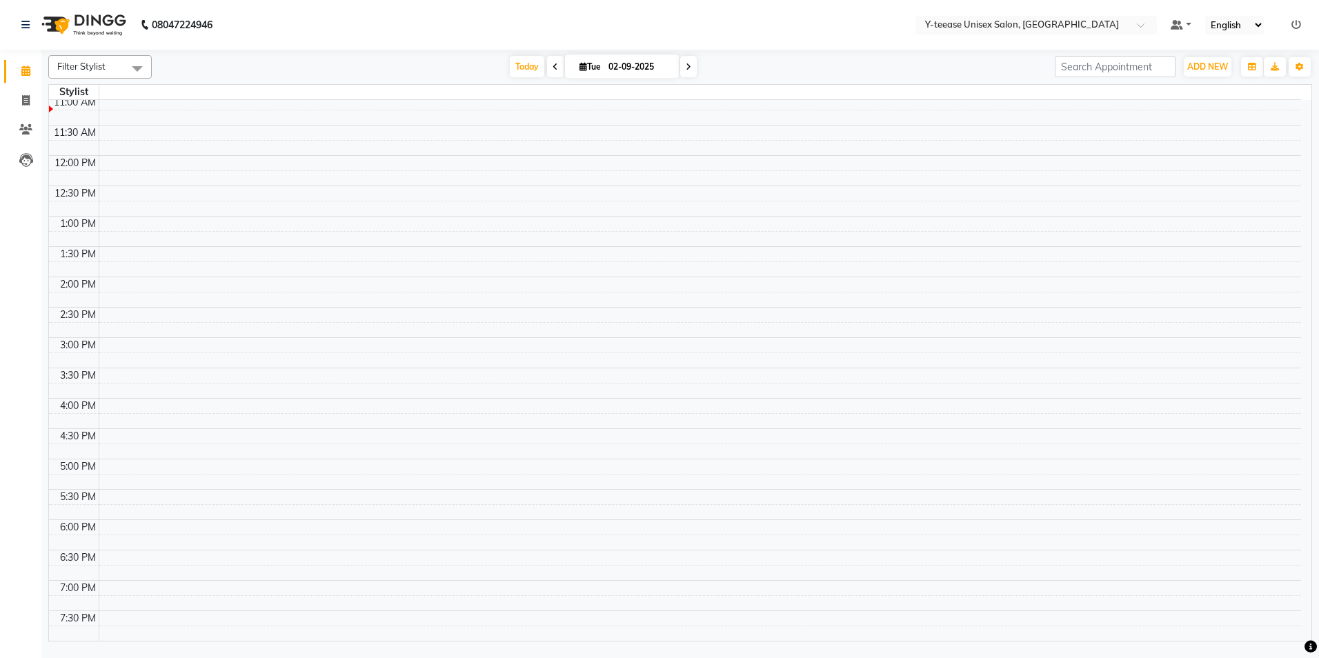
click at [993, 407] on td at bounding box center [700, 405] width 1203 height 15
click at [1250, 290] on td at bounding box center [700, 284] width 1203 height 15
click at [1132, 313] on td at bounding box center [700, 314] width 1203 height 15
click at [951, 59] on div "[DATE] [DATE]" at bounding box center [603, 67] width 889 height 21
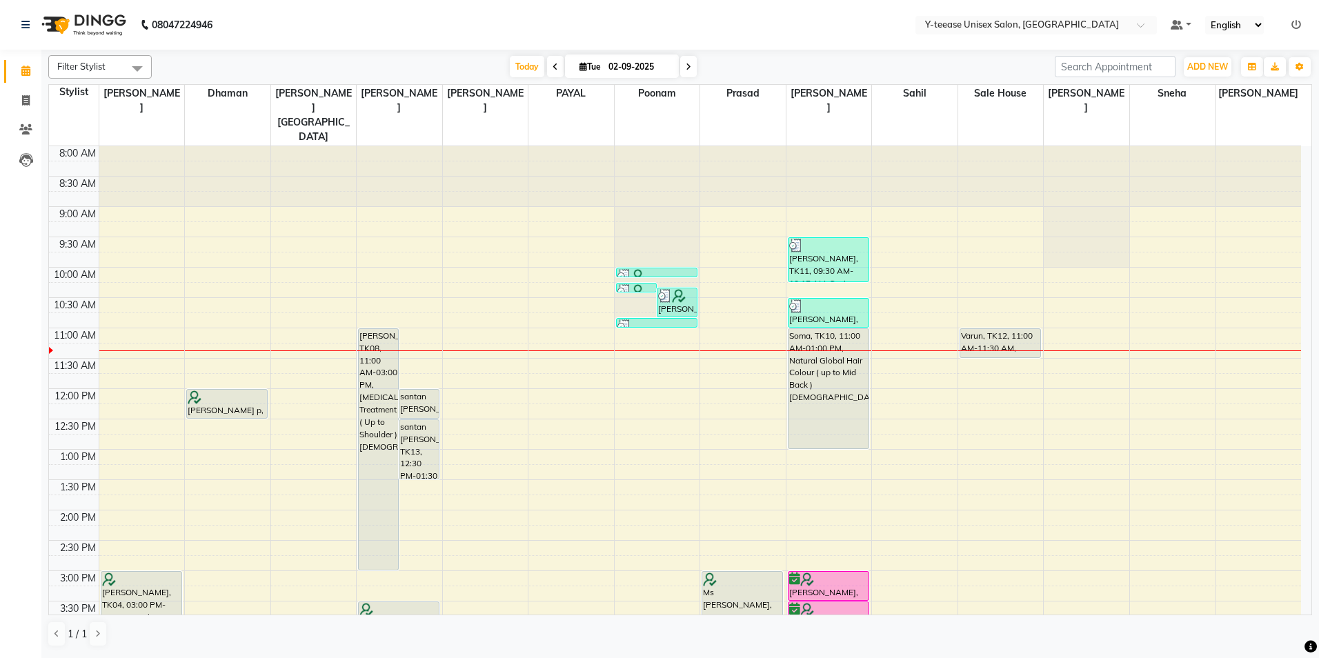
click at [800, 61] on div "[DATE] [DATE]" at bounding box center [603, 67] width 889 height 21
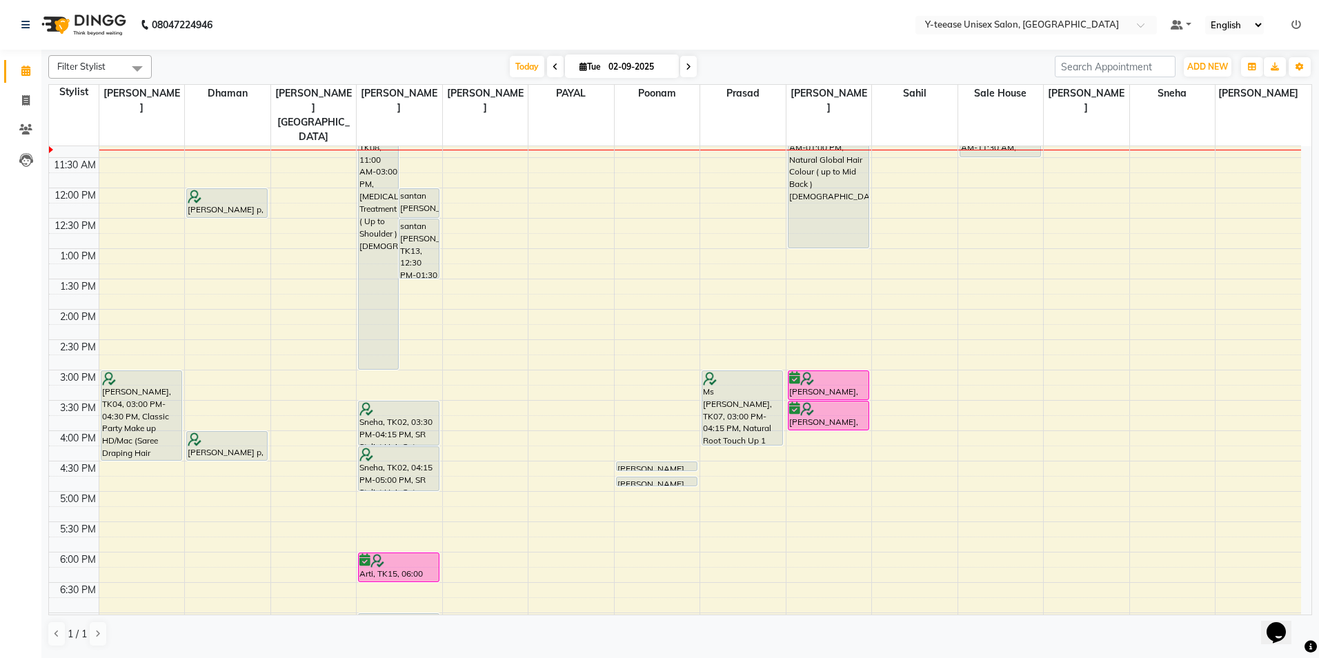
scroll to position [207, 0]
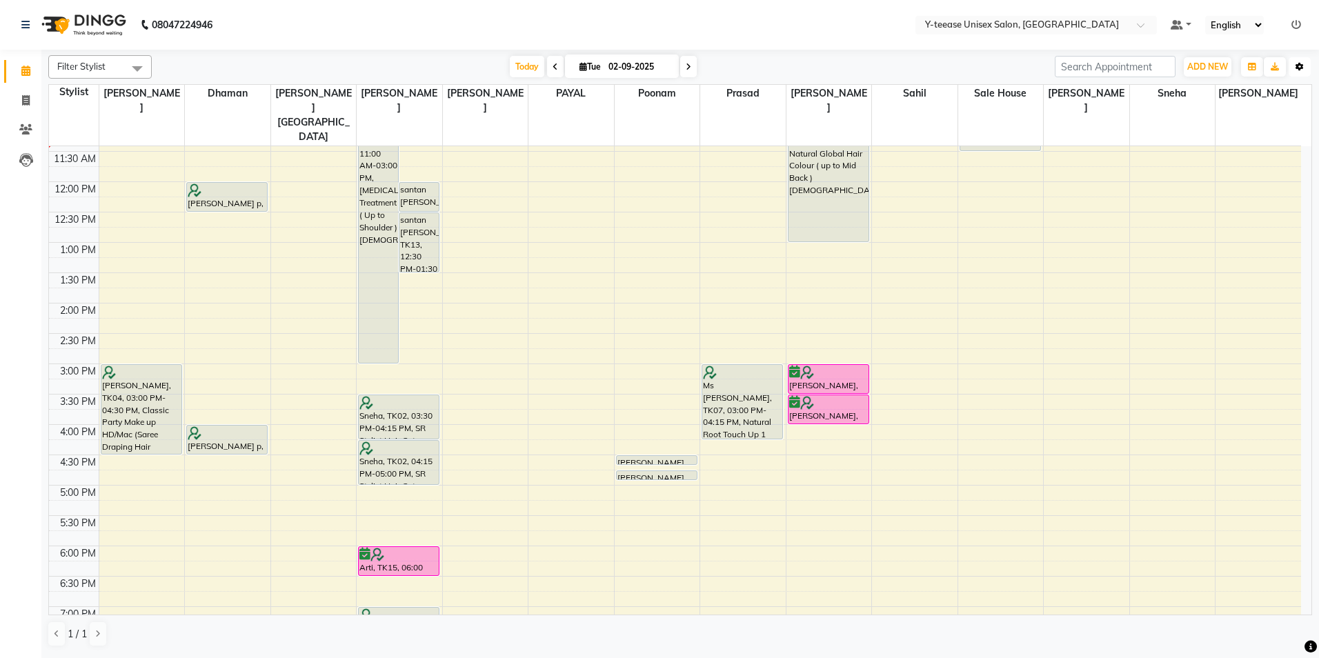
click at [1296, 63] on icon "button" at bounding box center [1300, 67] width 8 height 8
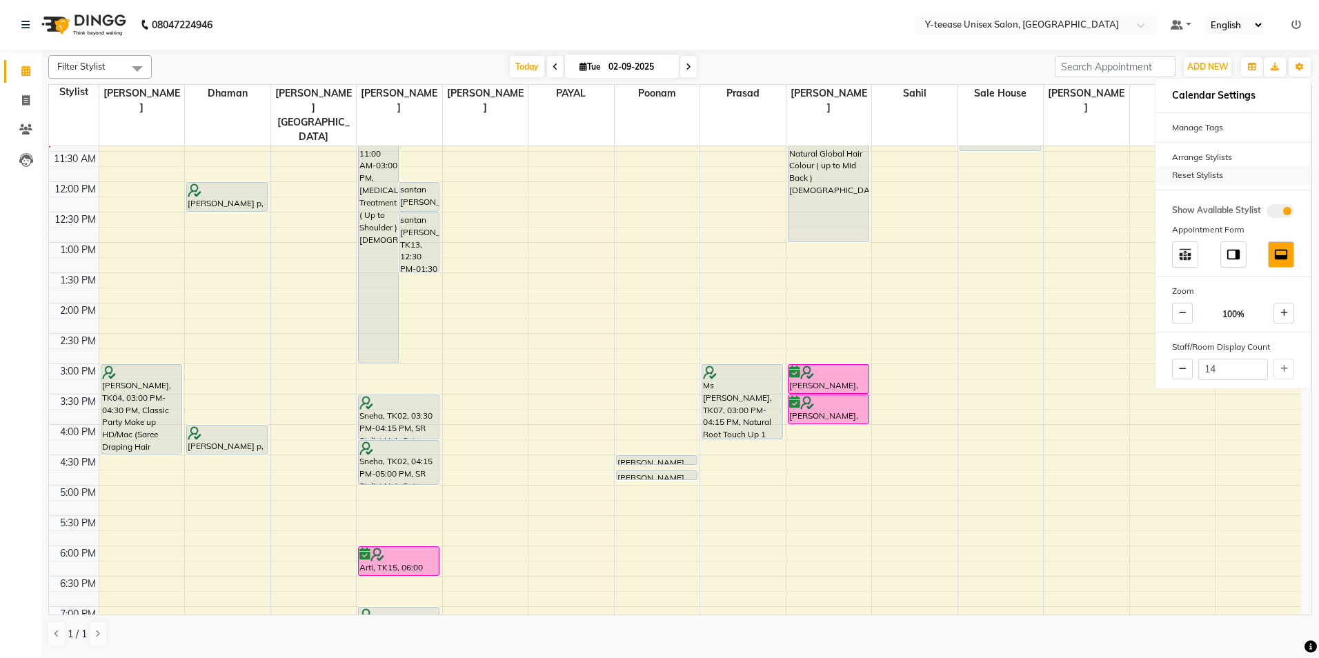
click at [1206, 166] on div "Reset Stylists" at bounding box center [1233, 175] width 155 height 18
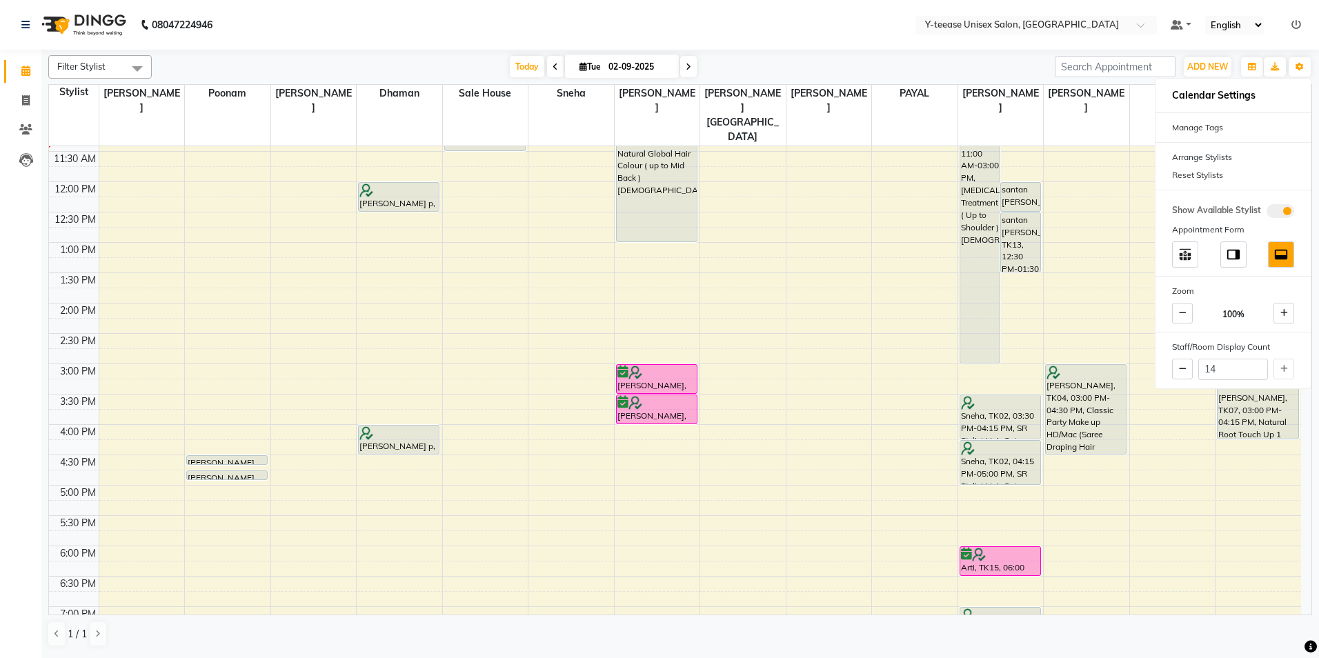
click at [1038, 55] on div "Filter Stylist Select All chaitrali Dhaman FAIZAN SALMANI keshav nagar Mosin kh…" at bounding box center [680, 351] width 1264 height 603
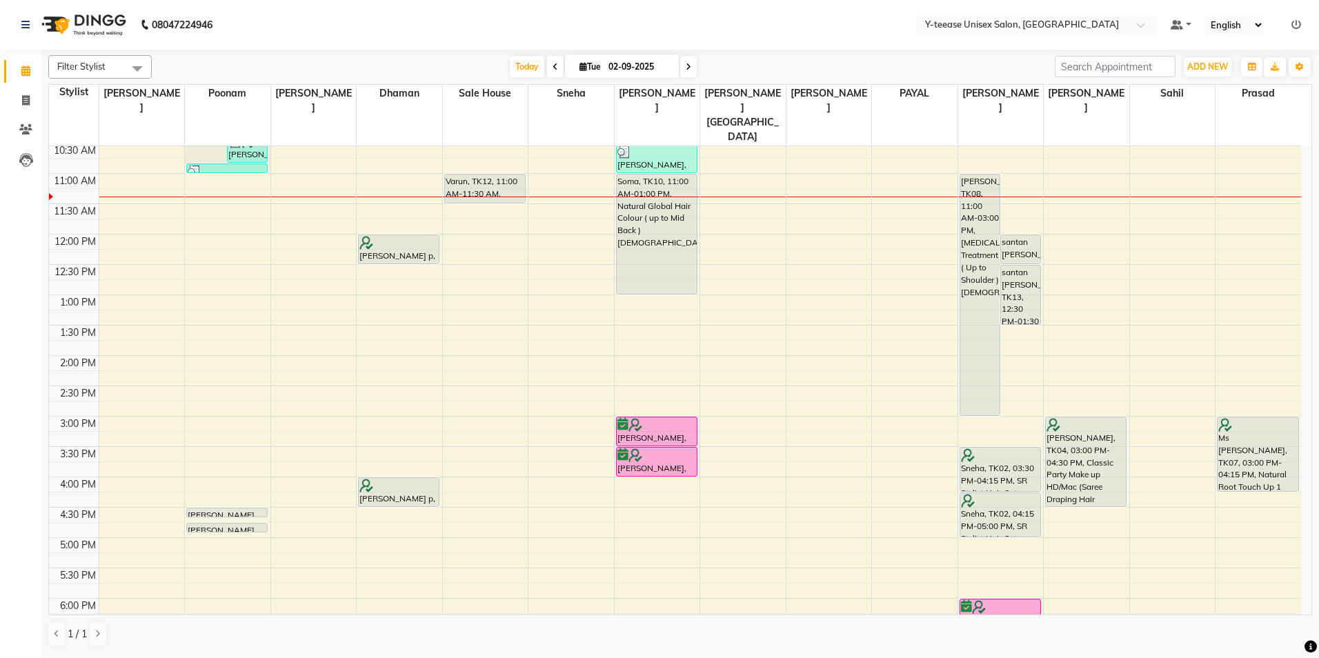
scroll to position [138, 0]
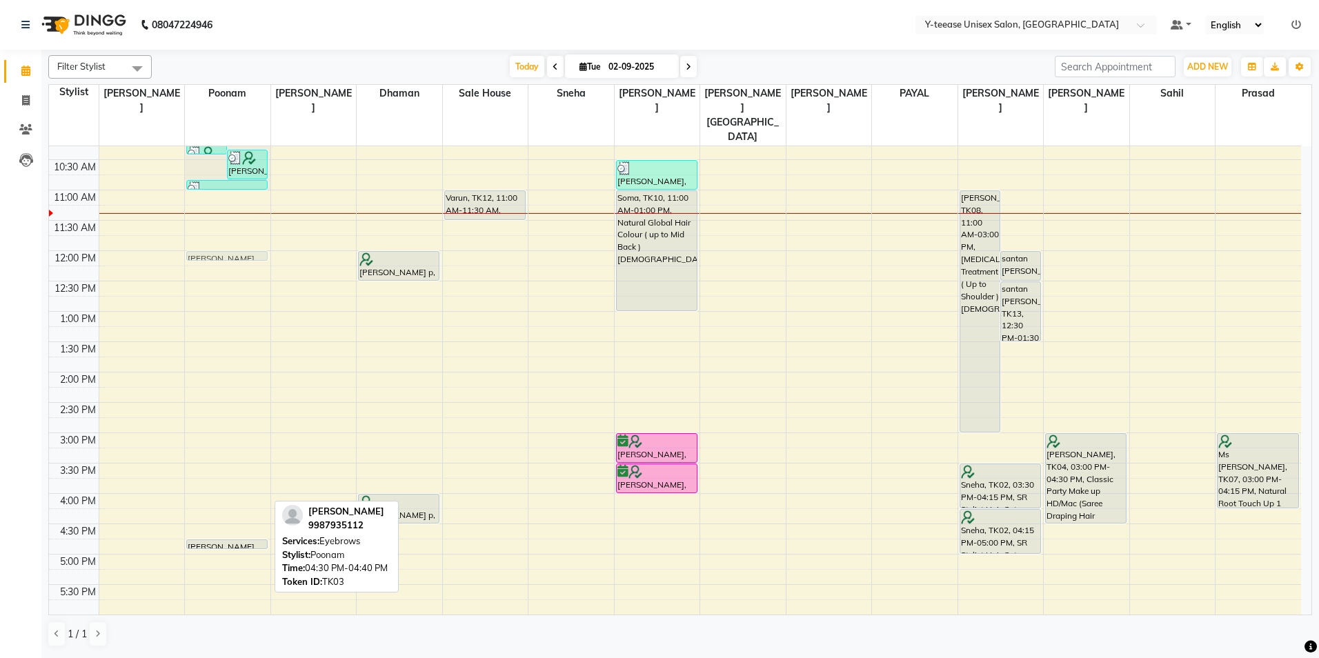
drag, startPoint x: 246, startPoint y: 500, endPoint x: 253, endPoint y: 234, distance: 266.4
click at [253, 234] on div "8:00 AM 8:30 AM 9:00 AM 9:30 AM 10:00 AM 10:30 AM 11:00 AM 11:30 AM 12:00 PM 12…" at bounding box center [675, 463] width 1252 height 910
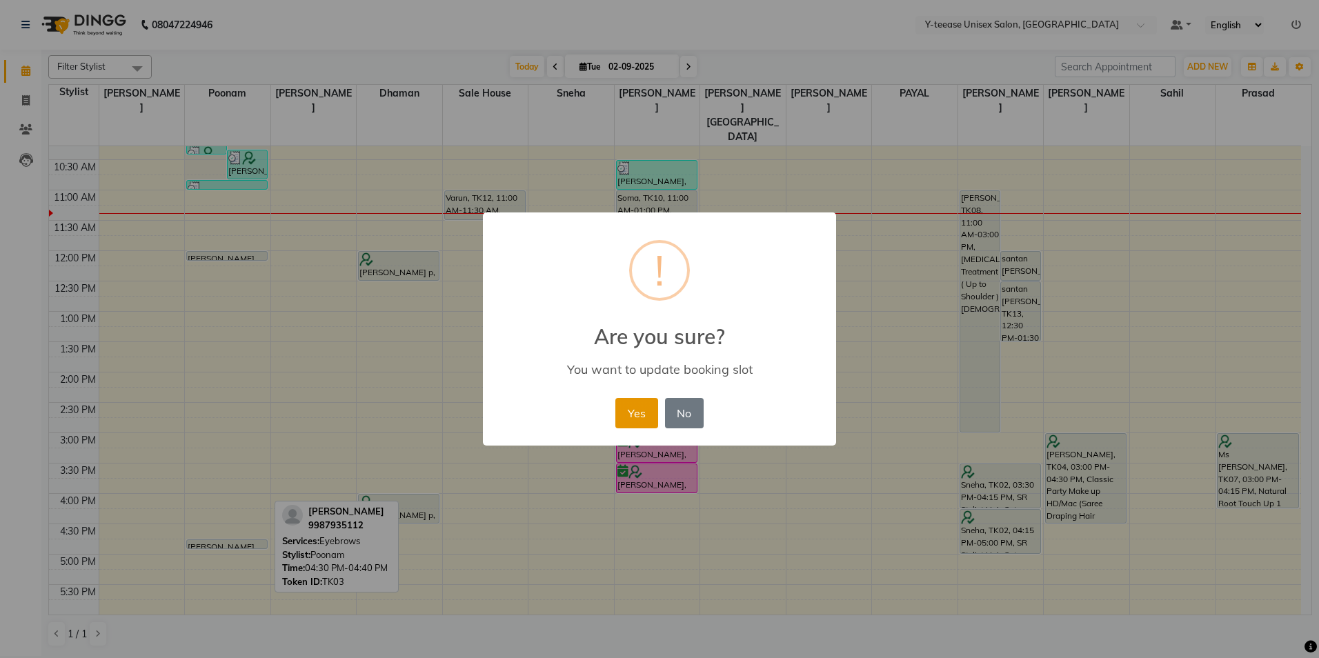
click at [626, 408] on button "Yes" at bounding box center [636, 413] width 42 height 30
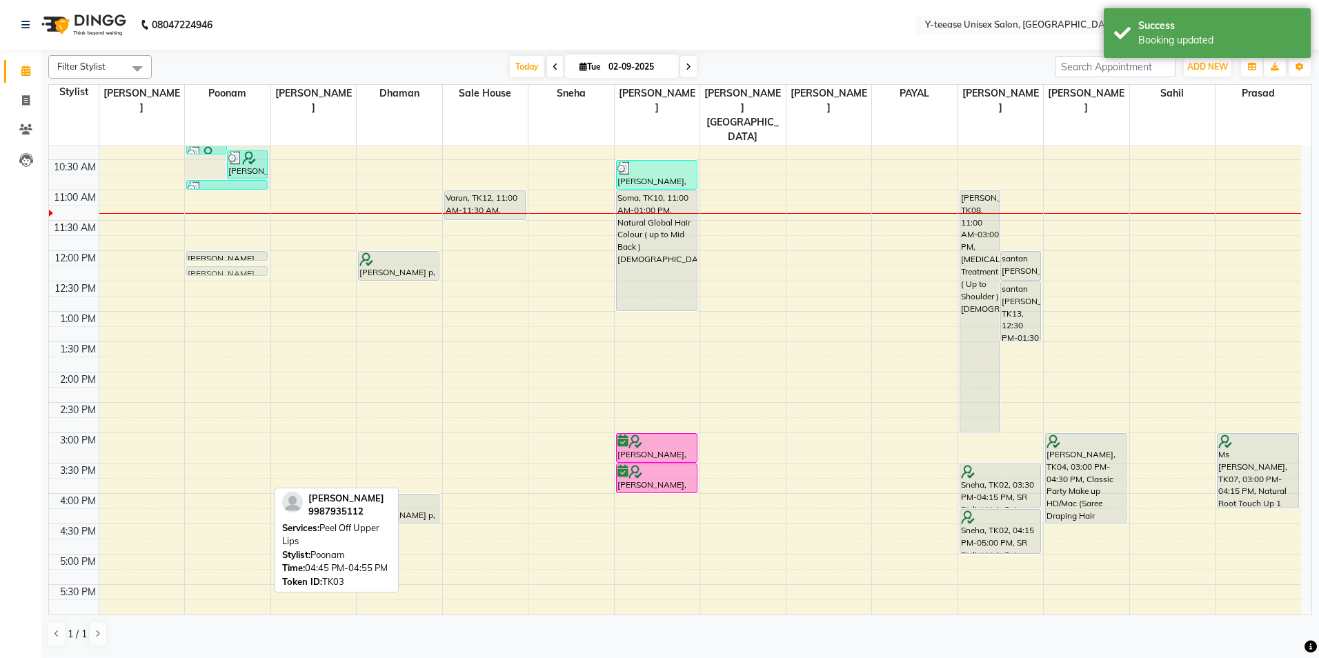
drag, startPoint x: 251, startPoint y: 515, endPoint x: 241, endPoint y: 244, distance: 271.3
click at [241, 244] on div "preona roy, TK06, 10:15 AM-10:25 AM, Upper Lip Amita p, TK16, 10:20 AM-10:50 AM…" at bounding box center [228, 463] width 86 height 910
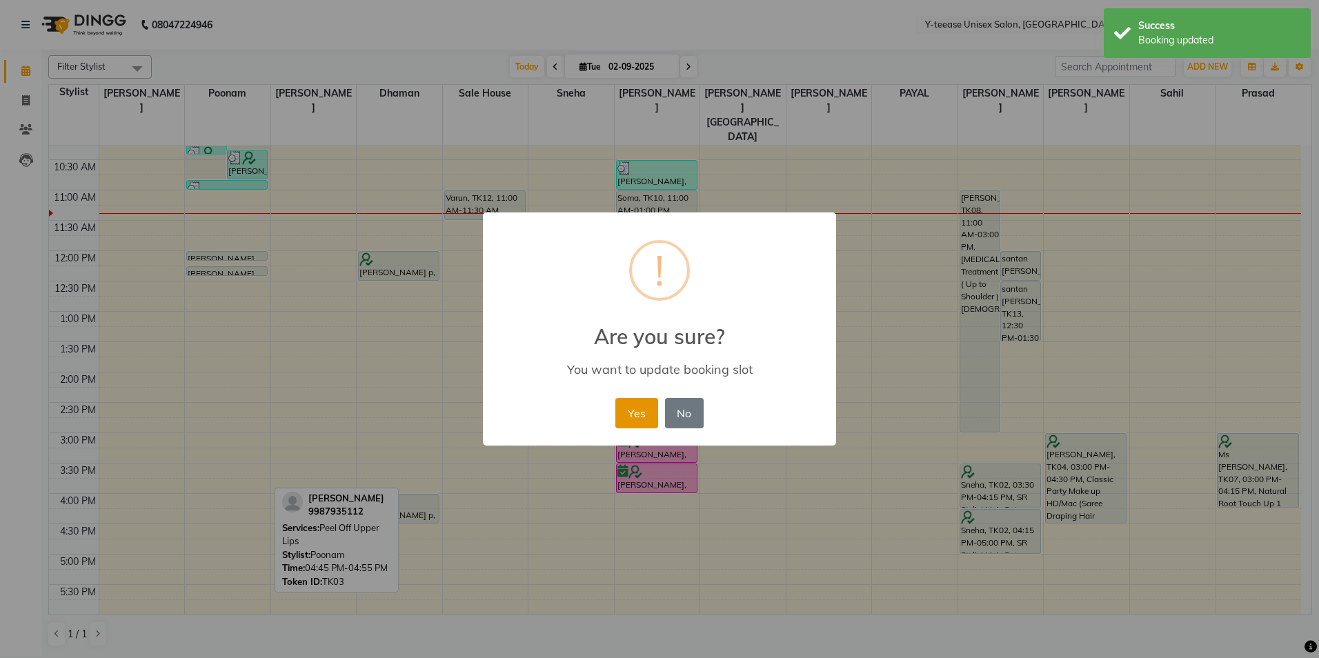
click at [626, 416] on button "Yes" at bounding box center [636, 413] width 42 height 30
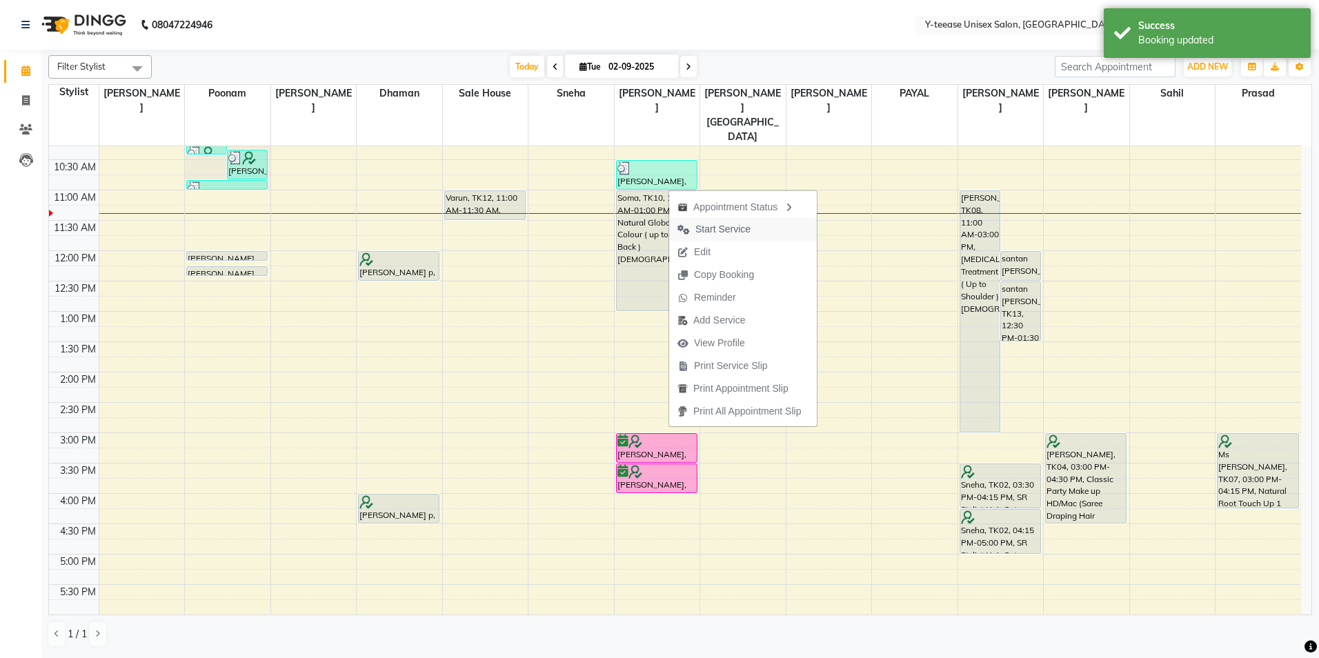
click at [689, 233] on icon "button" at bounding box center [683, 230] width 12 height 10
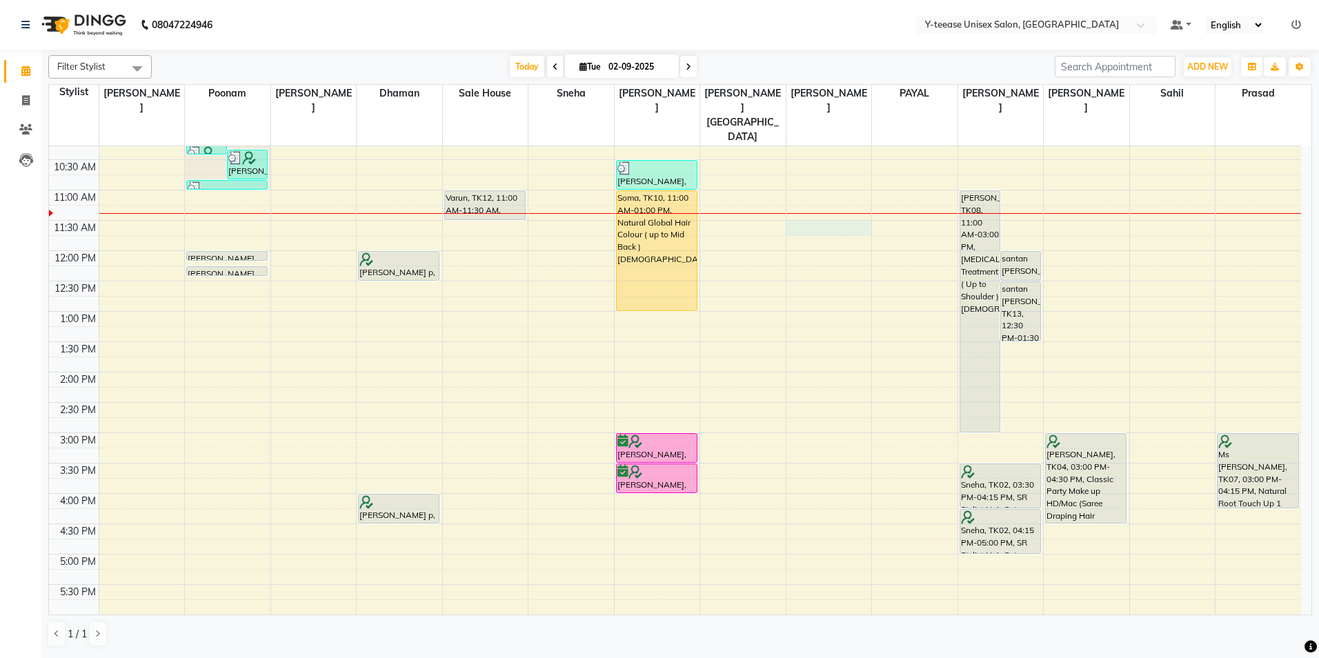
click at [835, 196] on div "8:00 AM 8:30 AM 9:00 AM 9:30 AM 10:00 AM 10:30 AM 11:00 AM 11:30 AM 12:00 PM 12…" at bounding box center [675, 463] width 1252 height 910
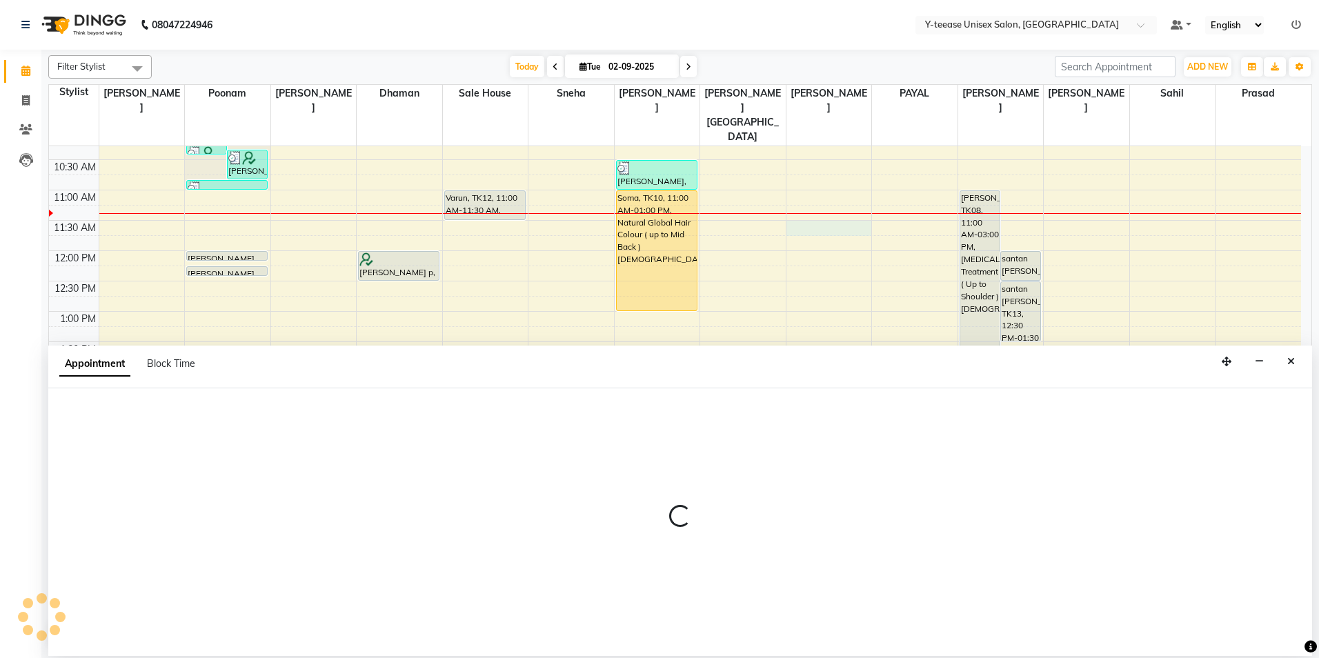
select select "71319"
select select "690"
select select "tentative"
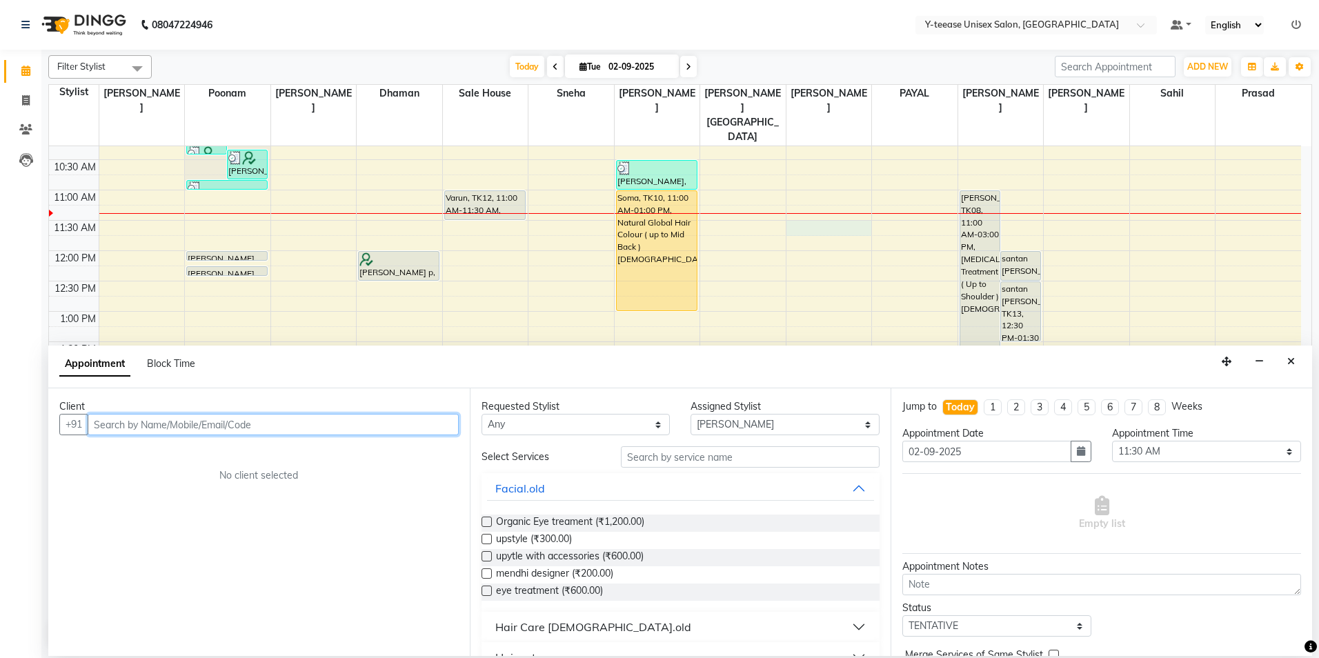
click at [259, 425] on input "text" at bounding box center [273, 424] width 371 height 21
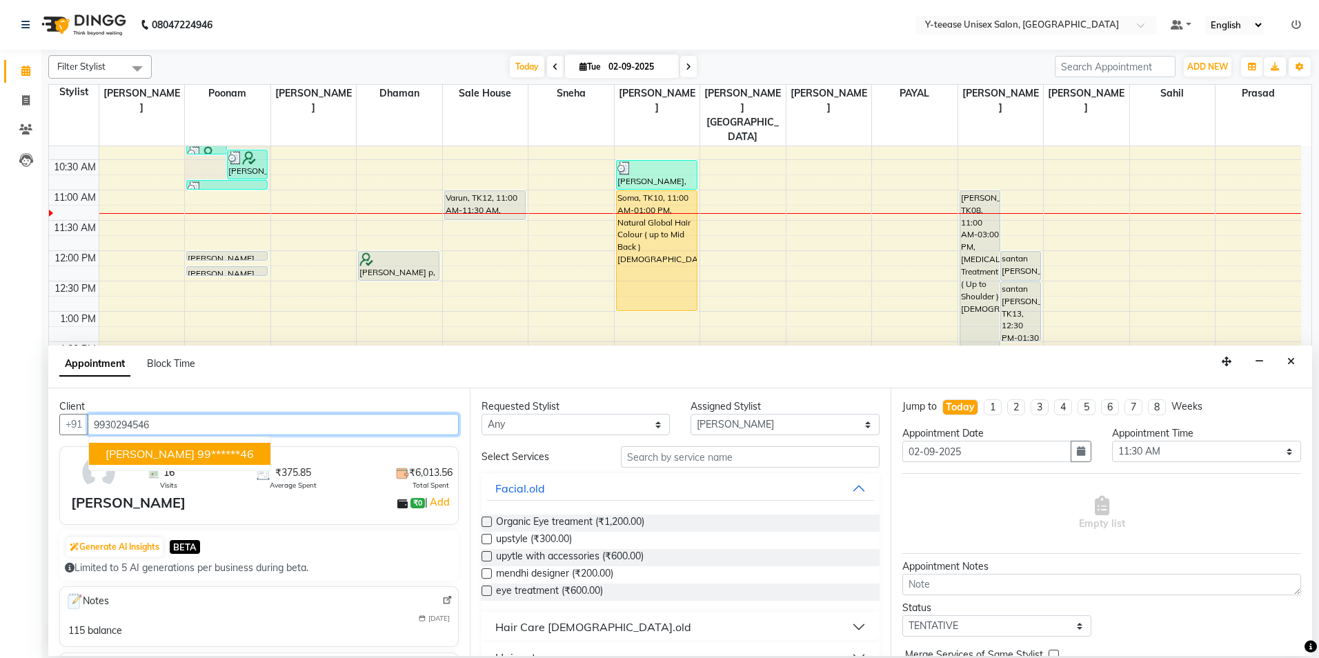
click at [197, 449] on ngb-highlight "99******46" at bounding box center [225, 454] width 57 height 14
type input "99******46"
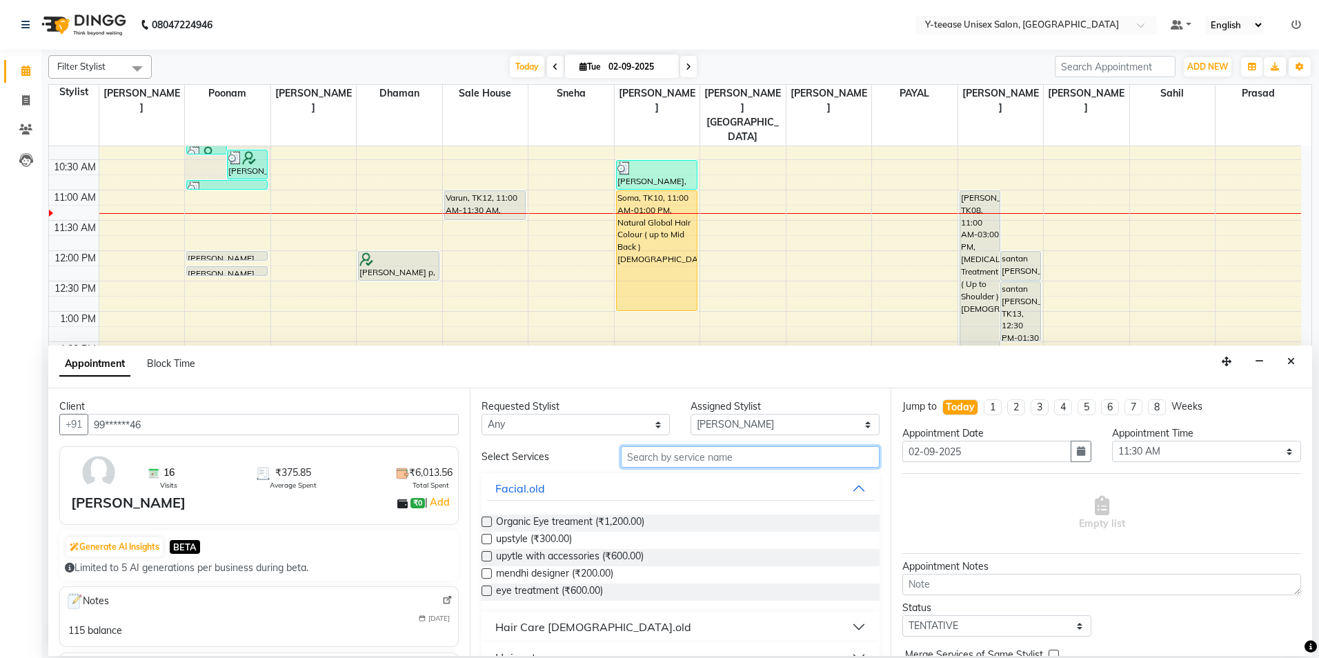
click at [662, 449] on input "text" at bounding box center [750, 456] width 259 height 21
click at [664, 452] on input "text" at bounding box center [750, 456] width 259 height 21
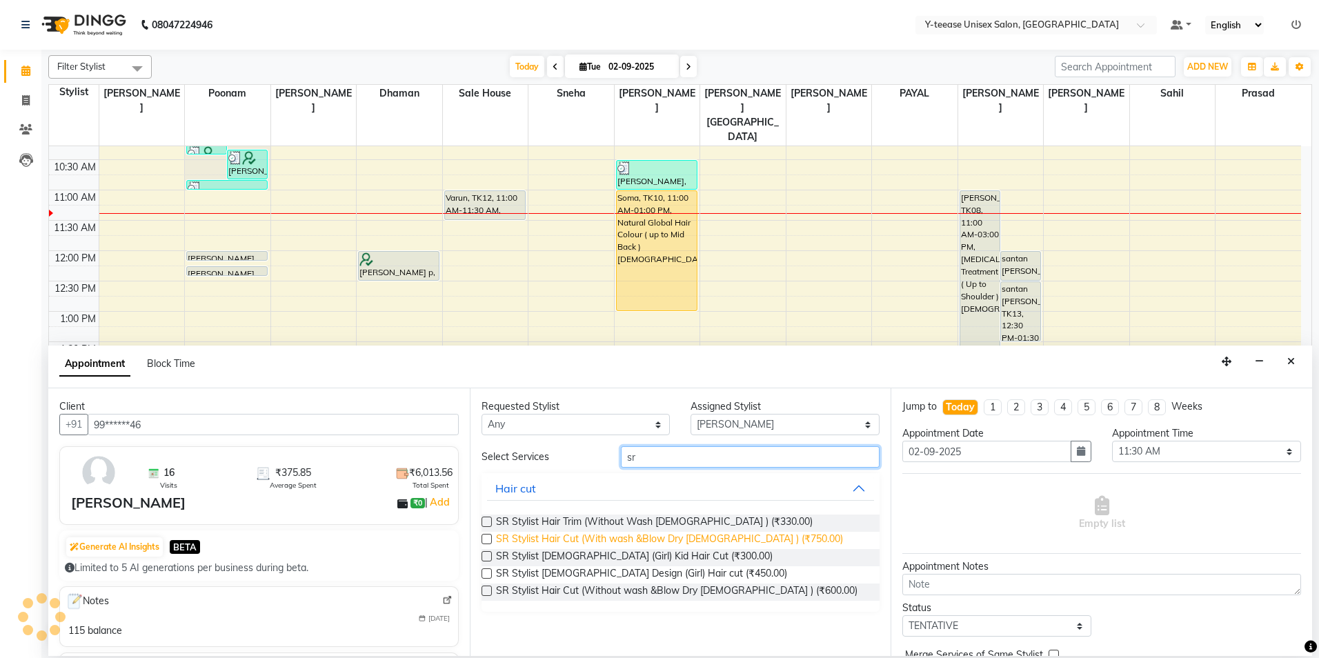
type input "sr"
drag, startPoint x: 581, startPoint y: 535, endPoint x: 684, endPoint y: 533, distance: 103.5
click at [581, 534] on span "SR Stylist Hair Cut (With wash &Blow Dry [DEMOGRAPHIC_DATA] ) (₹750.00)" at bounding box center [669, 540] width 347 height 17
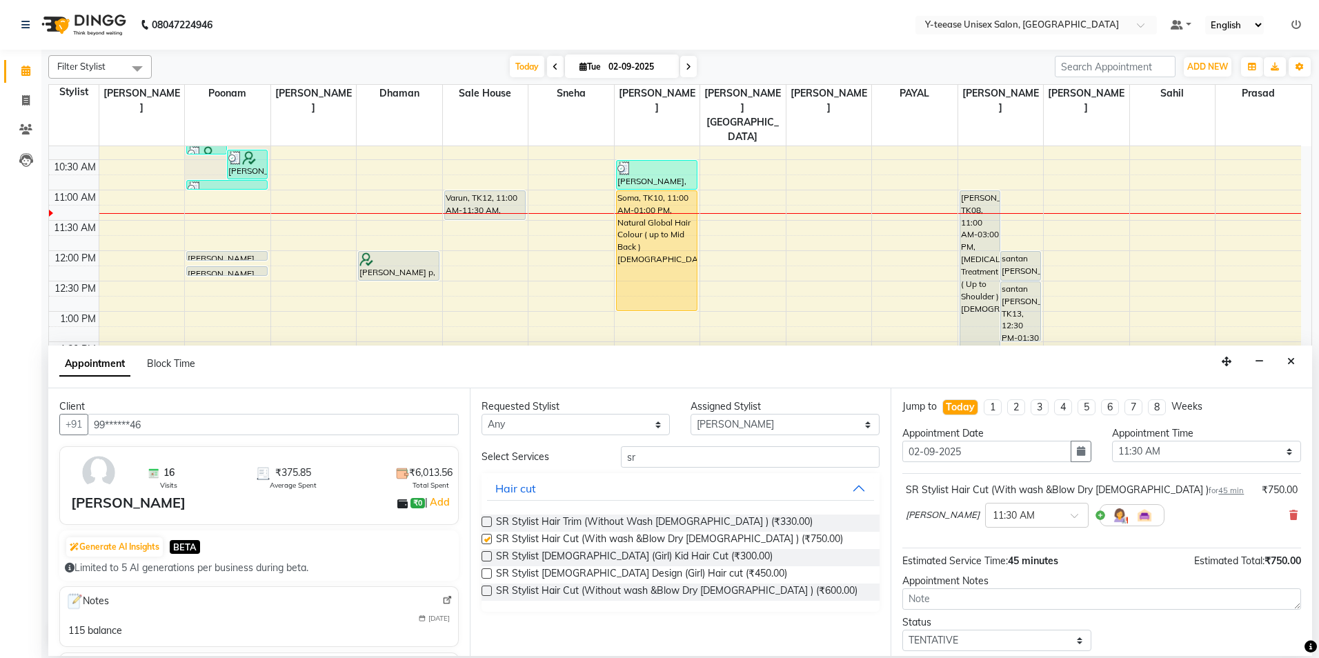
checkbox input "false"
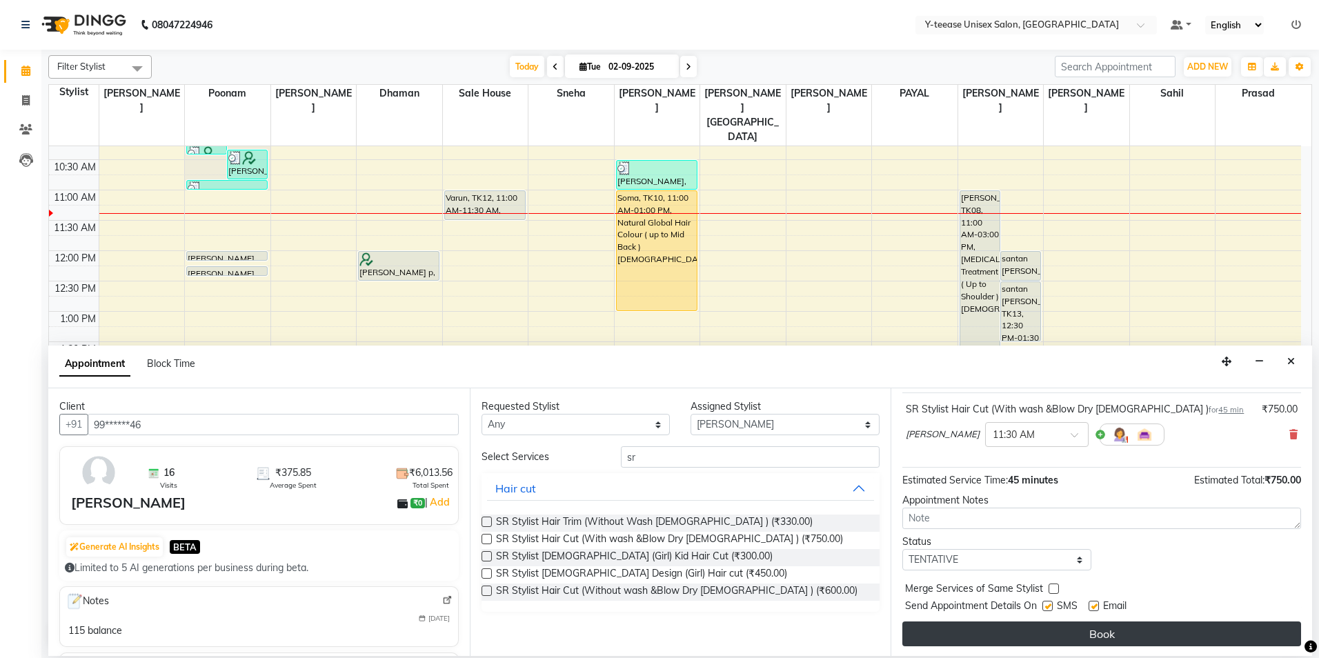
scroll to position [82, 0]
click at [987, 639] on button "Book" at bounding box center [1101, 632] width 399 height 25
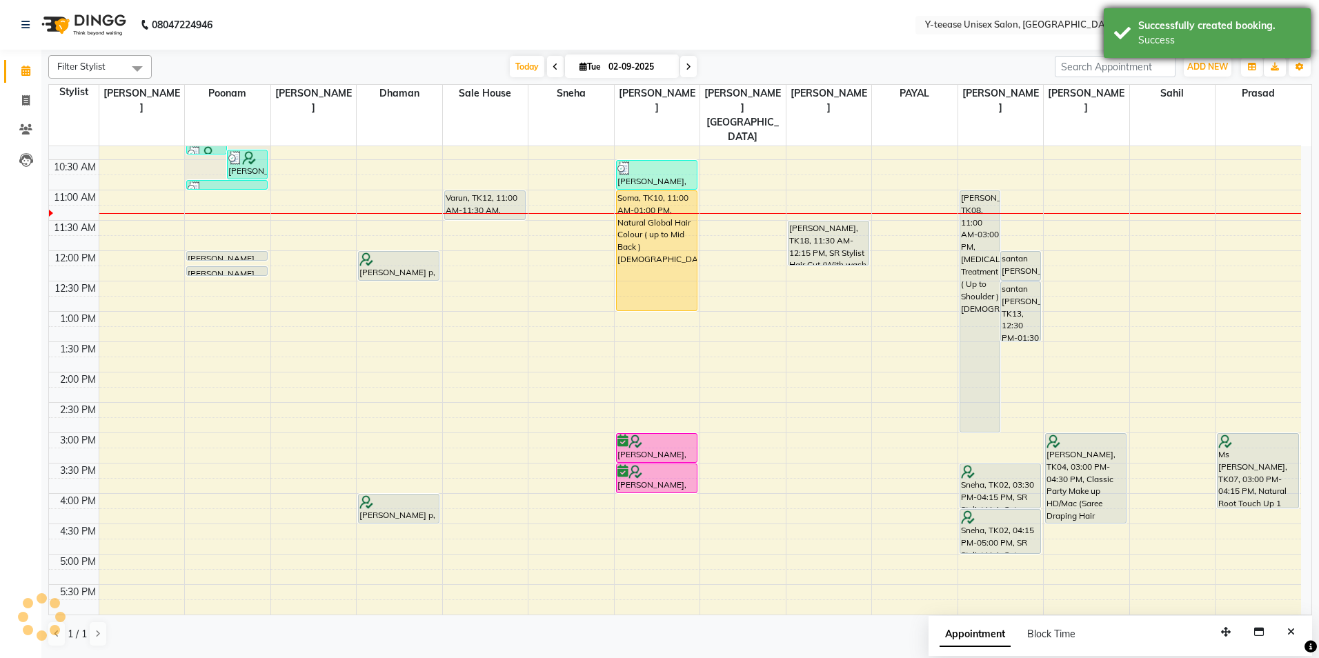
click at [1178, 20] on div "Successfully created booking." at bounding box center [1219, 26] width 162 height 14
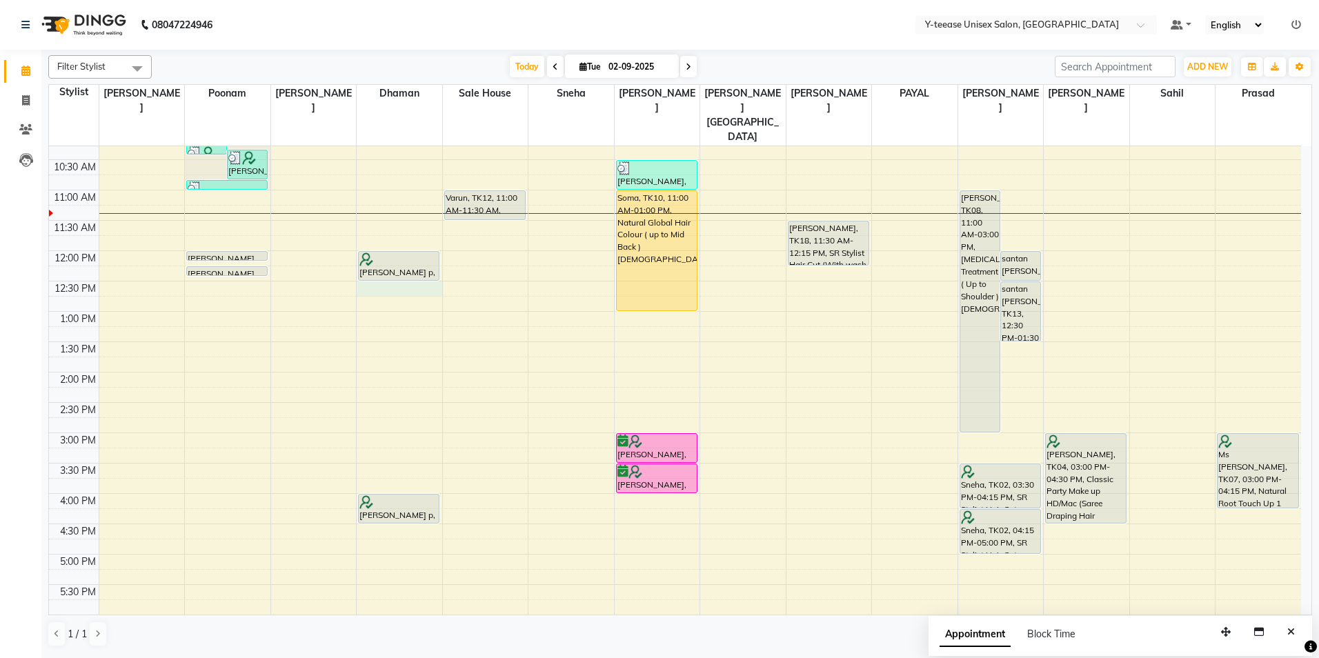
click at [402, 258] on div "8:00 AM 8:30 AM 9:00 AM 9:30 AM 10:00 AM 10:30 AM 11:00 AM 11:30 AM 12:00 PM 12…" at bounding box center [675, 463] width 1252 height 910
select select "656"
select select "750"
select select "tentative"
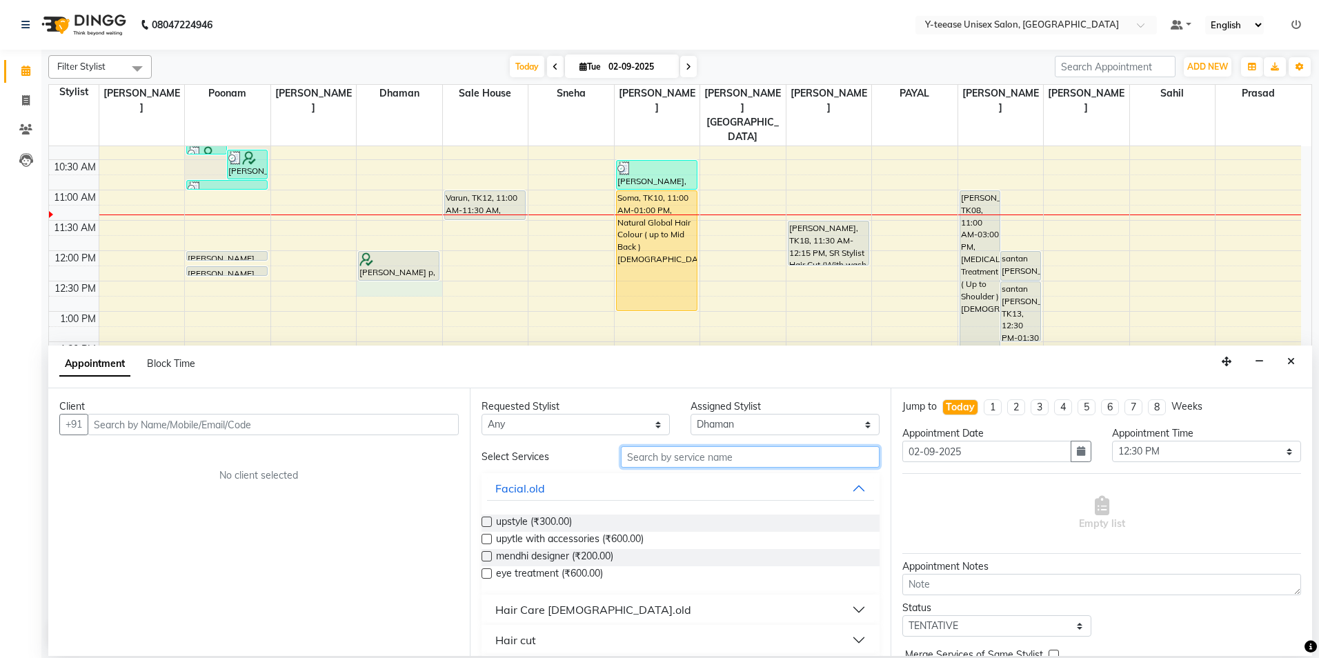
click at [683, 456] on input "text" at bounding box center [750, 456] width 259 height 21
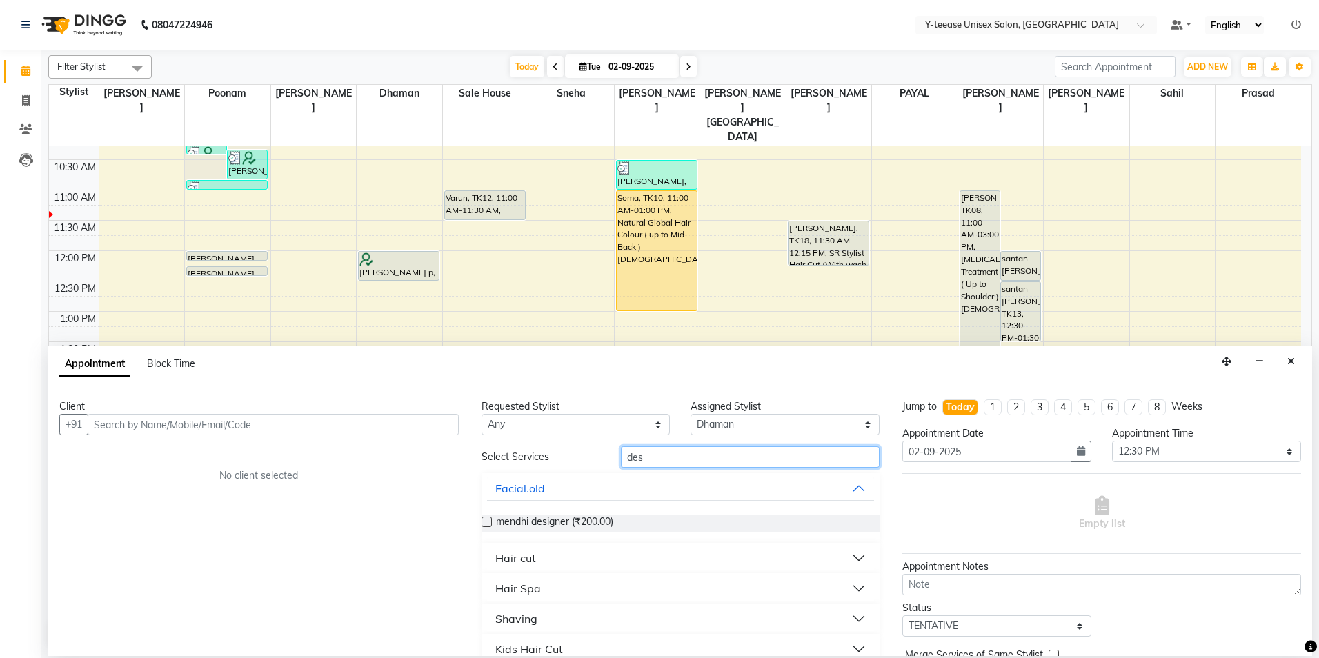
type input "des"
click at [527, 555] on div "Hair cut" at bounding box center [515, 558] width 41 height 17
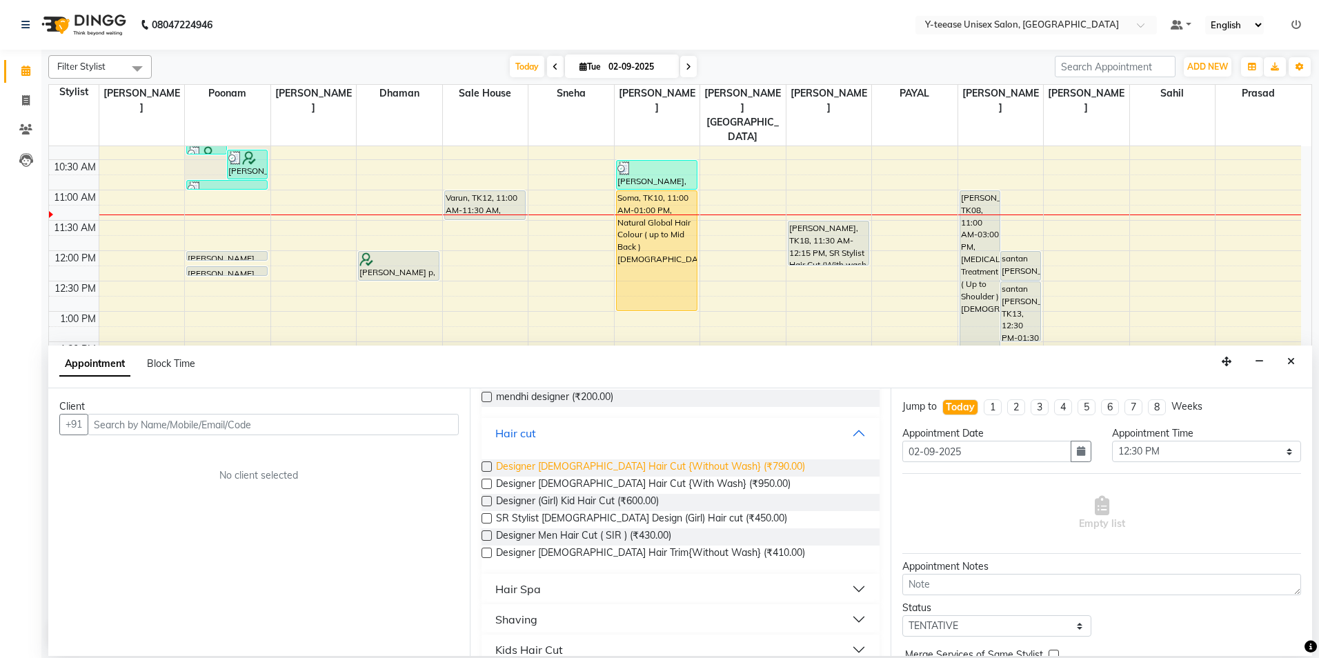
scroll to position [138, 0]
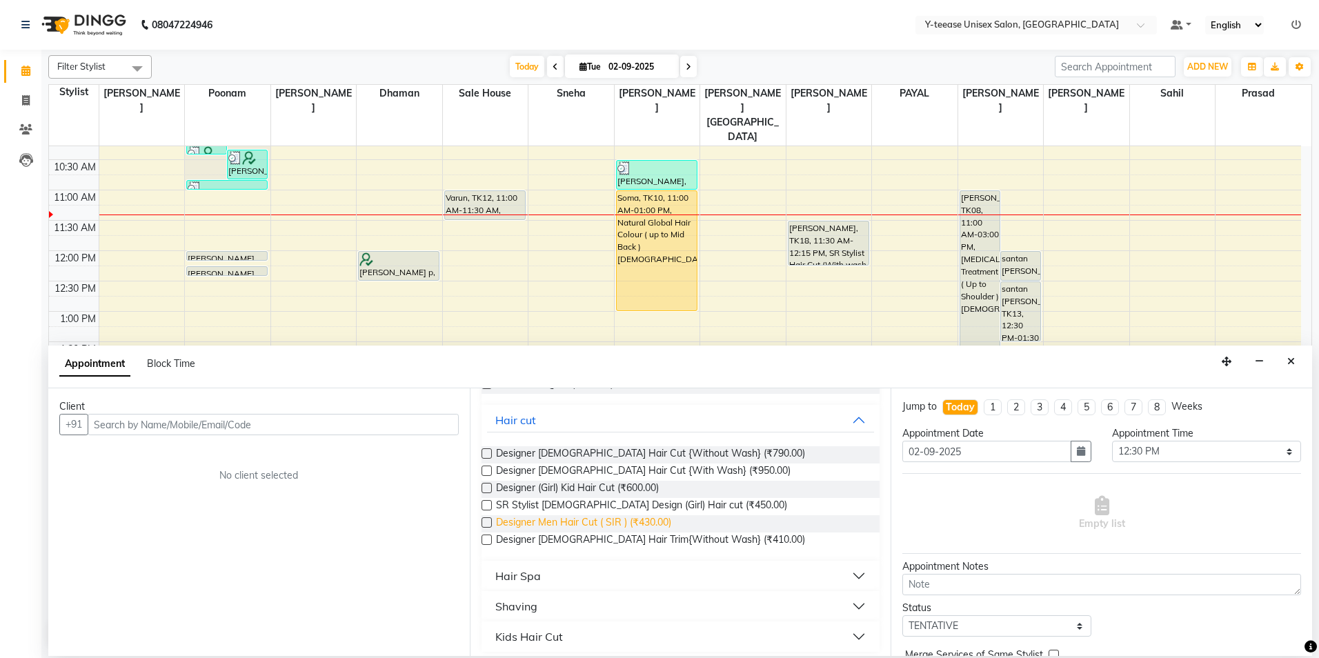
click at [555, 528] on span "Designer Men Hair Cut ( SIR ) (₹430.00)" at bounding box center [583, 523] width 175 height 17
checkbox input "false"
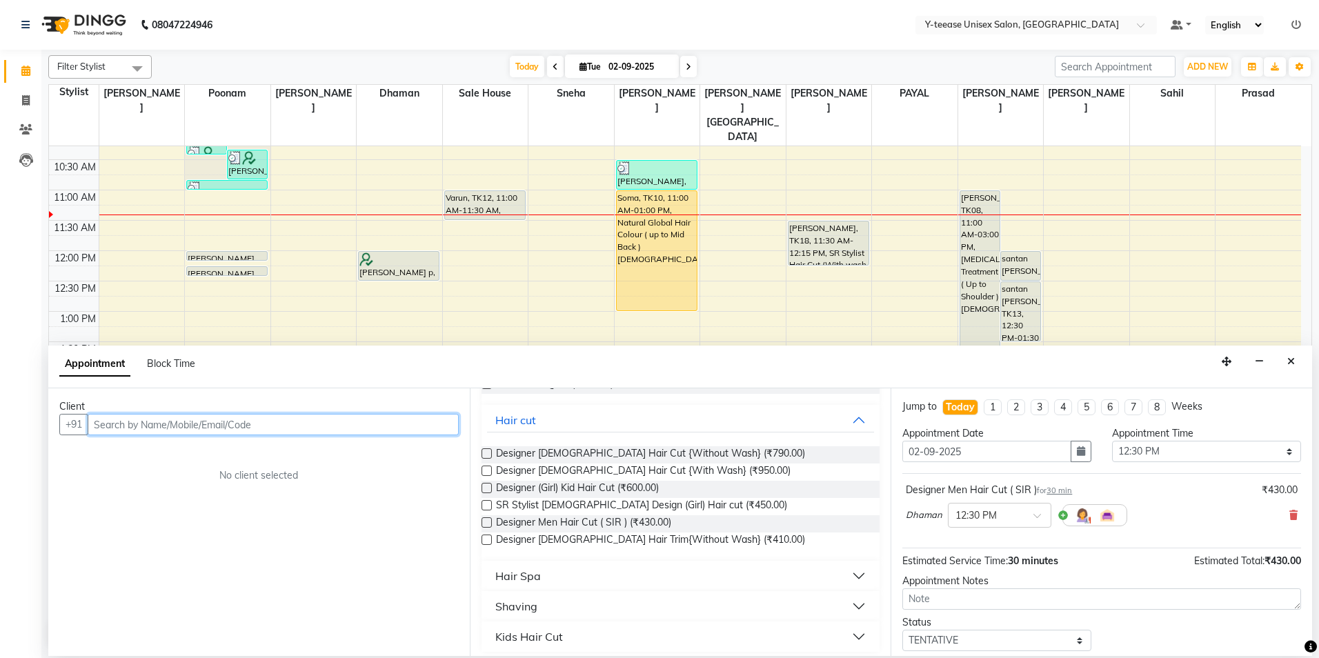
click at [322, 429] on input "text" at bounding box center [273, 424] width 371 height 21
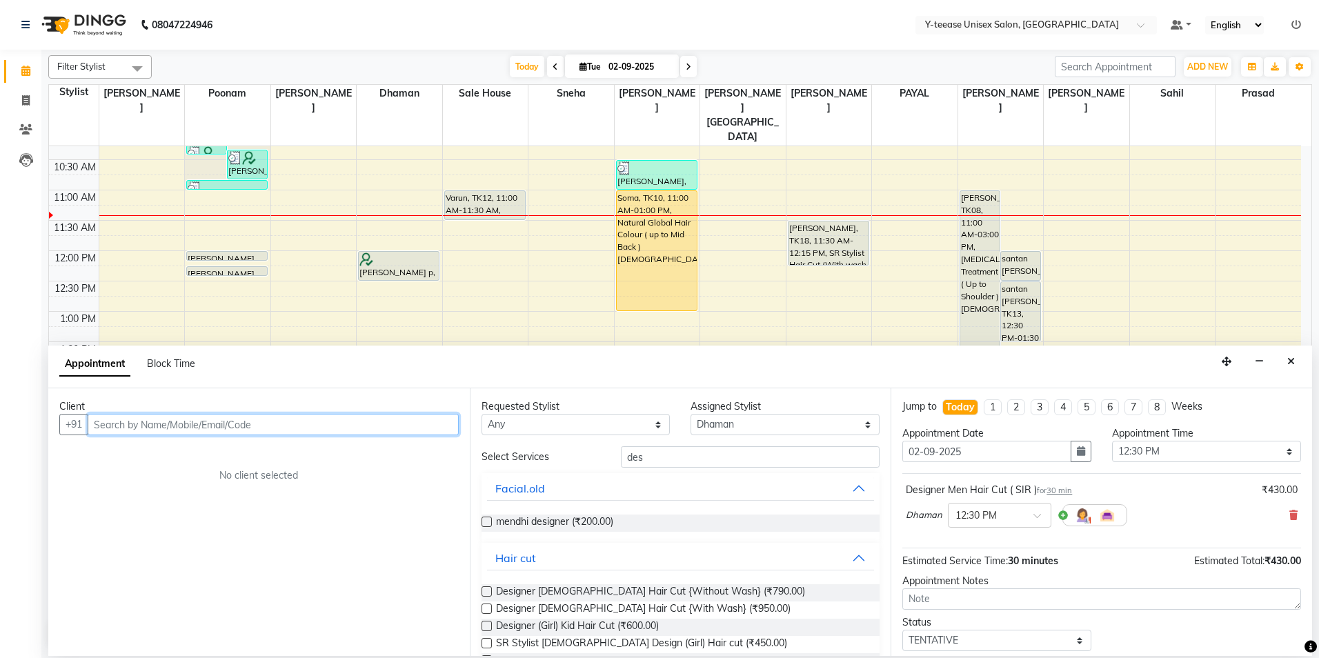
scroll to position [69, 0]
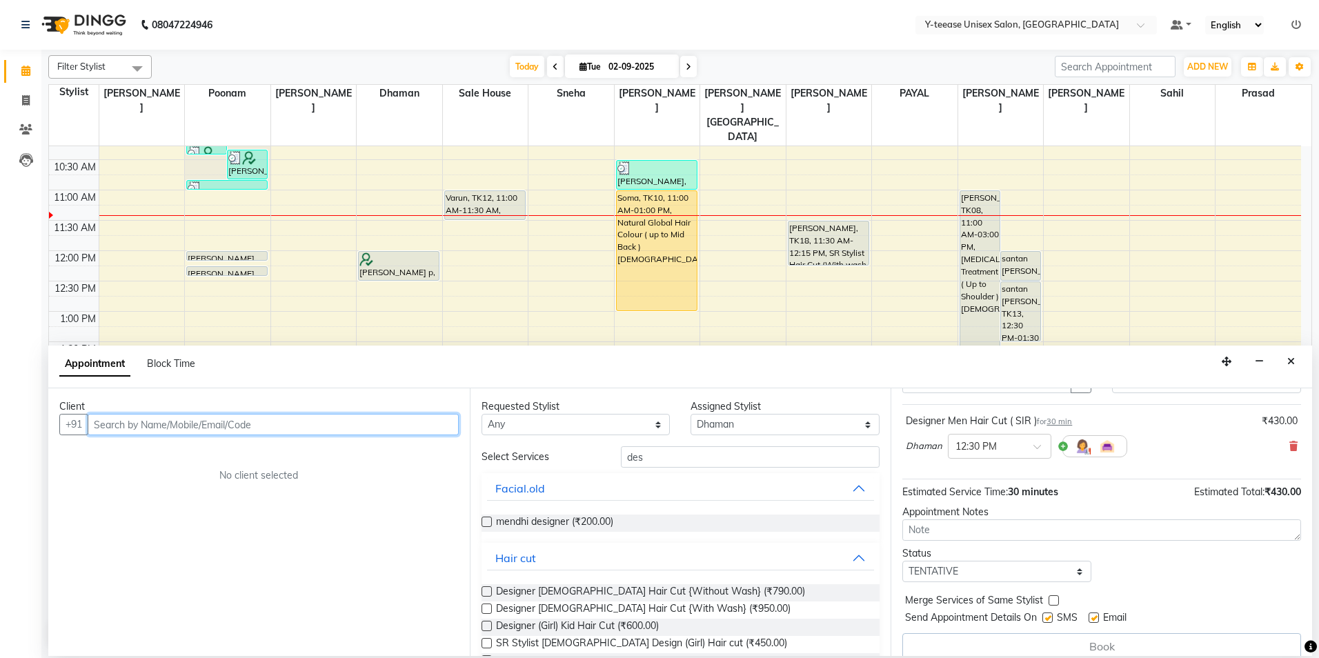
click at [261, 426] on input "text" at bounding box center [273, 424] width 371 height 21
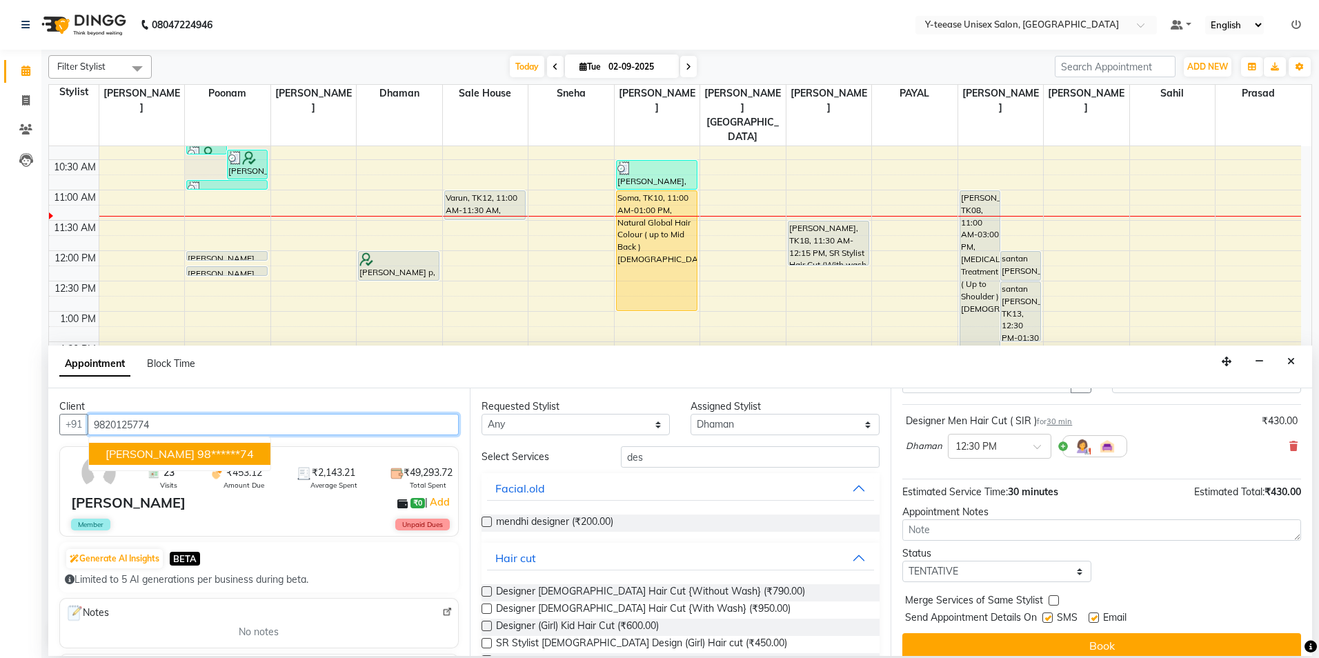
click at [146, 448] on span "[PERSON_NAME]" at bounding box center [150, 454] width 89 height 14
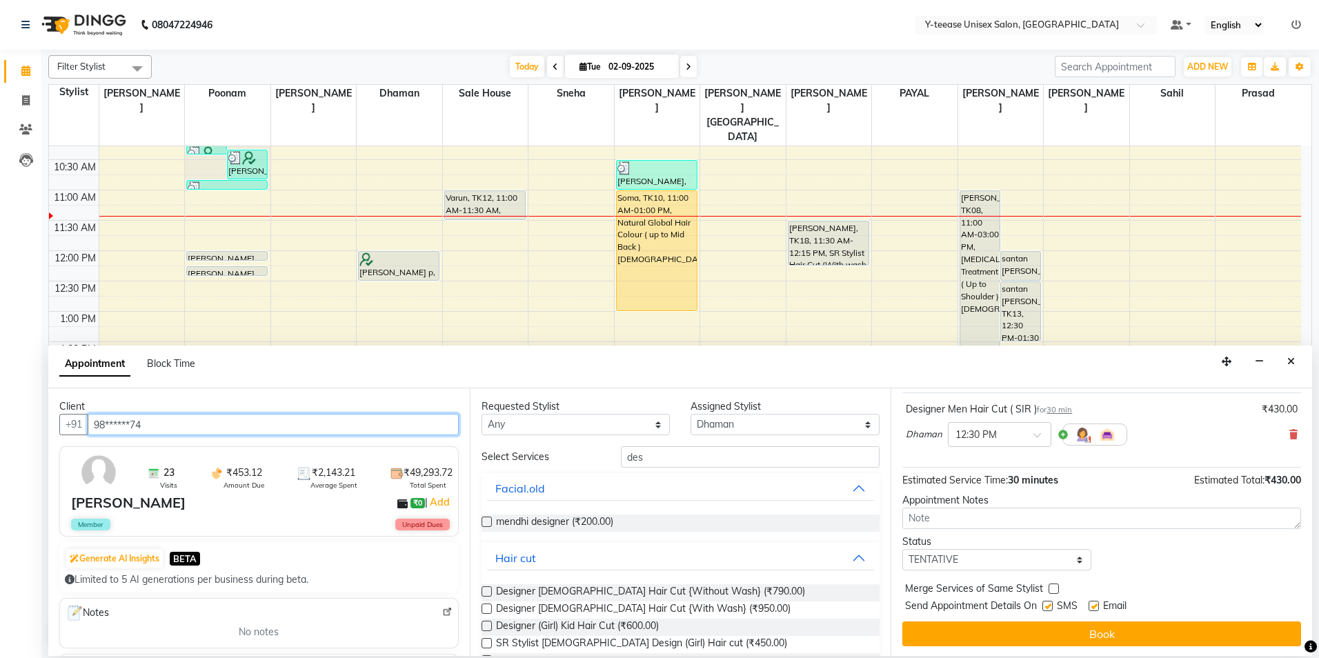
scroll to position [82, 0]
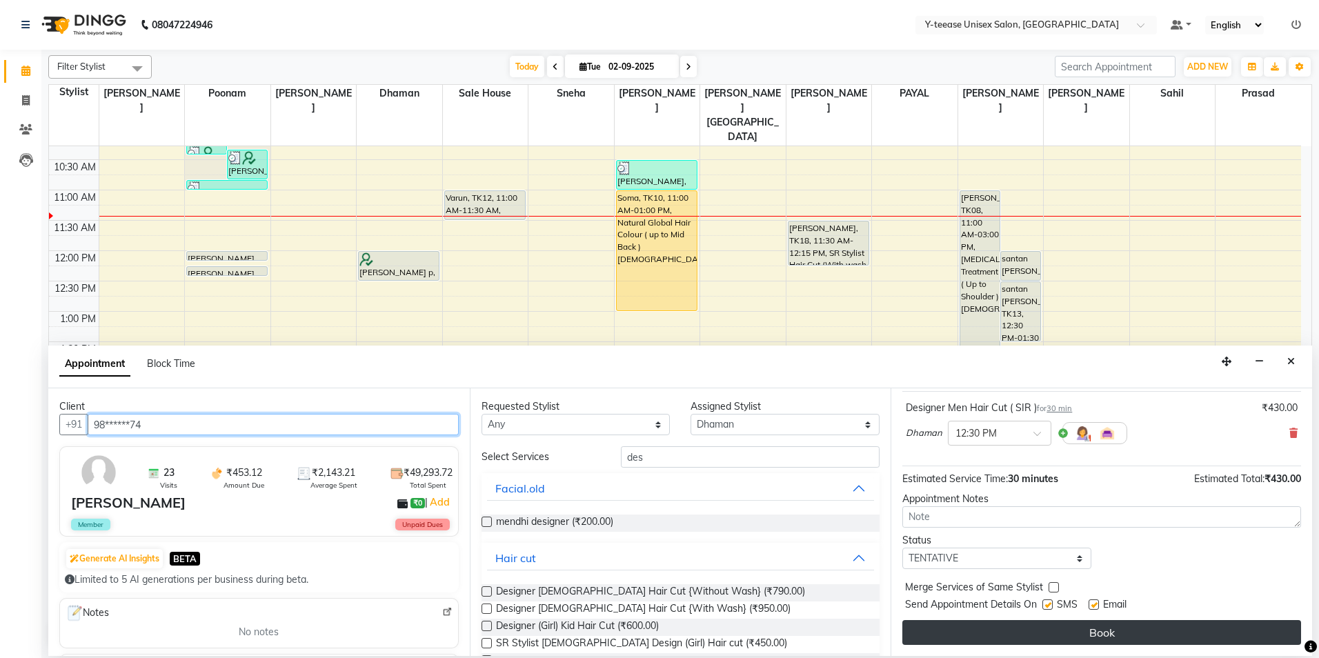
type input "98******74"
click at [1068, 629] on button "Book" at bounding box center [1101, 632] width 399 height 25
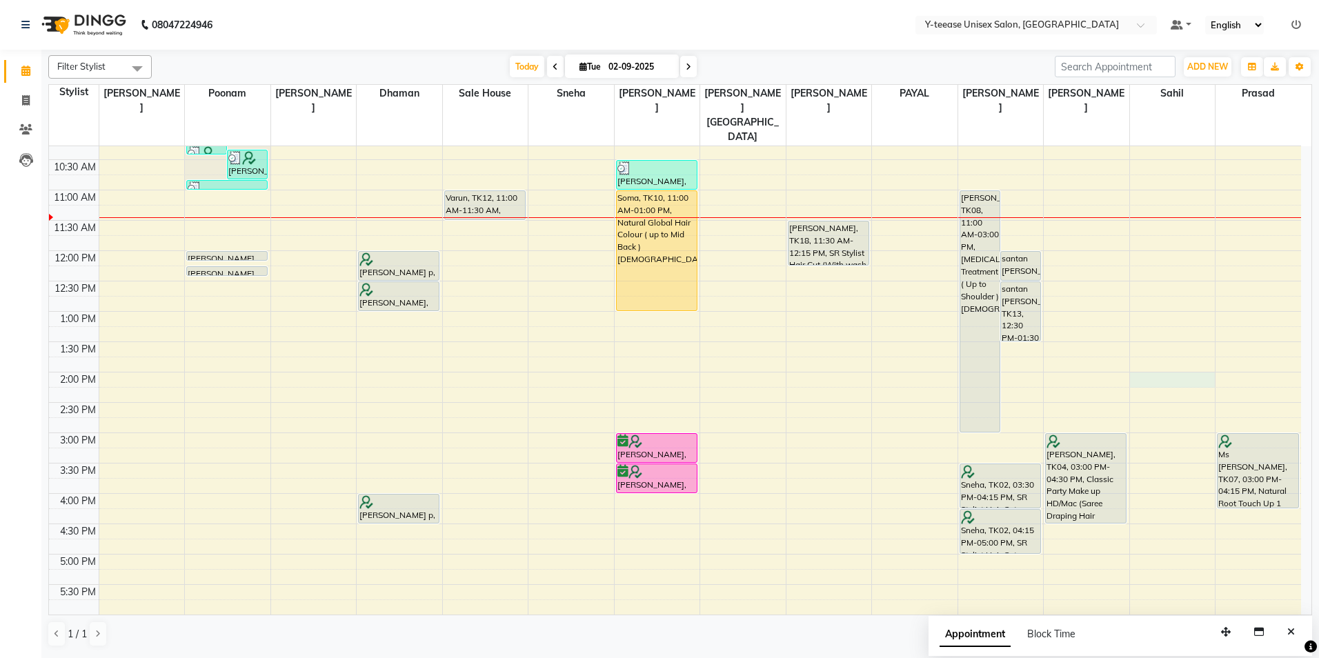
click at [1146, 346] on div "8:00 AM 8:30 AM 9:00 AM 9:30 AM 10:00 AM 10:30 AM 11:00 AM 11:30 AM 12:00 PM 12…" at bounding box center [675, 463] width 1252 height 910
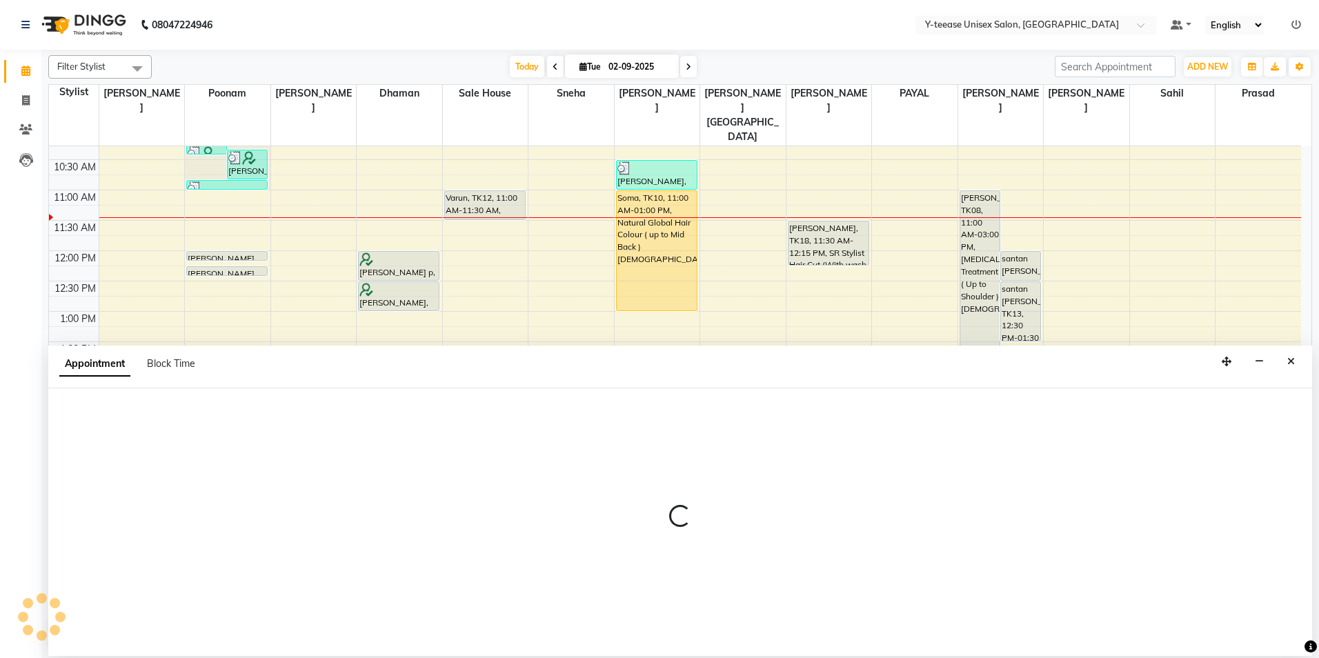
select select "88015"
select select "tentative"
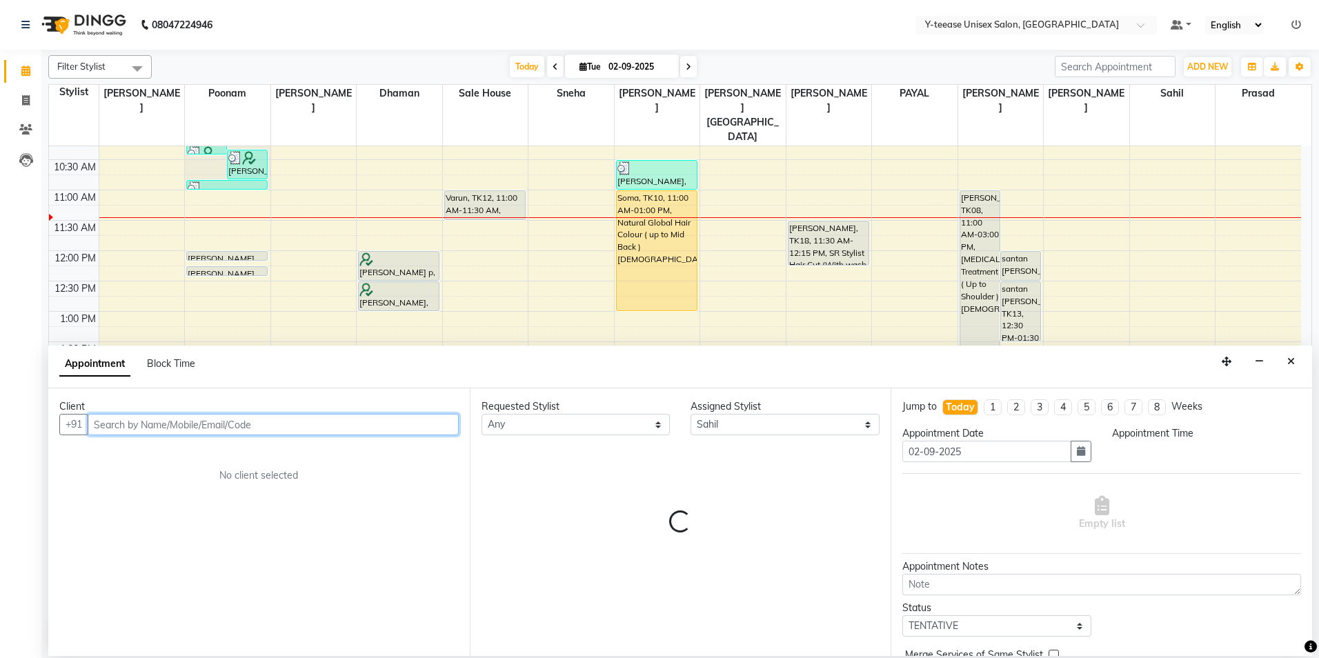
select select "840"
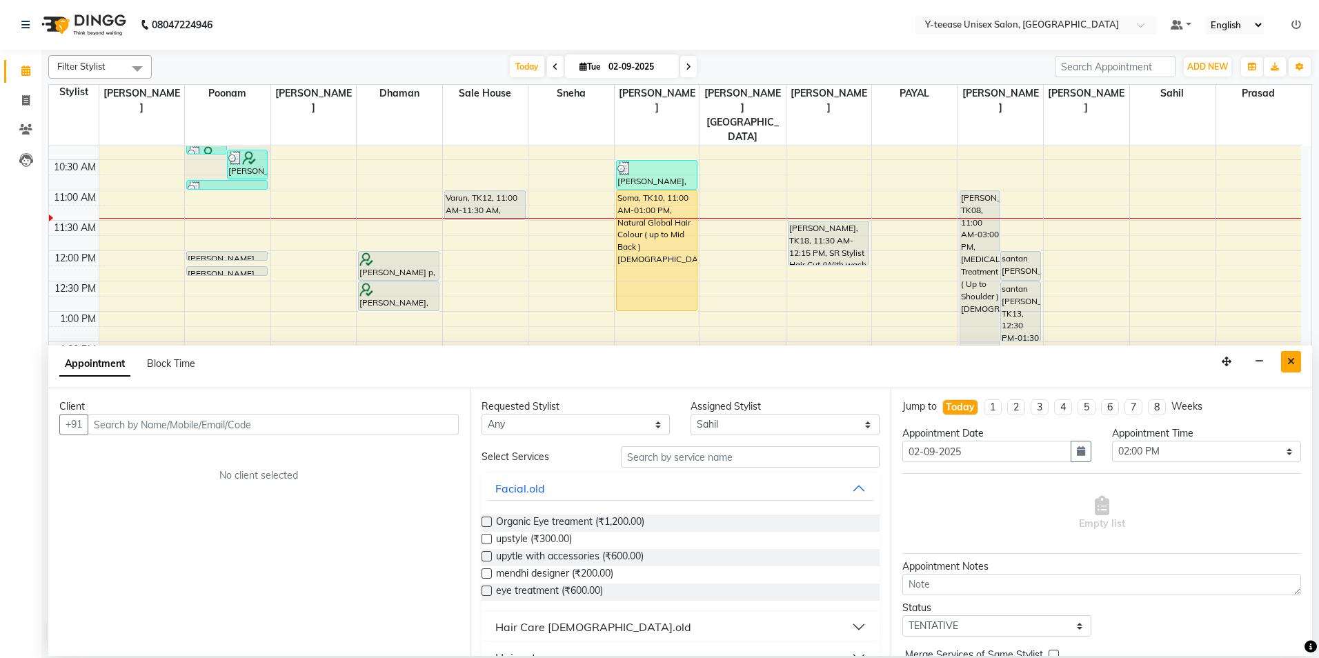
click at [1287, 363] on button "Close" at bounding box center [1291, 361] width 20 height 21
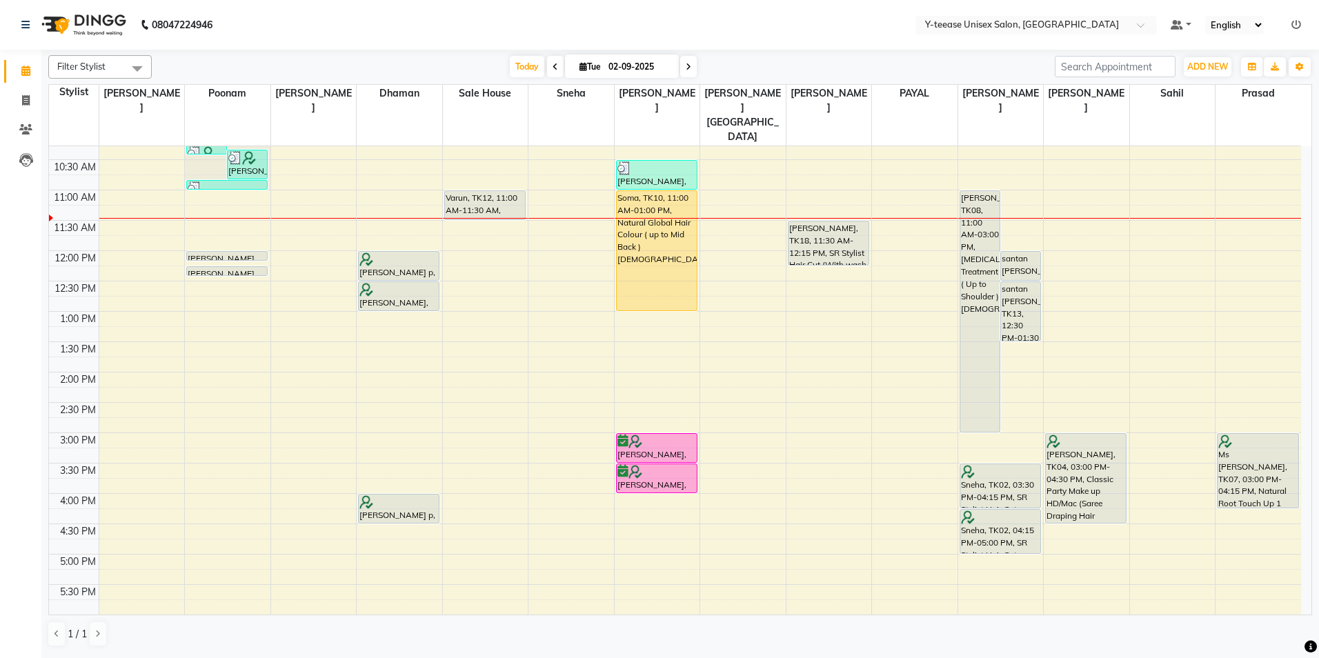
scroll to position [69, 0]
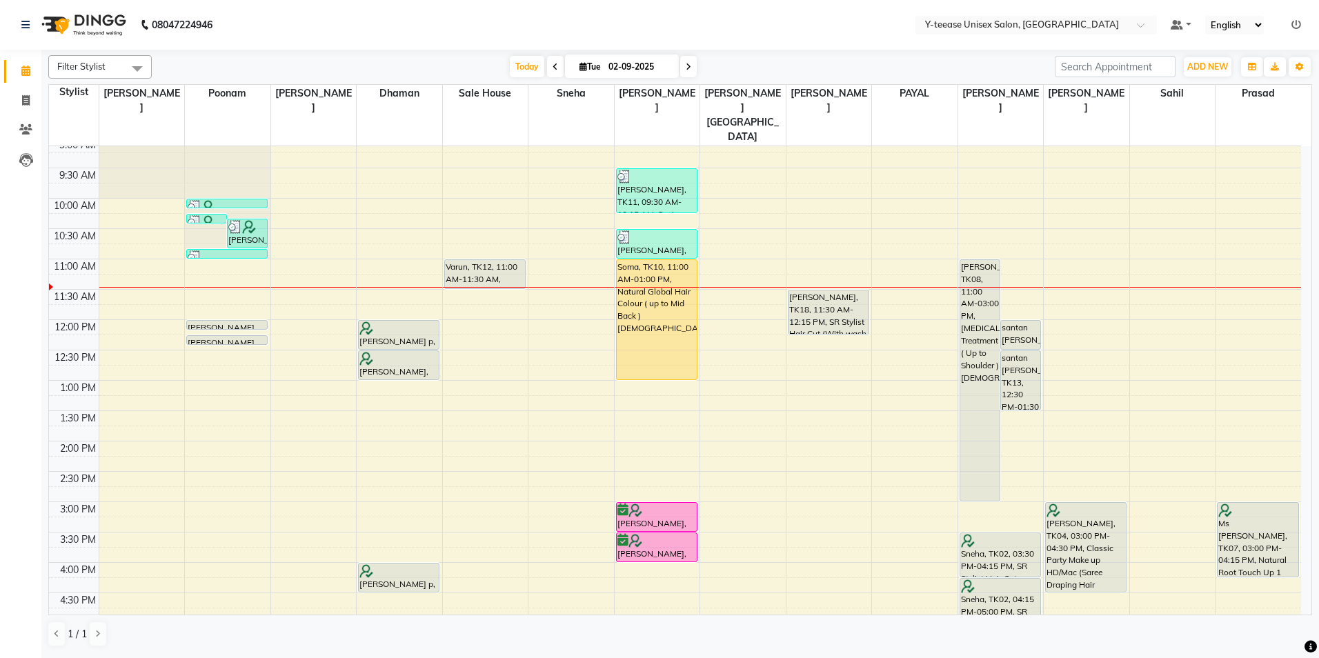
click at [555, 69] on span at bounding box center [555, 66] width 17 height 21
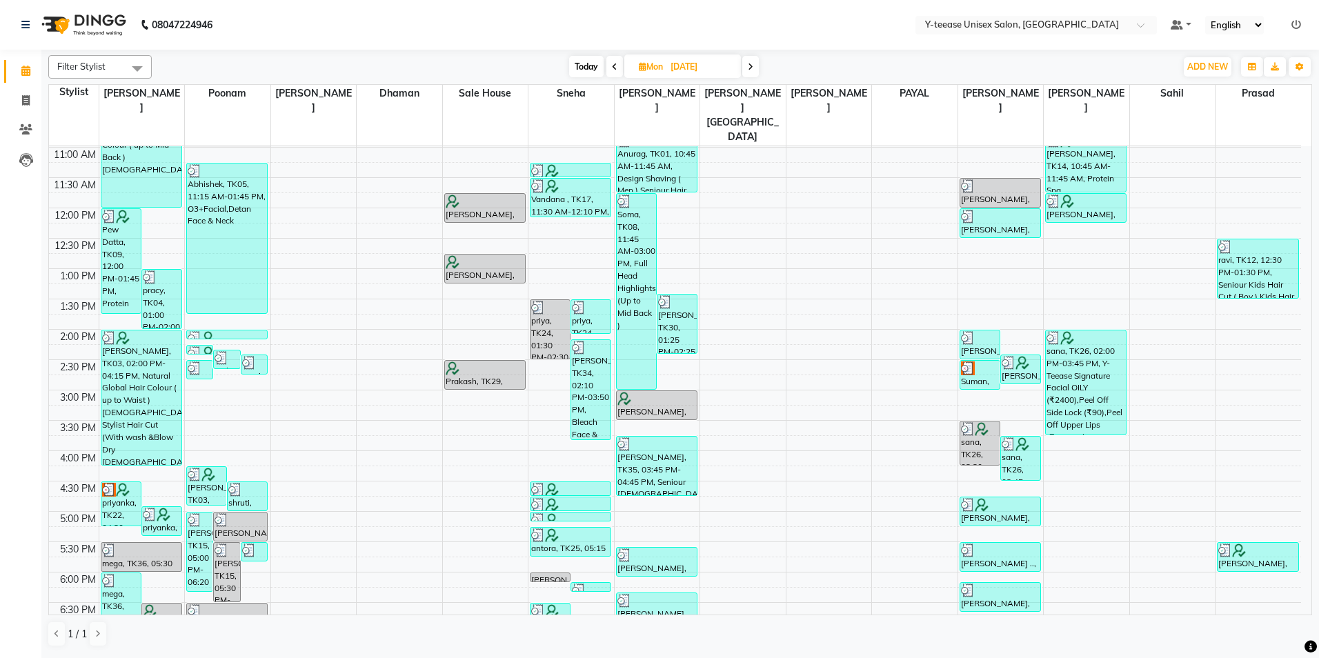
scroll to position [138, 0]
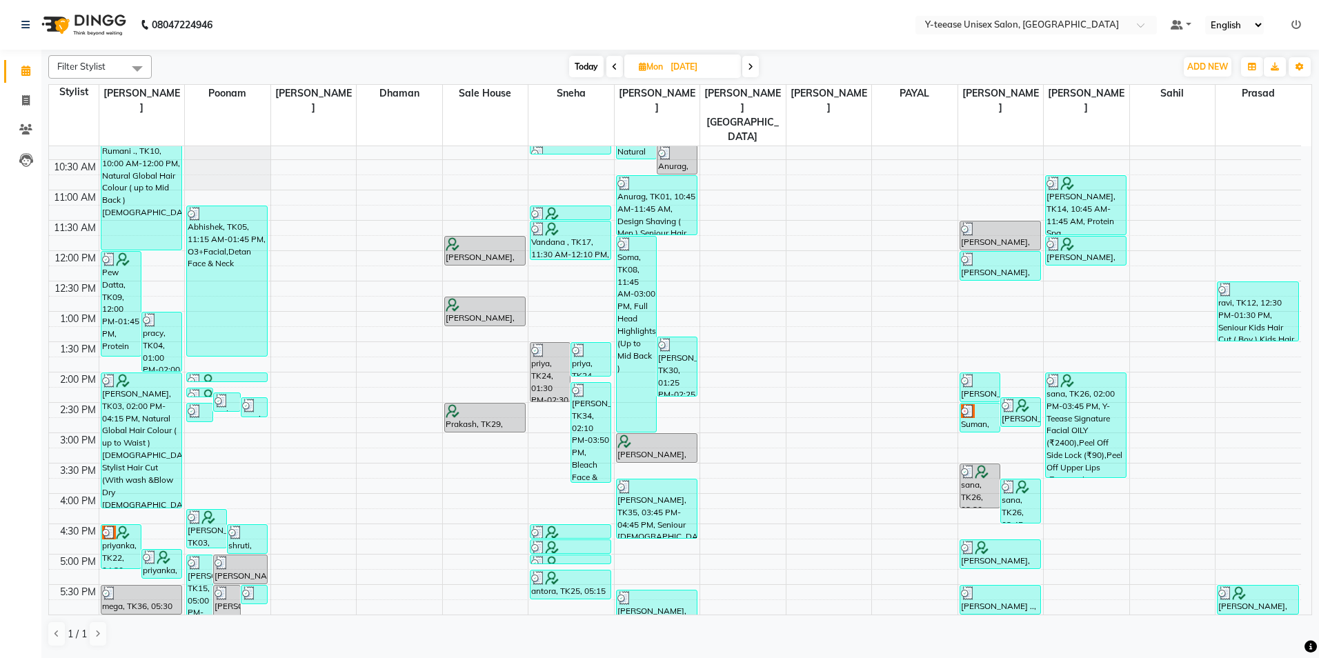
click at [748, 72] on span at bounding box center [750, 66] width 17 height 21
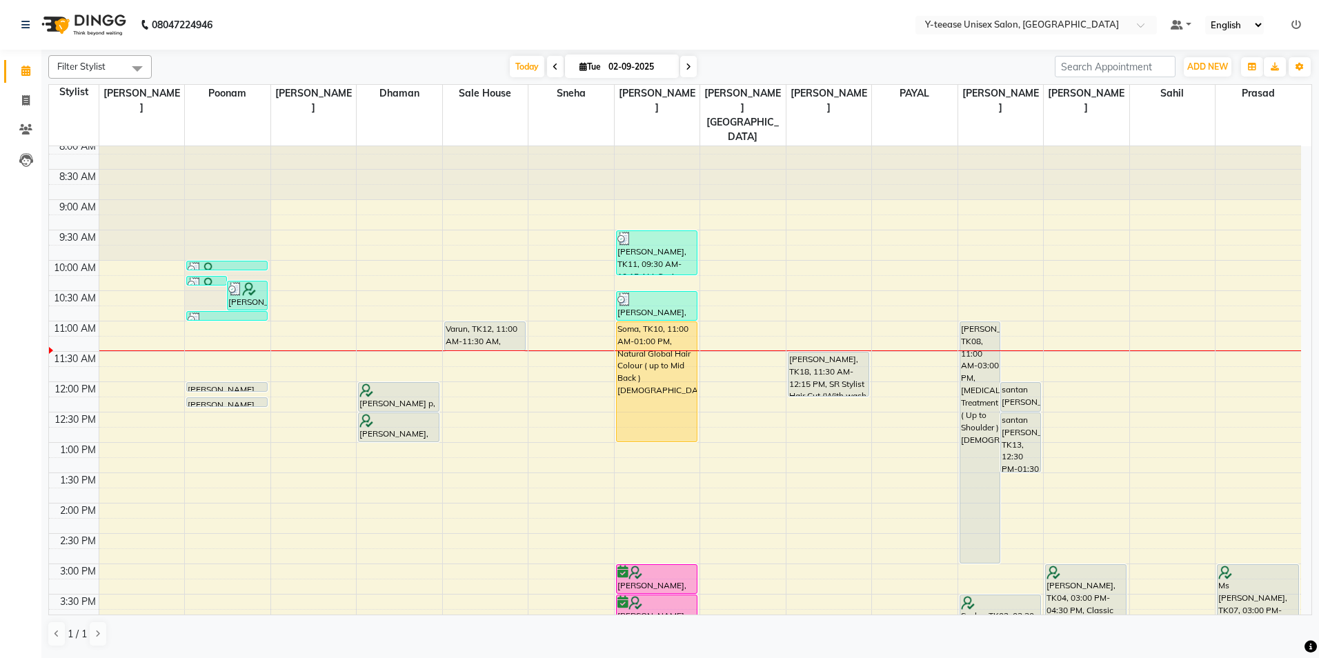
scroll to position [0, 0]
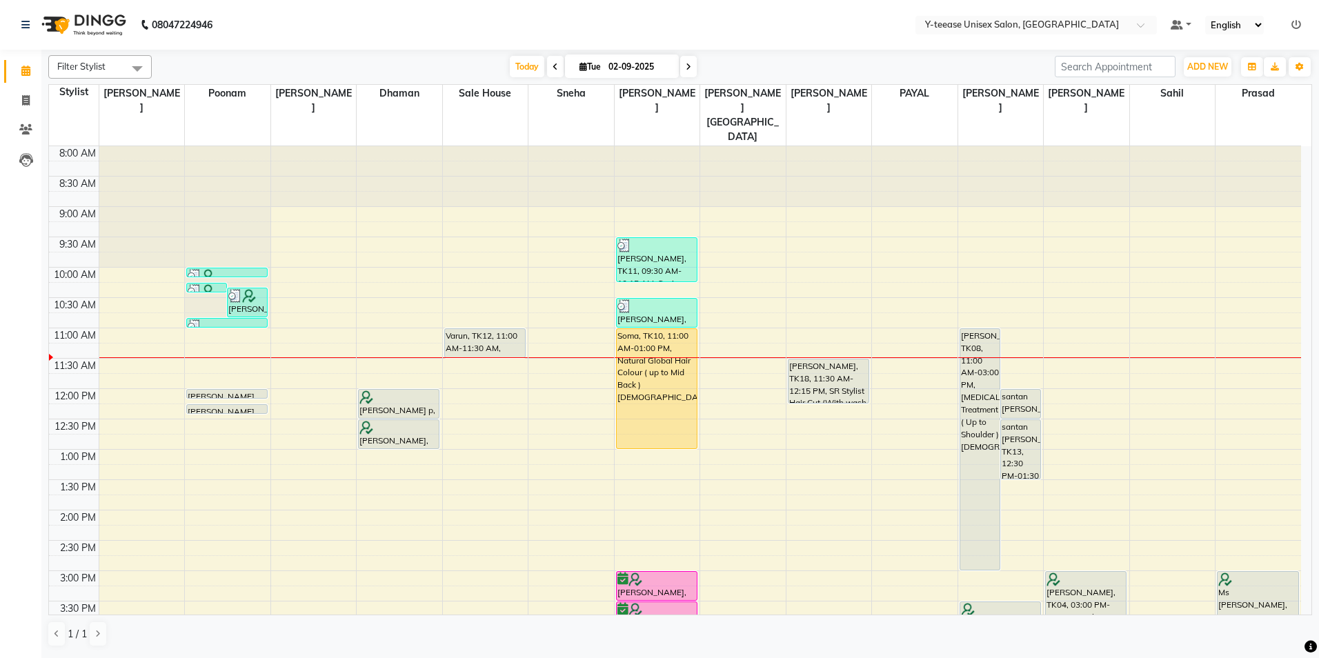
click at [689, 63] on icon at bounding box center [689, 67] width 6 height 8
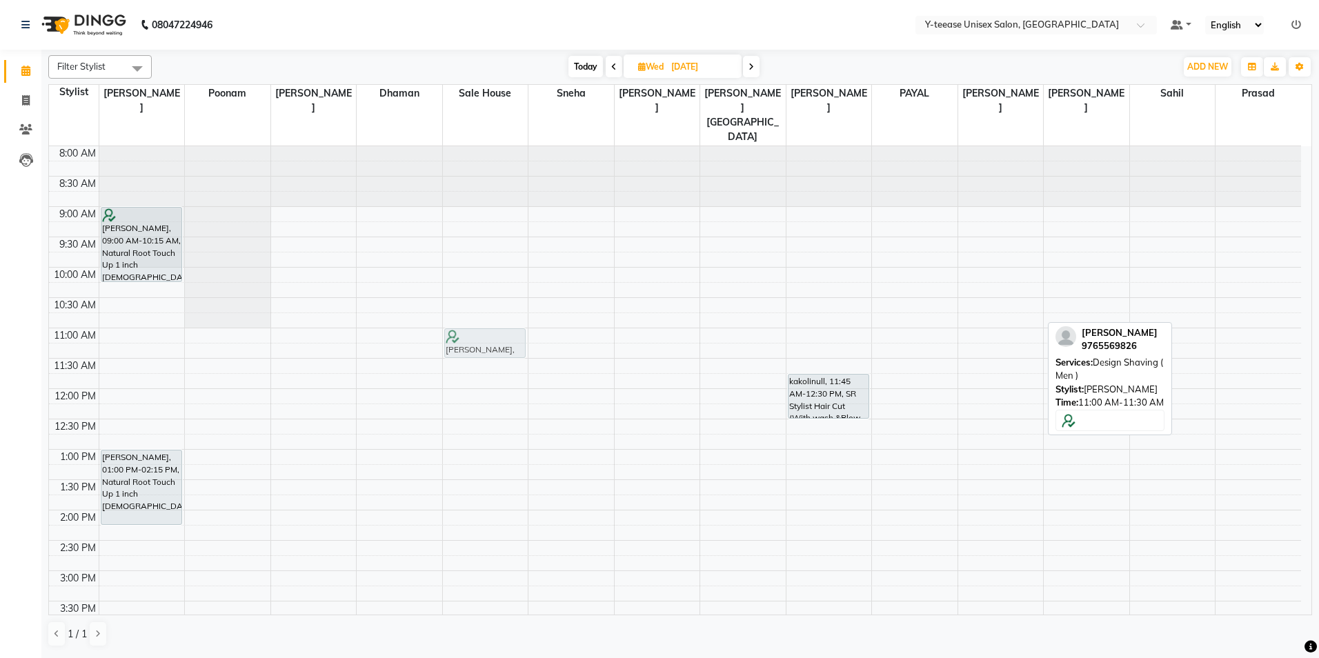
drag, startPoint x: 1000, startPoint y: 309, endPoint x: 470, endPoint y: 306, distance: 530.5
click at [470, 306] on tr "mishika manglani, 09:00 AM-10:15 AM, Natural Root Touch Up 1 inch Female Rachna…" at bounding box center [675, 601] width 1252 height 910
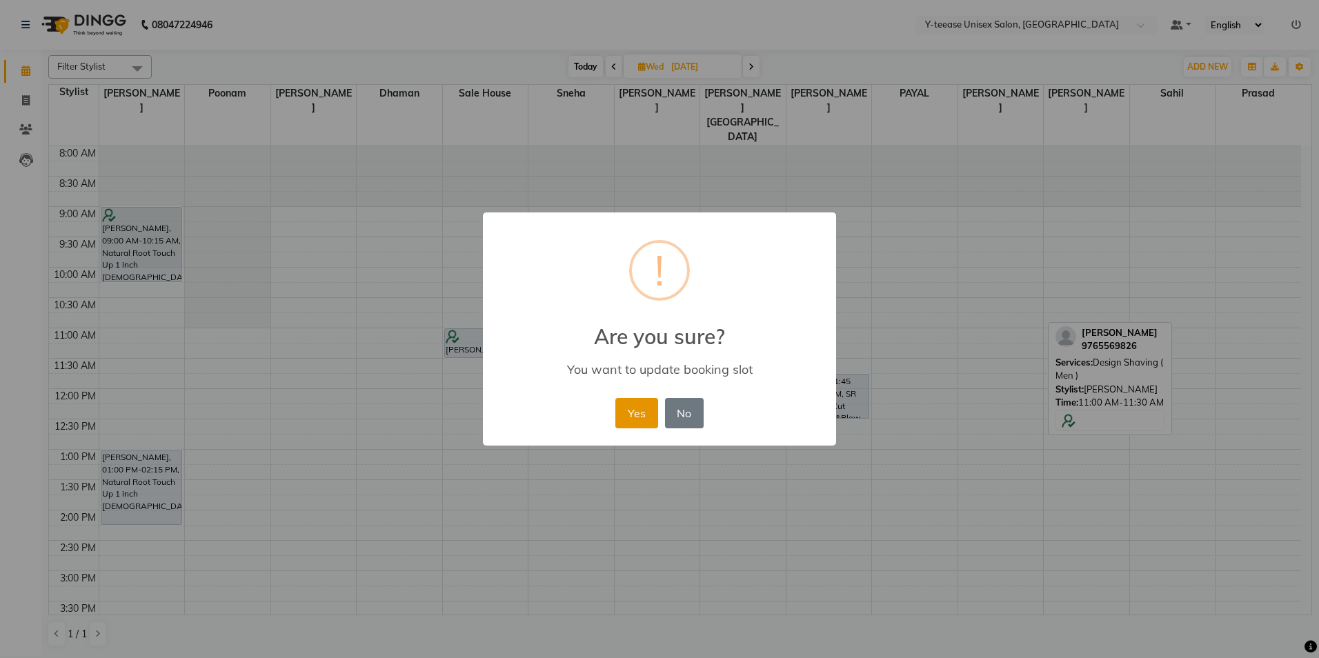
click at [645, 406] on button "Yes" at bounding box center [636, 413] width 42 height 30
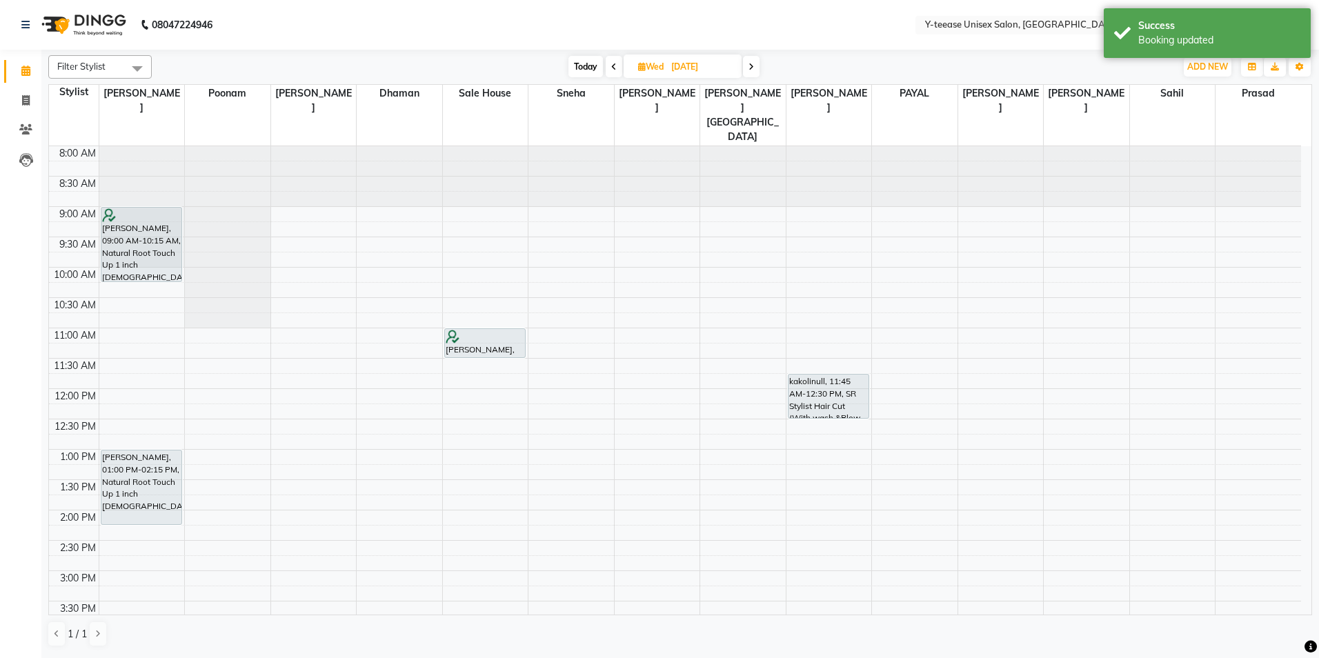
click at [579, 68] on span "Today" at bounding box center [585, 66] width 34 height 21
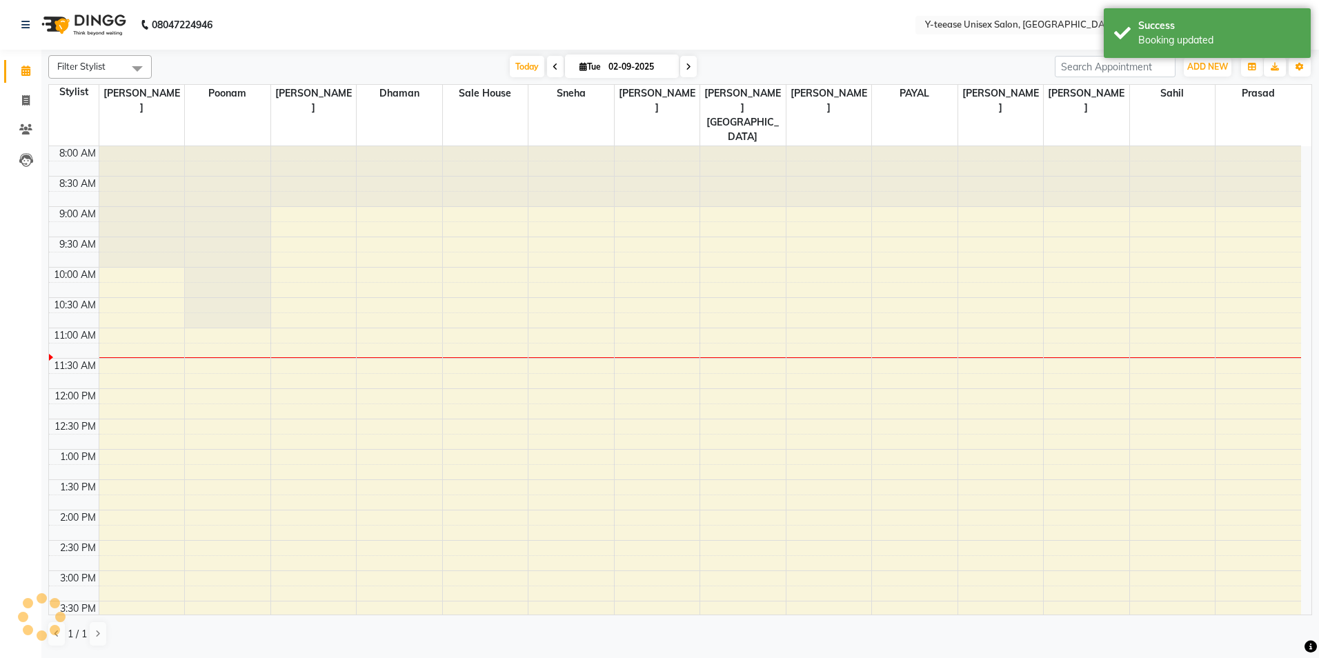
scroll to position [183, 0]
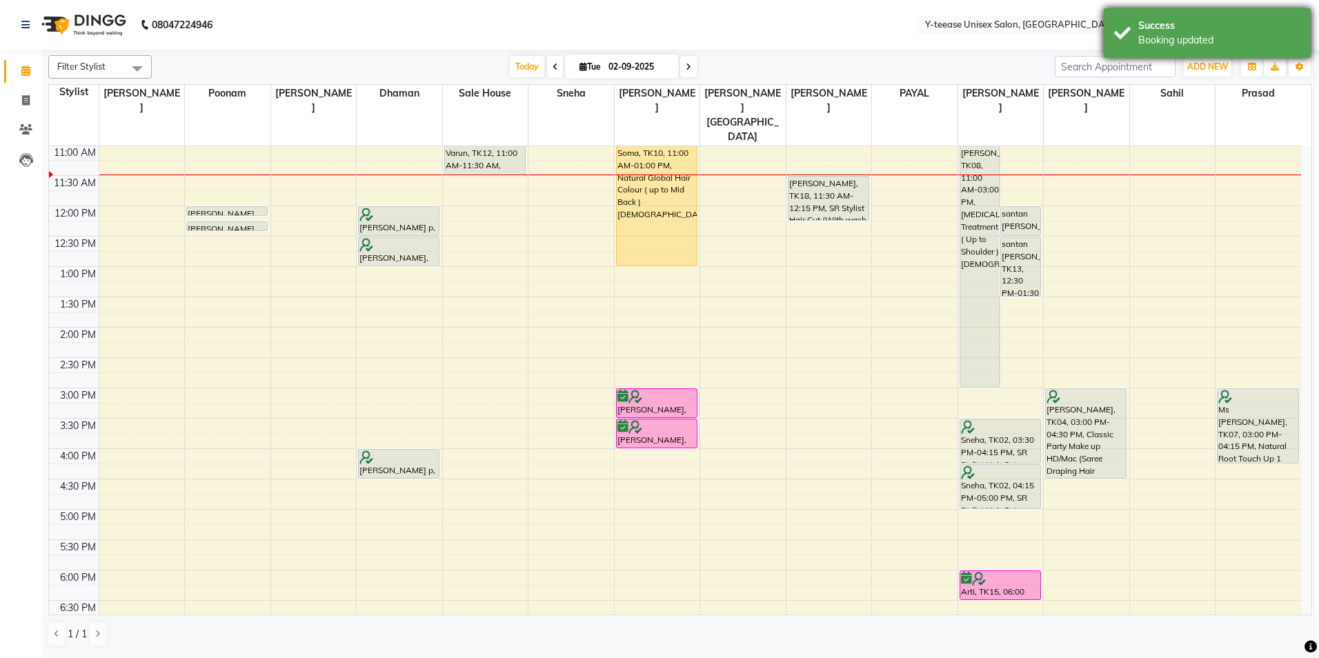
click at [1148, 28] on div "Success" at bounding box center [1219, 26] width 162 height 14
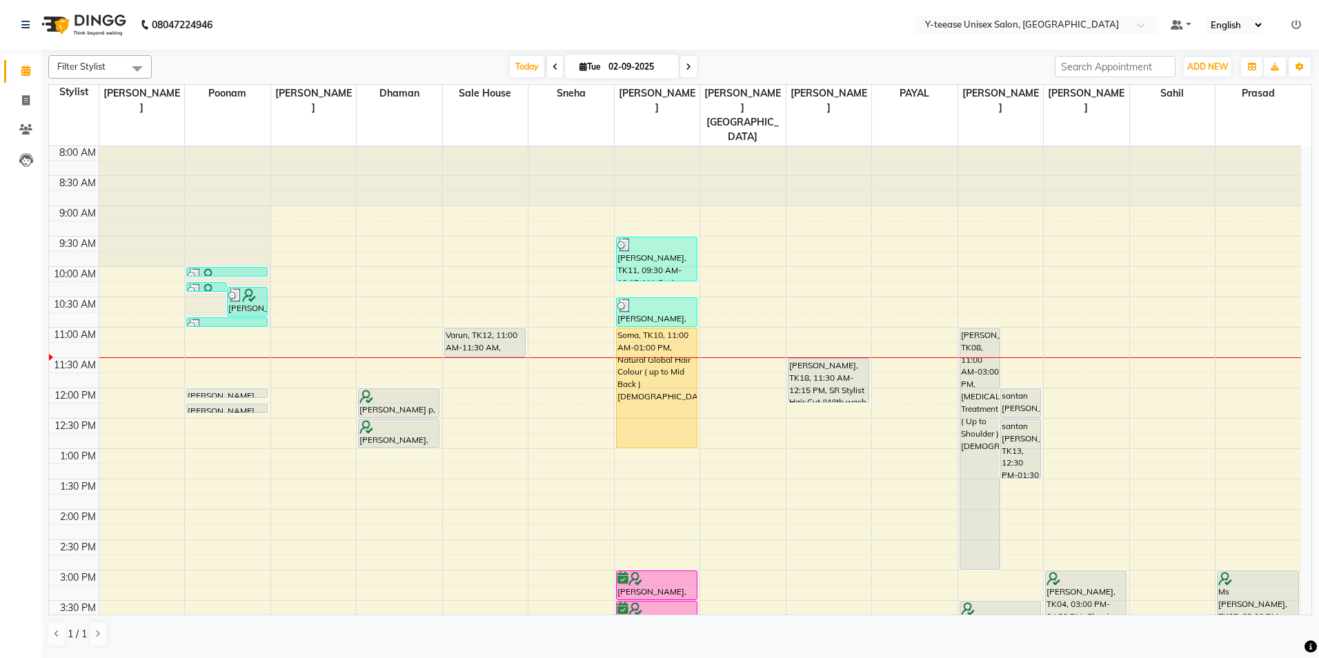
scroll to position [0, 0]
click at [553, 64] on icon at bounding box center [556, 67] width 6 height 8
type input "[DATE]"
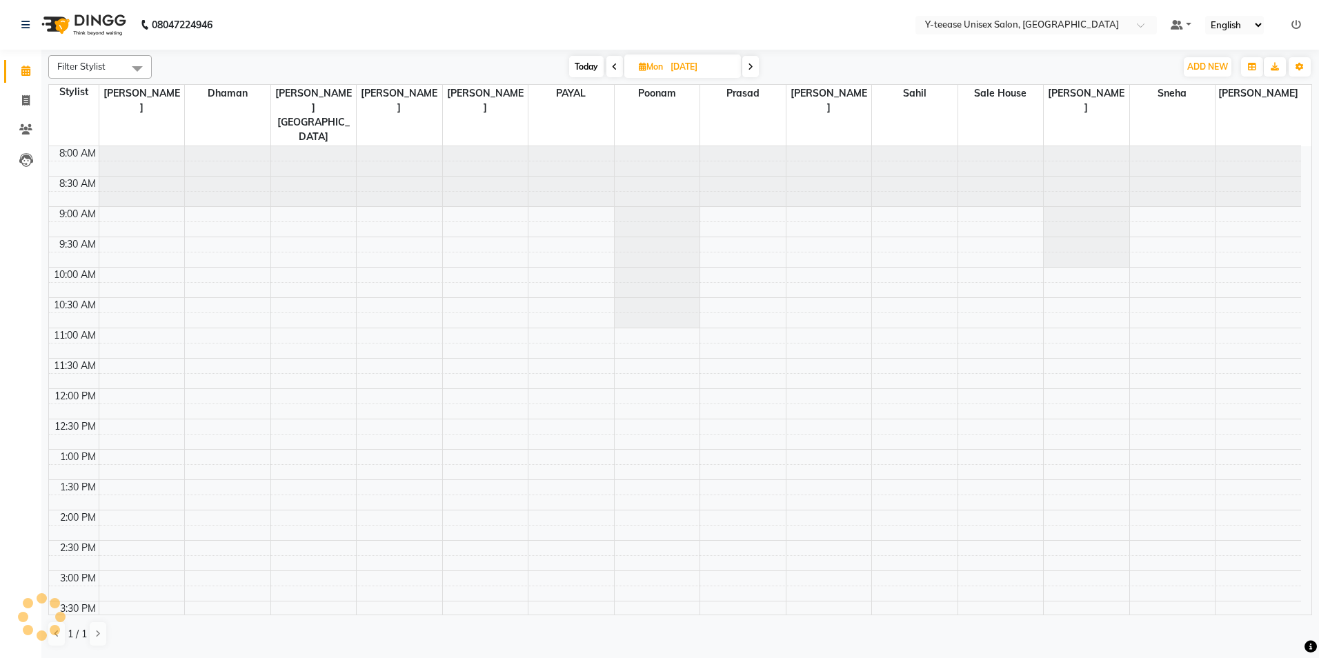
scroll to position [183, 0]
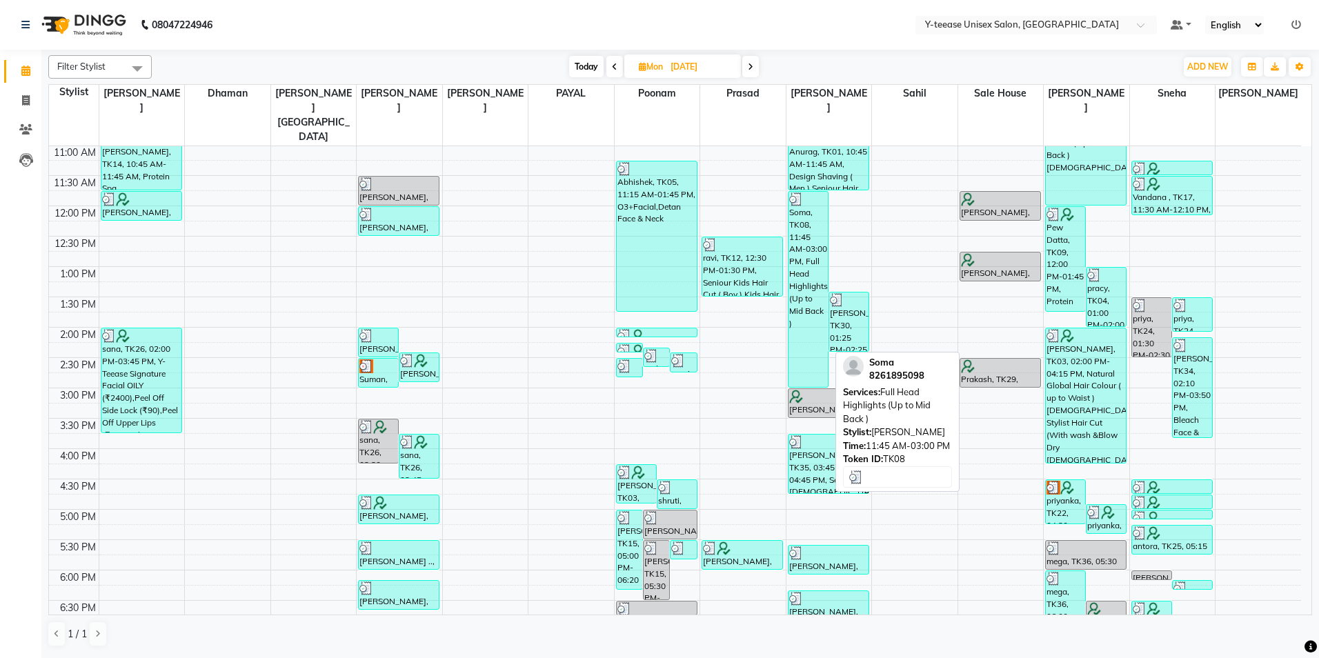
click at [796, 273] on div "Soma, TK08, 11:45 AM-03:00 PM, Full Head Highlights (Up to Mid Back )" at bounding box center [808, 289] width 39 height 195
click at [806, 270] on div "Soma, TK08, 11:45 AM-03:00 PM, Full Head Highlights (Up to Mid Back )" at bounding box center [808, 289] width 39 height 195
select select "3"
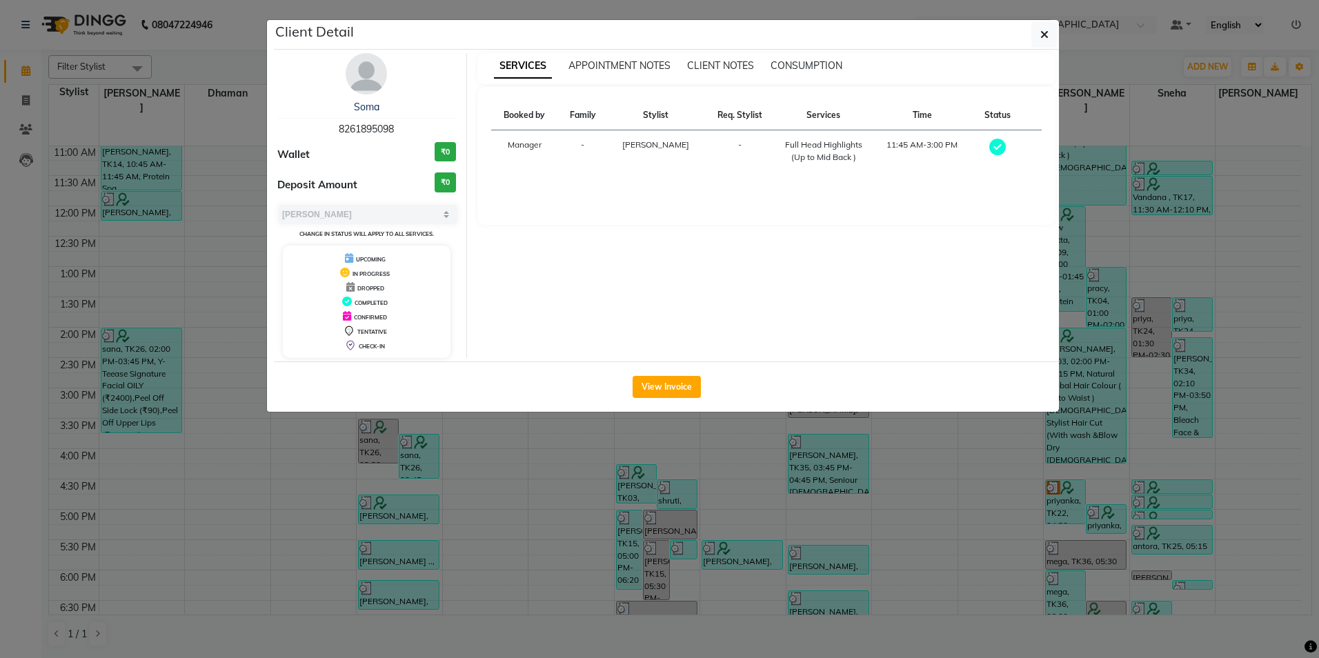
click at [347, 90] on div "Soma 8261895098 Wallet ₹0 Deposit Amount ₹0 Select MARK DONE UPCOMING Change in…" at bounding box center [367, 205] width 200 height 305
click at [681, 385] on button "View Invoice" at bounding box center [667, 387] width 68 height 22
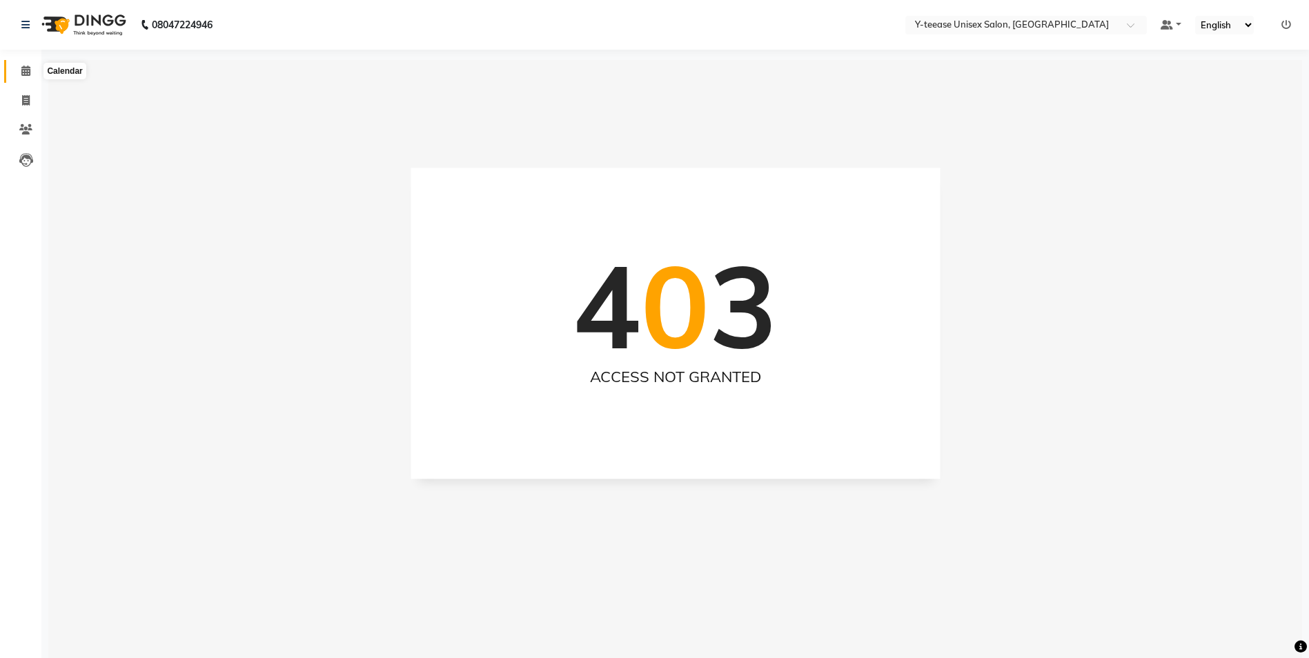
click at [23, 77] on span at bounding box center [26, 71] width 24 height 16
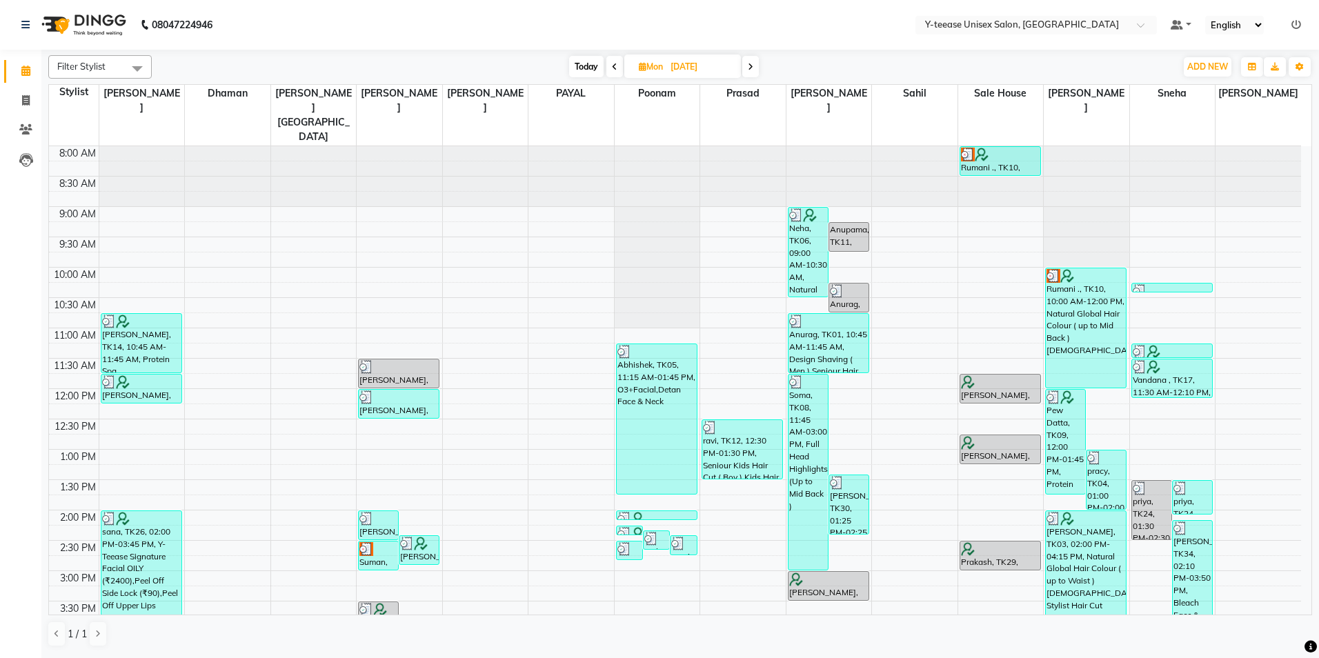
click at [753, 67] on icon at bounding box center [751, 67] width 6 height 8
type input "02-09-2025"
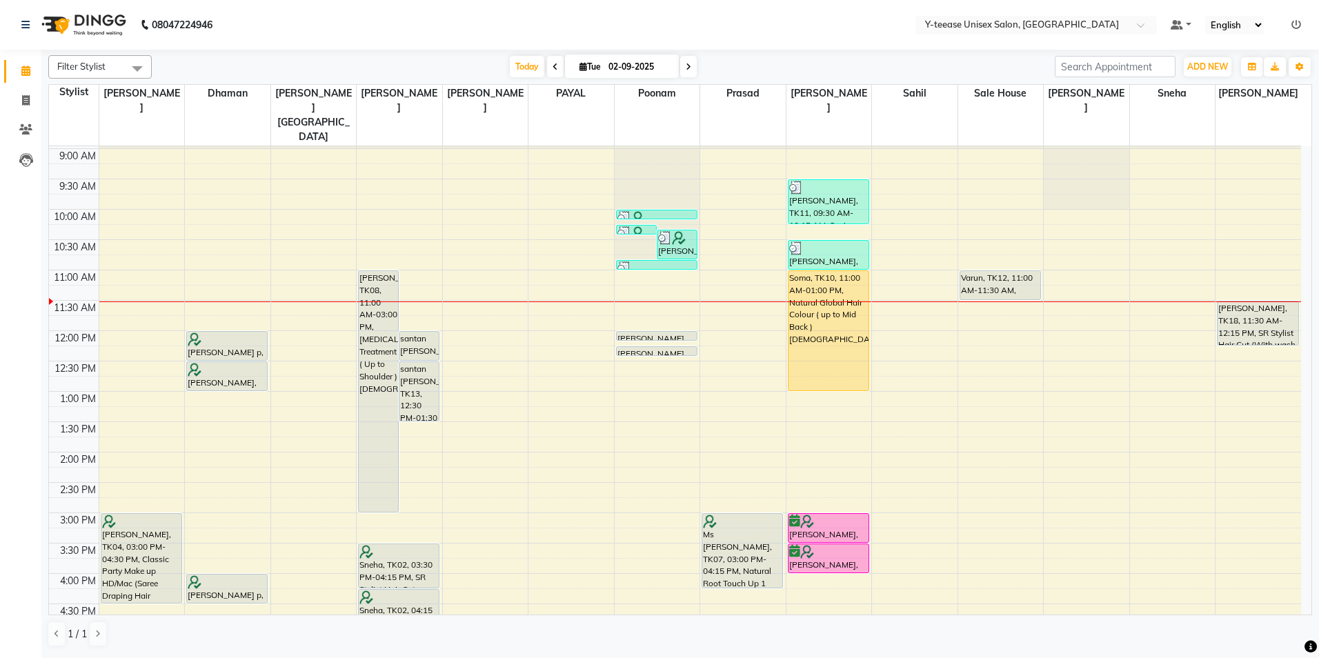
scroll to position [45, 0]
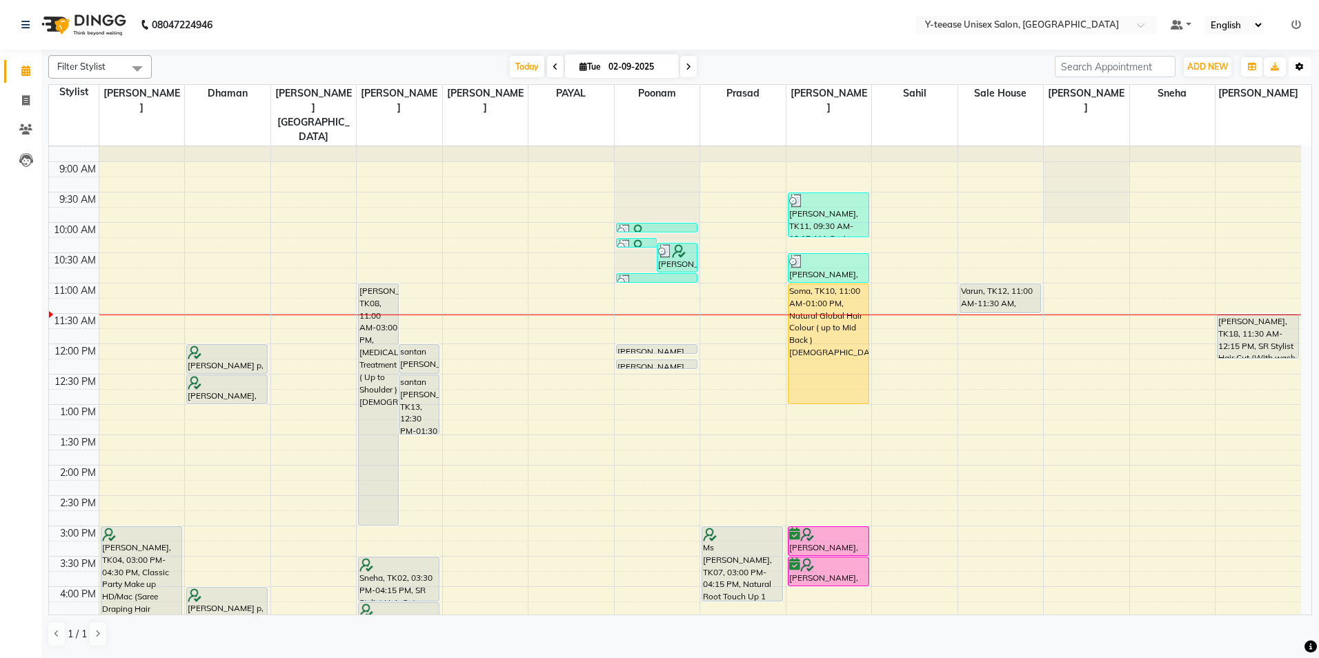
click at [1301, 65] on icon "button" at bounding box center [1300, 67] width 8 height 8
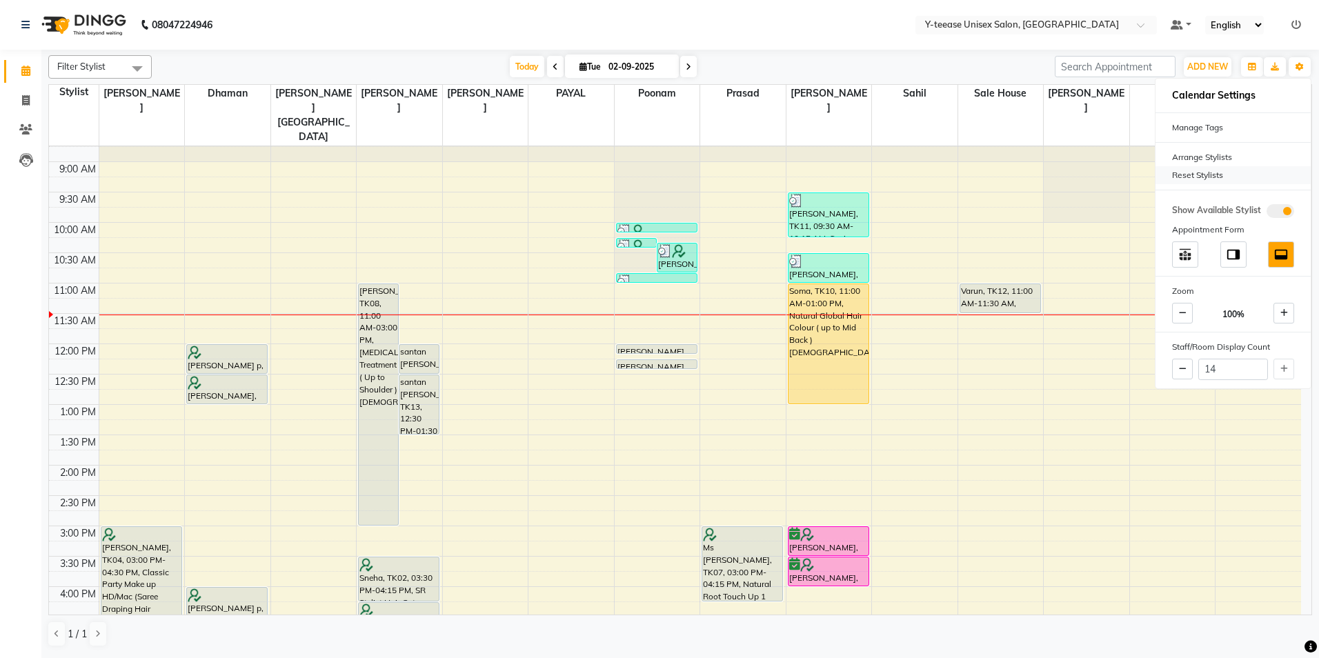
click at [1200, 179] on div "Reset Stylists" at bounding box center [1233, 175] width 155 height 18
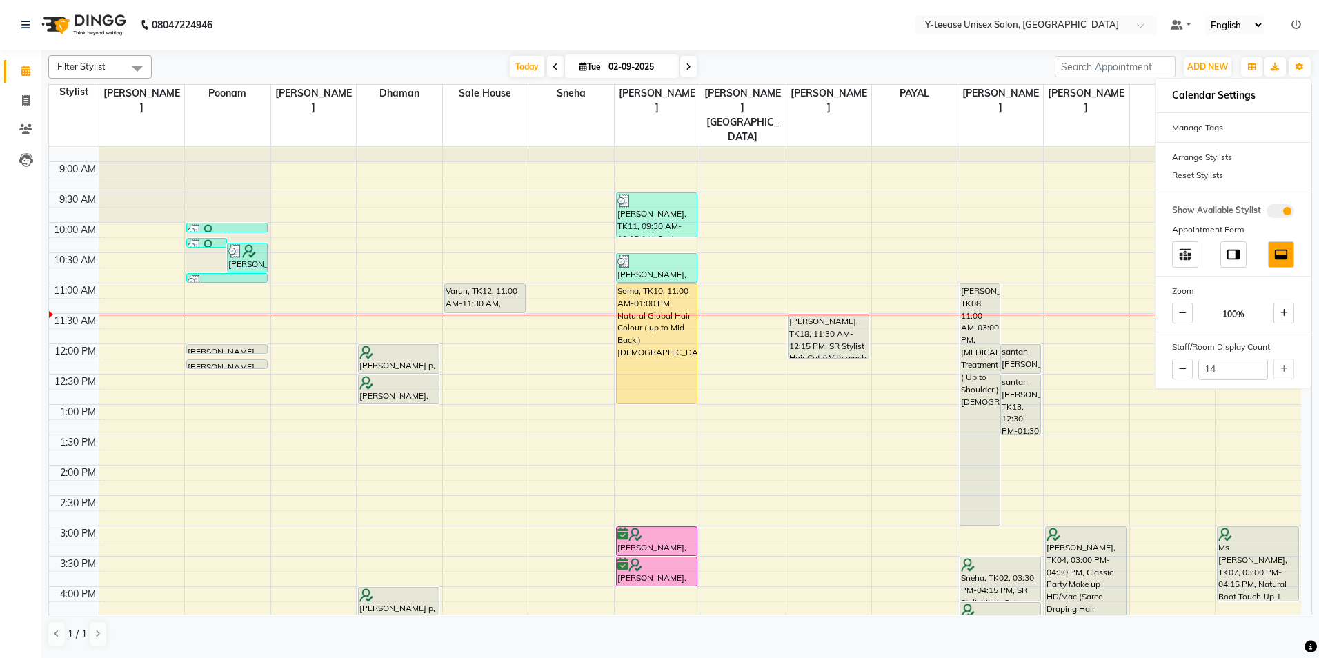
click at [954, 46] on nav "08047224946 Select Location × Y-teease Unisex Salon, Amanora Default Panel My P…" at bounding box center [659, 25] width 1319 height 50
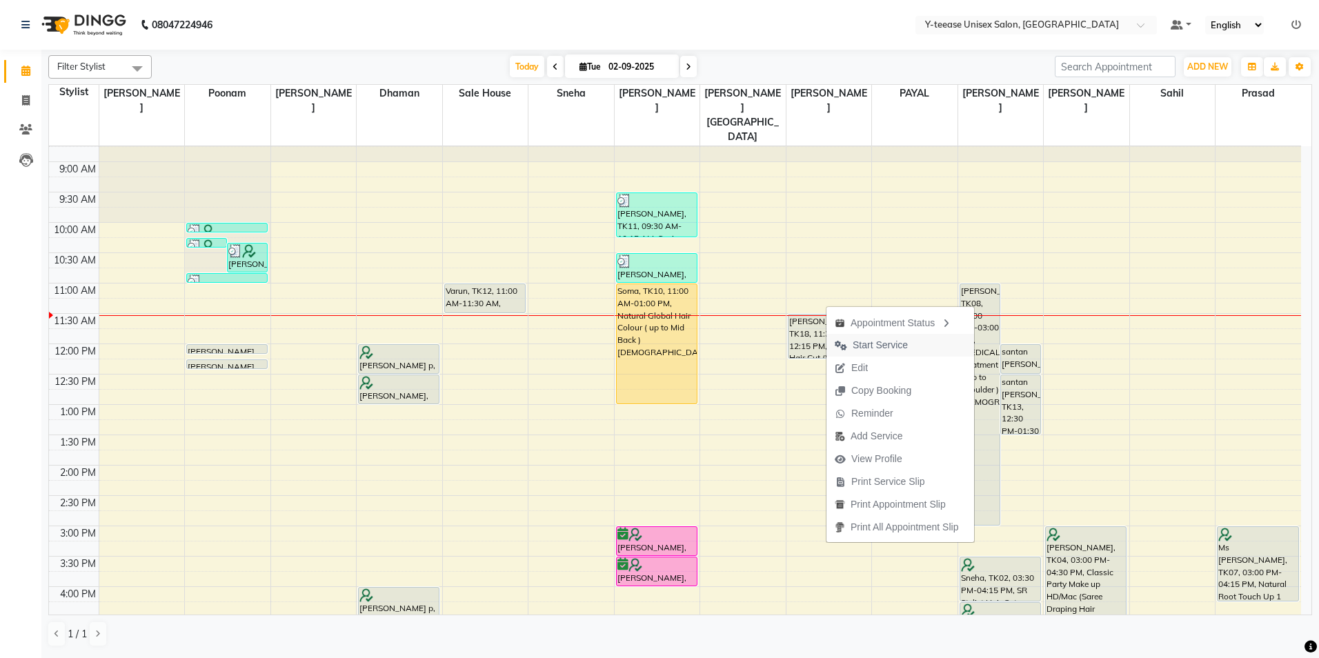
click at [878, 344] on span "Start Service" at bounding box center [880, 345] width 55 height 14
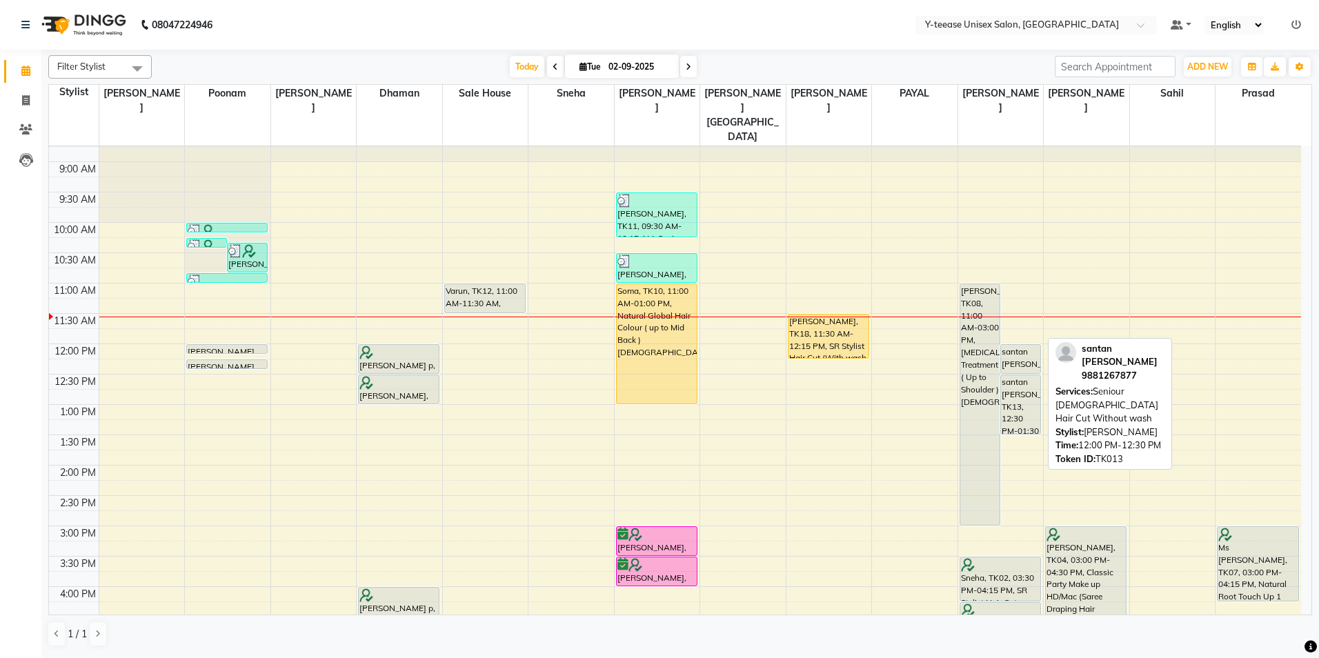
scroll to position [0, 0]
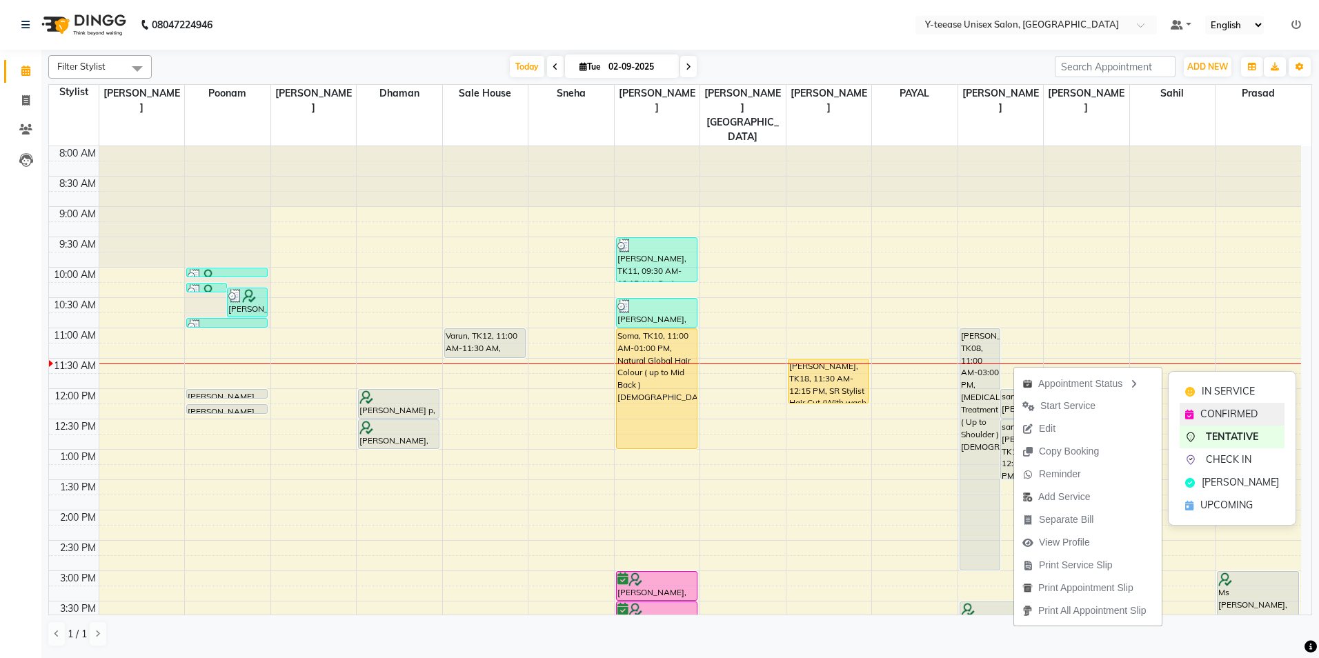
click at [1216, 405] on div "CONFIRMED" at bounding box center [1232, 414] width 105 height 23
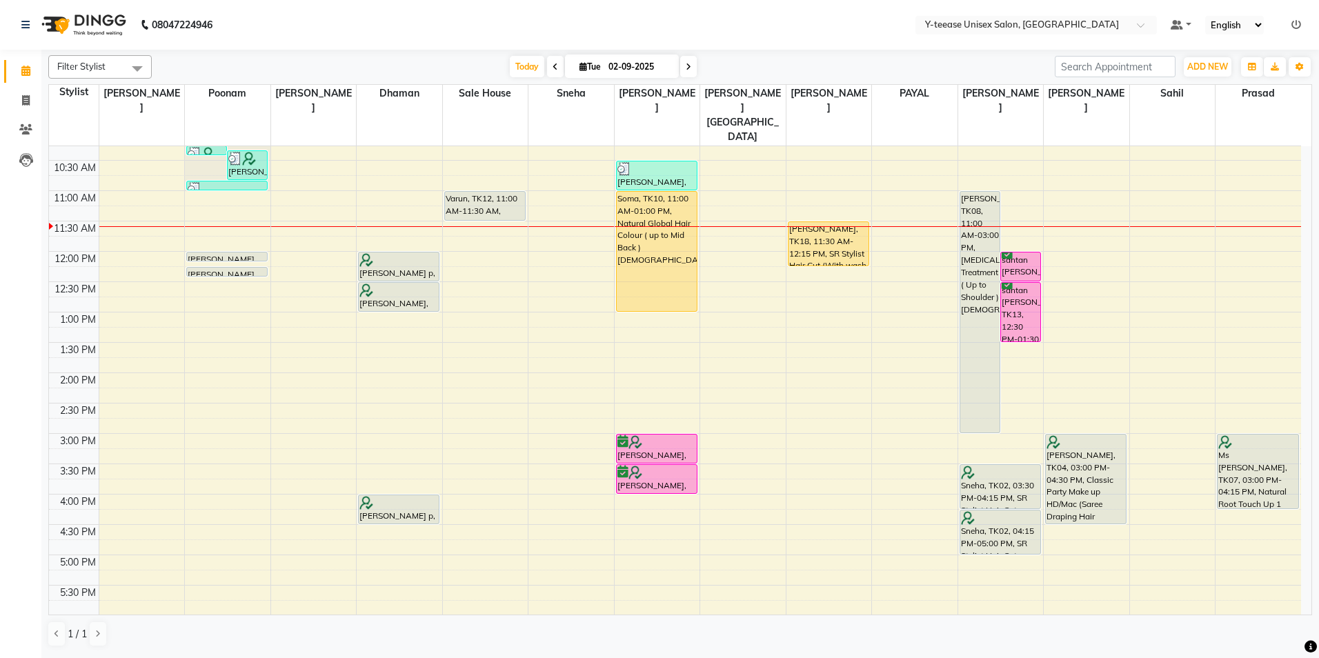
scroll to position [138, 0]
click at [819, 246] on div "malvi, TK18, 11:30 AM-12:15 PM, SR Stylist Hair Cut (With wash &Blow Dry Female…" at bounding box center [829, 463] width 86 height 910
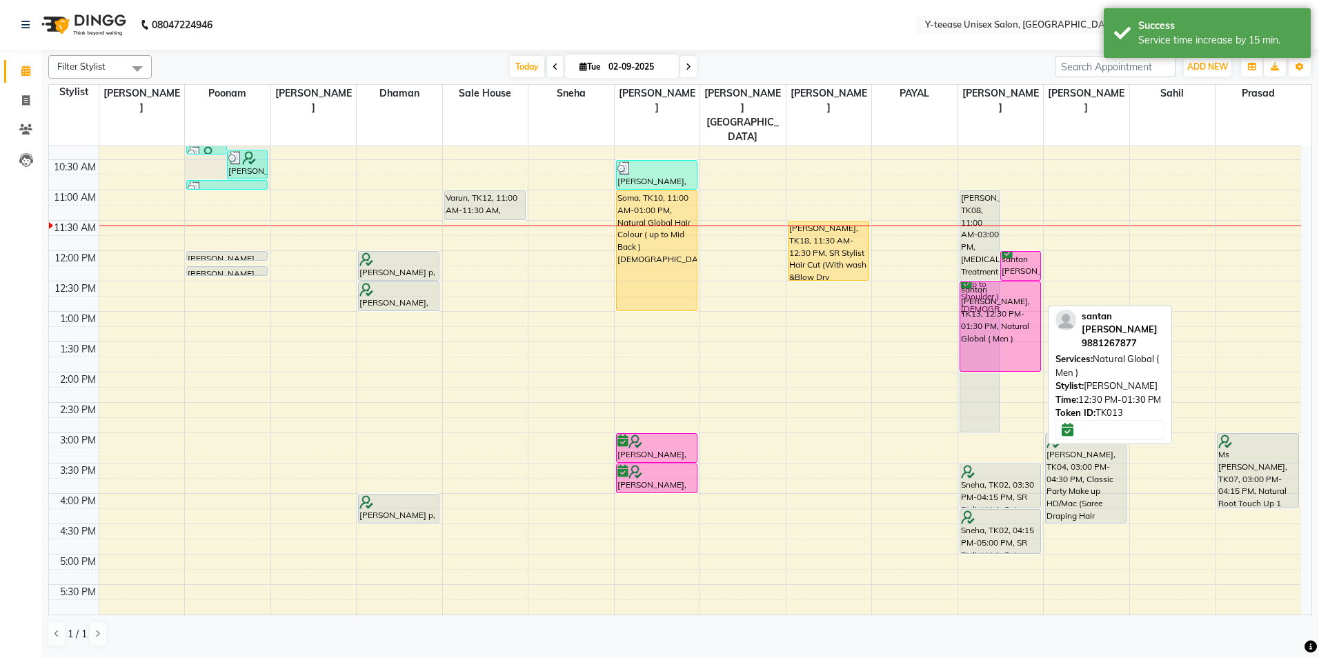
drag, startPoint x: 1013, startPoint y: 310, endPoint x: 1012, endPoint y: 336, distance: 26.3
click at [1012, 336] on div "Niddhi, TK08, 11:00 AM-03:00 PM, Botox Treatment ( Up to Shoulder )Female santa…" at bounding box center [1001, 463] width 86 height 910
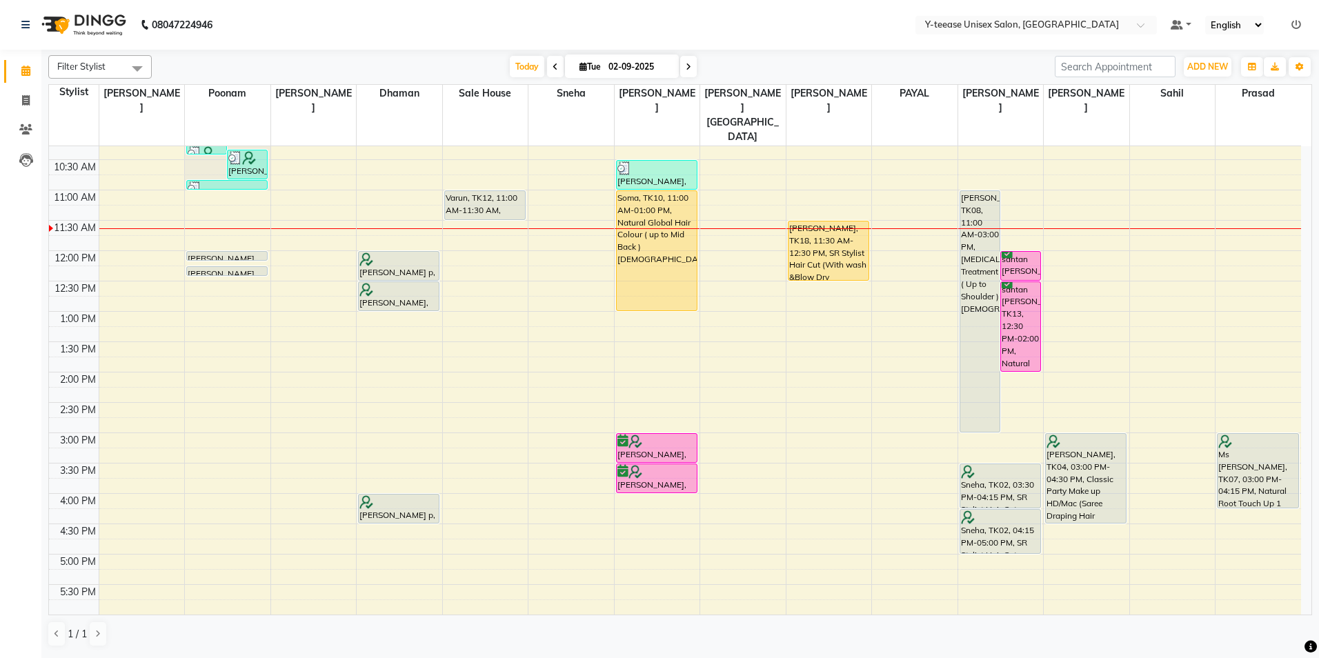
click at [858, 43] on nav "08047224946 Select Location × Y-teease Unisex Salon, Amanora Default Panel My P…" at bounding box center [659, 25] width 1319 height 50
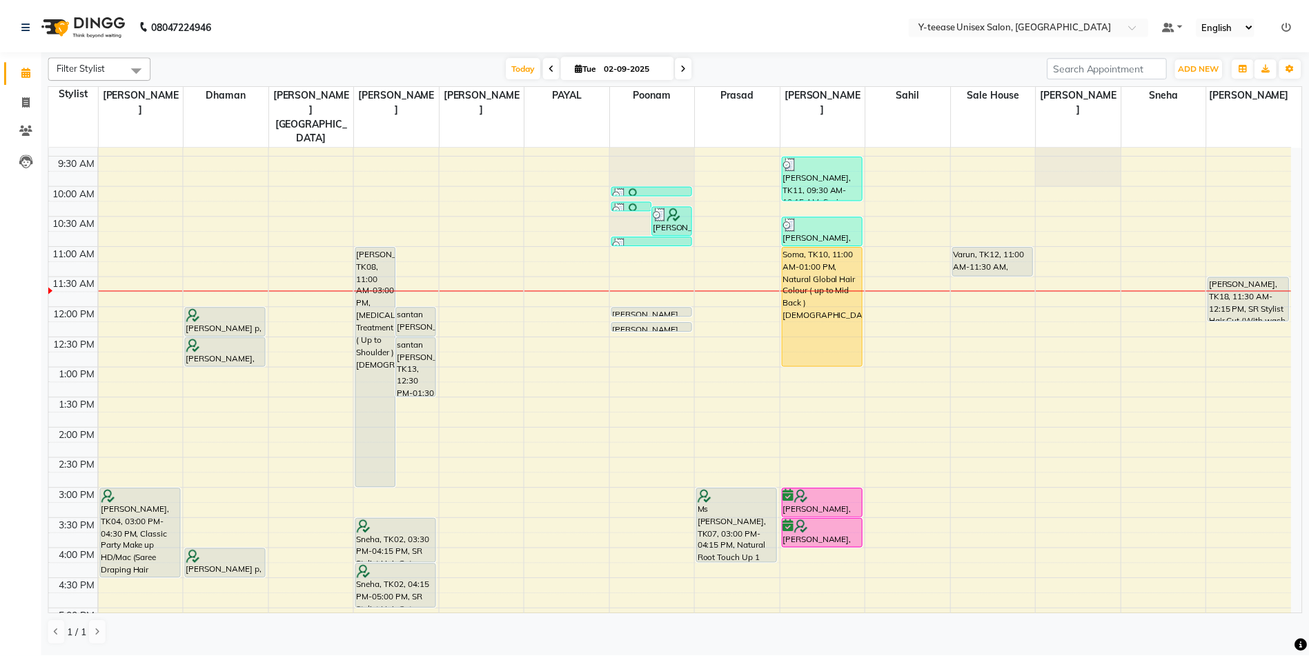
scroll to position [69, 0]
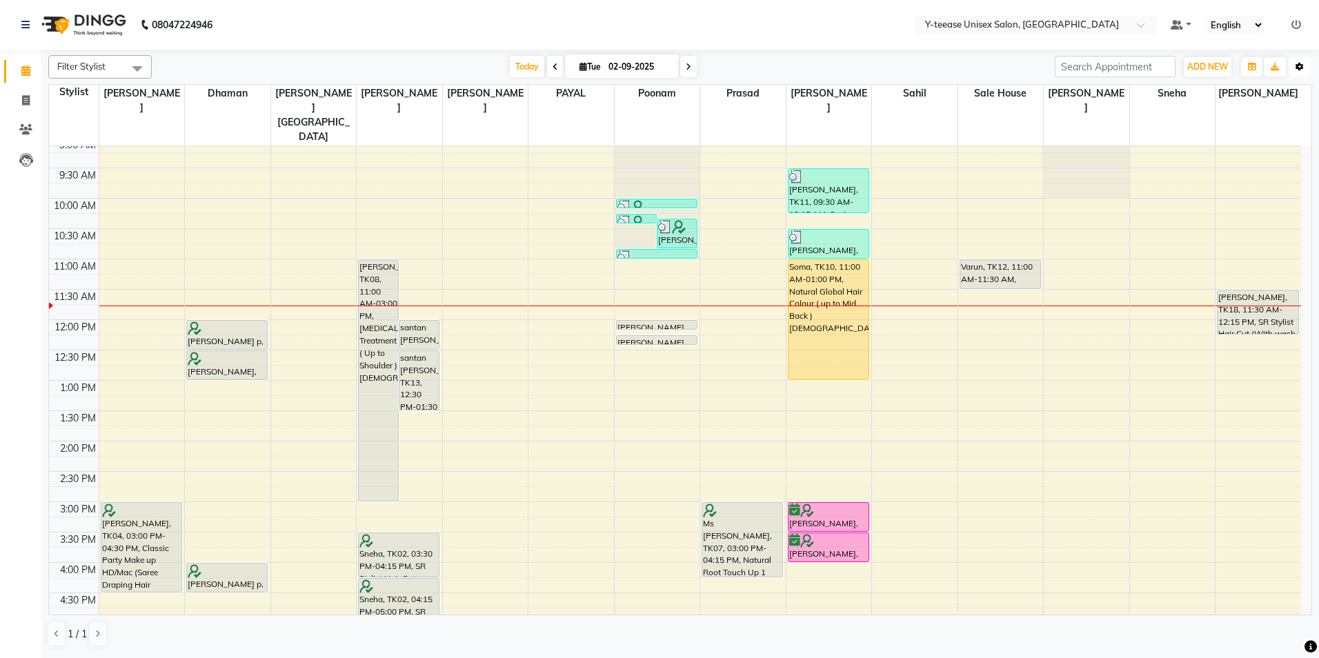
click at [1303, 66] on icon "button" at bounding box center [1300, 67] width 8 height 8
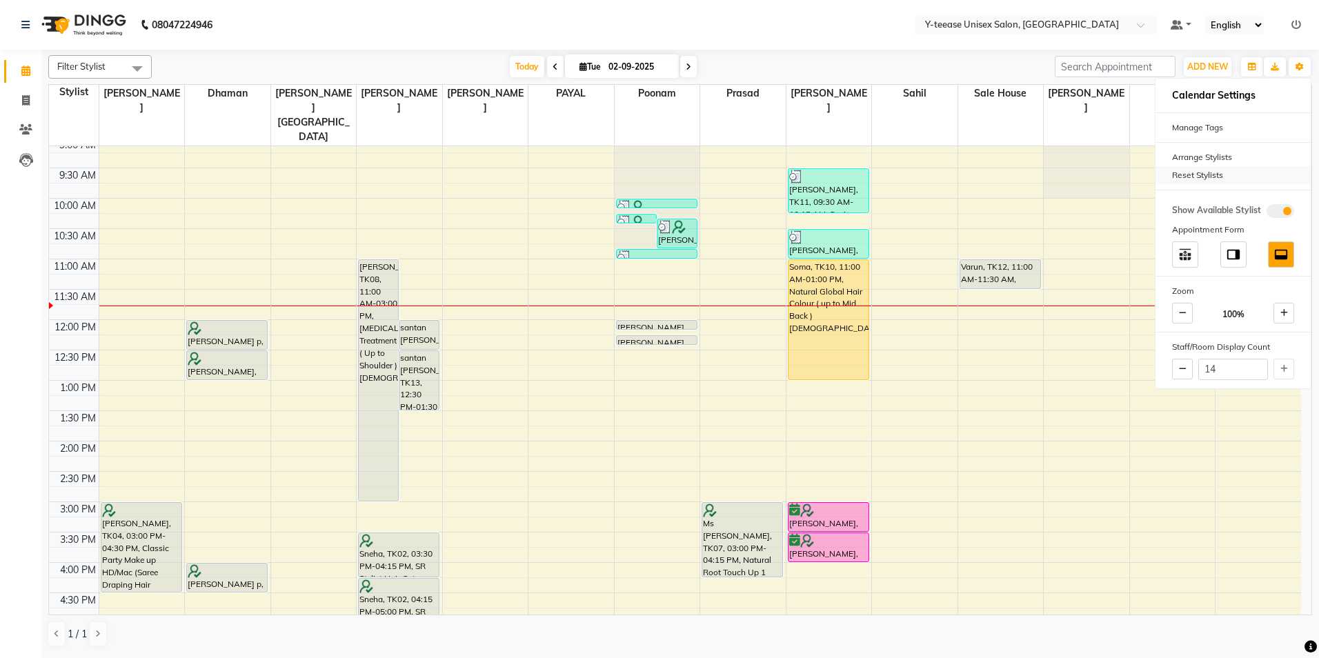
click at [1204, 169] on div "Reset Stylists" at bounding box center [1233, 175] width 155 height 18
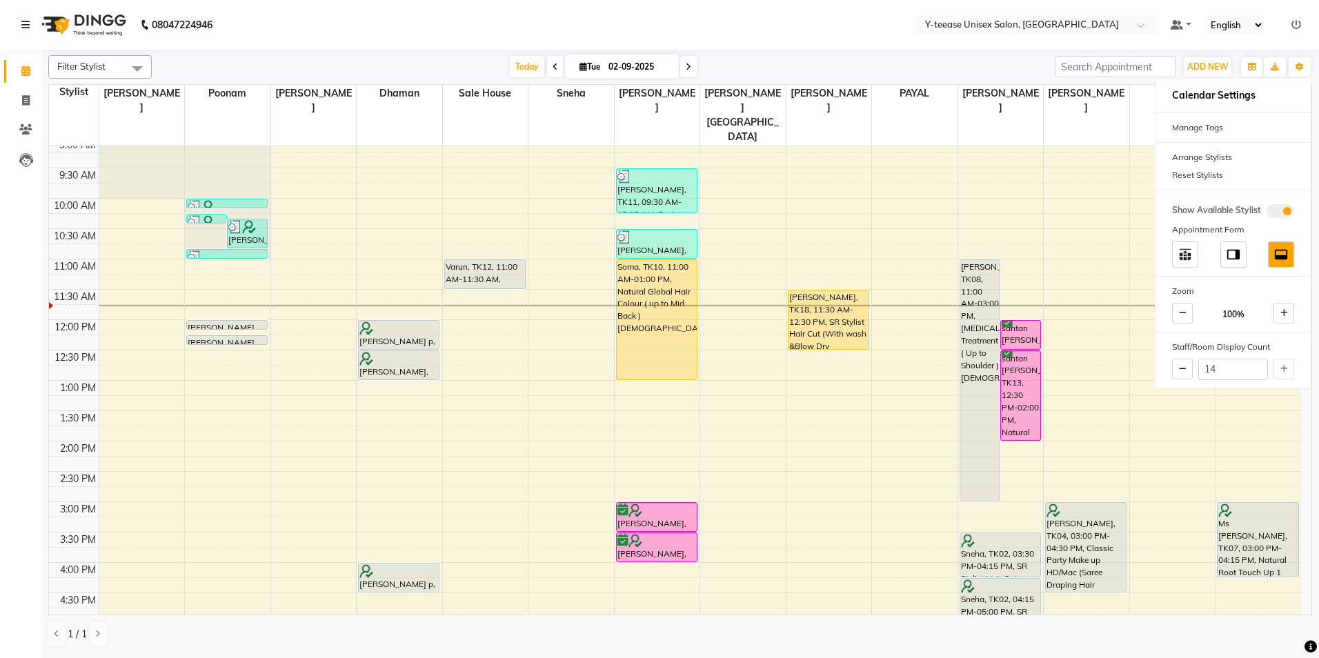
click at [987, 70] on div "[DATE] [DATE]" at bounding box center [603, 67] width 889 height 21
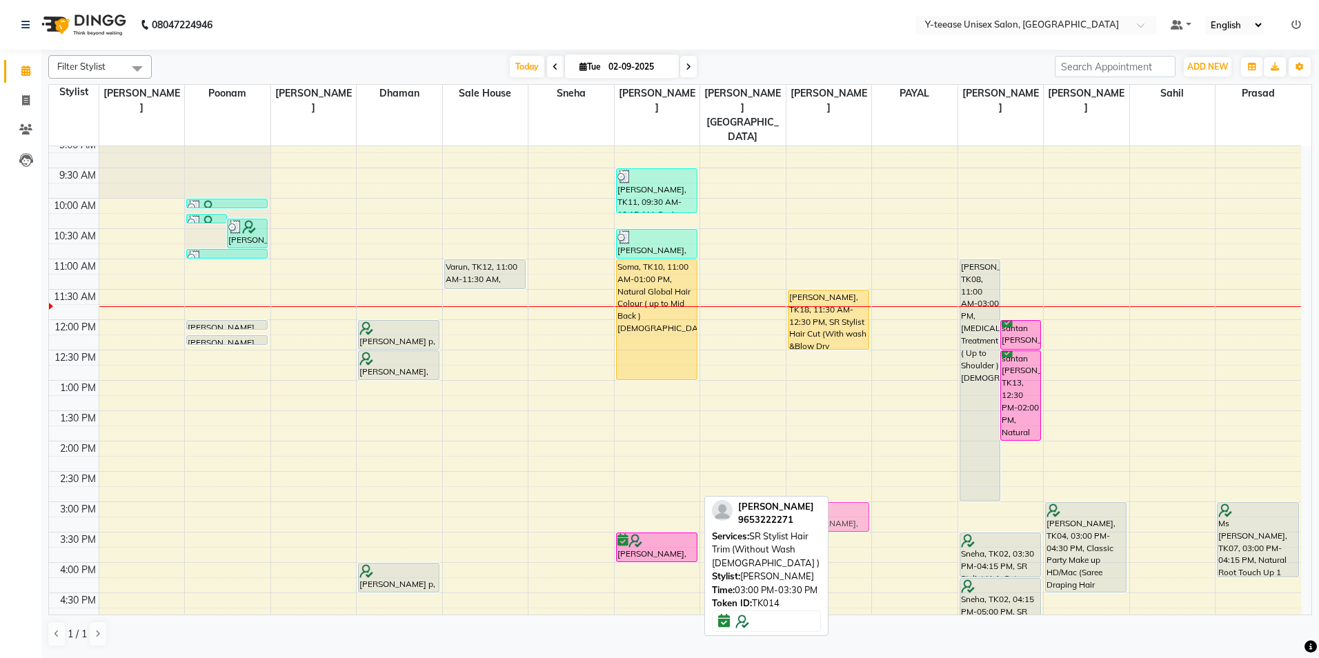
drag, startPoint x: 653, startPoint y: 488, endPoint x: 803, endPoint y: 484, distance: 149.7
click at [803, 484] on tr "[PERSON_NAME], TK06, 10:15 AM-10:25 AM, Upper Lip [PERSON_NAME] p, TK16, 10:20 …" at bounding box center [675, 532] width 1252 height 910
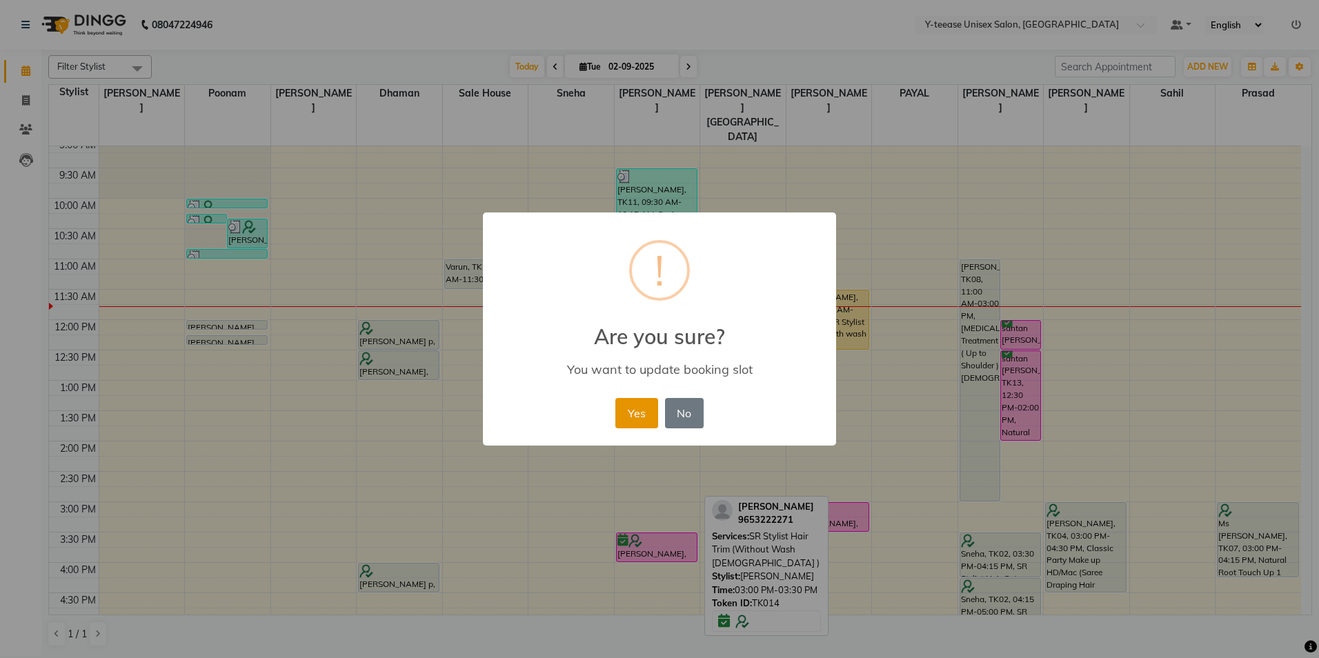
click at [641, 413] on button "Yes" at bounding box center [636, 413] width 42 height 30
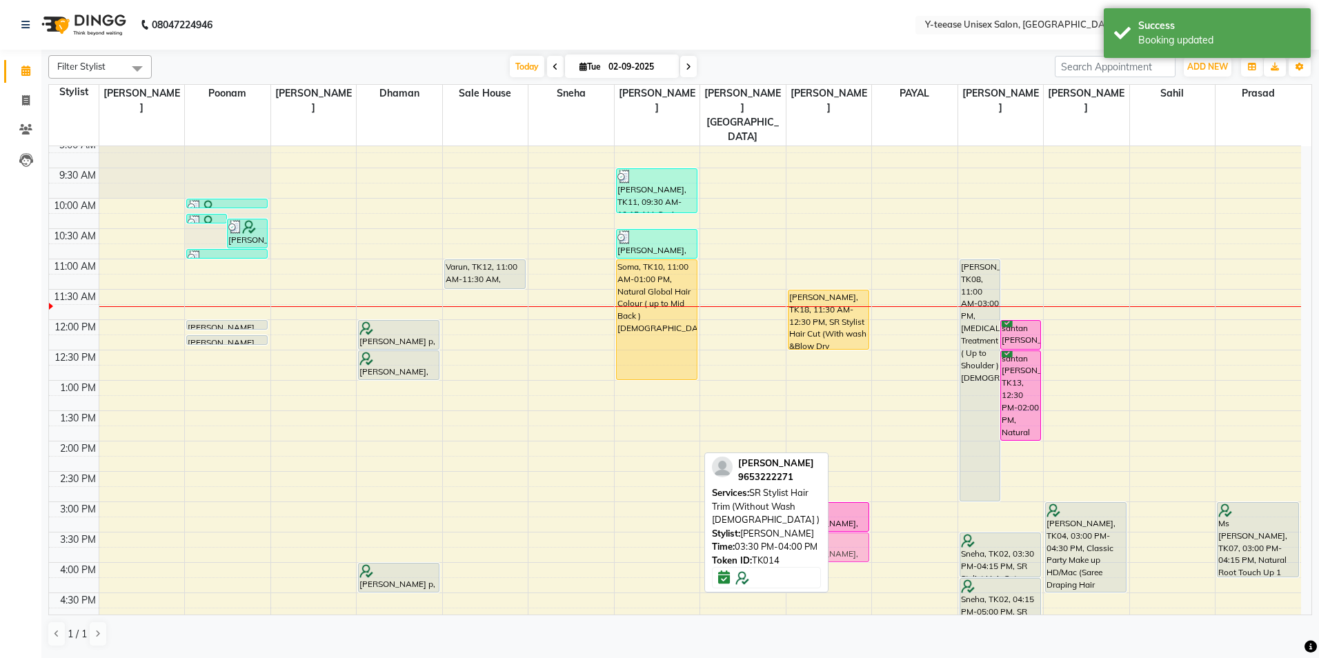
drag, startPoint x: 662, startPoint y: 513, endPoint x: 811, endPoint y: 511, distance: 148.3
click at [811, 511] on div "Filter Stylist Select All [PERSON_NAME] Dhaman [PERSON_NAME] [PERSON_NAME][GEOG…" at bounding box center [680, 351] width 1264 height 603
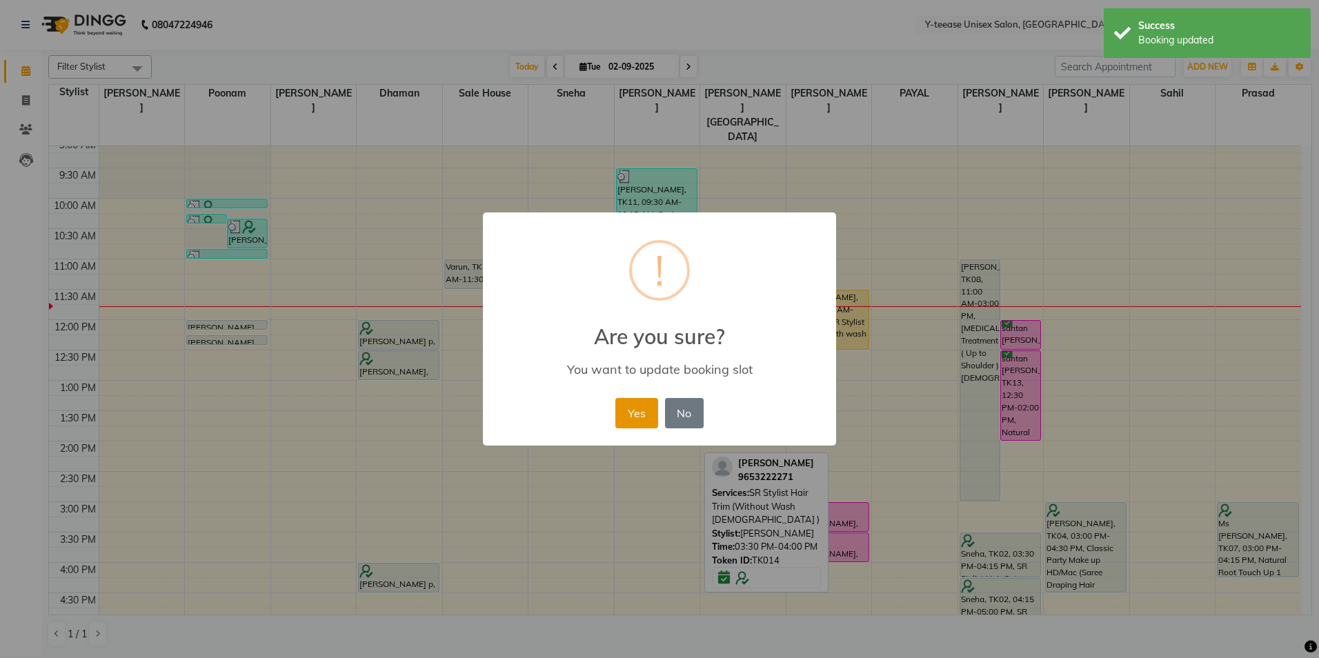
click at [624, 426] on button "Yes" at bounding box center [636, 413] width 42 height 30
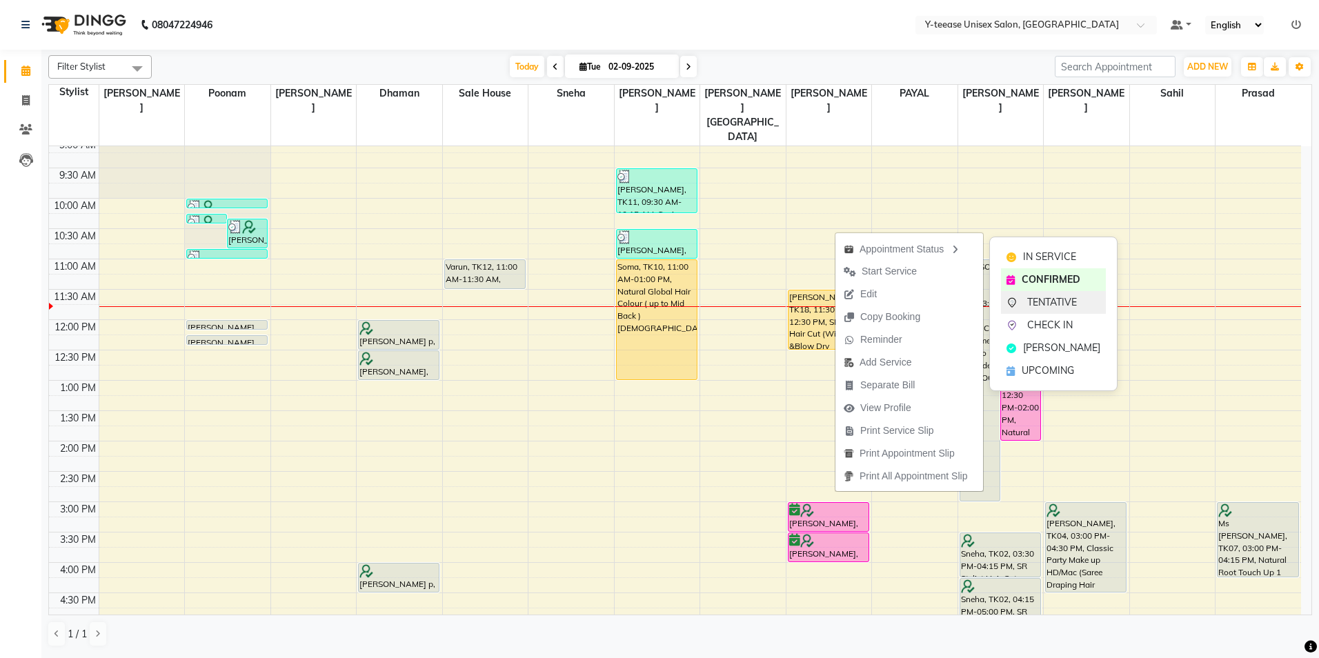
click at [1058, 303] on span "TENTATIVE" at bounding box center [1052, 302] width 50 height 14
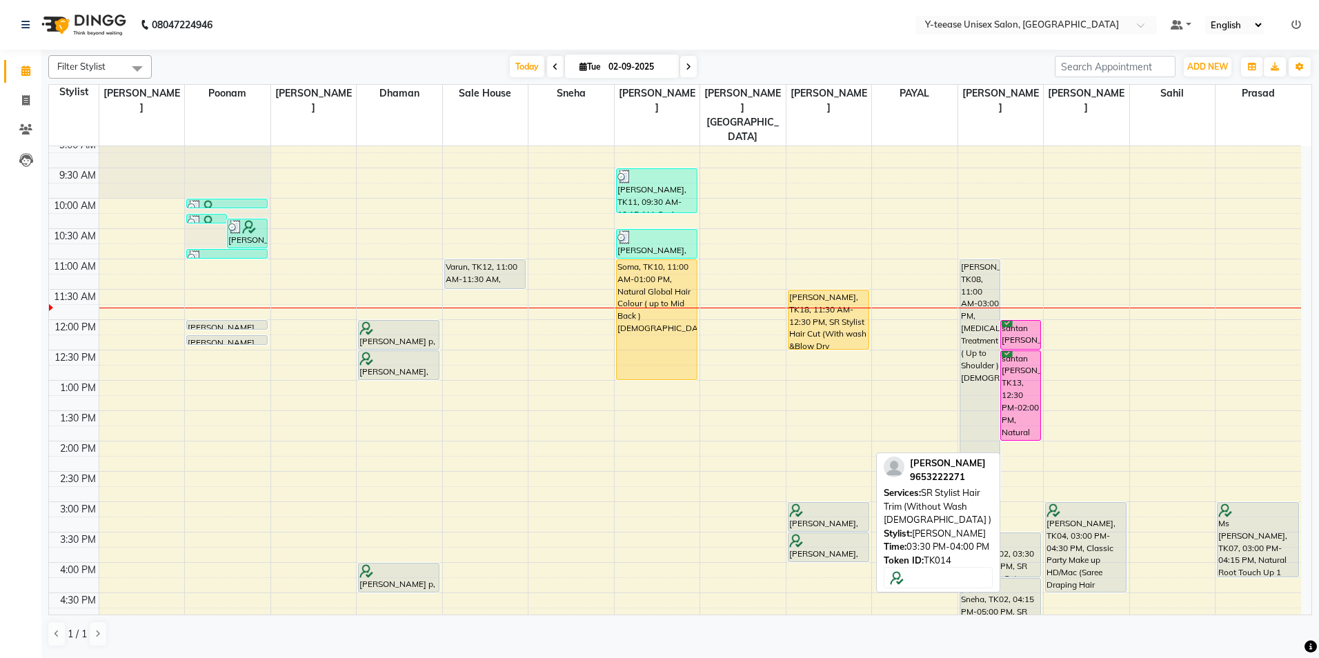
click at [841, 534] on div at bounding box center [828, 541] width 79 height 14
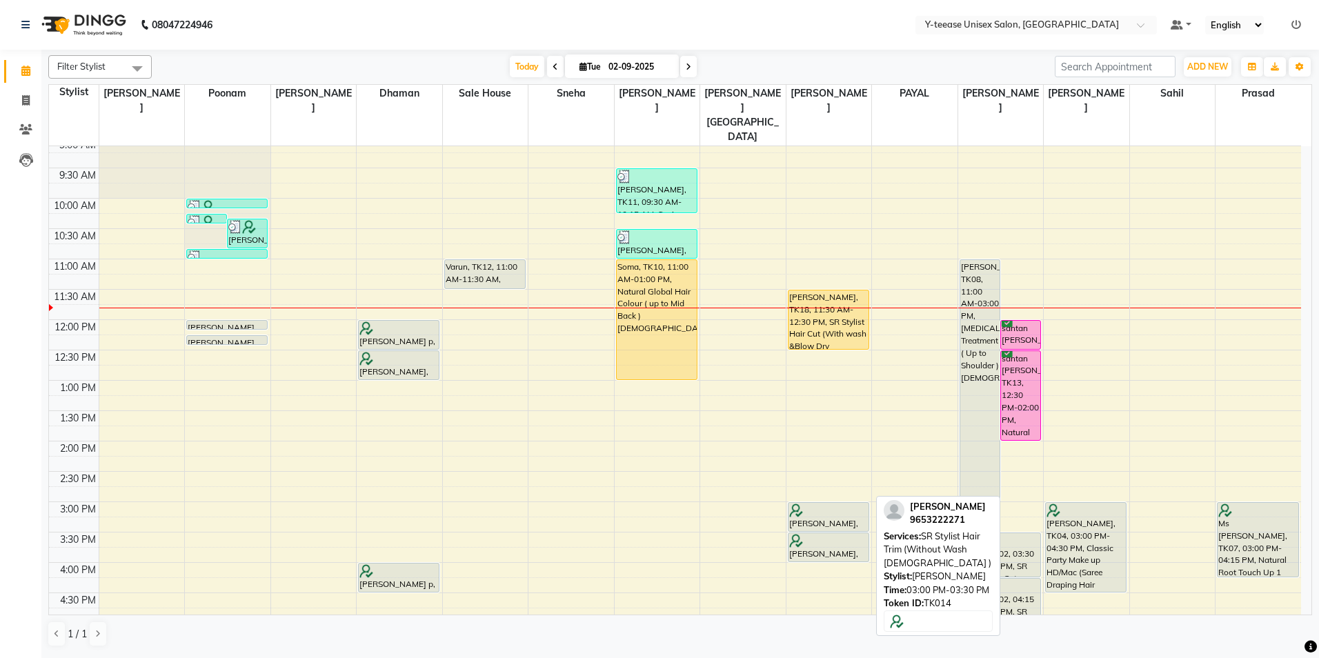
click at [849, 528] on div at bounding box center [829, 531] width 80 height 6
select select "7"
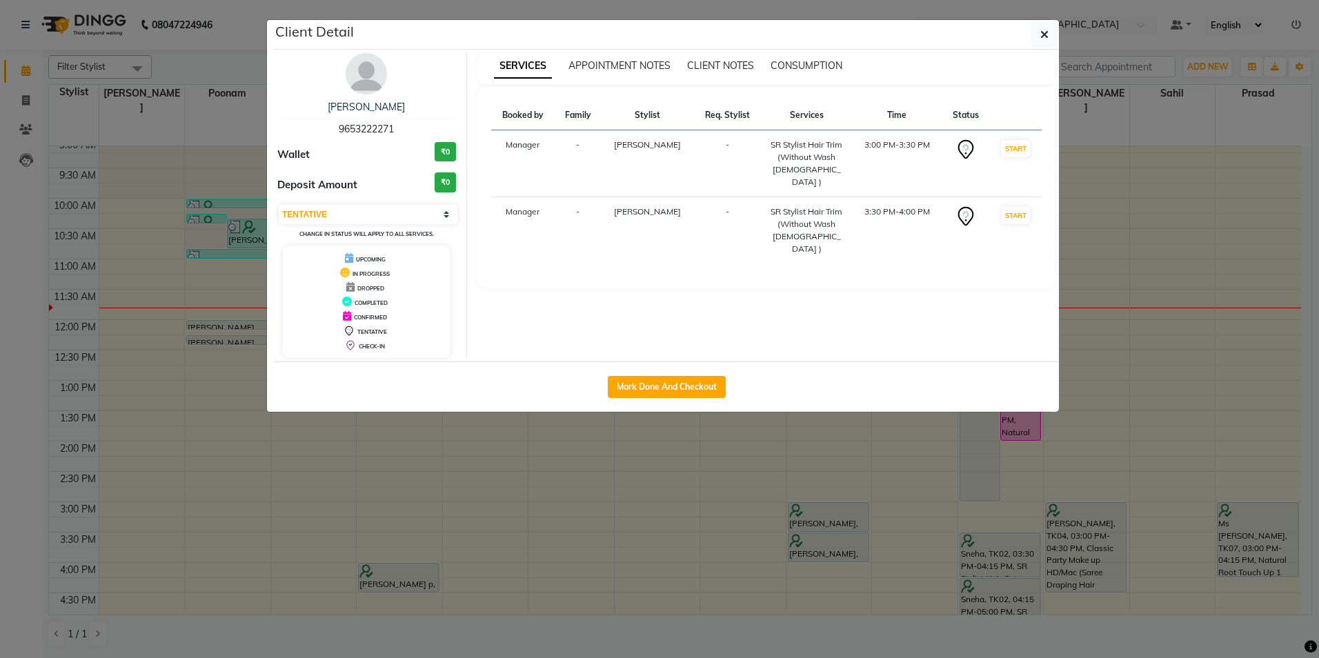
click at [371, 70] on img at bounding box center [366, 73] width 41 height 41
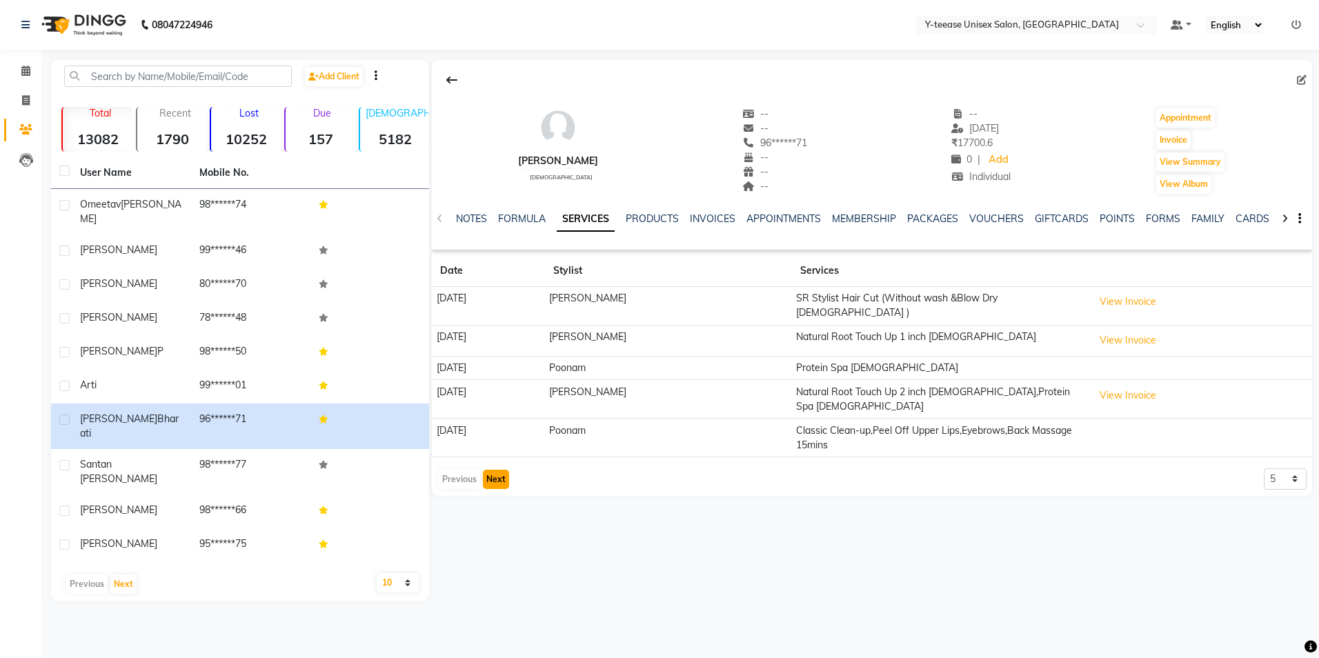
click at [506, 470] on button "Next" at bounding box center [496, 479] width 26 height 19
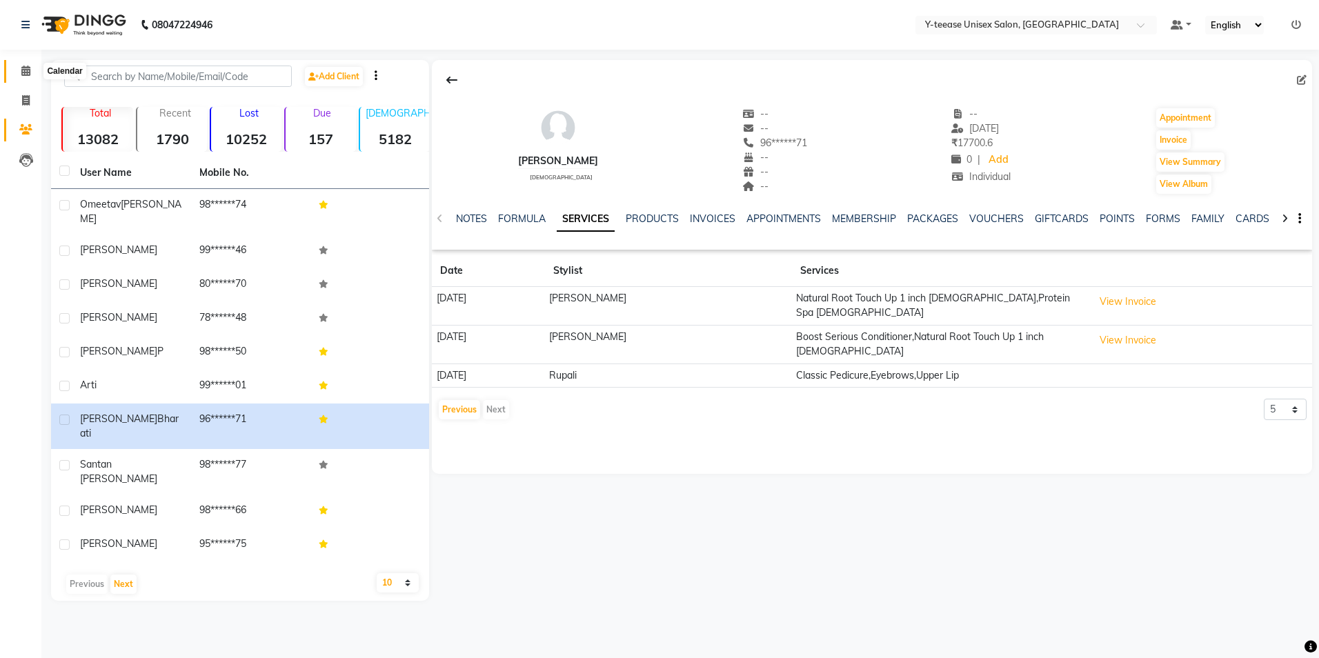
click at [29, 71] on icon at bounding box center [25, 71] width 9 height 10
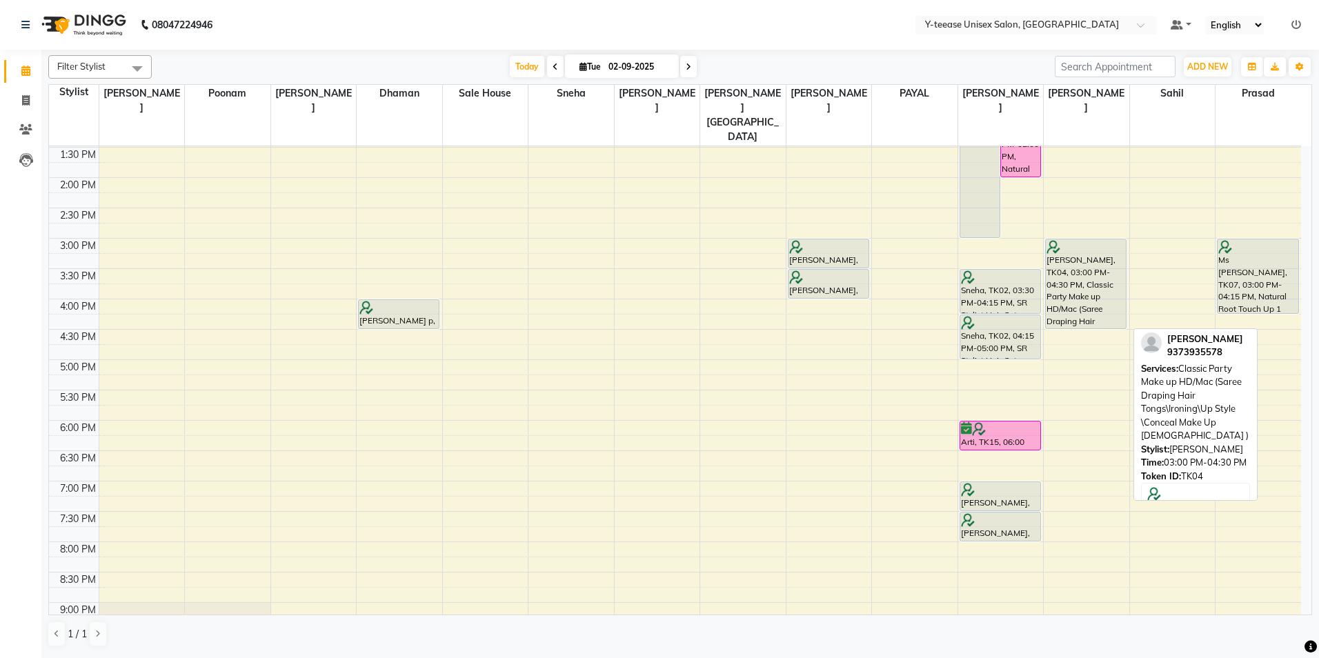
scroll to position [345, 0]
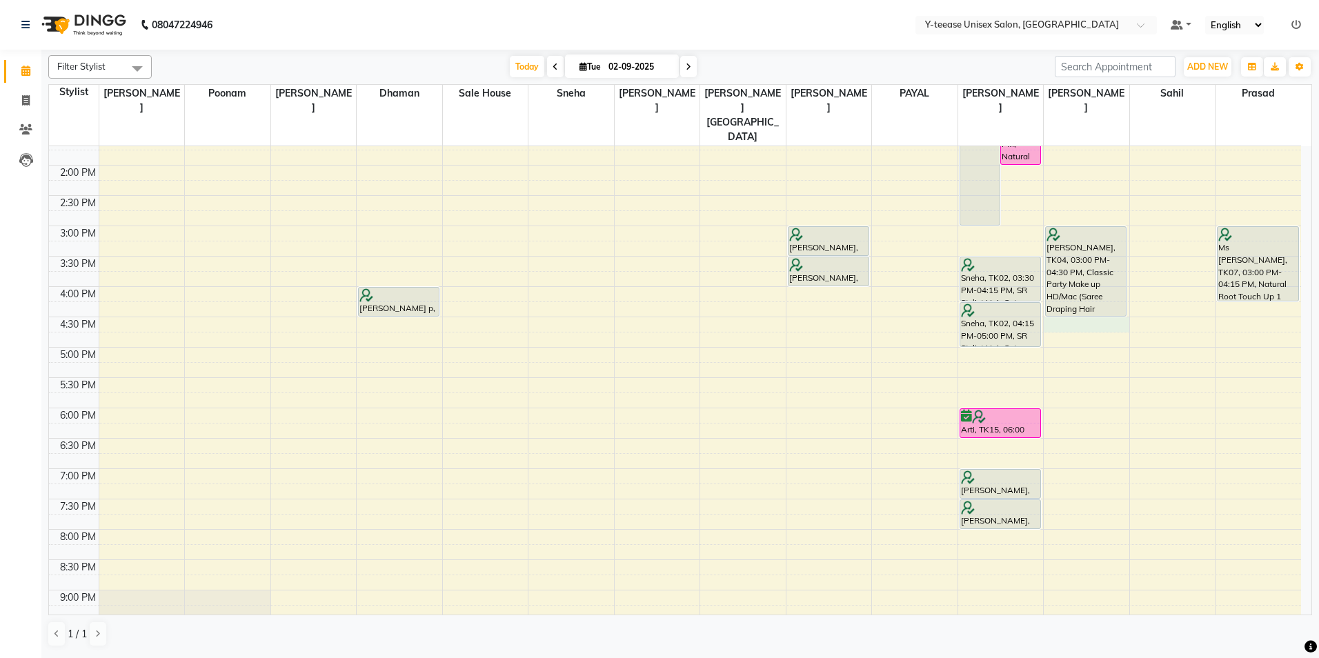
click at [1087, 295] on div "8:00 AM 8:30 AM 9:00 AM 9:30 AM 10:00 AM 10:30 AM 11:00 AM 11:30 AM 12:00 PM 12…" at bounding box center [675, 256] width 1252 height 910
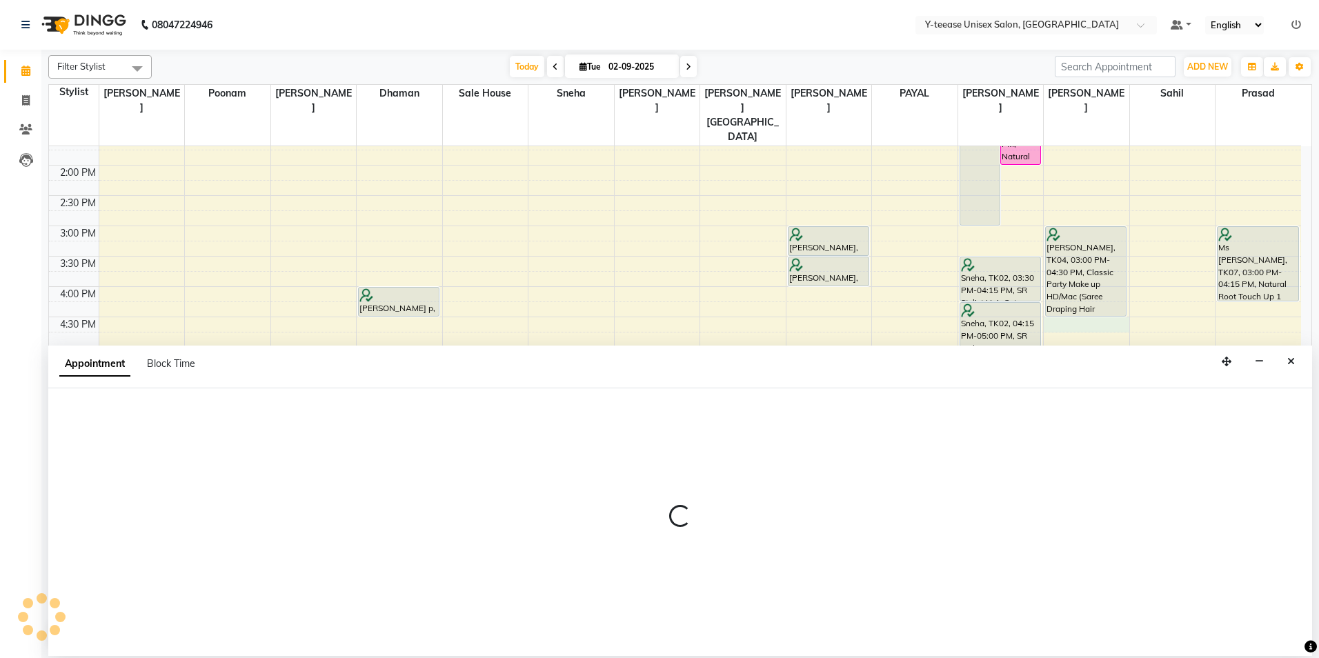
select select "86041"
select select "tentative"
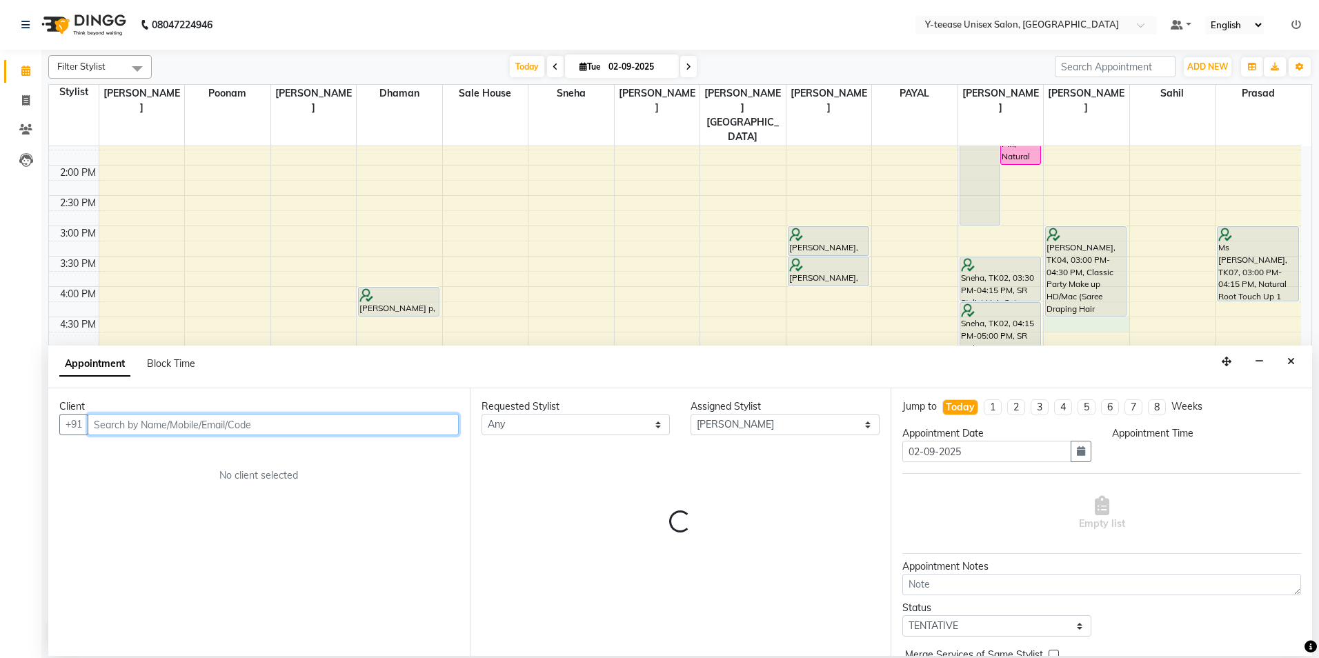
select select "990"
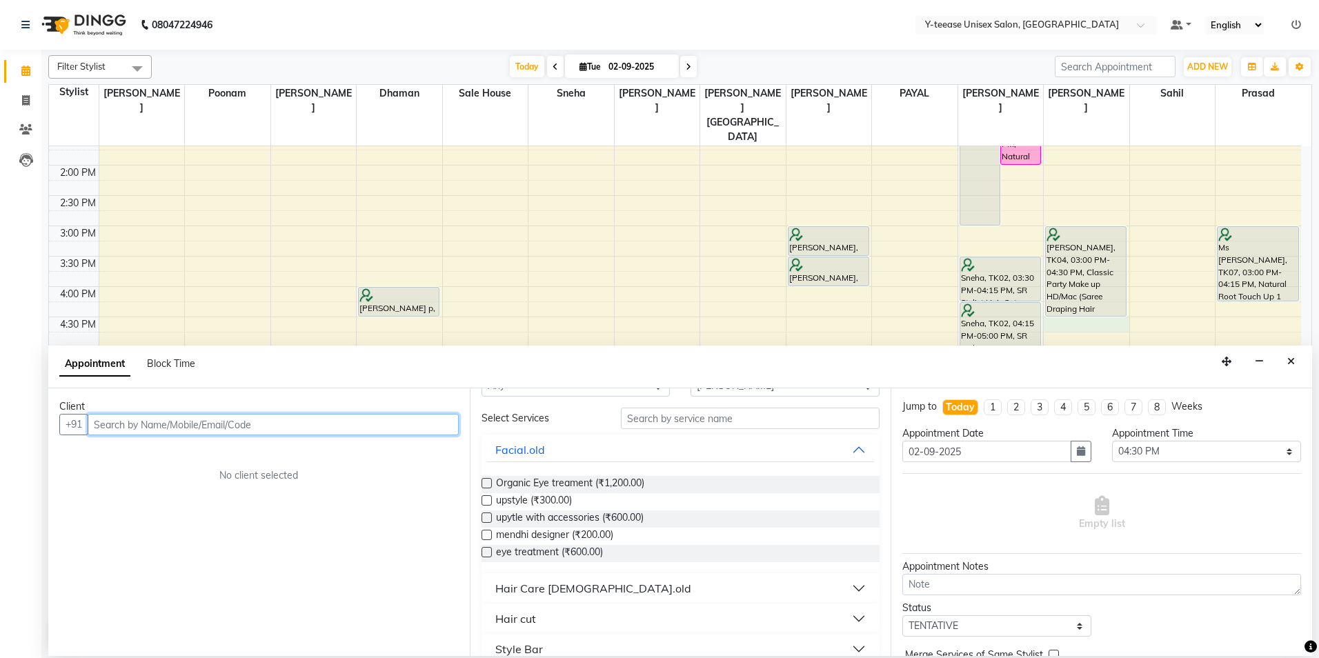
scroll to position [69, 0]
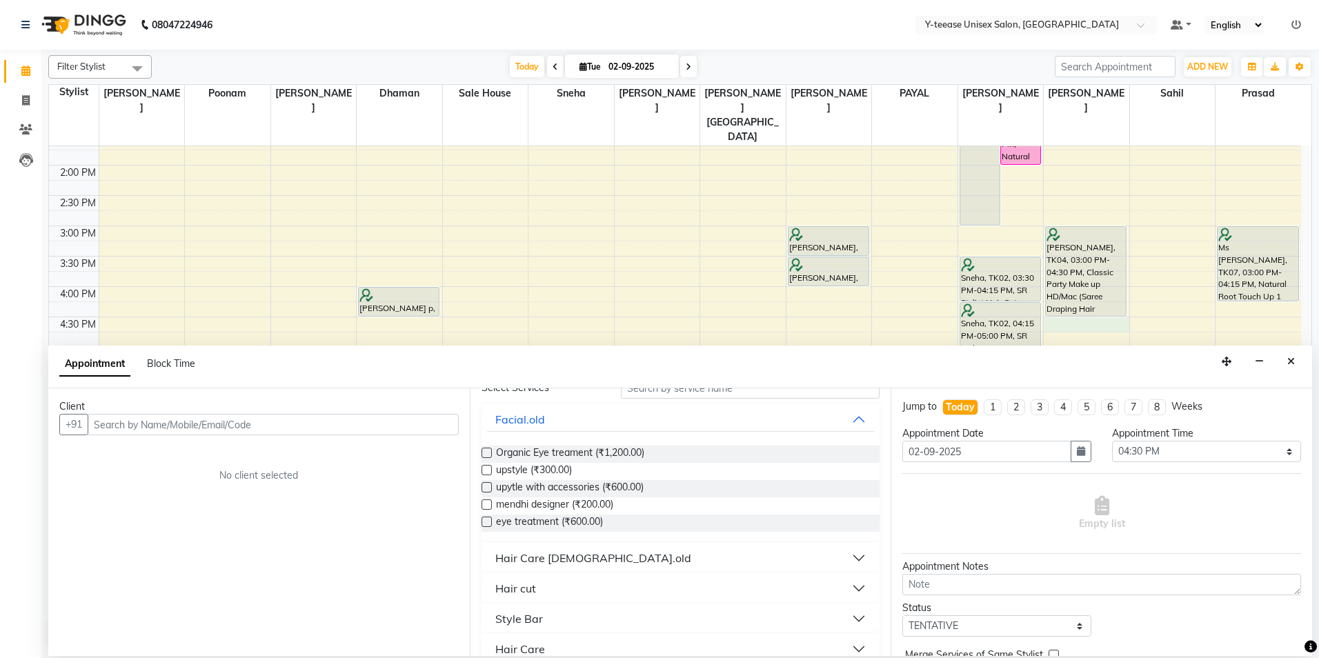
click at [344, 402] on div "Client" at bounding box center [258, 406] width 399 height 14
click at [342, 415] on input "text" at bounding box center [273, 424] width 371 height 21
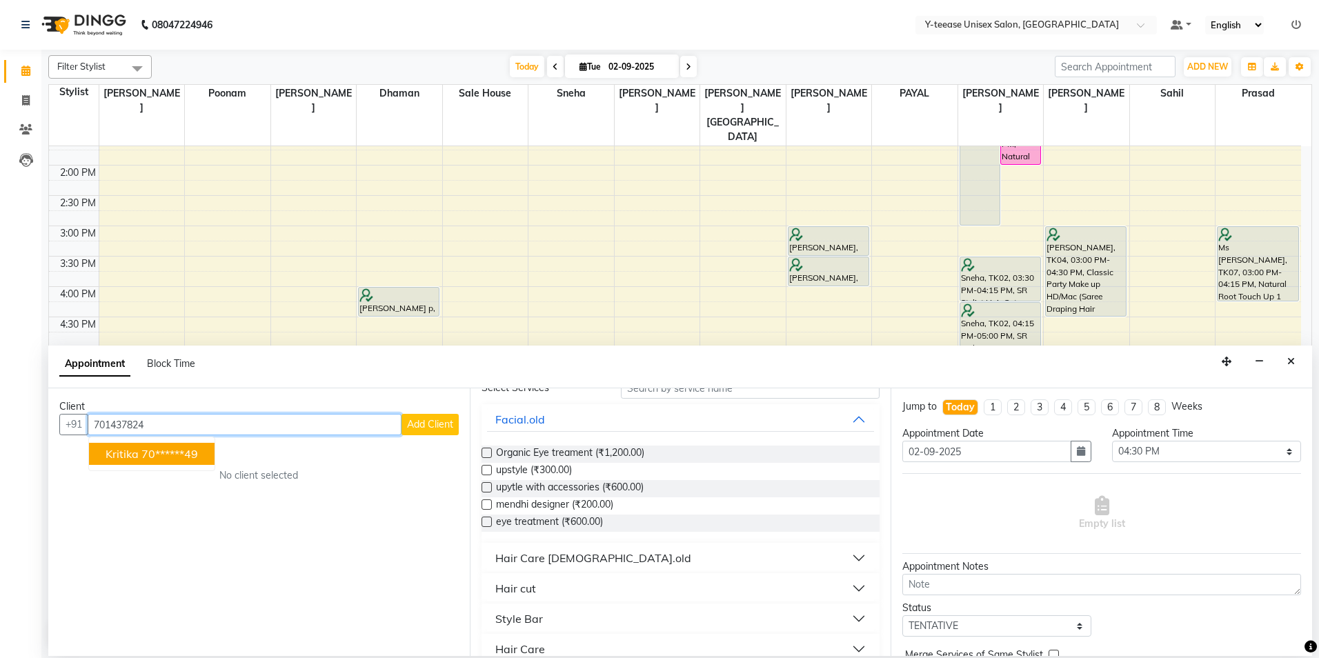
click at [164, 445] on button "[PERSON_NAME] 70******49" at bounding box center [152, 454] width 126 height 22
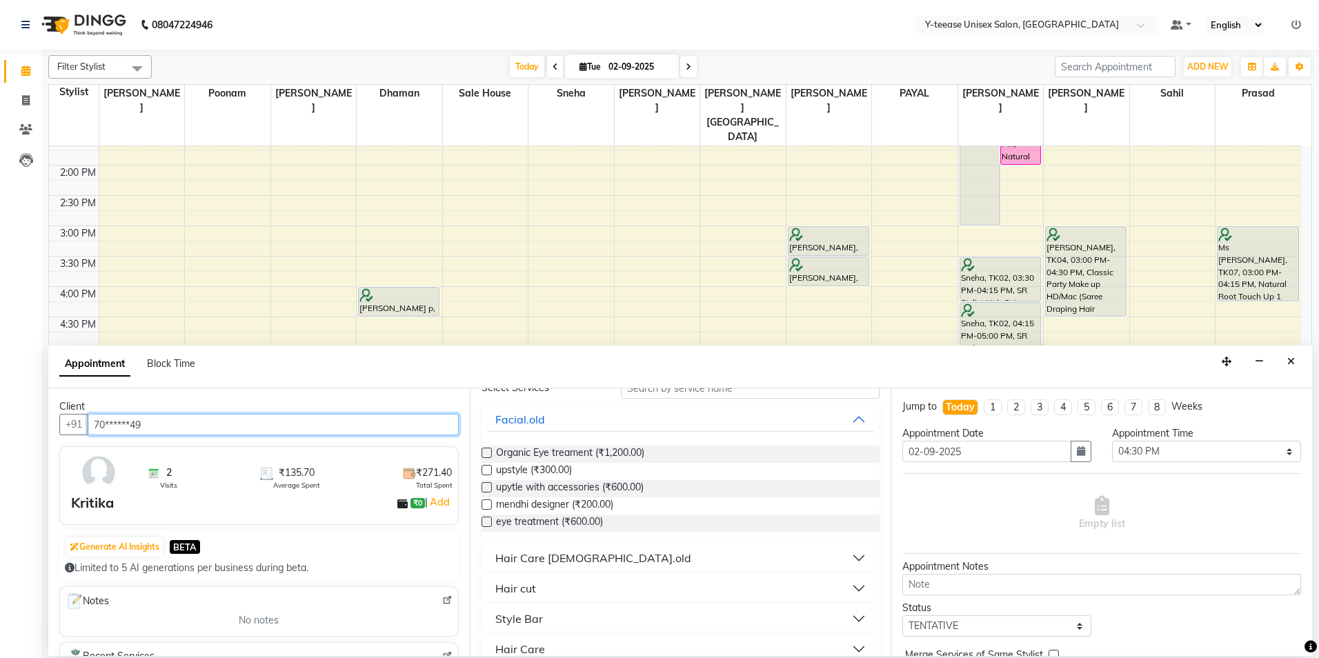
type input "70******49"
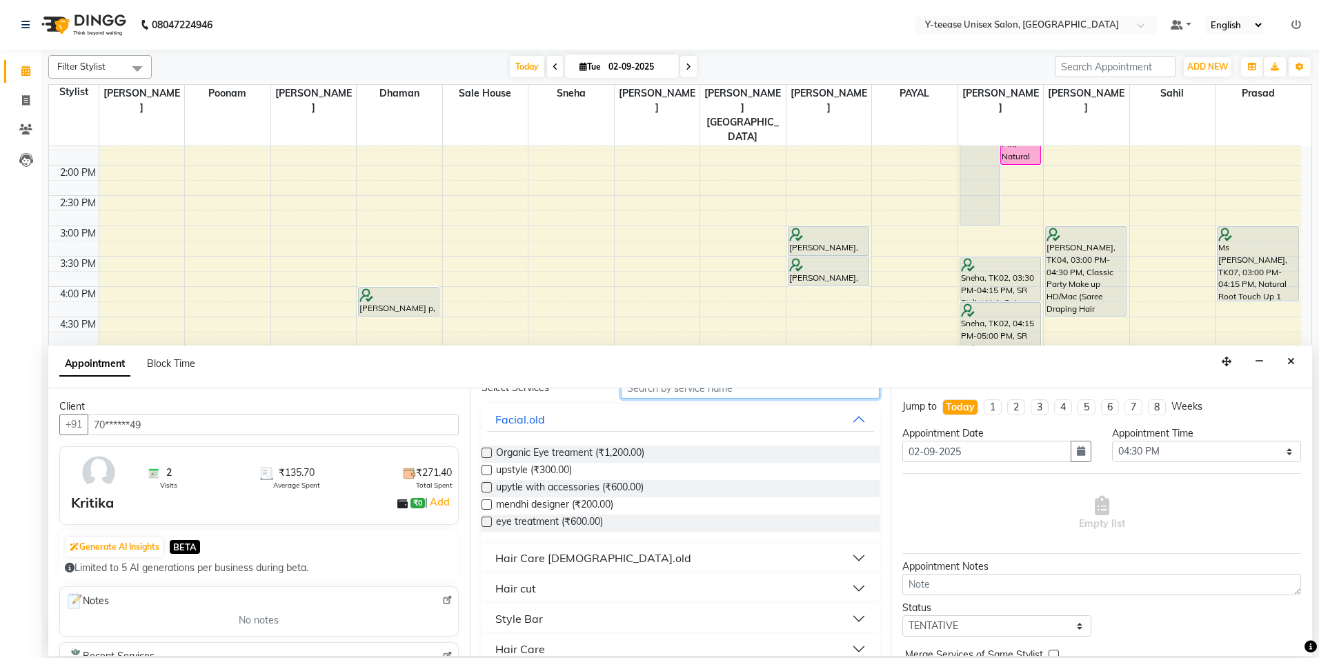
click at [677, 395] on input "text" at bounding box center [750, 387] width 259 height 21
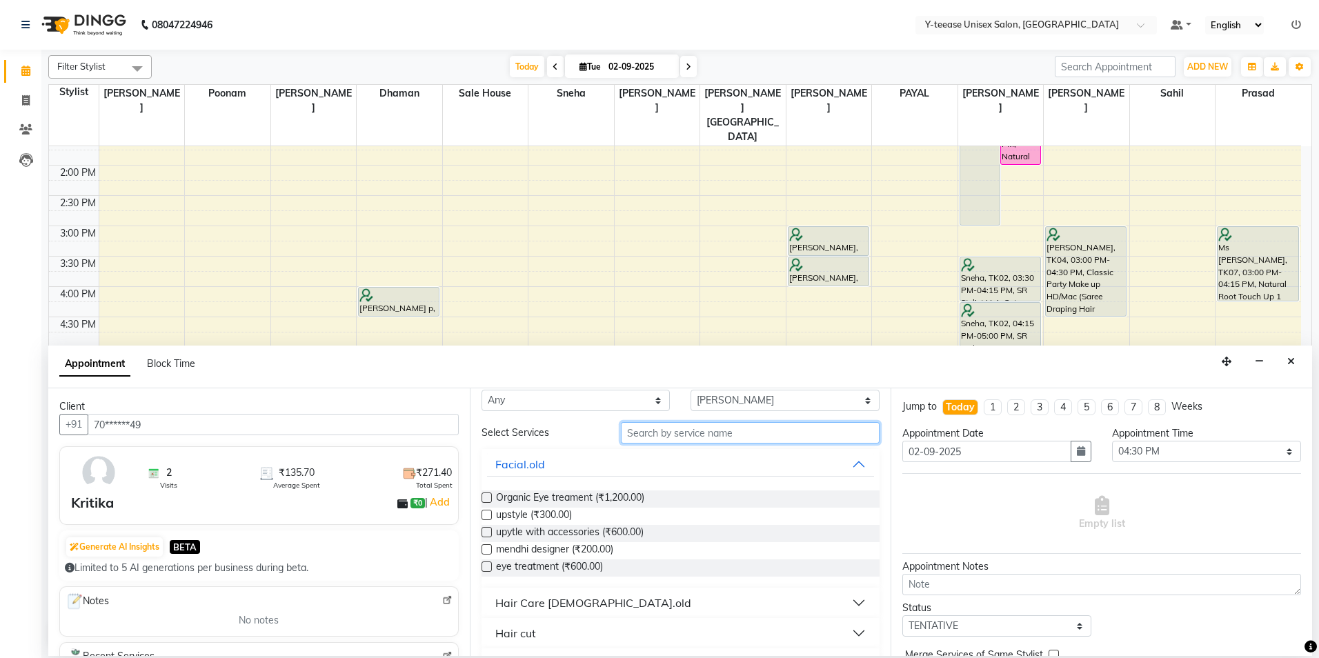
scroll to position [0, 0]
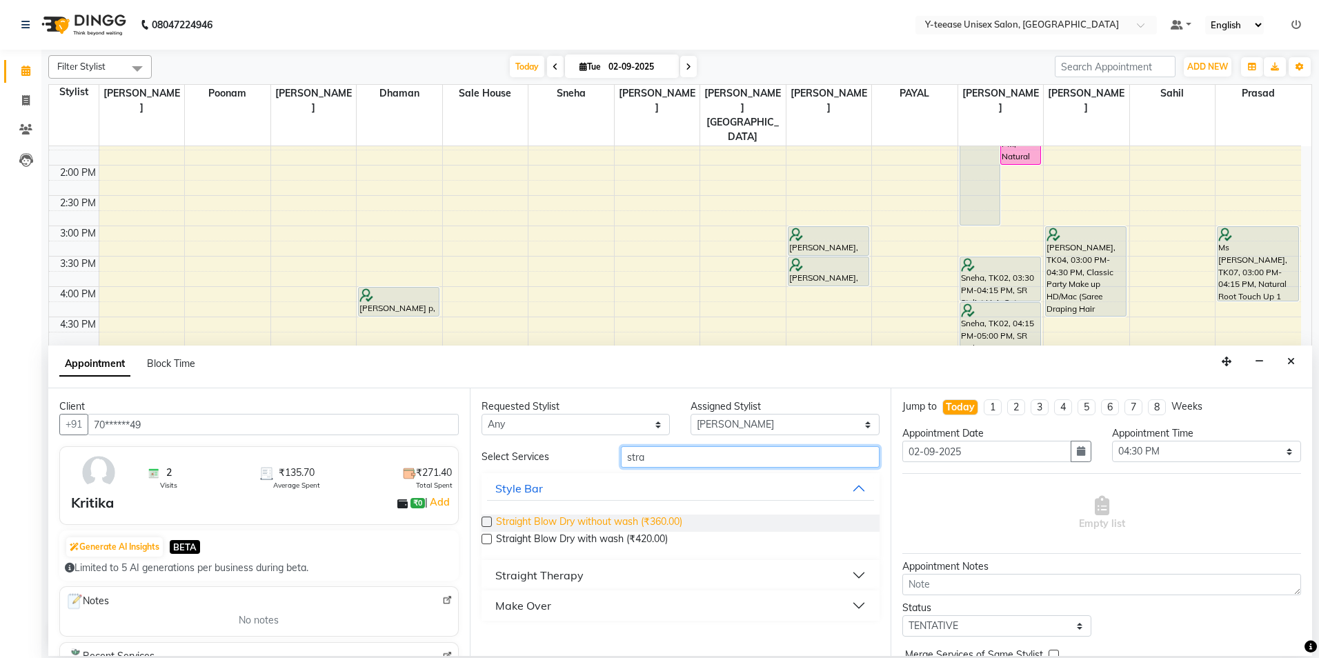
type input "stra"
click at [640, 526] on span "Straight Blow Dry without wash (₹360.00)" at bounding box center [589, 523] width 186 height 17
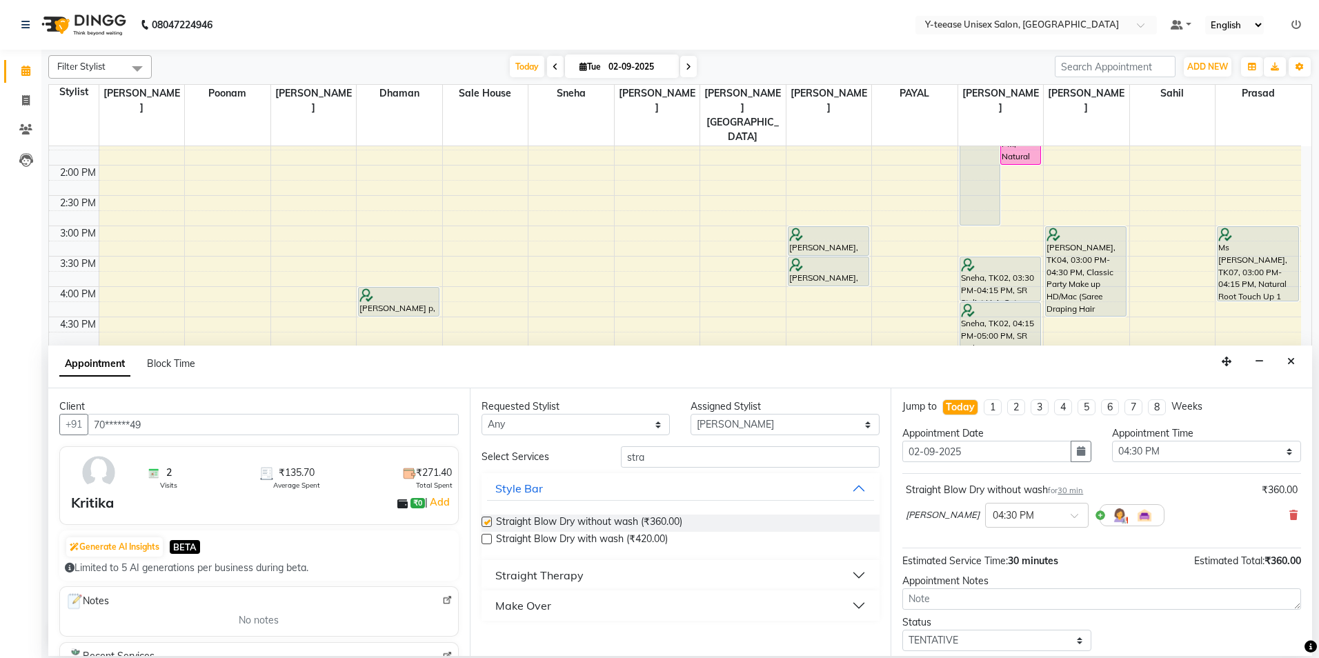
checkbox input "false"
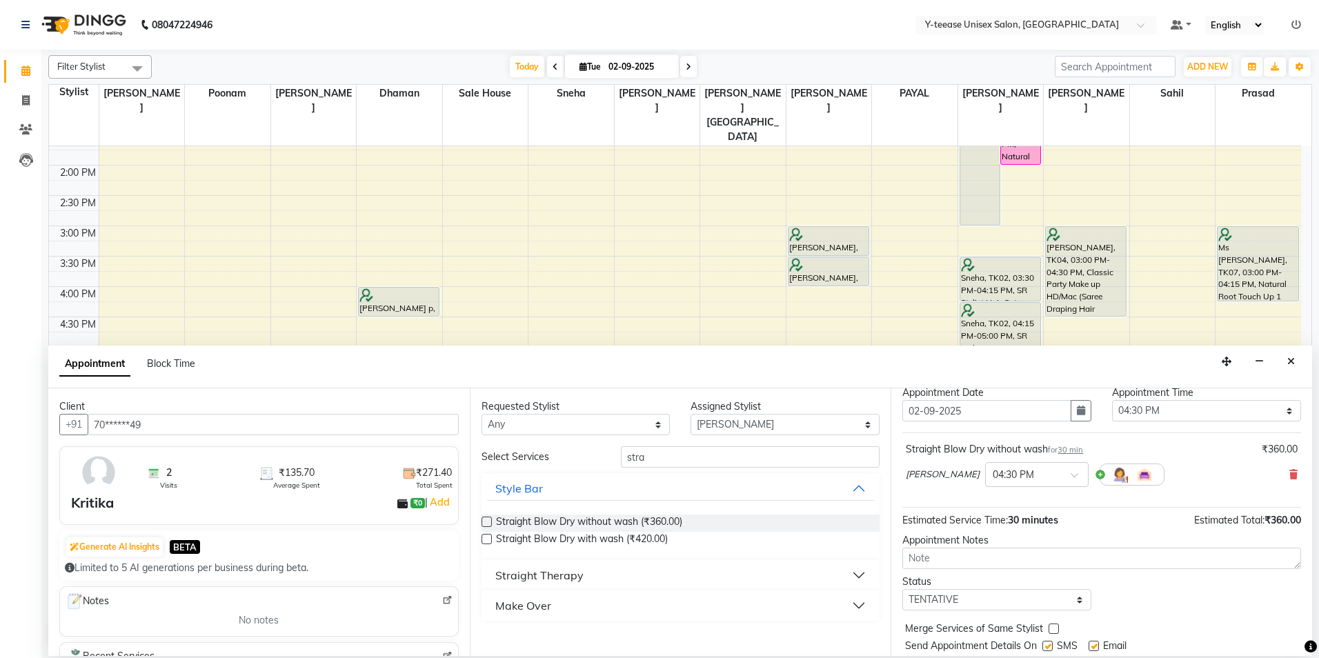
scroll to position [82, 0]
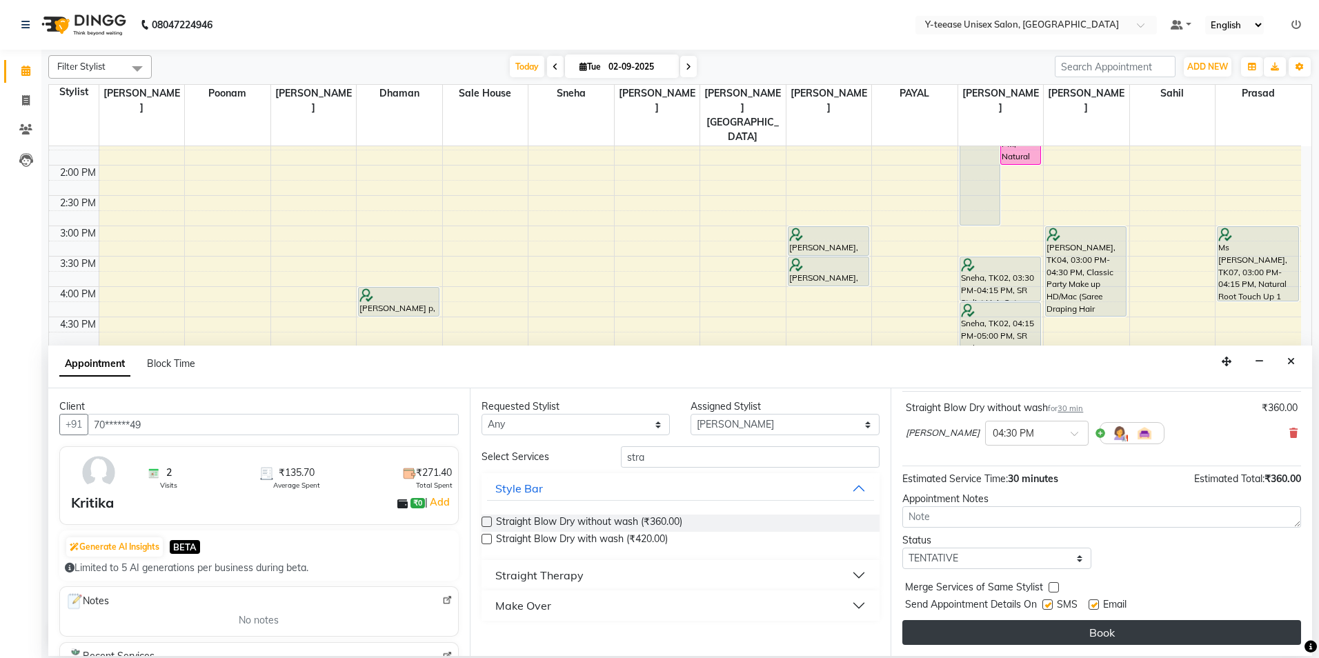
click at [1051, 625] on button "Book" at bounding box center [1101, 632] width 399 height 25
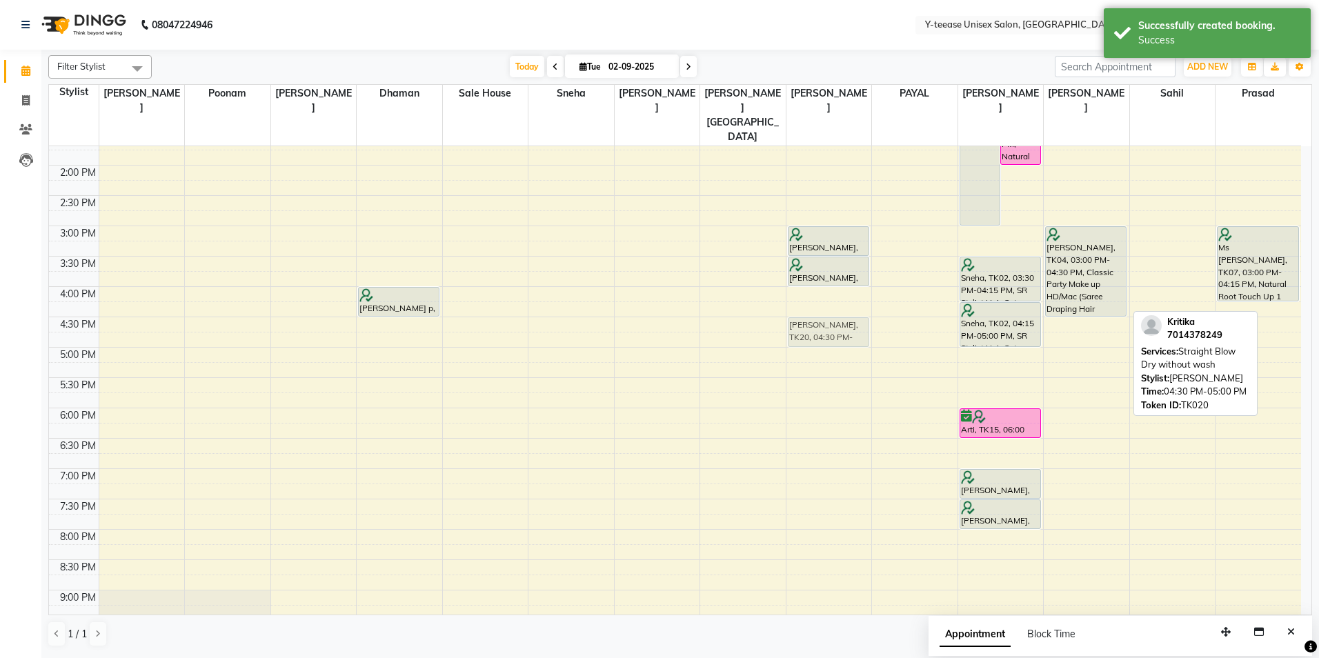
drag, startPoint x: 1088, startPoint y: 308, endPoint x: 808, endPoint y: 309, distance: 280.1
click at [808, 309] on tr "[PERSON_NAME], TK06, 10:15 AM-10:25 AM, Upper Lip [PERSON_NAME] p, TK16, 10:20 …" at bounding box center [675, 256] width 1252 height 910
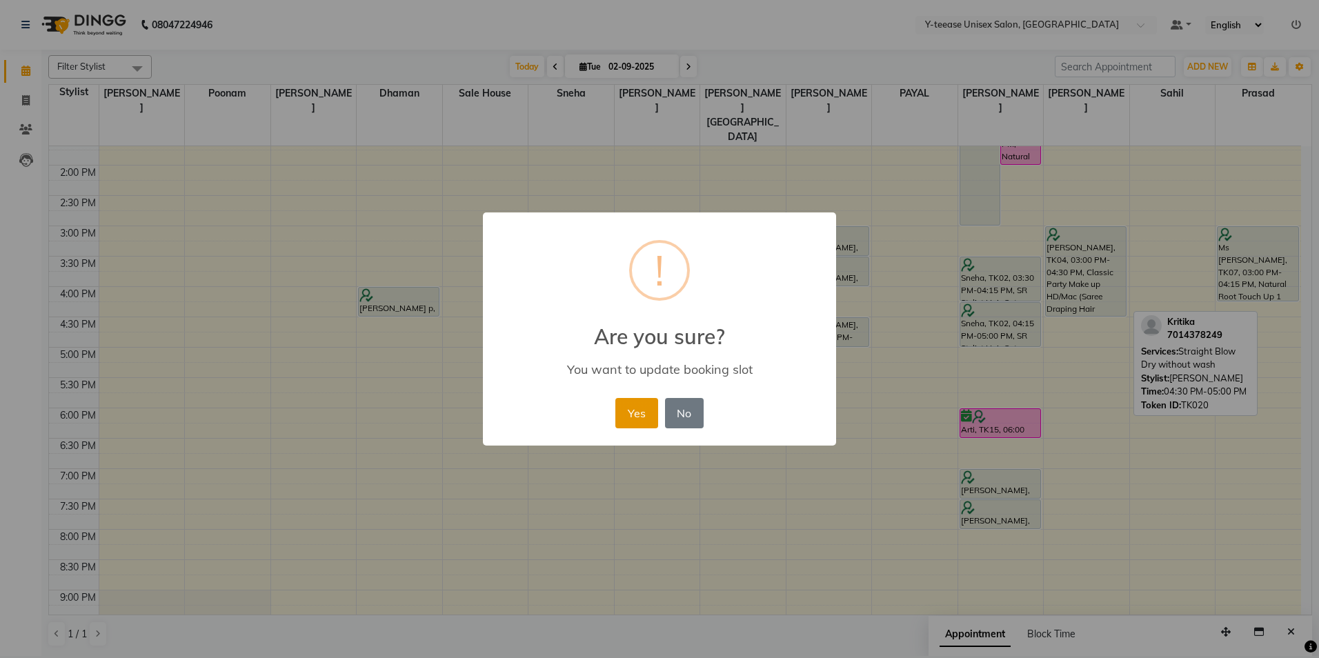
click at [648, 414] on button "Yes" at bounding box center [636, 413] width 42 height 30
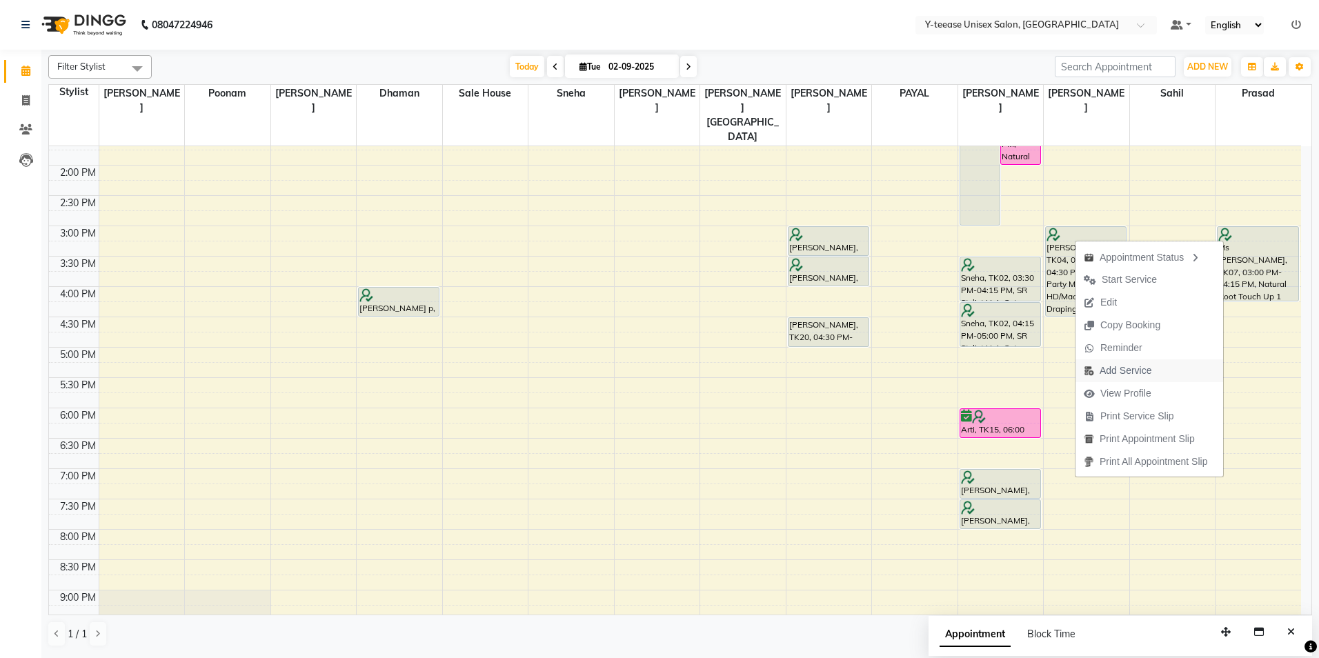
click at [1135, 373] on span "Add Service" at bounding box center [1126, 371] width 52 height 14
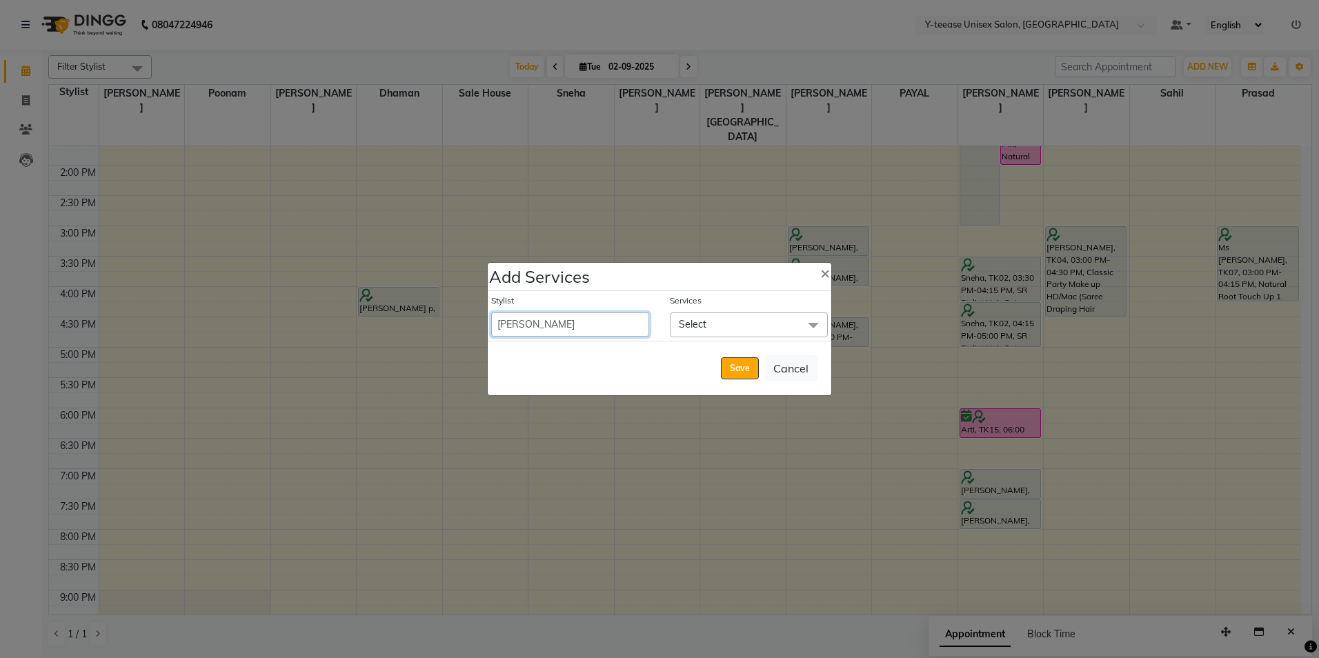
click at [526, 325] on select "[PERSON_NAME] Dhaman [PERSON_NAME] [PERSON_NAME] nagar Manager [PERSON_NAME] [P…" at bounding box center [570, 325] width 158 height 24
select select "73210"
click at [491, 313] on select "[PERSON_NAME] Dhaman [PERSON_NAME] [PERSON_NAME] nagar Manager [PERSON_NAME] [P…" at bounding box center [570, 325] width 158 height 24
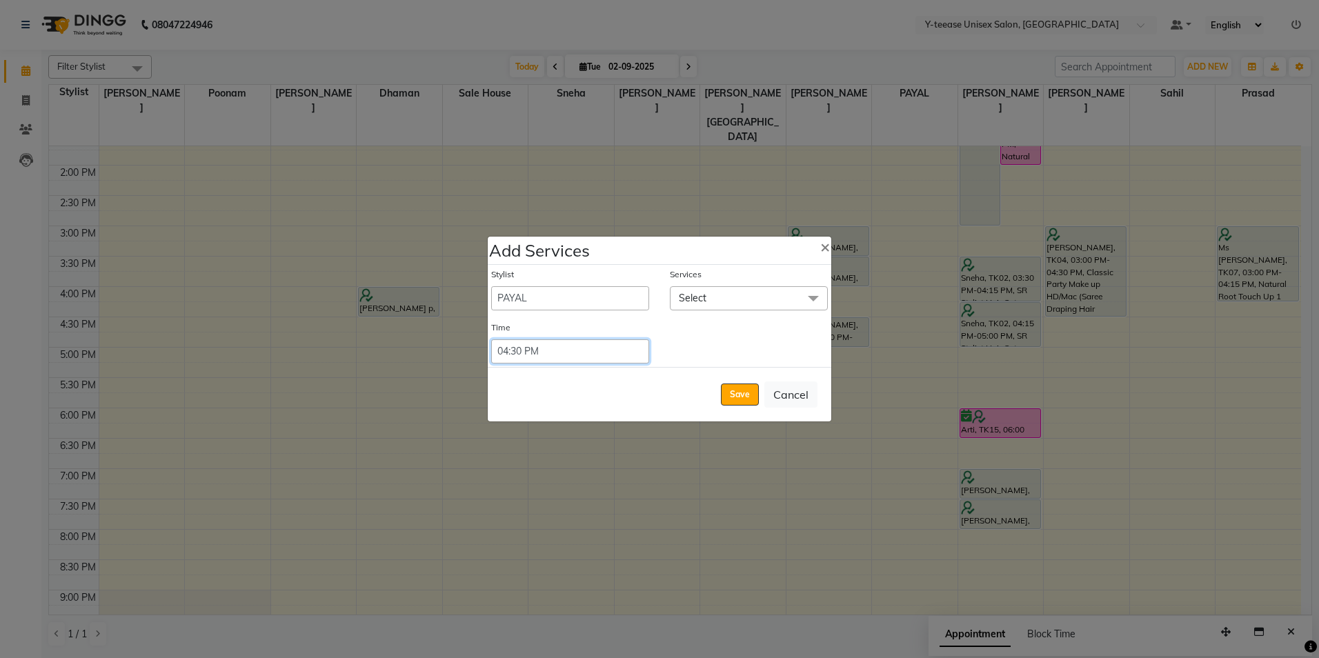
click at [614, 348] on select "Select 09:00 AM 09:15 AM 09:30 AM 09:45 AM 10:00 AM 10:15 AM 10:30 AM 10:45 AM …" at bounding box center [570, 351] width 158 height 24
select select "900"
click at [491, 339] on select "Select 09:00 AM 09:15 AM 09:30 AM 09:45 AM 10:00 AM 10:15 AM 10:30 AM 10:45 AM …" at bounding box center [570, 351] width 158 height 24
click at [739, 294] on span "Select" at bounding box center [749, 298] width 158 height 24
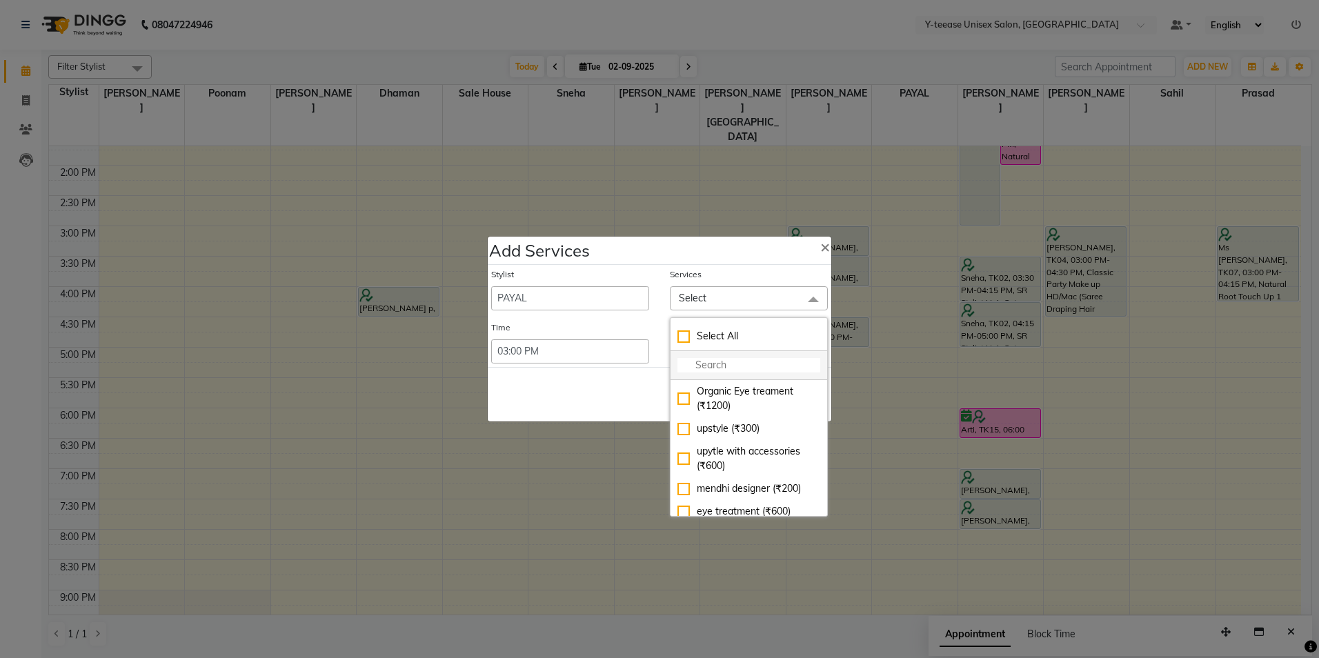
click at [726, 356] on li at bounding box center [749, 365] width 157 height 29
click at [721, 354] on li at bounding box center [749, 365] width 157 height 29
click at [706, 357] on li at bounding box center [749, 365] width 157 height 29
click at [696, 361] on input "multiselect-search" at bounding box center [748, 365] width 143 height 14
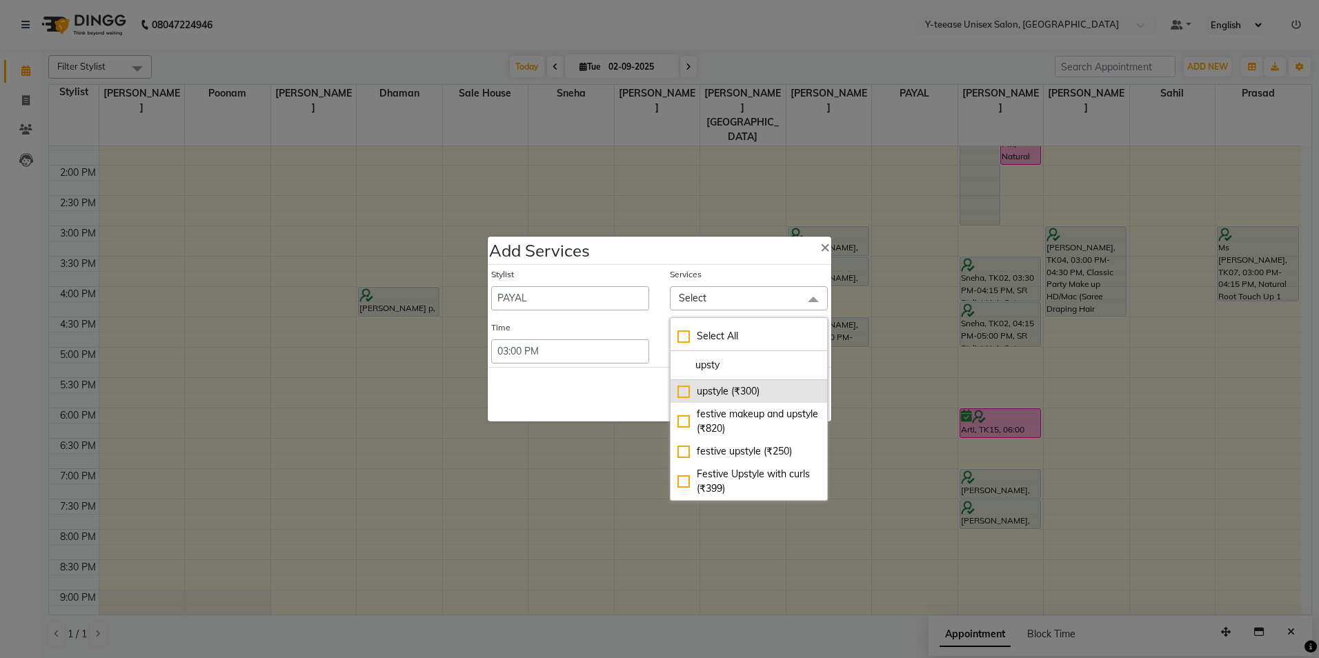
type input "upsty"
click at [719, 389] on div "upstyle (₹300)" at bounding box center [748, 391] width 143 height 14
checkbox input "true"
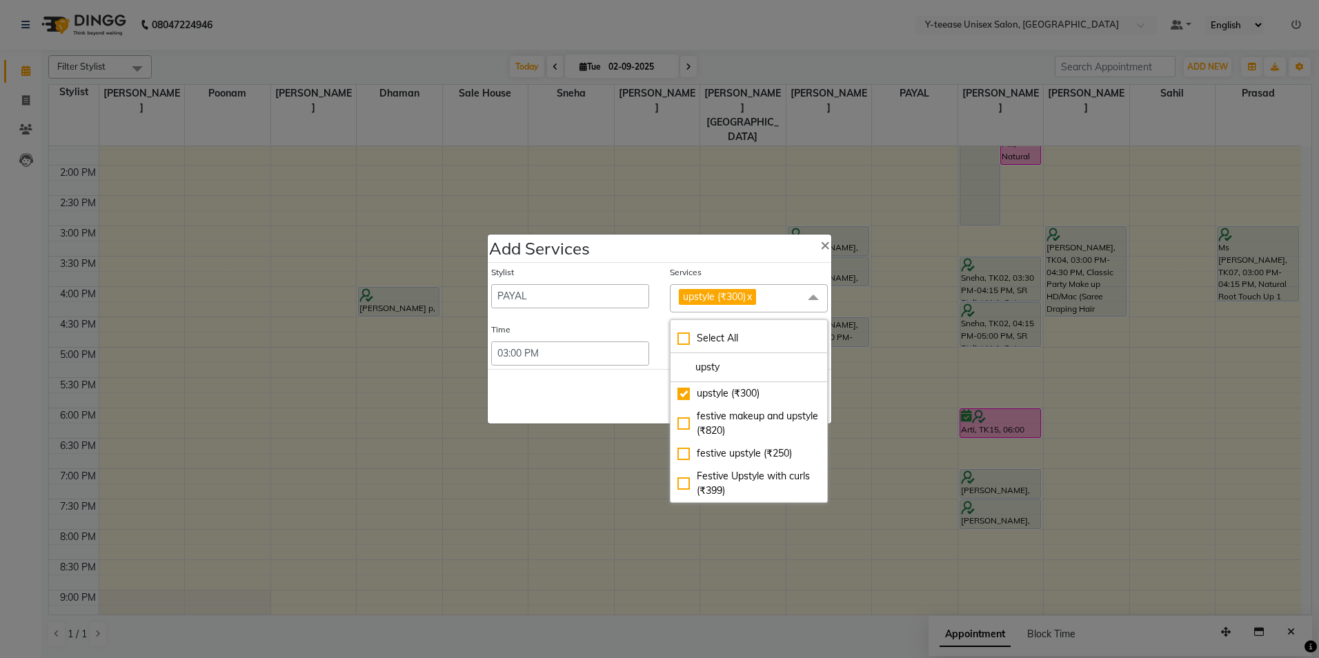
click at [551, 394] on div "Save Cancel" at bounding box center [660, 396] width 344 height 55
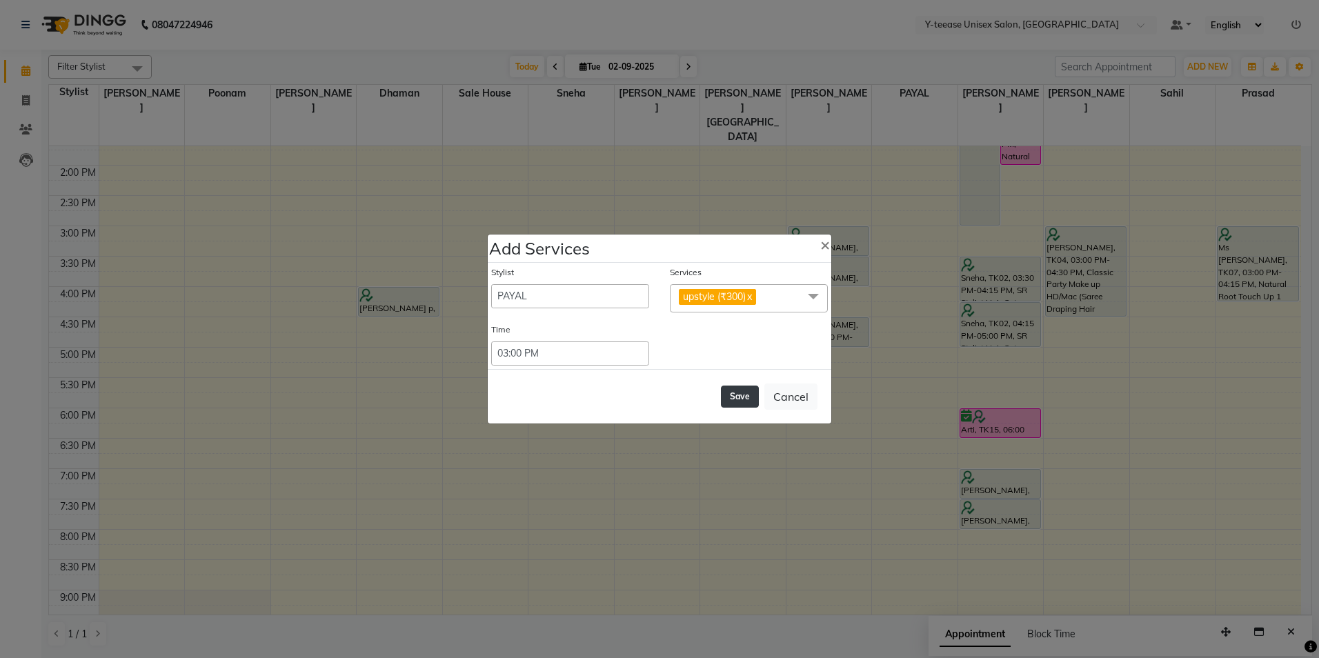
click at [729, 398] on button "Save" at bounding box center [740, 397] width 38 height 22
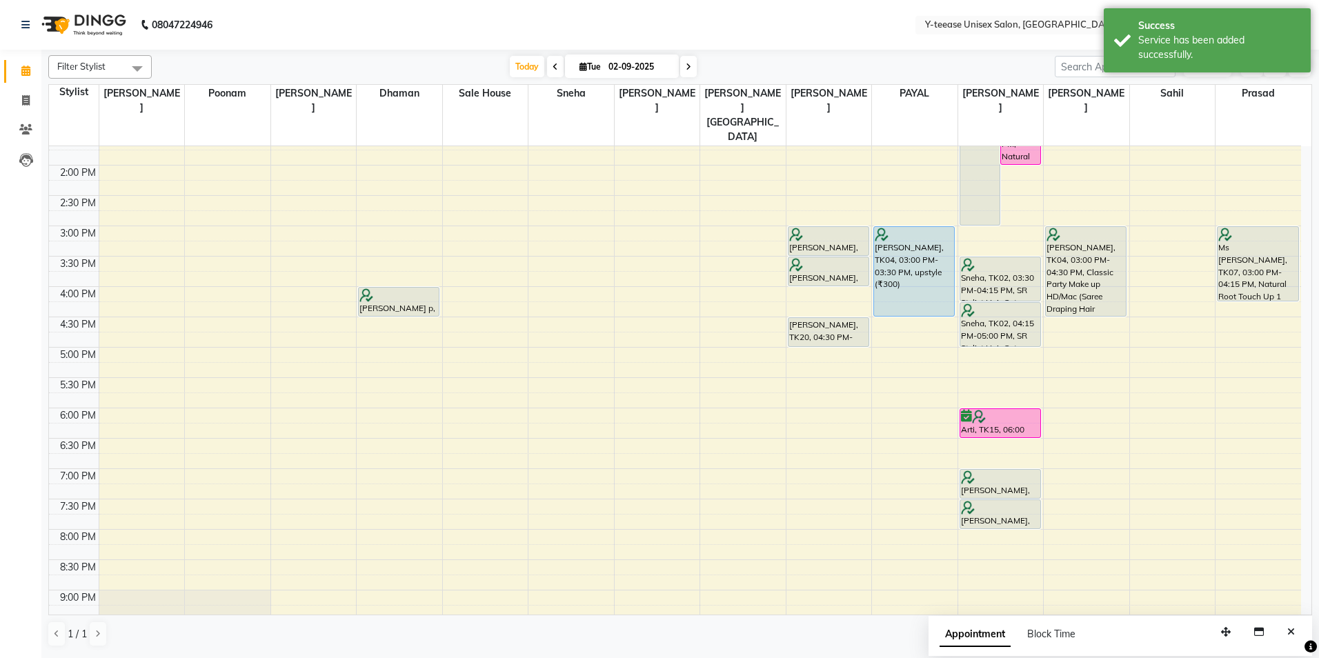
drag, startPoint x: 922, startPoint y: 224, endPoint x: 920, endPoint y: 287, distance: 63.5
click at [920, 287] on div "[PERSON_NAME], TK04, 03:00 PM-03:30 PM, upstyle (₹300) [PERSON_NAME], TK04, 03:…" at bounding box center [915, 256] width 86 height 910
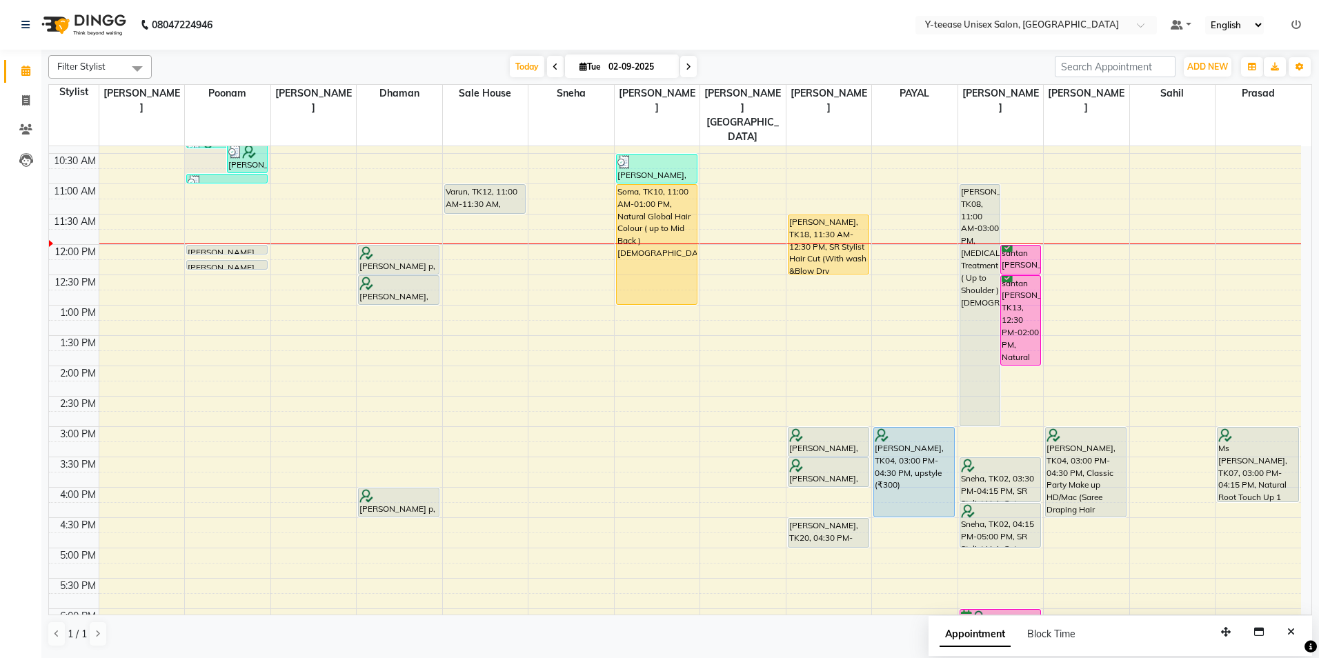
scroll to position [138, 0]
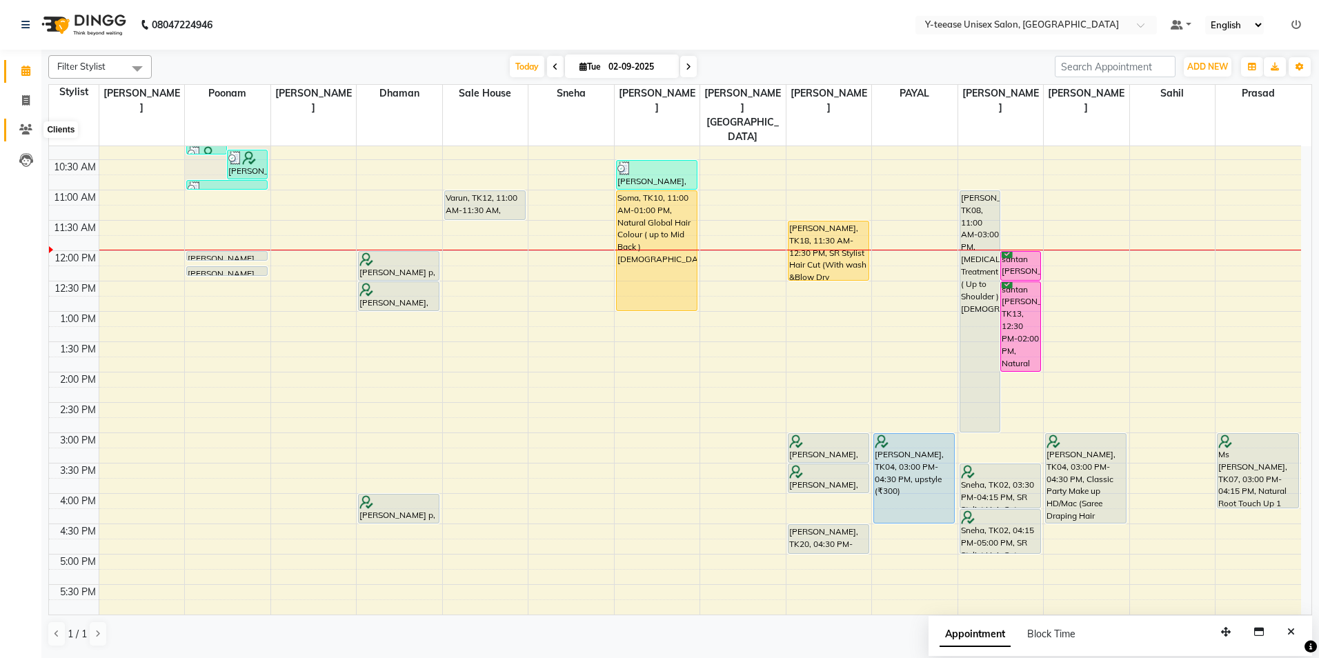
click at [25, 132] on icon at bounding box center [25, 129] width 13 height 10
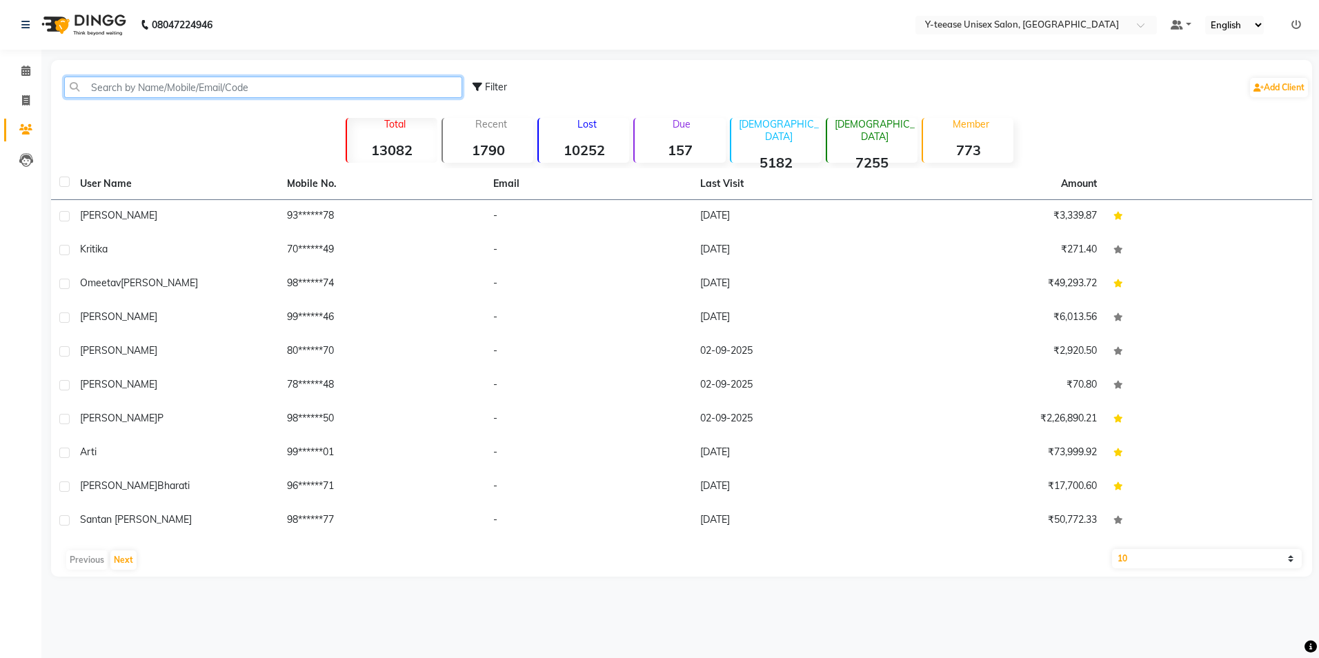
click at [209, 88] on input "text" at bounding box center [263, 87] width 398 height 21
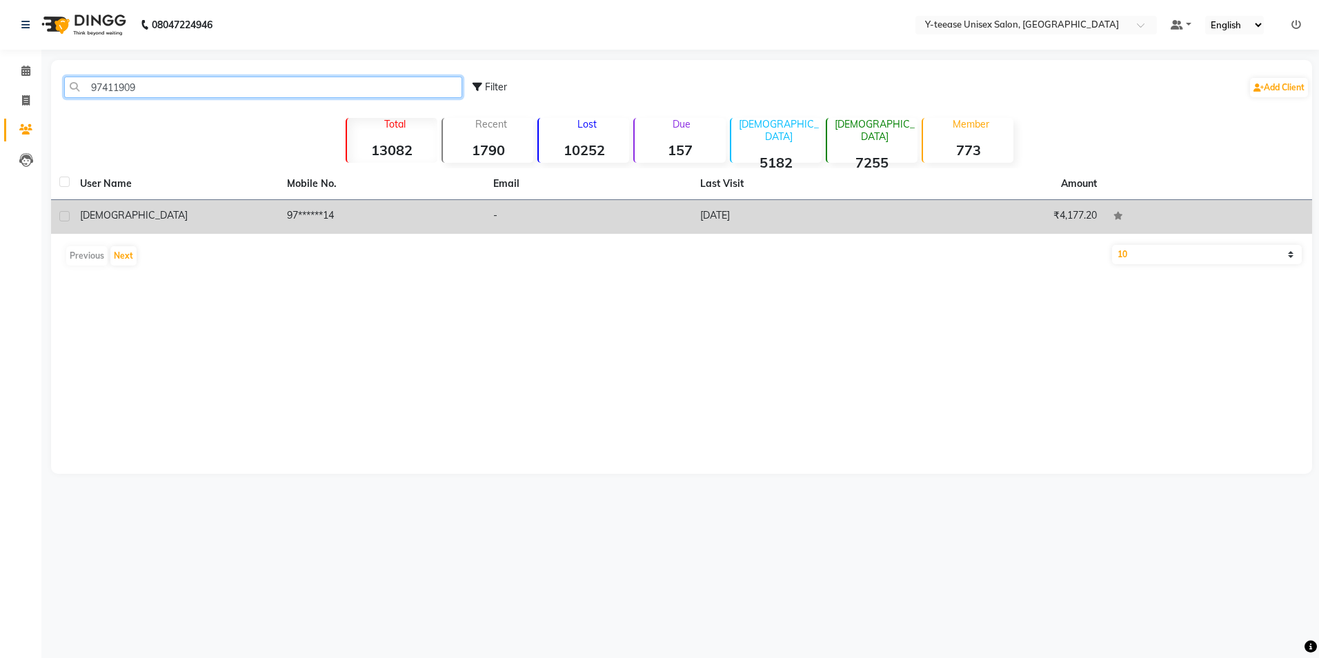
type input "97411909"
click at [364, 204] on td "97******14" at bounding box center [382, 217] width 207 height 34
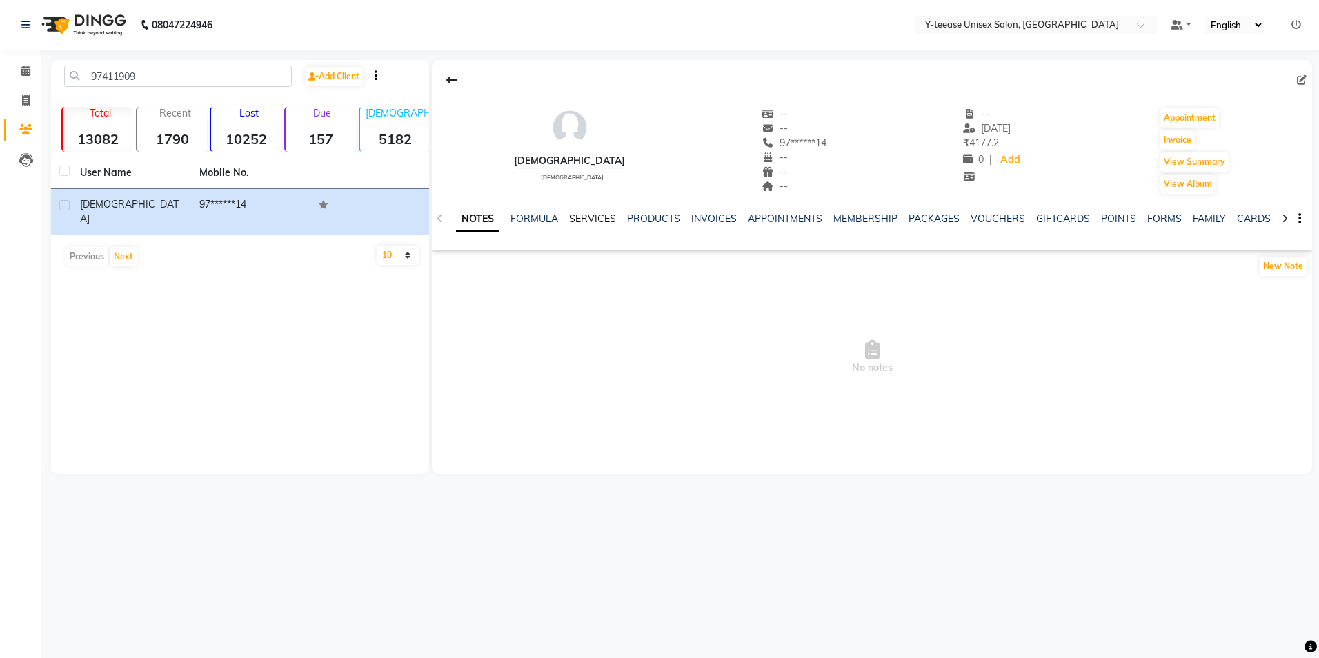
click at [606, 216] on link "SERVICES" at bounding box center [592, 218] width 47 height 12
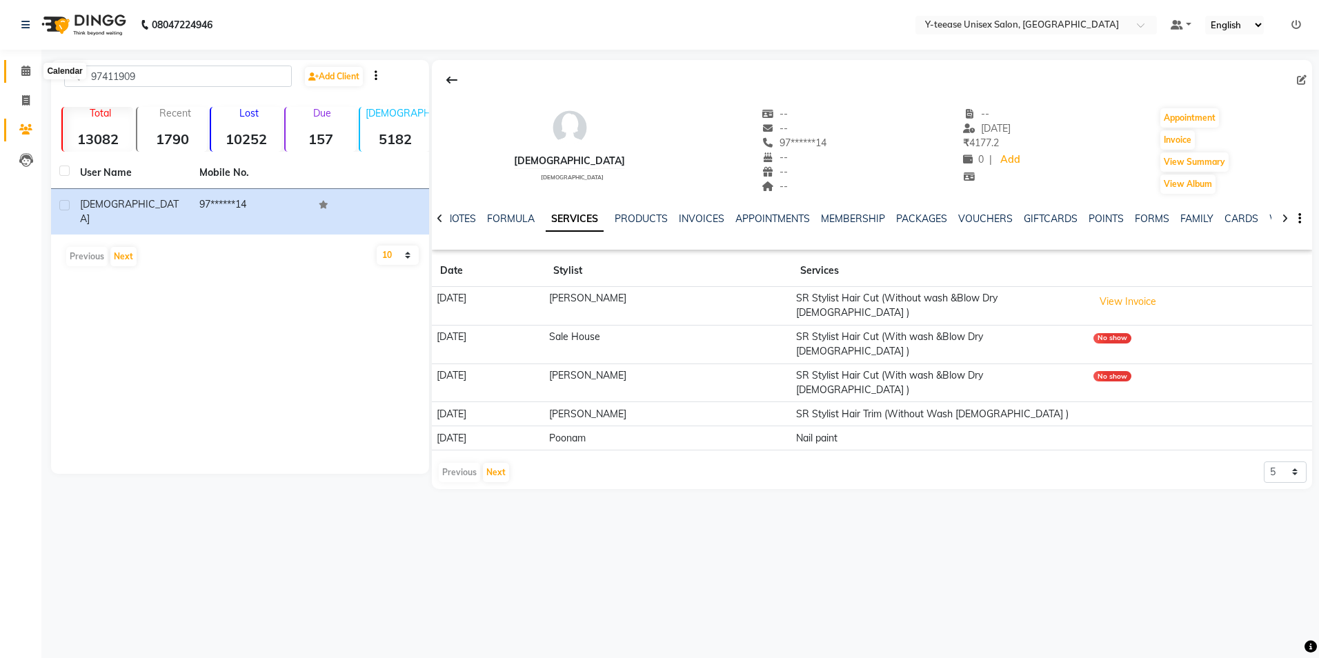
click at [26, 63] on span at bounding box center [26, 71] width 24 height 16
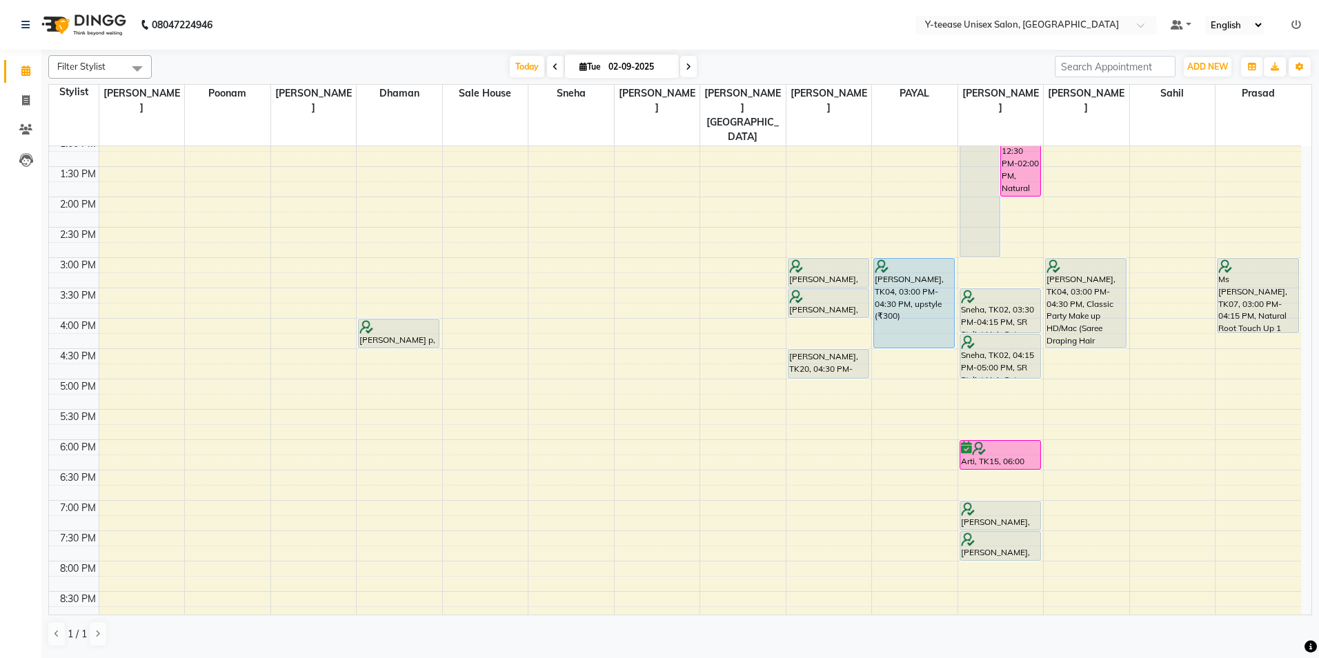
scroll to position [345, 0]
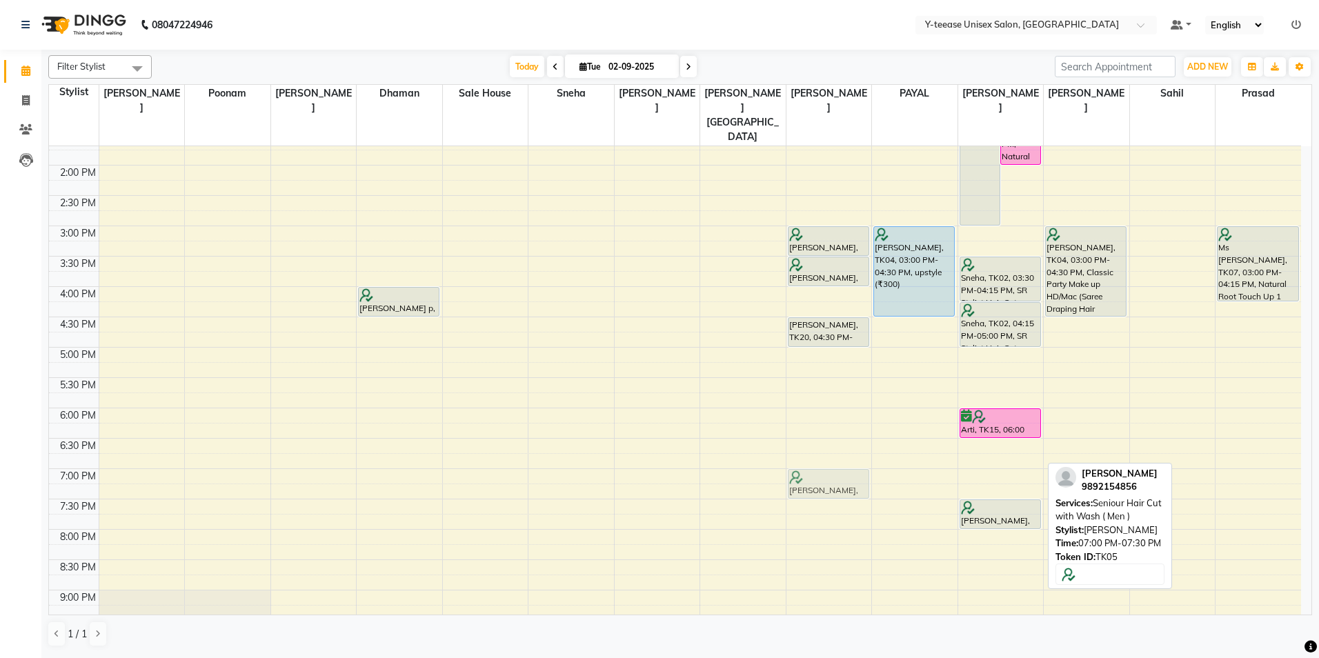
drag, startPoint x: 1006, startPoint y: 454, endPoint x: 818, endPoint y: 461, distance: 188.5
click at [818, 461] on tr "[PERSON_NAME], TK06, 10:15 AM-10:25 AM, Upper Lip [PERSON_NAME] p, TK16, 10:20 …" at bounding box center [675, 256] width 1252 height 910
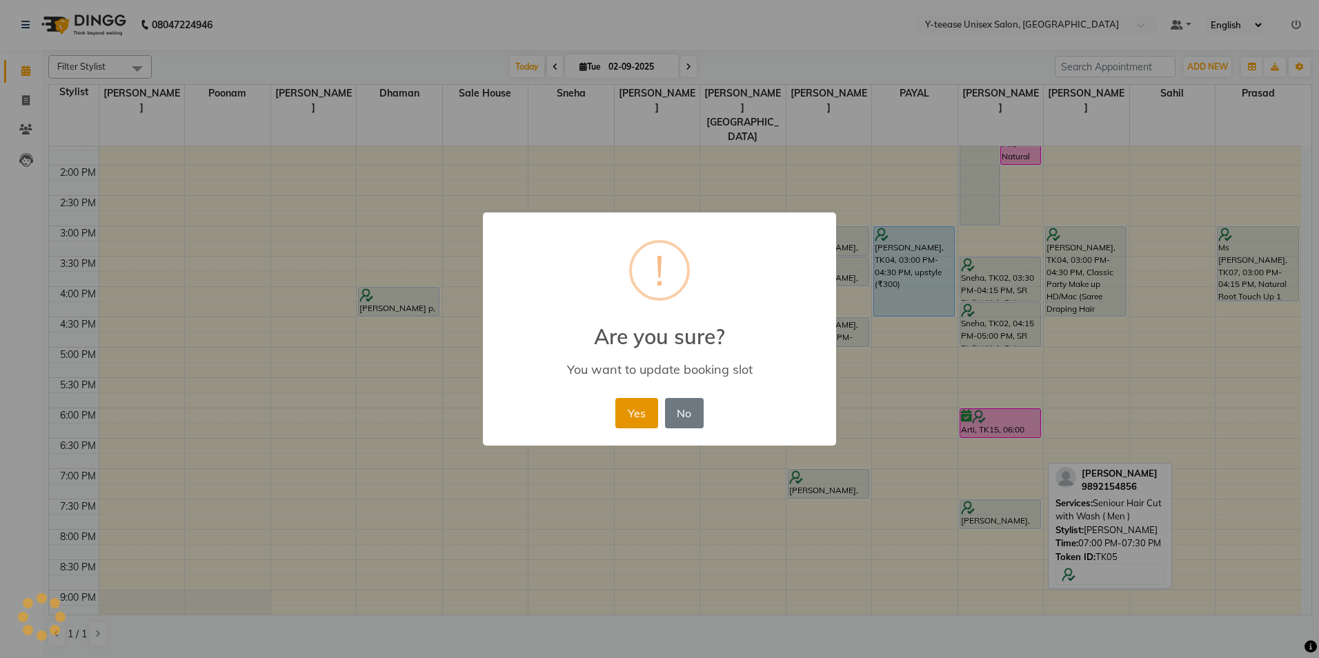
click at [626, 406] on button "Yes" at bounding box center [636, 413] width 42 height 30
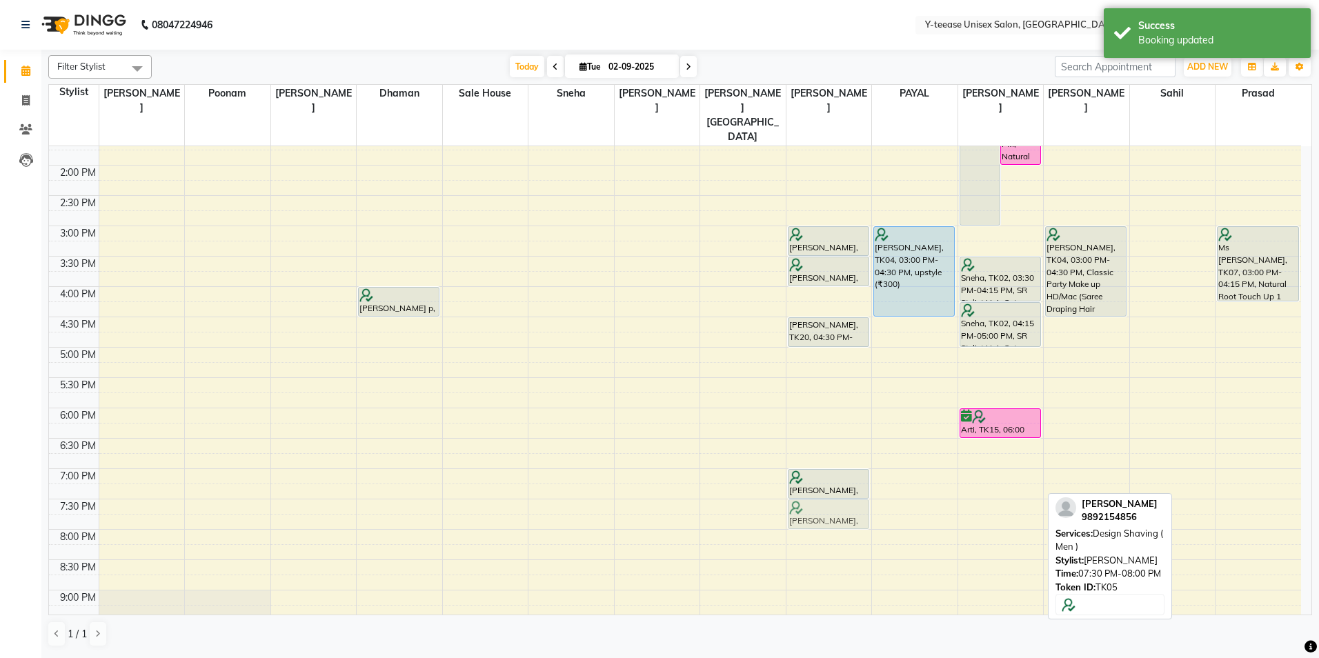
drag, startPoint x: 998, startPoint y: 493, endPoint x: 833, endPoint y: 496, distance: 165.6
click at [833, 496] on tr "[PERSON_NAME], TK06, 10:15 AM-10:25 AM, Upper Lip [PERSON_NAME] p, TK16, 10:20 …" at bounding box center [675, 256] width 1252 height 910
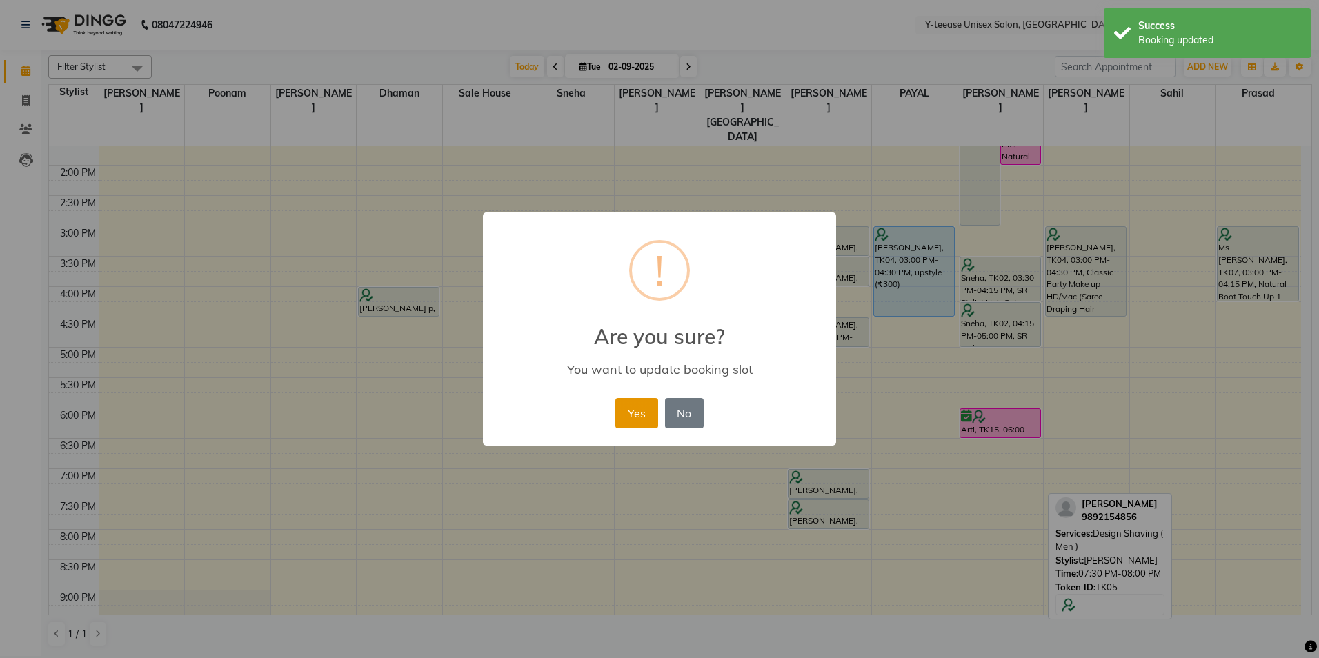
click at [641, 406] on button "Yes" at bounding box center [636, 413] width 42 height 30
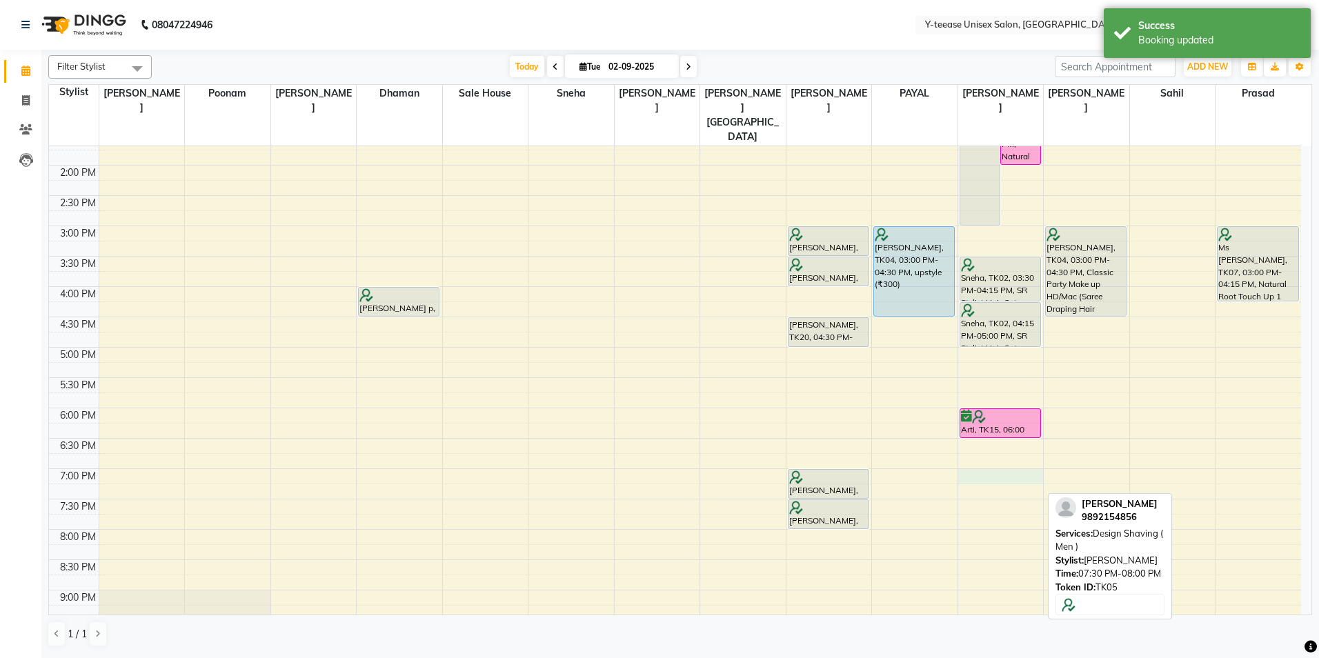
click at [998, 450] on div "8:00 AM 8:30 AM 9:00 AM 9:30 AM 10:00 AM 10:30 AM 11:00 AM 11:30 AM 12:00 PM 12…" at bounding box center [675, 256] width 1252 height 910
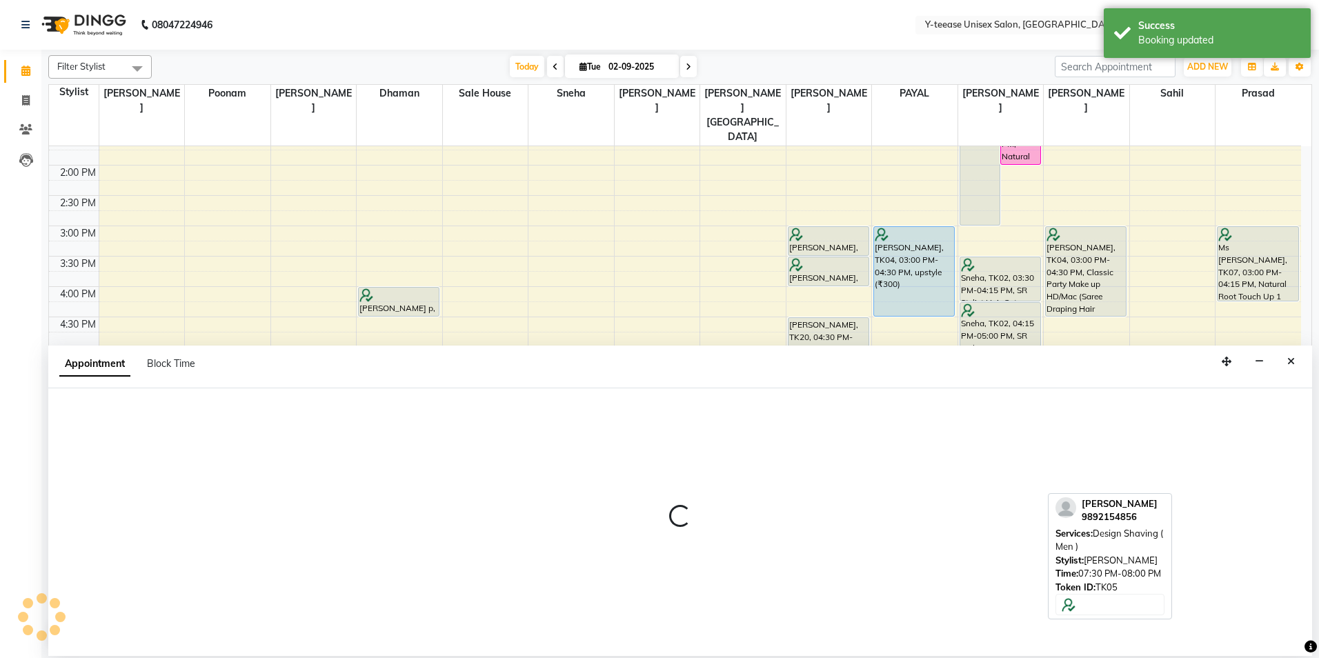
select select "81457"
select select "tentative"
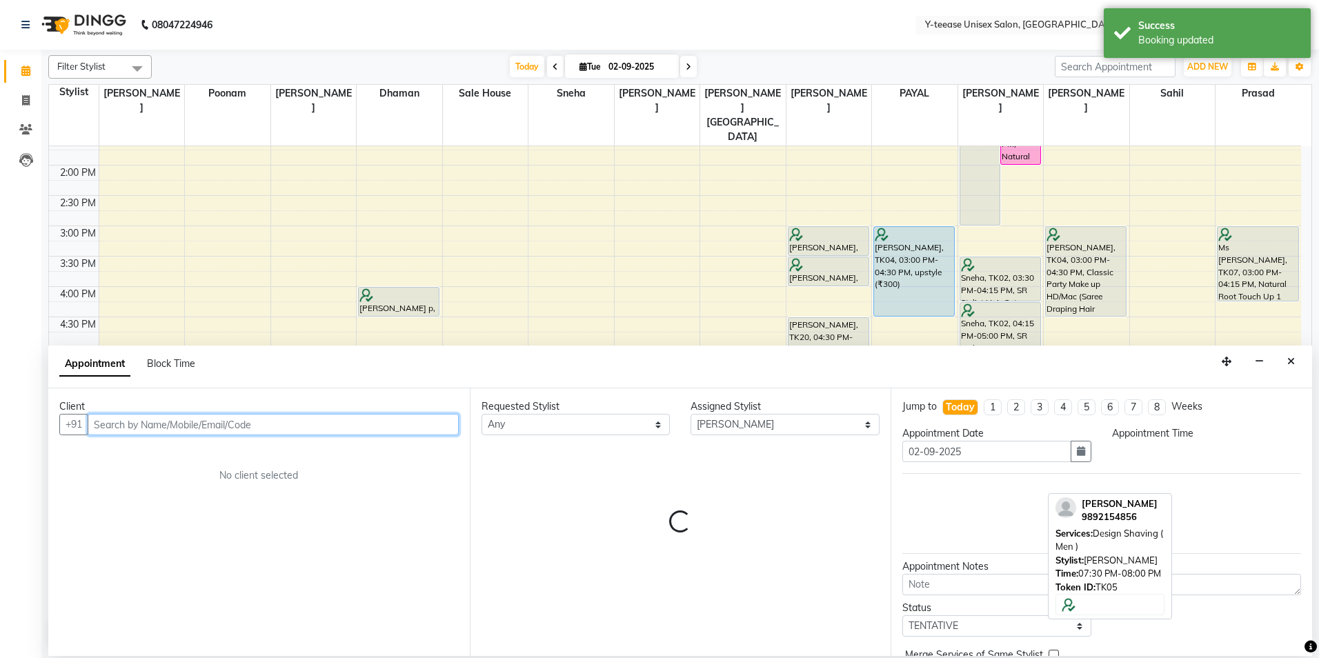
select select "1140"
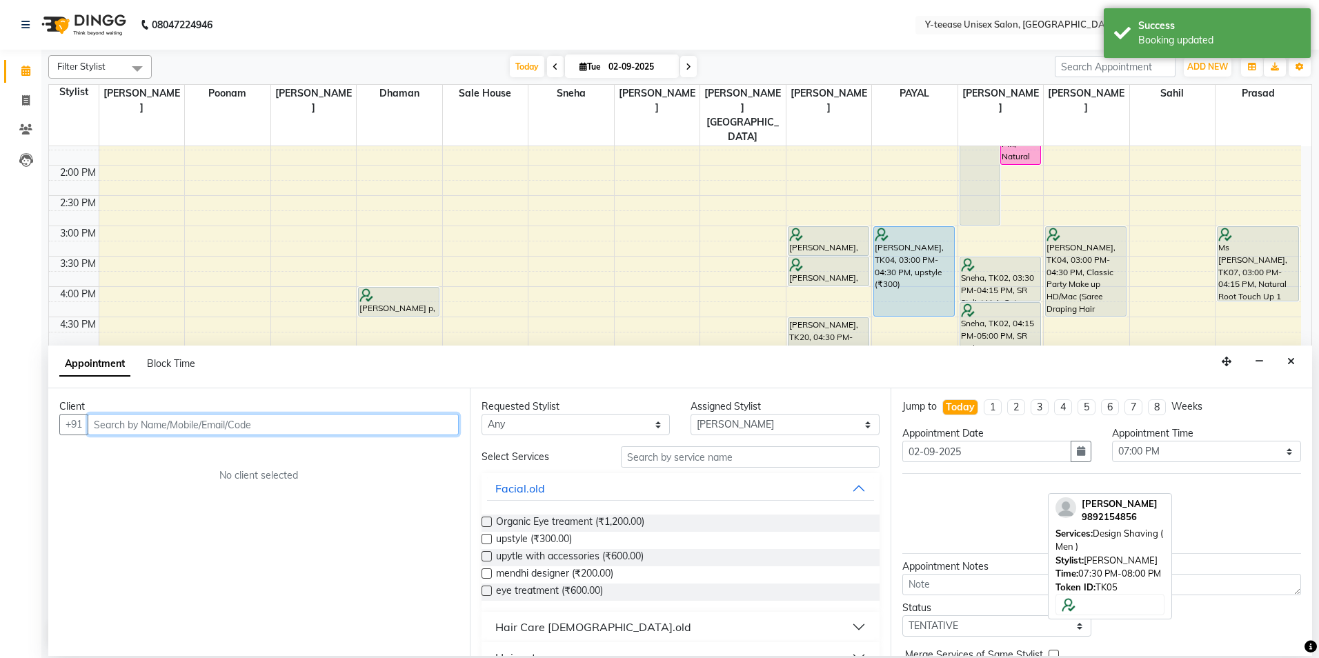
click at [152, 418] on input "text" at bounding box center [273, 424] width 371 height 21
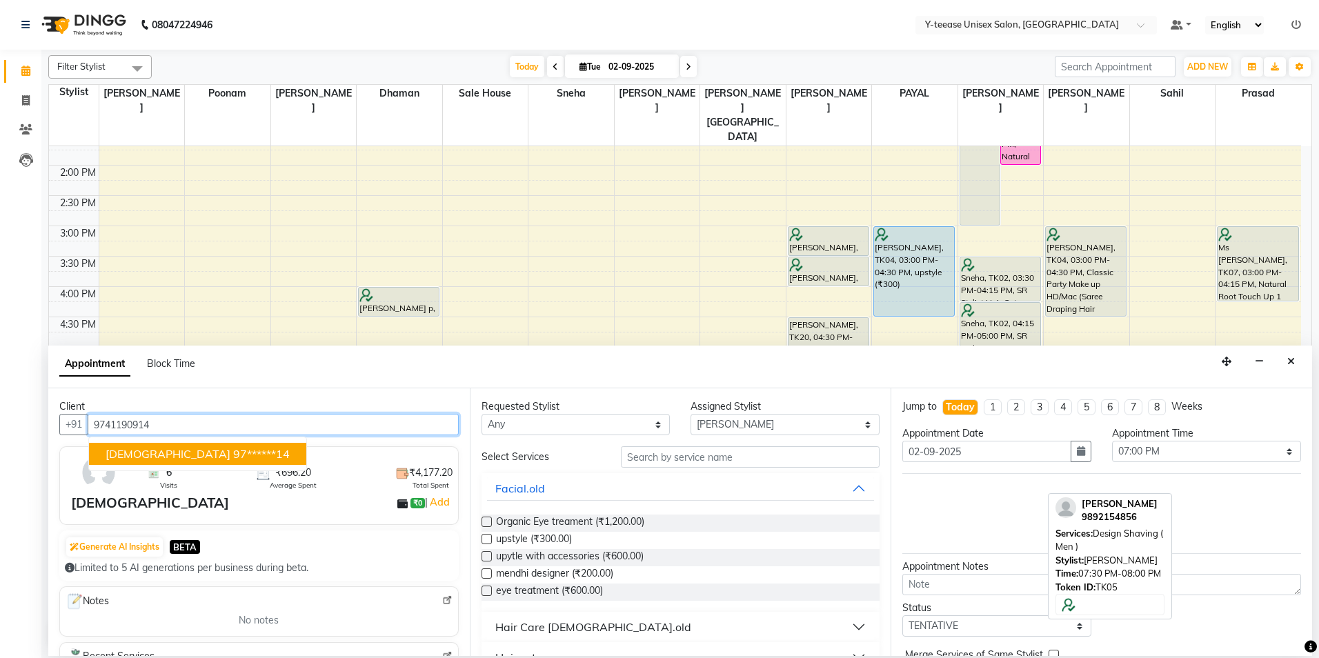
click at [233, 457] on ngb-highlight "97******14" at bounding box center [261, 454] width 57 height 14
type input "97******14"
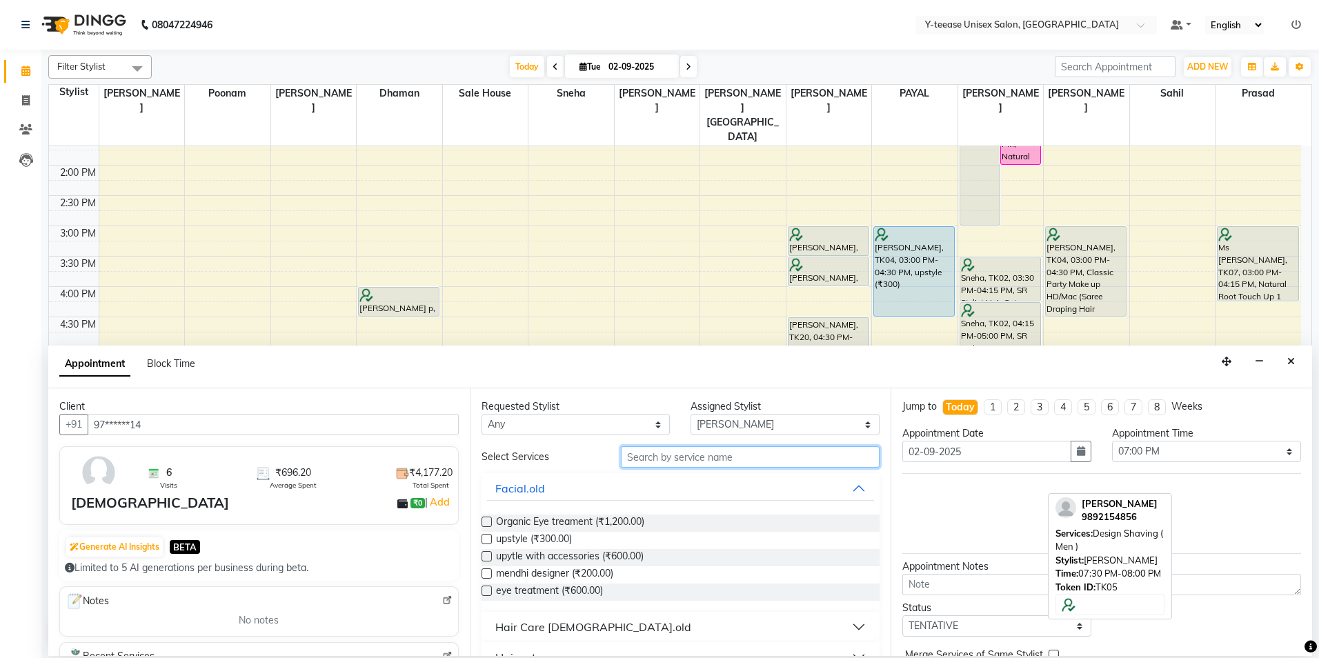
click at [691, 451] on input "text" at bounding box center [750, 456] width 259 height 21
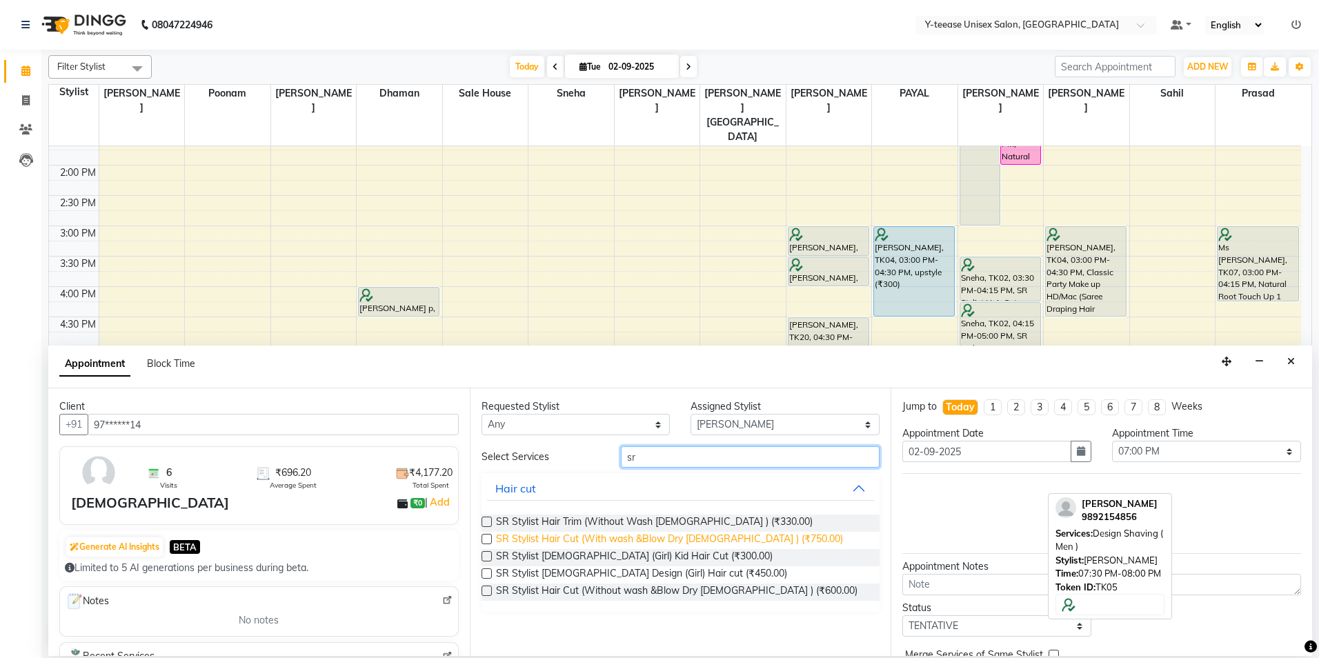
type input "sr"
click at [709, 537] on span "SR Stylist Hair Cut (With wash &Blow Dry [DEMOGRAPHIC_DATA] ) (₹750.00)" at bounding box center [669, 540] width 347 height 17
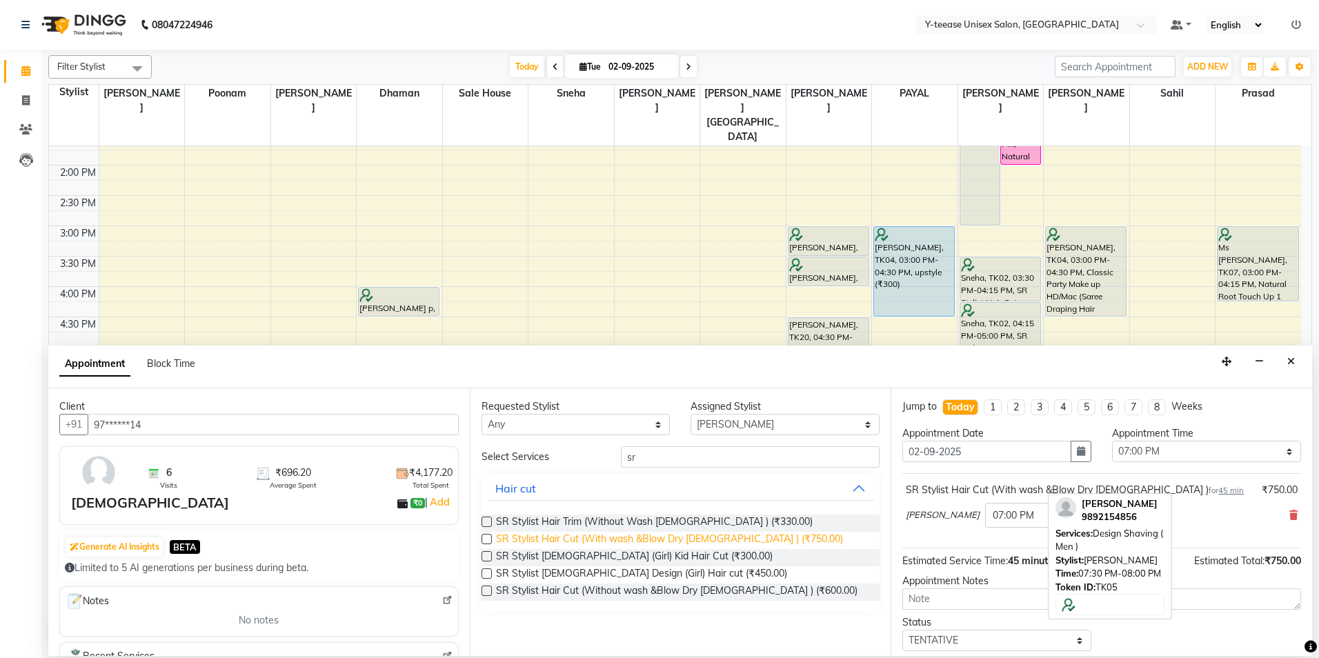
click at [693, 544] on span "SR Stylist Hair Cut (With wash &Blow Dry [DEMOGRAPHIC_DATA] ) (₹750.00)" at bounding box center [669, 540] width 347 height 17
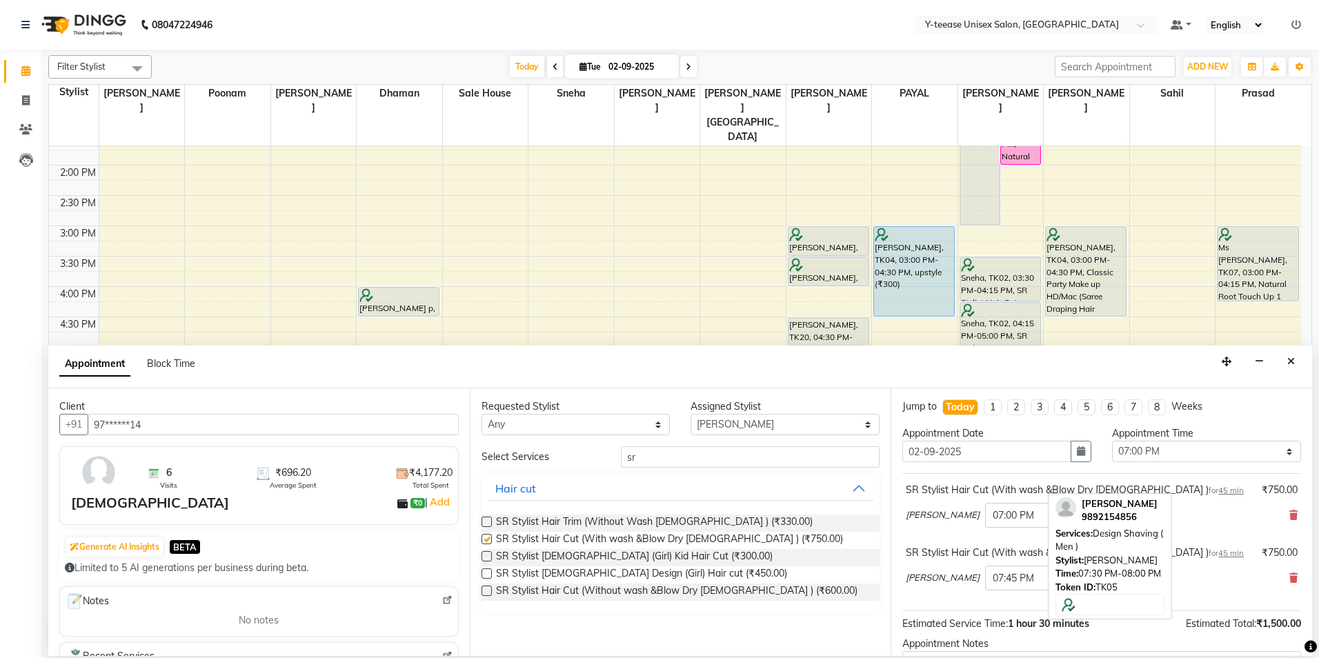
checkbox input "false"
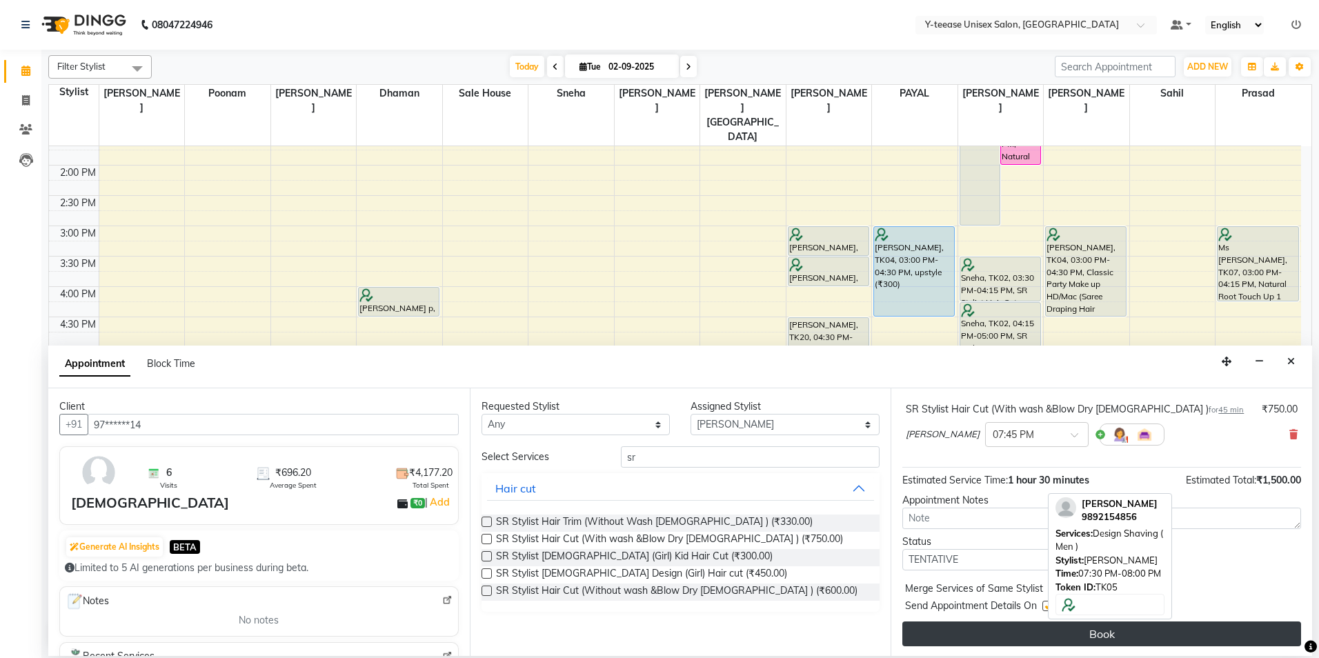
scroll to position [145, 0]
click at [988, 634] on button "Book" at bounding box center [1101, 632] width 399 height 25
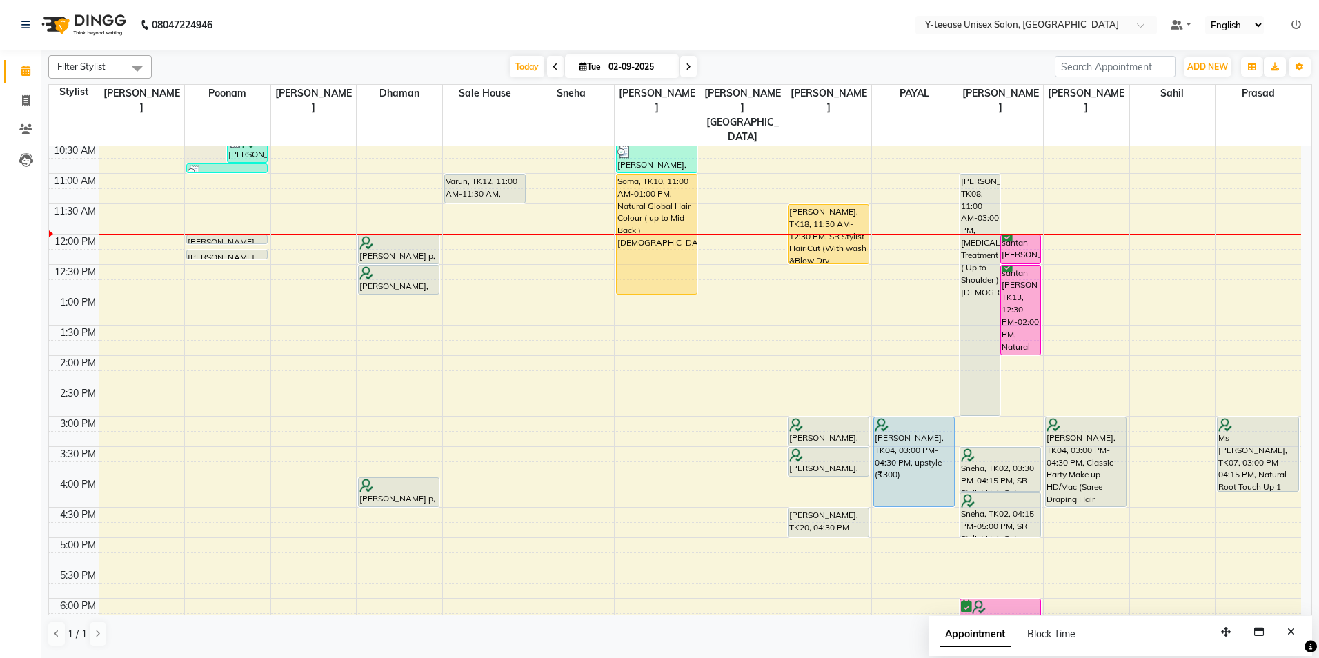
scroll to position [138, 0]
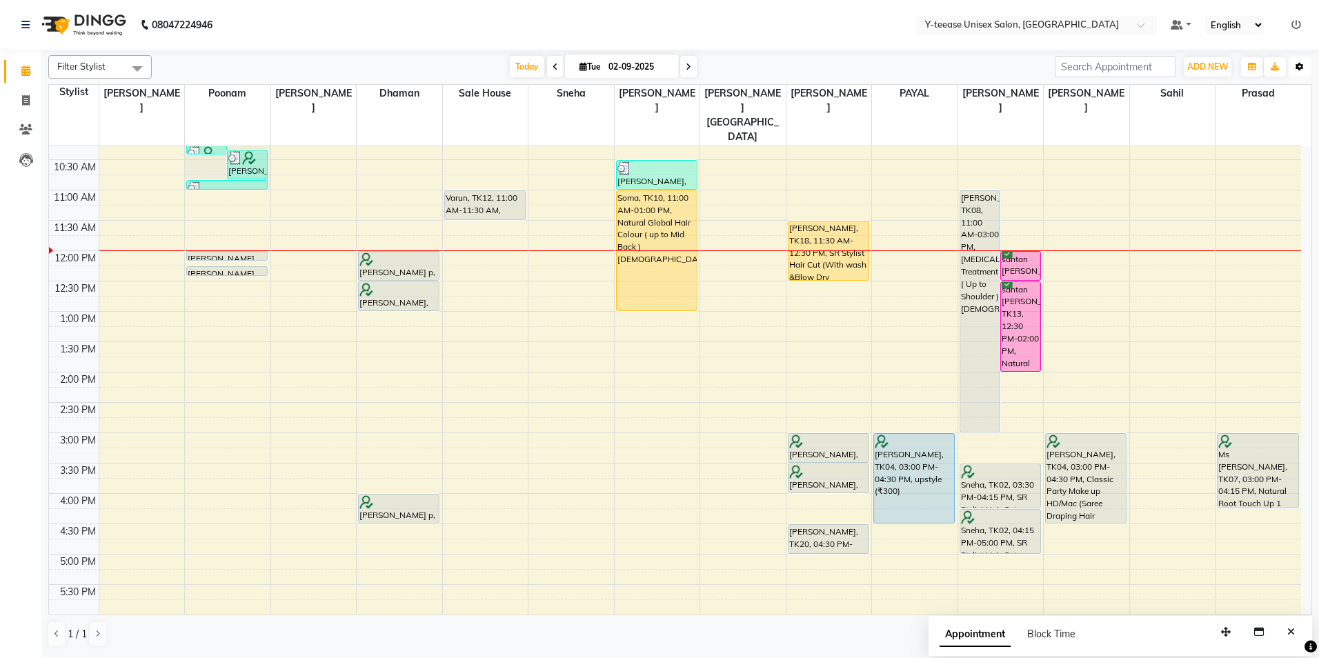
click at [1303, 61] on button "Toggle Dropdown" at bounding box center [1300, 66] width 22 height 19
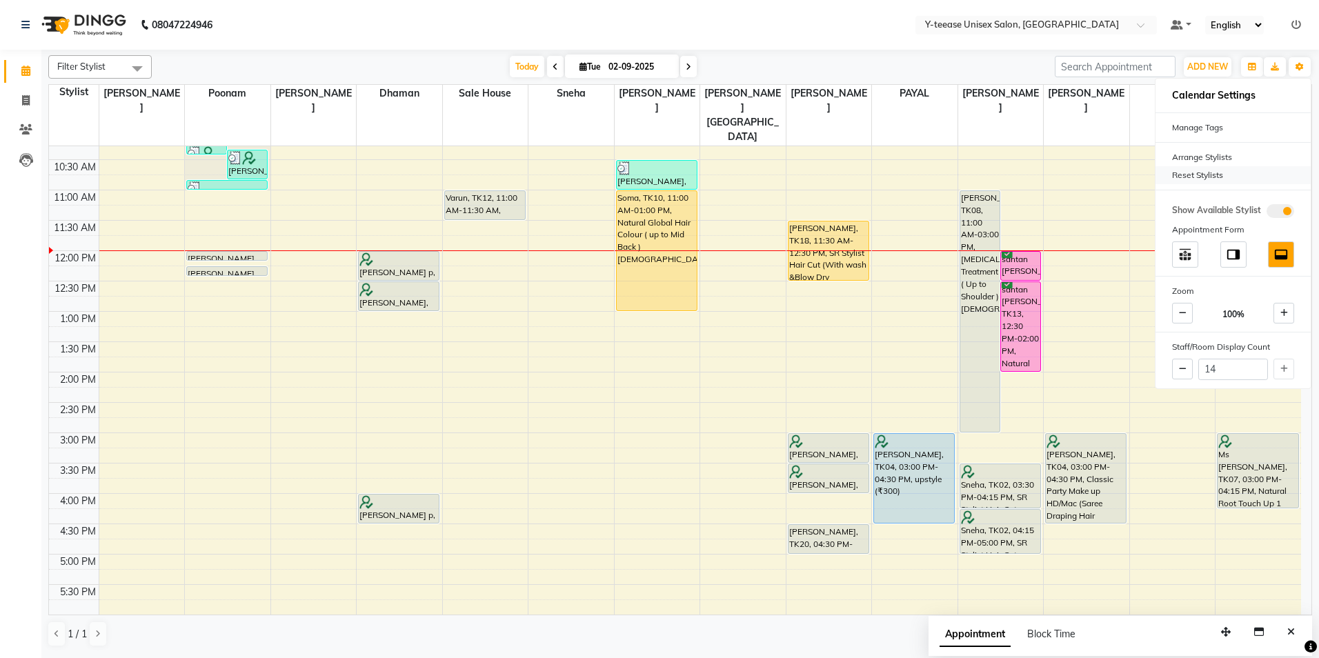
click at [1212, 177] on div "Reset Stylists" at bounding box center [1233, 175] width 155 height 18
click at [999, 63] on div "[DATE] [DATE]" at bounding box center [603, 67] width 889 height 21
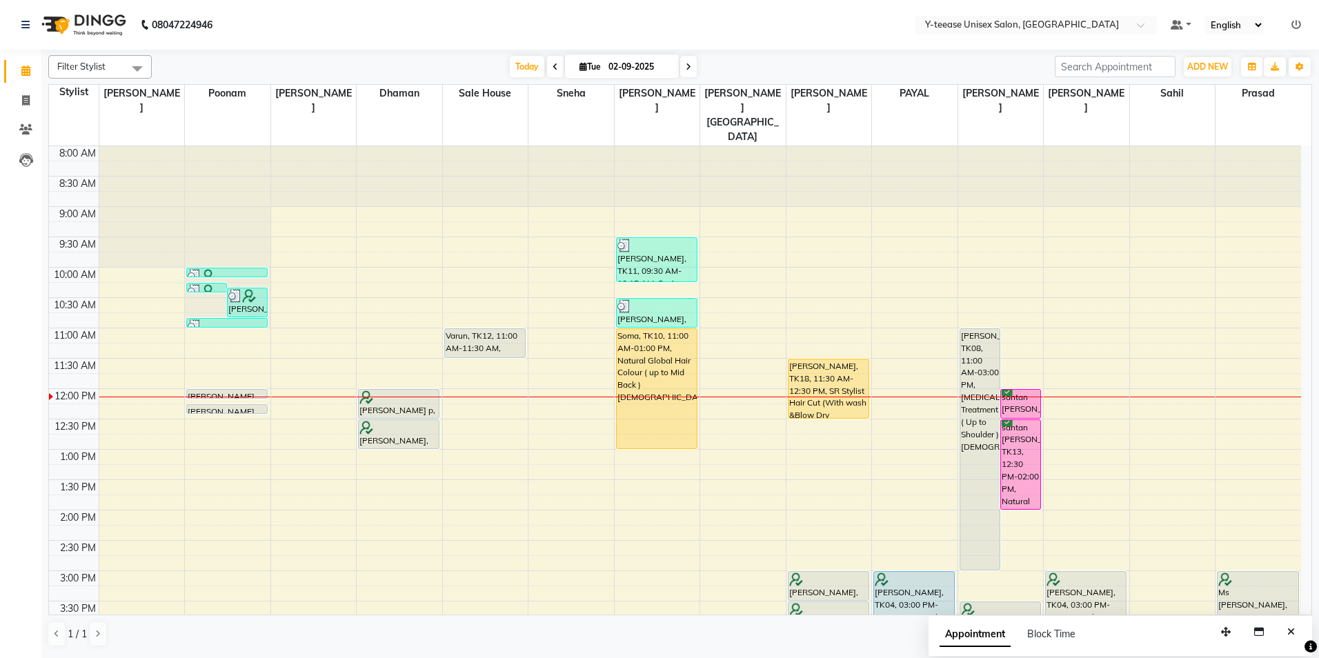
scroll to position [69, 0]
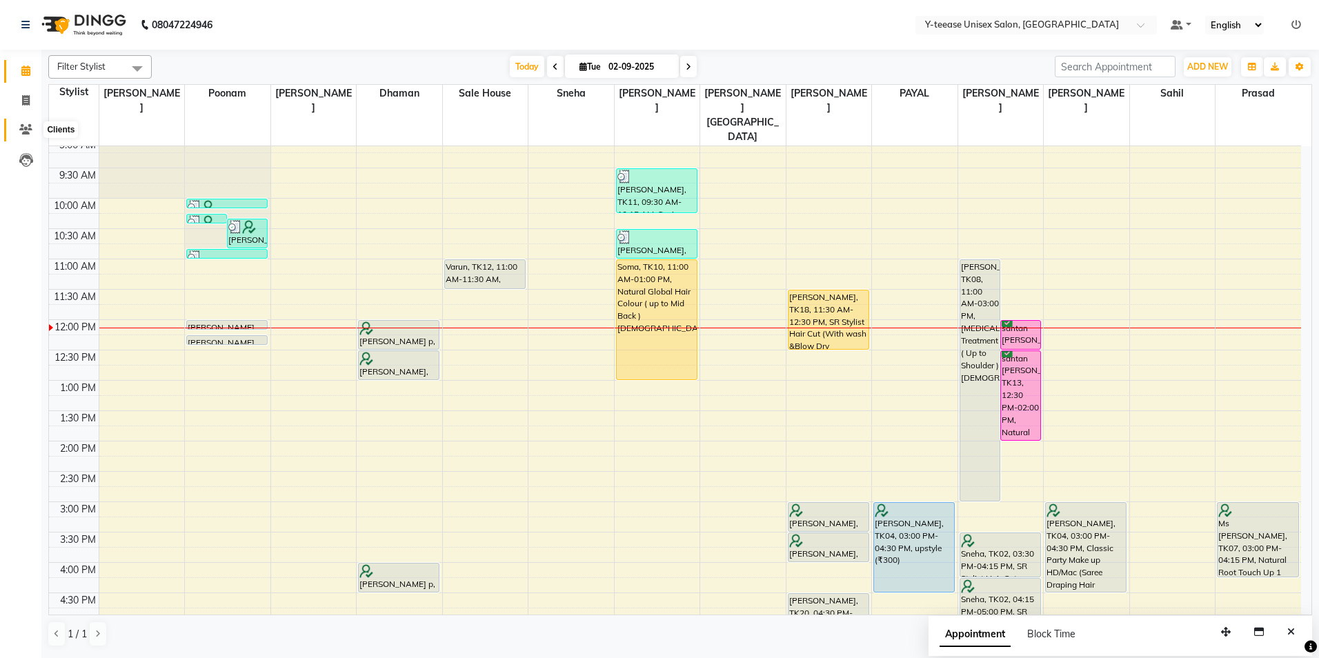
drag, startPoint x: 28, startPoint y: 126, endPoint x: 37, endPoint y: 126, distance: 9.0
click at [28, 126] on icon at bounding box center [25, 129] width 13 height 10
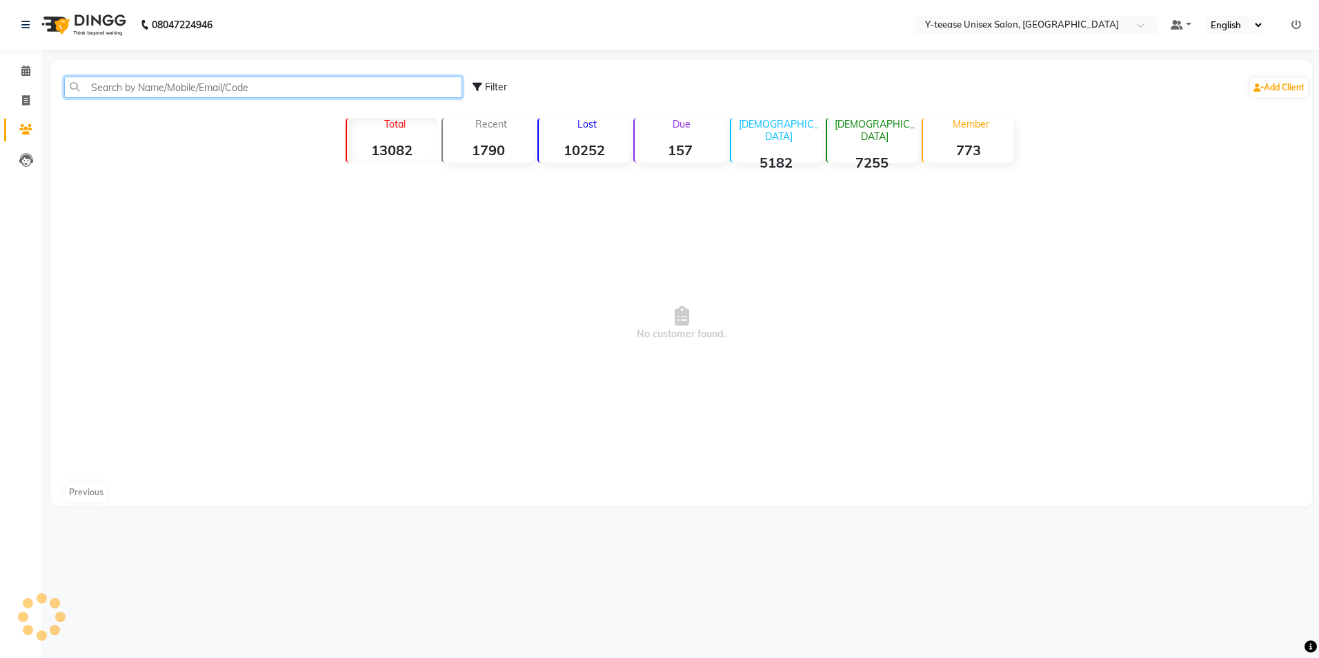
click at [136, 88] on input "text" at bounding box center [263, 87] width 398 height 21
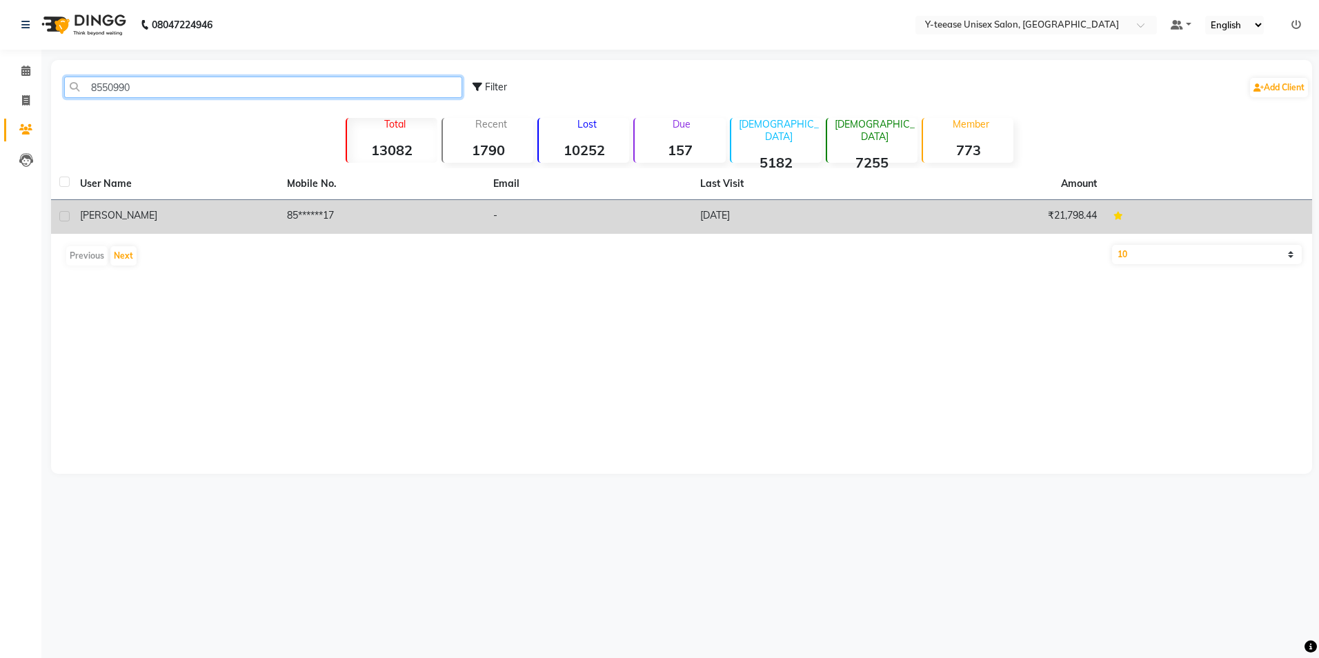
type input "8550990"
click at [181, 211] on div "[PERSON_NAME]" at bounding box center [175, 215] width 190 height 14
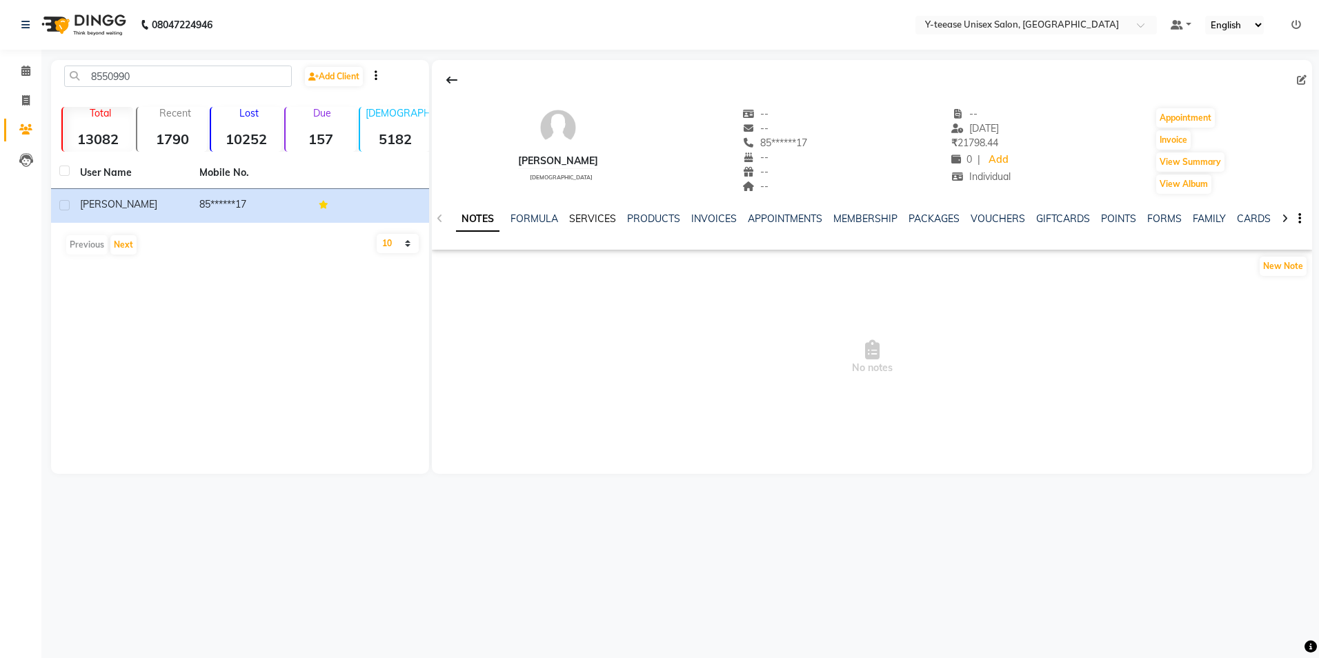
click at [591, 222] on link "SERVICES" at bounding box center [592, 218] width 47 height 12
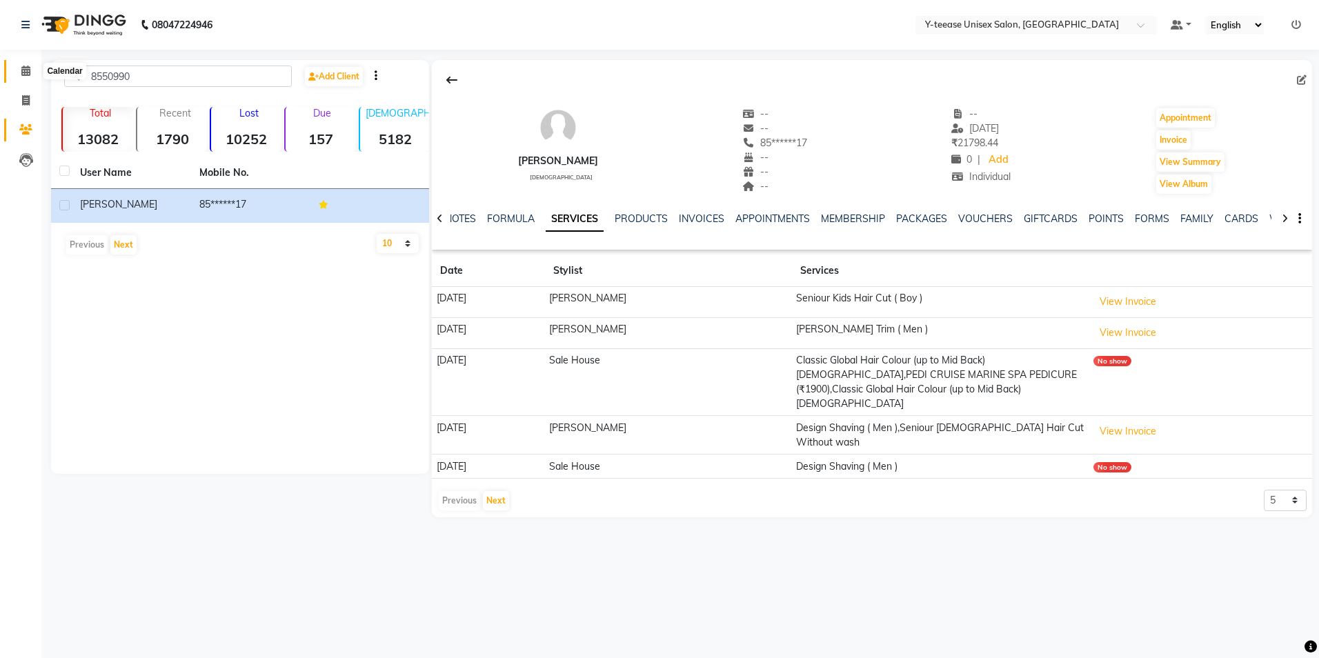
click at [23, 76] on span at bounding box center [26, 71] width 24 height 16
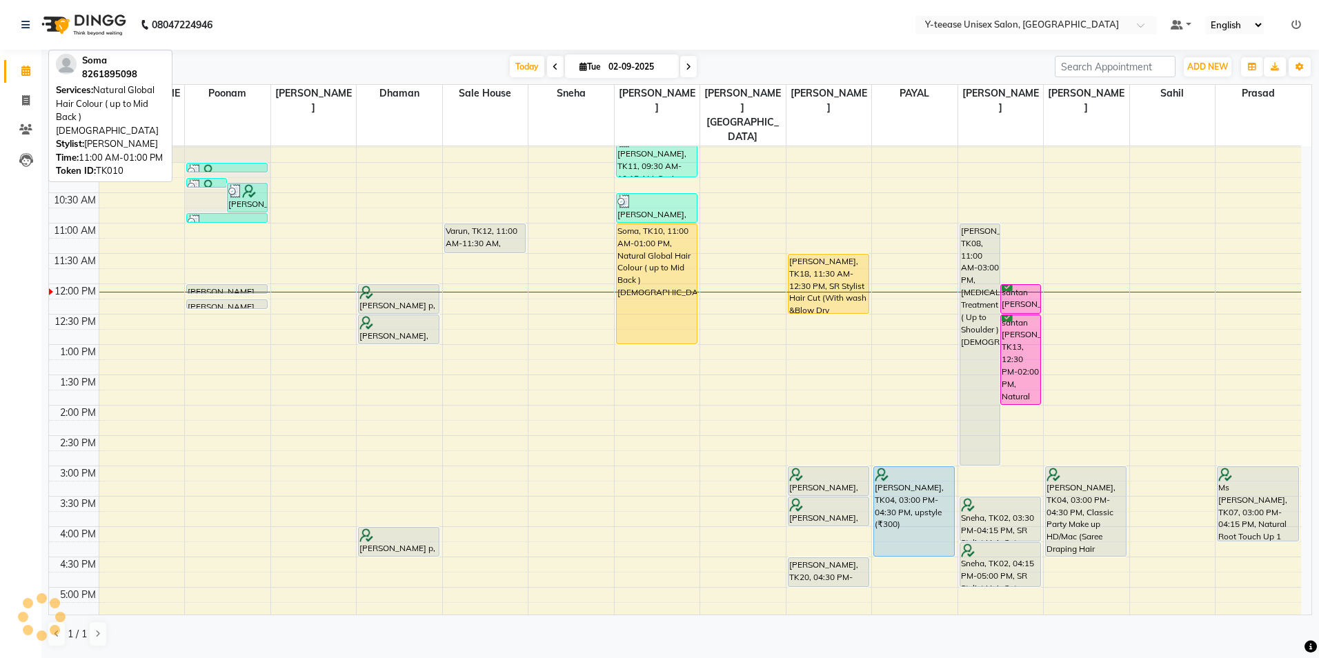
scroll to position [138, 0]
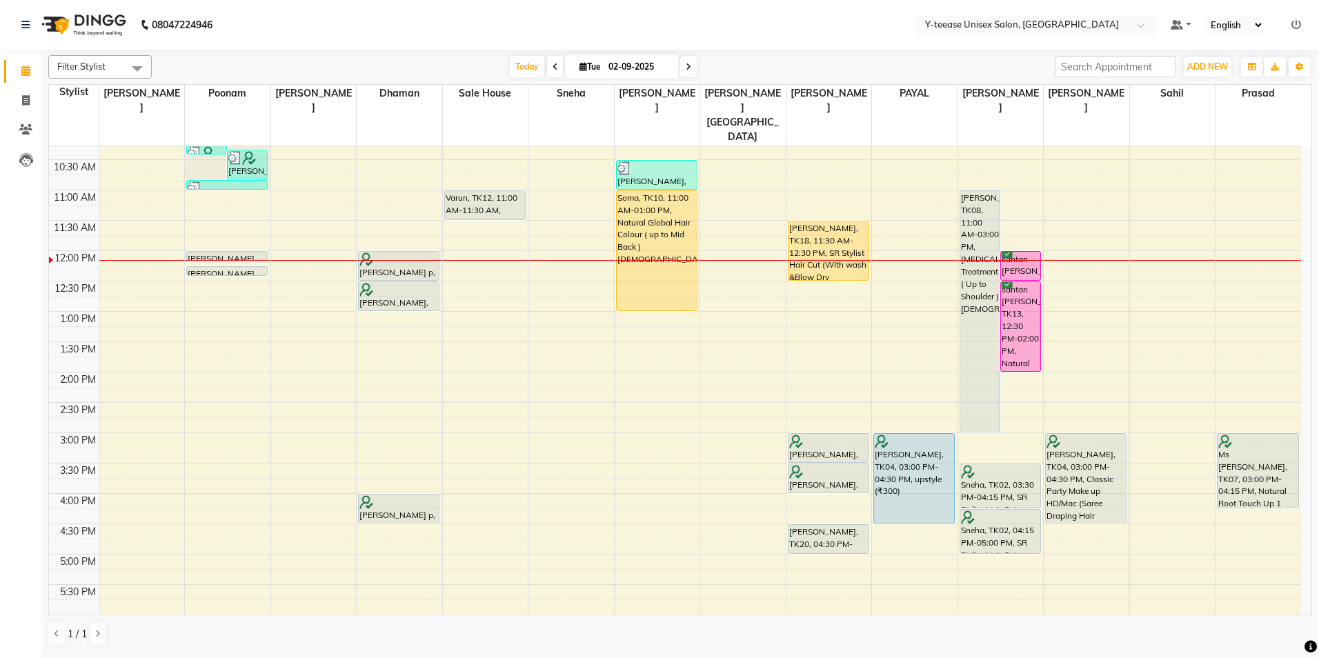
click at [689, 61] on span at bounding box center [688, 66] width 17 height 21
type input "[DATE]"
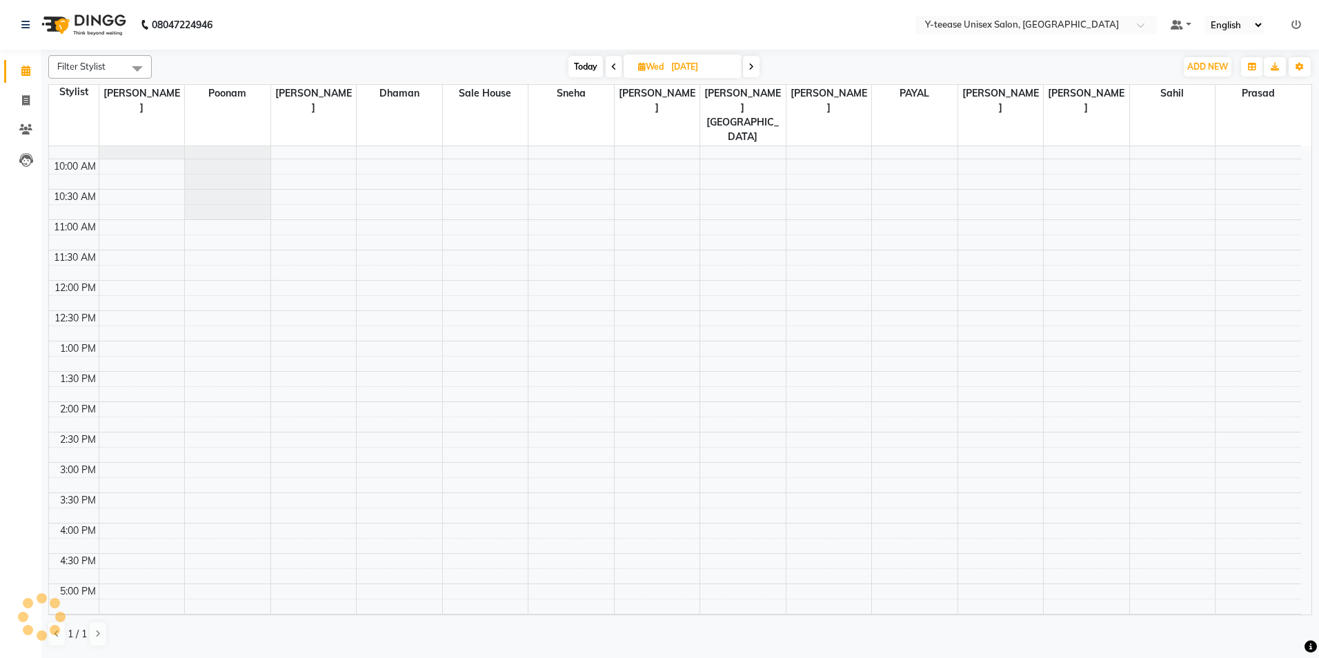
scroll to position [37, 0]
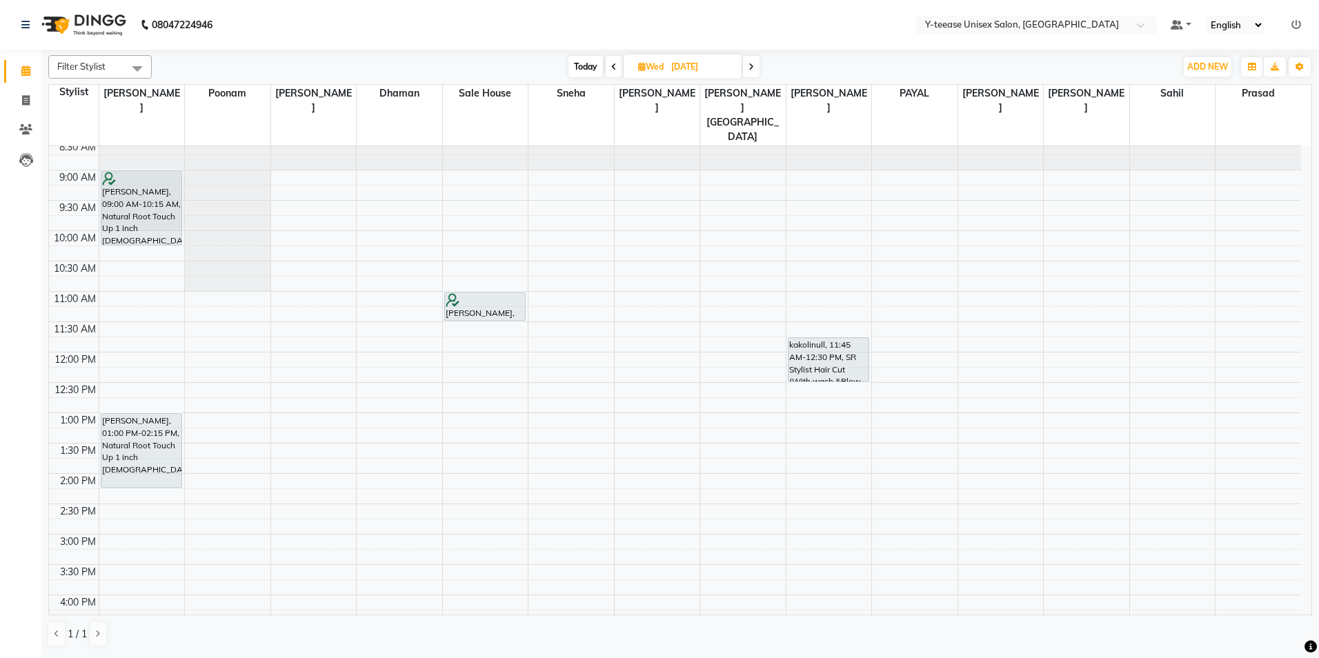
drag, startPoint x: 691, startPoint y: 63, endPoint x: 697, endPoint y: 71, distance: 10.3
click at [691, 63] on input "[DATE]" at bounding box center [701, 67] width 69 height 21
select select "9"
select select "2025"
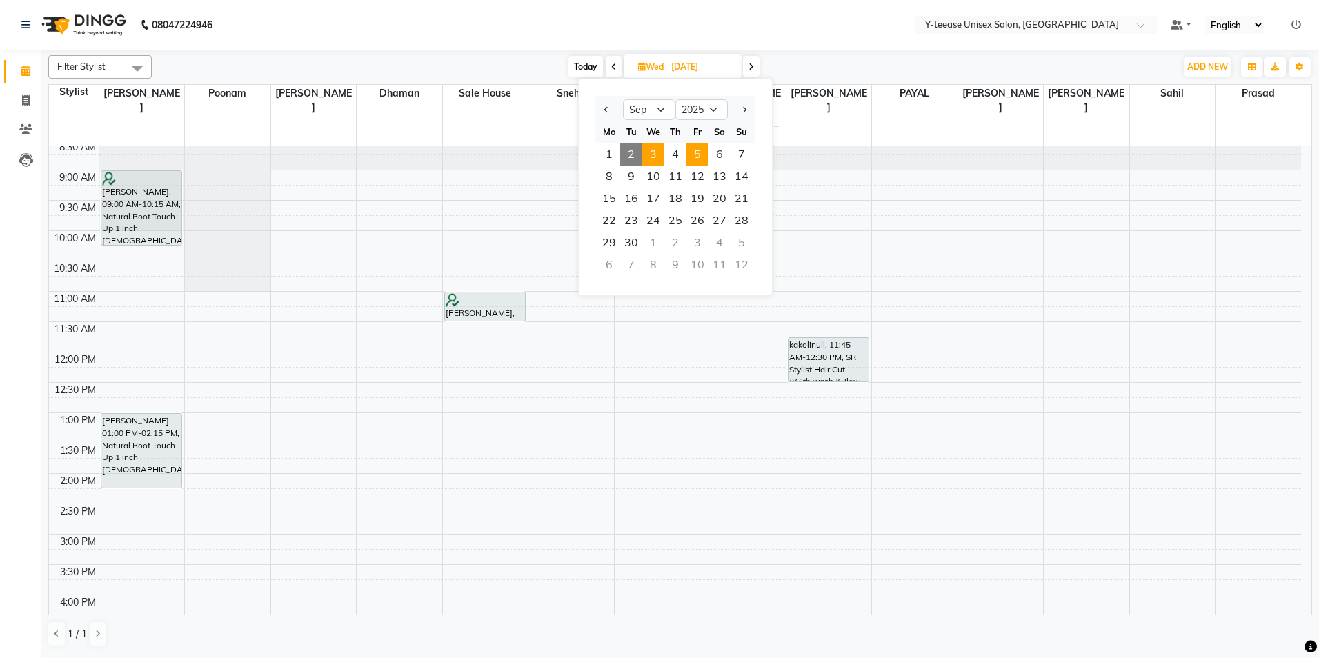
click at [696, 151] on span "5" at bounding box center [697, 155] width 22 height 22
type input "[DATE]"
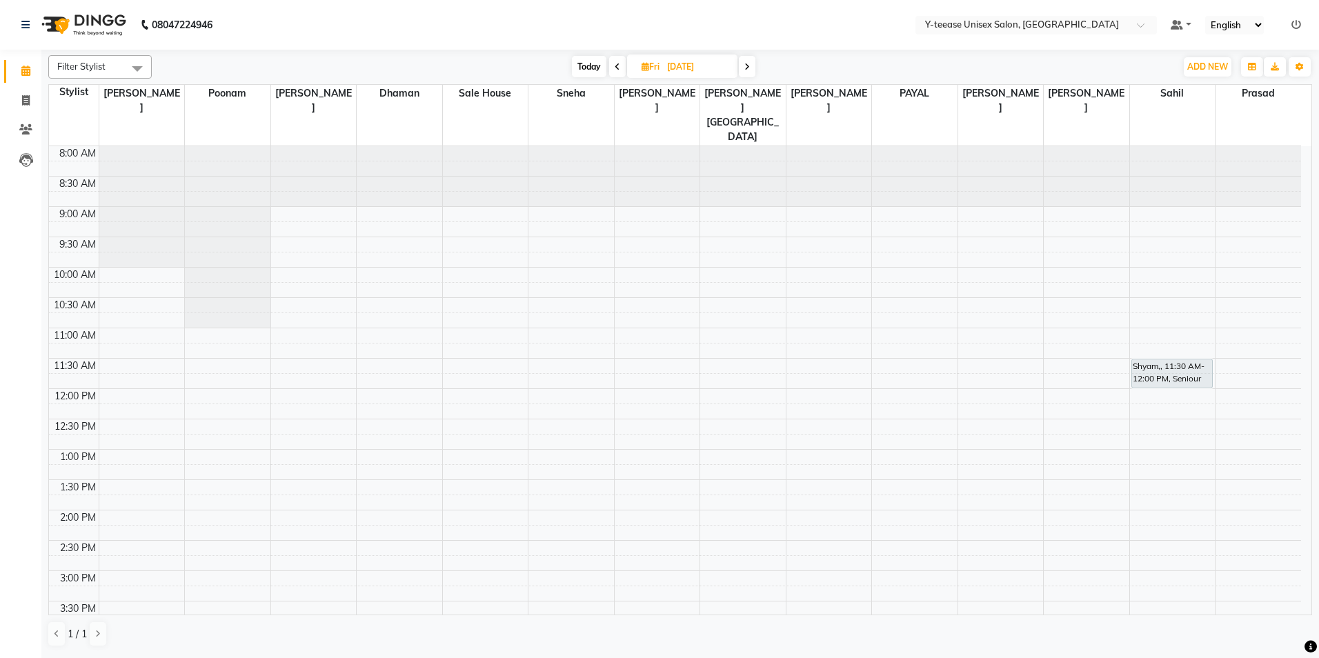
scroll to position [69, 0]
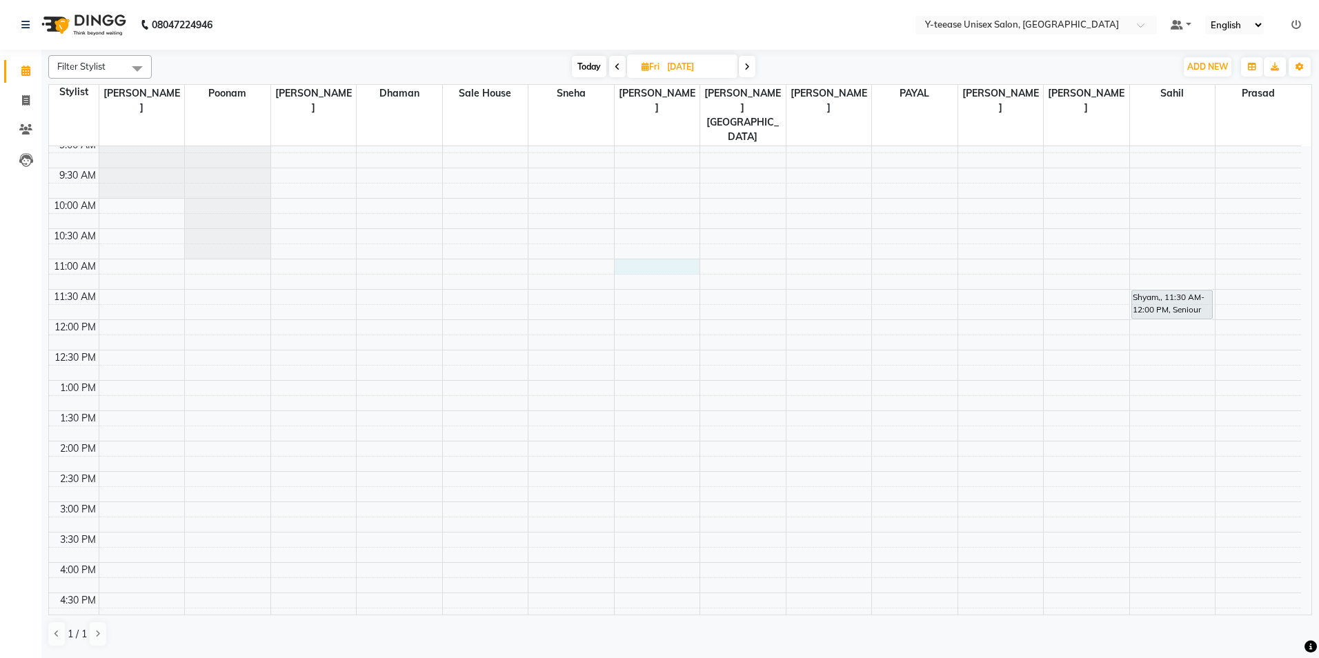
click at [653, 236] on div "8:00 AM 8:30 AM 9:00 AM 9:30 AM 10:00 AM 10:30 AM 11:00 AM 11:30 AM 12:00 PM 12…" at bounding box center [675, 532] width 1252 height 910
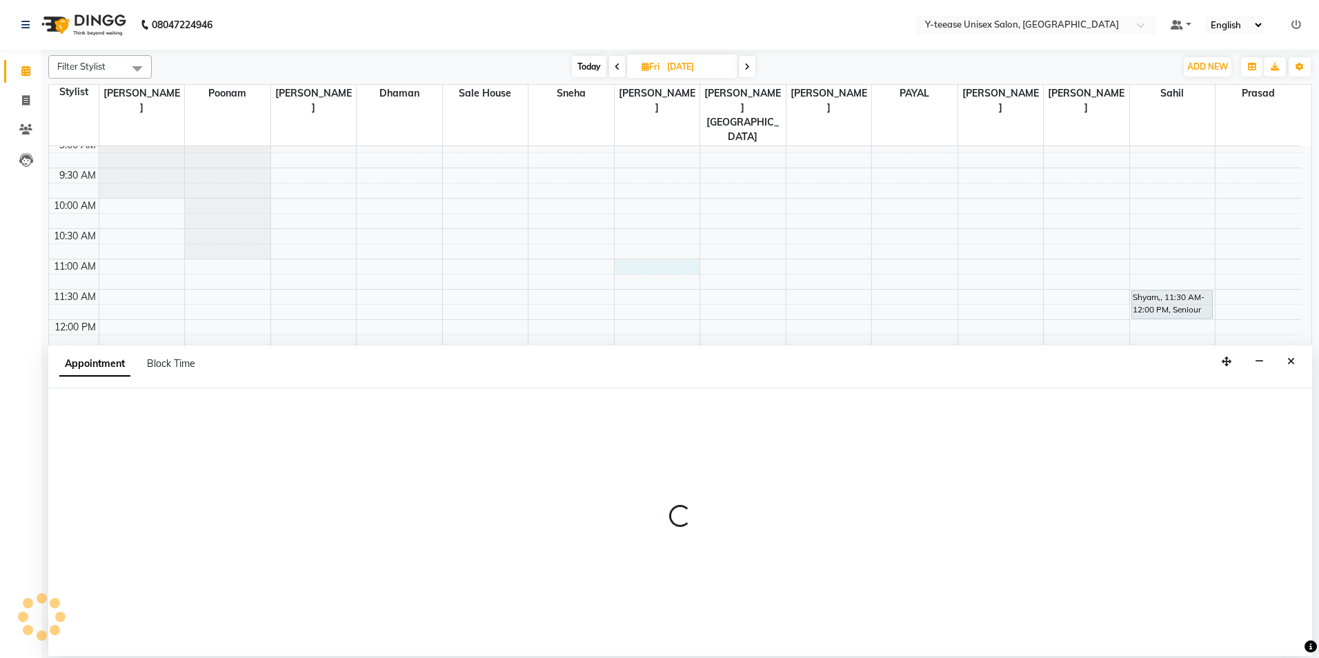
select select "67330"
select select "660"
select select "tentative"
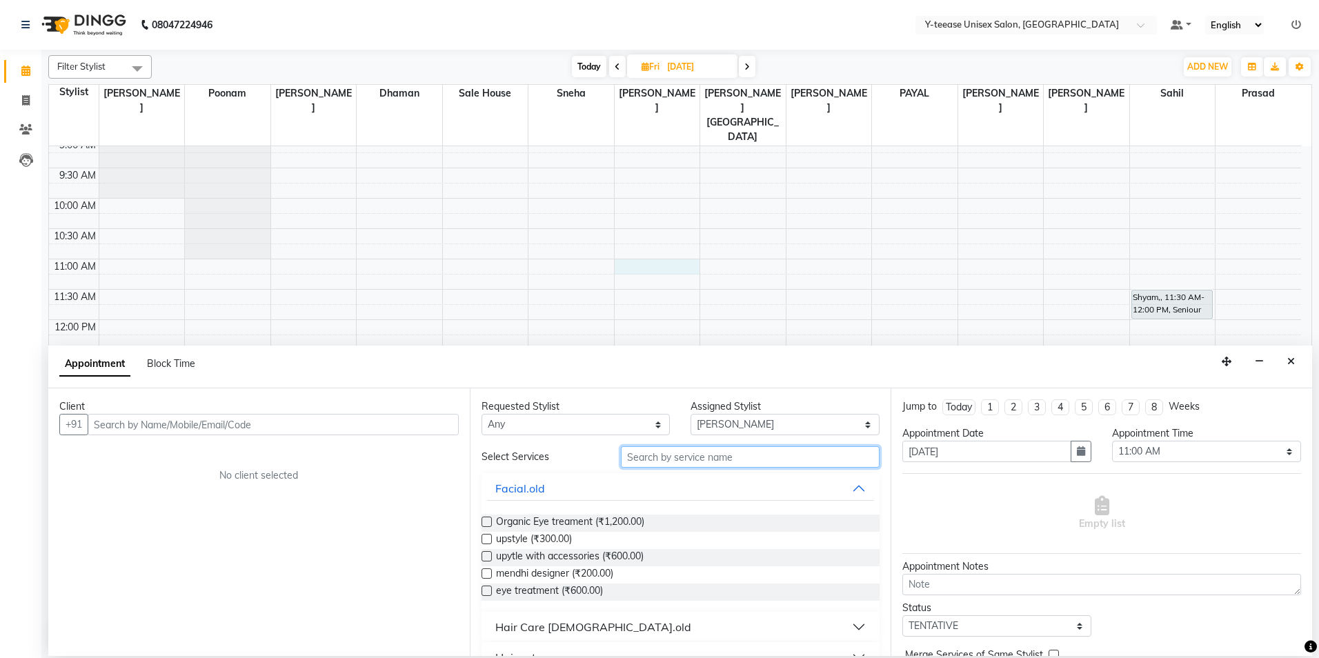
click at [649, 464] on input "text" at bounding box center [750, 456] width 259 height 21
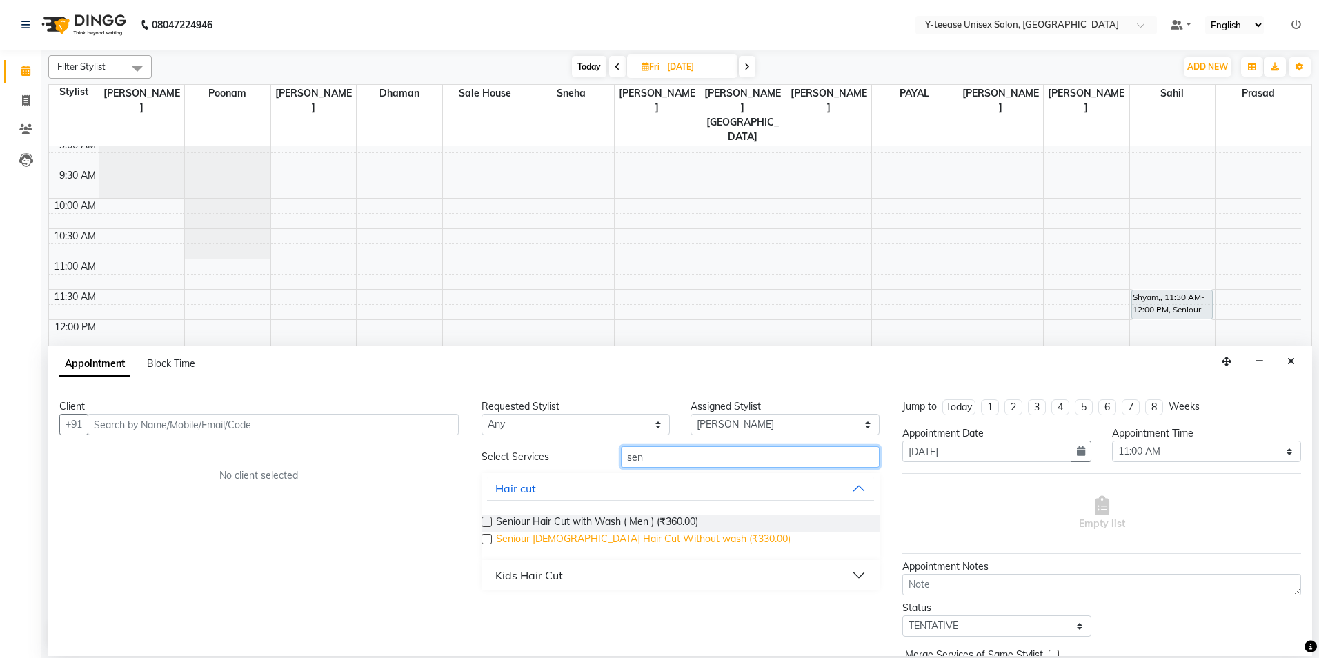
type input "sen"
click at [631, 540] on span "Seniour [DEMOGRAPHIC_DATA] Hair Cut Without wash (₹330.00)" at bounding box center [643, 540] width 295 height 17
checkbox input "false"
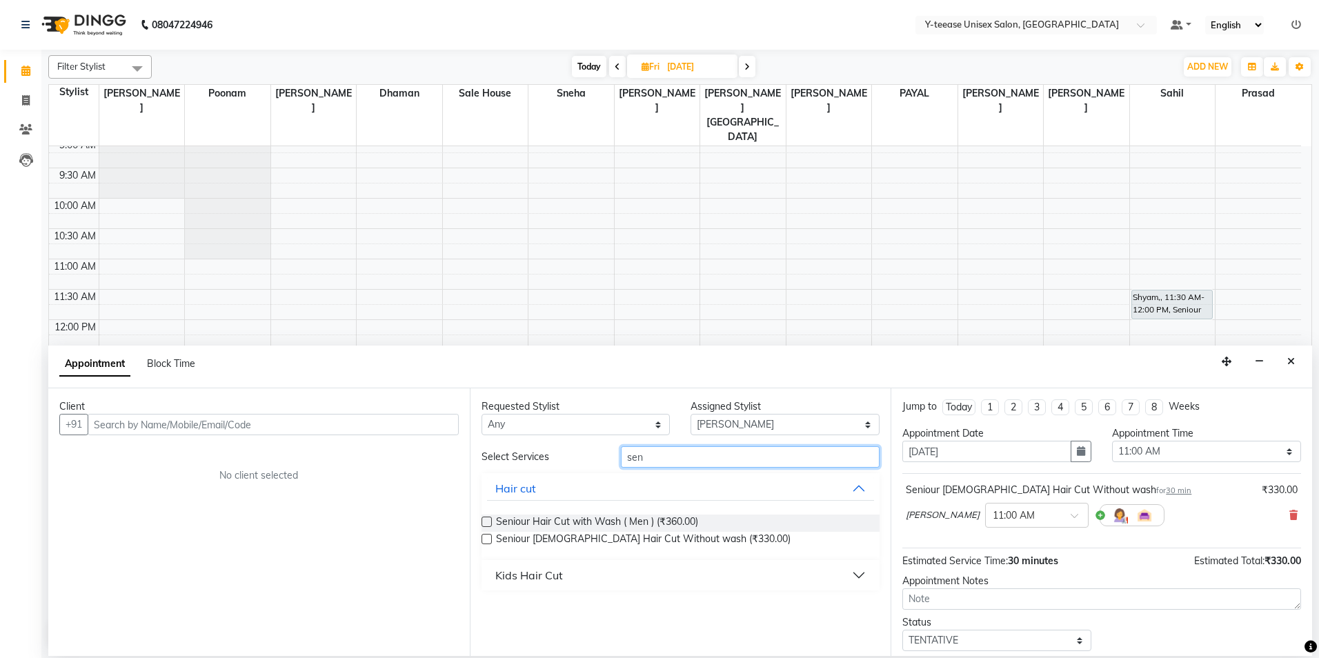
click at [679, 459] on input "sen" at bounding box center [750, 456] width 259 height 21
type input "bear"
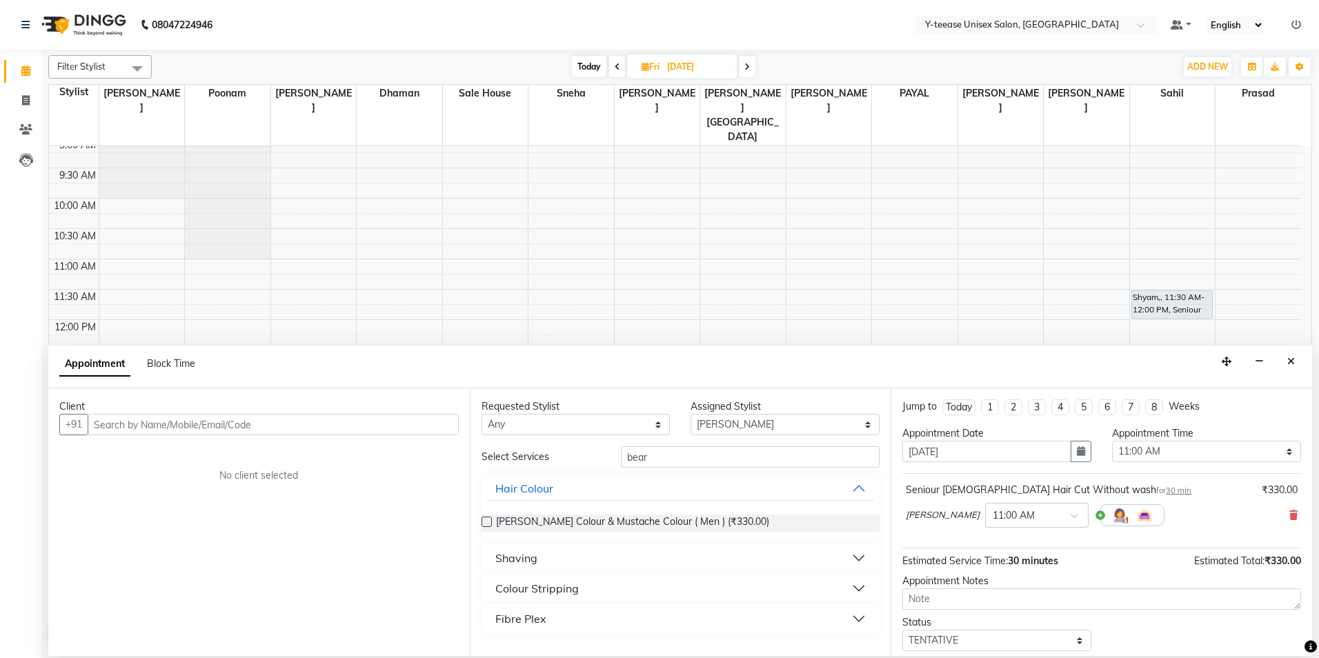
click at [506, 556] on div "Shaving" at bounding box center [516, 558] width 42 height 17
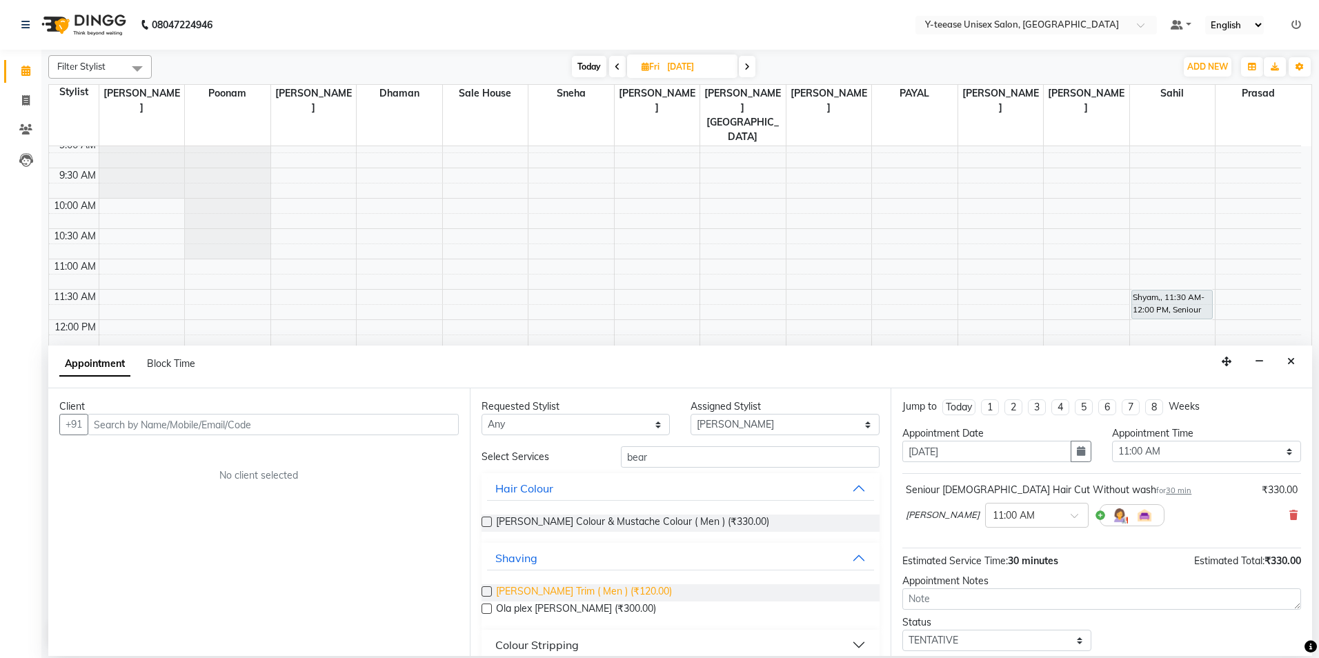
drag, startPoint x: 523, startPoint y: 592, endPoint x: 475, endPoint y: 519, distance: 87.3
click at [523, 591] on span "[PERSON_NAME] Trim ( Men ) (₹120.00)" at bounding box center [584, 592] width 176 height 17
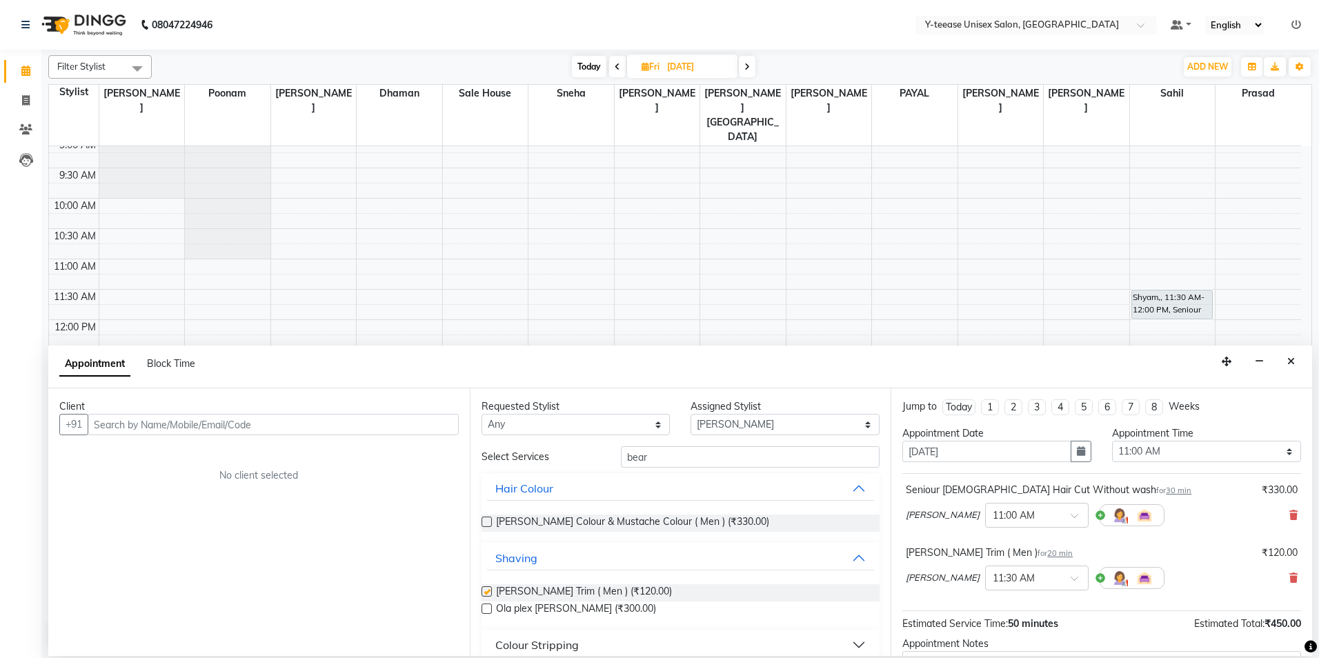
checkbox input "false"
click at [361, 431] on input "text" at bounding box center [273, 424] width 371 height 21
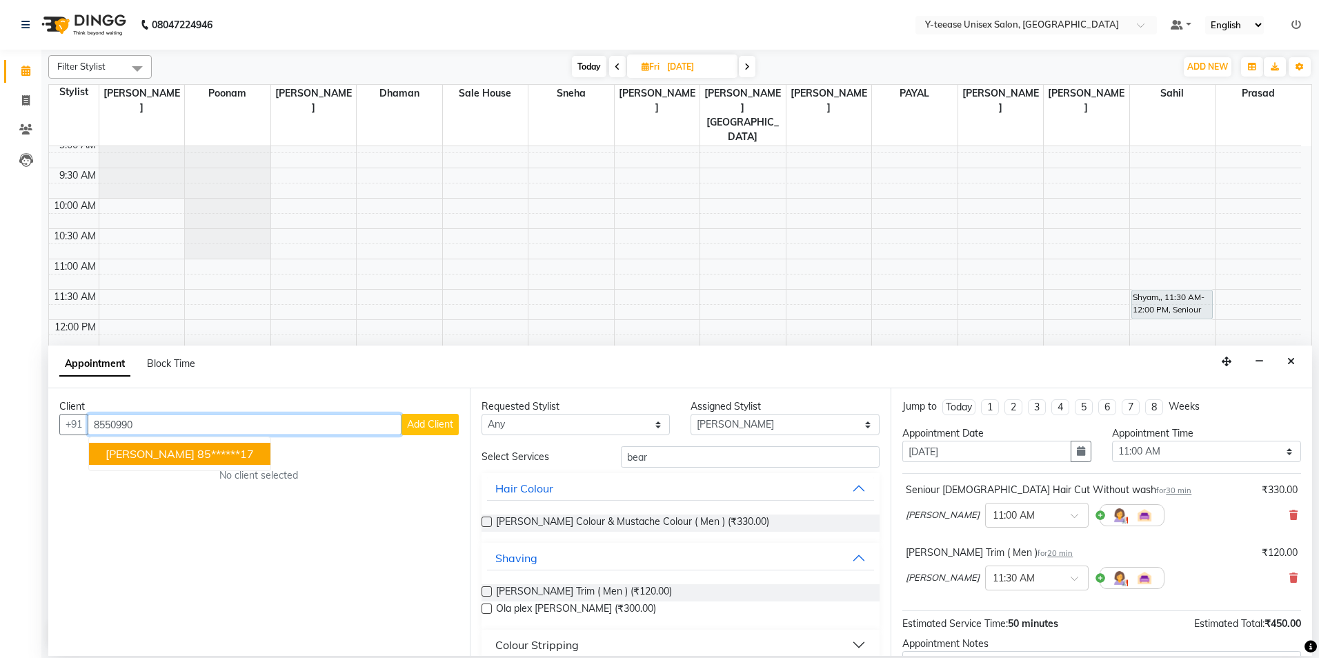
click at [197, 454] on ngb-highlight "85******17" at bounding box center [225, 454] width 57 height 14
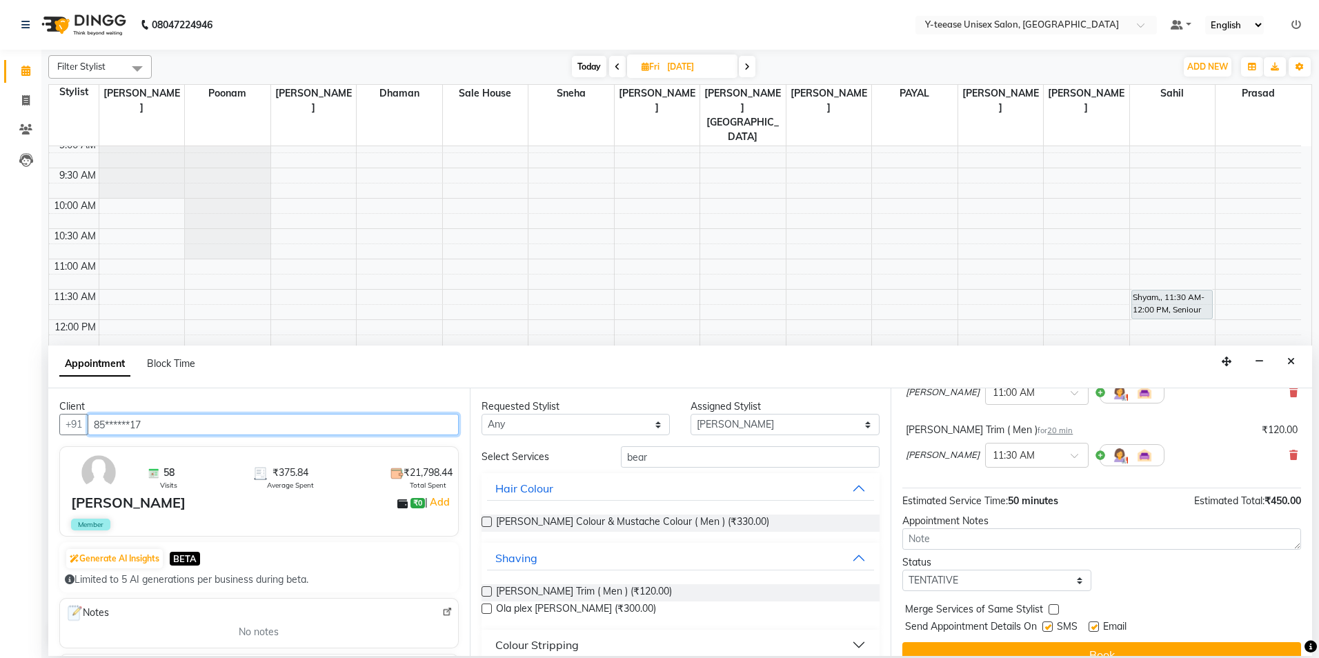
scroll to position [138, 0]
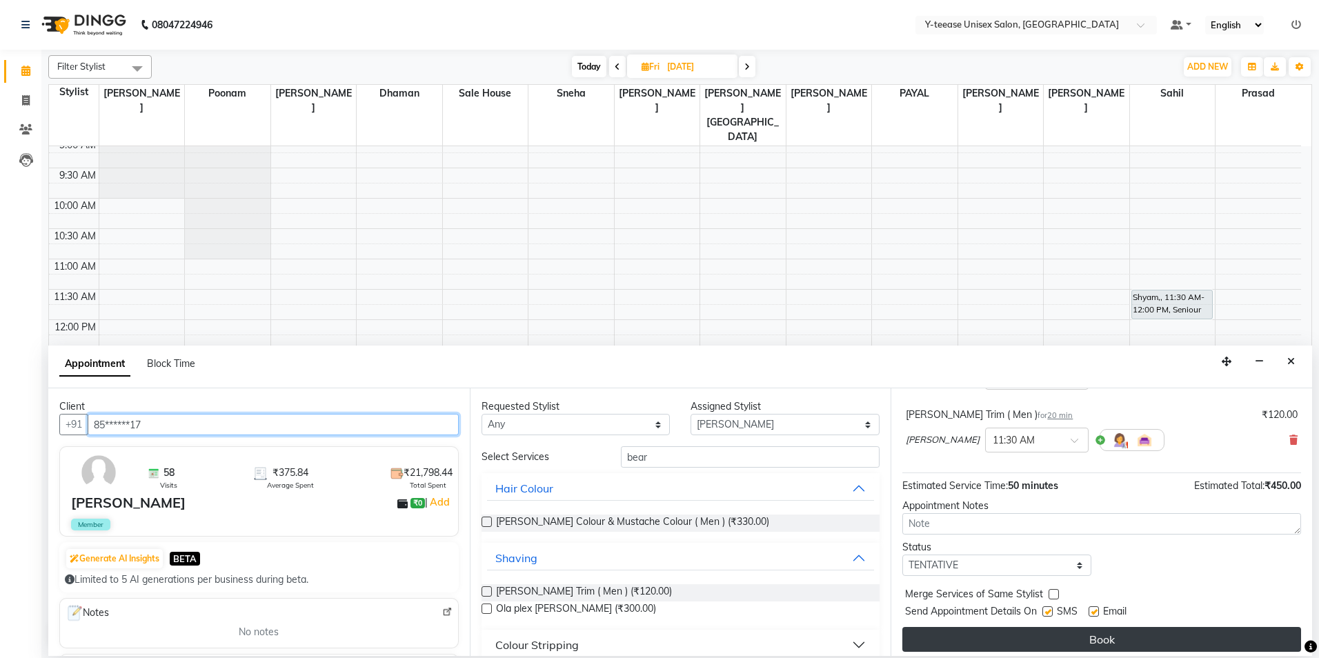
type input "85******17"
click at [1021, 636] on button "Book" at bounding box center [1101, 639] width 399 height 25
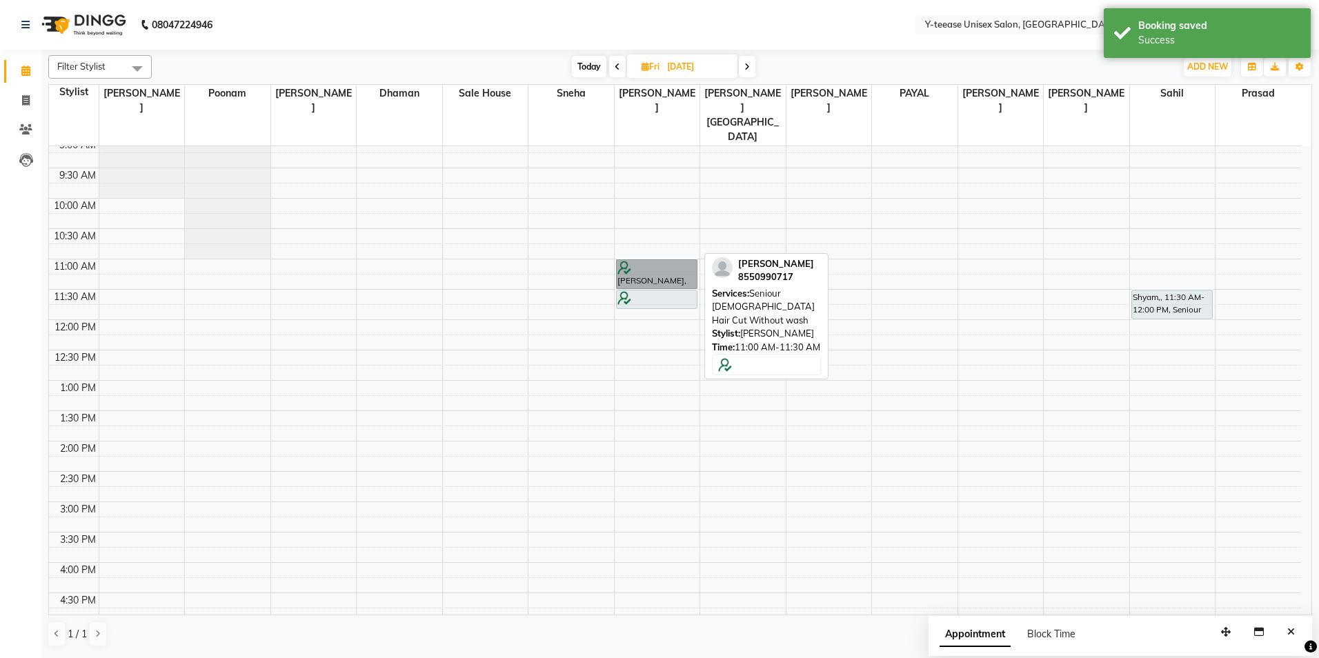
drag, startPoint x: 673, startPoint y: 225, endPoint x: 644, endPoint y: 235, distance: 31.4
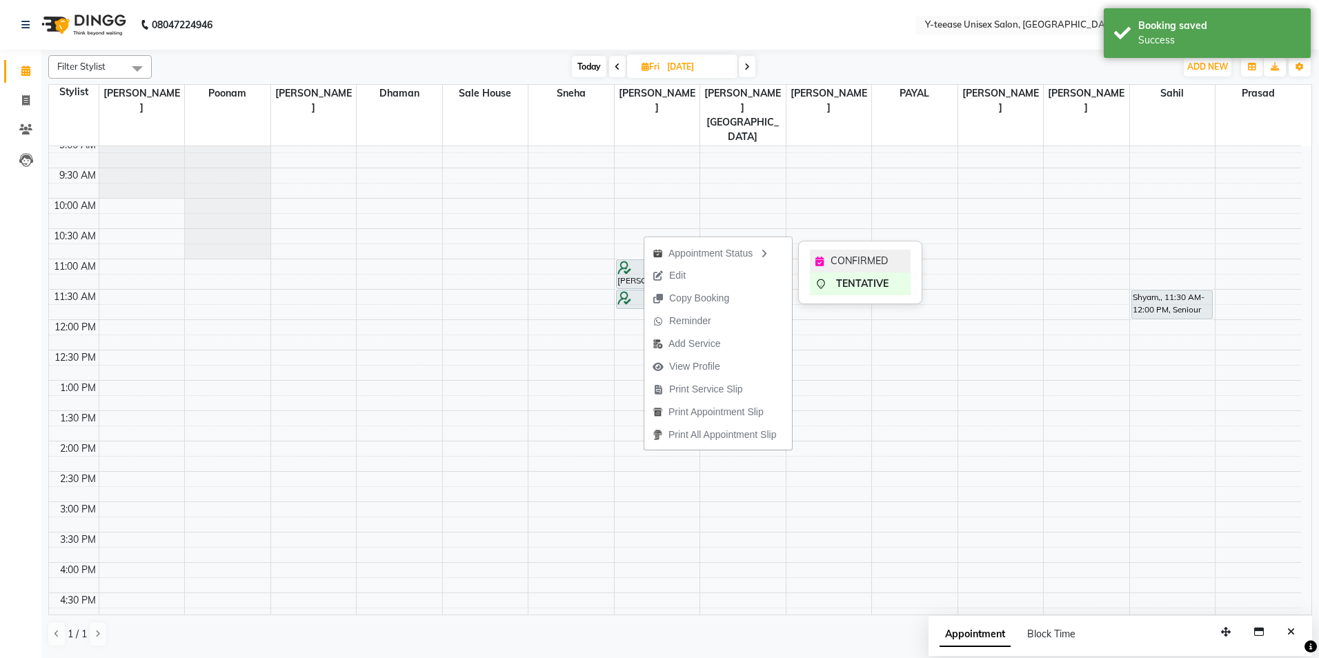
click at [852, 264] on span "CONFIRMED" at bounding box center [859, 261] width 57 height 14
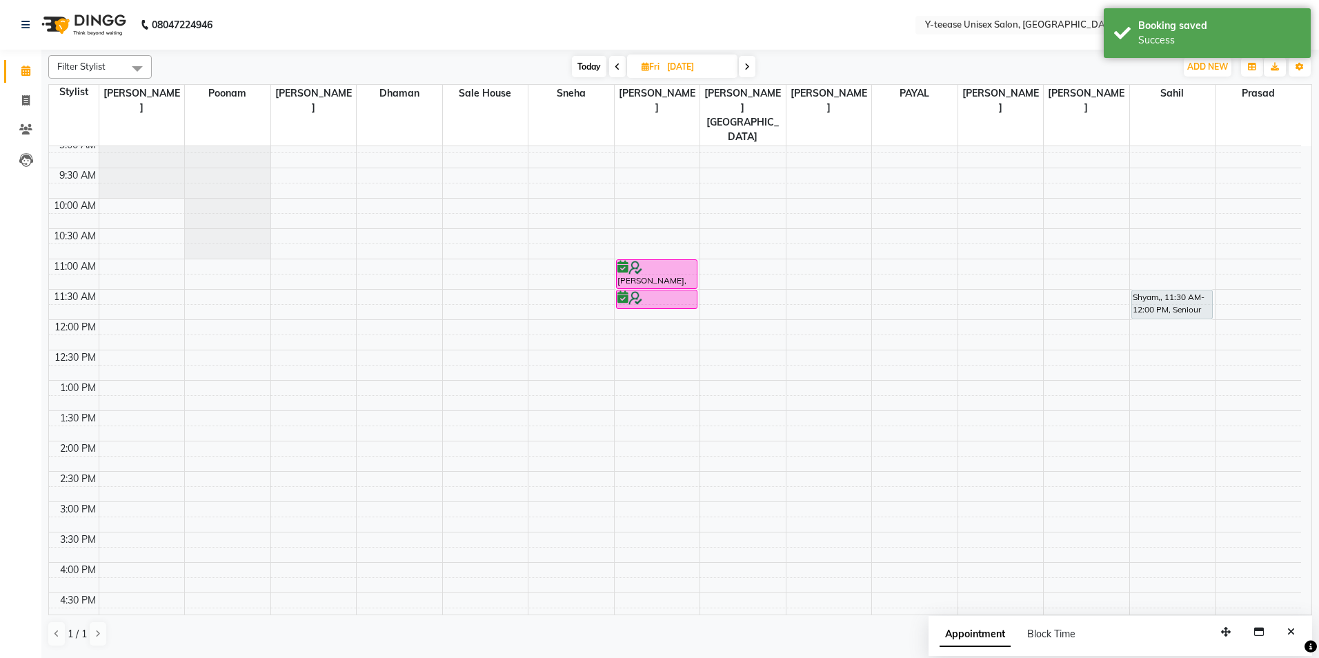
click at [590, 65] on span "Today" at bounding box center [589, 66] width 34 height 21
type input "02-09-2025"
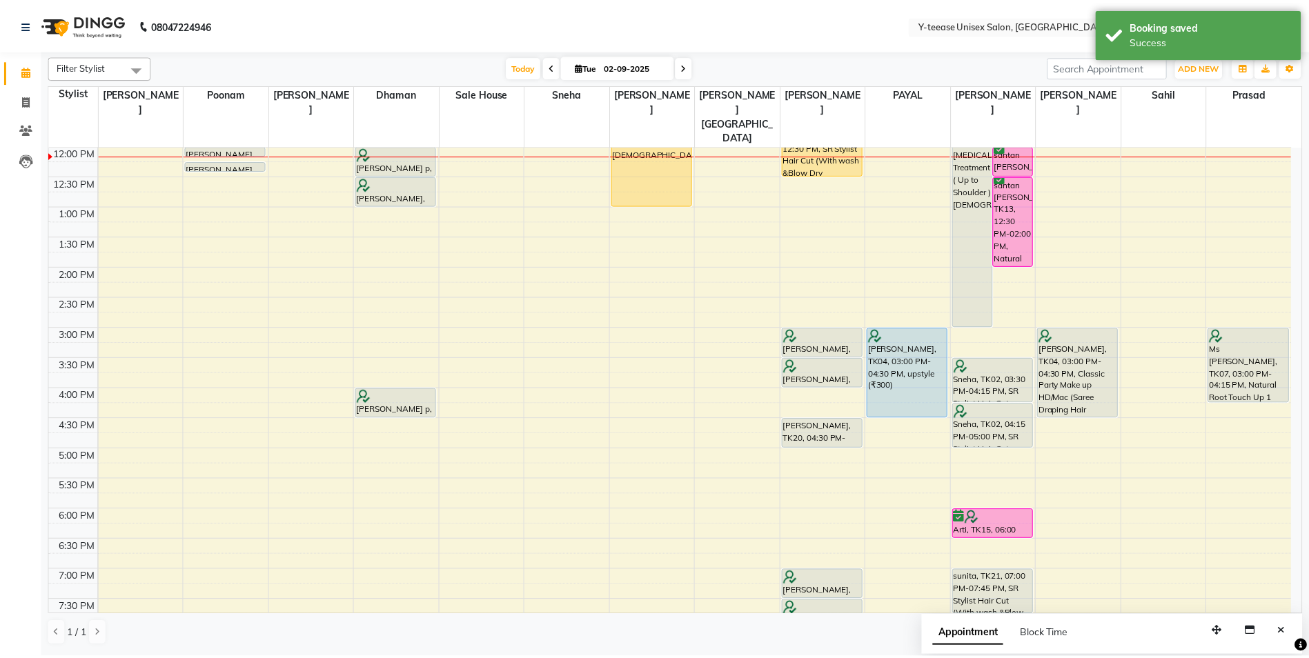
scroll to position [175, 0]
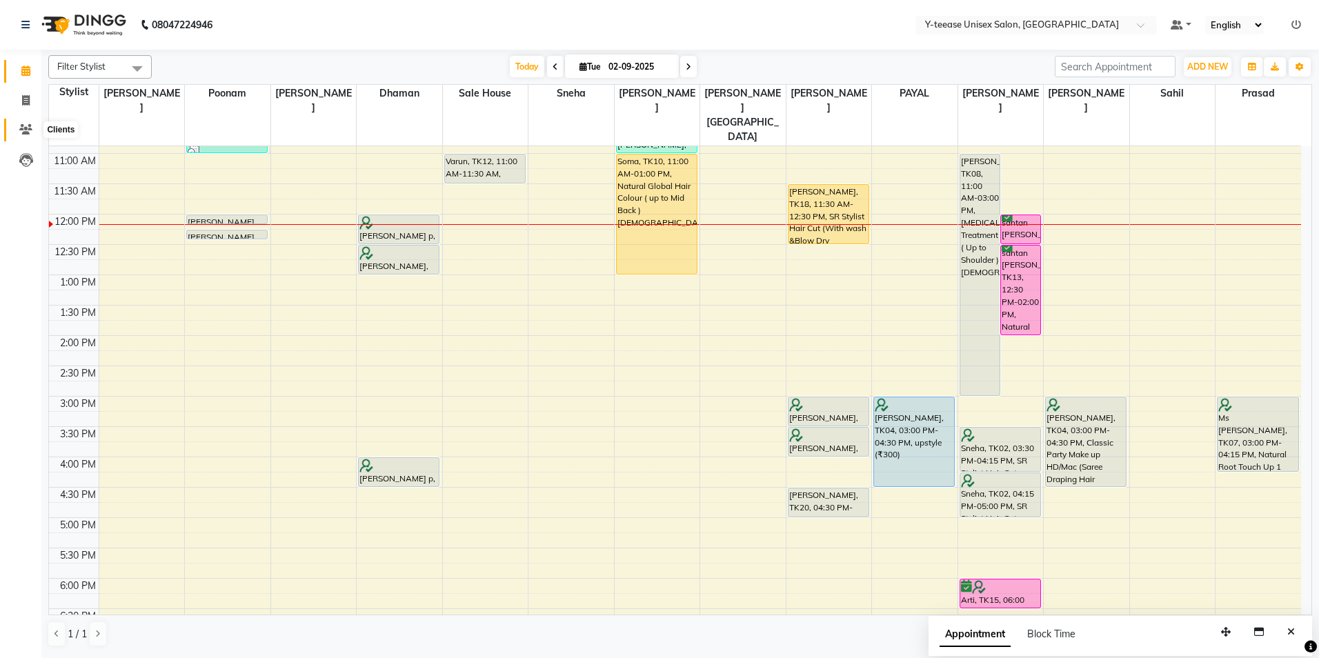
drag, startPoint x: 17, startPoint y: 130, endPoint x: 28, endPoint y: 126, distance: 10.9
click at [17, 130] on span at bounding box center [26, 130] width 24 height 16
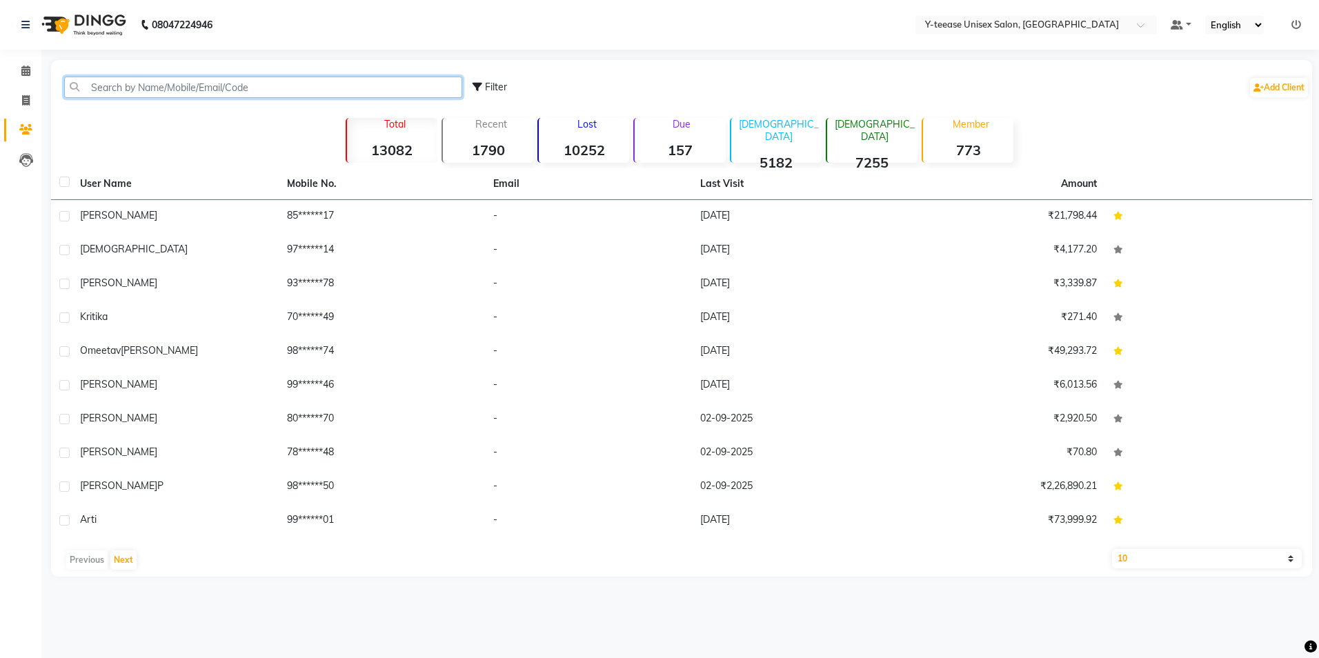
click at [161, 90] on input "text" at bounding box center [263, 87] width 398 height 21
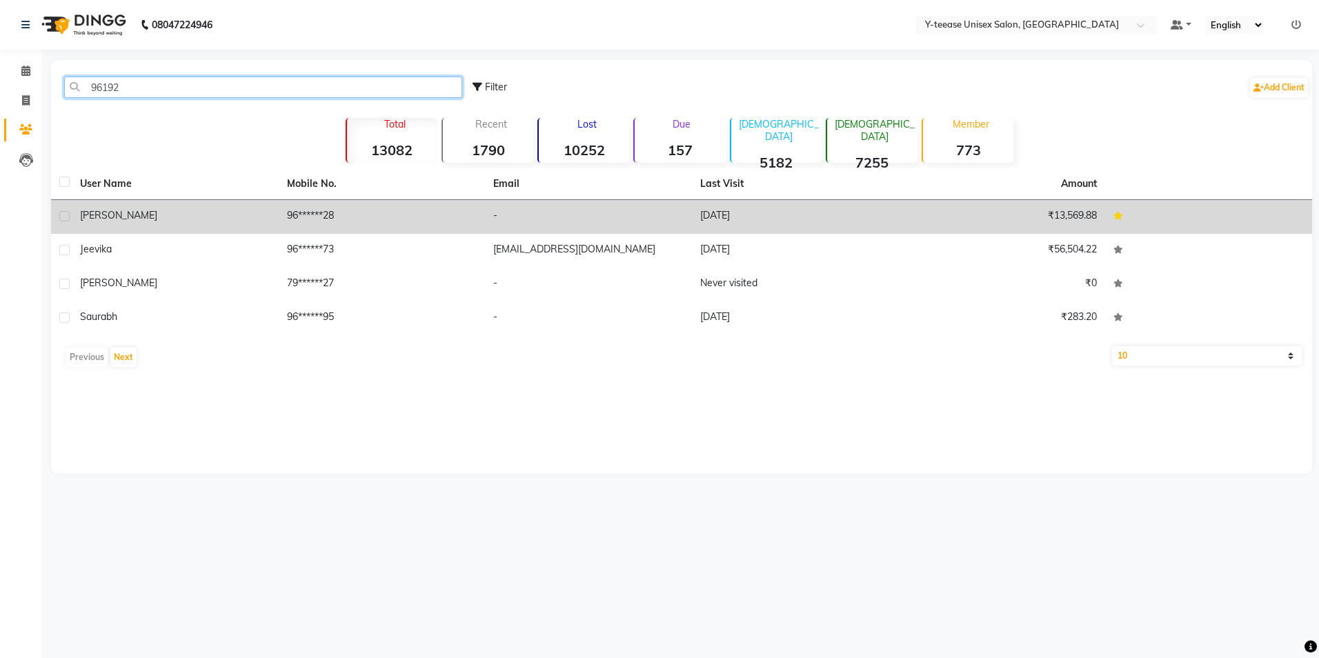
type input "96192"
click at [203, 221] on div "[PERSON_NAME]" at bounding box center [175, 215] width 190 height 14
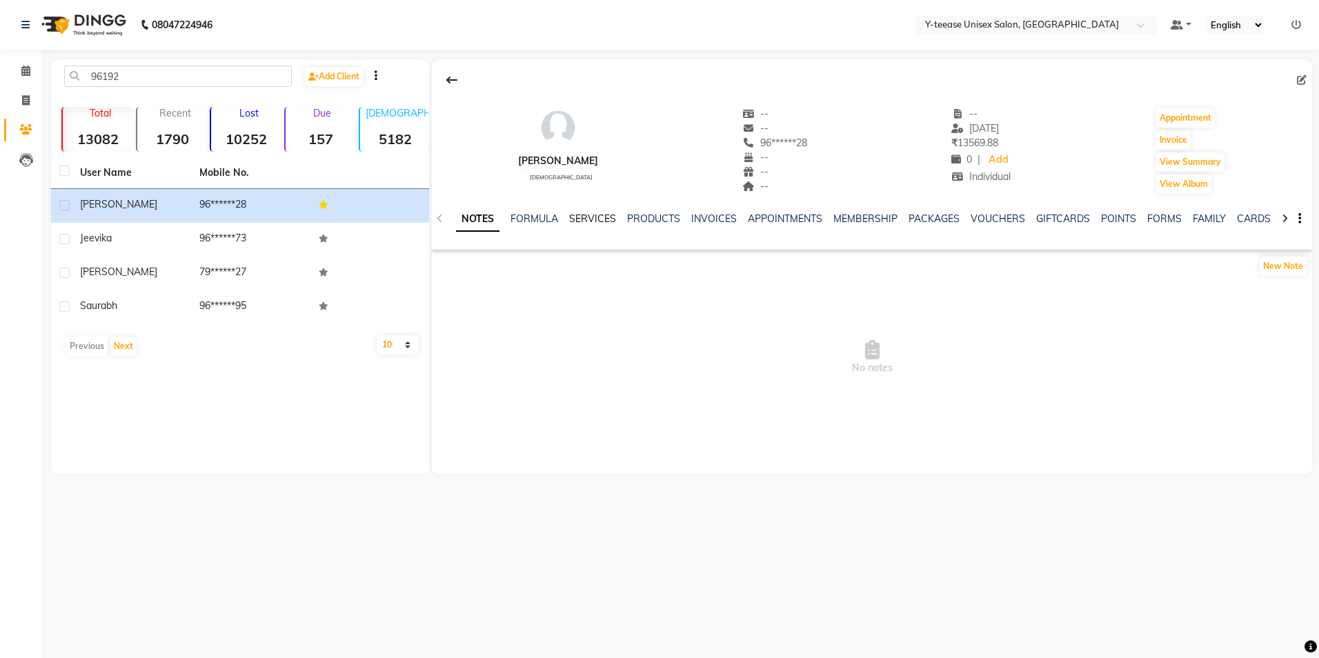
click at [592, 212] on link "SERVICES" at bounding box center [592, 218] width 47 height 12
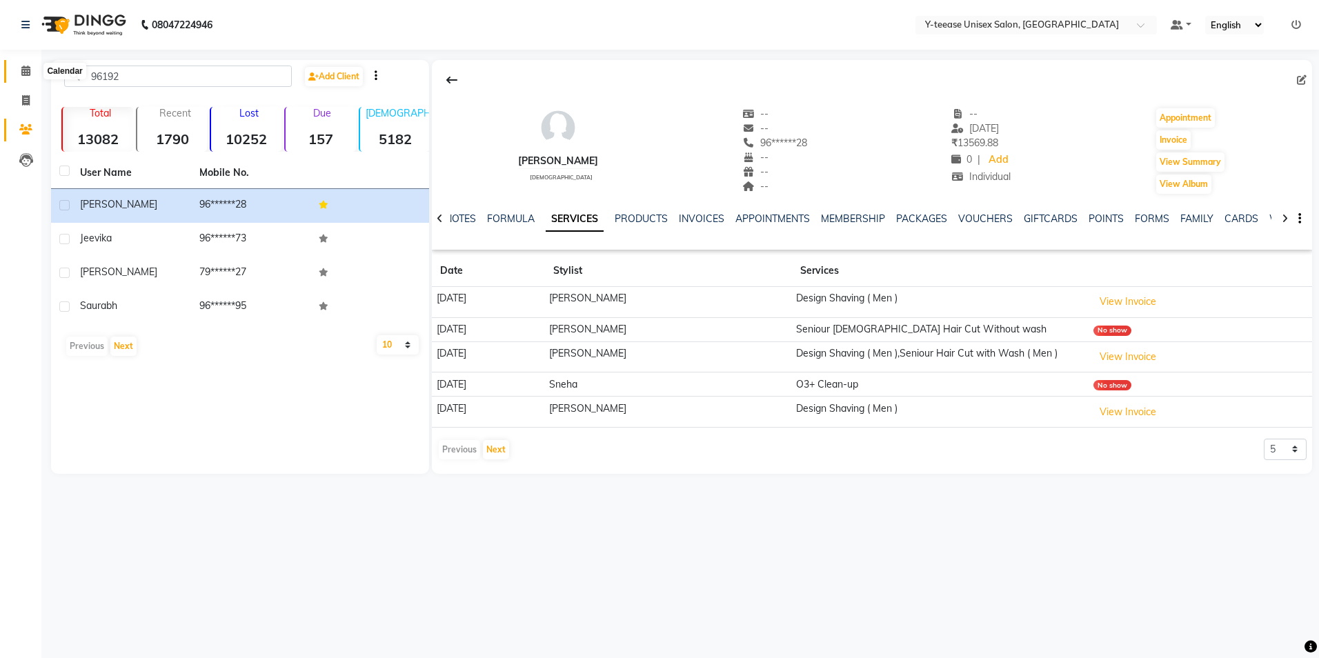
click at [26, 66] on icon at bounding box center [25, 71] width 9 height 10
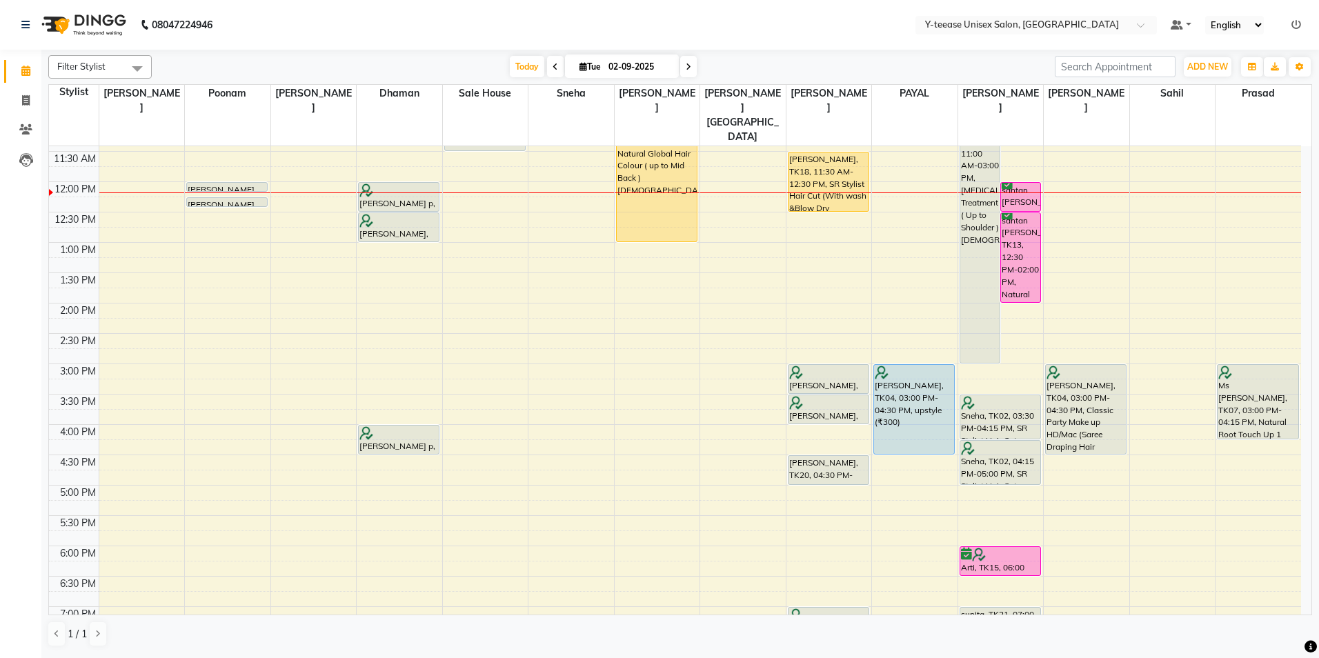
scroll to position [276, 0]
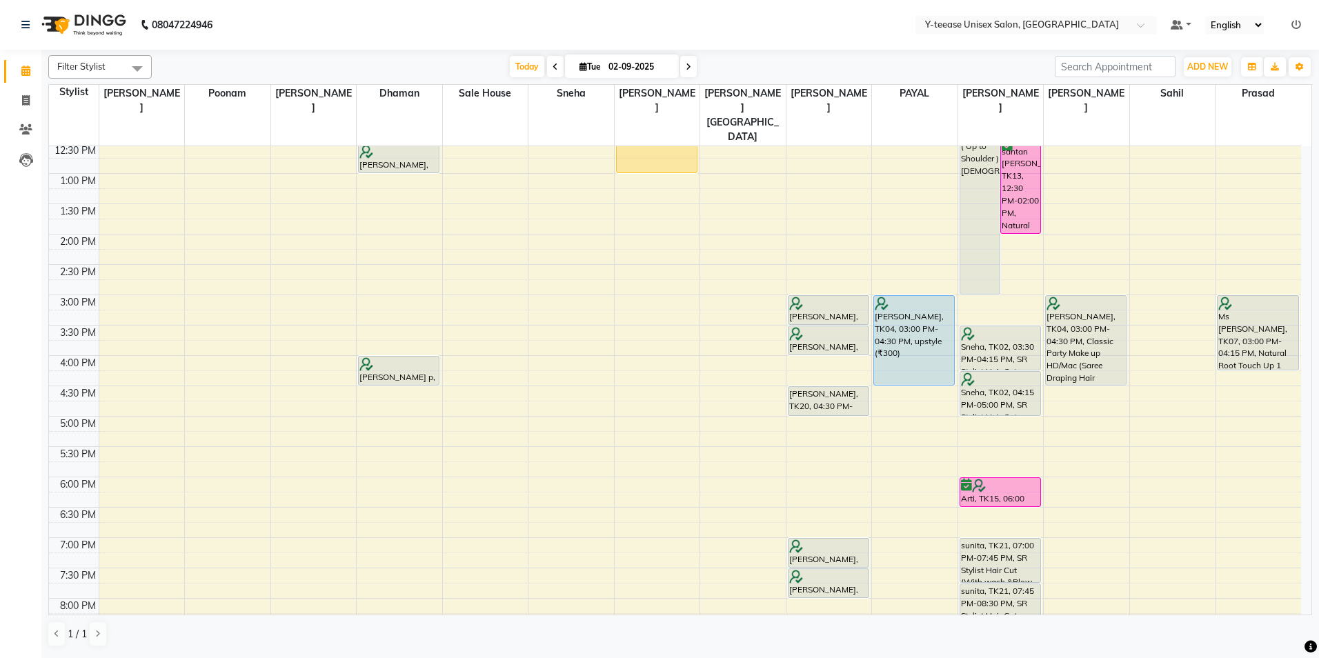
click at [651, 58] on input "02-09-2025" at bounding box center [638, 67] width 69 height 21
select select "9"
select select "2025"
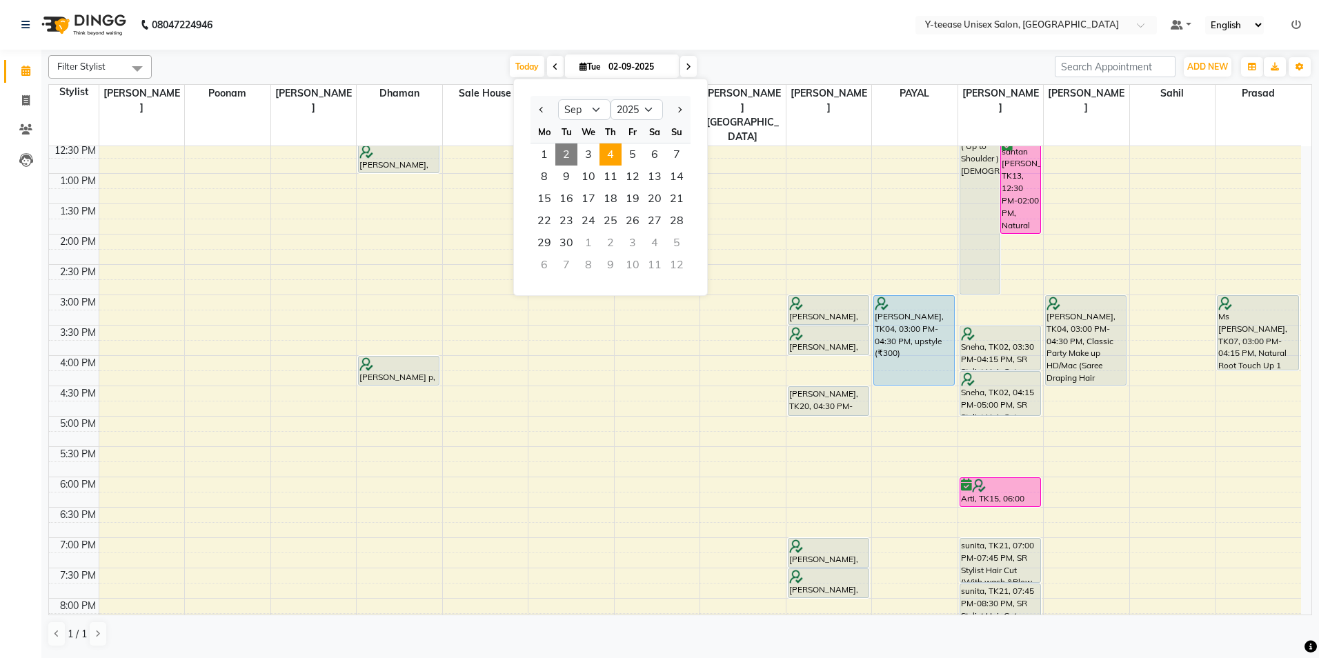
click at [614, 155] on span "4" at bounding box center [611, 155] width 22 height 22
type input "[DATE]"
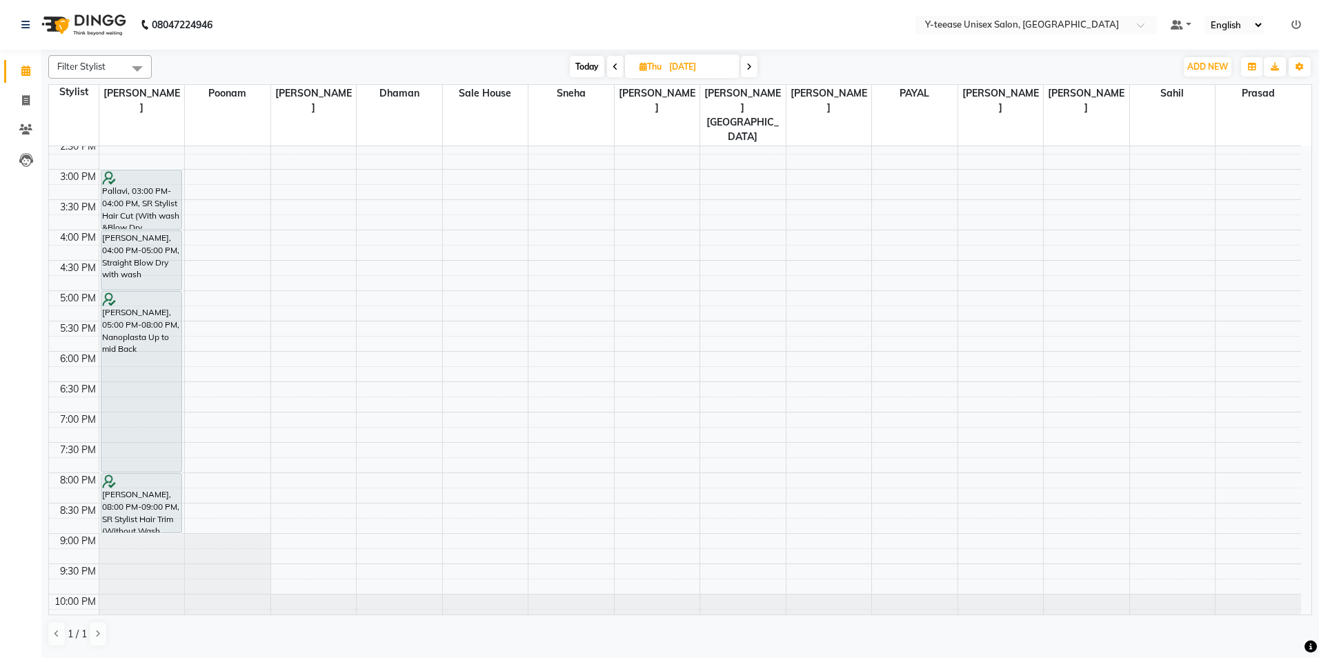
scroll to position [413, 0]
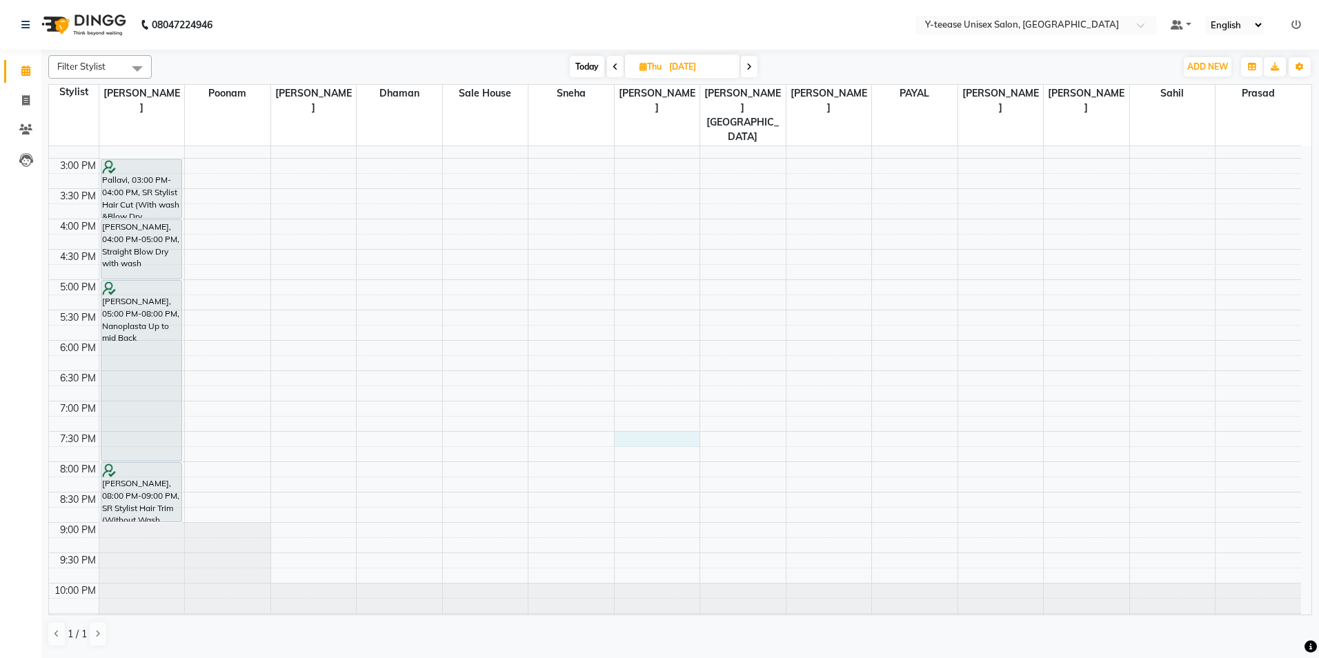
click at [653, 411] on div "8:00 AM 8:30 AM 9:00 AM 9:30 AM 10:00 AM 10:30 AM 11:00 AM 11:30 AM 12:00 PM 12…" at bounding box center [675, 189] width 1252 height 910
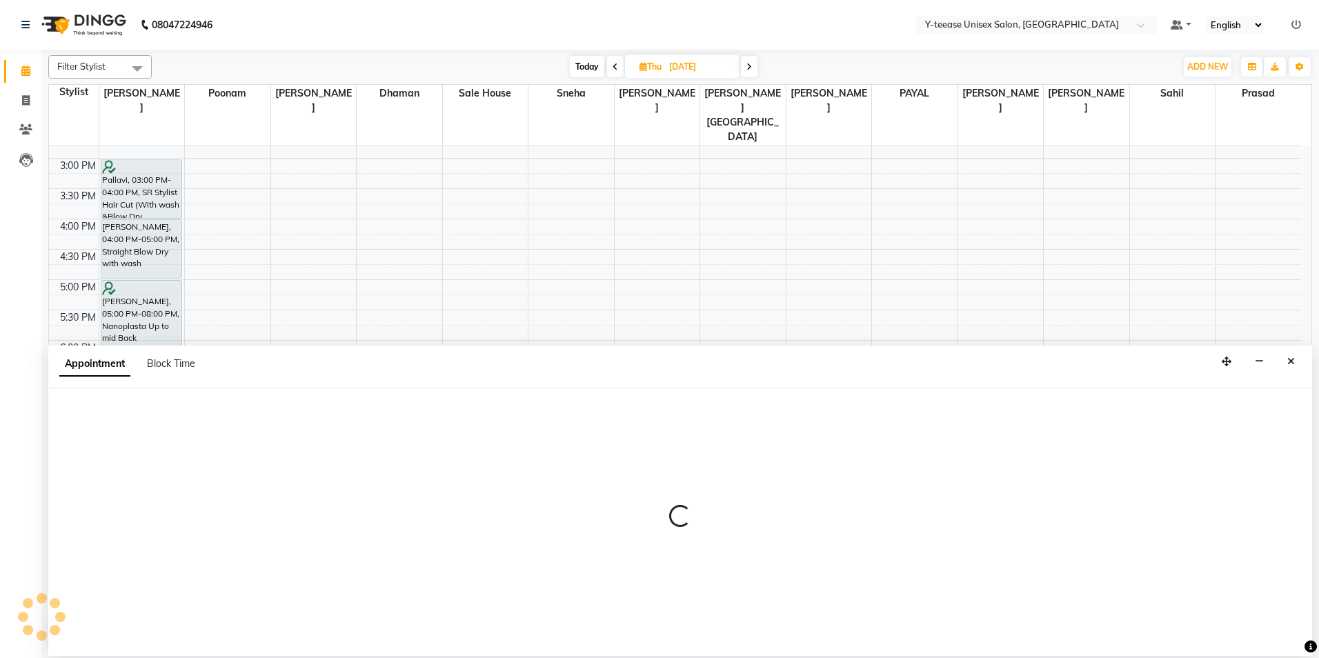
select select "67330"
select select "1170"
select select "tentative"
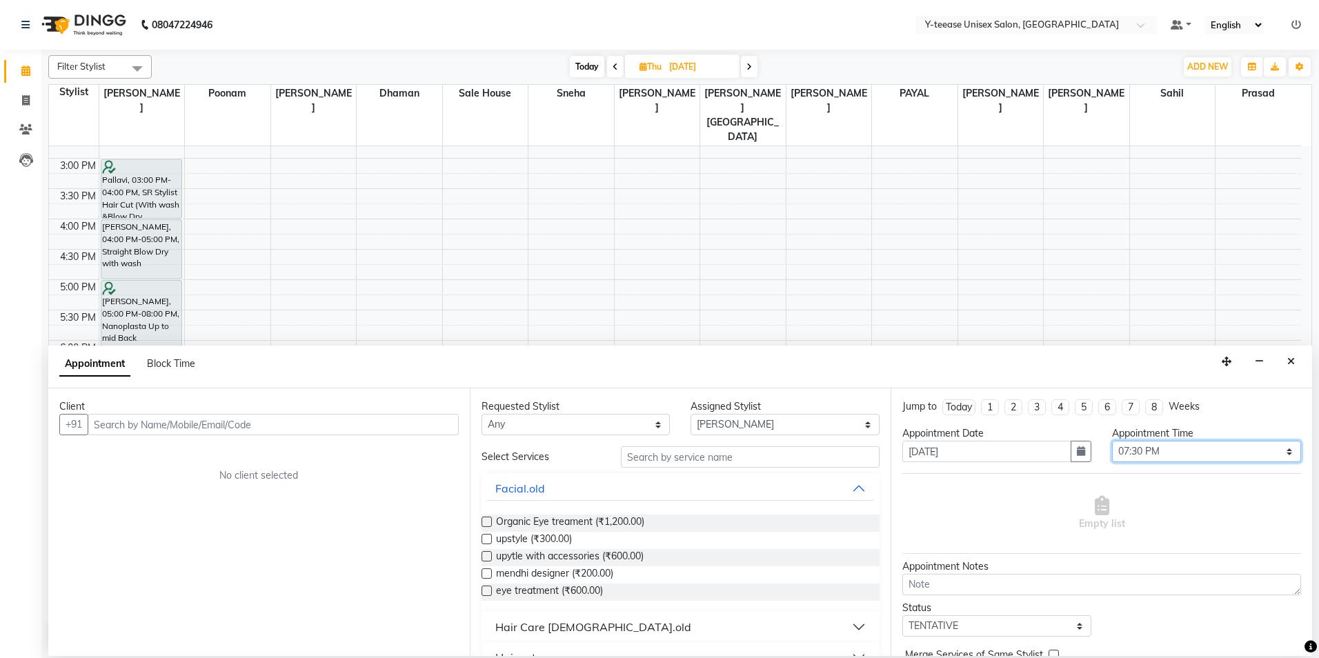
click at [1185, 455] on select "Select 09:00 AM 09:15 AM 09:30 AM 09:45 AM 10:00 AM 10:15 AM 10:30 AM 10:45 AM …" at bounding box center [1206, 451] width 189 height 21
select select "1200"
click at [1112, 441] on select "Select 09:00 AM 09:15 AM 09:30 AM 09:45 AM 10:00 AM 10:15 AM 10:30 AM 10:45 AM …" at bounding box center [1206, 451] width 189 height 21
click at [750, 466] on input "text" at bounding box center [750, 456] width 259 height 21
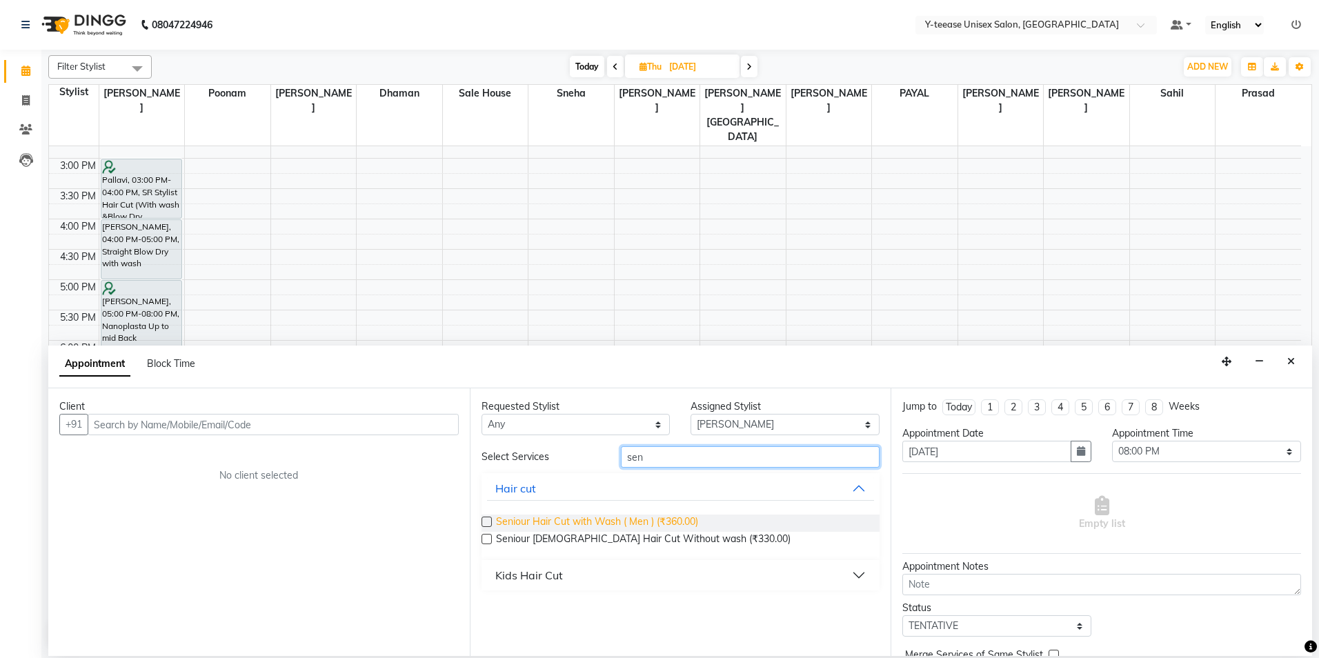
type input "sen"
click at [653, 521] on span "Seniour Hair Cut with Wash ( Men ) (₹360.00)" at bounding box center [597, 523] width 202 height 17
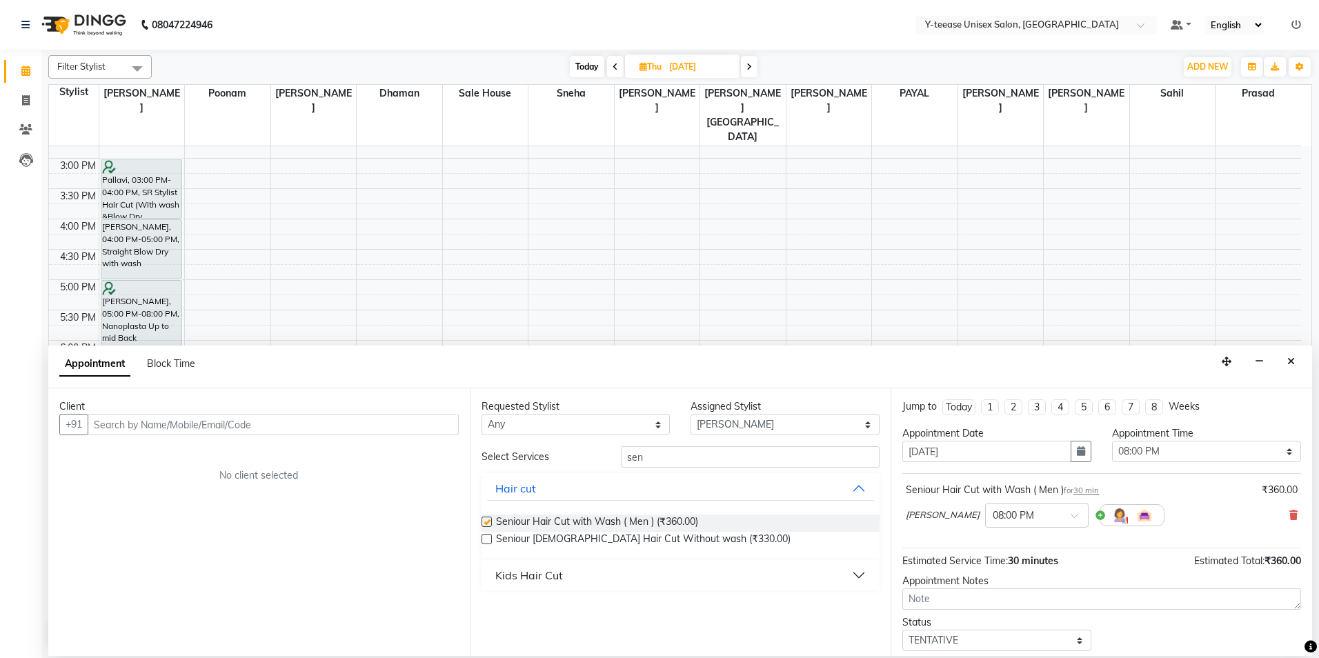
checkbox input "false"
click at [697, 442] on div "Requested Stylist Any [PERSON_NAME] Dhaman [PERSON_NAME] [PERSON_NAME][GEOGRAPH…" at bounding box center [681, 522] width 422 height 268
click at [693, 448] on input "sen" at bounding box center [750, 456] width 259 height 21
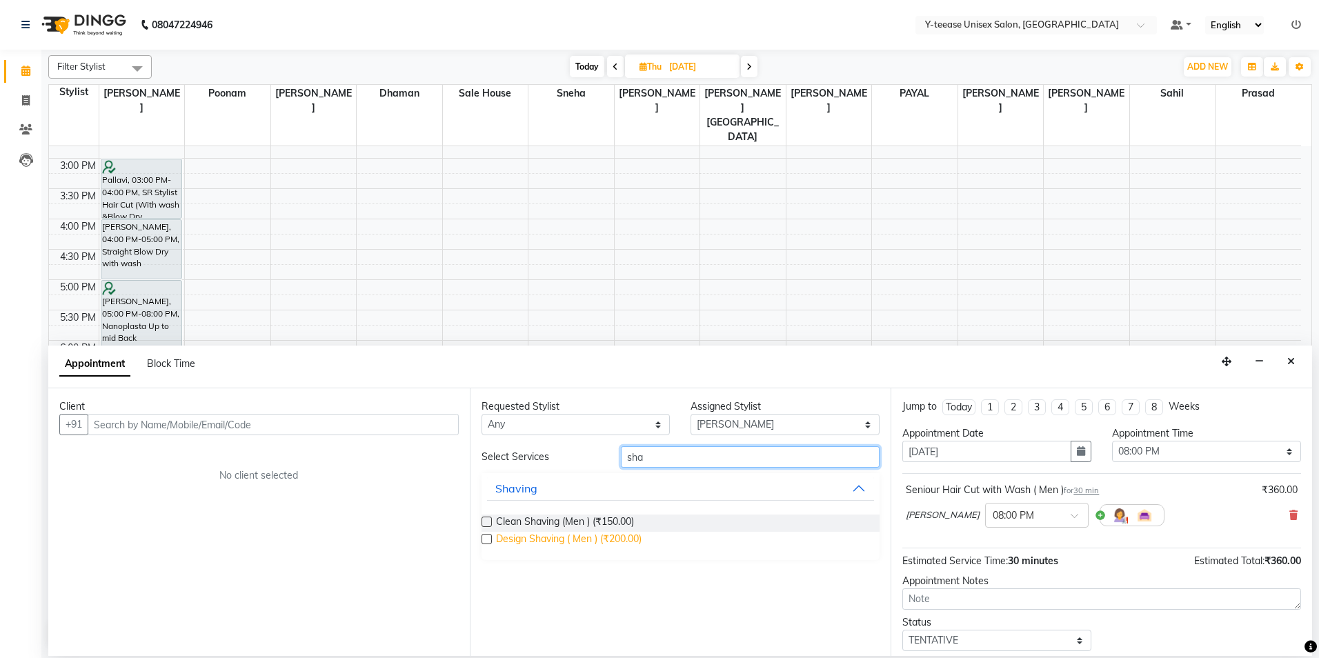
type input "sha"
click at [600, 536] on span "Design Shaving ( Men ) (₹200.00)" at bounding box center [569, 540] width 146 height 17
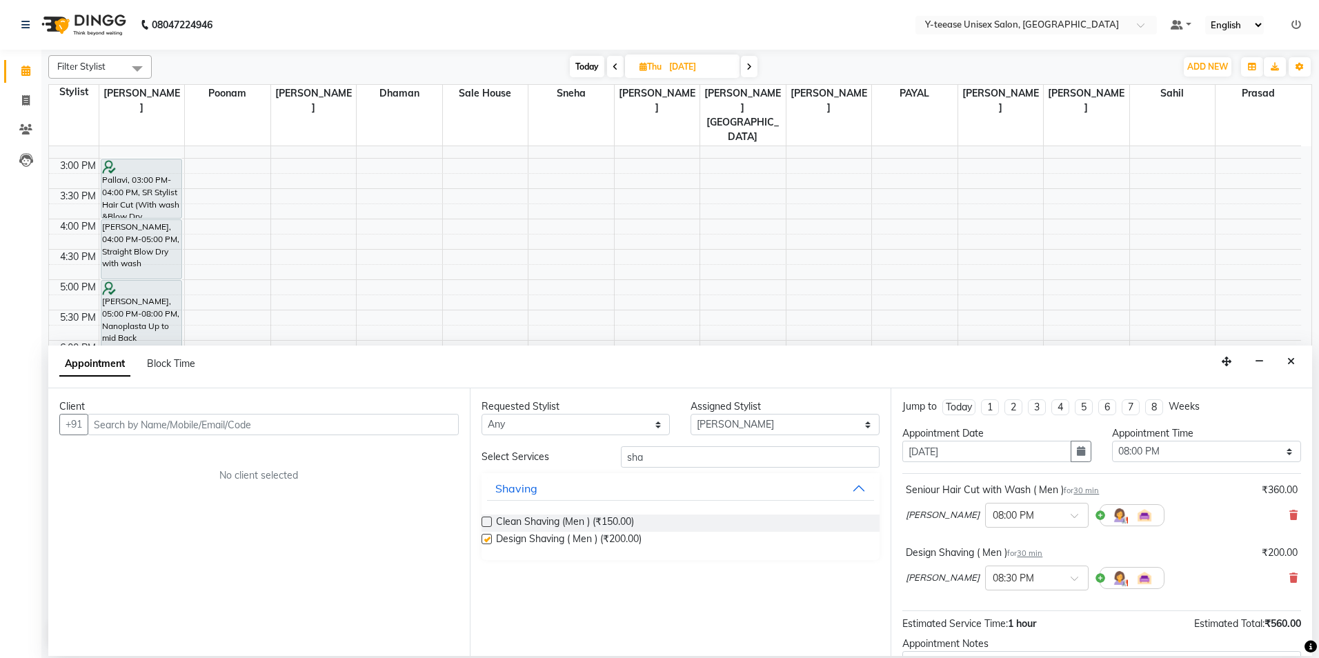
checkbox input "false"
click at [182, 421] on input "text" at bounding box center [273, 424] width 371 height 21
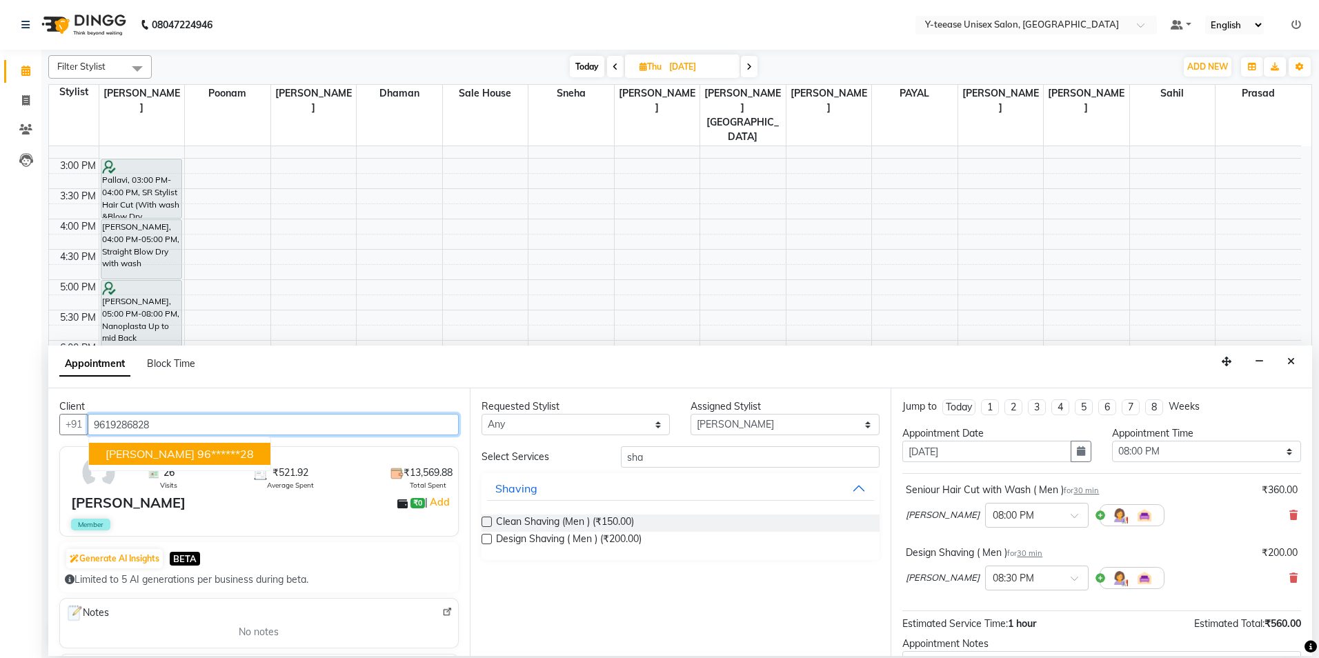
click at [197, 451] on ngb-highlight "96******28" at bounding box center [225, 454] width 57 height 14
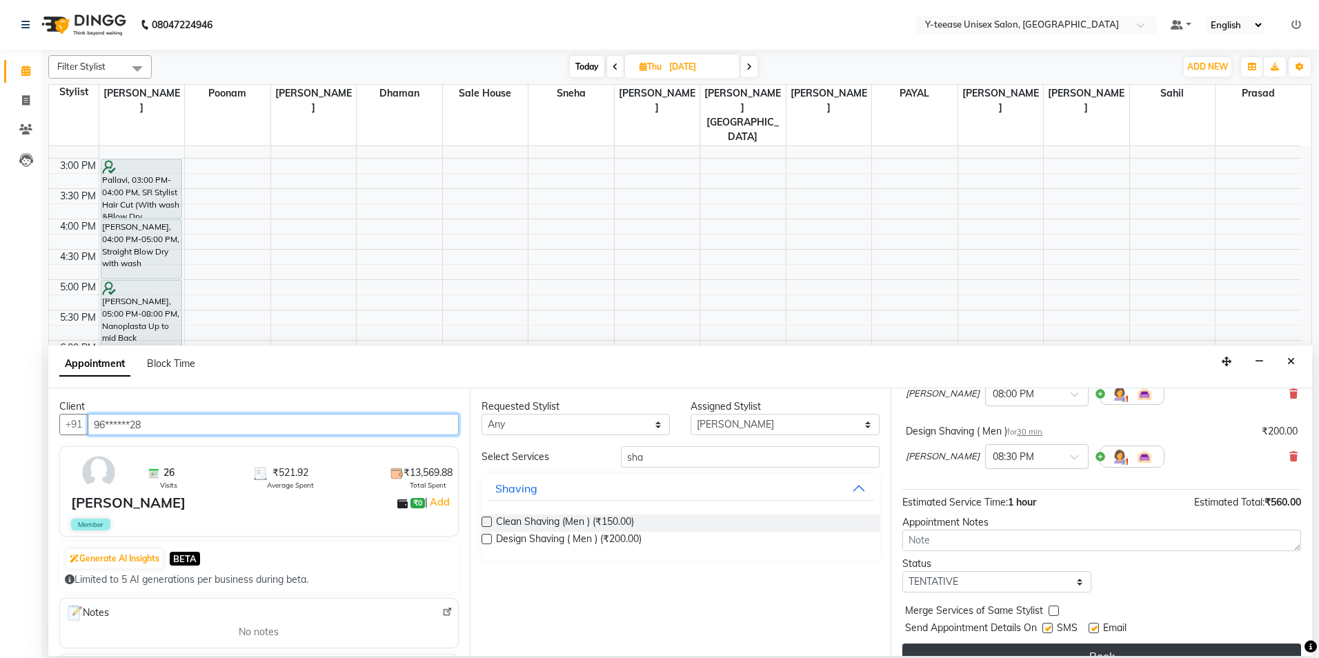
scroll to position [145, 0]
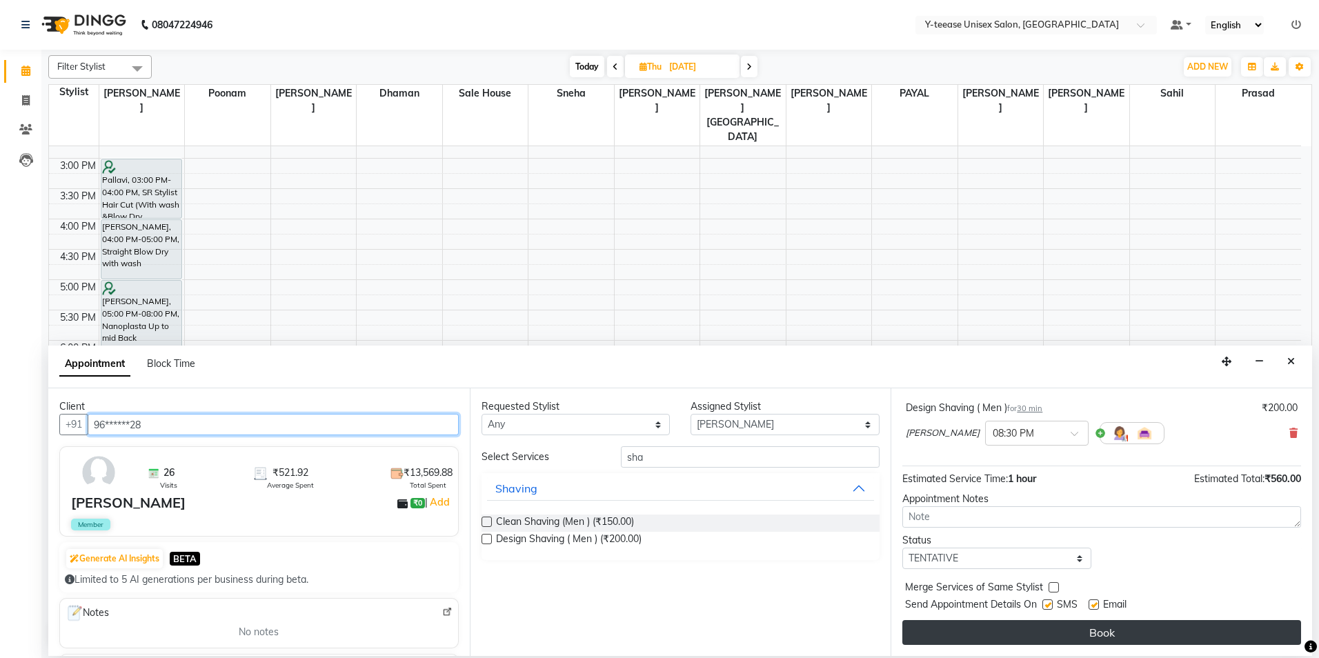
type input "96******28"
click at [1131, 639] on button "Book" at bounding box center [1101, 632] width 399 height 25
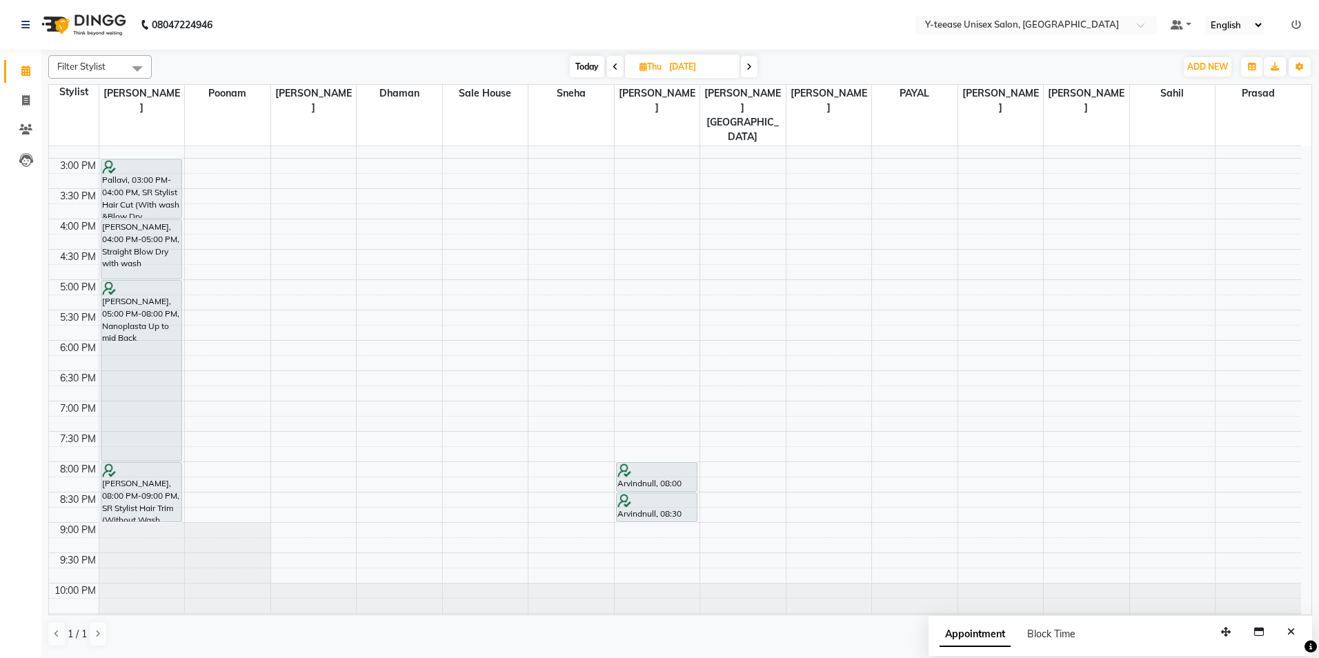
click at [587, 59] on span "Today" at bounding box center [587, 66] width 34 height 21
type input "02-09-2025"
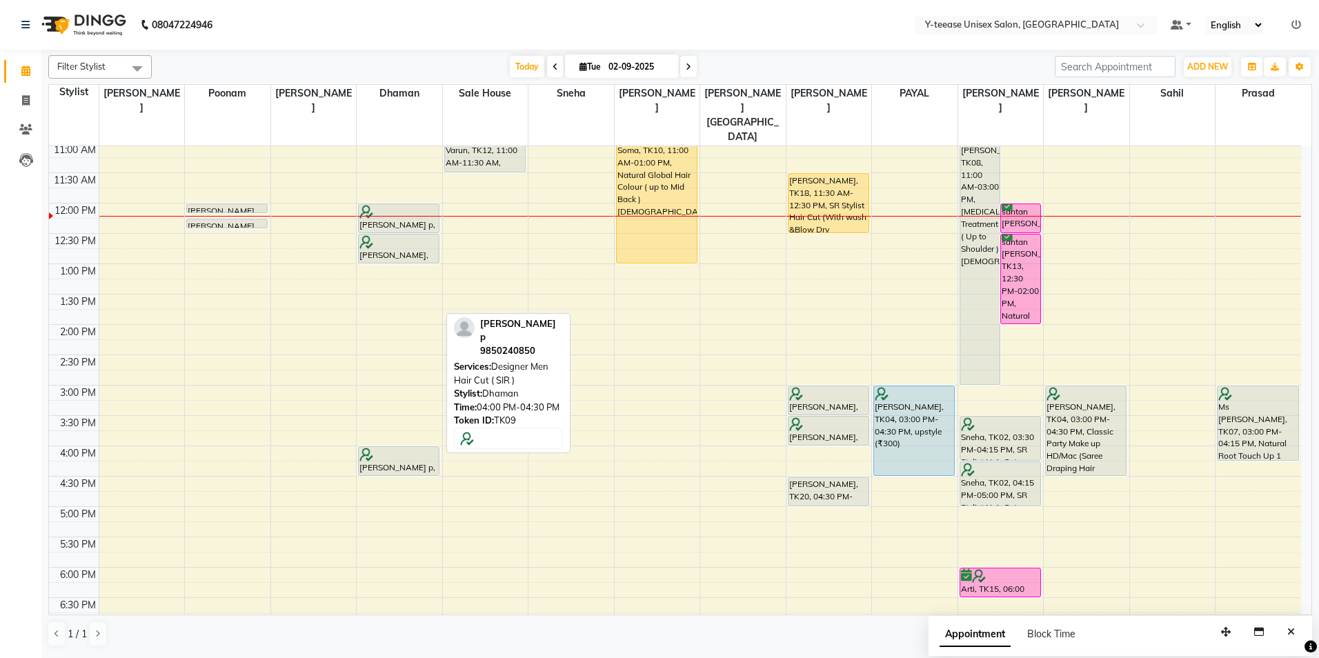
scroll to position [175, 0]
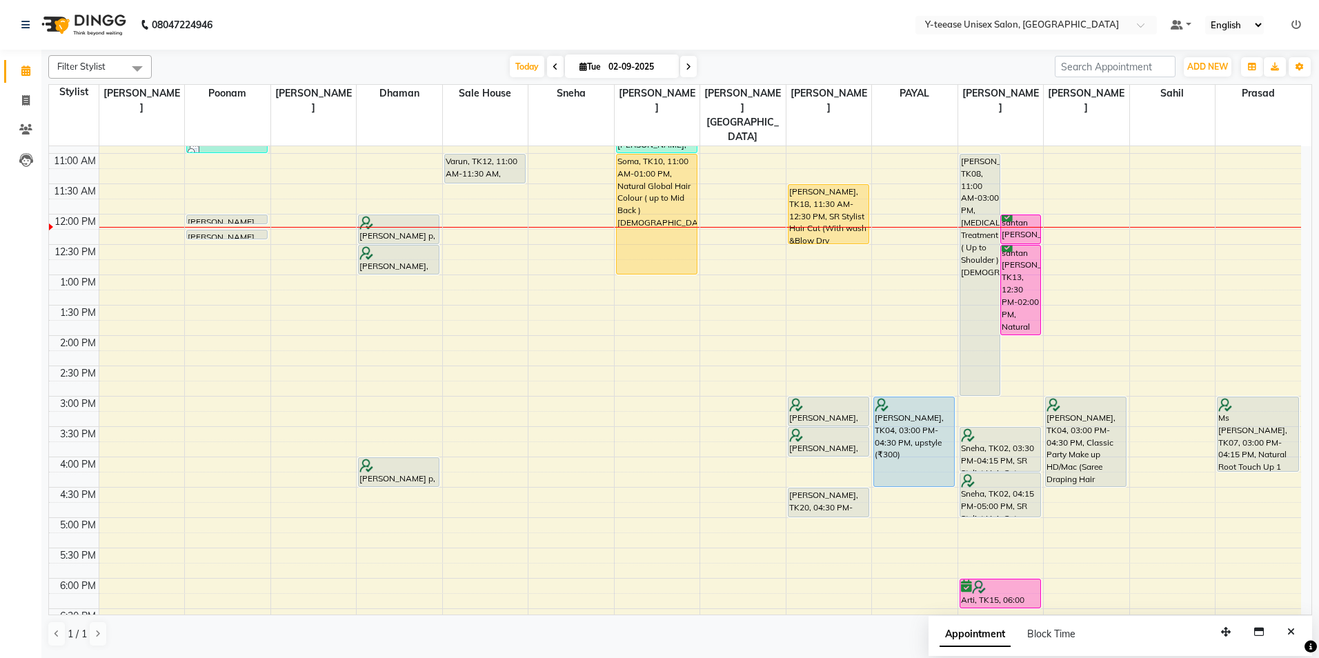
click at [898, 308] on div "8:00 AM 8:30 AM 9:00 AM 9:30 AM 10:00 AM 10:30 AM 11:00 AM 11:30 AM 12:00 PM 12…" at bounding box center [675, 427] width 1252 height 910
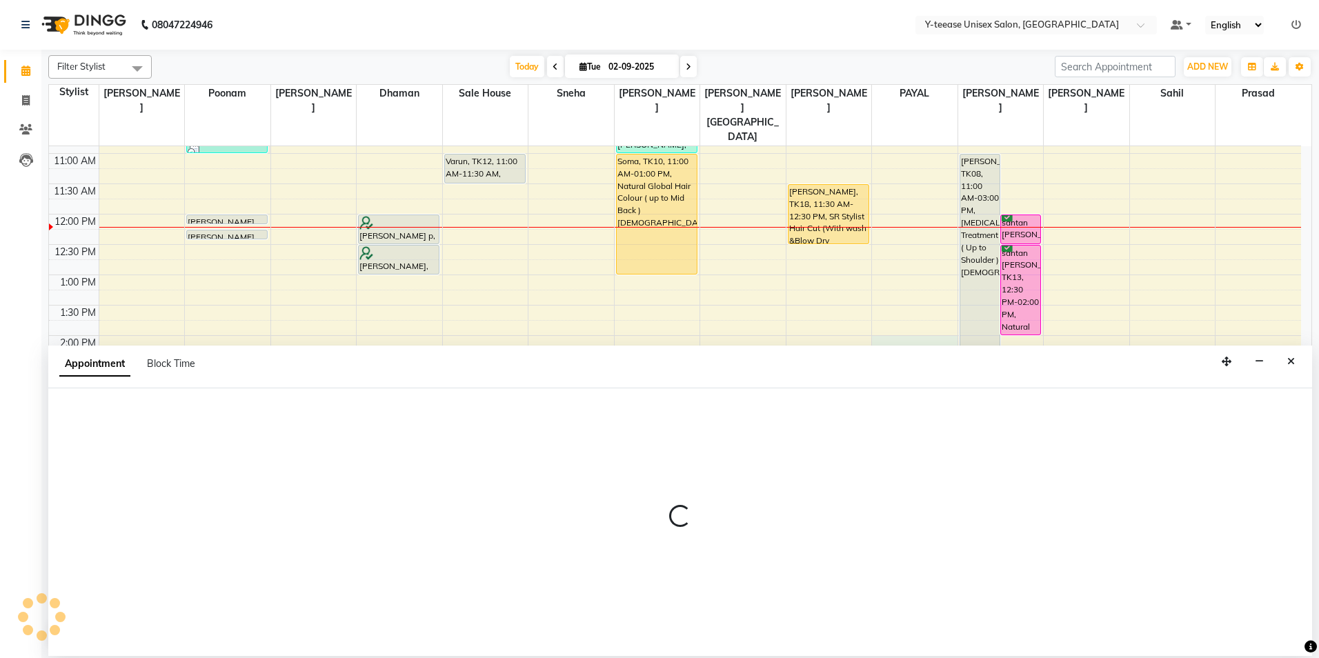
select select "73210"
select select "840"
select select "tentative"
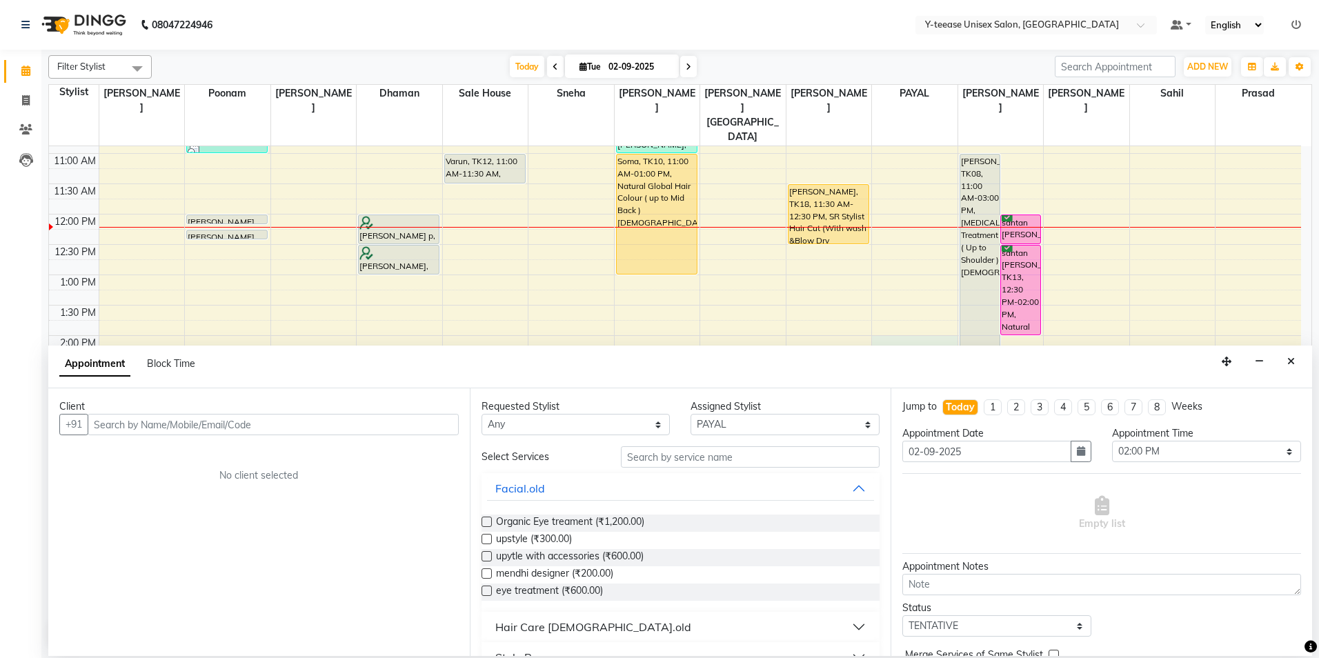
drag, startPoint x: 612, startPoint y: 461, endPoint x: 620, endPoint y: 460, distance: 7.6
click at [613, 461] on div at bounding box center [750, 456] width 279 height 21
click at [622, 459] on input "text" at bounding box center [750, 456] width 259 height 21
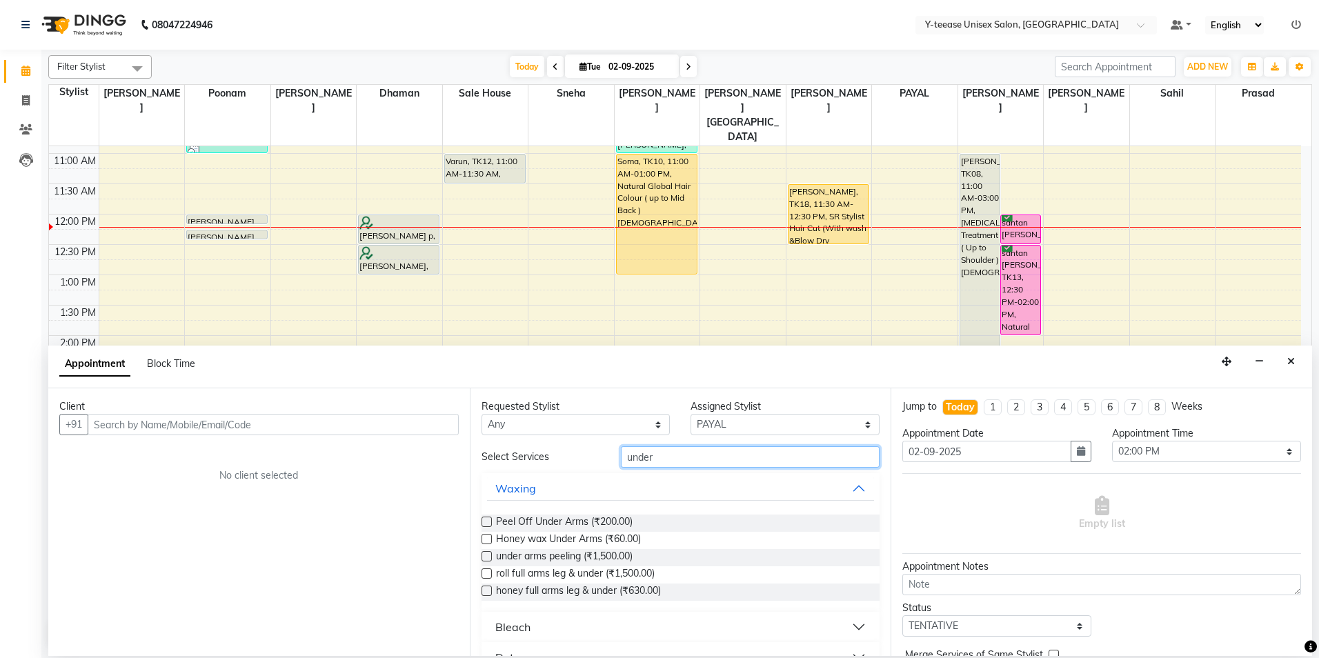
type input "under"
click at [607, 513] on div "Peel Off Under Arms (₹200.00) Honey wax Under Arms (₹60.00) under arms peeling …" at bounding box center [681, 558] width 399 height 108
click at [606, 516] on span "Peel Off Under Arms (₹200.00)" at bounding box center [564, 523] width 137 height 17
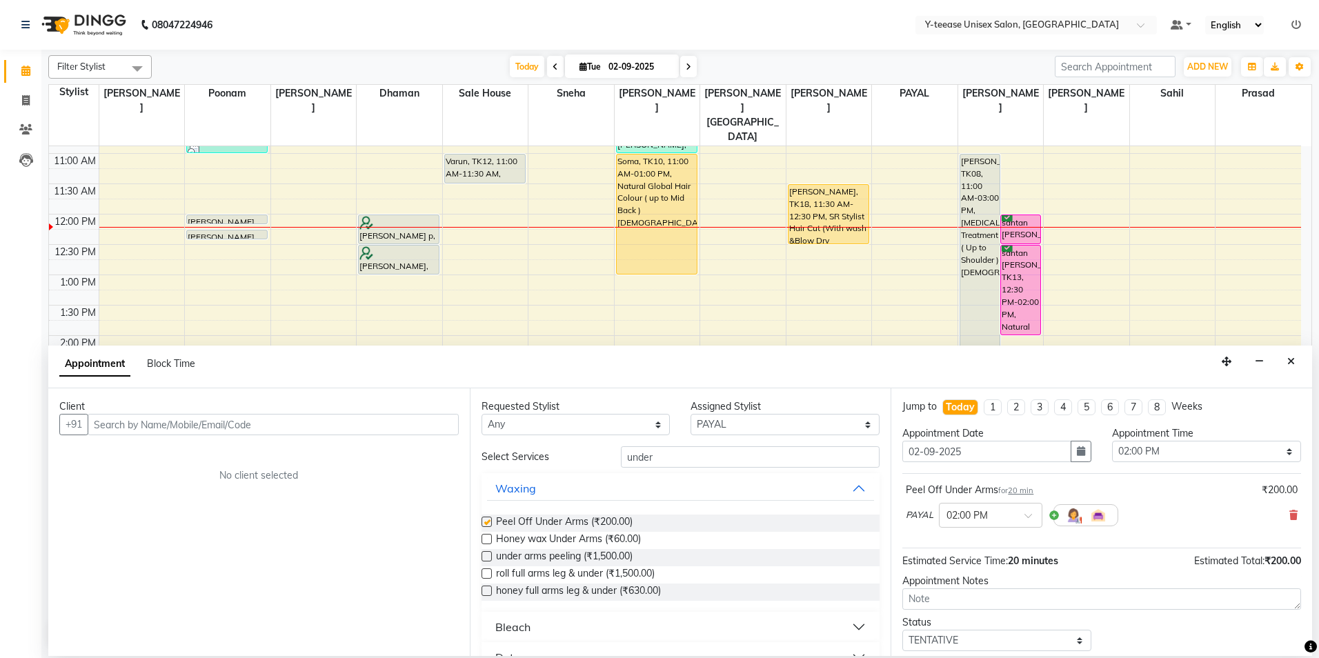
checkbox input "false"
click at [426, 427] on input "text" at bounding box center [273, 424] width 371 height 21
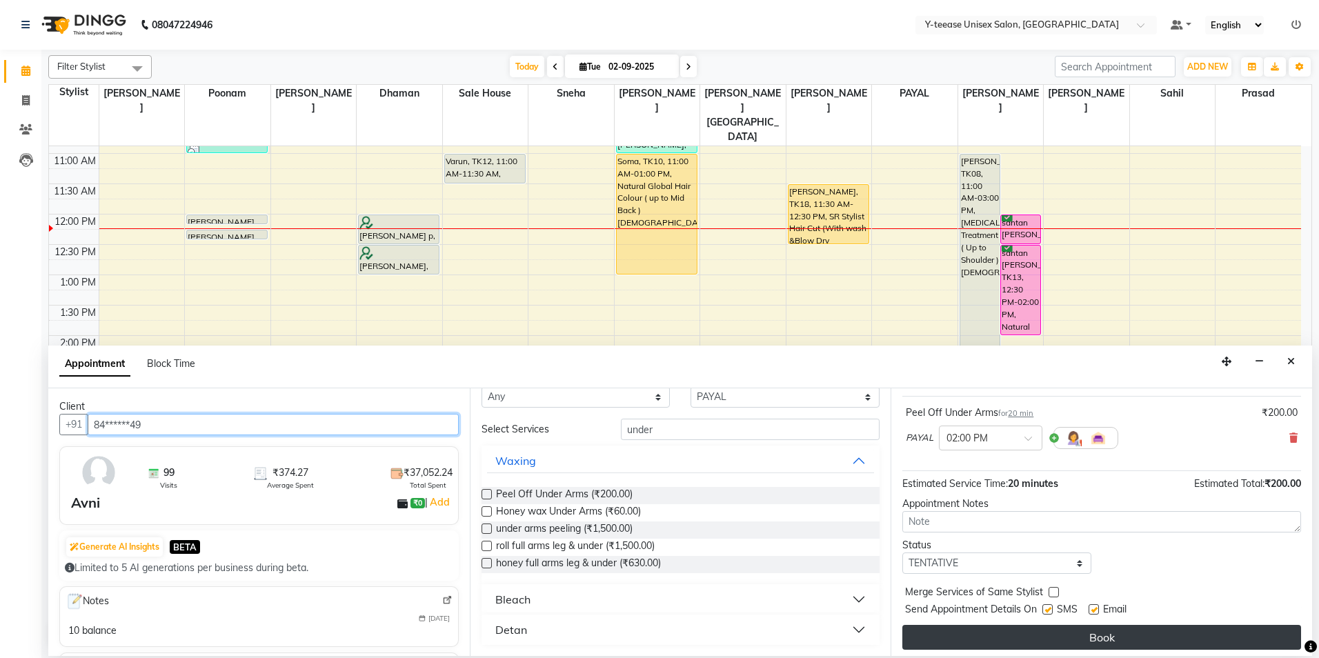
scroll to position [82, 0]
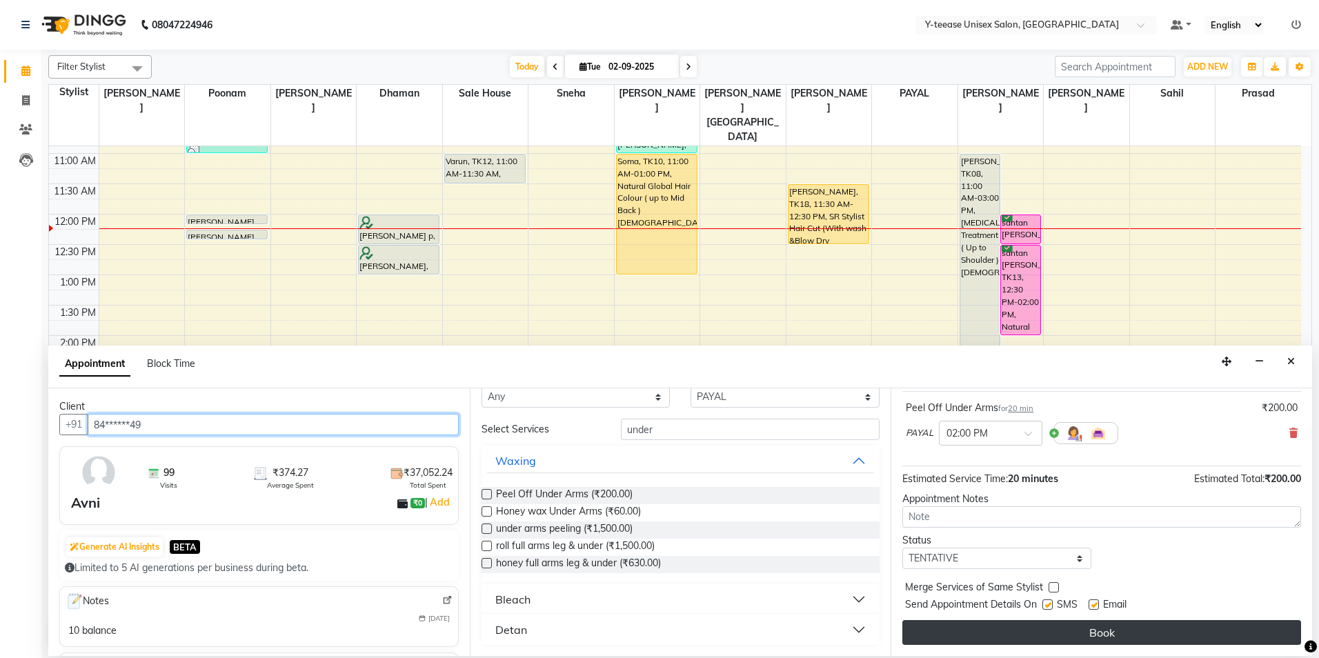
type input "84******49"
click at [989, 630] on button "Book" at bounding box center [1101, 632] width 399 height 25
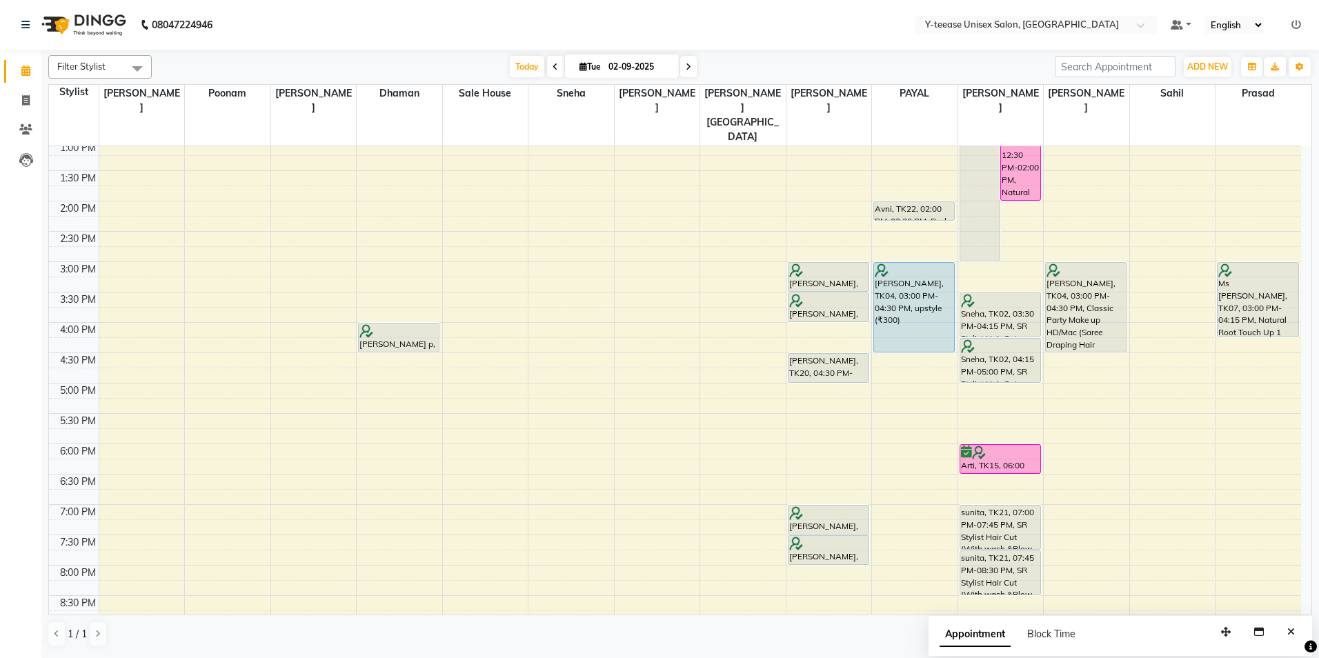
scroll to position [313, 0]
click at [217, 325] on div "8:00 AM 8:30 AM 9:00 AM 9:30 AM 10:00 AM 10:30 AM 11:00 AM 11:30 AM 12:00 PM 12…" at bounding box center [675, 289] width 1252 height 910
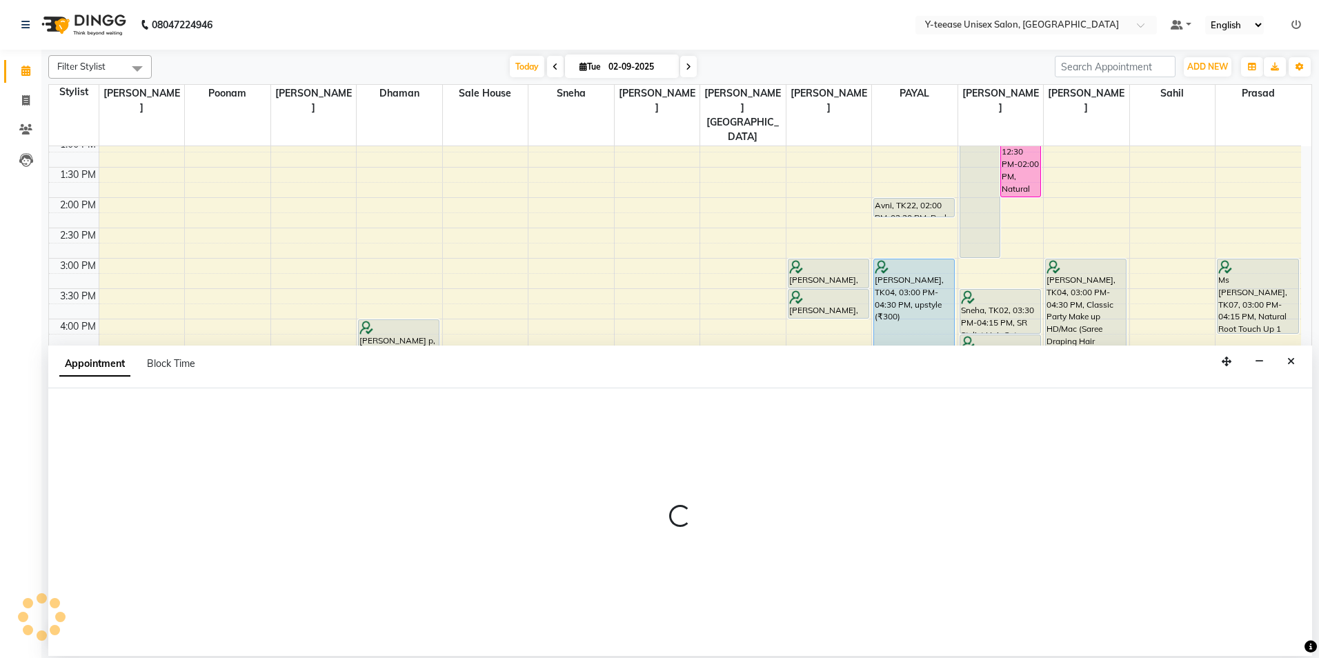
select select "57"
select select "990"
select select "tentative"
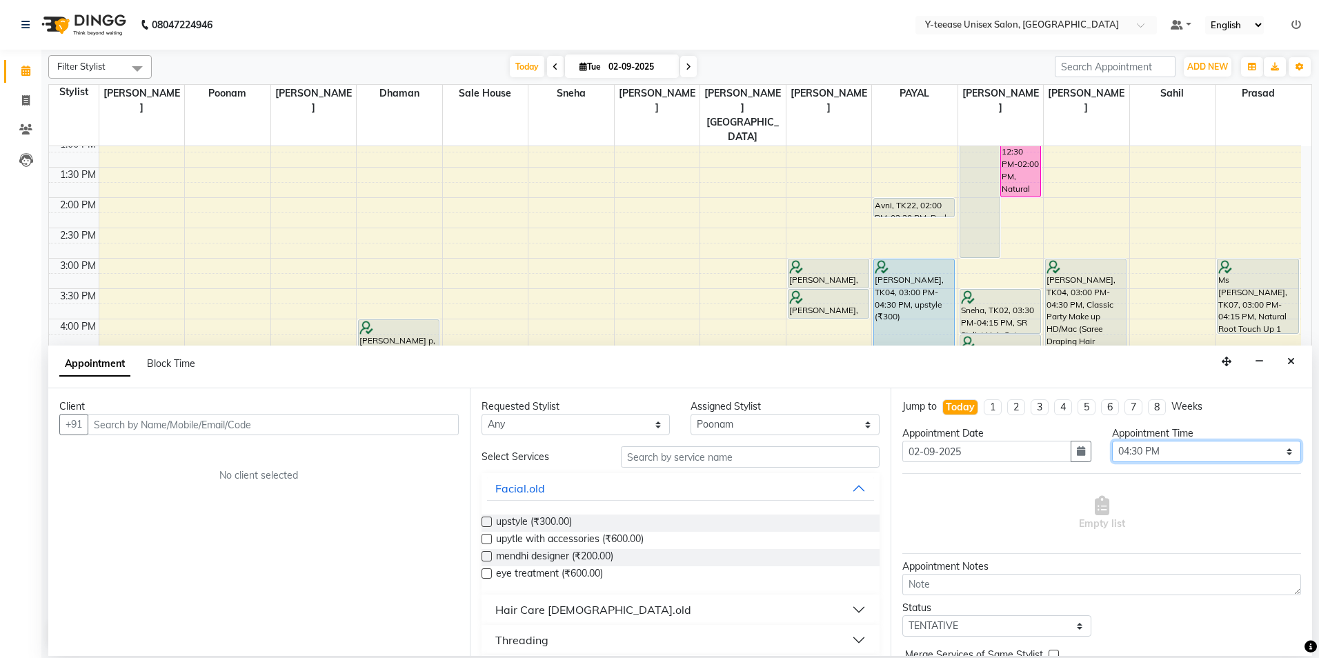
click at [1142, 449] on select "Select 09:00 AM 09:15 AM 09:30 AM 09:45 AM 10:00 AM 10:15 AM 10:30 AM 10:45 AM …" at bounding box center [1206, 451] width 189 height 21
select select "1050"
click at [1112, 441] on select "Select 09:00 AM 09:15 AM 09:30 AM 09:45 AM 10:00 AM 10:15 AM 10:30 AM 10:45 AM …" at bounding box center [1206, 451] width 189 height 21
click at [818, 458] on input "text" at bounding box center [750, 456] width 259 height 21
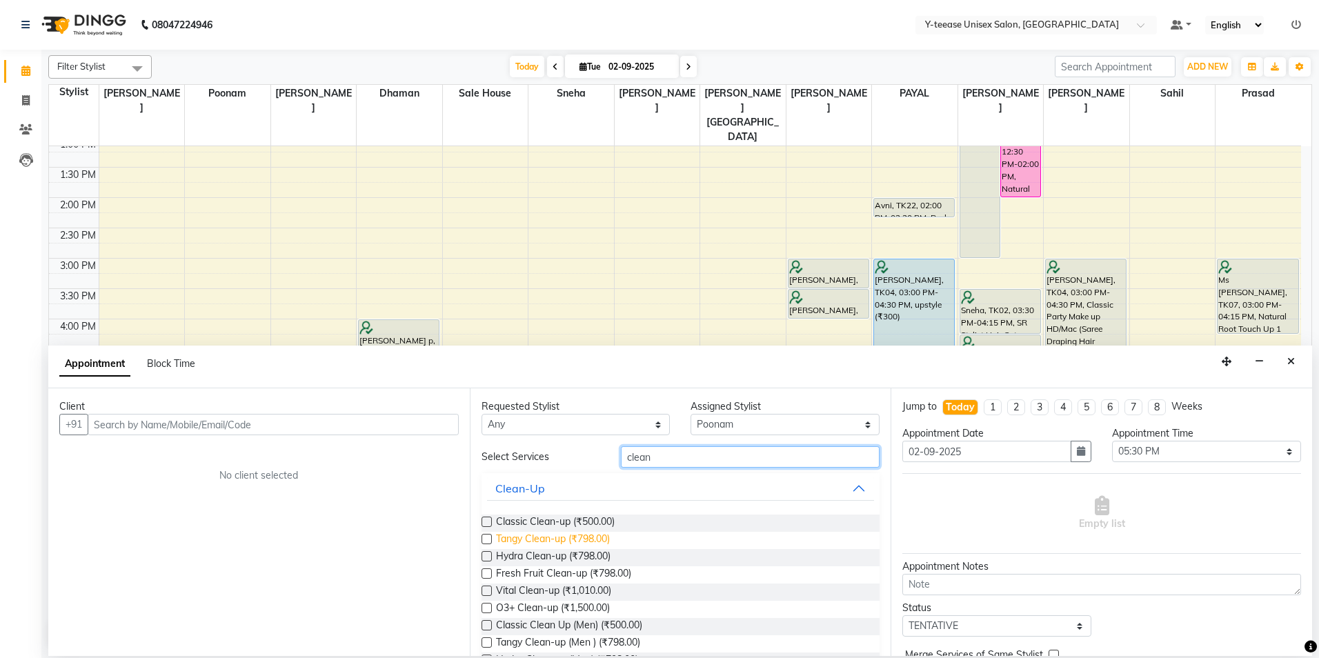
type input "clean"
click at [588, 544] on span "Tangy Clean-up (₹798.00)" at bounding box center [553, 540] width 114 height 17
checkbox input "false"
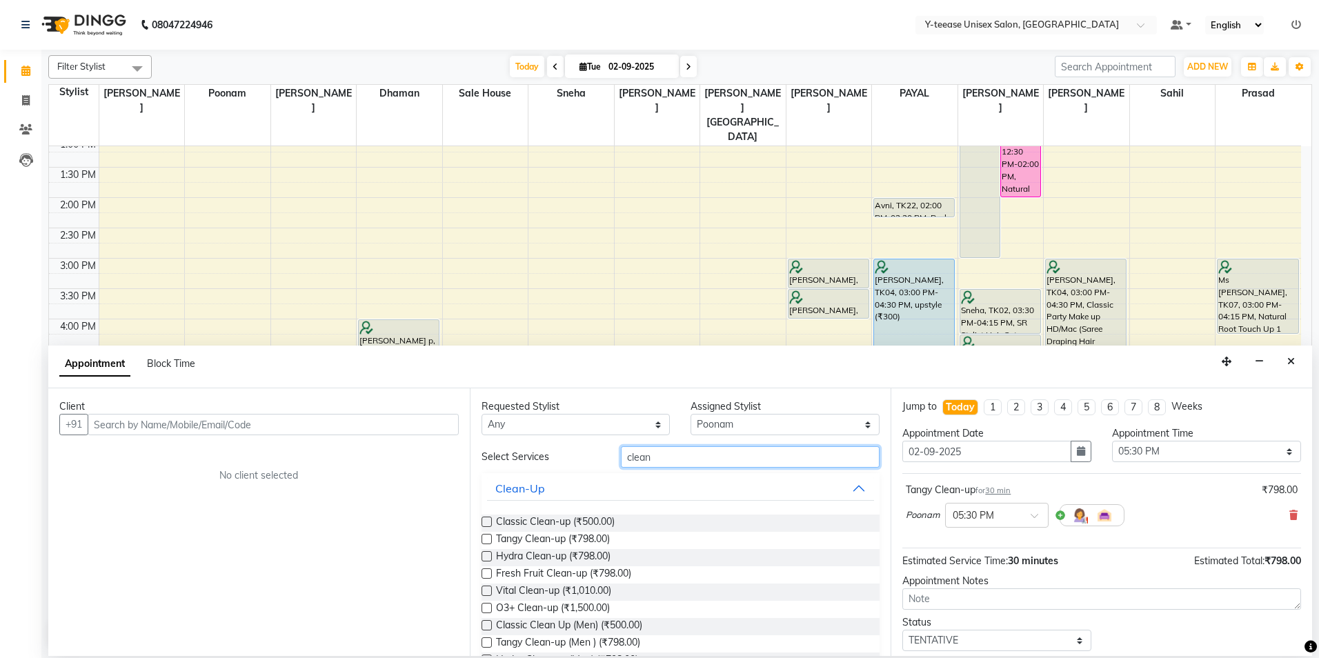
click at [642, 464] on input "clean" at bounding box center [750, 456] width 259 height 21
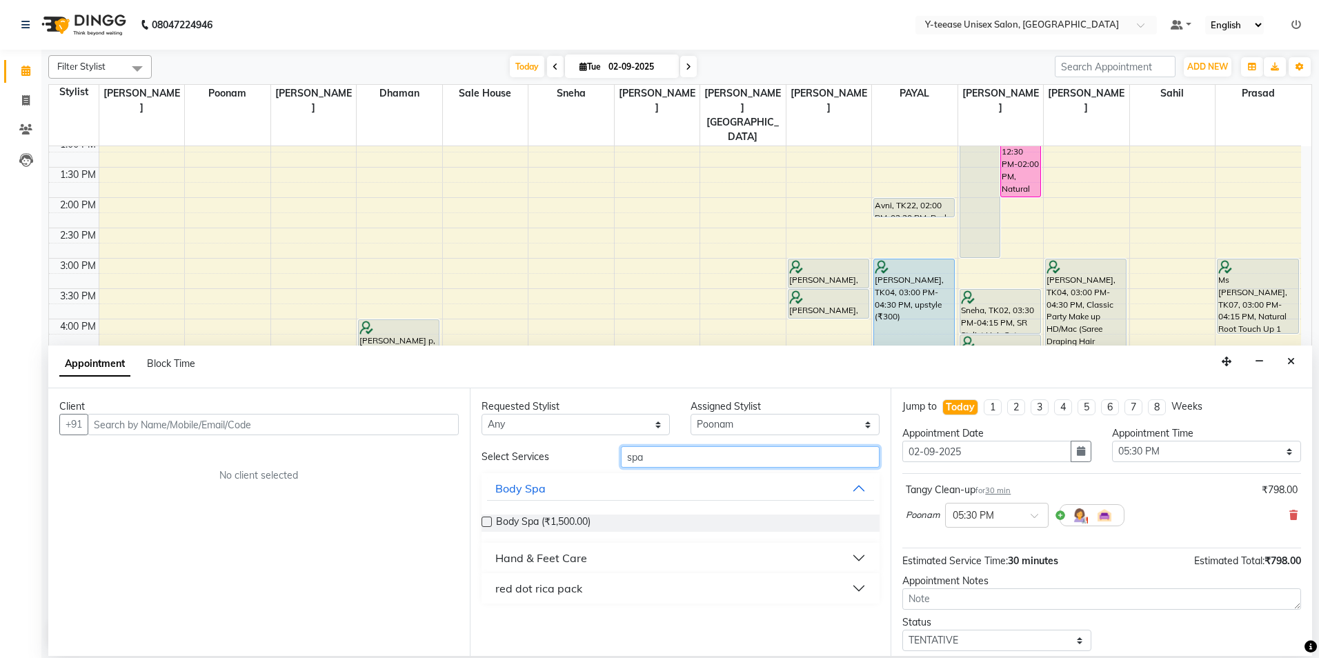
type input "spa"
click at [718, 426] on select "Select [PERSON_NAME] Dhaman [PERSON_NAME] [PERSON_NAME] nagar Mosin [PERSON_NAM…" at bounding box center [785, 424] width 189 height 21
select select "81457"
click at [691, 414] on select "Select [PERSON_NAME] Dhaman [PERSON_NAME] [PERSON_NAME] nagar Mosin [PERSON_NAM…" at bounding box center [785, 424] width 189 height 21
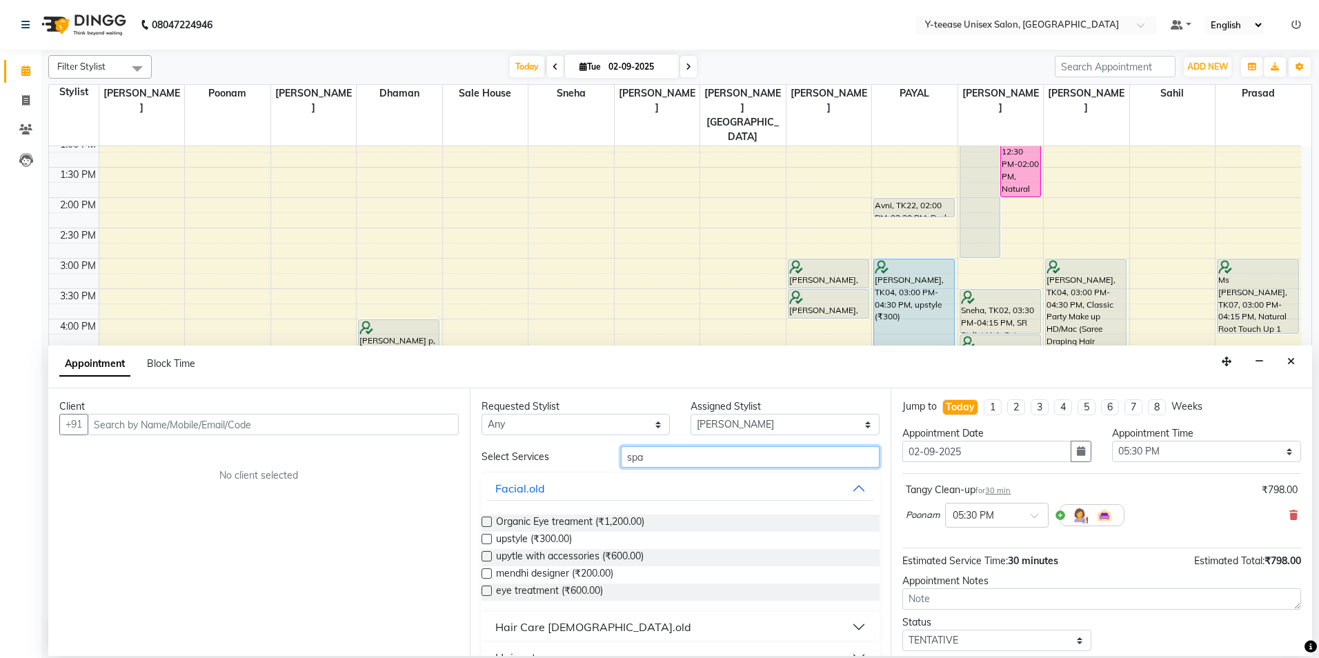
click at [692, 457] on input "spa" at bounding box center [750, 456] width 259 height 21
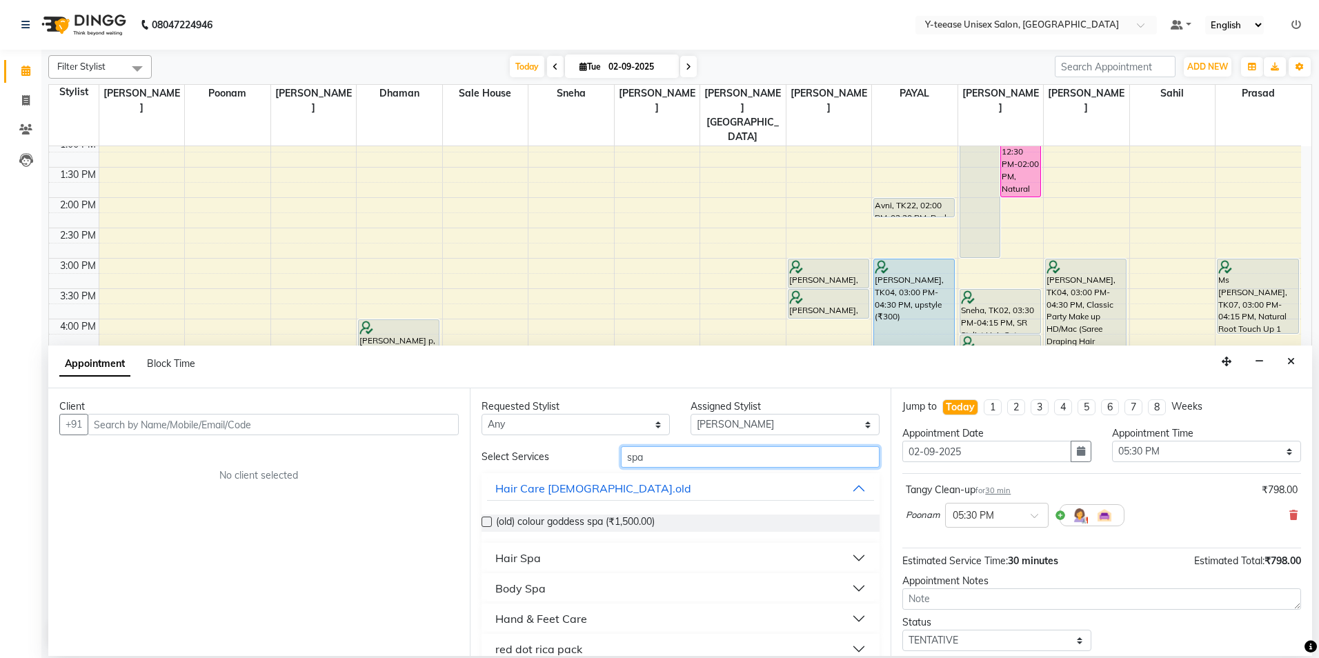
type input "spa"
click at [548, 563] on button "Hair Spa" at bounding box center [681, 558] width 388 height 25
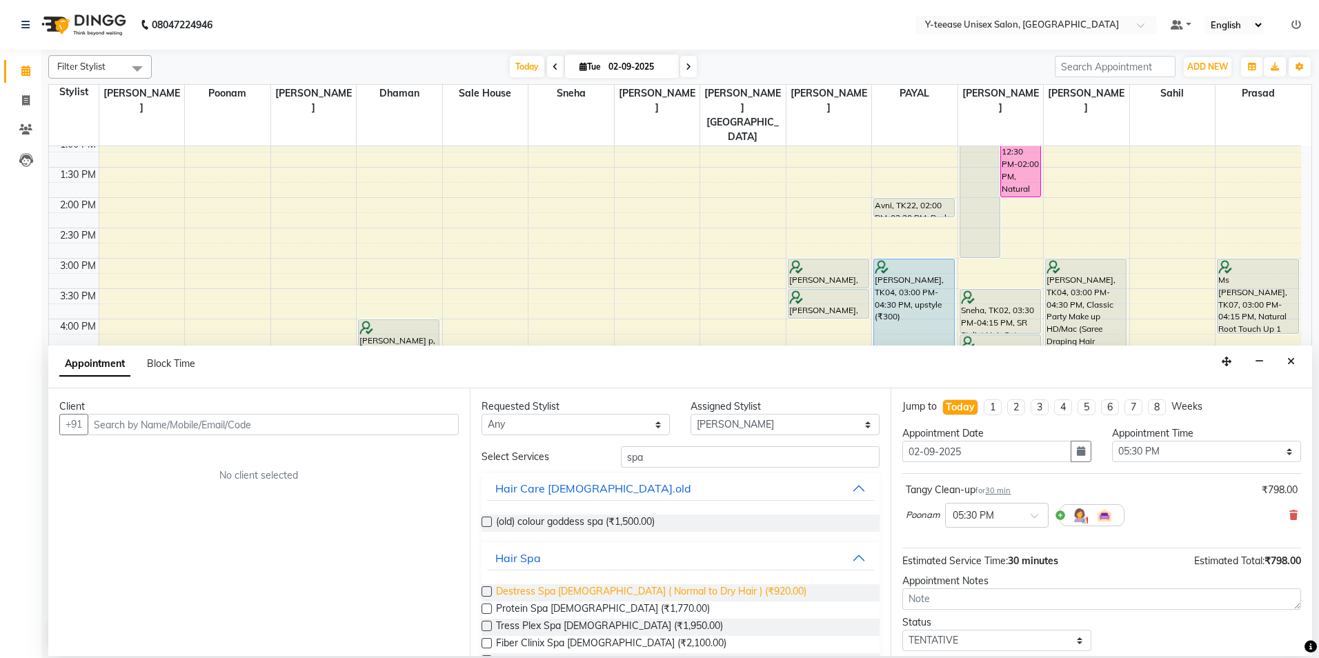
click at [557, 595] on span "Destress Spa [DEMOGRAPHIC_DATA] ( Normal to Dry Hair ) (₹920.00)" at bounding box center [651, 592] width 310 height 17
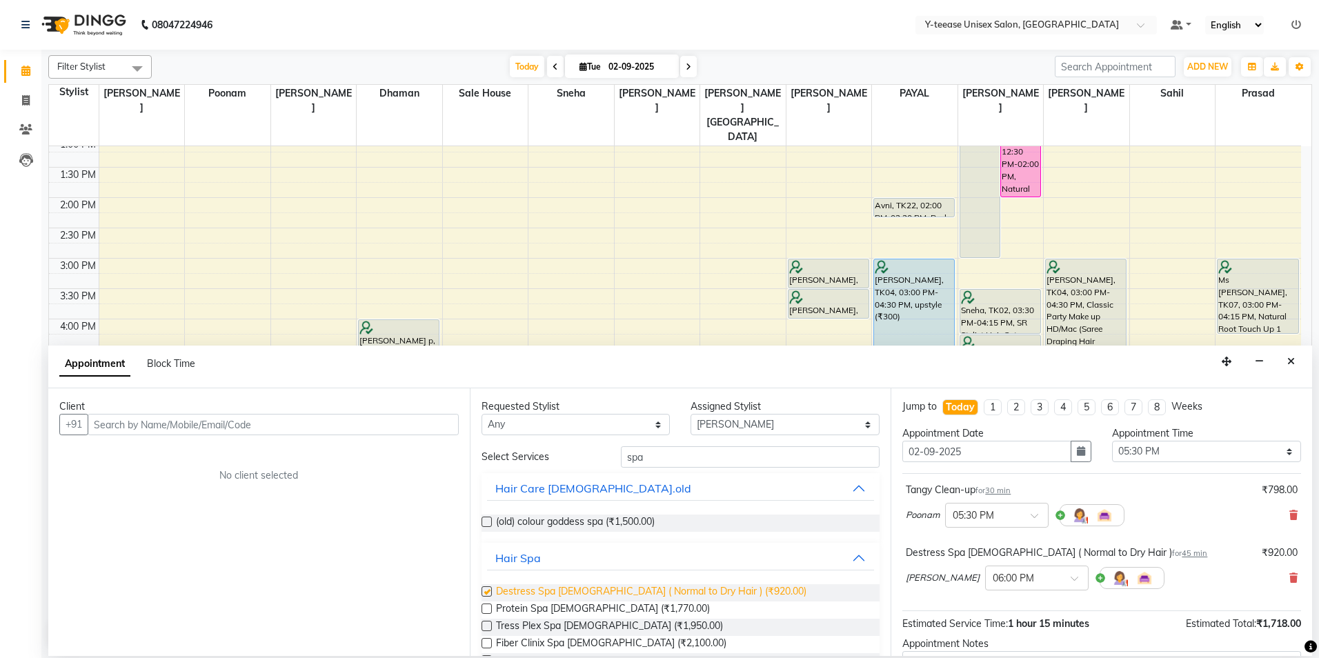
checkbox input "false"
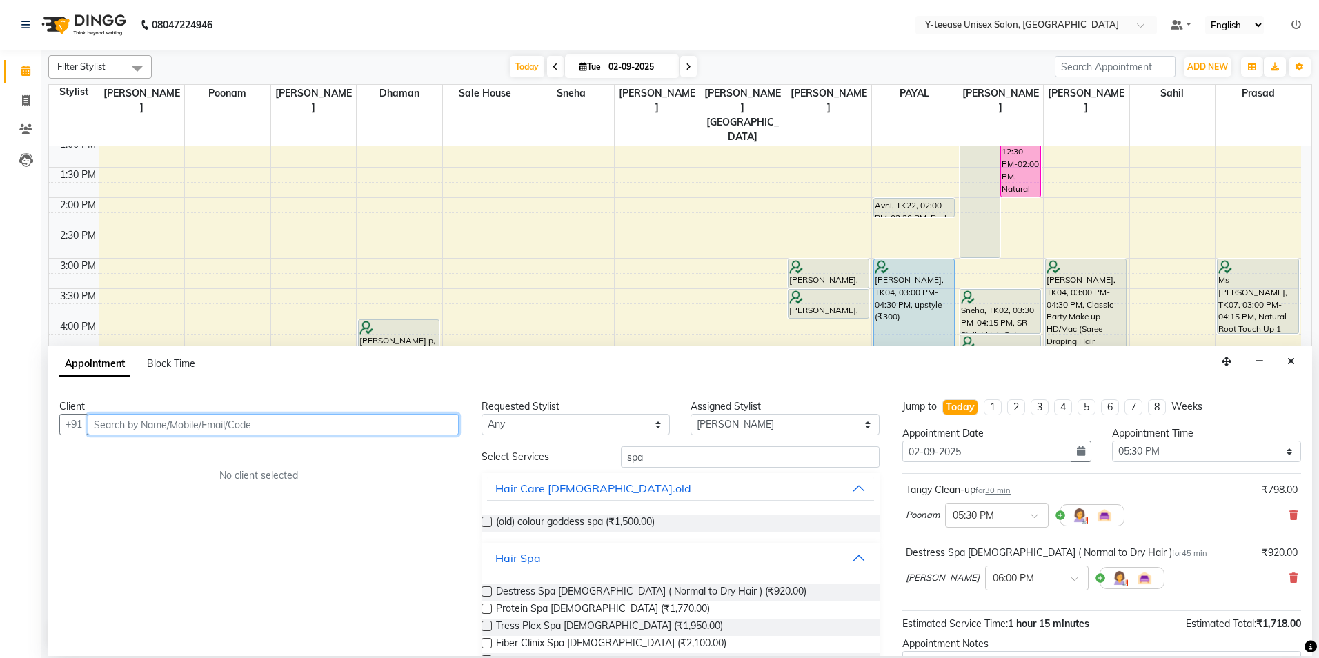
click at [443, 431] on input "text" at bounding box center [273, 424] width 371 height 21
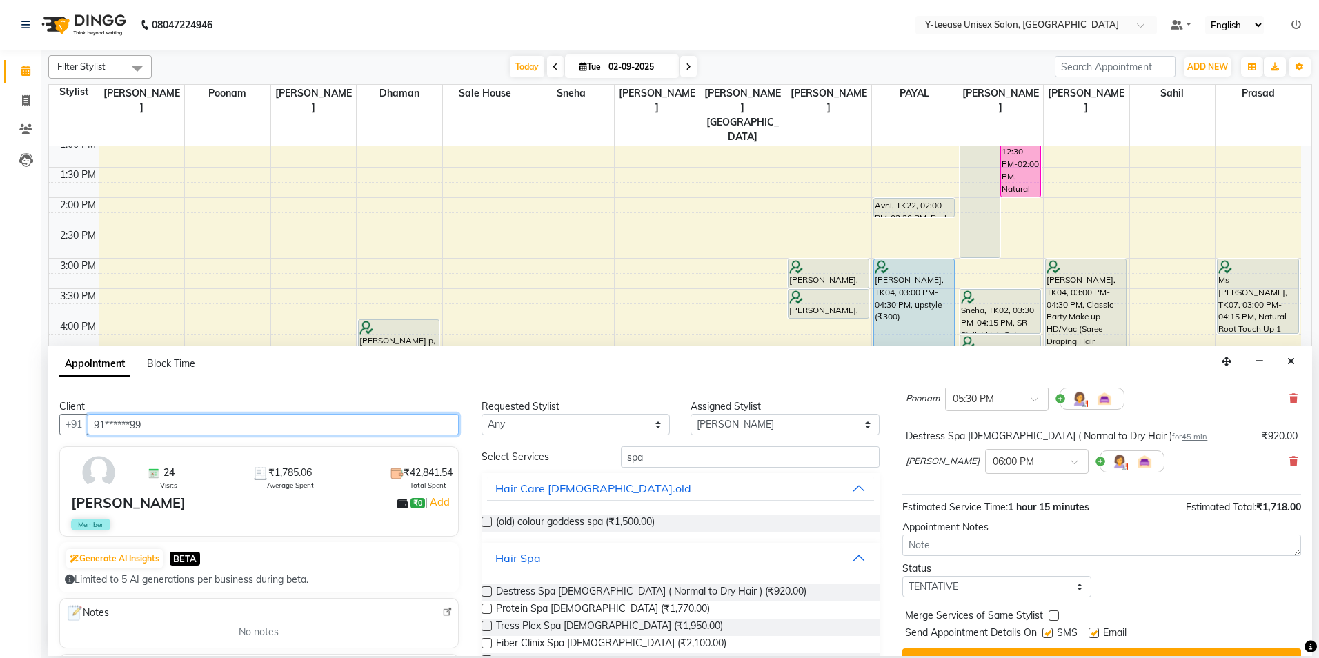
scroll to position [138, 0]
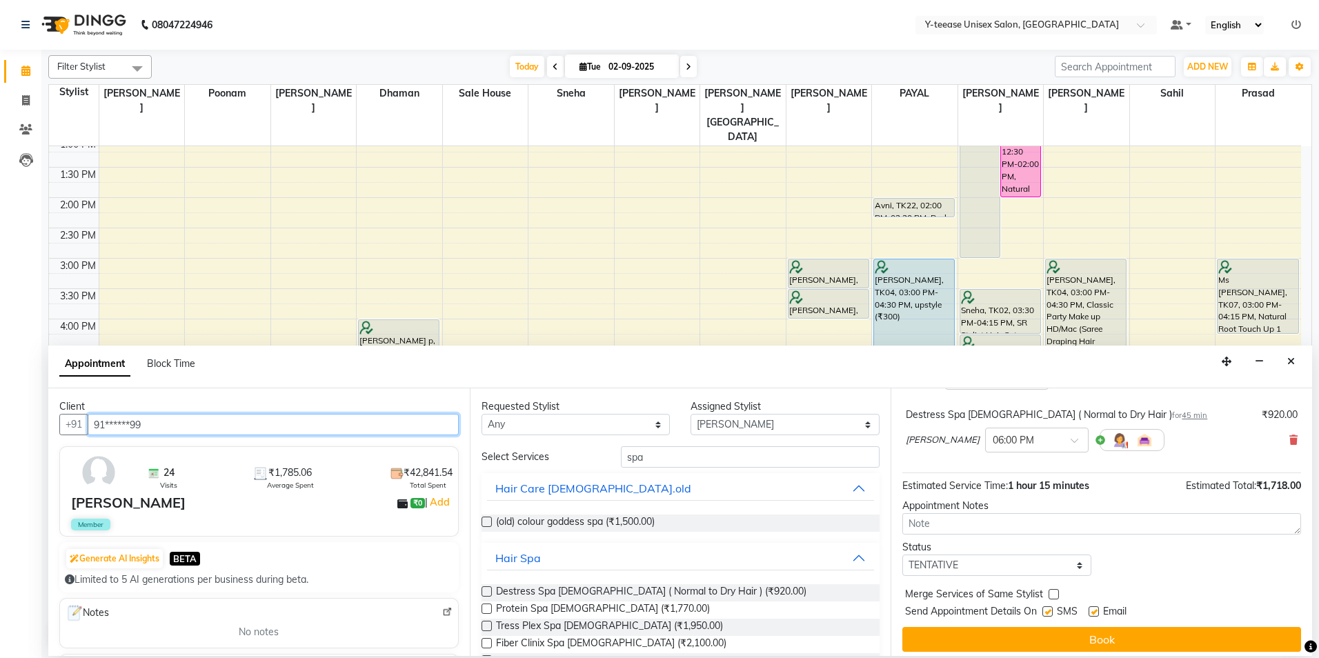
type input "91******99"
click at [1020, 624] on div "Jump to [DATE] 1 2 3 4 5 6 7 8 Weeks Appointment Date [DATE] Appointment Time S…" at bounding box center [1102, 522] width 422 height 268
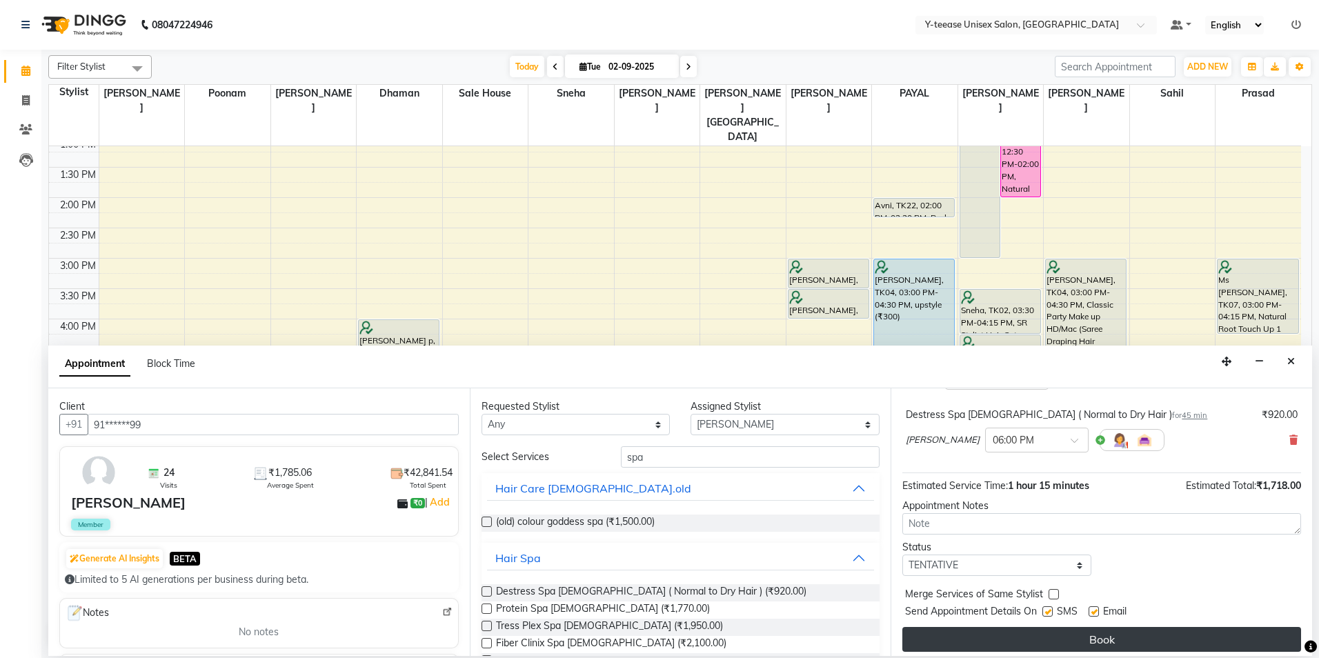
click at [1020, 633] on button "Book" at bounding box center [1101, 639] width 399 height 25
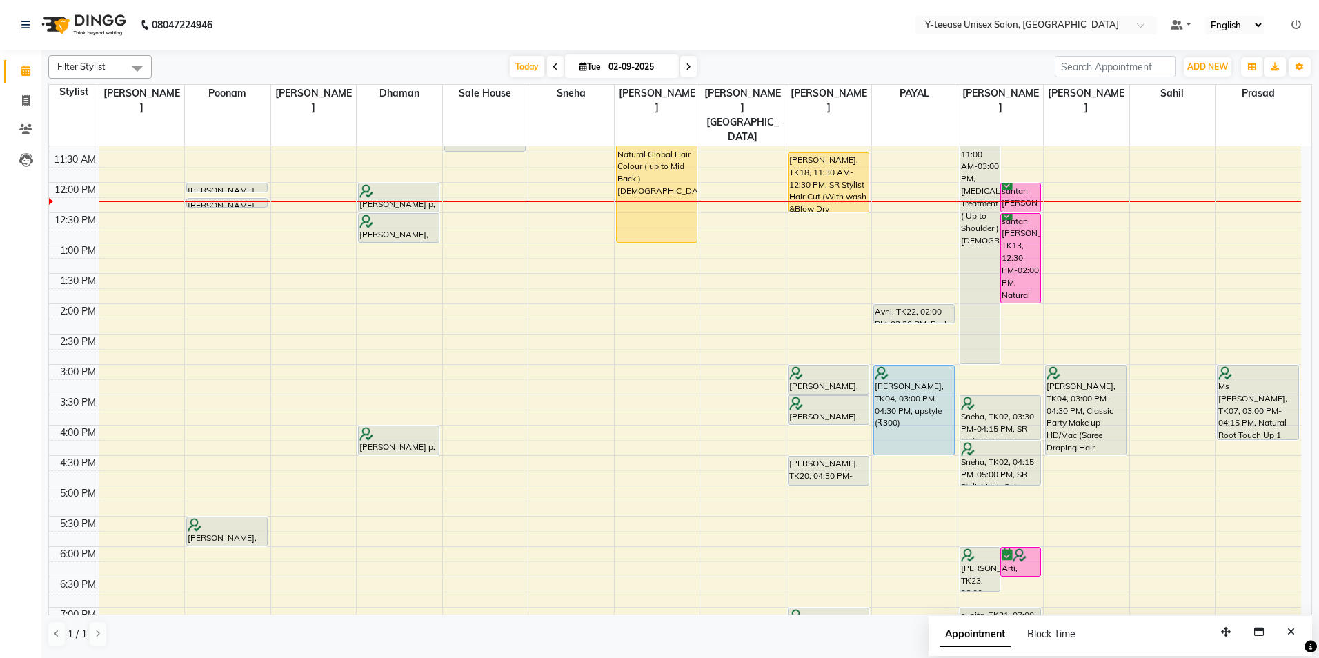
scroll to position [175, 0]
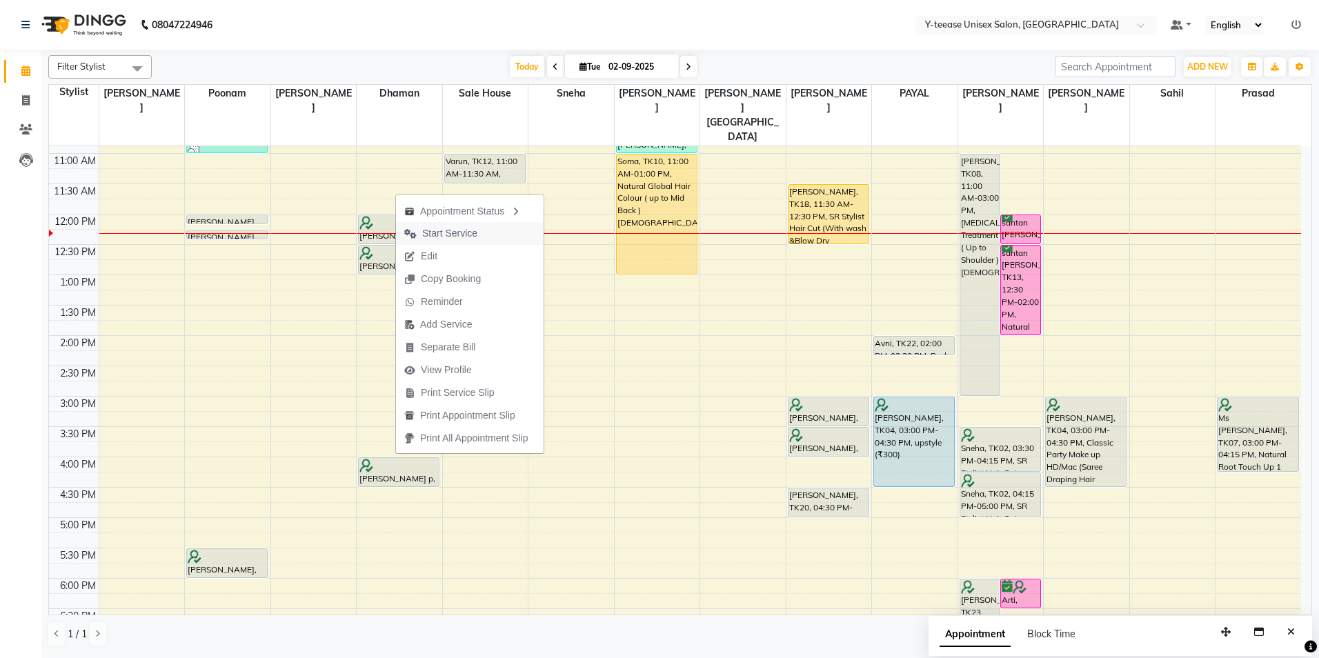
click at [429, 224] on span "Start Service" at bounding box center [441, 233] width 90 height 23
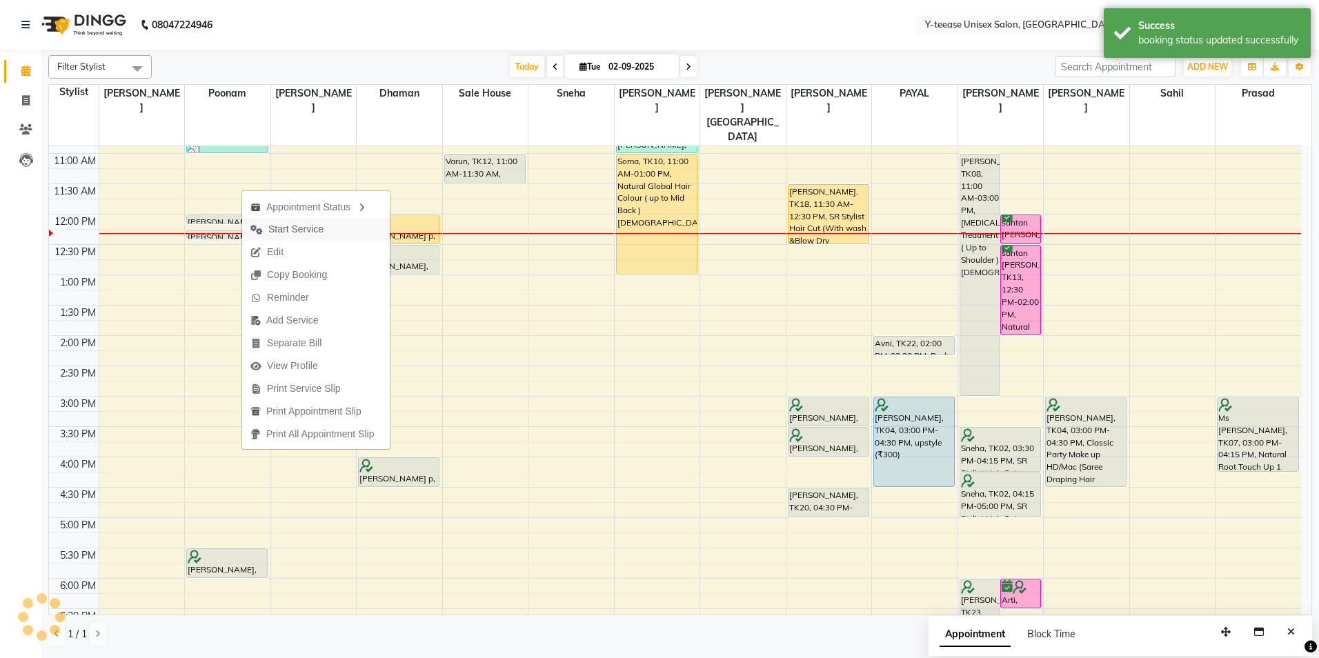
click at [290, 227] on span "Start Service" at bounding box center [295, 229] width 55 height 14
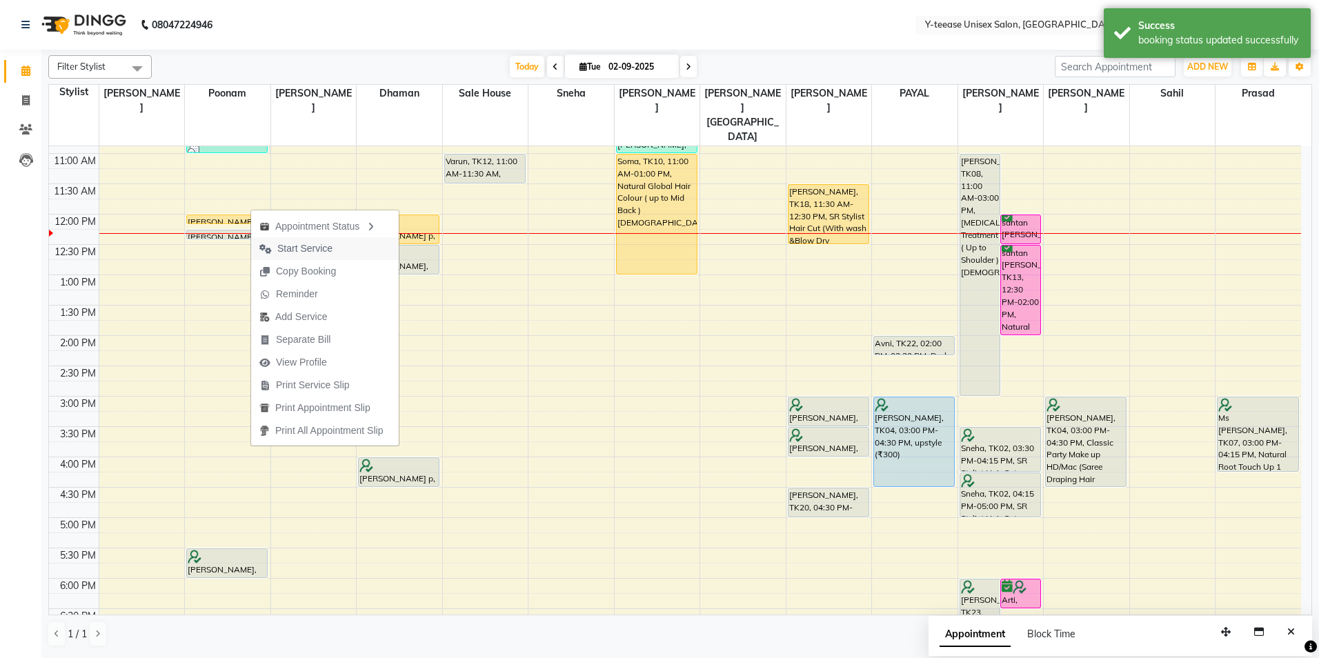
click at [299, 240] on span "Start Service" at bounding box center [296, 248] width 90 height 23
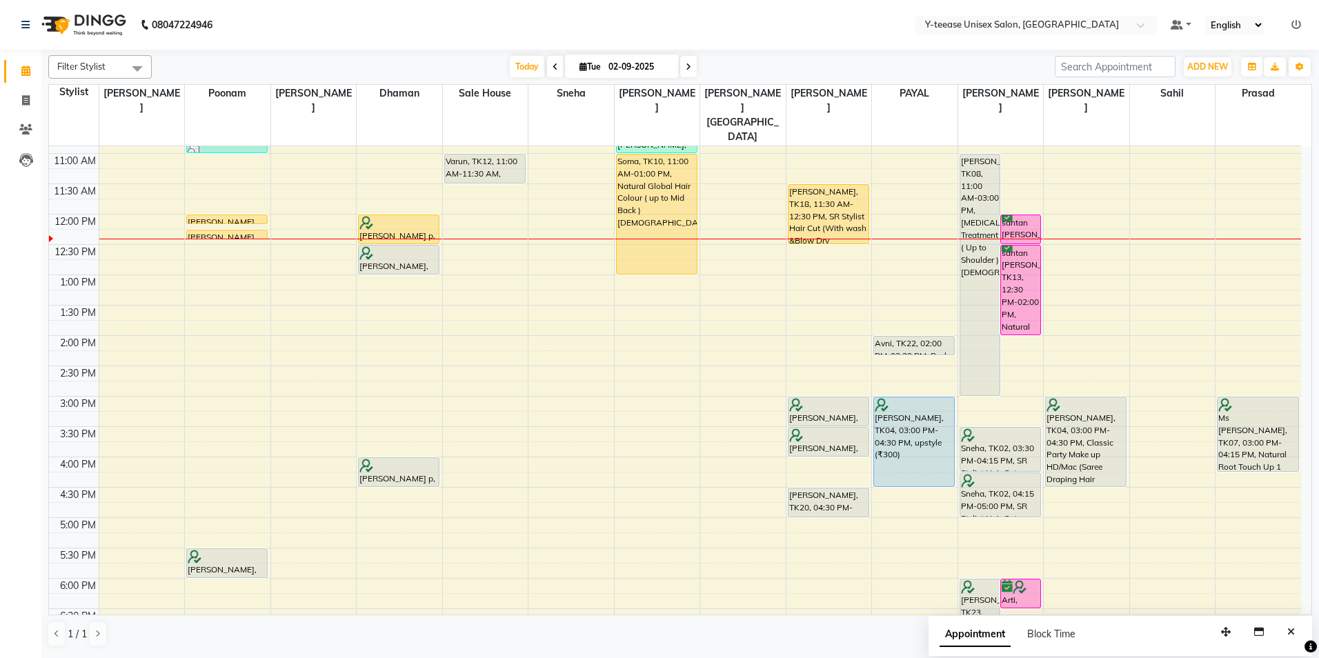
click at [802, 63] on div "[DATE] [DATE]" at bounding box center [603, 67] width 889 height 21
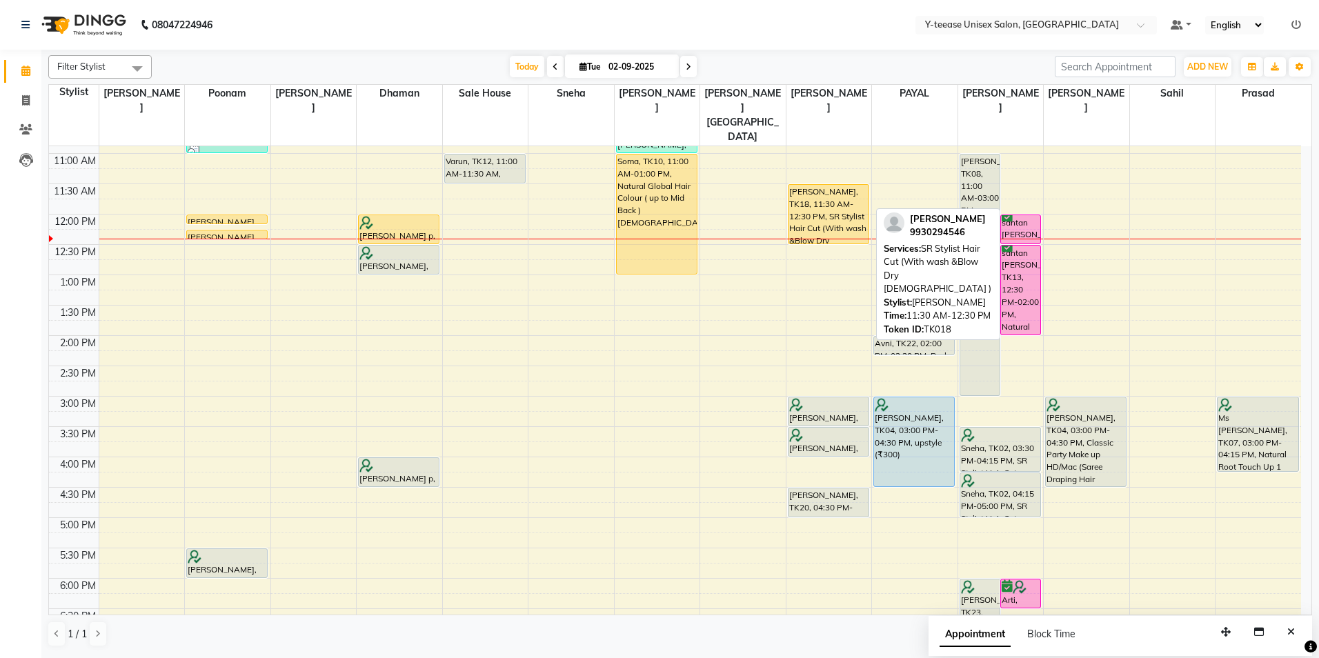
click at [816, 195] on div "[PERSON_NAME], TK18, 11:30 AM-12:30 PM, SR Stylist Hair Cut (With wash &Blow Dr…" at bounding box center [829, 214] width 80 height 59
select select "1"
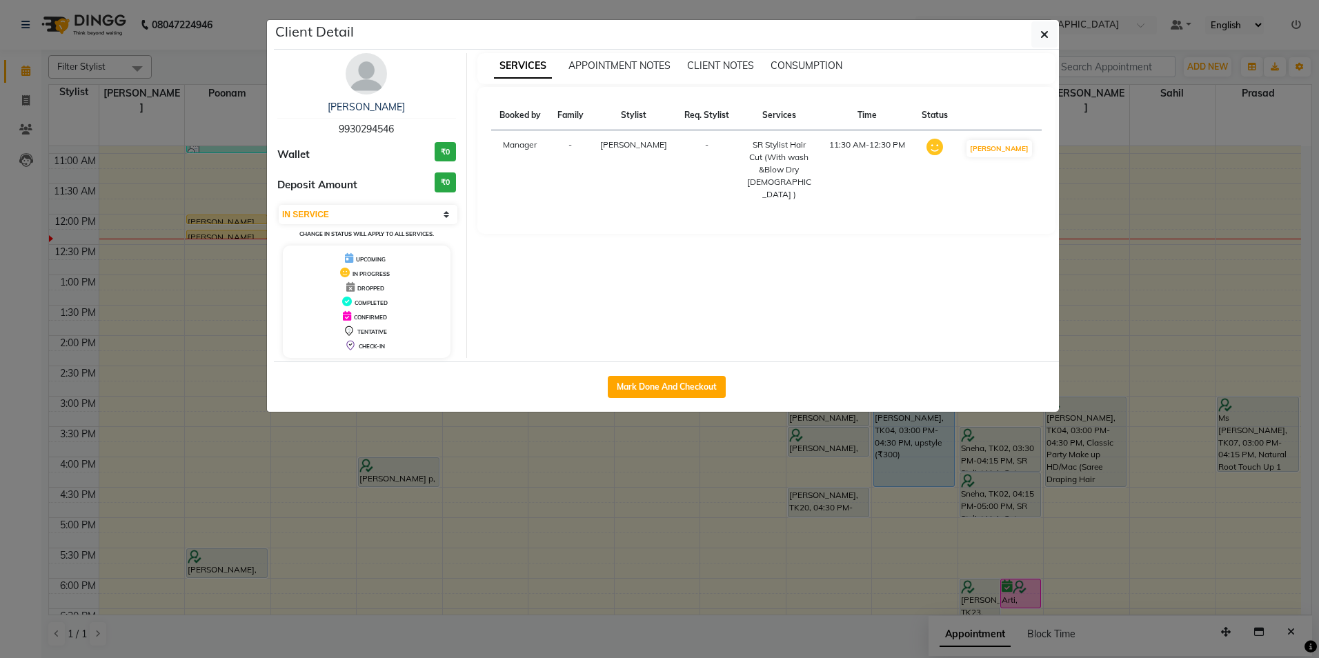
click at [715, 373] on div "Mark Done And Checkout" at bounding box center [666, 387] width 785 height 50
click at [702, 396] on button "Mark Done And Checkout" at bounding box center [667, 387] width 118 height 22
select select "service"
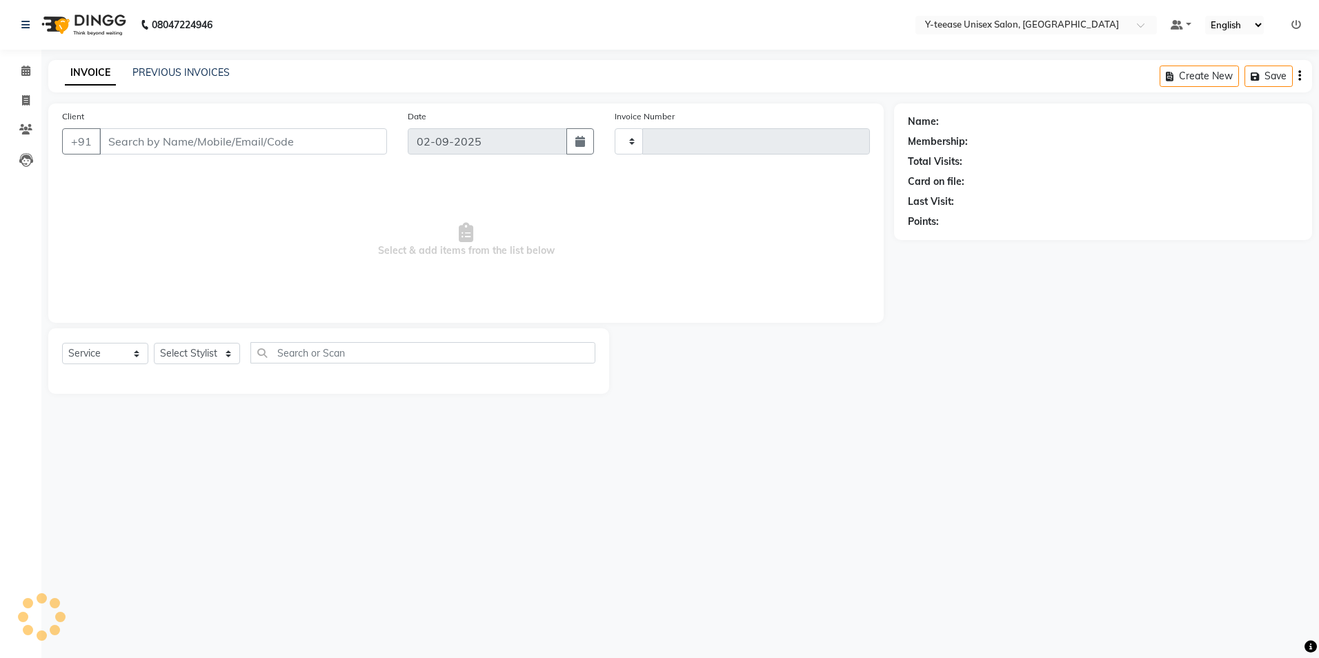
type input "6942"
select select "4"
type input "99******46"
select select "71319"
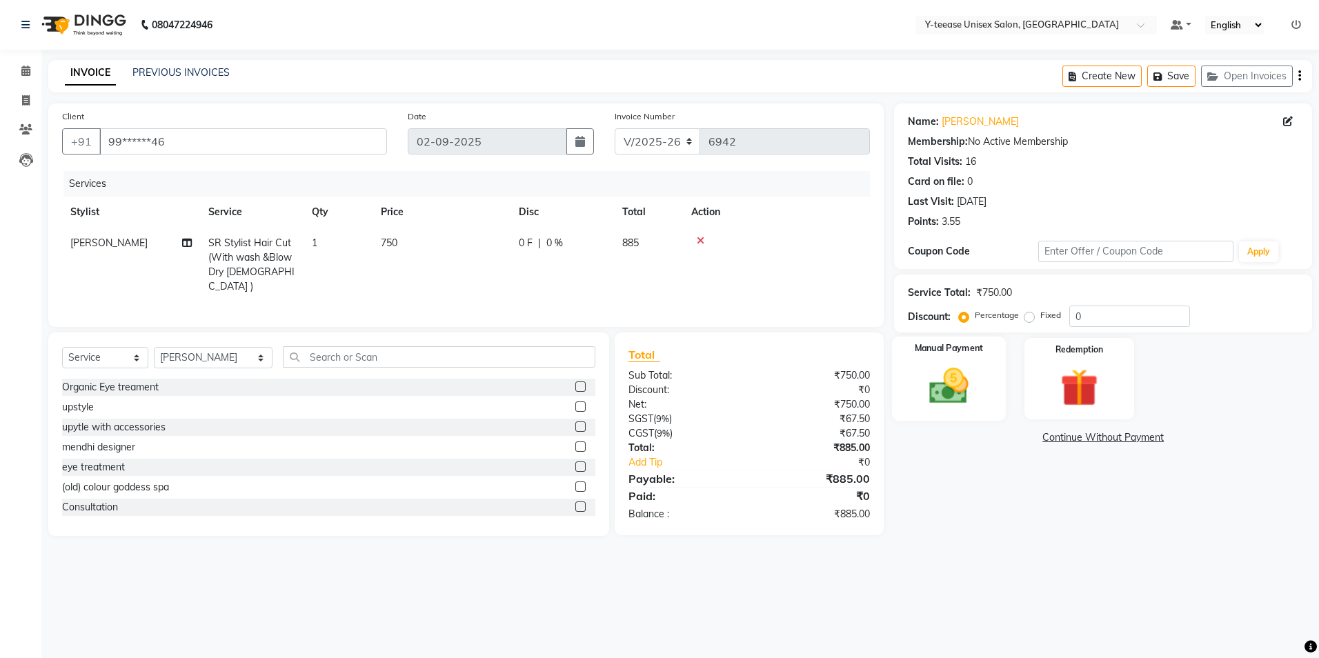
click at [958, 402] on img at bounding box center [949, 387] width 64 height 46
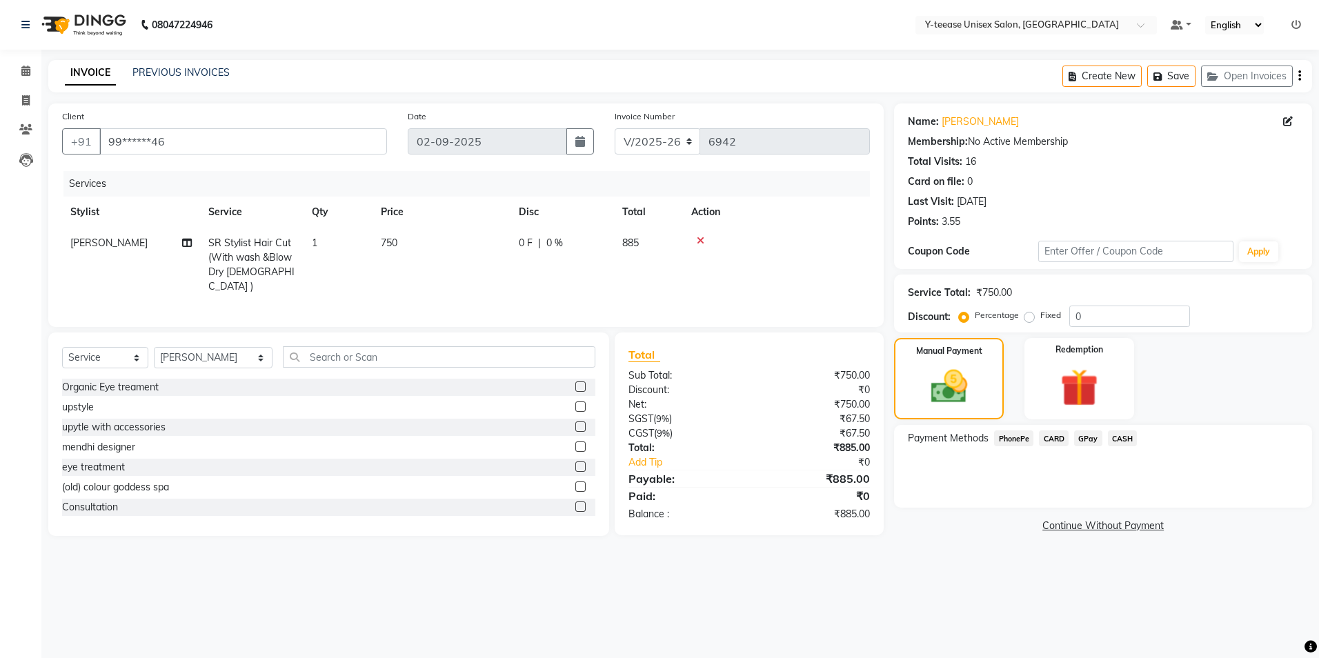
drag, startPoint x: 1082, startPoint y: 433, endPoint x: 1083, endPoint y: 439, distance: 6.9
click at [1083, 433] on span "GPay" at bounding box center [1088, 439] width 28 height 16
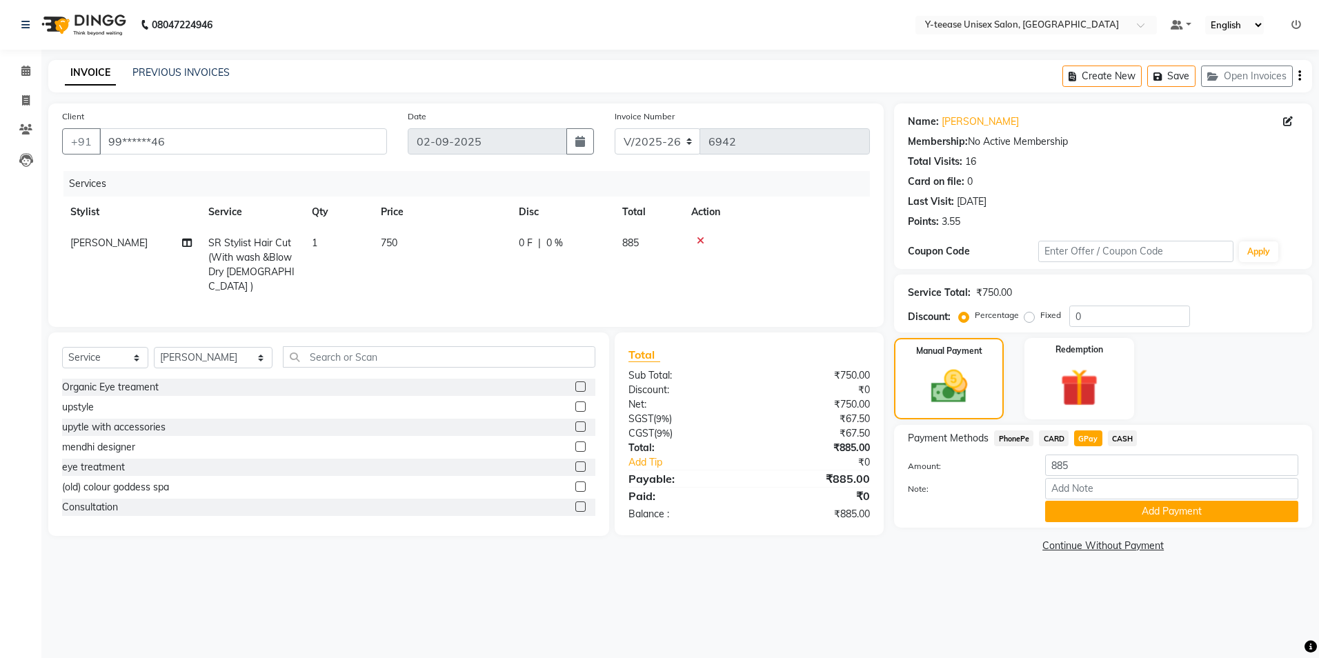
click at [1083, 510] on button "Add Payment" at bounding box center [1171, 511] width 253 height 21
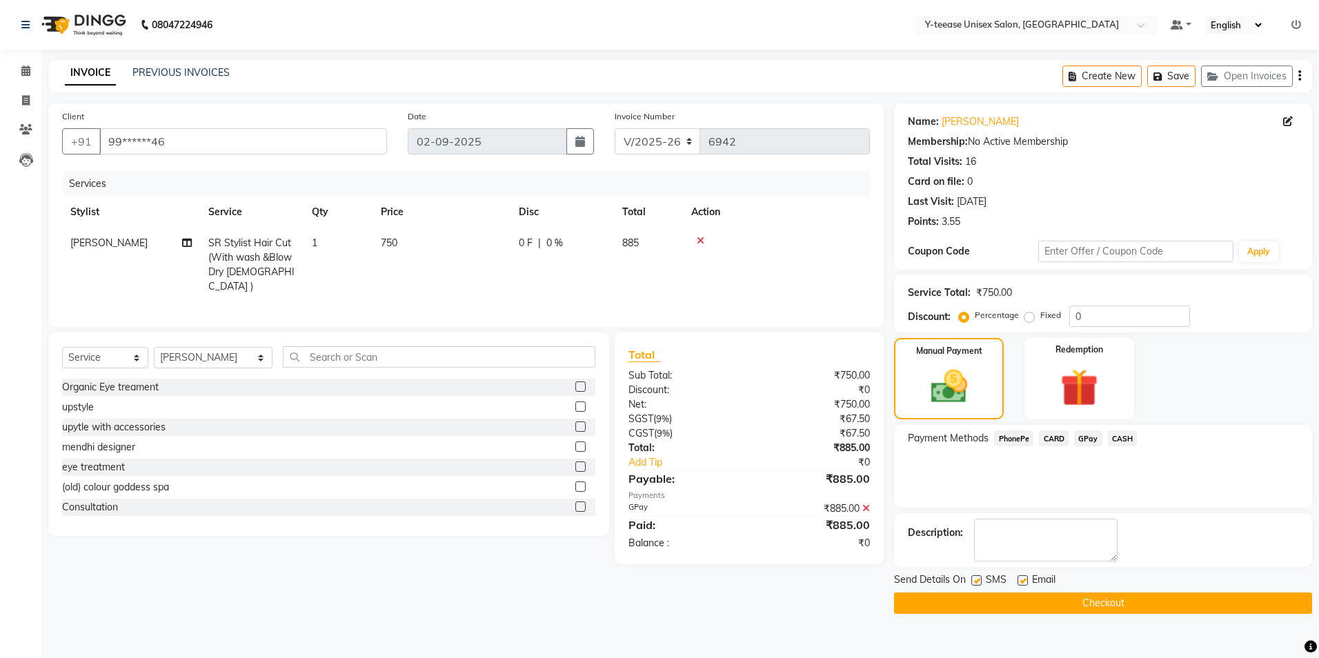
click at [1069, 602] on button "Checkout" at bounding box center [1103, 603] width 418 height 21
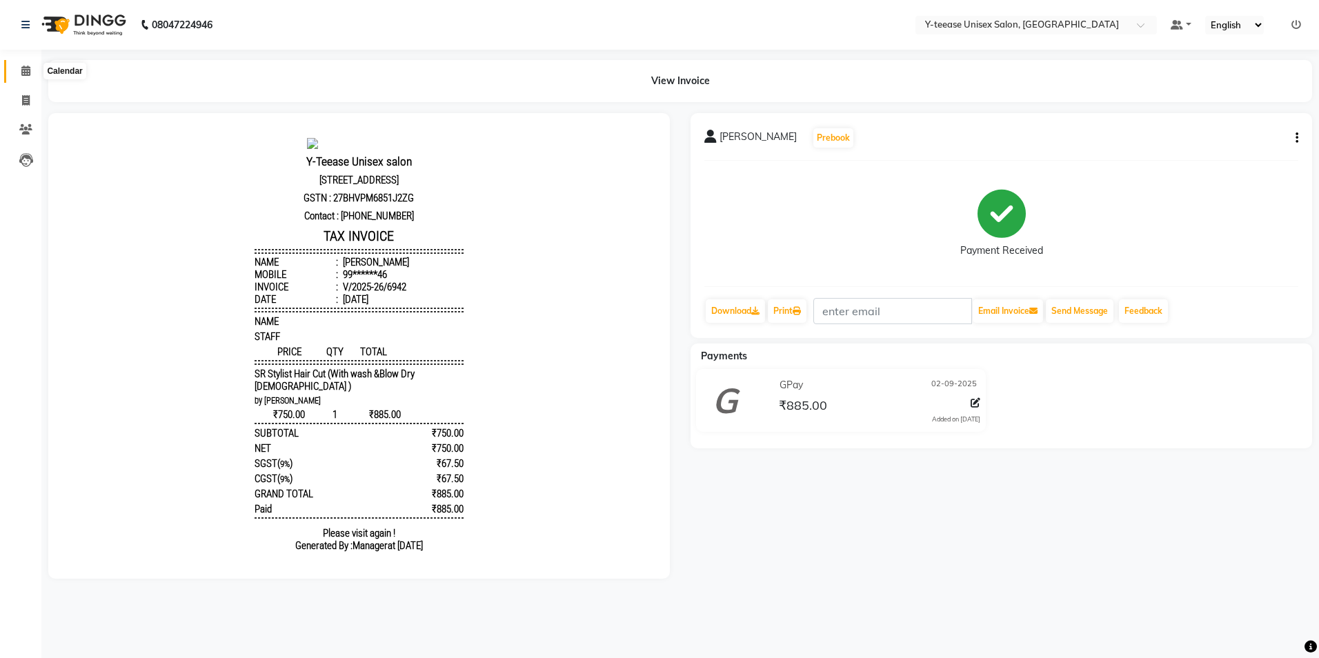
click at [19, 68] on span at bounding box center [26, 71] width 24 height 16
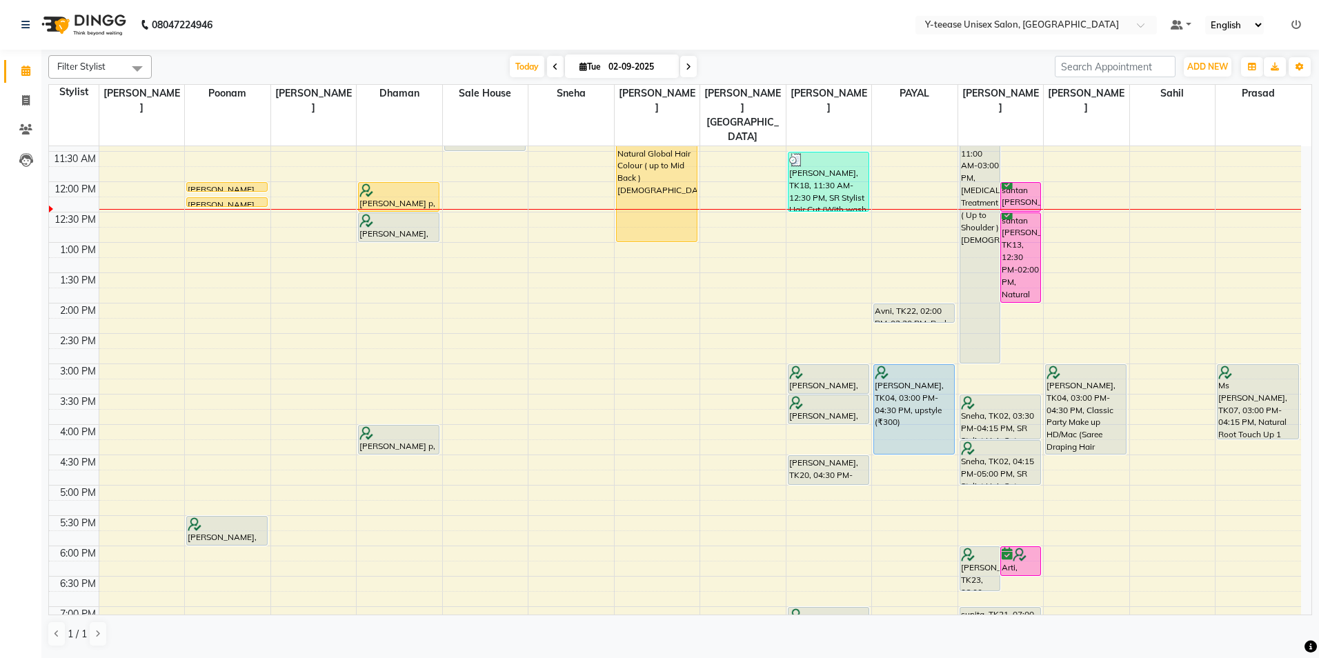
scroll to position [138, 0]
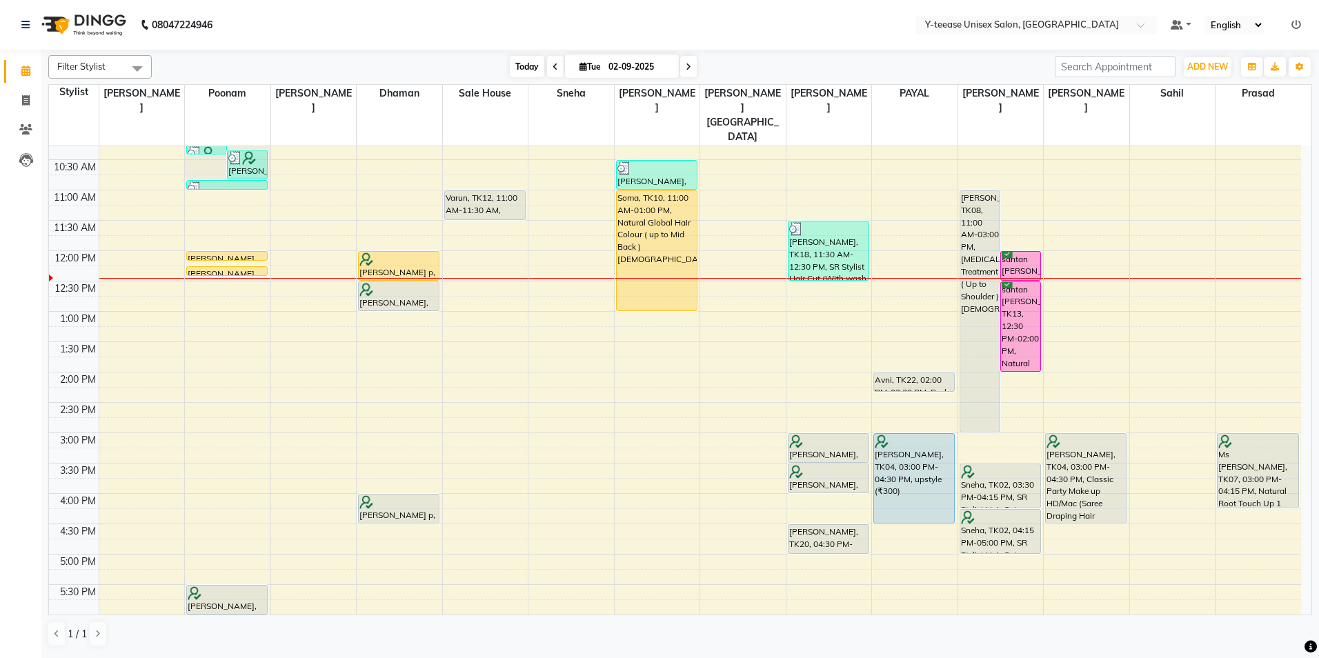
click at [525, 70] on span "Today" at bounding box center [527, 66] width 34 height 21
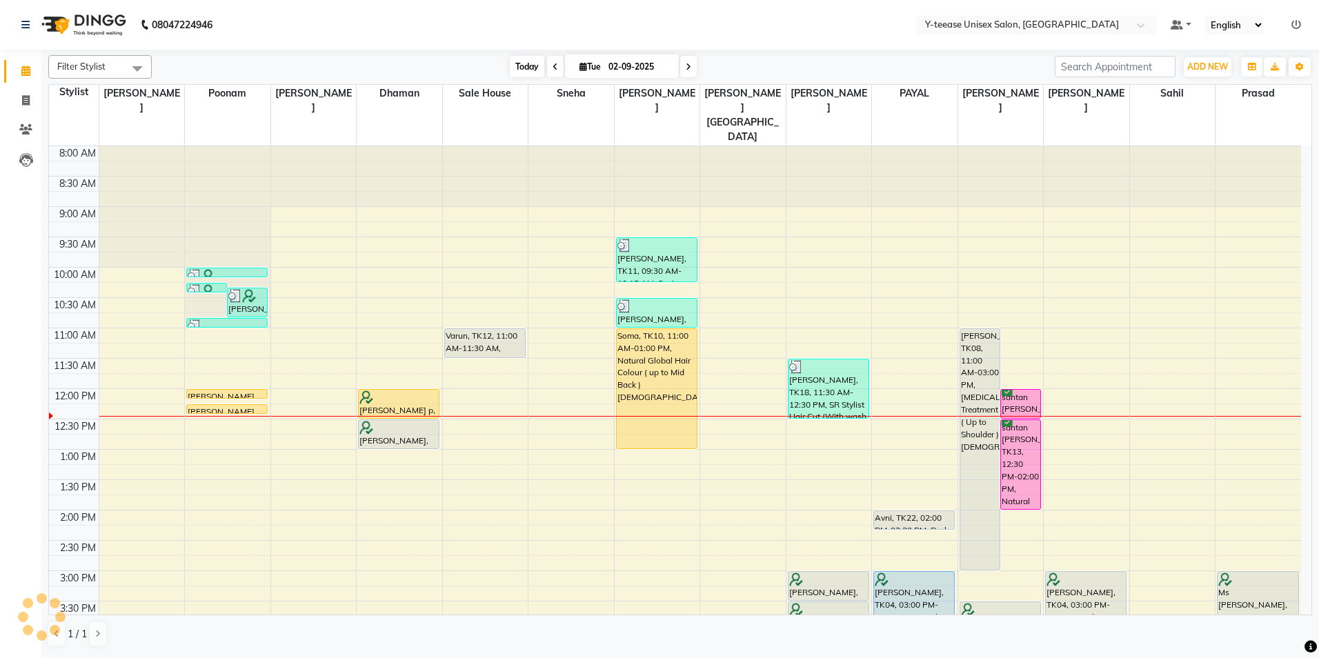
scroll to position [244, 0]
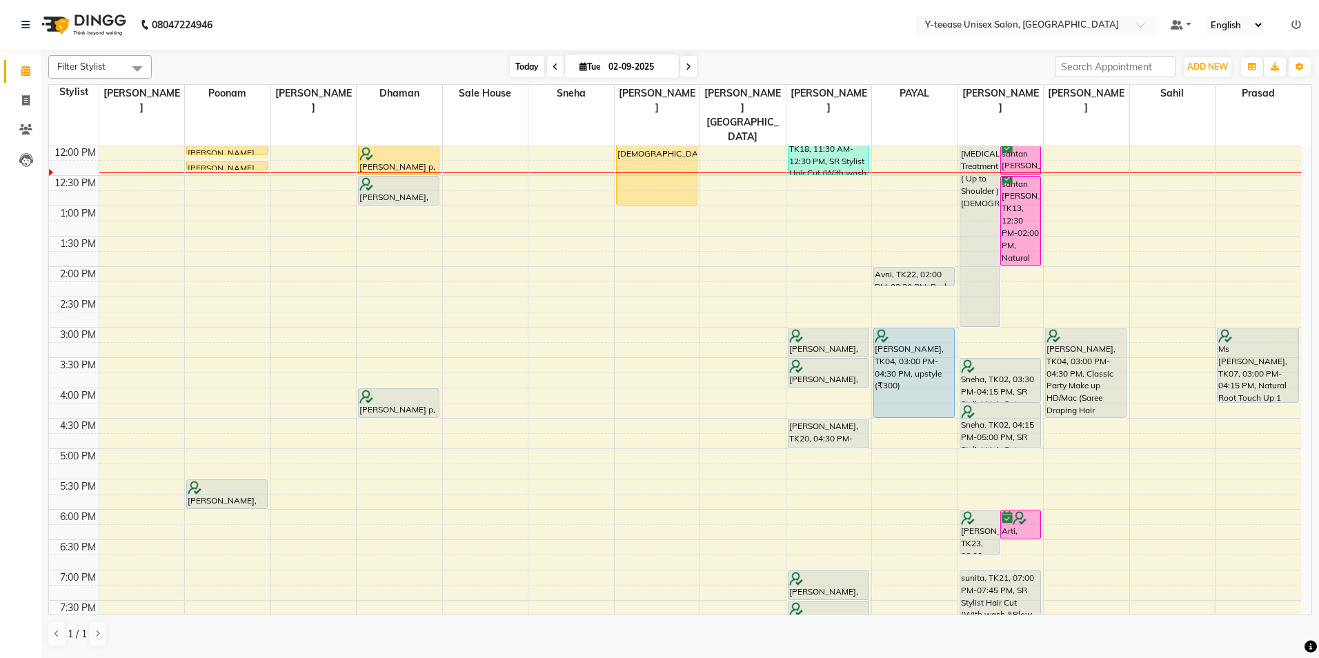
click at [528, 66] on span "Today" at bounding box center [527, 66] width 34 height 21
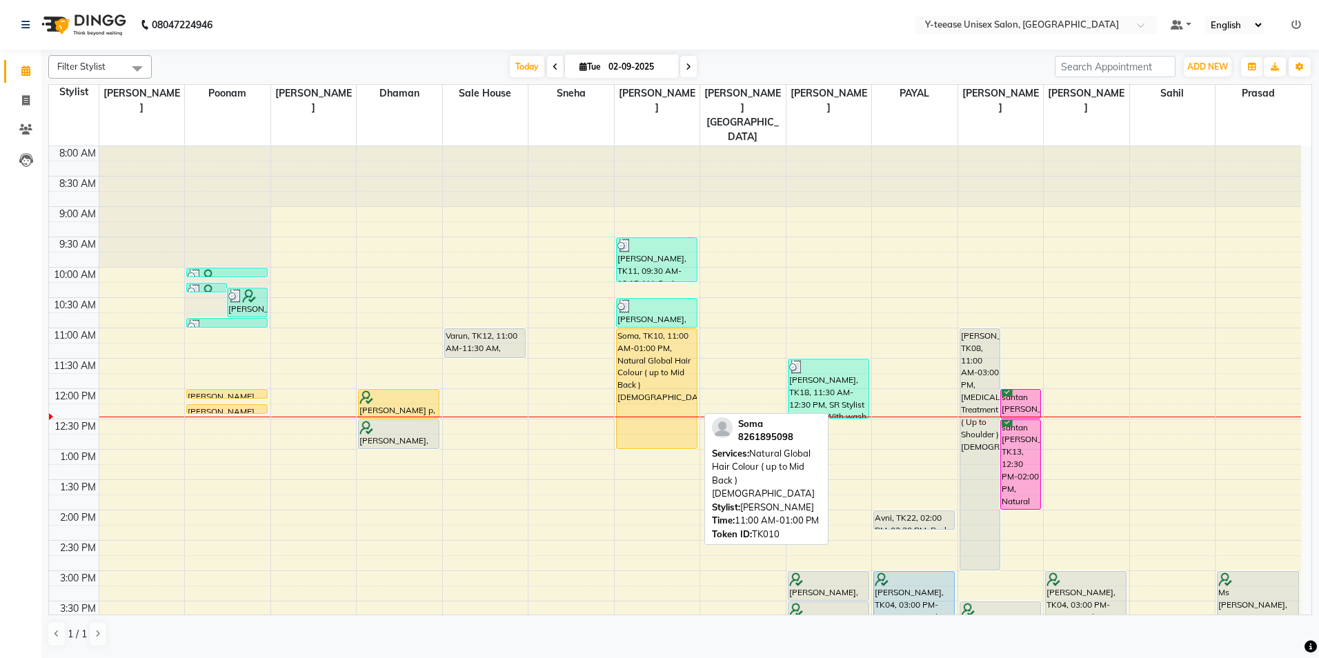
click at [657, 340] on div "Soma, TK10, 11:00 AM-01:00 PM, Natural Global Hair Colour ( up to Mid Back ) [D…" at bounding box center [657, 388] width 80 height 119
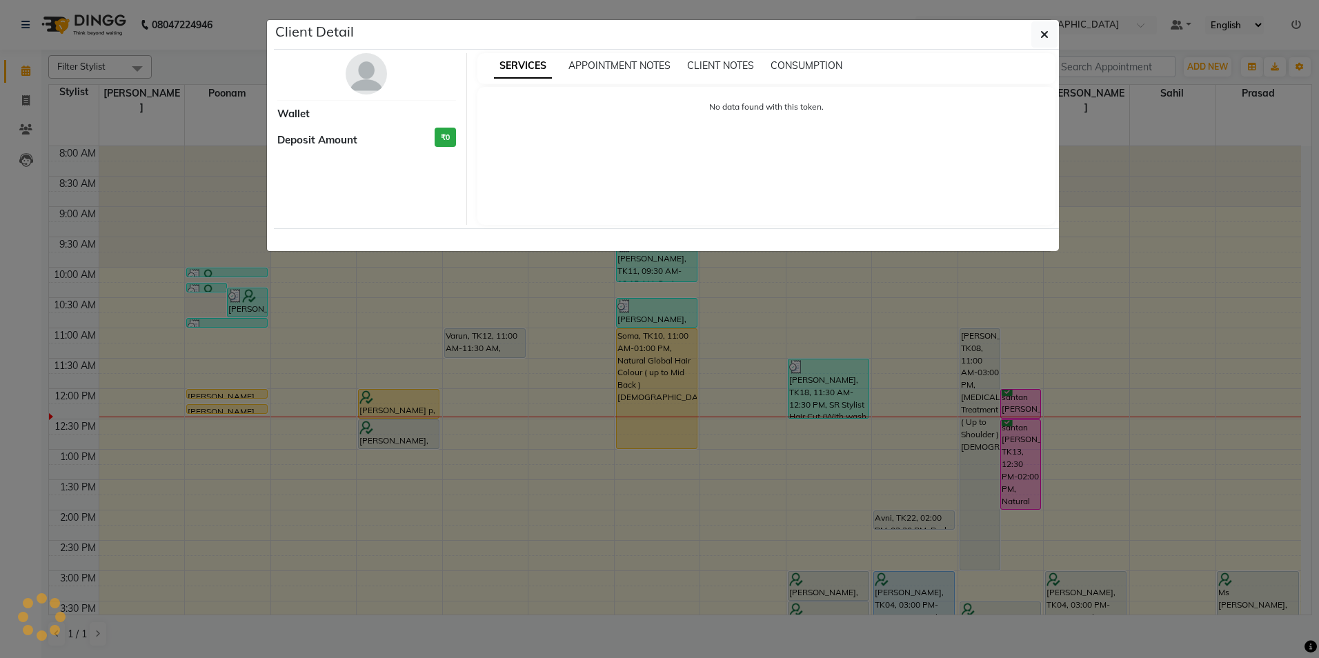
select select "1"
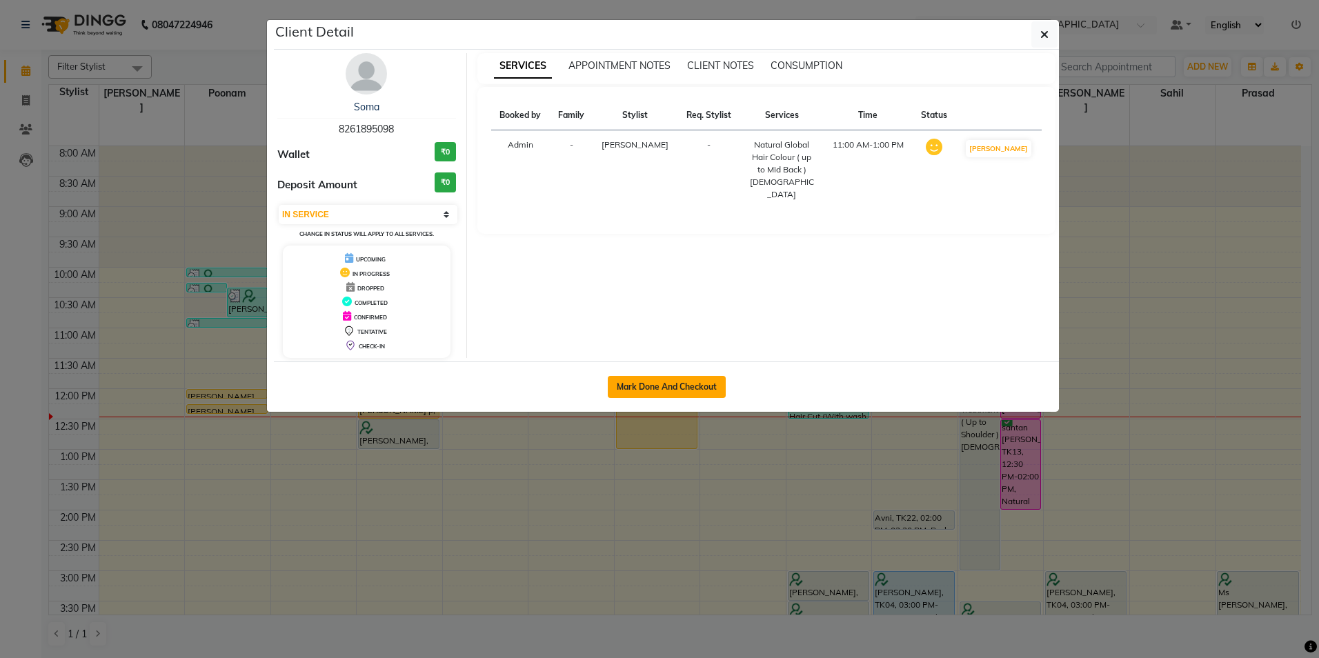
click at [664, 376] on button "Mark Done And Checkout" at bounding box center [667, 387] width 118 height 22
select select "service"
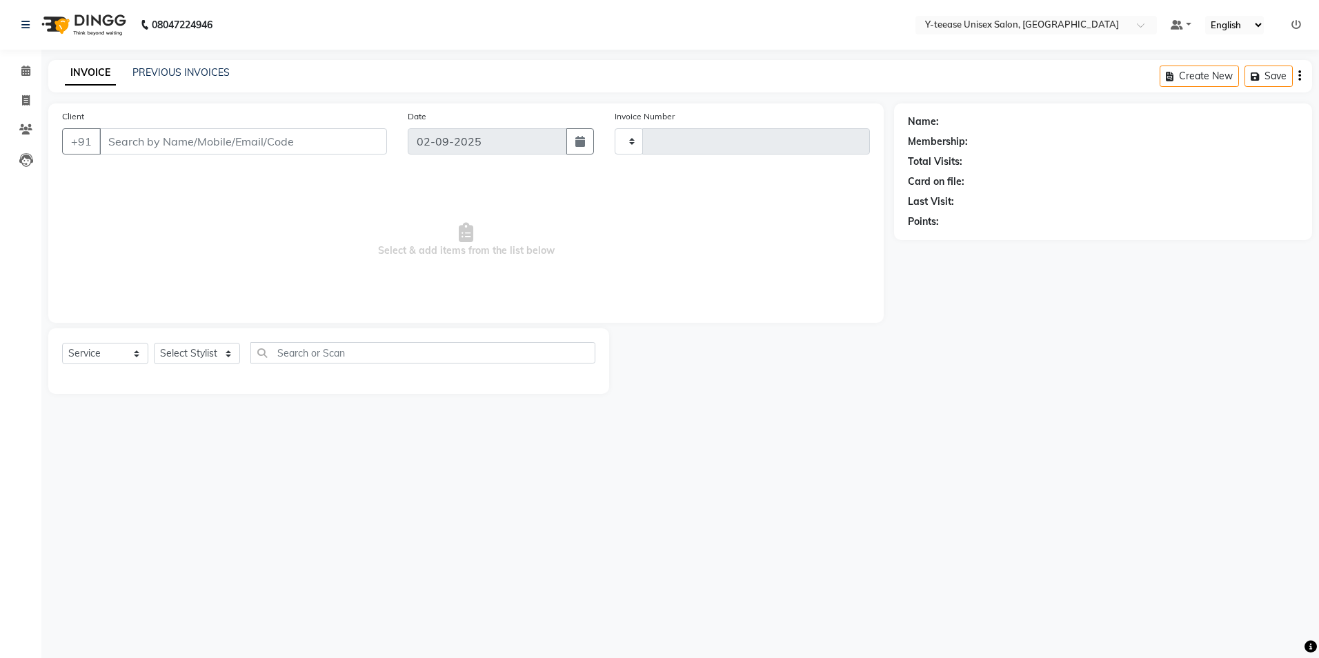
type input "6943"
select select "4"
type input "82******98"
select select "67330"
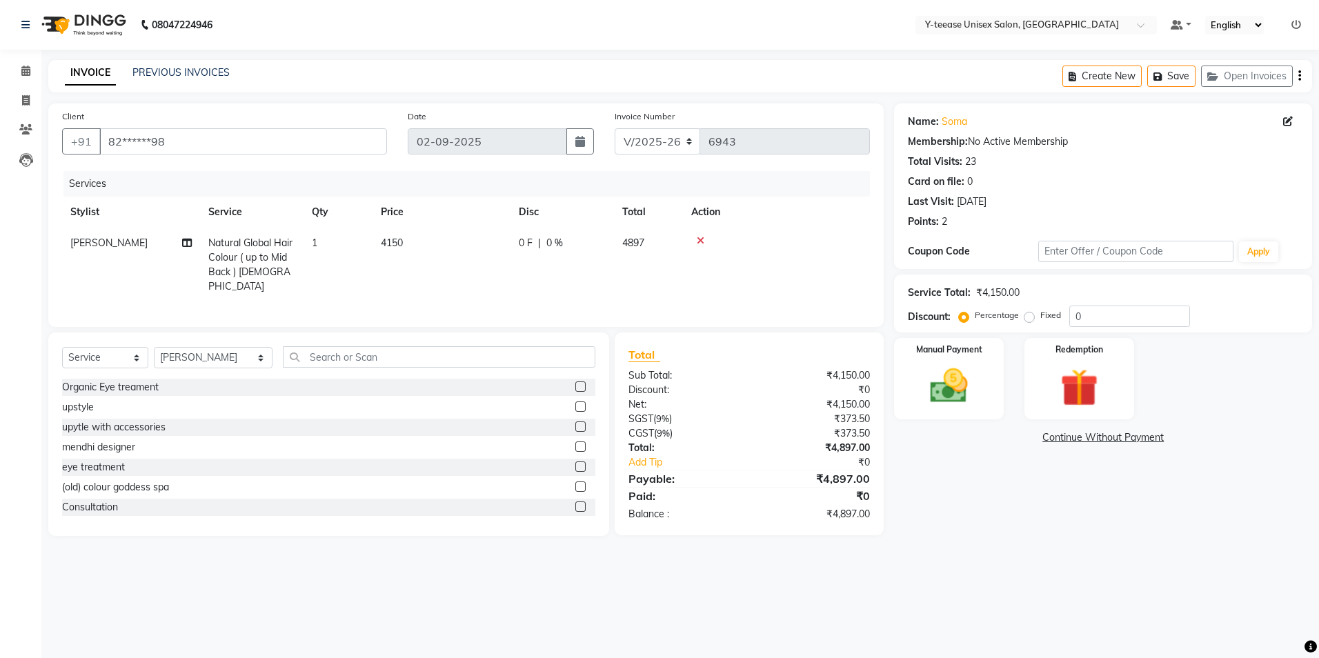
click at [235, 244] on span "Natural Global Hair Colour ( up to Mid Back ) [DEMOGRAPHIC_DATA]" at bounding box center [250, 265] width 84 height 56
select select "67330"
click at [241, 249] on span "Natural Global Hair Colour ( up to Mid Back ) [DEMOGRAPHIC_DATA]" at bounding box center [275, 262] width 109 height 42
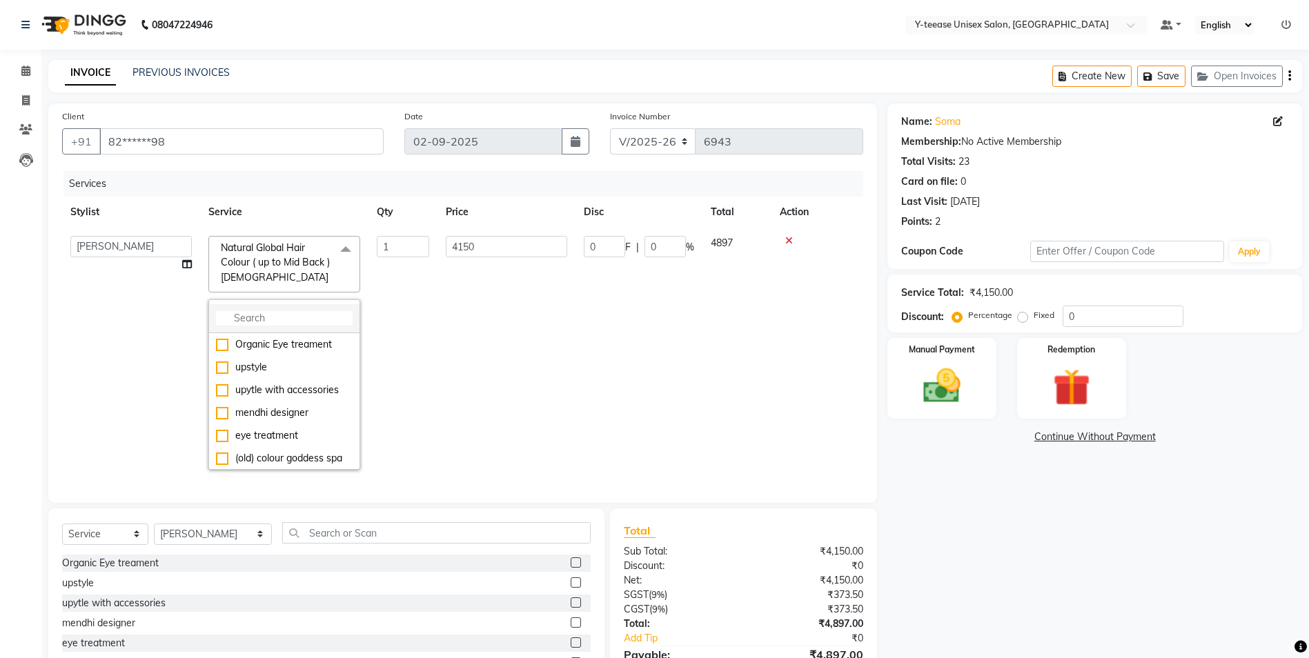
click at [241, 319] on input "multiselect-search" at bounding box center [284, 318] width 137 height 14
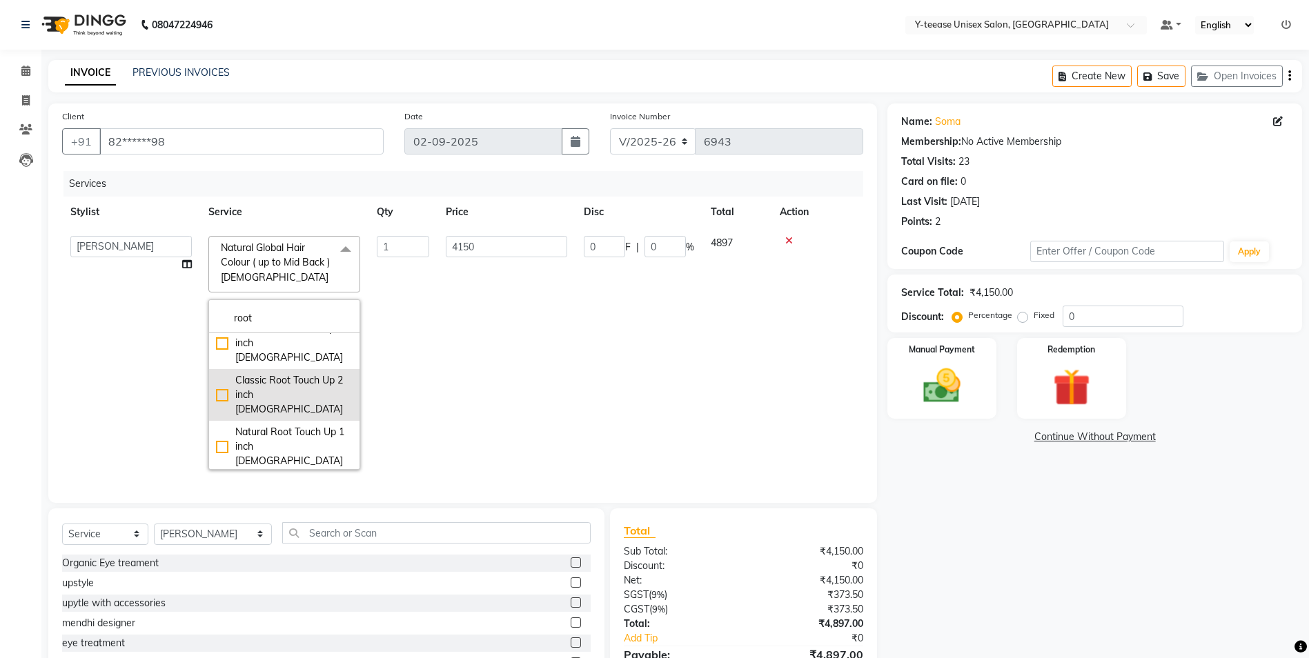
scroll to position [69, 0]
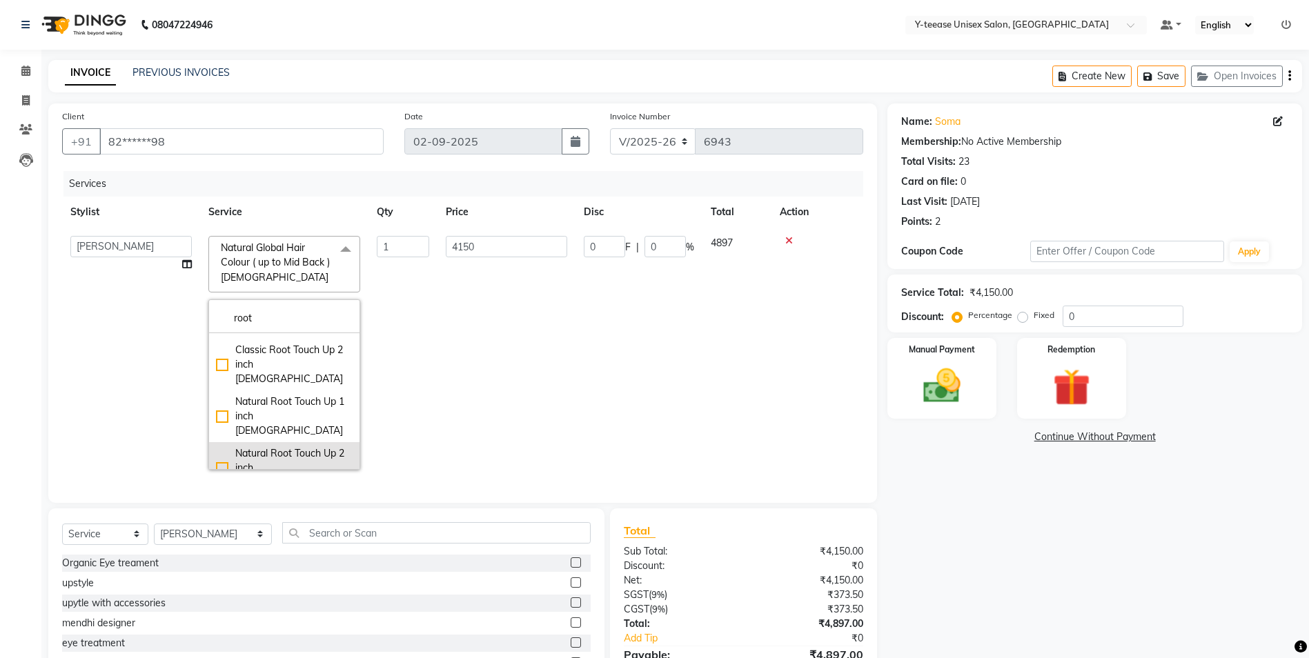
type input "root"
click at [291, 446] on div "Natural Root Touch Up 2 inch [DEMOGRAPHIC_DATA]" at bounding box center [284, 467] width 137 height 43
checkbox input "true"
type input "1600"
click at [455, 384] on td "1600" at bounding box center [506, 353] width 138 height 250
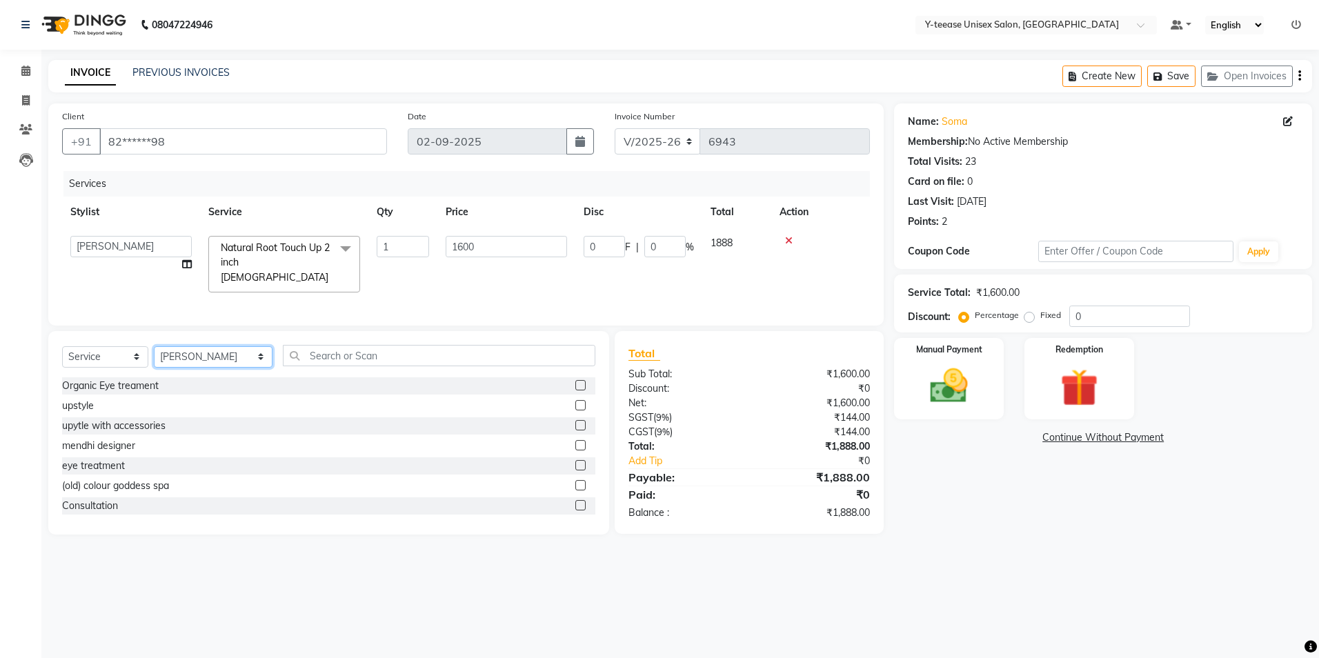
click at [179, 359] on select "Select Stylist [PERSON_NAME] Dhaman [PERSON_NAME] [PERSON_NAME] nagar Manager M…" at bounding box center [213, 356] width 119 height 21
click at [123, 359] on select "Select Service Product Membership Package Voucher Prepaid Gift Card" at bounding box center [105, 356] width 86 height 21
click at [62, 346] on select "Select Service Product Membership Package Voucher Prepaid Gift Card" at bounding box center [105, 356] width 86 height 21
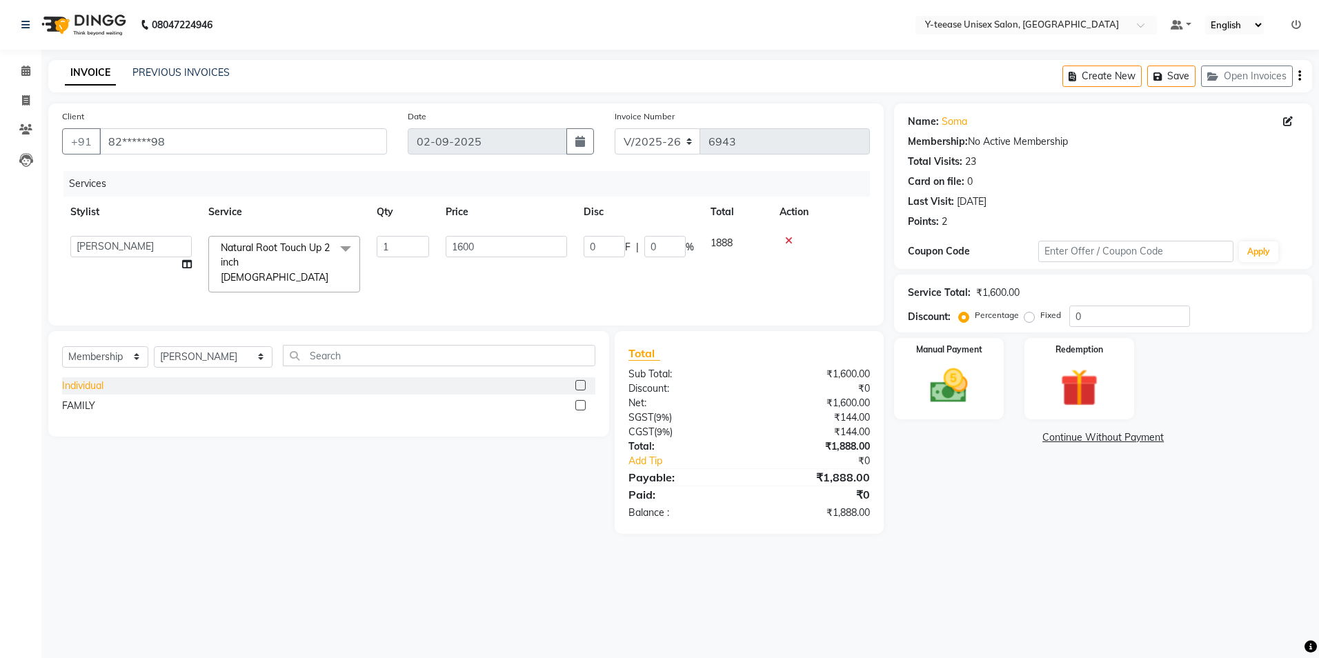
click at [83, 384] on div "Individual" at bounding box center [82, 386] width 41 height 14
select select "select"
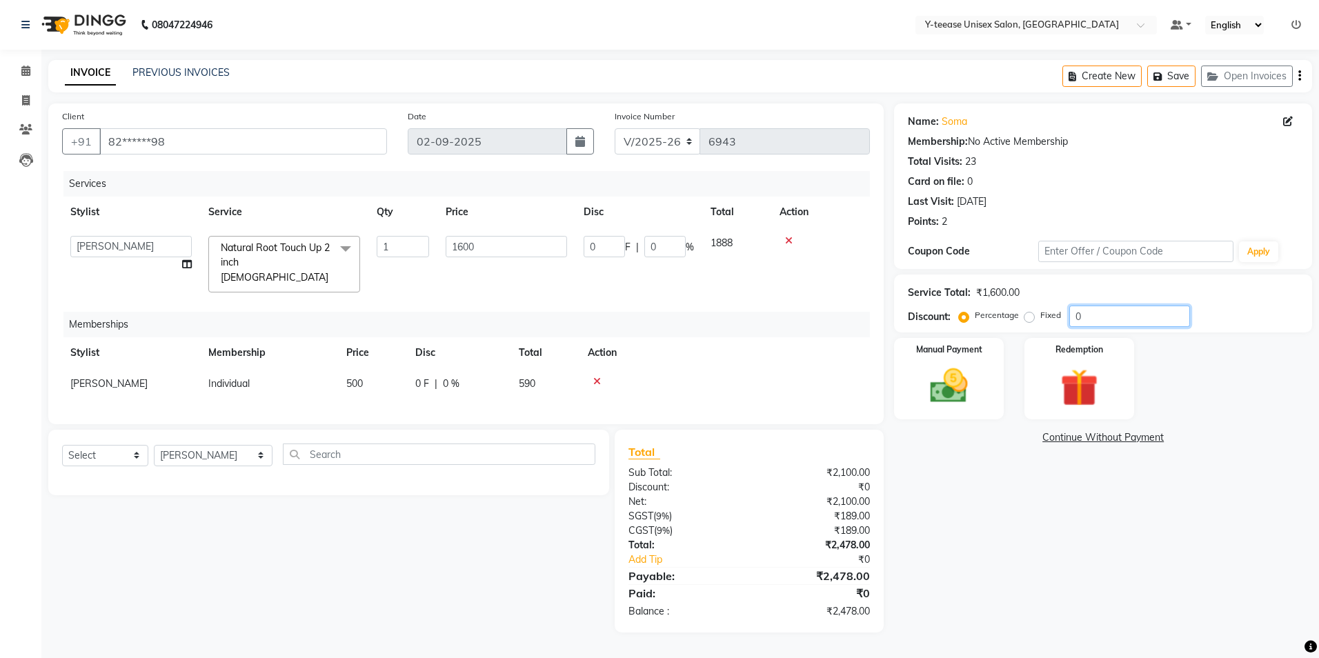
click at [1081, 318] on input "0" at bounding box center [1129, 316] width 121 height 21
type input "2"
type input "32"
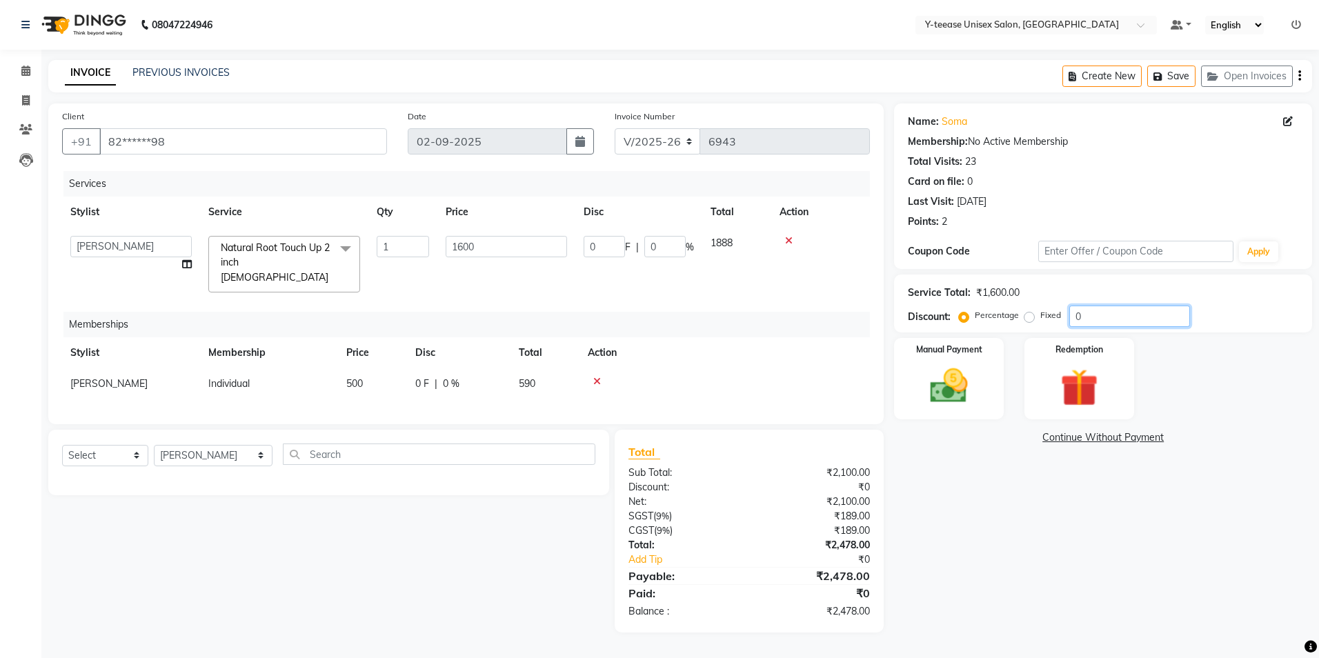
type input "2"
type input "25"
type input "400"
type input "25"
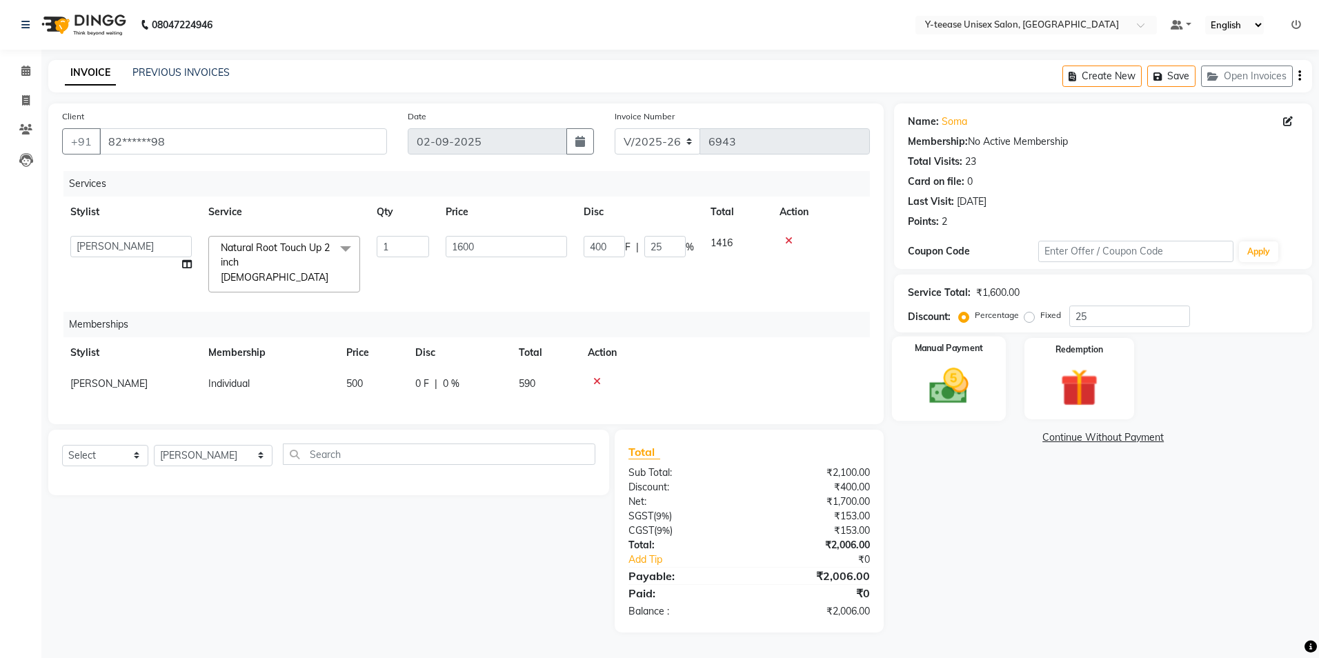
click at [971, 404] on img at bounding box center [949, 387] width 64 height 46
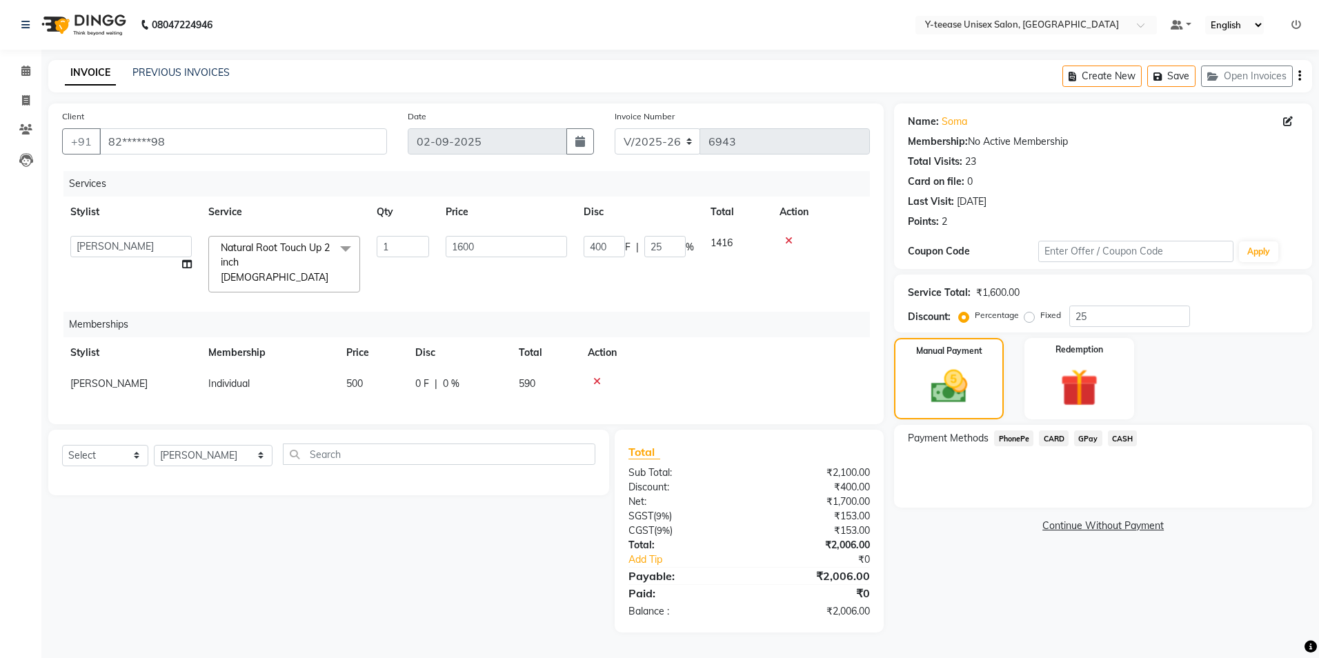
click at [1053, 440] on span "CARD" at bounding box center [1054, 439] width 30 height 16
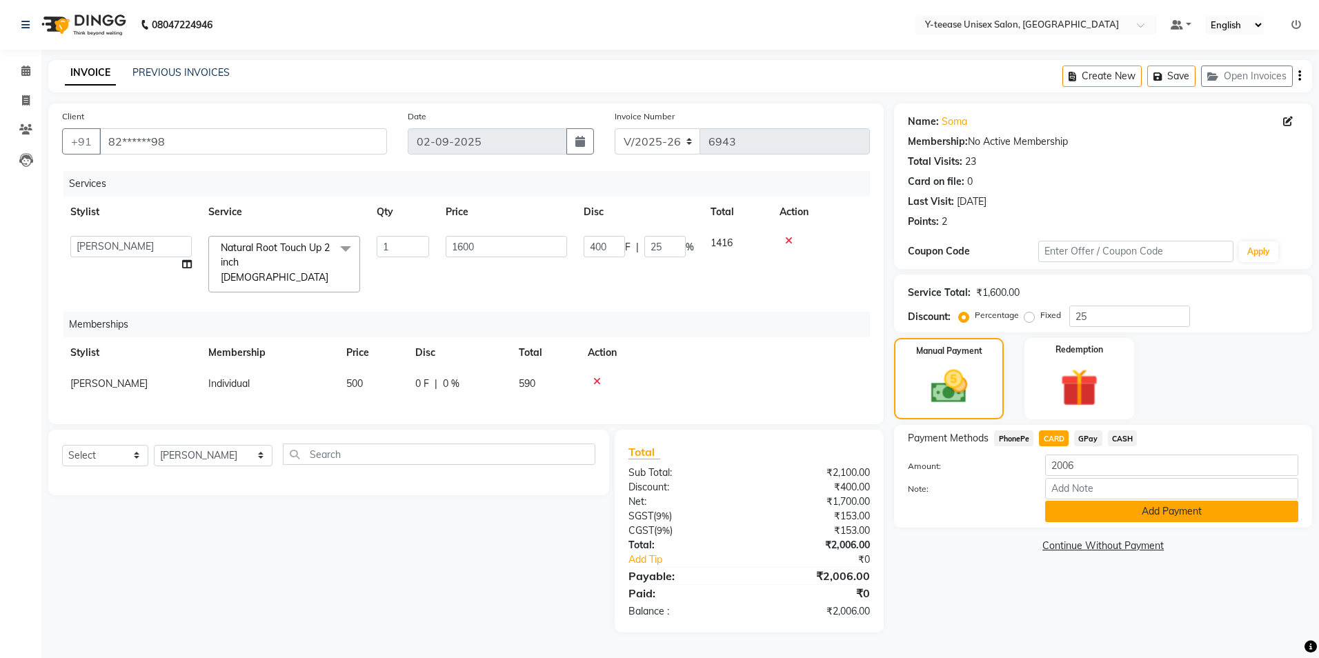
click at [1105, 516] on button "Add Payment" at bounding box center [1171, 511] width 253 height 21
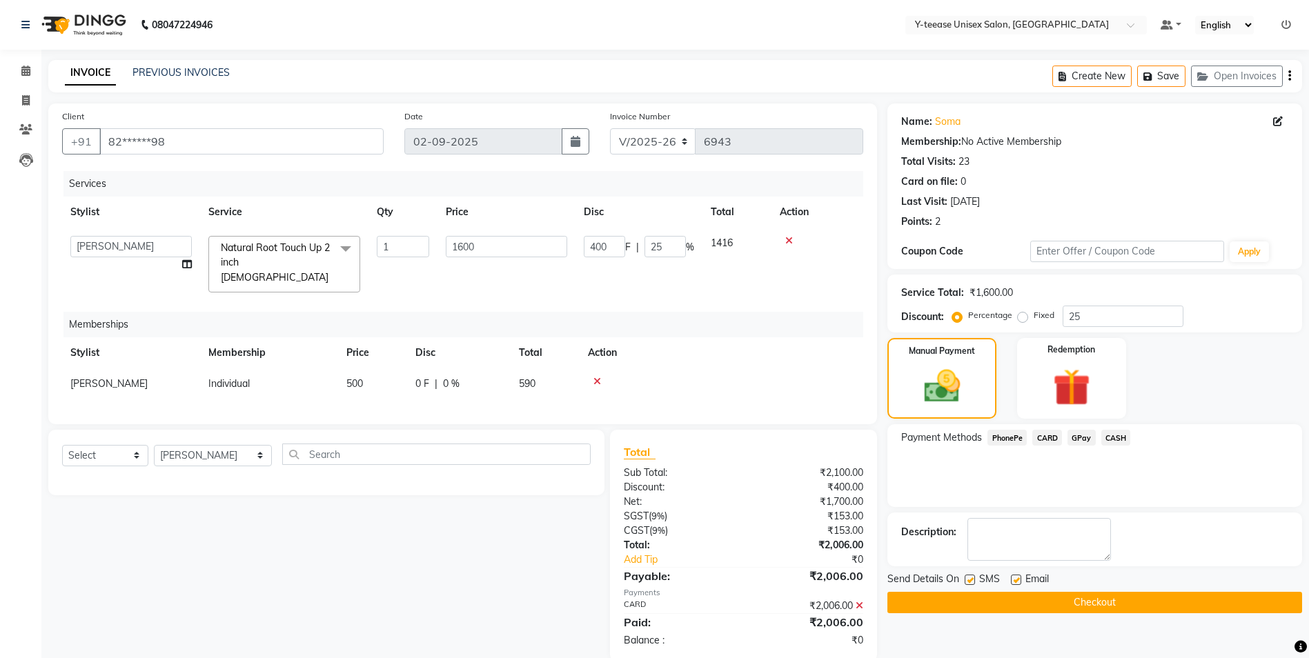
click at [1069, 602] on button "Checkout" at bounding box center [1094, 602] width 415 height 21
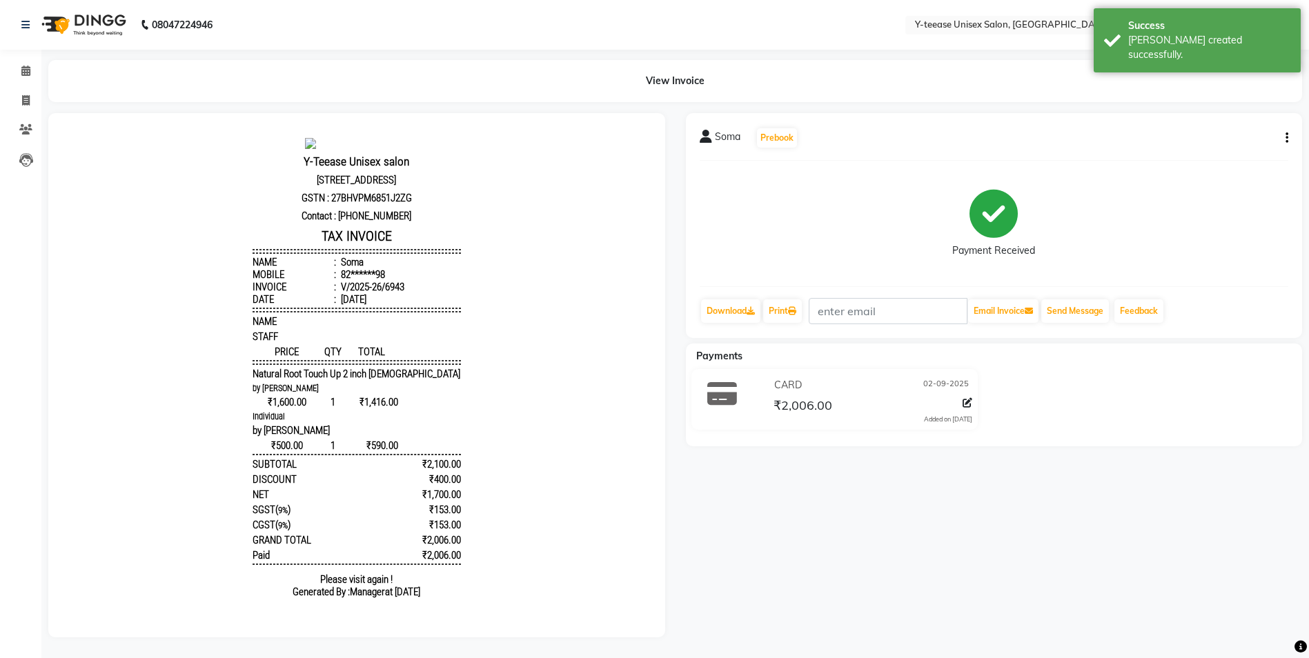
click at [214, 214] on body "Y-Teease Unisex salon [STREET_ADDRESS] GSTN : 27BHVPM6851J2ZG Contact : [PHONE_…" at bounding box center [357, 371] width 578 height 479
click at [19, 70] on span at bounding box center [26, 71] width 24 height 16
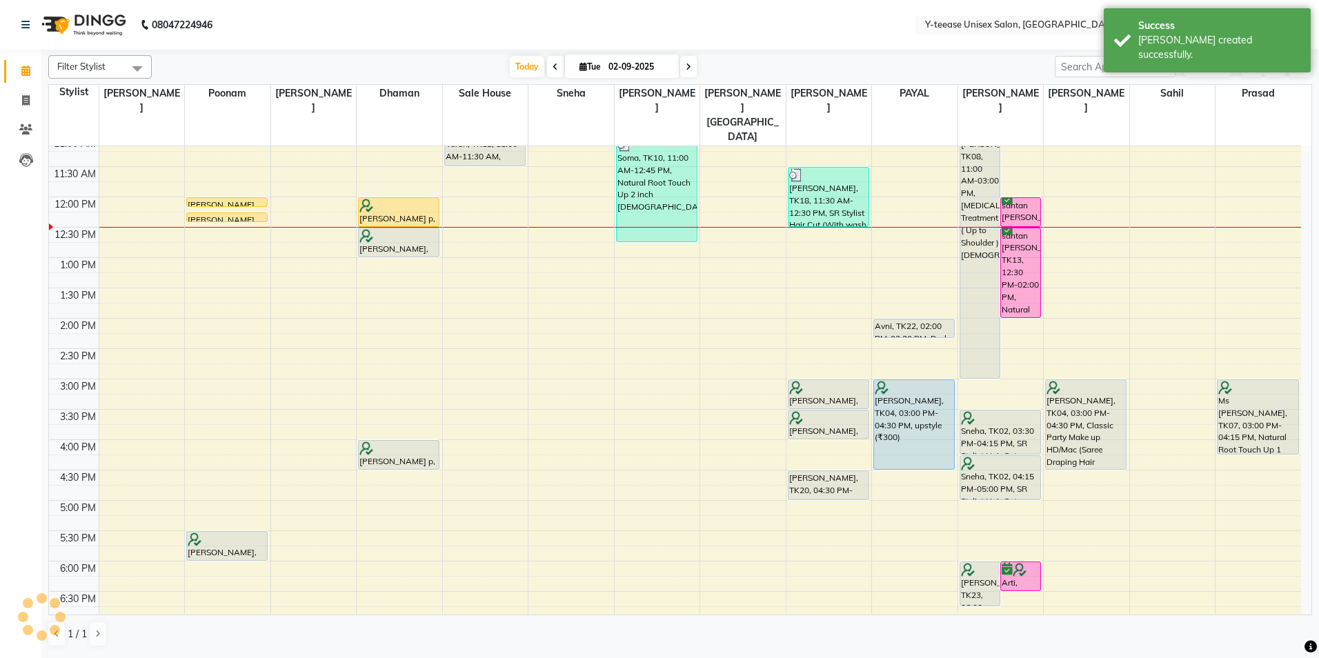
scroll to position [207, 0]
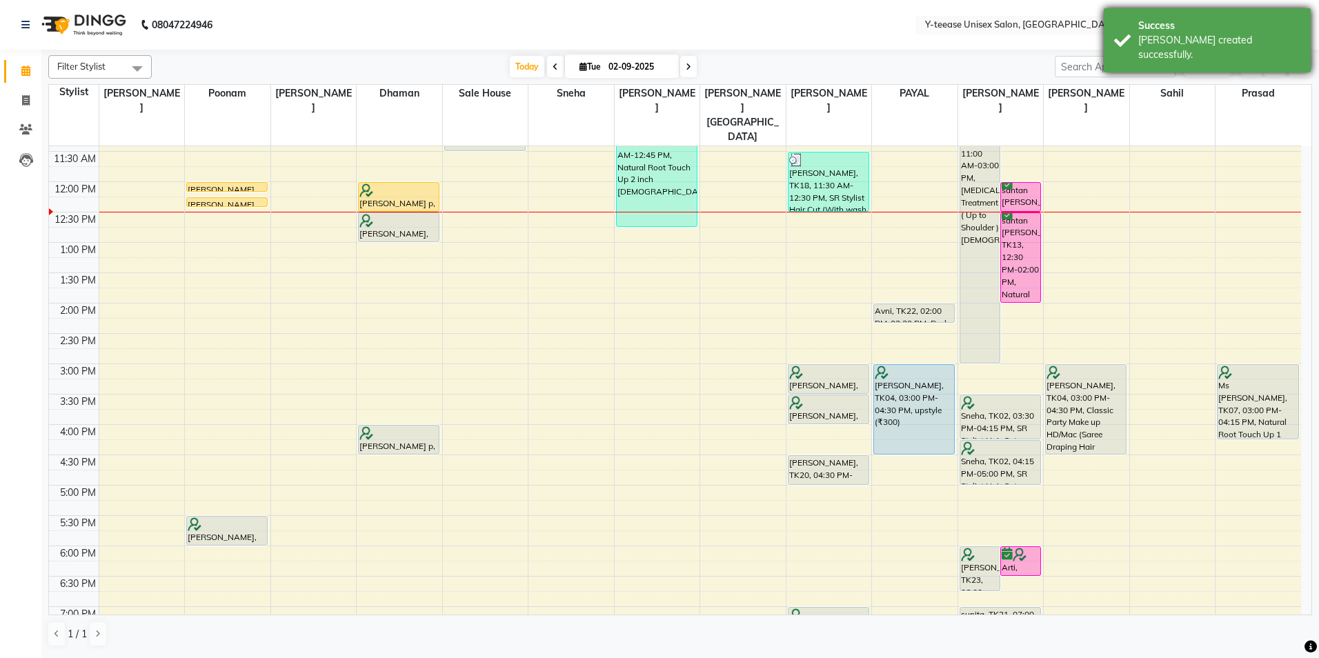
click at [1170, 32] on div "Success" at bounding box center [1219, 26] width 162 height 14
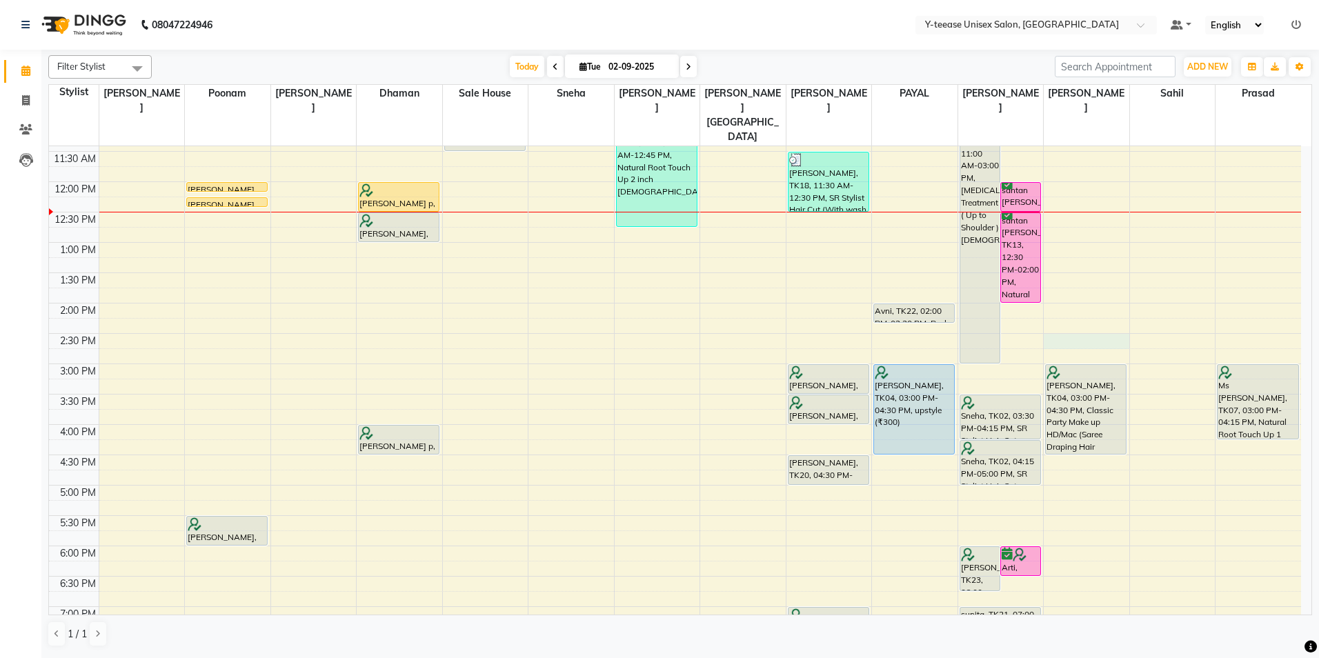
click at [1085, 310] on div "8:00 AM 8:30 AM 9:00 AM 9:30 AM 10:00 AM 10:30 AM 11:00 AM 11:30 AM 12:00 PM 12…" at bounding box center [675, 394] width 1252 height 910
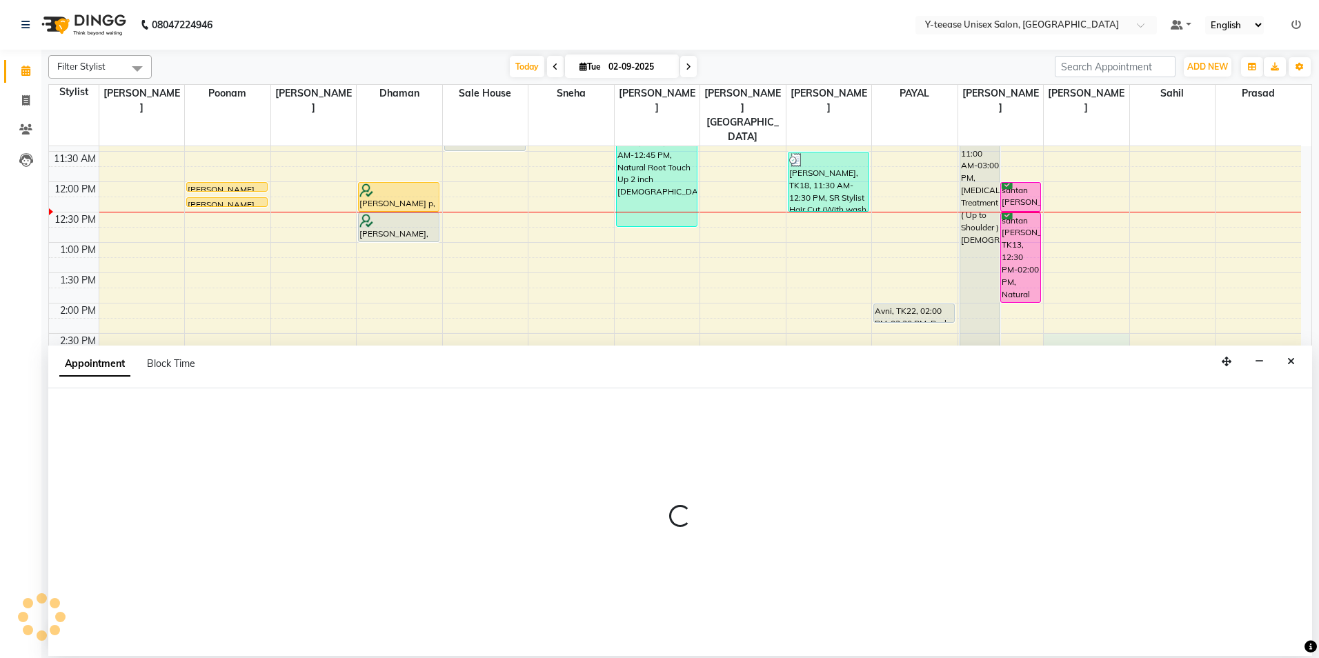
select select "86041"
select select "870"
select select "tentative"
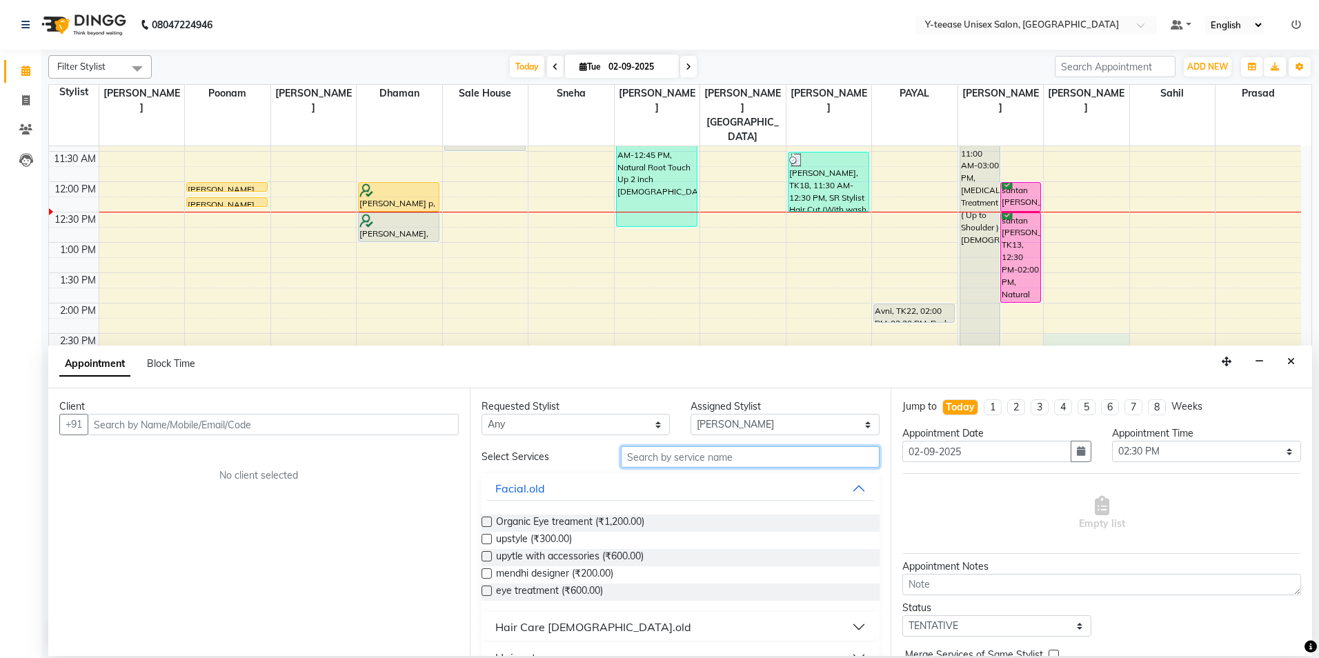
click at [635, 458] on input "text" at bounding box center [750, 456] width 259 height 21
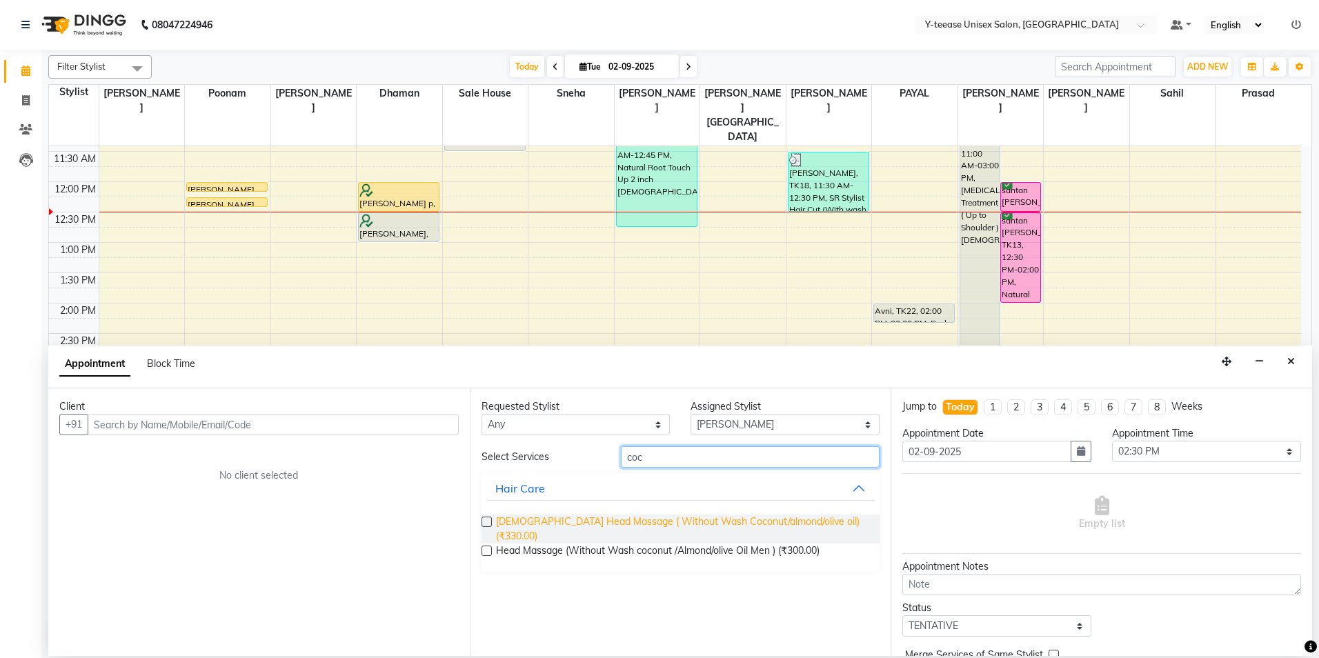
type input "coc"
click at [696, 528] on span "[DEMOGRAPHIC_DATA] Head Massage ( Without Wash Coconut/almond/olive oil) (₹330.…" at bounding box center [682, 529] width 373 height 29
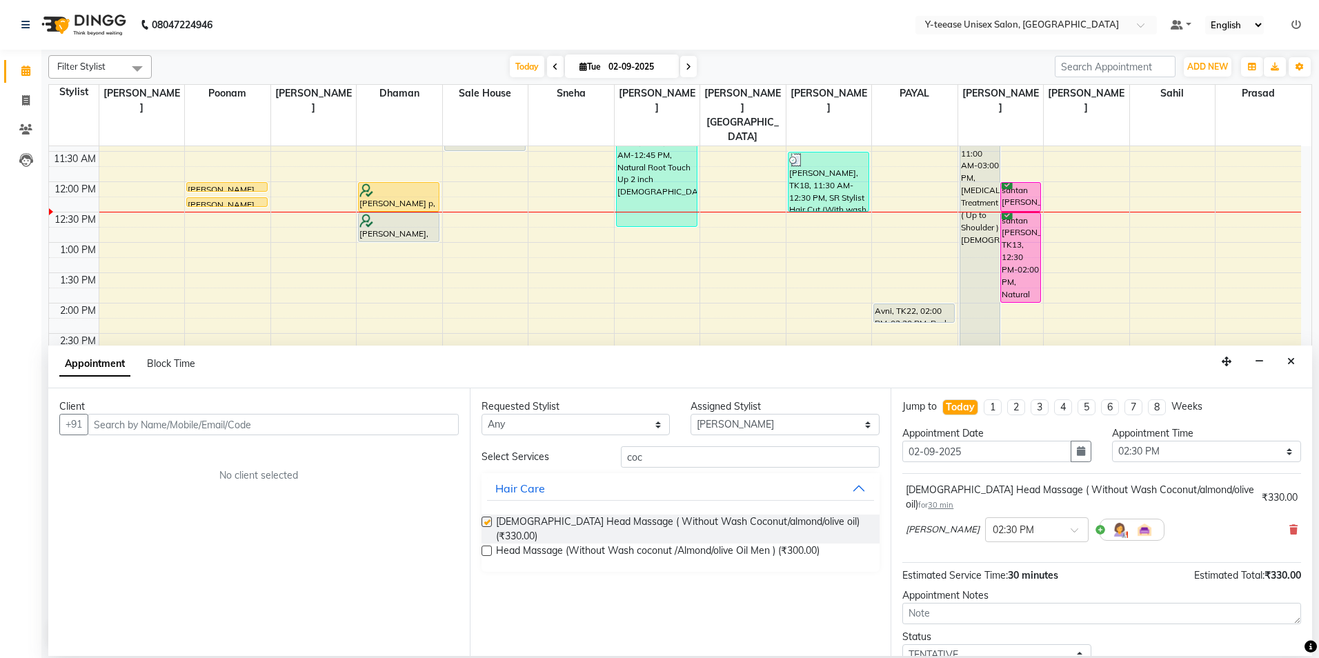
checkbox input "false"
click at [416, 422] on input "text" at bounding box center [273, 424] width 371 height 21
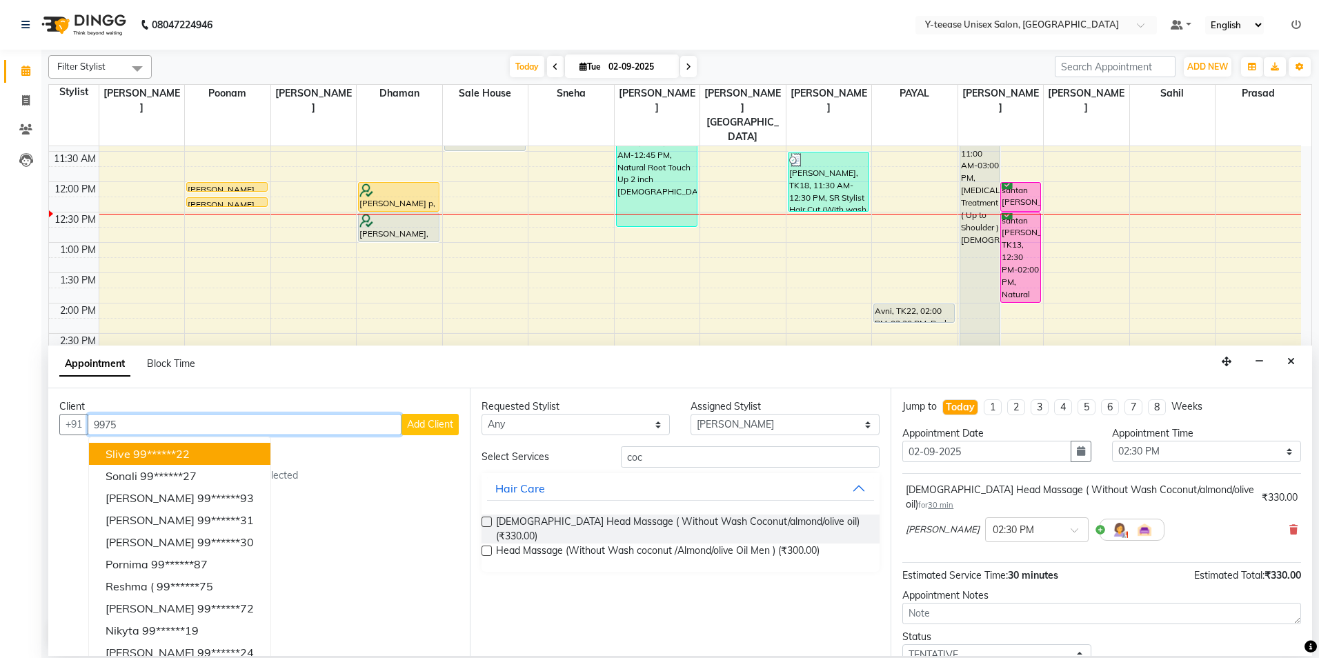
click at [182, 428] on input "9975" at bounding box center [245, 424] width 314 height 21
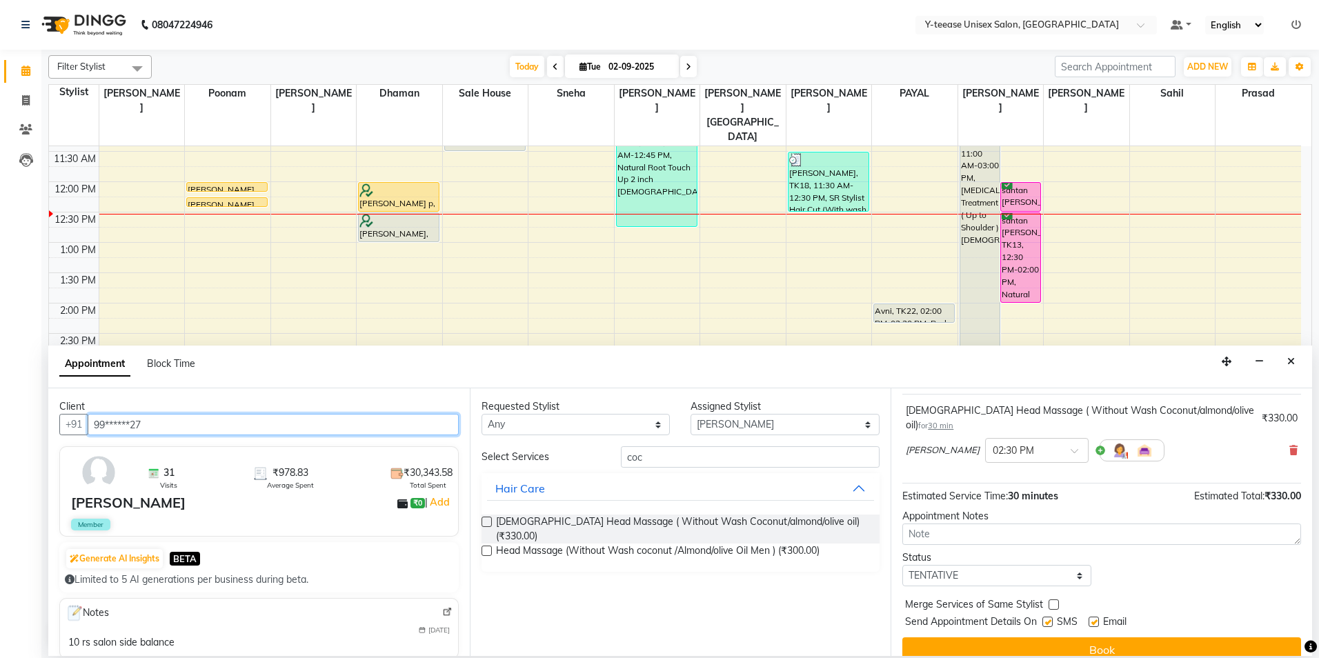
scroll to position [82, 0]
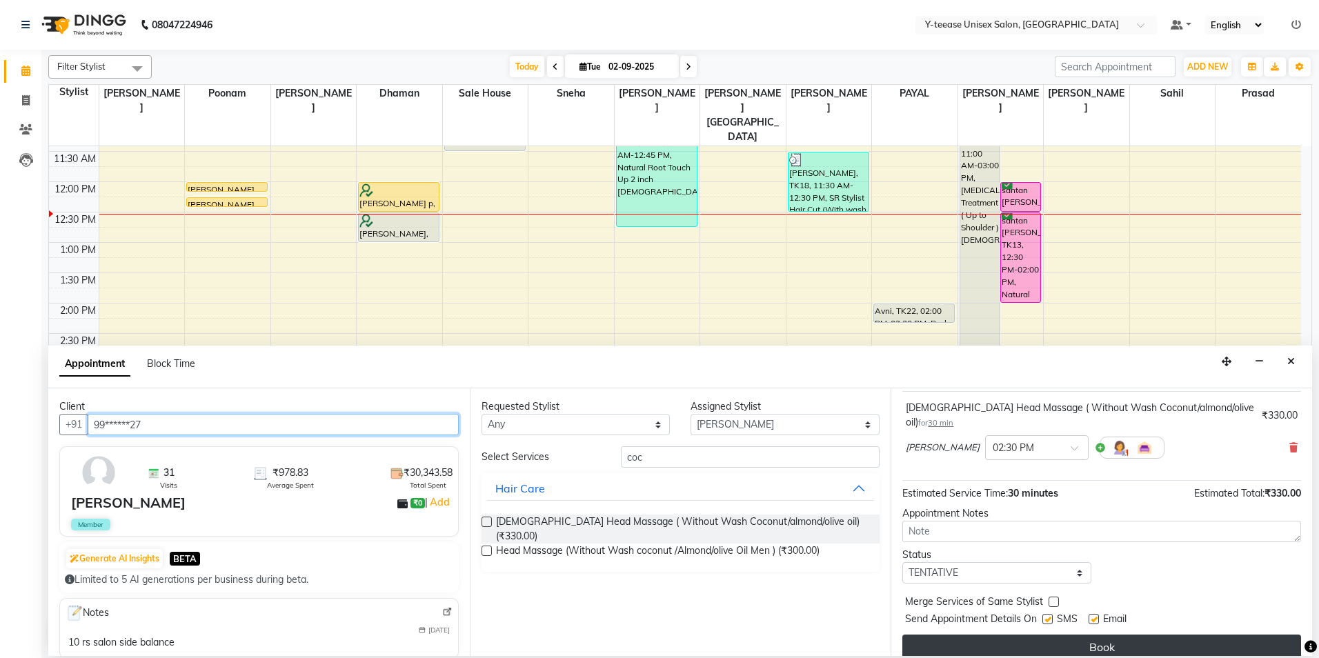
type input "99******27"
click at [1016, 635] on button "Book" at bounding box center [1101, 647] width 399 height 25
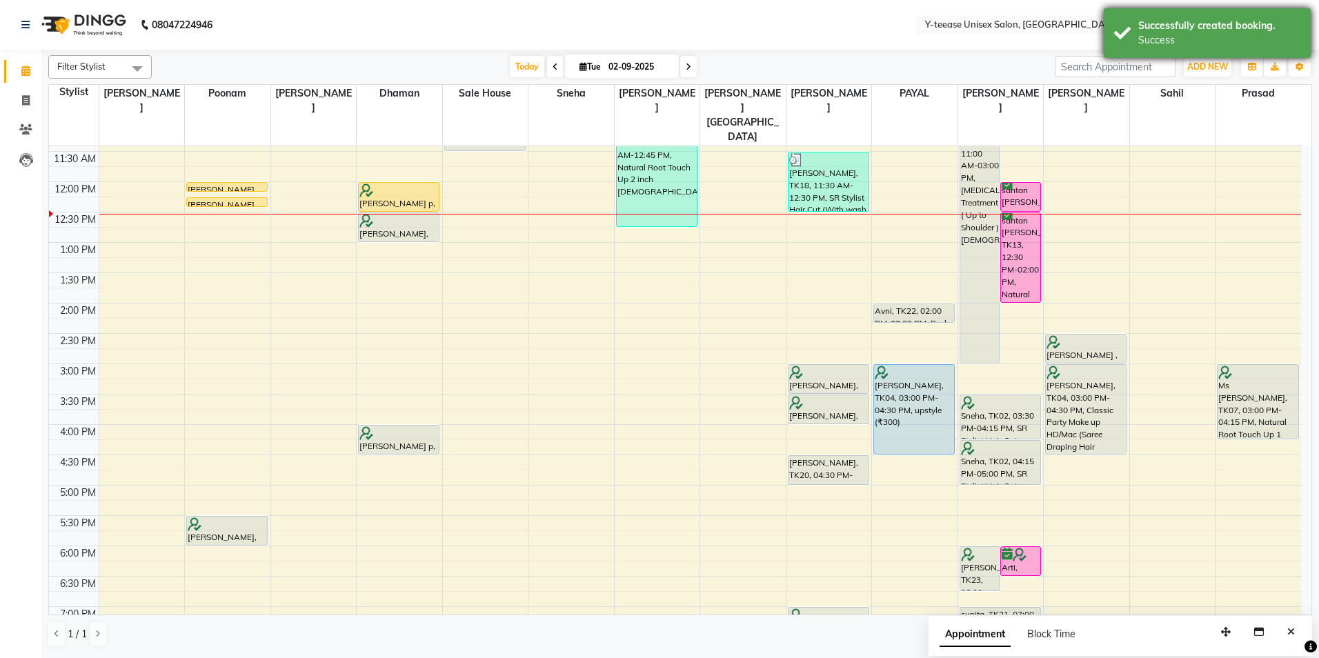
click at [1179, 39] on div "Success" at bounding box center [1219, 40] width 162 height 14
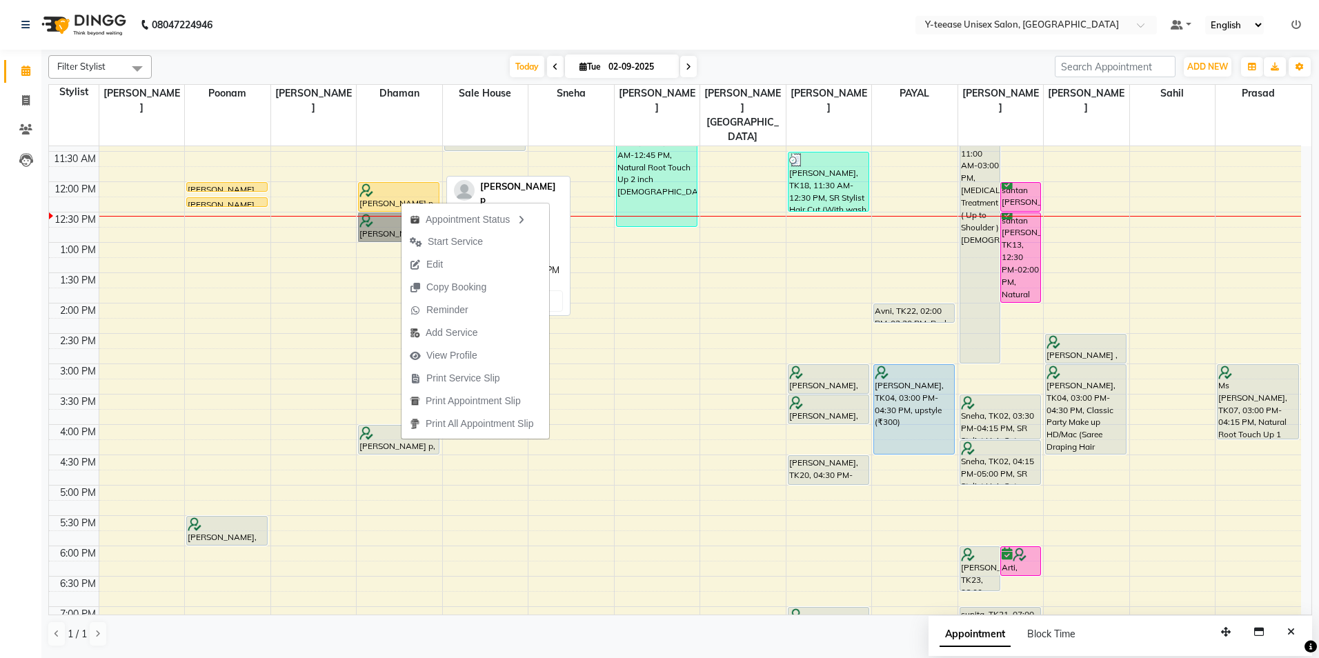
click at [394, 184] on div at bounding box center [398, 191] width 79 height 14
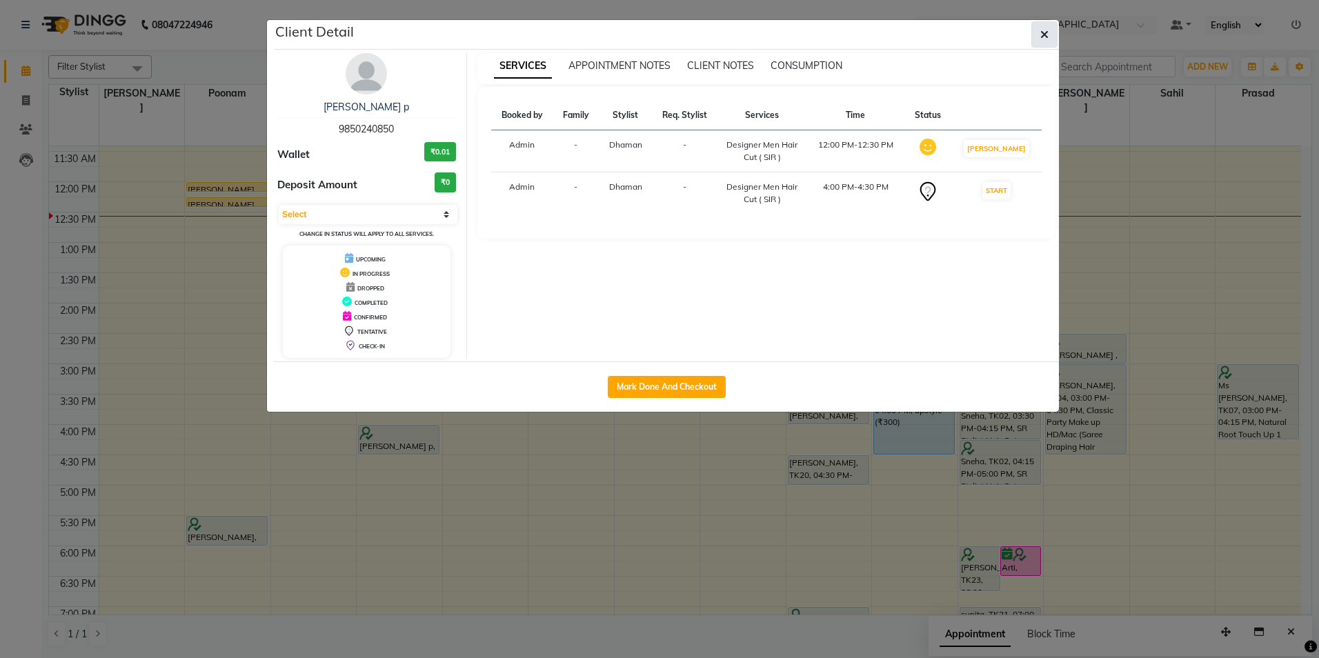
click at [1047, 24] on button "button" at bounding box center [1044, 34] width 26 height 26
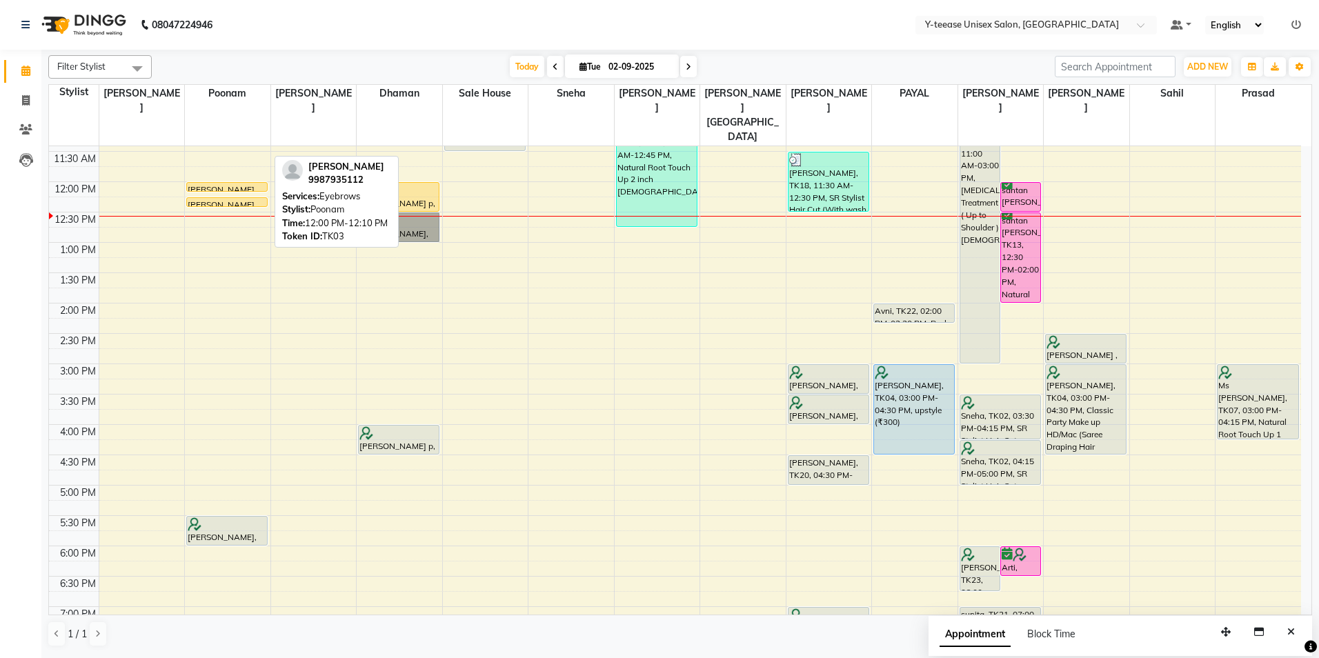
click at [253, 188] on div at bounding box center [227, 191] width 80 height 6
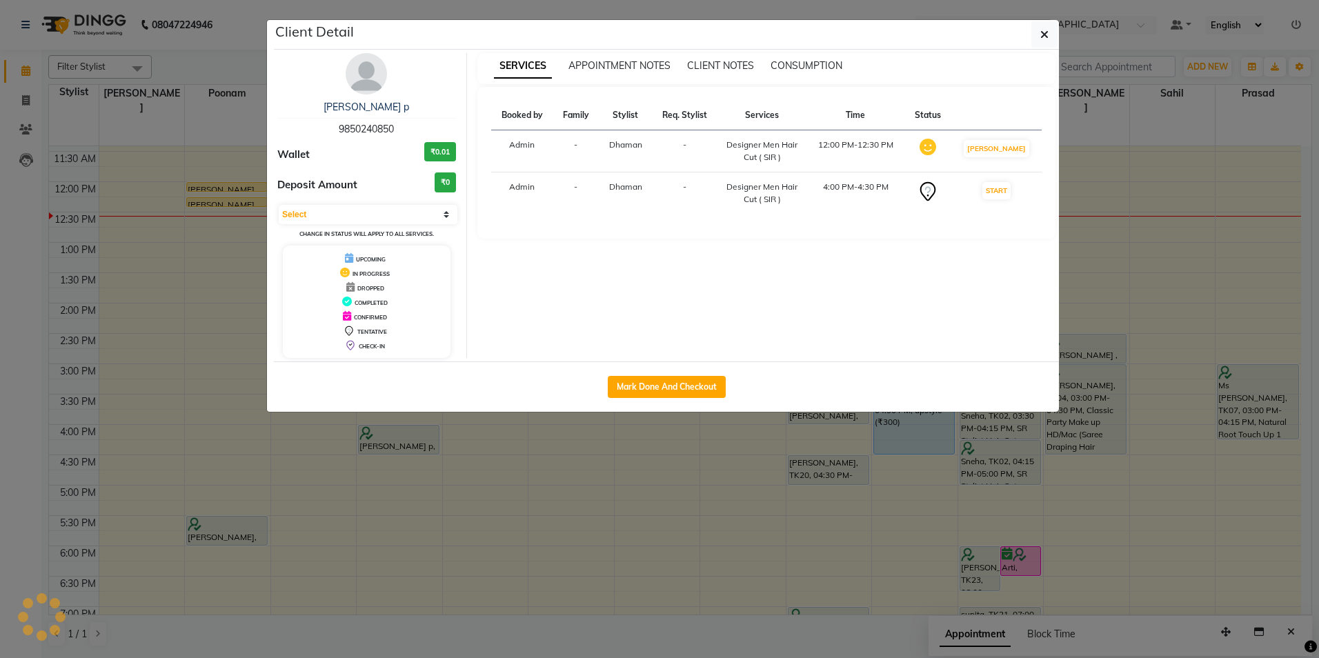
select select "1"
click at [648, 376] on button "Mark Done And Checkout" at bounding box center [667, 387] width 118 height 22
select select "service"
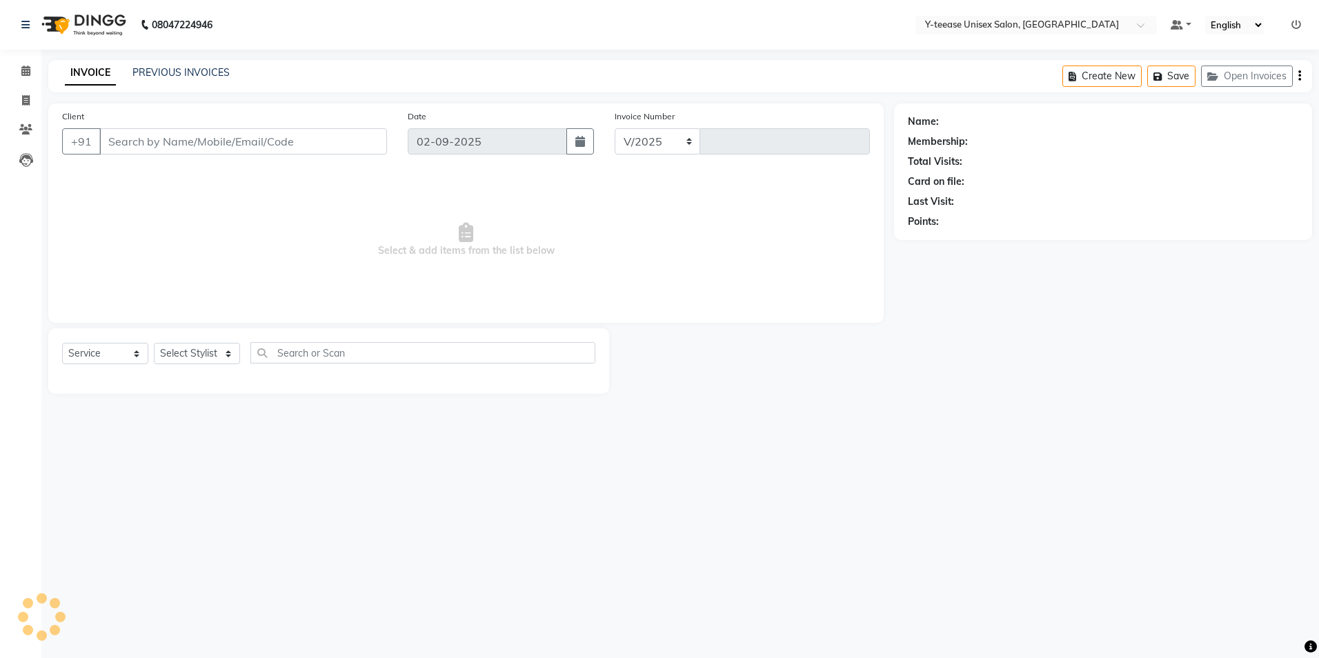
select select "4"
type input "6944"
type input "99******12"
select select "57"
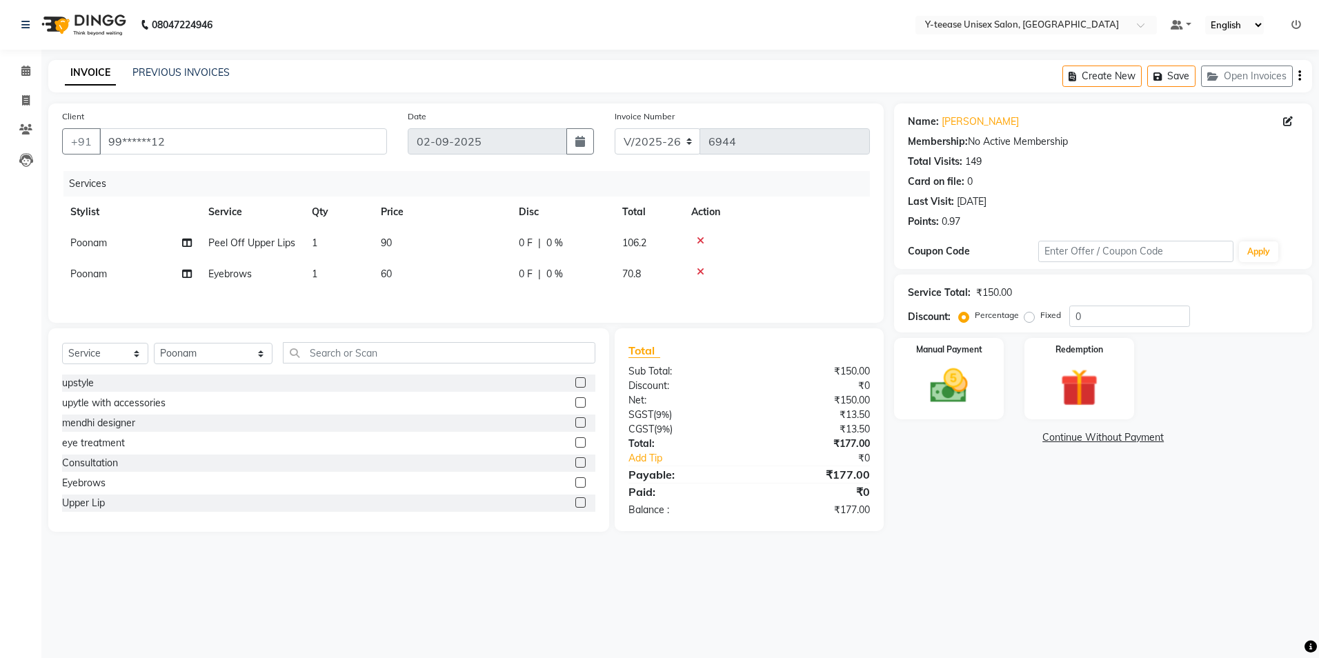
click at [700, 241] on icon at bounding box center [701, 241] width 8 height 10
click at [23, 71] on icon at bounding box center [25, 71] width 9 height 10
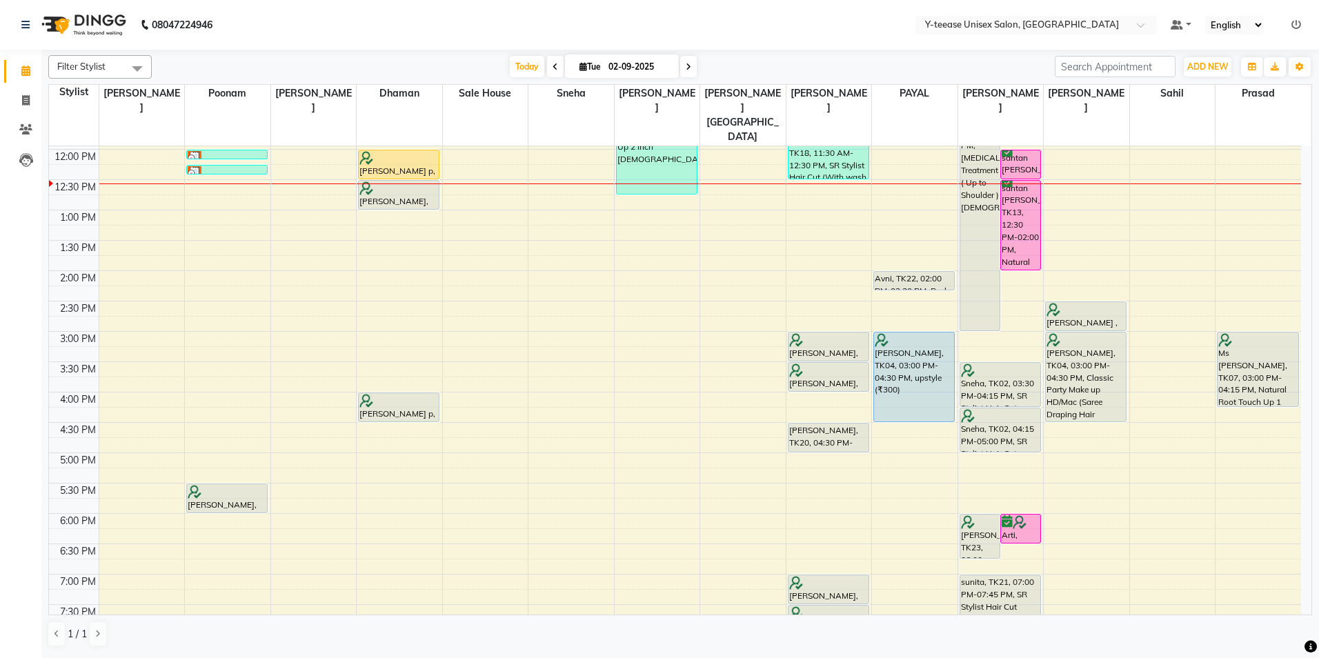
scroll to position [207, 0]
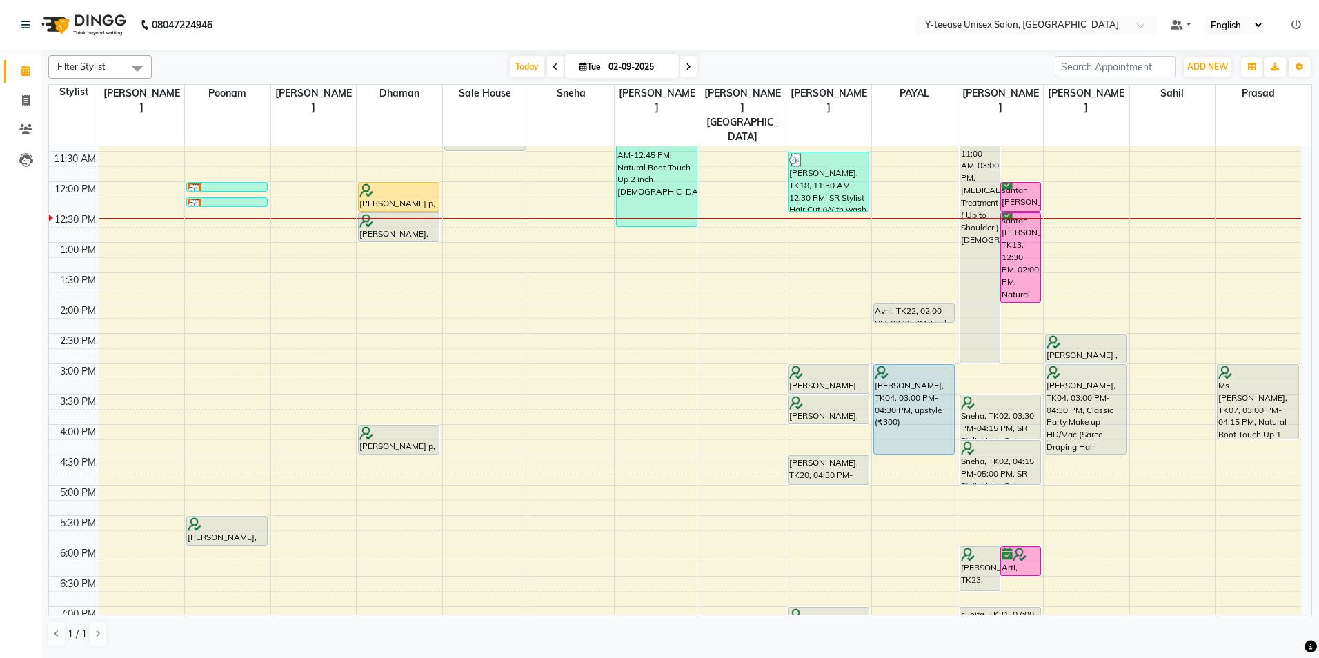
click at [1297, 28] on icon at bounding box center [1297, 25] width 10 height 10
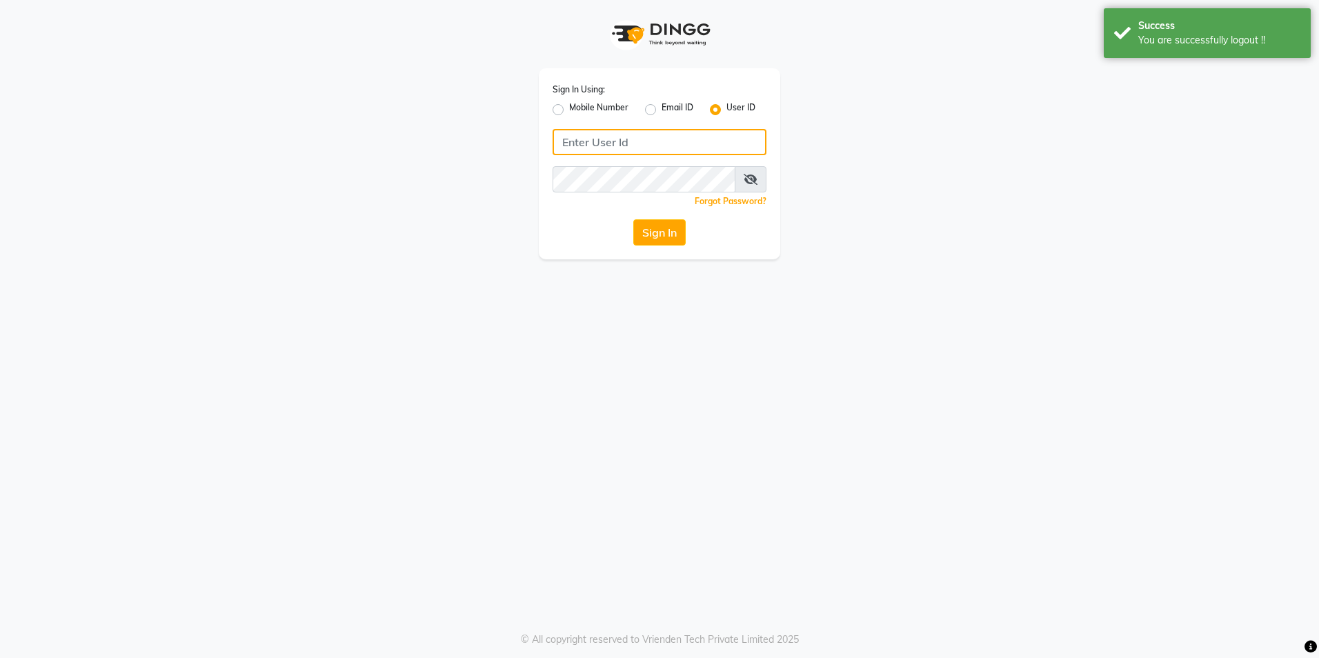
type input "8999679795"
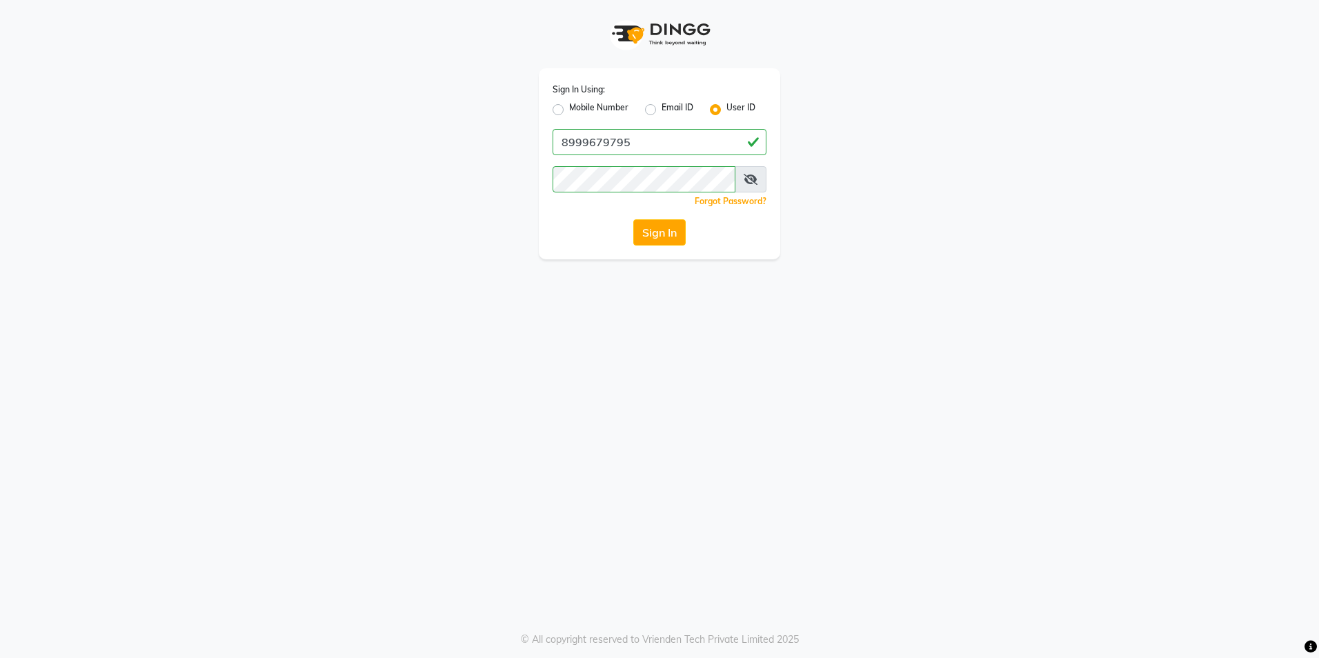
click at [569, 111] on label "Mobile Number" at bounding box center [598, 109] width 59 height 17
click at [569, 110] on input "Mobile Number" at bounding box center [573, 105] width 9 height 9
radio input "true"
radio input "false"
click at [646, 139] on input "Username" at bounding box center [683, 142] width 168 height 26
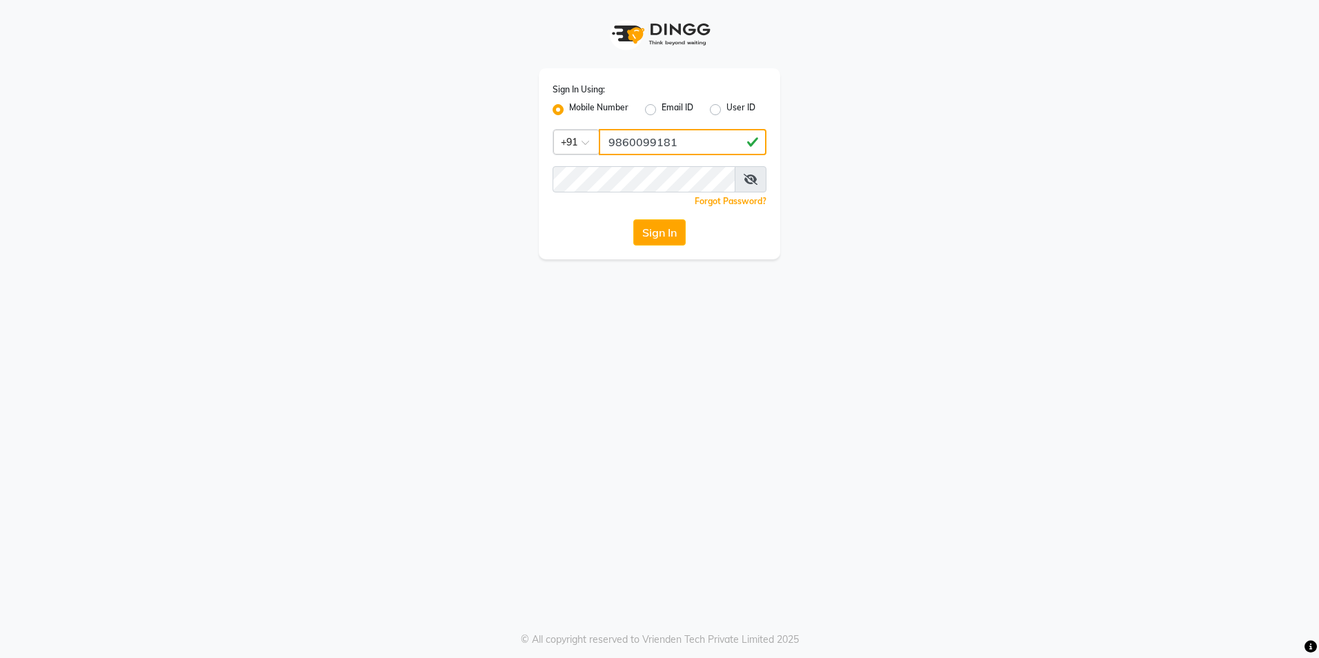
type input "9860099181"
click at [662, 228] on button "Sign In" at bounding box center [659, 232] width 52 height 26
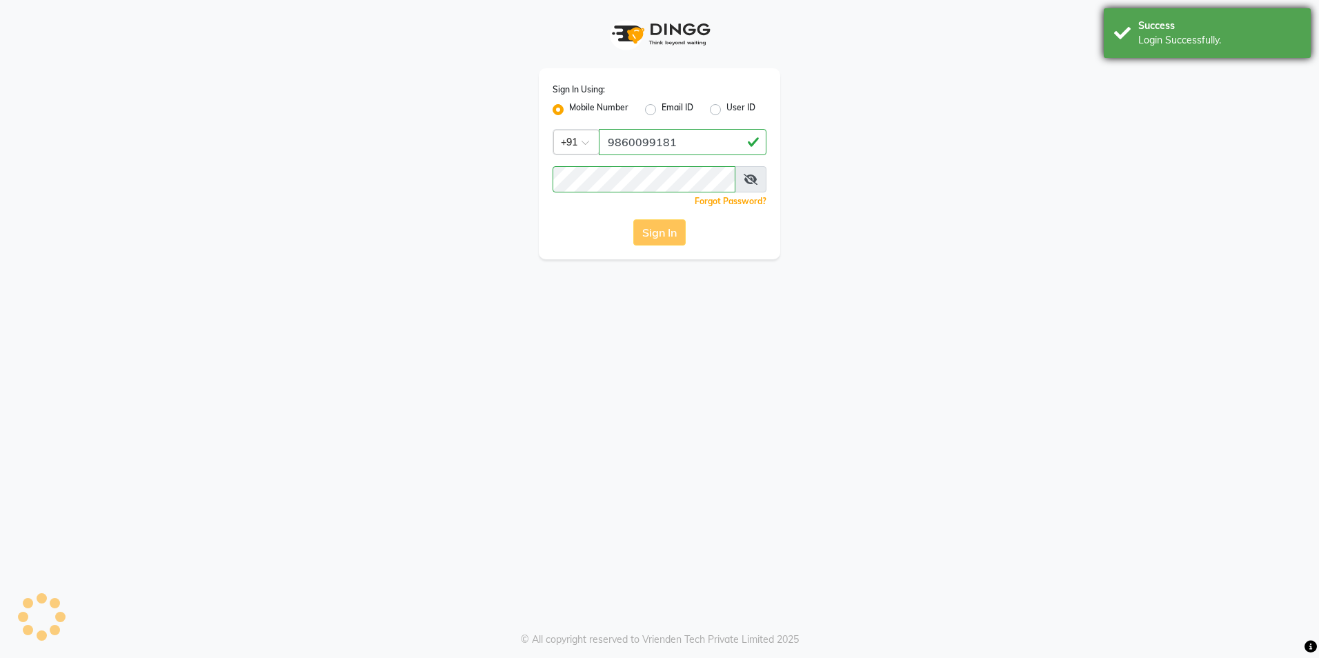
click at [1183, 43] on div "Login Successfully." at bounding box center [1219, 40] width 162 height 14
